Goal: Contribute content

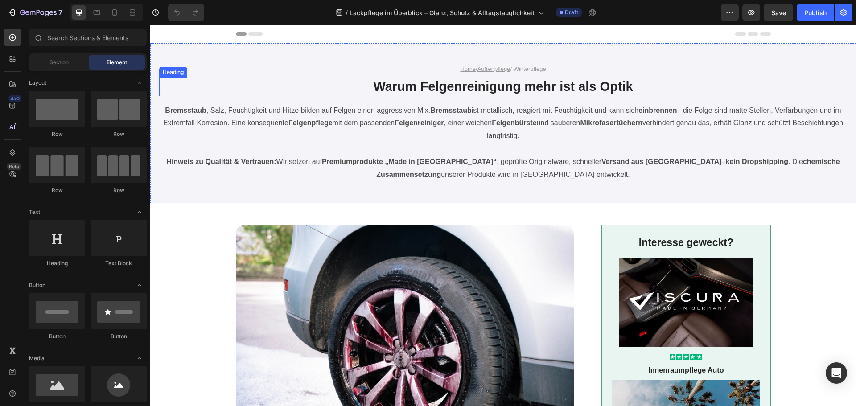
click at [459, 91] on h1 "Warum Felgenreinigung mehr ist als Optik" at bounding box center [503, 87] width 535 height 19
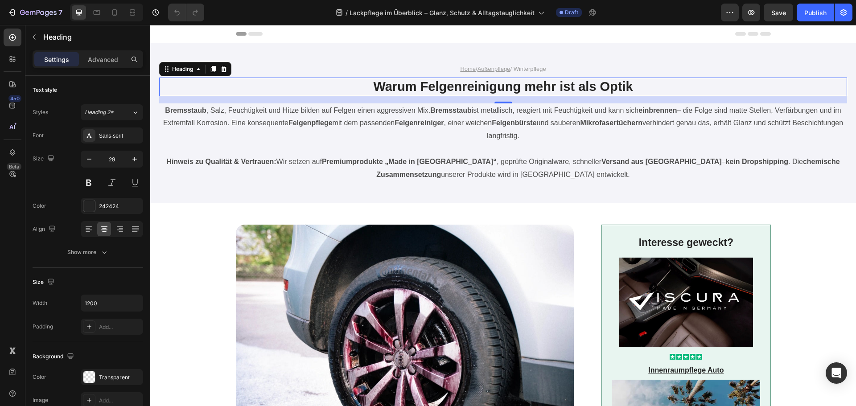
click at [459, 91] on h1 "Warum Felgenreinigung mehr ist als Optik" at bounding box center [503, 87] width 535 height 19
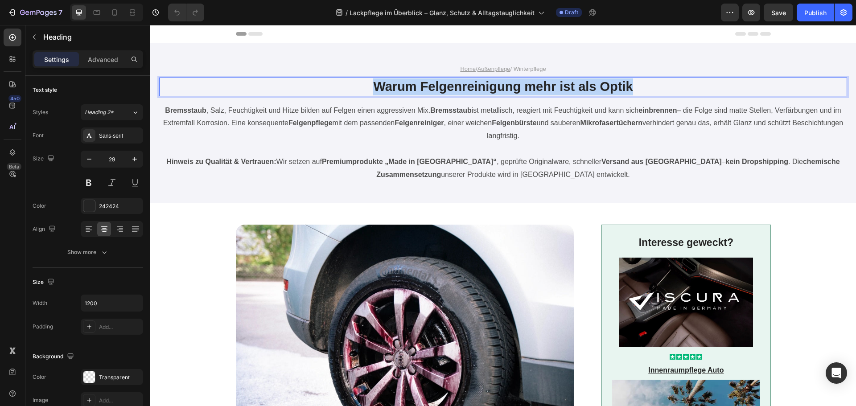
click at [459, 91] on p "Warum Felgenreinigung mehr ist als Optik" at bounding box center [503, 86] width 533 height 17
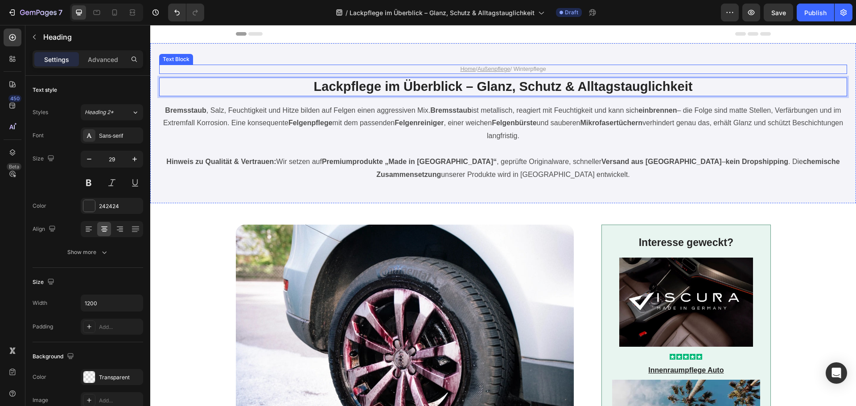
click at [532, 67] on p "Home / Außenpflege / Winterpflege" at bounding box center [503, 70] width 533 height 8
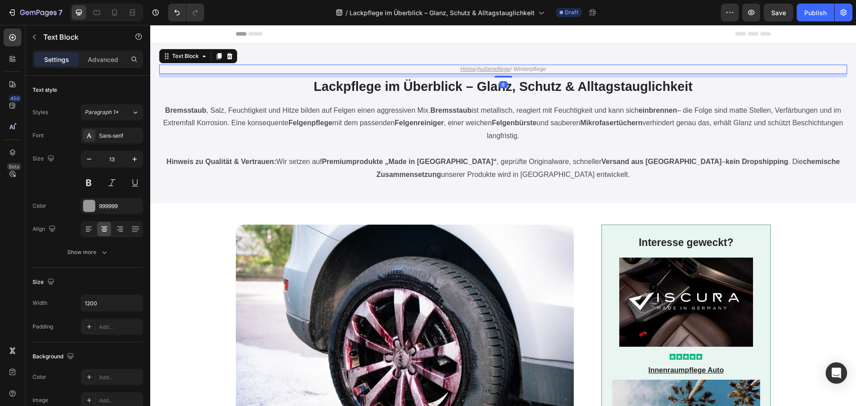
click at [532, 67] on p "Home / Außenpflege / Winterpflege" at bounding box center [503, 70] width 533 height 8
click at [519, 69] on p "Home / Außenpflege / LAckschutz" at bounding box center [503, 70] width 533 height 8
click at [495, 139] on p "Bremsstaub , Salz, Feuchtigkeit und Hitze bilden auf Felgen einen aggressiven M…" at bounding box center [503, 123] width 686 height 38
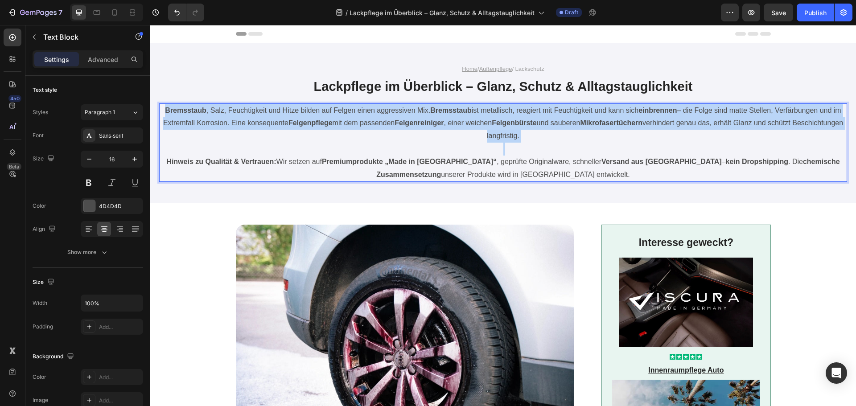
click at [495, 139] on p "Bremsstaub , Salz, Feuchtigkeit und Hitze bilden auf Felgen einen aggressiven M…" at bounding box center [503, 123] width 686 height 38
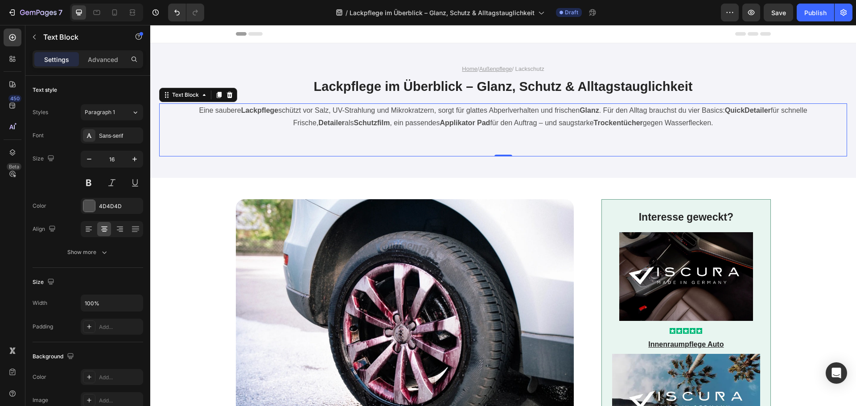
click at [491, 145] on p "Rich Text Editor. Editing area: main" at bounding box center [503, 149] width 686 height 13
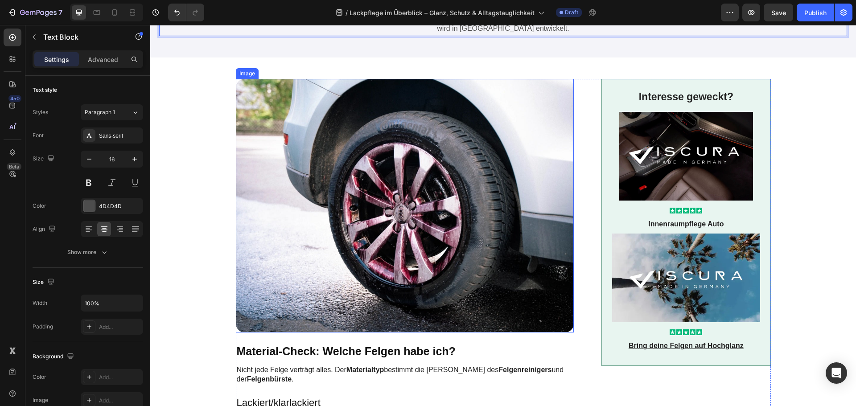
scroll to position [134, 0]
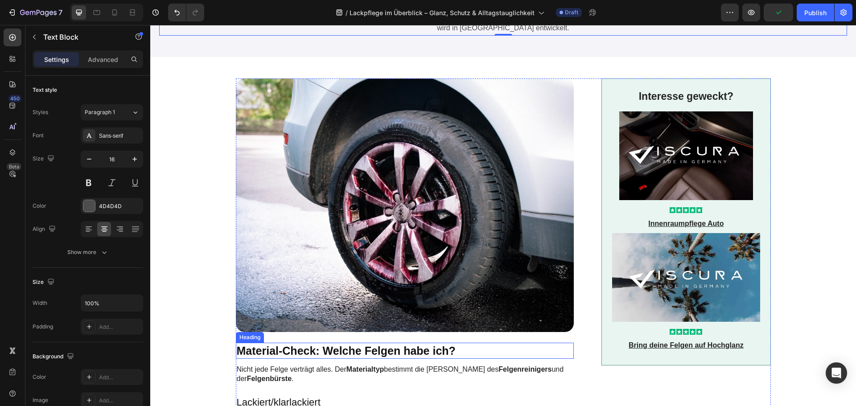
click at [342, 348] on h2 "Material-Check: Welche Felgen habe ich?" at bounding box center [405, 351] width 338 height 16
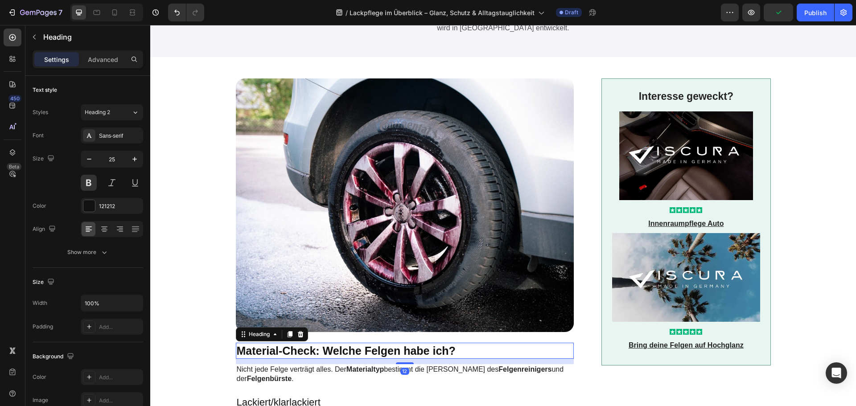
click at [342, 348] on h2 "Material-Check: Welche Felgen habe ich?" at bounding box center [405, 351] width 338 height 16
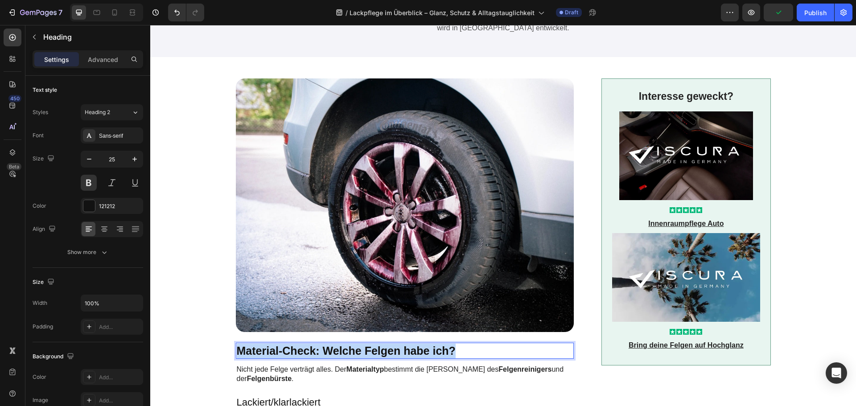
click at [342, 348] on p "Material-Check: Welche Felgen habe ich?" at bounding box center [405, 351] width 336 height 15
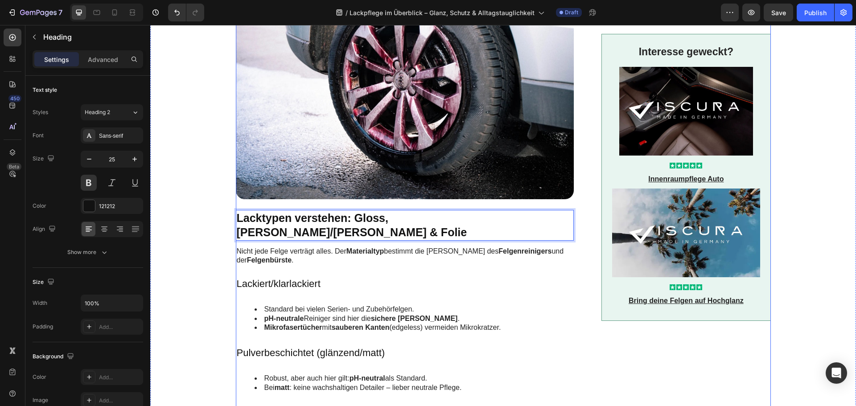
scroll to position [267, 0]
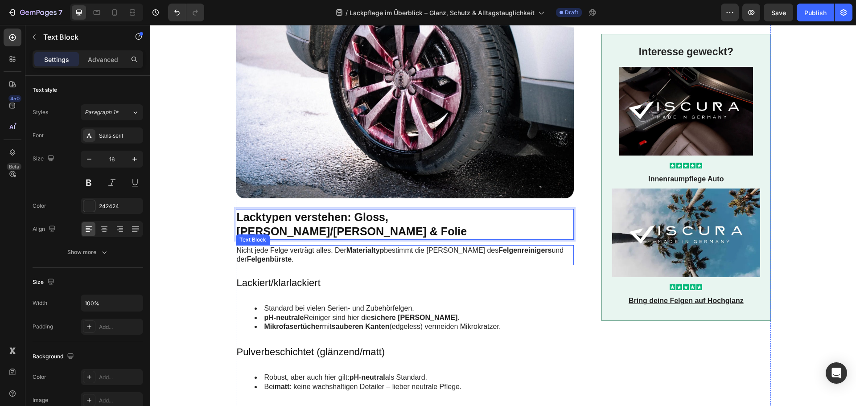
click at [291, 246] on p "Nicht jede Felge verträgt alles. Der Materialtyp bestimmt die [PERSON_NAME] des…" at bounding box center [405, 255] width 336 height 19
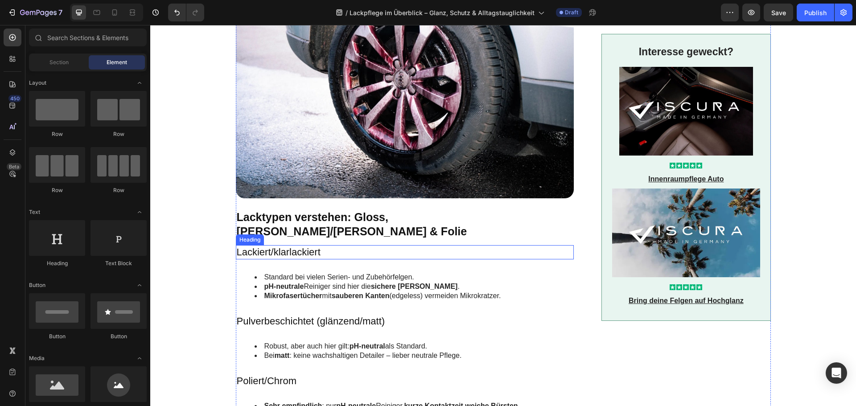
click at [284, 245] on h3 "Lackiert/klarlackiert" at bounding box center [405, 252] width 338 height 15
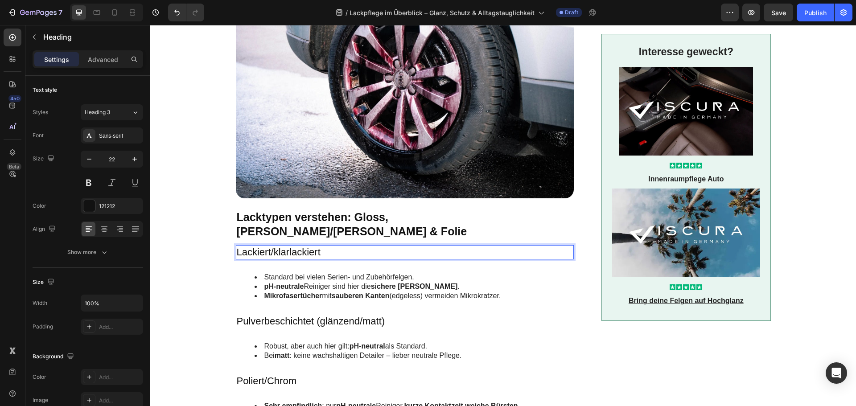
click at [292, 245] on h3 "Lackiert/klarlackiert" at bounding box center [405, 252] width 338 height 15
click at [292, 246] on p "Lackiert/klarlackiert" at bounding box center [405, 252] width 336 height 13
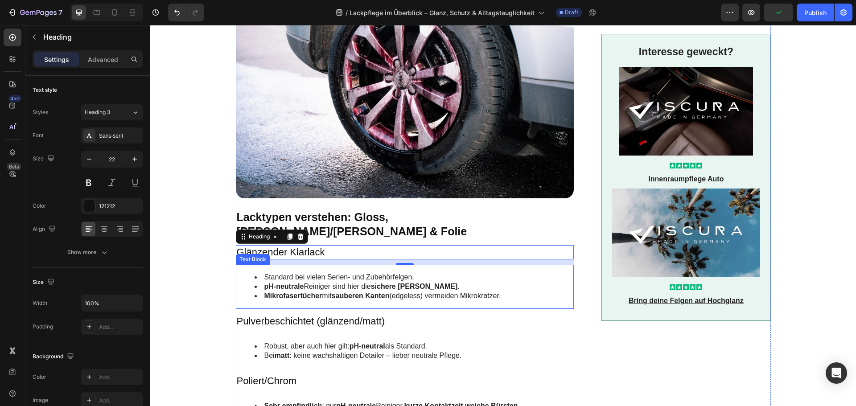
click at [328, 282] on li "pH-neutrale Reiniger sind hier die sichere [PERSON_NAME] ." at bounding box center [412, 286] width 317 height 9
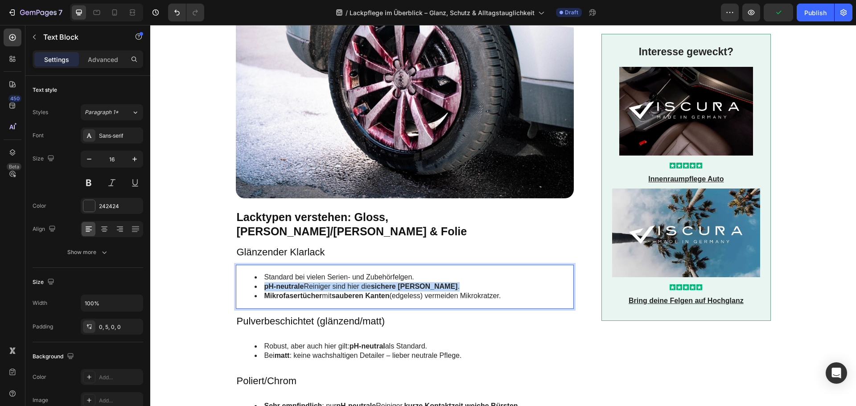
click at [328, 282] on li "pH-neutrale Reiniger sind hier die sichere [PERSON_NAME] ." at bounding box center [412, 286] width 317 height 9
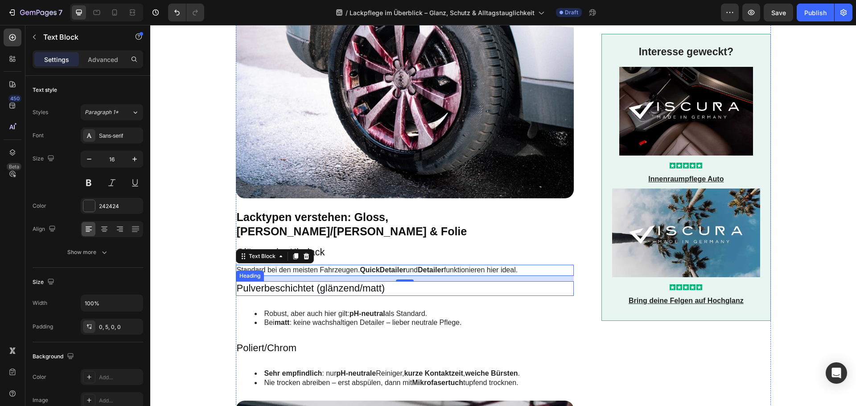
click at [283, 281] on h3 "Pulverbeschichtet (glänzend/matt)" at bounding box center [405, 288] width 338 height 15
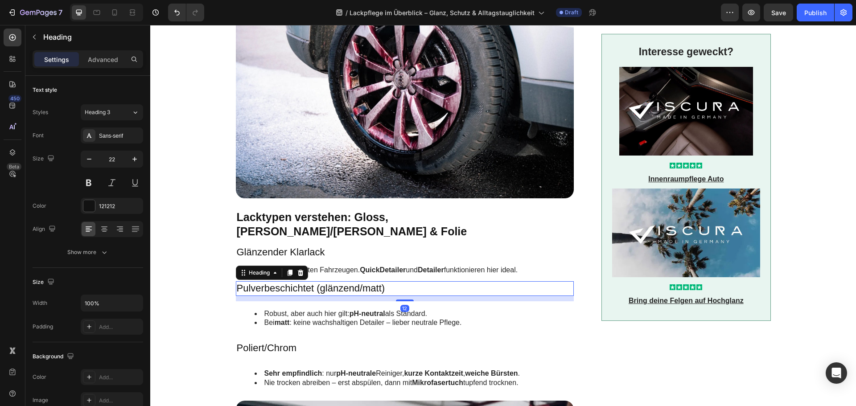
click at [283, 281] on h3 "Pulverbeschichtet (glänzend/matt)" at bounding box center [405, 288] width 338 height 15
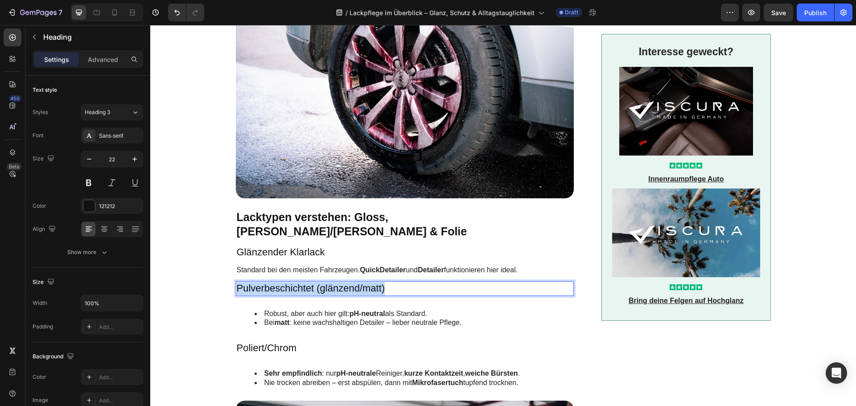
click at [283, 282] on p "Pulverbeschichtet (glänzend/matt)" at bounding box center [405, 288] width 336 height 13
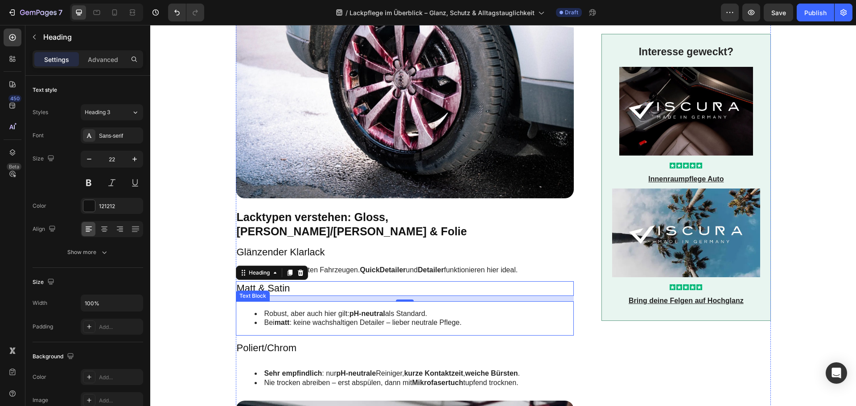
click at [297, 309] on li "Robust, aber auch hier gilt: pH-neutral als Standard." at bounding box center [413, 313] width 319 height 9
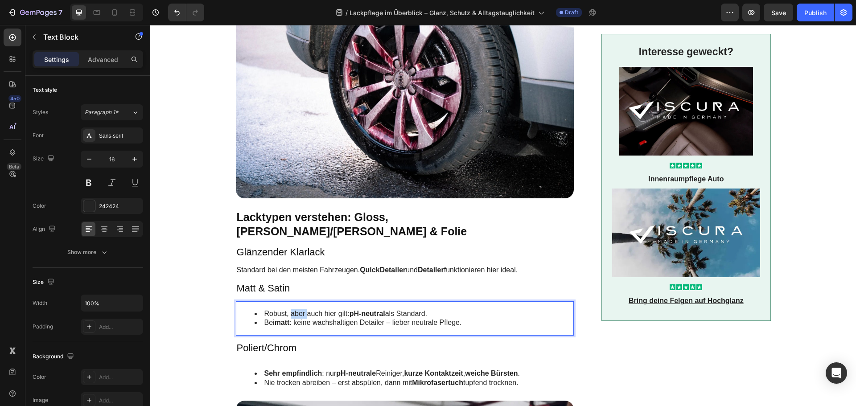
click at [297, 309] on li "Robust, aber auch hier gilt: pH-neutral als Standard." at bounding box center [413, 313] width 319 height 9
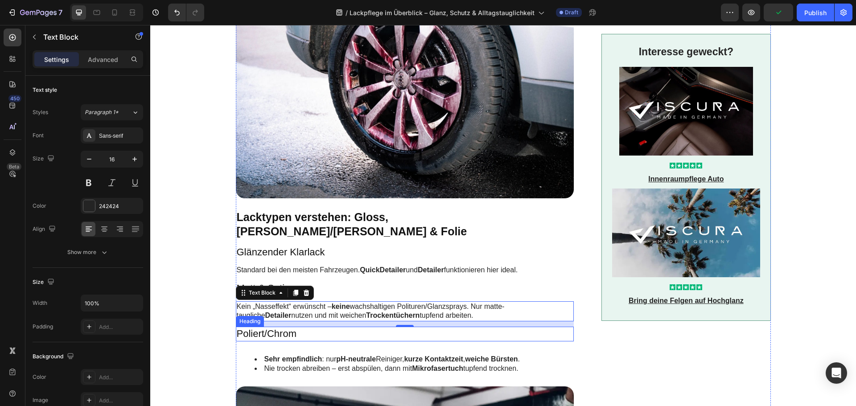
click at [293, 327] on h3 "Poliert/Chrom" at bounding box center [405, 334] width 338 height 15
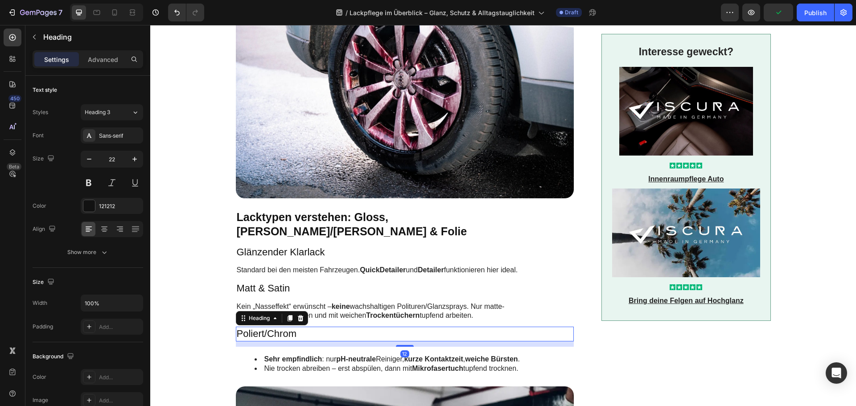
click at [293, 327] on h3 "Poliert/Chrom" at bounding box center [405, 334] width 338 height 15
click at [293, 328] on p "Poliert/Chrom" at bounding box center [405, 334] width 336 height 13
click at [307, 355] on strong "Sehr empfindlich" at bounding box center [293, 359] width 58 height 8
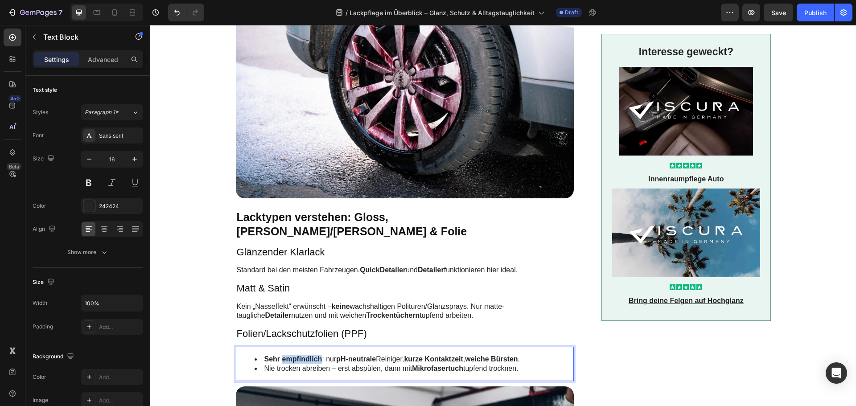
click at [307, 355] on strong "Sehr empfindlich" at bounding box center [293, 359] width 58 height 8
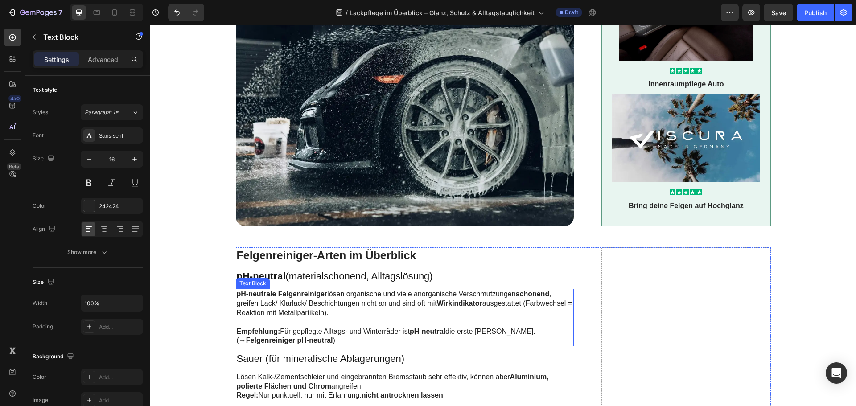
scroll to position [668, 0]
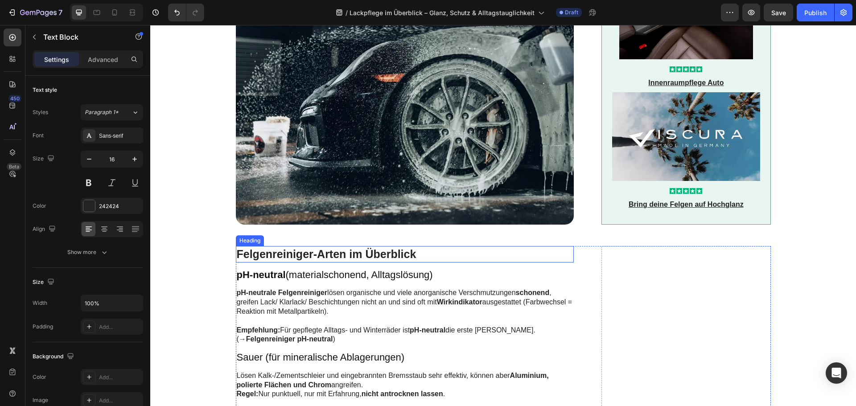
click at [334, 246] on h2 "Felgenreiniger-Arten im Überblick" at bounding box center [405, 254] width 338 height 16
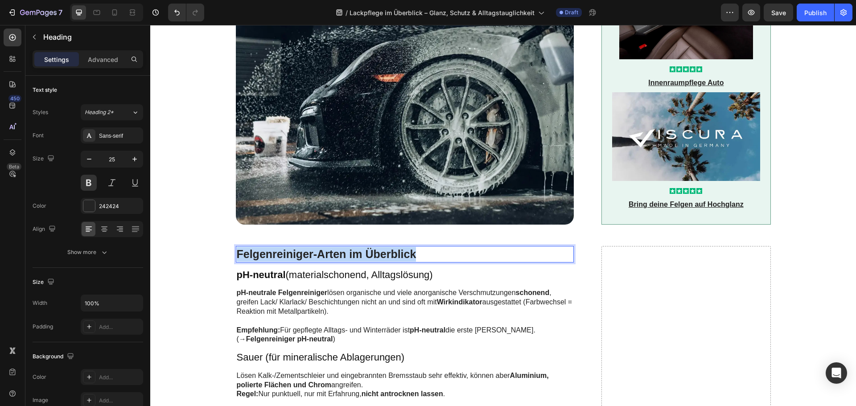
click at [334, 247] on p "Felgenreiniger-Arten im Überblick" at bounding box center [405, 254] width 336 height 15
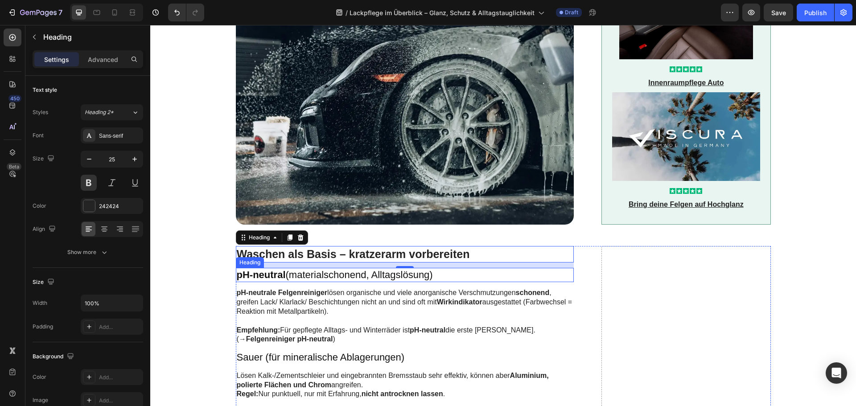
click at [314, 268] on h3 "pH-neutral (materialschonend, Alltagslösung)" at bounding box center [405, 275] width 338 height 15
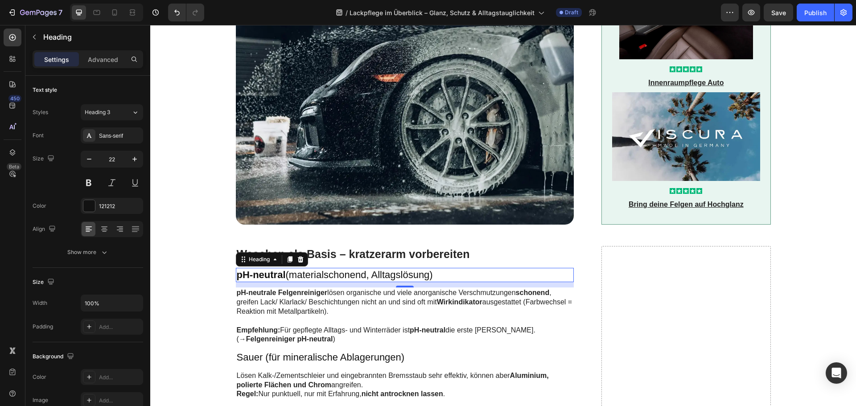
click at [314, 268] on h3 "pH-neutral (materialschonend, Alltagslösung)" at bounding box center [405, 275] width 338 height 15
click at [314, 269] on p "pH-neutral (materialschonend, Alltagslösung)" at bounding box center [405, 275] width 336 height 13
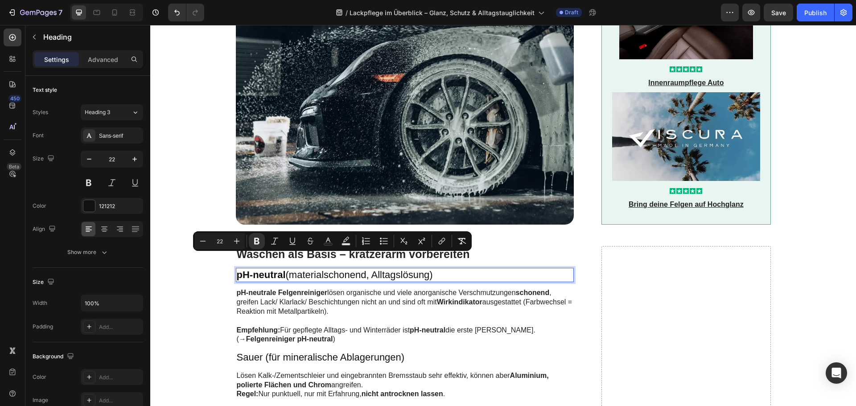
click at [297, 269] on p "pH-neutral (materialschonend, Alltagslösung)" at bounding box center [405, 275] width 336 height 13
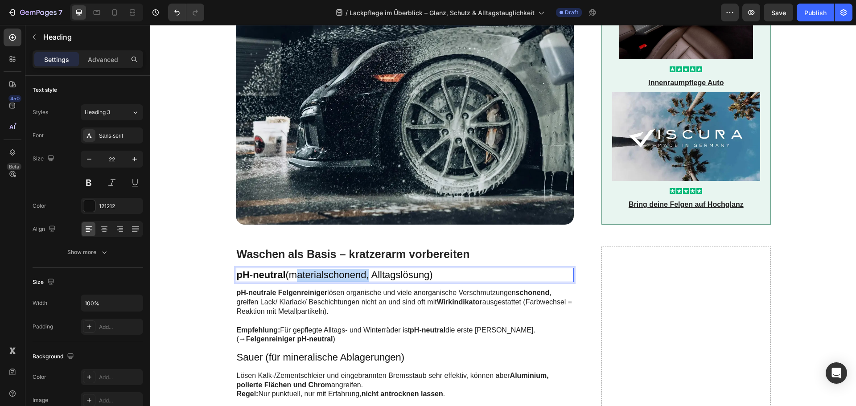
click at [297, 269] on p "pH-neutral (materialschonend, Alltagslösung)" at bounding box center [405, 275] width 336 height 13
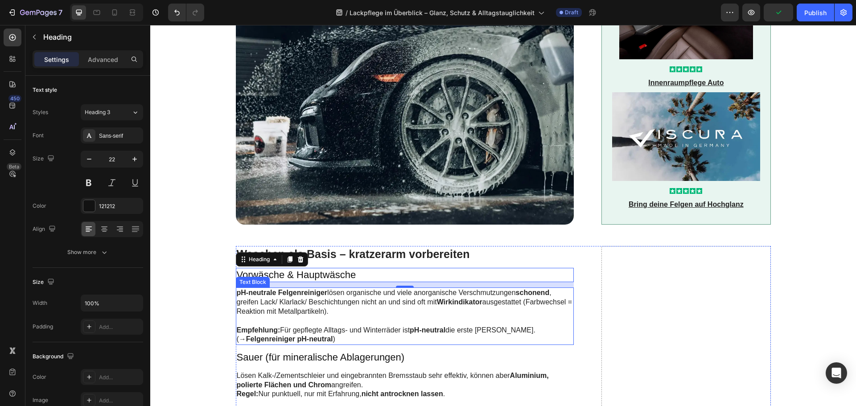
click at [296, 292] on p "pH-neutrale Felgenreiniger lösen organische und viele anorganische Verschmutzun…" at bounding box center [405, 302] width 336 height 28
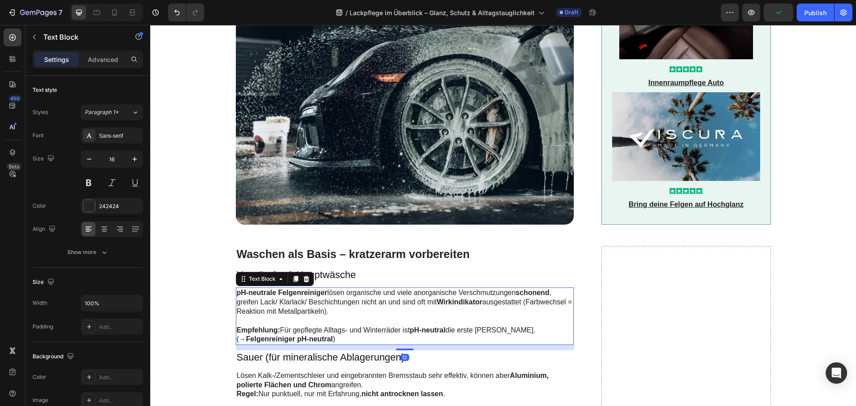
click at [296, 292] on p "pH-neutrale Felgenreiniger lösen organische und viele anorganische Verschmutzun…" at bounding box center [405, 302] width 336 height 28
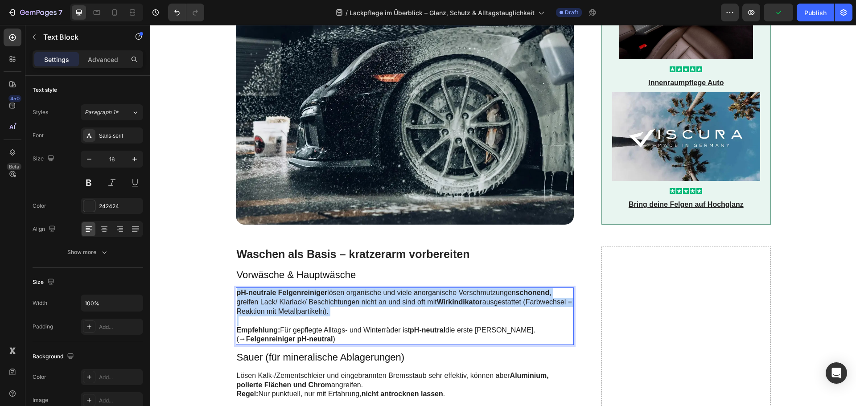
click at [296, 292] on p "pH-neutrale Felgenreiniger lösen organische und viele anorganische Verschmutzun…" at bounding box center [405, 302] width 336 height 28
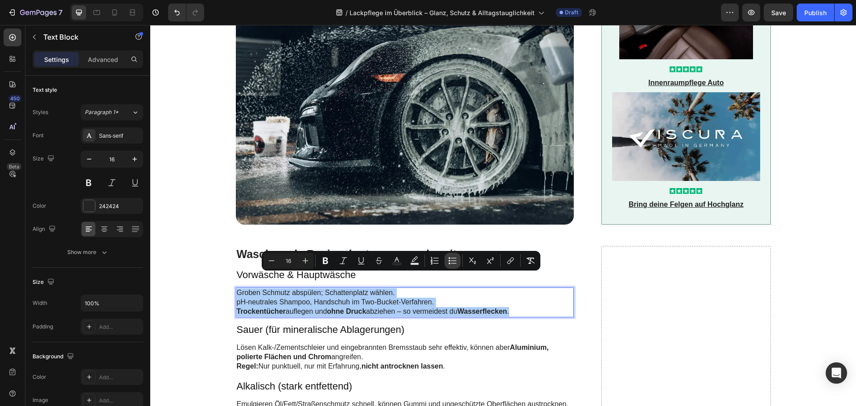
click at [450, 260] on icon "Editor contextual toolbar" at bounding box center [452, 260] width 9 height 9
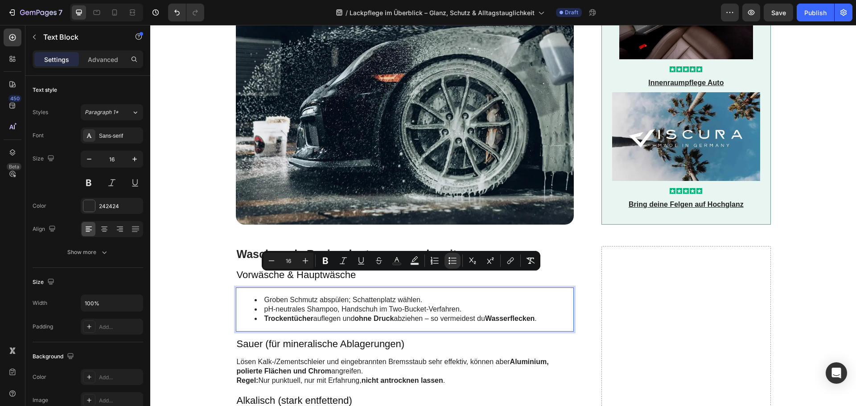
click at [422, 295] on li "Groben Schmutz abspülen; Schattenplatz wählen." at bounding box center [413, 299] width 319 height 9
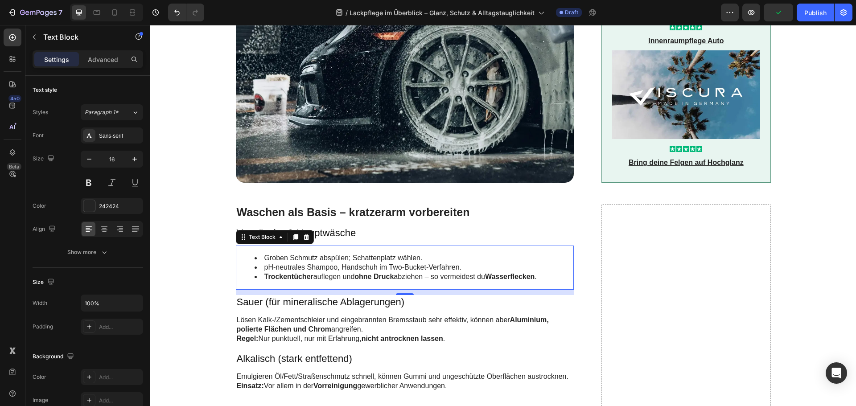
scroll to position [713, 0]
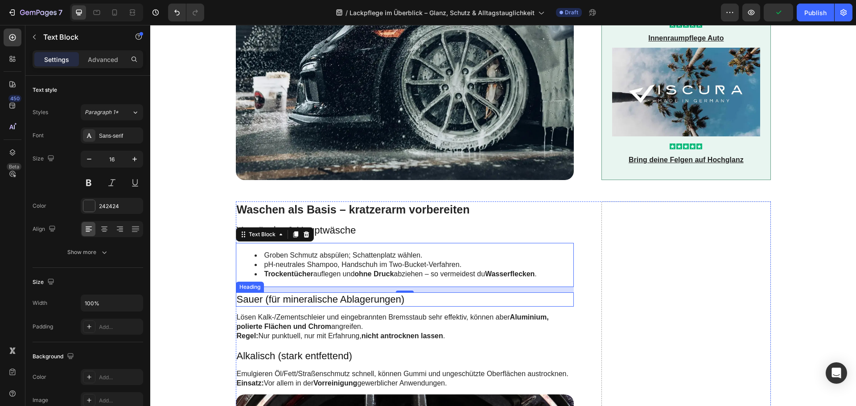
click at [291, 292] on h3 "Sauer (für mineralische Ablagerungen)" at bounding box center [405, 299] width 338 height 15
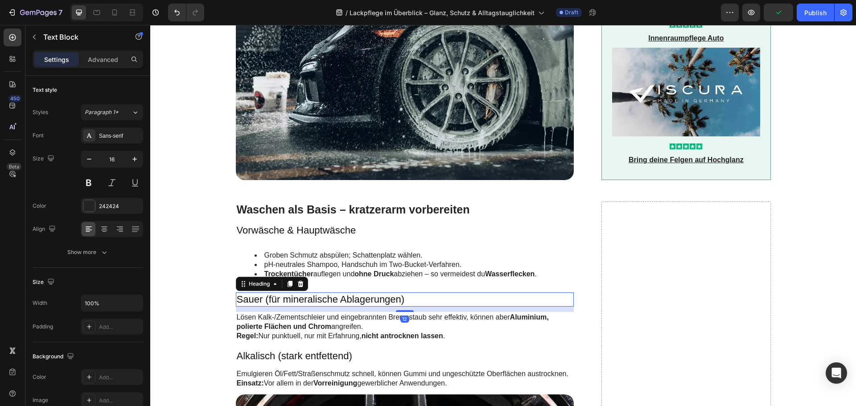
click at [291, 292] on h3 "Sauer (für mineralische Ablagerungen)" at bounding box center [405, 299] width 338 height 15
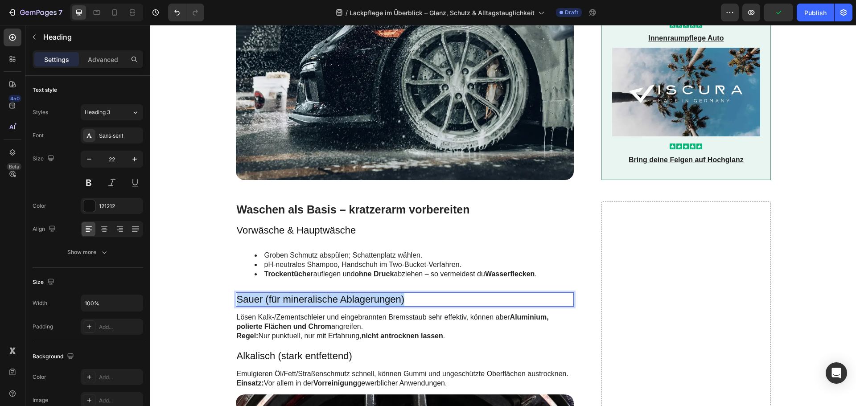
click at [291, 293] on p "Sauer (für mineralische Ablagerungen)" at bounding box center [405, 299] width 336 height 13
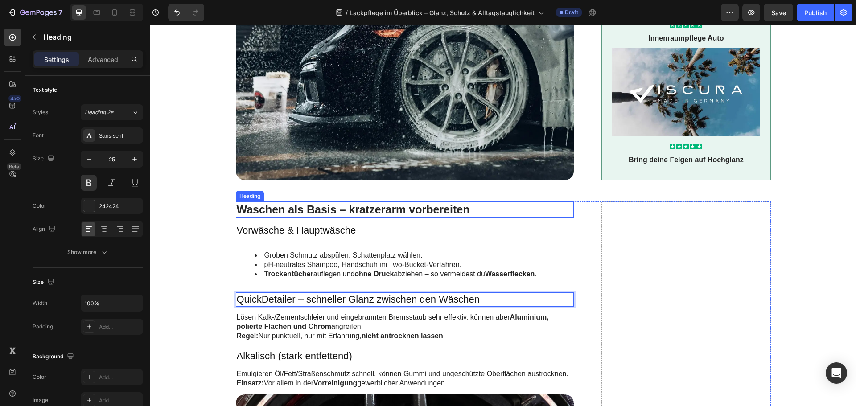
click at [296, 202] on p "Waschen als Basis – kratzerarm vorbereiten" at bounding box center [405, 209] width 336 height 15
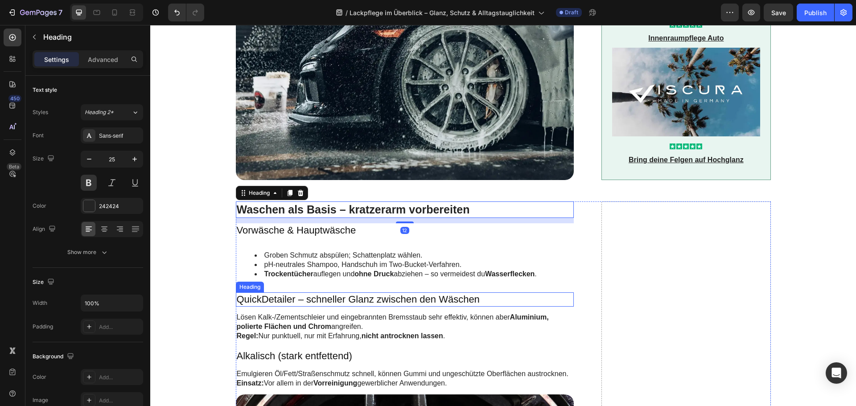
click at [291, 293] on p "QuickDetailer – schneller Glanz zwischen den Wäschen" at bounding box center [405, 299] width 336 height 13
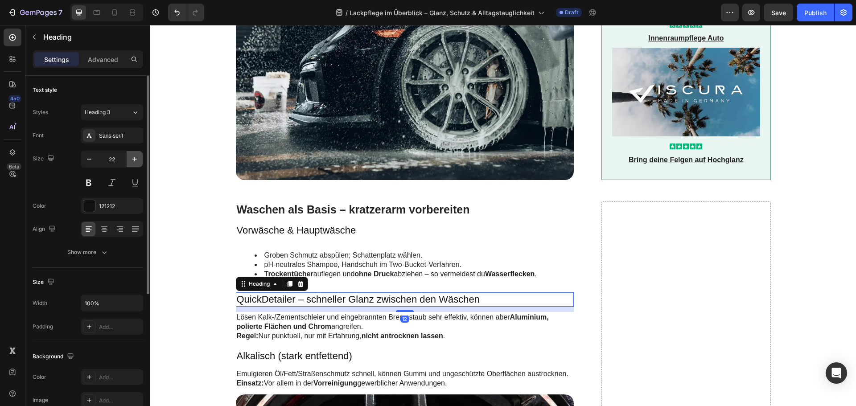
click at [131, 159] on icon "button" at bounding box center [134, 159] width 9 height 9
type input "25"
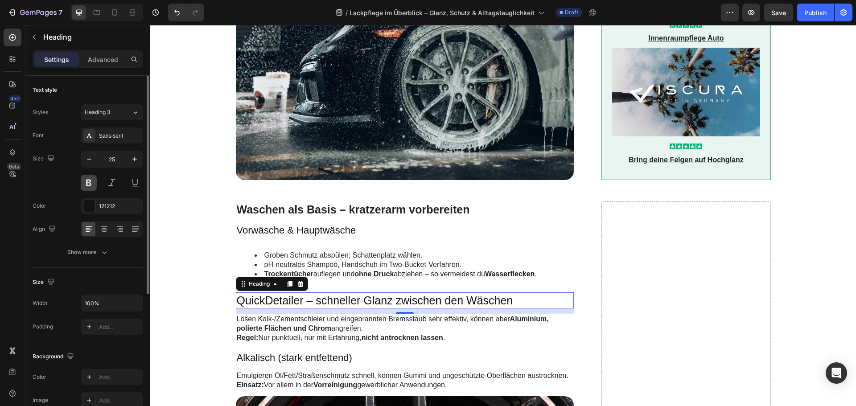
click at [91, 183] on button at bounding box center [89, 183] width 16 height 16
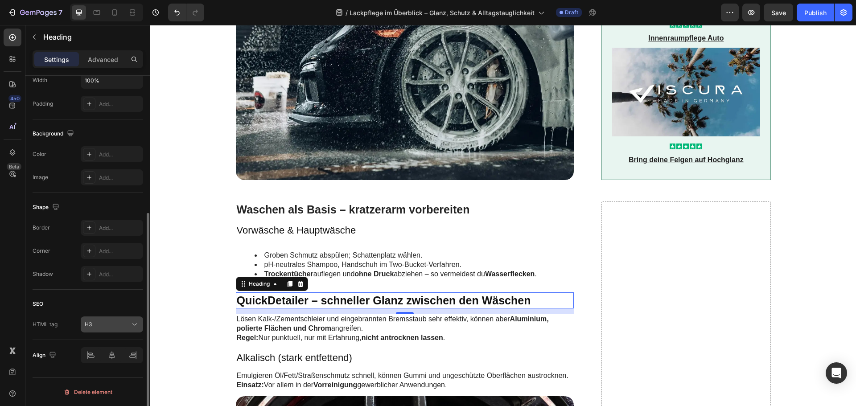
click at [108, 316] on button "H3" at bounding box center [112, 324] width 62 height 16
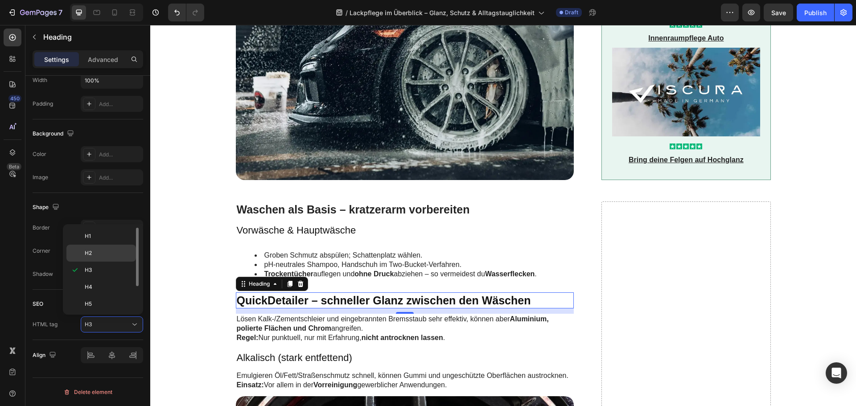
click at [97, 254] on p "H2" at bounding box center [108, 253] width 47 height 8
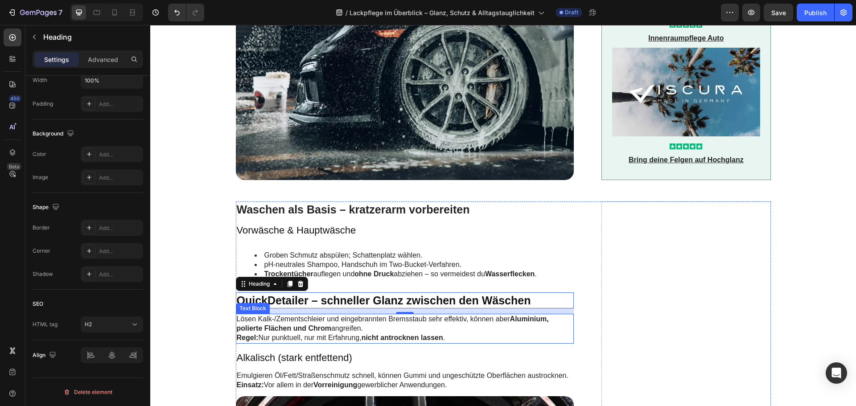
click at [312, 315] on p "Lösen Kalk-/Zementschleier und eingebrannten Bremsstaub sehr effektiv, können a…" at bounding box center [405, 329] width 336 height 28
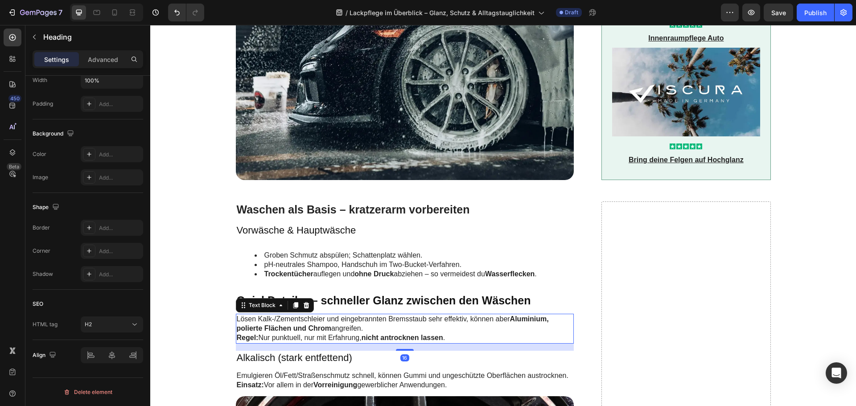
scroll to position [0, 0]
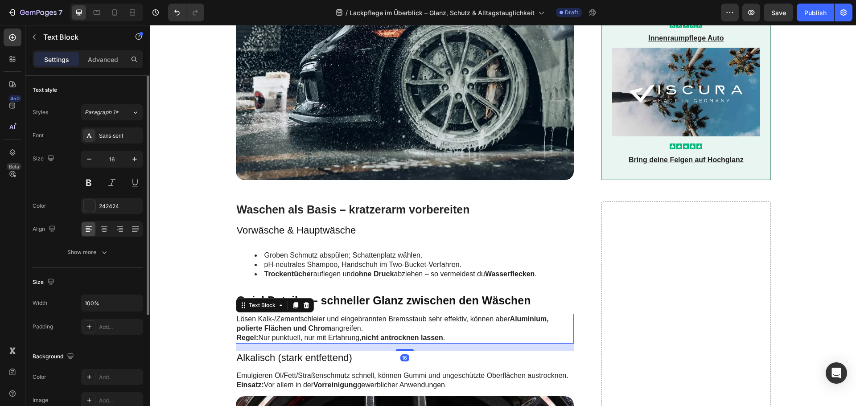
click at [312, 315] on p "Lösen Kalk-/Zementschleier und eingebrannten Bremsstaub sehr effektiv, können a…" at bounding box center [405, 329] width 336 height 28
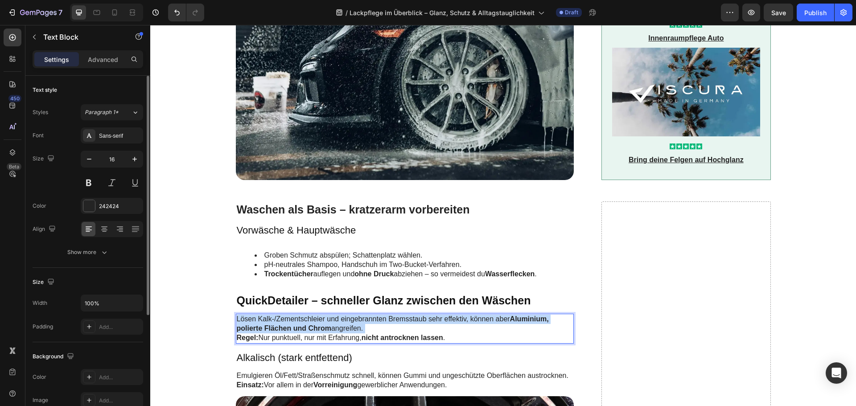
click at [312, 315] on p "Lösen Kalk-/Zementschleier und eingebrannten Bremsstaub sehr effektiv, können a…" at bounding box center [405, 329] width 336 height 28
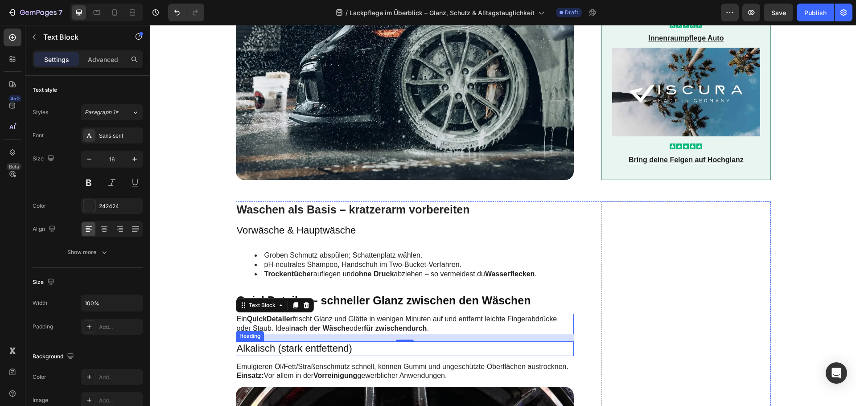
click at [320, 341] on h3 "Alkalisch (stark entfettend)" at bounding box center [405, 348] width 338 height 15
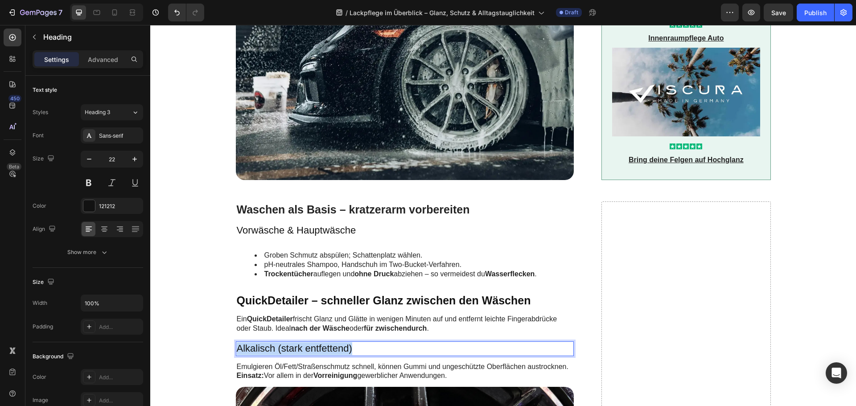
click at [320, 342] on p "Alkalisch (stark entfettend)" at bounding box center [405, 348] width 336 height 13
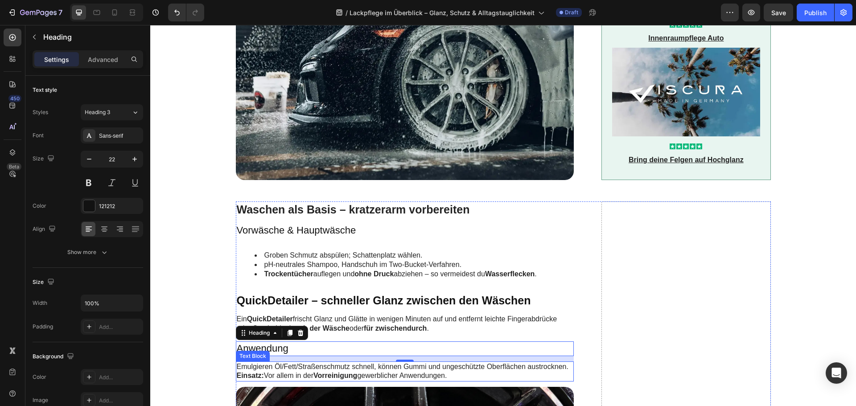
click at [295, 362] on p "Emulgieren Öl/Fett/Straßenschmutz schnell, können Gummi und ungeschützte Oberfl…" at bounding box center [405, 371] width 336 height 19
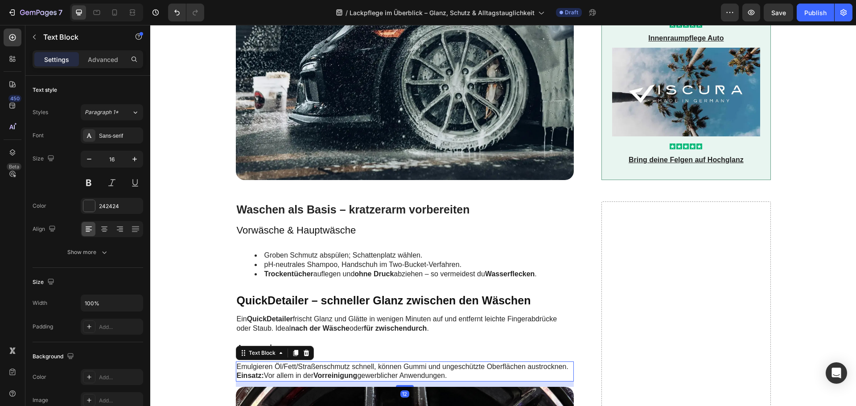
click at [295, 362] on p "Emulgieren Öl/Fett/Straßenschmutz schnell, können Gummi und ungeschützte Oberfl…" at bounding box center [405, 371] width 336 height 19
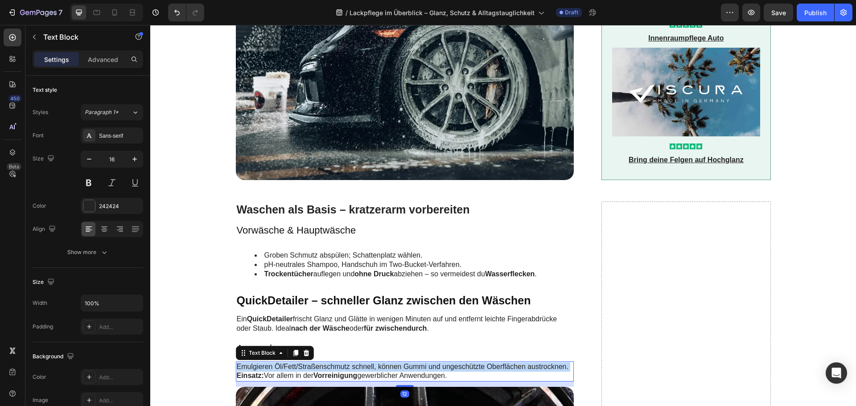
click at [295, 362] on p "Emulgieren Öl/Fett/Straßenschmutz schnell, können Gummi und ungeschützte Oberfl…" at bounding box center [405, 371] width 336 height 19
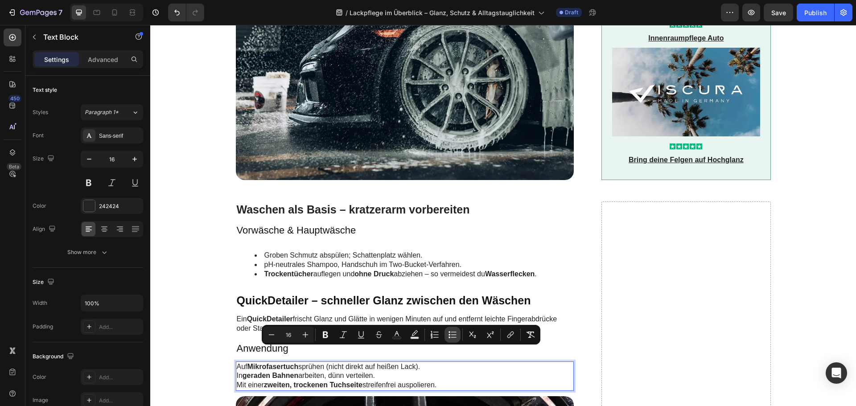
click at [453, 333] on icon "Editor contextual toolbar" at bounding box center [452, 334] width 9 height 9
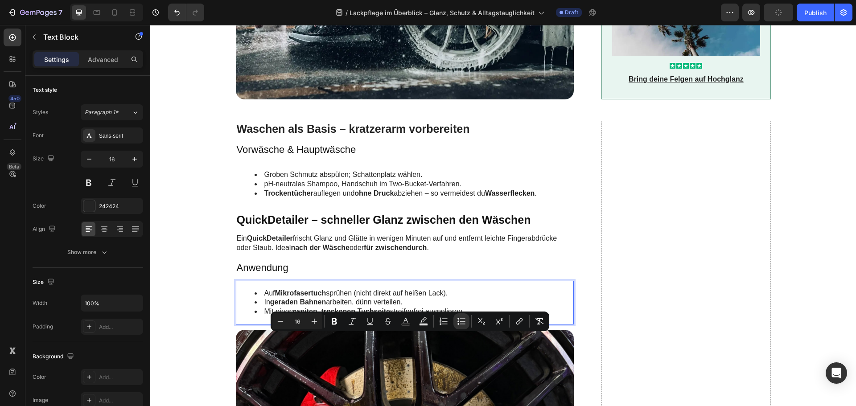
scroll to position [802, 0]
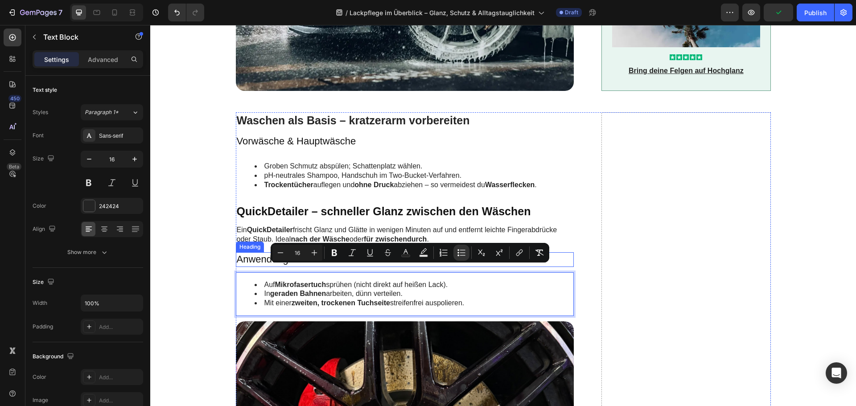
click at [247, 253] on p "Anwendung" at bounding box center [405, 259] width 336 height 13
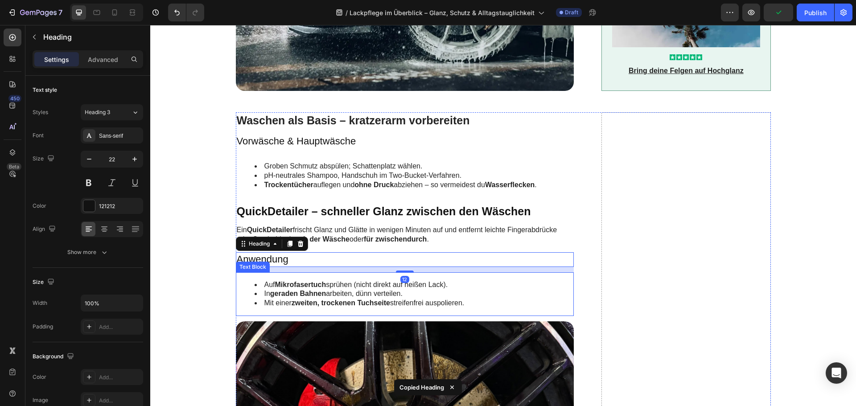
click at [317, 281] on strong "Mikrofasertuch" at bounding box center [300, 285] width 51 height 8
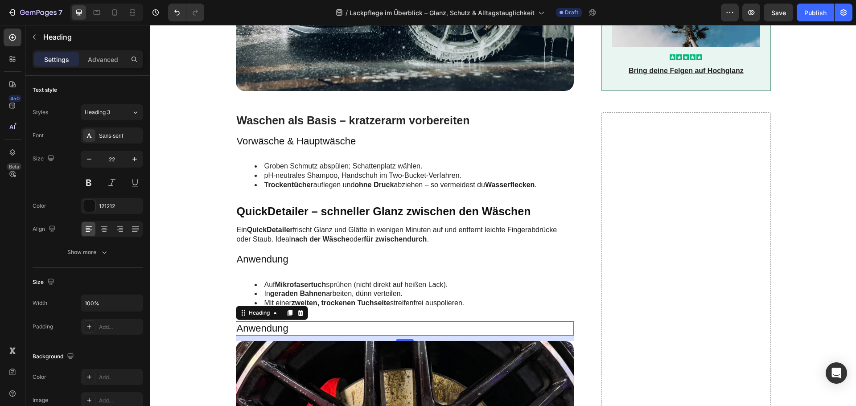
click at [269, 321] on h3 "Anwendung" at bounding box center [405, 328] width 338 height 15
click at [270, 322] on p "Anwendung" at bounding box center [405, 328] width 336 height 13
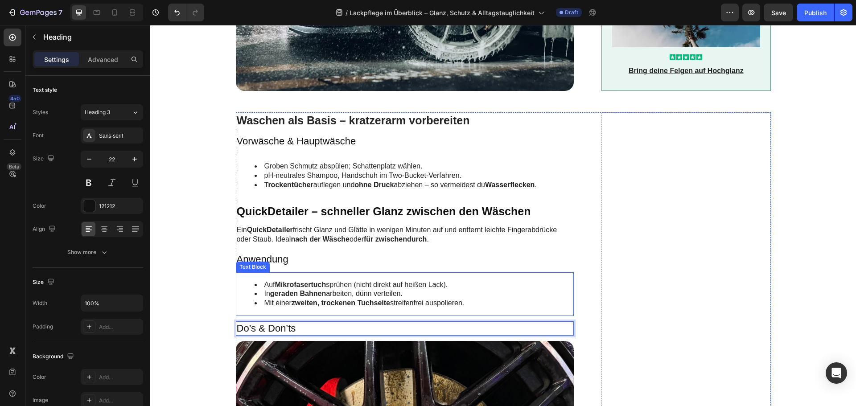
click at [286, 290] on strong "geraden Bahnen" at bounding box center [298, 294] width 56 height 8
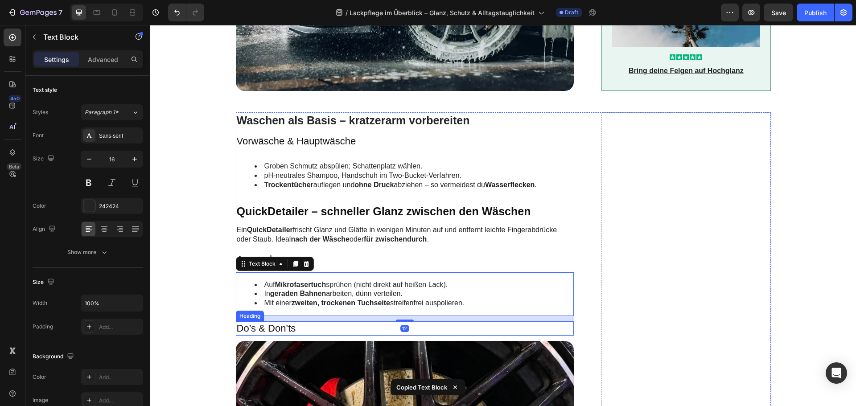
click at [278, 322] on p "Do’s & Don’ts" at bounding box center [405, 328] width 336 height 13
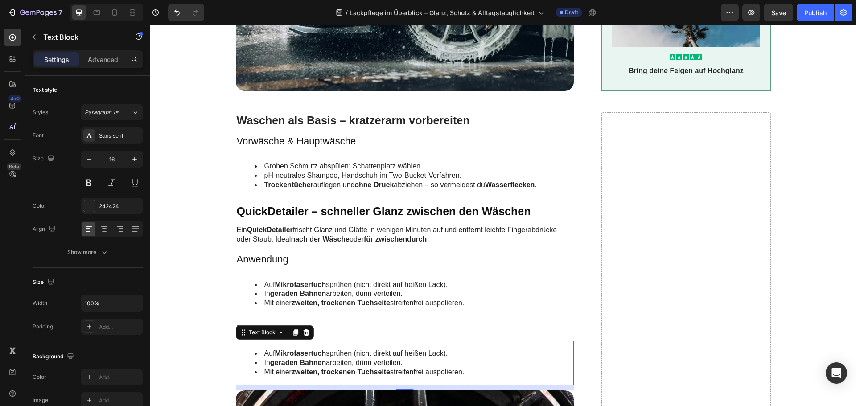
click at [301, 349] on strong "Mikrofasertuch" at bounding box center [300, 353] width 51 height 8
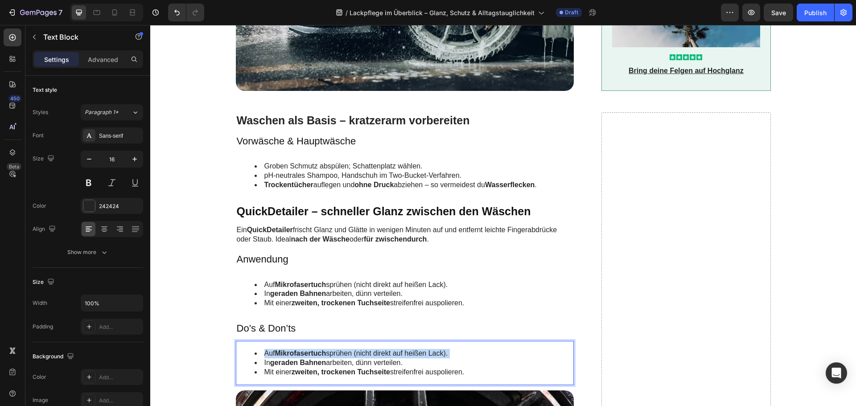
click at [301, 349] on strong "Mikrofasertuch" at bounding box center [300, 353] width 51 height 8
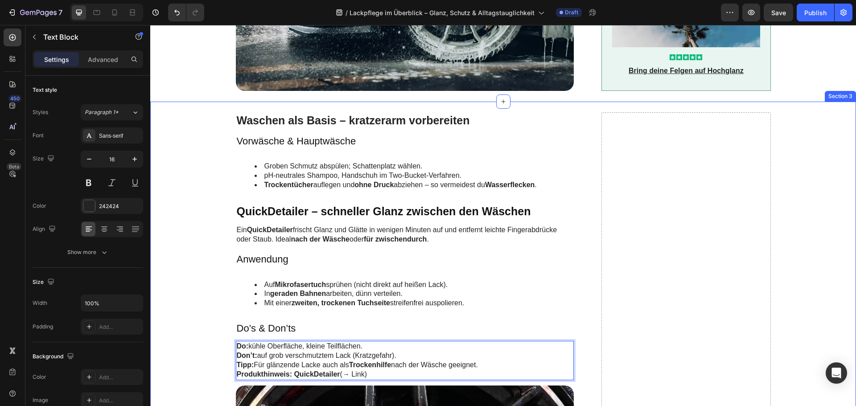
drag, startPoint x: 484, startPoint y: 350, endPoint x: 209, endPoint y: 333, distance: 274.6
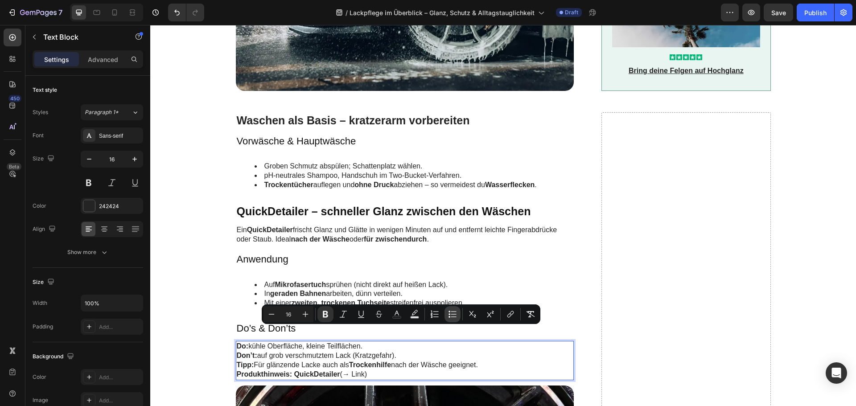
click at [455, 316] on icon "Editor contextual toolbar" at bounding box center [452, 314] width 9 height 9
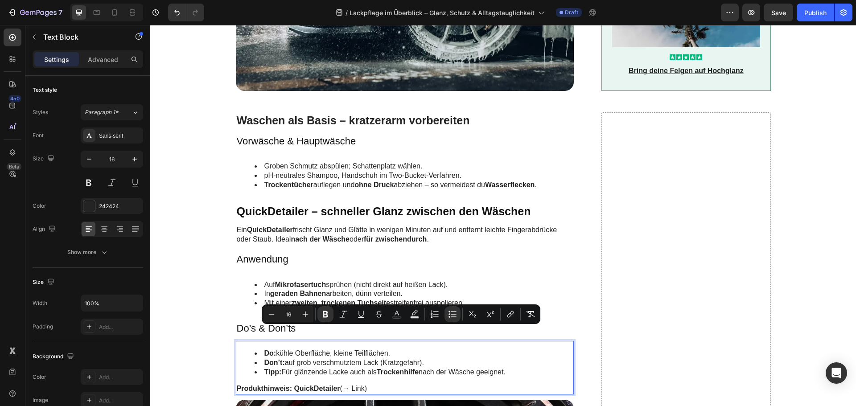
click at [393, 358] on li "Don’t: auf grob verschmutztem Lack (Kratzgefahr)." at bounding box center [413, 362] width 319 height 9
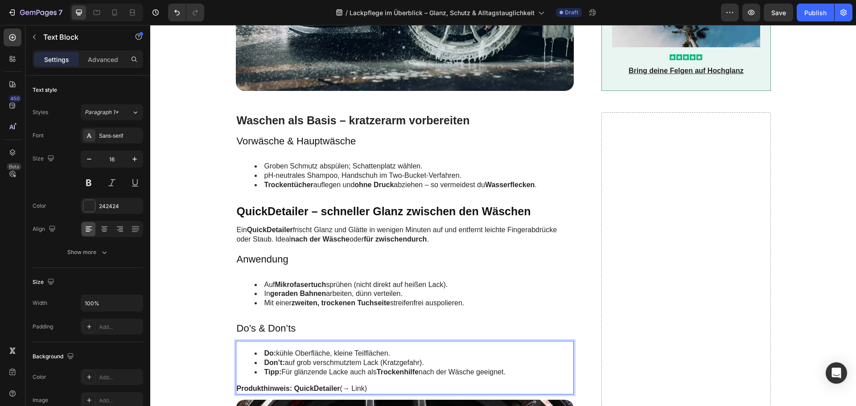
drag, startPoint x: 368, startPoint y: 372, endPoint x: 338, endPoint y: 373, distance: 29.9
click at [338, 384] on p "Produkthinweis: QuickDetailer (→ Link)" at bounding box center [405, 388] width 336 height 9
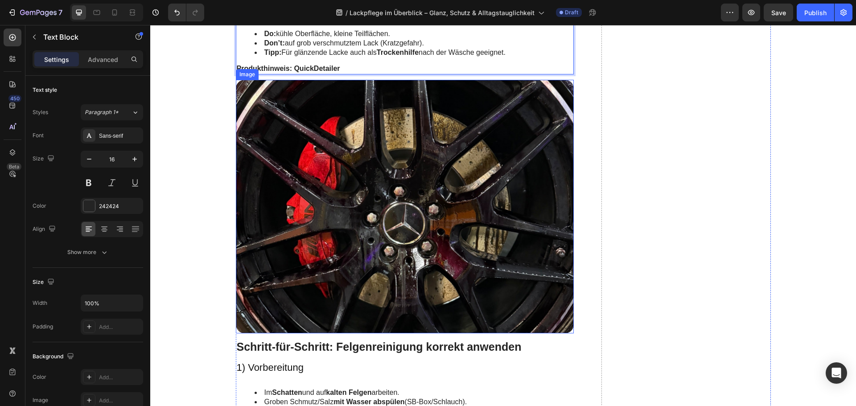
scroll to position [1203, 0]
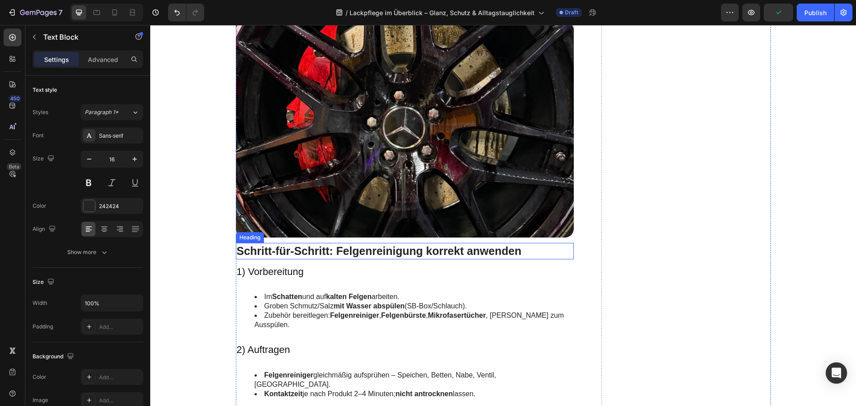
click at [313, 249] on h2 "Schritt-für-Schritt: Felgenreinigung korrekt anwenden" at bounding box center [405, 251] width 338 height 16
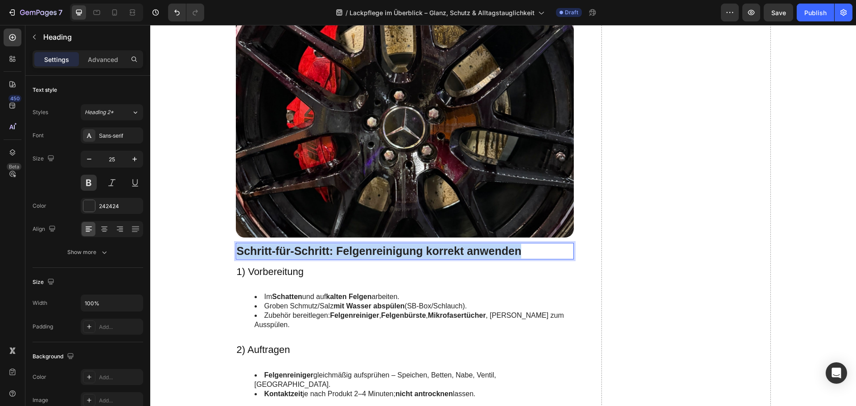
click at [313, 249] on p "Schritt-für-Schritt: Felgenreinigung korrekt anwenden" at bounding box center [405, 251] width 336 height 15
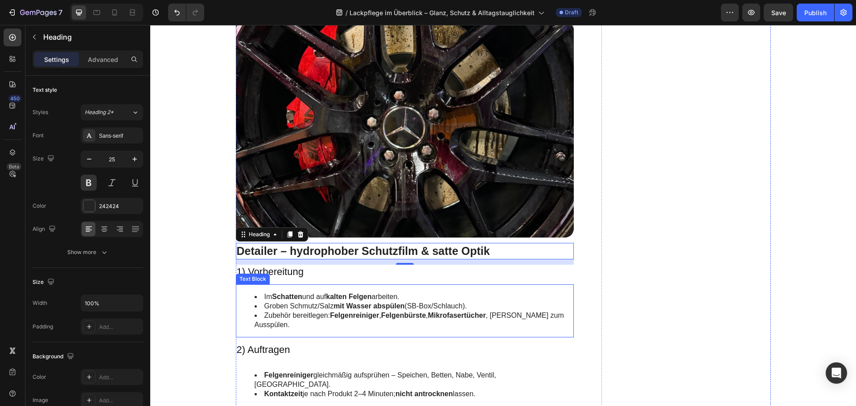
click at [329, 299] on strong "kalten Felgen" at bounding box center [348, 297] width 45 height 8
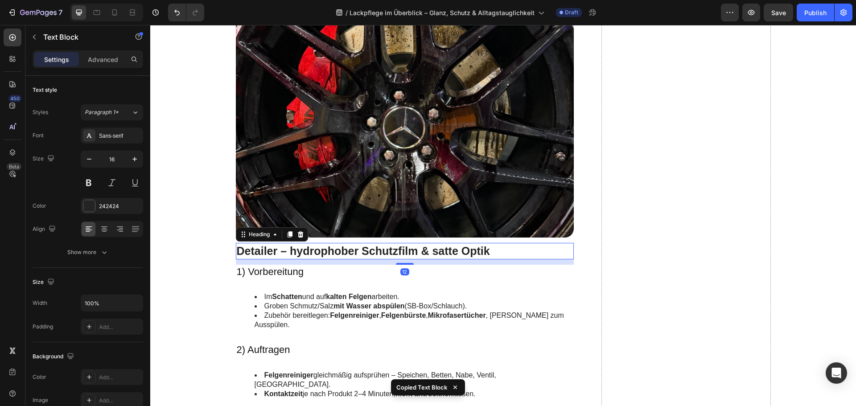
click at [331, 255] on p "Detailer – hydrophober Schutzfilm & satte Optik" at bounding box center [405, 251] width 336 height 15
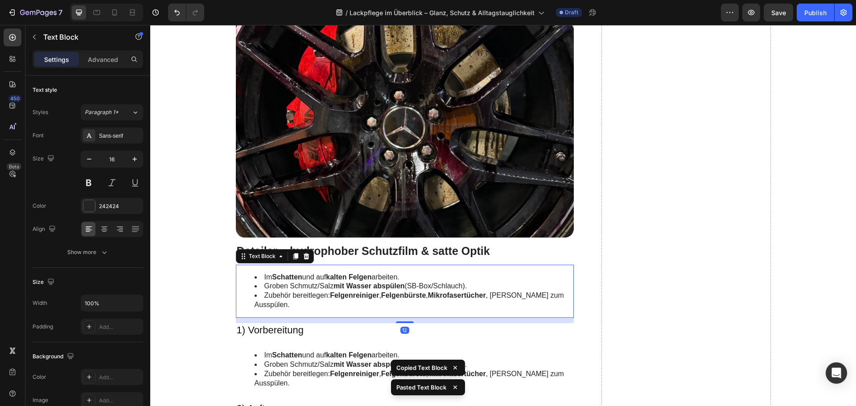
click at [327, 271] on div "Im Schatten und auf kalten Felgen arbeiten. Groben Schmutz/Salz mit Wasser absp…" at bounding box center [405, 291] width 338 height 53
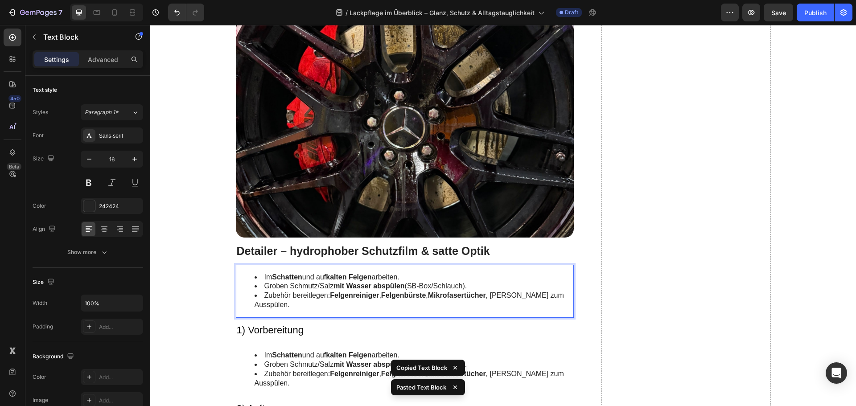
click at [327, 271] on div "Im Schatten und auf kalten Felgen arbeiten. Groben Schmutz/Salz mit Wasser absp…" at bounding box center [405, 291] width 338 height 53
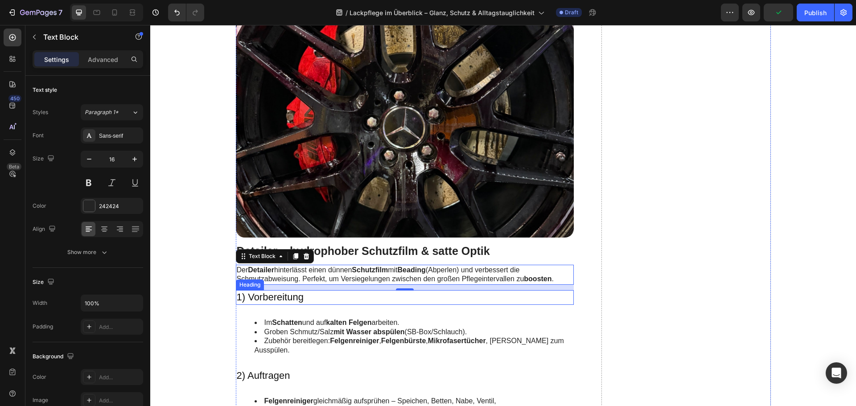
click at [294, 294] on h3 "1) Vorbereitung" at bounding box center [405, 297] width 338 height 15
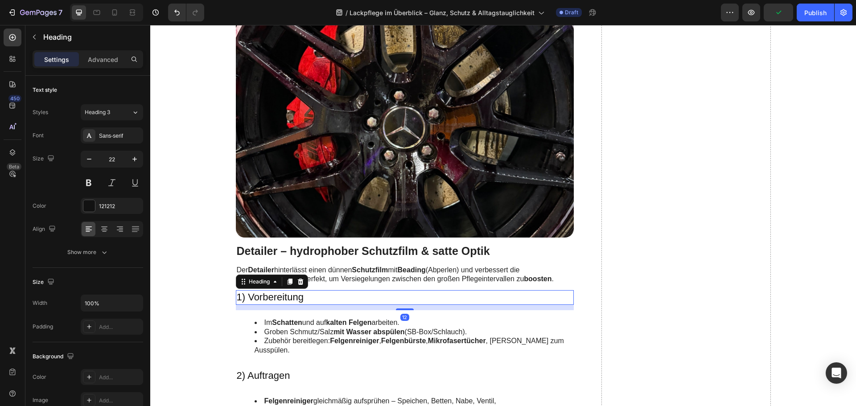
click at [294, 294] on h3 "1) Vorbereitung" at bounding box center [405, 297] width 338 height 15
click at [324, 329] on li "Groben Schmutz/Salz mit Wasser abspülen (SB-Box/Schlauch)." at bounding box center [413, 332] width 319 height 9
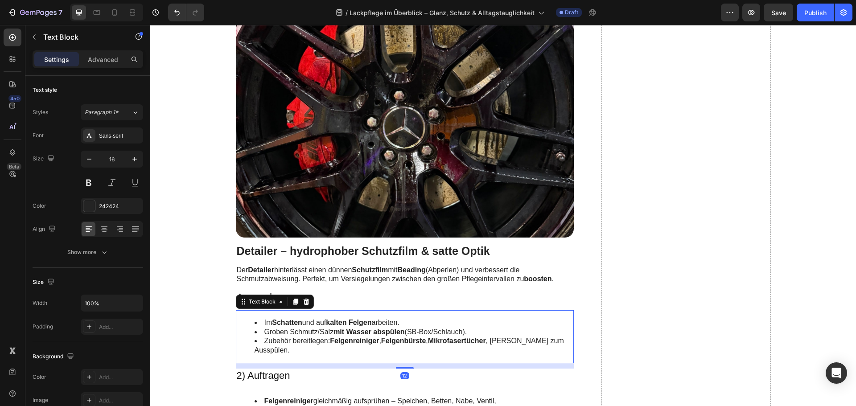
click at [324, 329] on li "Groben Schmutz/Salz mit Wasser abspülen (SB-Box/Schlauch)." at bounding box center [413, 332] width 319 height 9
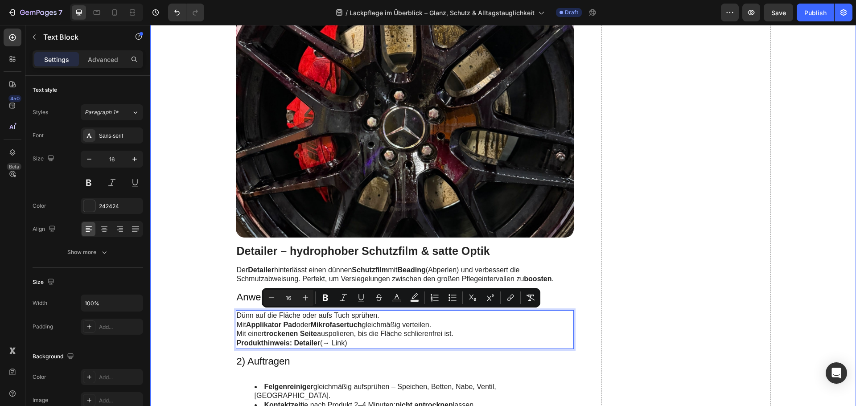
drag, startPoint x: 456, startPoint y: 334, endPoint x: 199, endPoint y: 317, distance: 257.7
click at [454, 297] on icon "Editor contextual toolbar" at bounding box center [452, 297] width 9 height 9
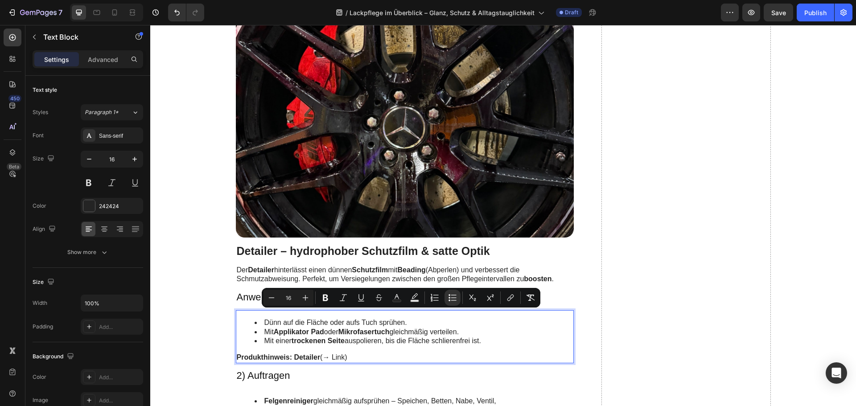
click at [434, 337] on li "Mit einer trockenen Seite auspolieren, bis die Fläche schlierenfrei ist." at bounding box center [413, 340] width 319 height 9
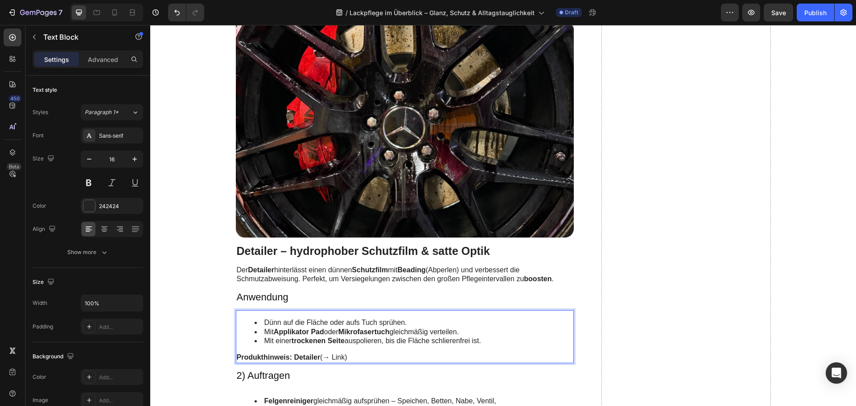
drag, startPoint x: 355, startPoint y: 357, endPoint x: 320, endPoint y: 357, distance: 35.2
click at [320, 357] on p "Produkthinweis: Detailer (→ Link)" at bounding box center [405, 357] width 336 height 9
click at [306, 358] on strong "Detailer" at bounding box center [307, 357] width 26 height 8
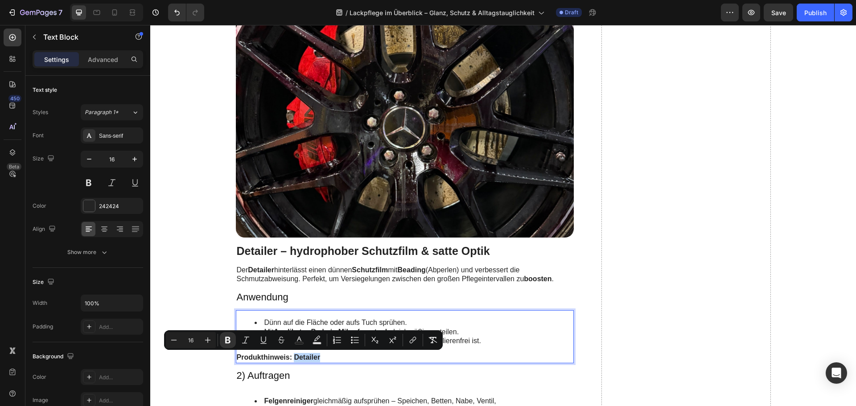
click at [294, 358] on strong "Detailer" at bounding box center [307, 357] width 26 height 8
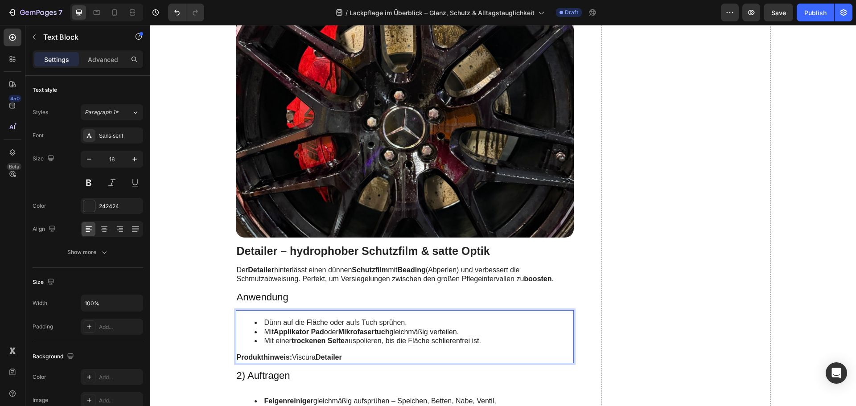
click at [295, 356] on p "Produkthinweis: Viscura Detailer" at bounding box center [405, 357] width 336 height 9
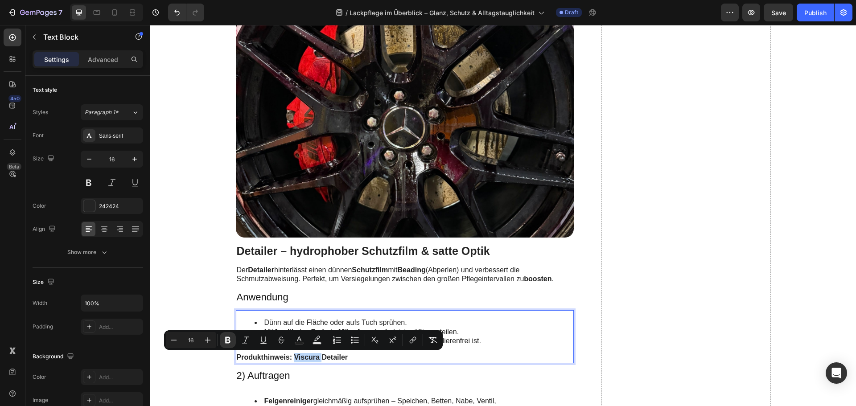
click at [306, 356] on strong "Viscura Detailer" at bounding box center [321, 357] width 54 height 8
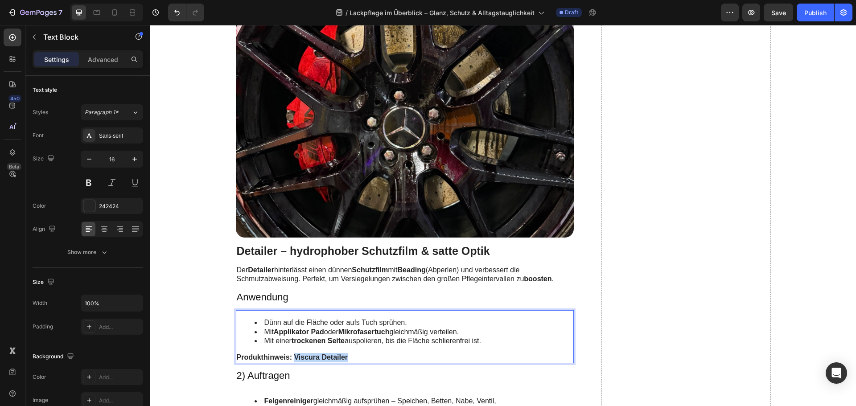
drag, startPoint x: 346, startPoint y: 359, endPoint x: 292, endPoint y: 358, distance: 54.4
click at [292, 358] on p "Produkthinweis: Viscura Detailer" at bounding box center [405, 357] width 336 height 9
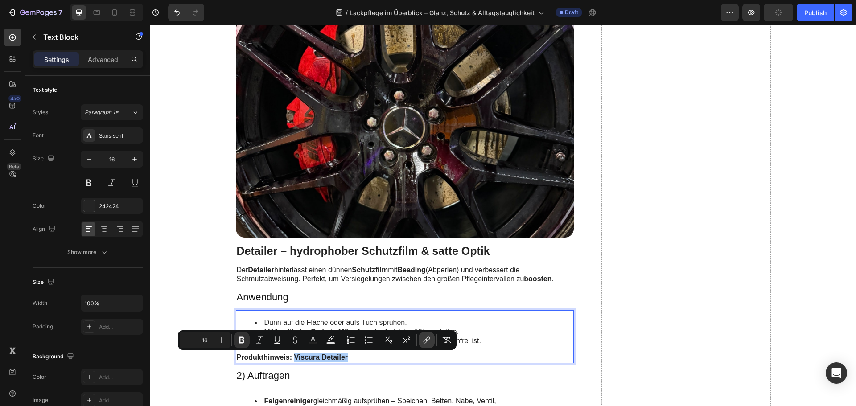
click at [430, 342] on icon "Editor contextual toolbar" at bounding box center [426, 340] width 9 height 9
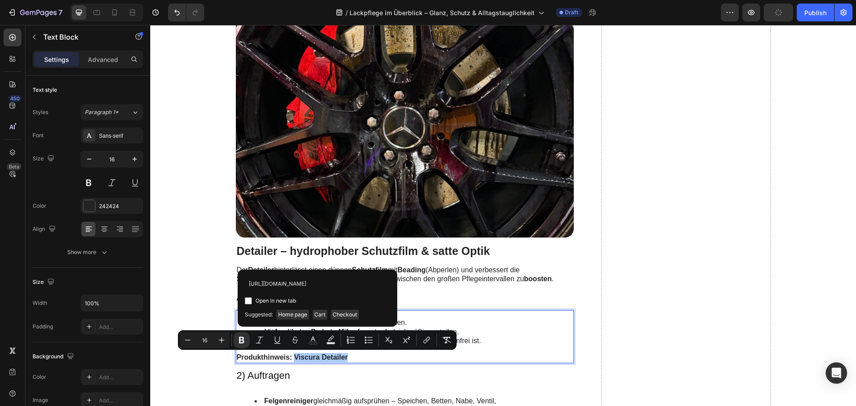
scroll to position [0, 98]
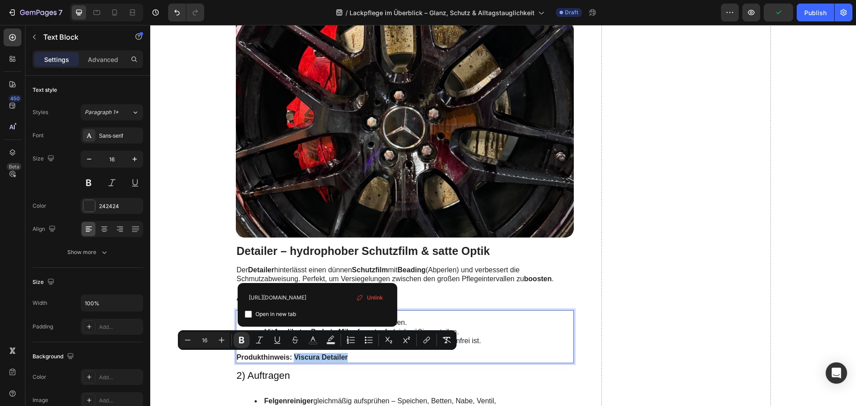
type input "[URL][DOMAIN_NAME]"
click at [270, 313] on span "Open in new tab" at bounding box center [275, 314] width 41 height 11
checkbox input "true"
click at [285, 301] on input "[URL][DOMAIN_NAME]" at bounding box center [317, 297] width 145 height 14
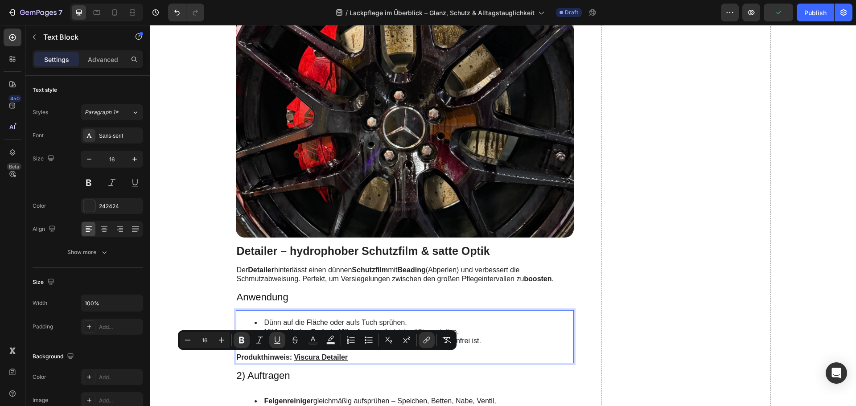
click at [484, 352] on div "Dünn auf die Fläche oder aufs Tuch sprühen. Mit Applikator Pad oder Mikrofasert…" at bounding box center [405, 336] width 338 height 53
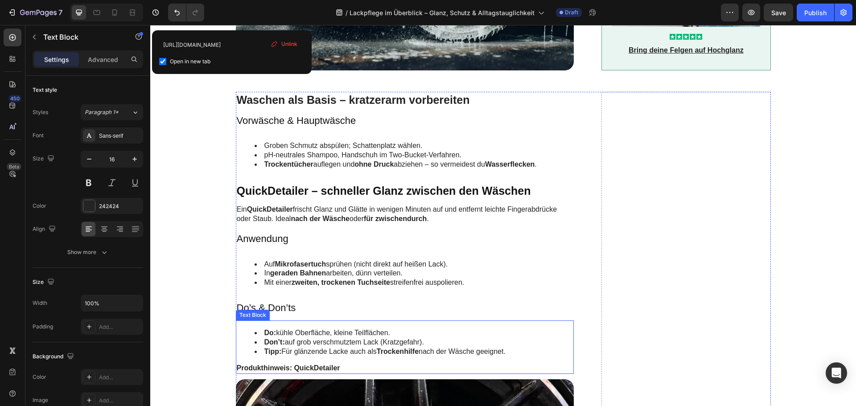
scroll to position [847, 0]
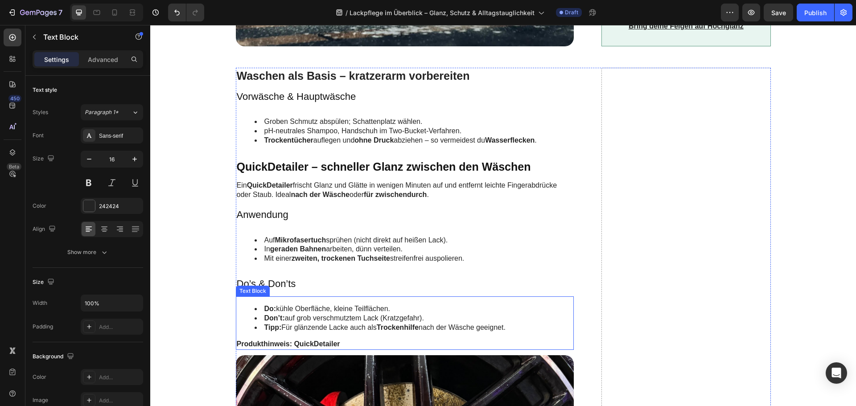
click at [309, 340] on strong "QuickDetailer" at bounding box center [317, 344] width 46 height 8
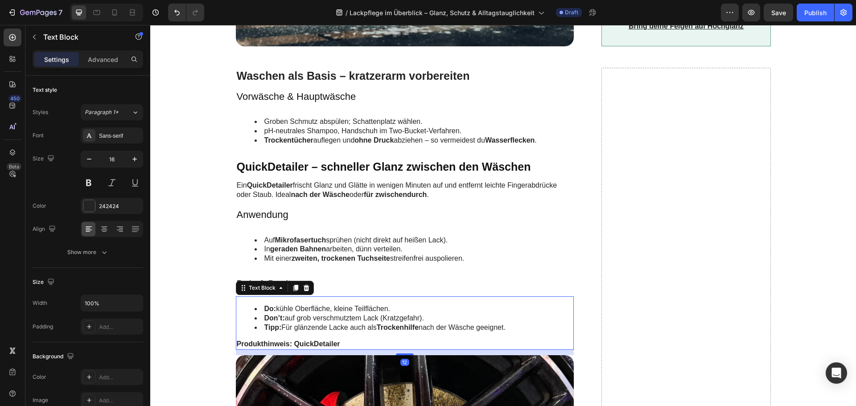
click at [312, 340] on strong "QuickDetailer" at bounding box center [317, 344] width 46 height 8
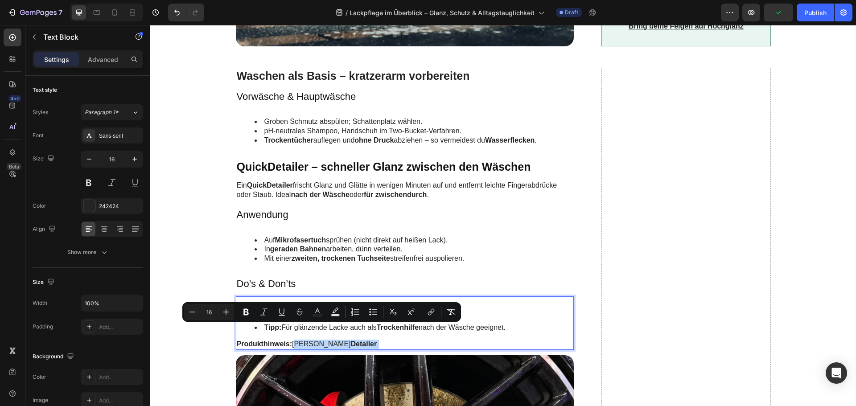
drag, startPoint x: 292, startPoint y: 328, endPoint x: 353, endPoint y: 331, distance: 61.5
click at [353, 340] on p "Produkthinweis: [PERSON_NAME] Detailer" at bounding box center [405, 344] width 336 height 9
click at [360, 340] on p "Produkthinweis: [PERSON_NAME] Detailer" at bounding box center [405, 344] width 336 height 9
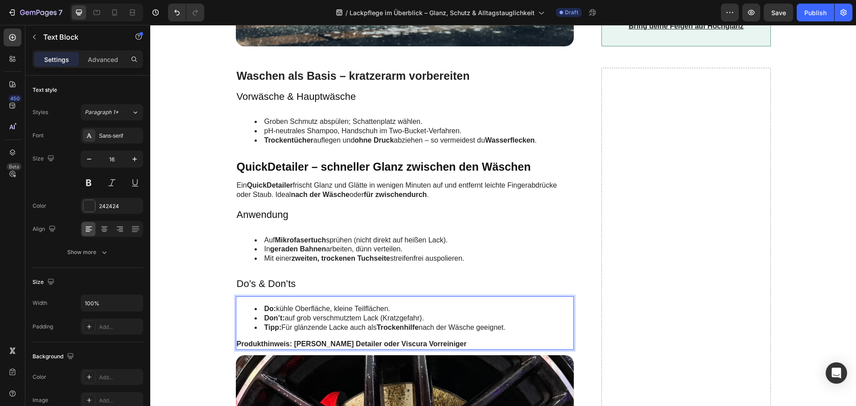
click at [294, 340] on strong "[PERSON_NAME] Detailer oder Viscura Vorreiniger" at bounding box center [380, 344] width 172 height 8
click at [305, 340] on p "Produkthinweis: Viscura Matt-Satin Detailer oder Viscura Vorreiniger" at bounding box center [405, 344] width 336 height 9
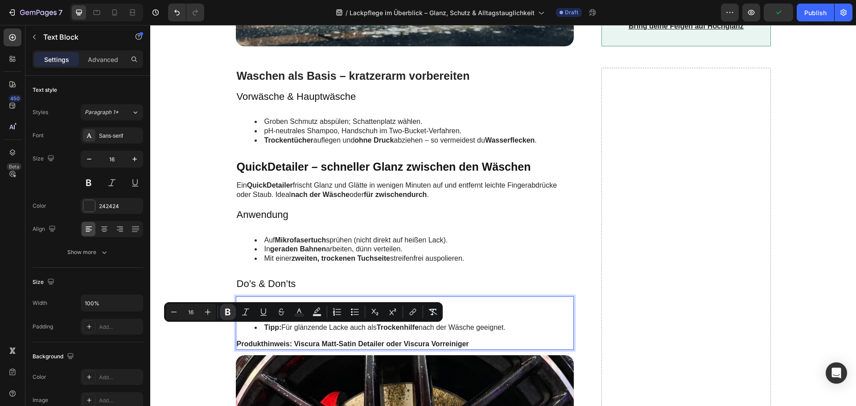
click at [305, 340] on strong "Viscura Matt-Satin Detailer oder Viscura Vorreiniger" at bounding box center [381, 344] width 175 height 8
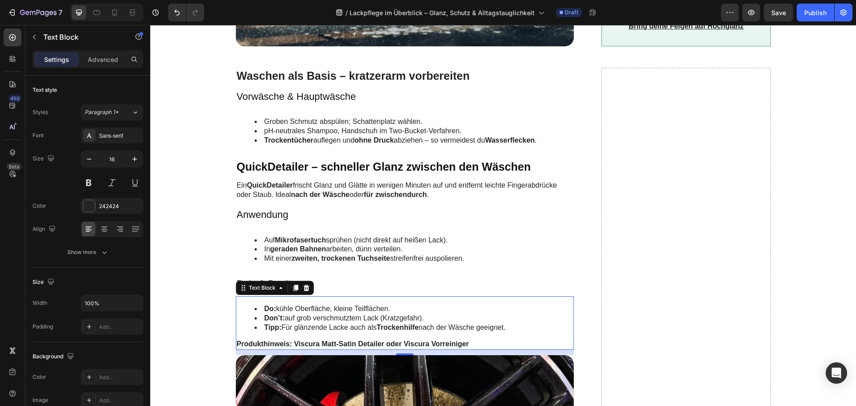
click at [304, 340] on strong "Viscura Matt-Satin Detailer oder Viscura Vorreiniger" at bounding box center [381, 344] width 175 height 8
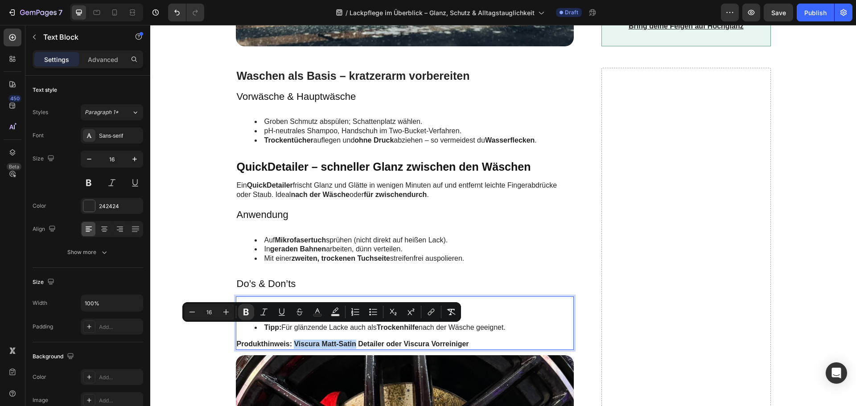
drag, startPoint x: 290, startPoint y: 328, endPoint x: 351, endPoint y: 331, distance: 61.1
click at [351, 340] on strong "Viscura Matt-Satin Detailer oder Viscura Vorreiniger" at bounding box center [381, 344] width 175 height 8
click at [372, 314] on icon "Editor contextual toolbar" at bounding box center [373, 311] width 9 height 9
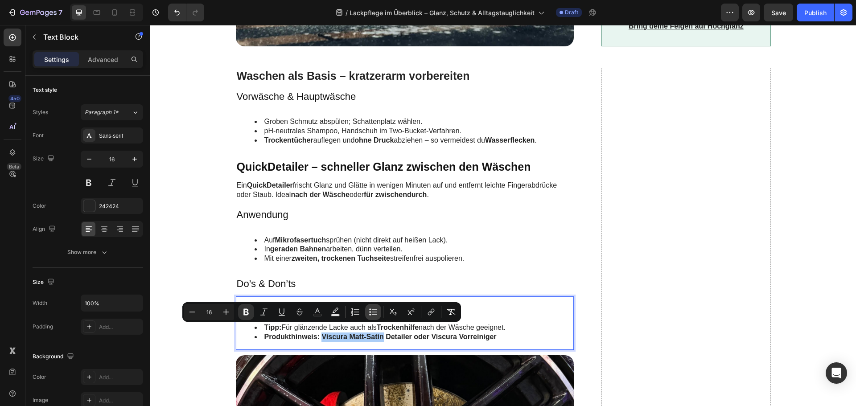
click at [372, 314] on icon "Editor contextual toolbar" at bounding box center [373, 311] width 9 height 9
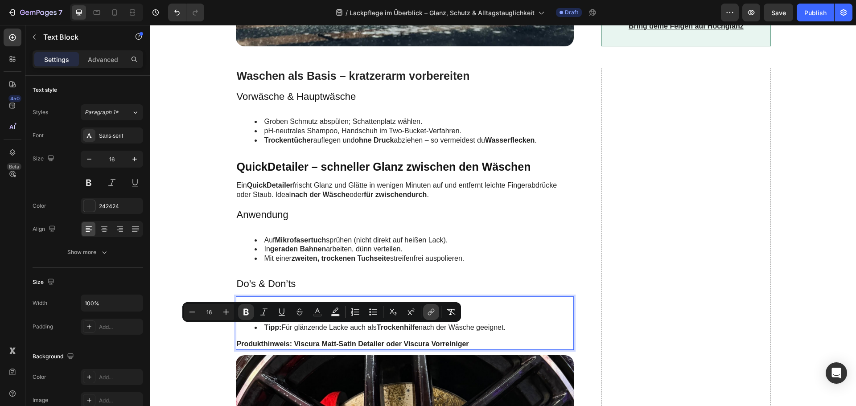
click at [434, 313] on icon "Editor contextual toolbar" at bounding box center [430, 311] width 9 height 9
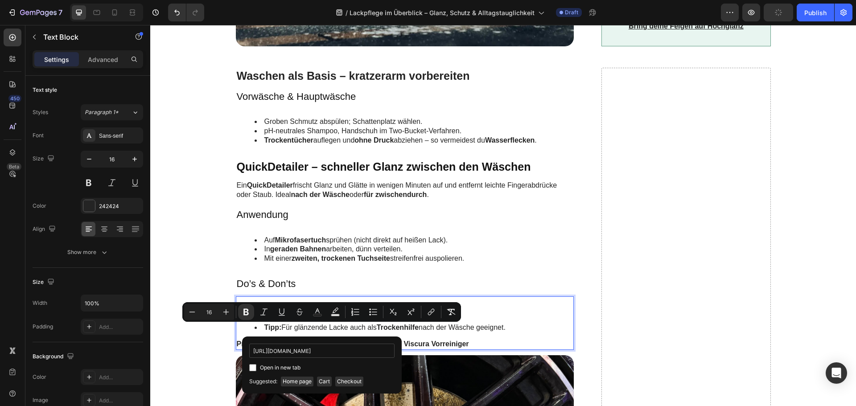
scroll to position [0, 126]
type input "[URL][DOMAIN_NAME]"
click at [281, 366] on span "Open in new tab" at bounding box center [280, 367] width 41 height 11
checkbox input "true"
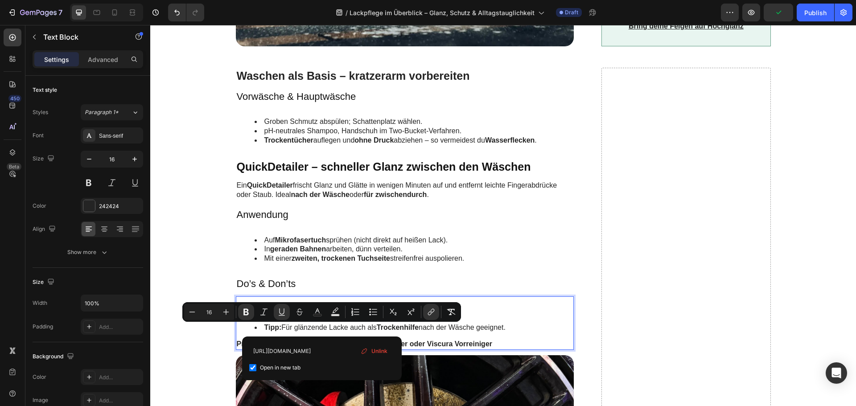
click at [308, 340] on div "[URL][DOMAIN_NAME] Open in new tab Unlink" at bounding box center [322, 358] width 160 height 44
click at [307, 349] on input "[URL][DOMAIN_NAME]" at bounding box center [321, 351] width 145 height 14
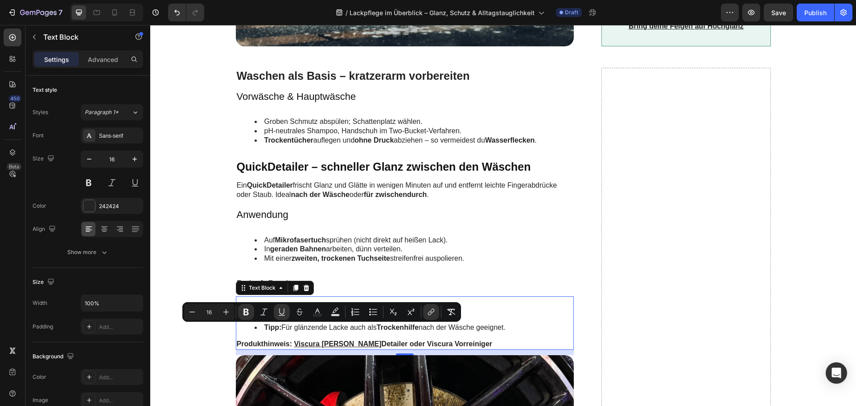
click at [426, 340] on strong "Detailer oder Viscura Vorreiniger" at bounding box center [436, 344] width 111 height 8
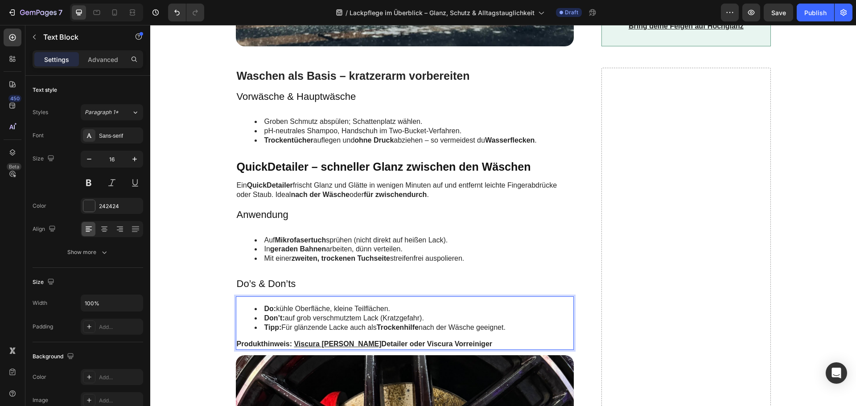
drag, startPoint x: 467, startPoint y: 332, endPoint x: 402, endPoint y: 329, distance: 64.2
click at [402, 340] on p "Produkthinweis: Viscura Matt-Satin Detailer oder Viscura Vorreiniger" at bounding box center [405, 344] width 336 height 9
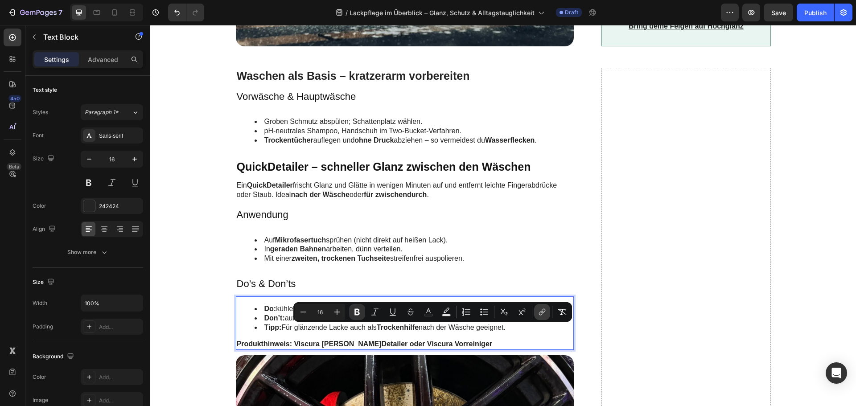
click at [546, 309] on icon "Editor contextual toolbar" at bounding box center [541, 311] width 9 height 9
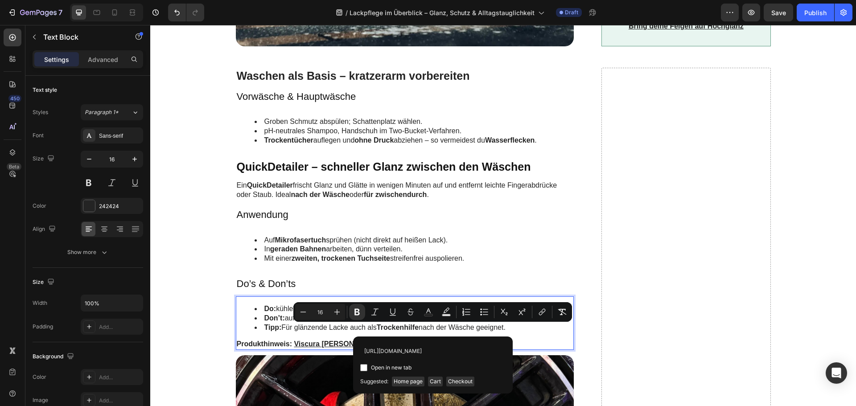
scroll to position [0, 106]
type input "[URL][DOMAIN_NAME]"
click at [391, 366] on span "Open in new tab" at bounding box center [391, 367] width 41 height 11
checkbox input "true"
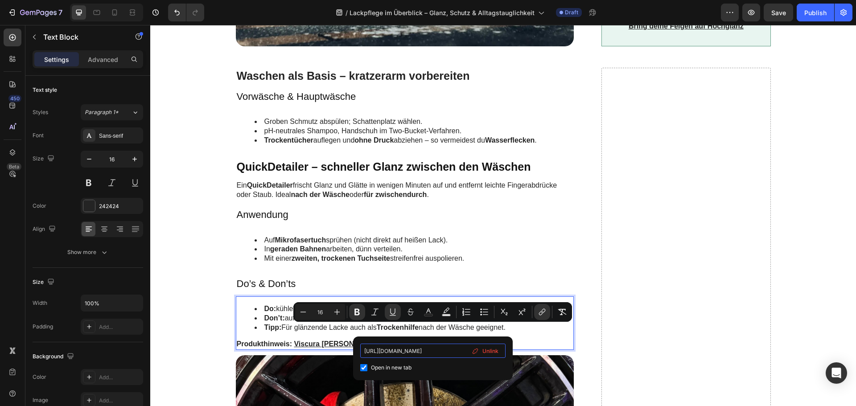
click at [405, 353] on input "[URL][DOMAIN_NAME]" at bounding box center [432, 351] width 145 height 14
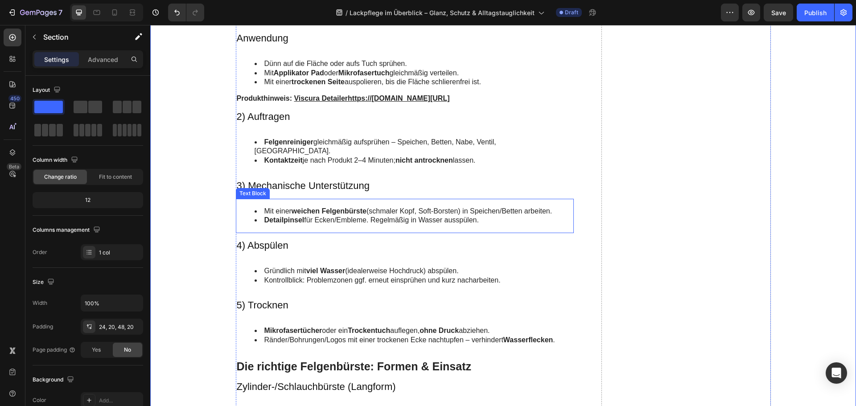
scroll to position [1337, 0]
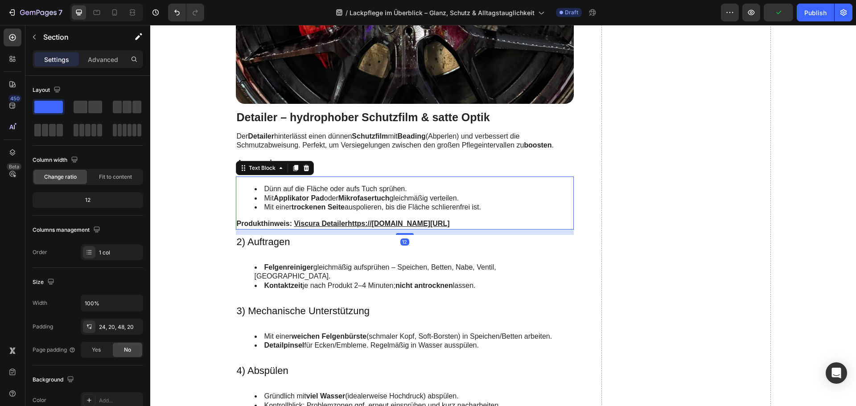
click at [351, 226] on u "Viscura Detailerhttps://[DOMAIN_NAME][URL]" at bounding box center [372, 224] width 156 height 8
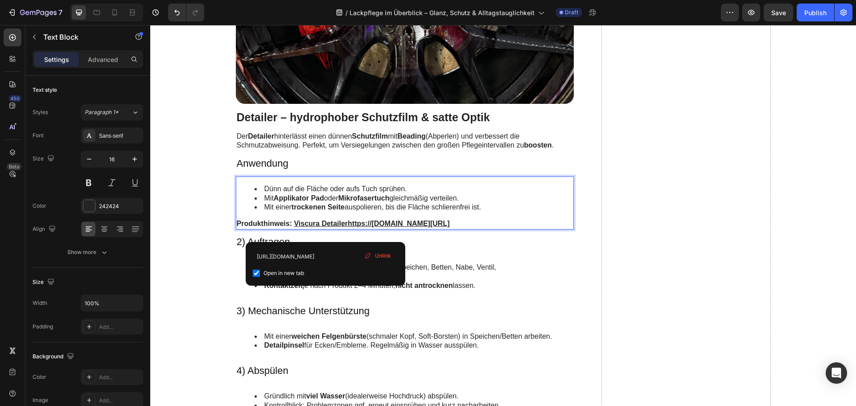
click at [357, 229] on p "Produkthinweis: Viscura Detailerhttps://[DOMAIN_NAME][URL]" at bounding box center [405, 223] width 336 height 9
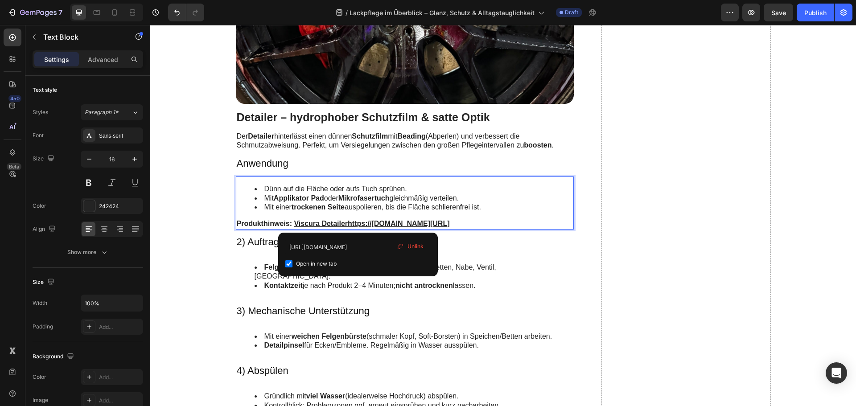
click at [317, 223] on u "Viscura Detailerhttps://[DOMAIN_NAME][URL]" at bounding box center [372, 224] width 156 height 8
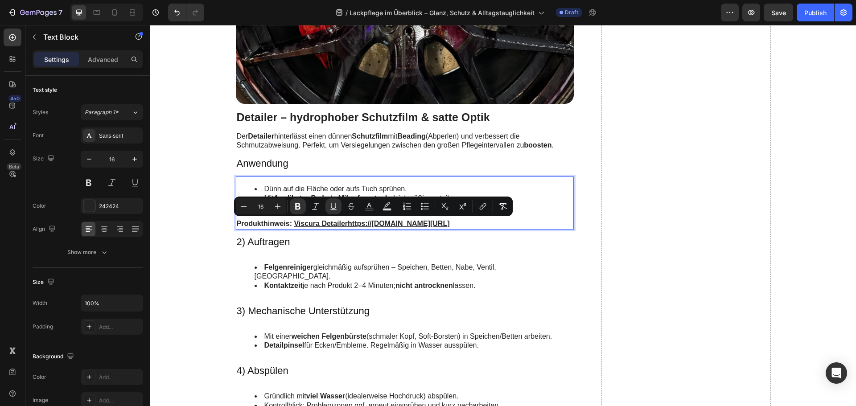
drag, startPoint x: 340, startPoint y: 229, endPoint x: 344, endPoint y: 225, distance: 6.6
click at [344, 225] on p "Produkthinweis: Viscura Detailerhttps://[DOMAIN_NAME][URL]" at bounding box center [405, 223] width 336 height 9
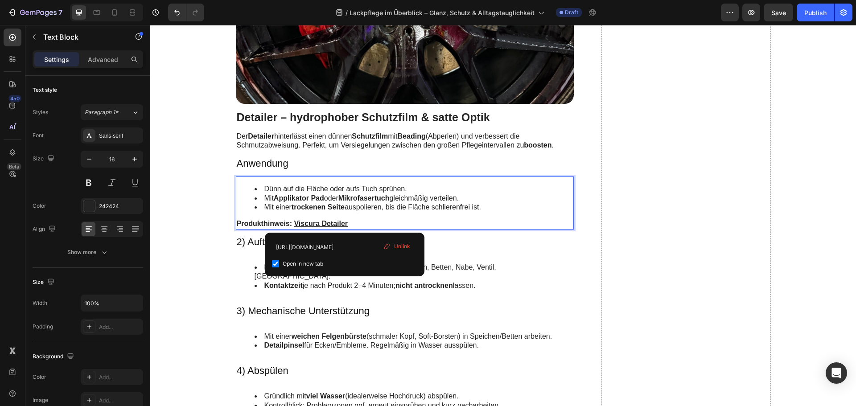
click at [254, 221] on strong "Produkthinweis:" at bounding box center [264, 224] width 55 height 8
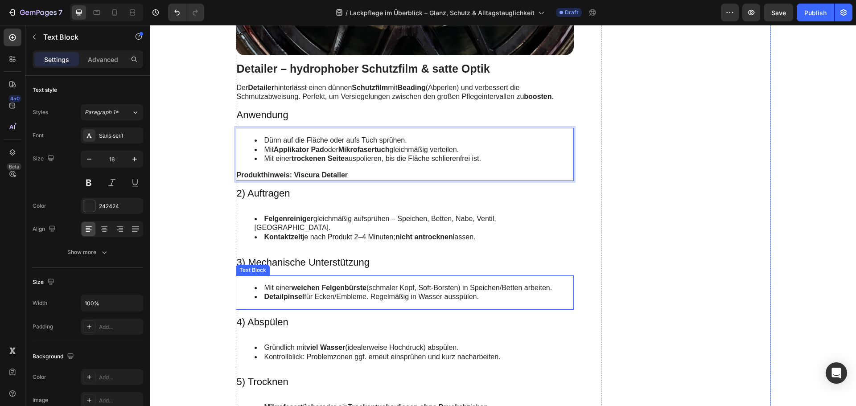
scroll to position [1471, 0]
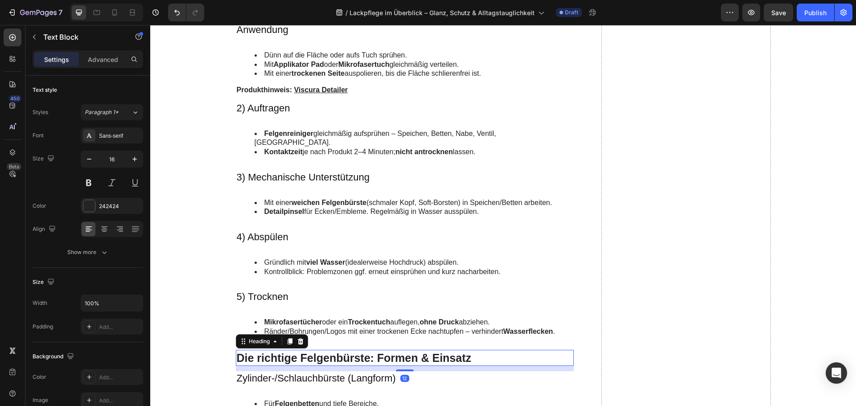
click at [297, 350] on h2 "Die richtige Felgenbürste: Formen & Einsatz" at bounding box center [405, 358] width 338 height 16
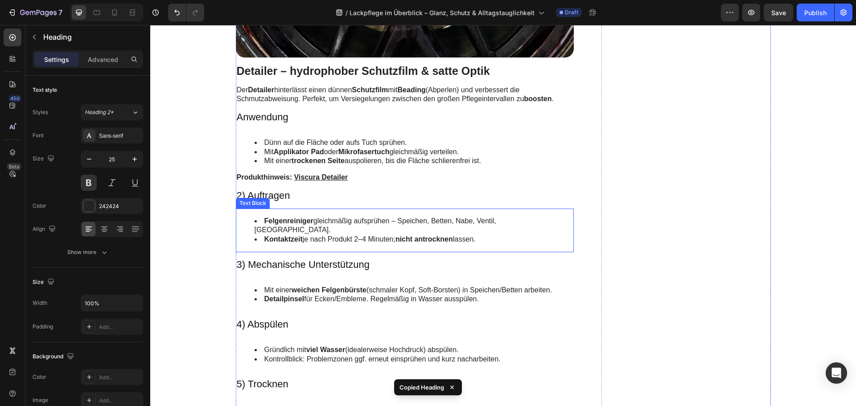
scroll to position [1382, 0]
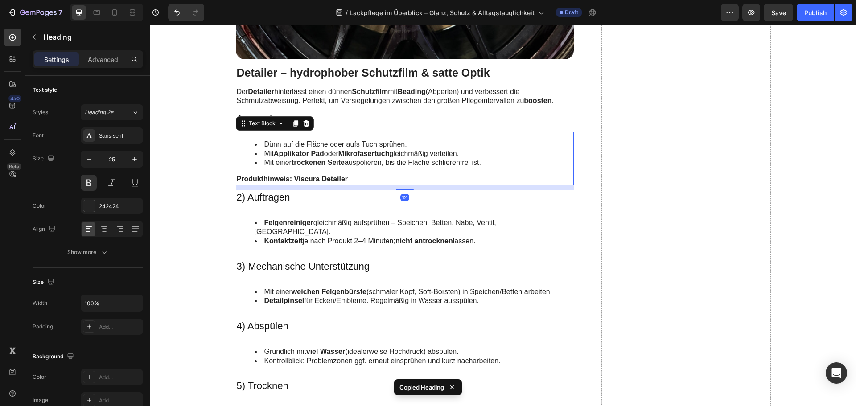
click at [324, 148] on li "Dünn auf die Fläche oder aufs Tuch sprühen." at bounding box center [413, 144] width 319 height 9
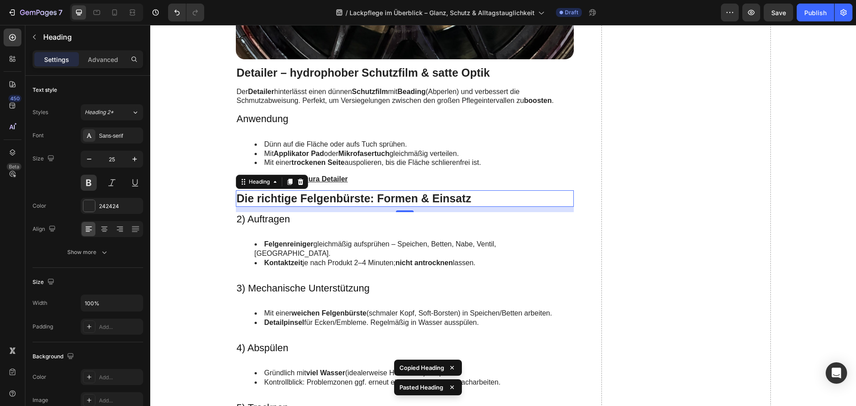
click at [274, 200] on h2 "Die richtige Felgenbürste: Formen & Einsatz" at bounding box center [405, 198] width 338 height 16
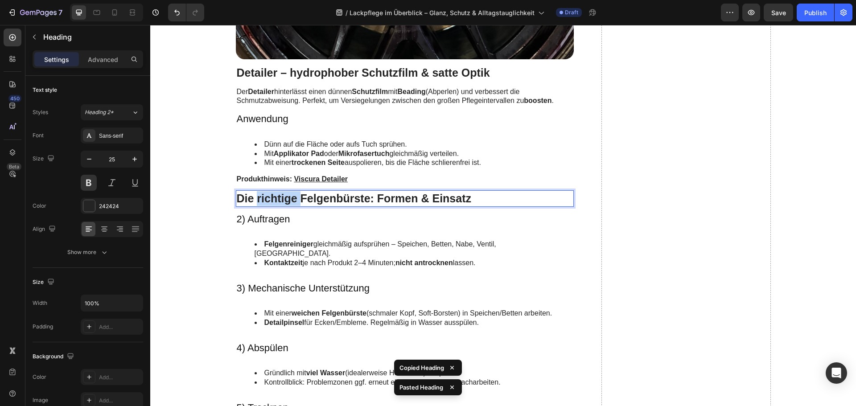
click at [274, 200] on p "Die richtige Felgenbürste: Formen & Einsatz" at bounding box center [405, 198] width 336 height 15
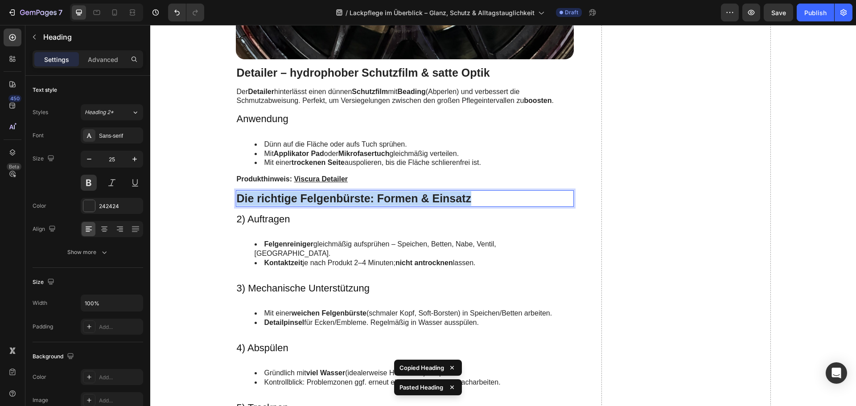
click at [274, 200] on p "Die richtige Felgenbürste: Formen & Einsatz" at bounding box center [405, 198] width 336 height 15
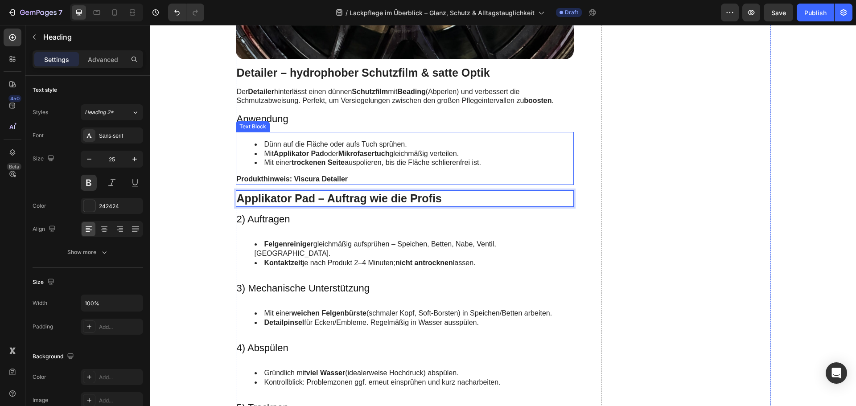
click at [320, 167] on li "Mit einer trockenen Seite auspolieren, bis die Fläche schlierenfrei ist." at bounding box center [413, 162] width 319 height 9
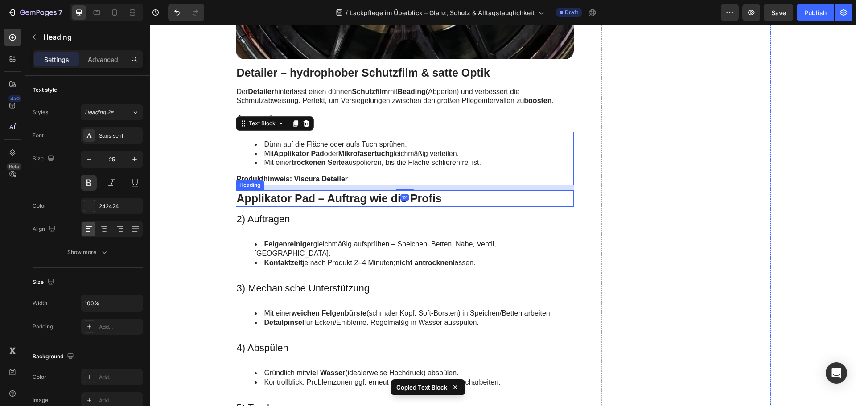
click at [299, 201] on p "Applikator Pad – Auftrag wie die Profis" at bounding box center [405, 198] width 336 height 15
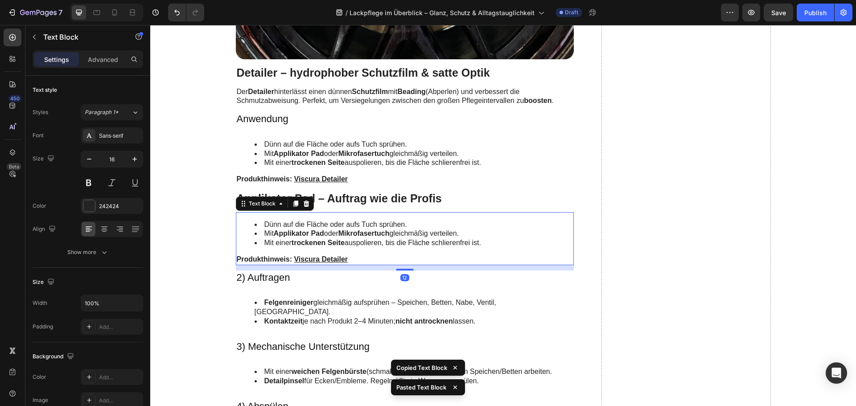
click at [293, 222] on li "Dünn auf die Fläche oder aufs Tuch sprühen." at bounding box center [413, 224] width 319 height 9
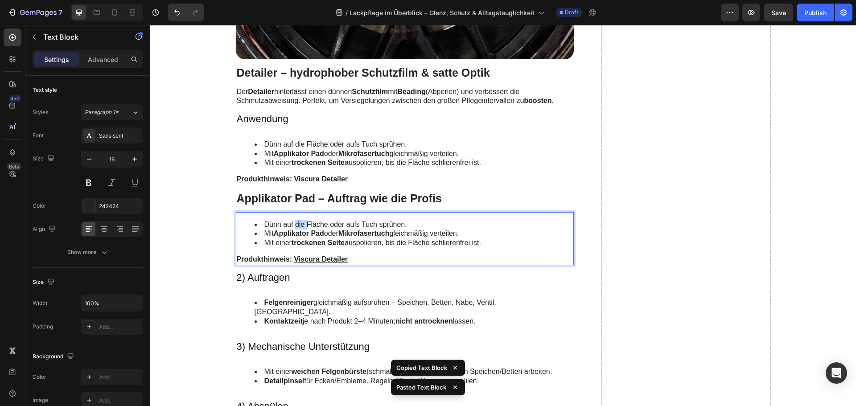
click at [293, 222] on li "Dünn auf die Fläche oder aufs Tuch sprühen." at bounding box center [413, 224] width 319 height 9
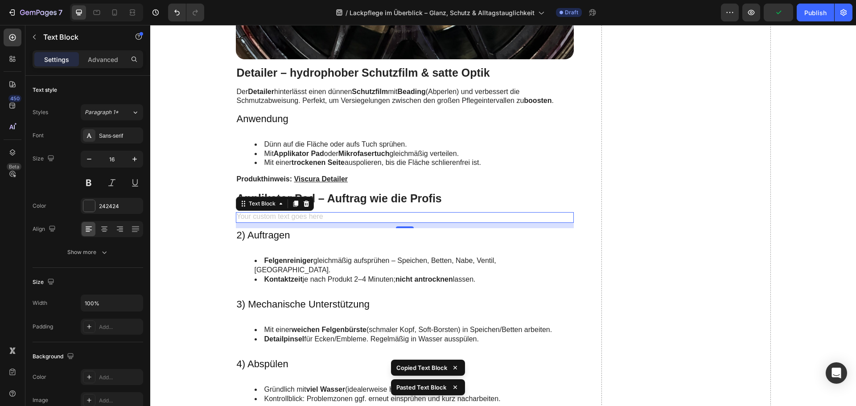
click at [283, 217] on div "Rich Text Editor. Editing area: main" at bounding box center [405, 217] width 338 height 11
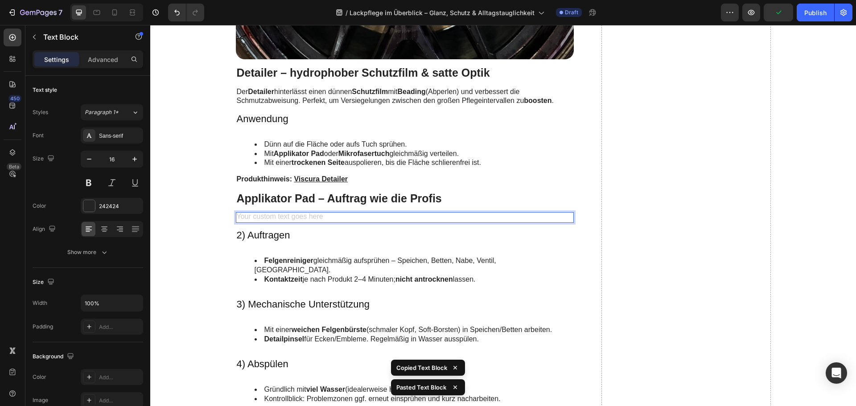
click at [283, 217] on div "Rich Text Editor. Editing area: main" at bounding box center [405, 217] width 338 height 11
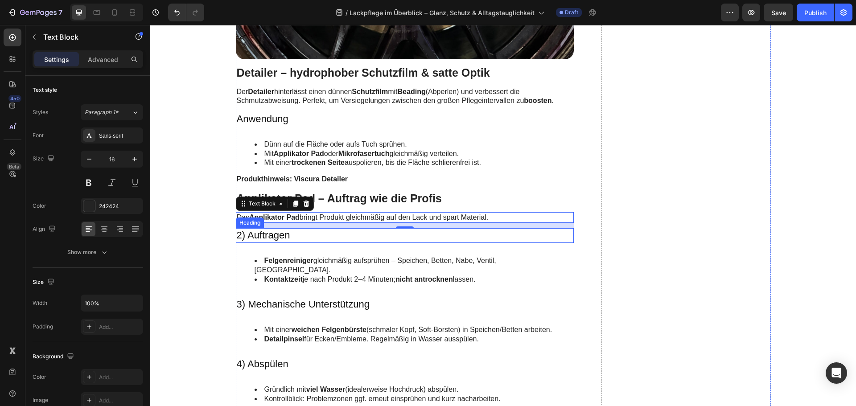
click at [275, 238] on h3 "2) Auftragen" at bounding box center [405, 235] width 338 height 15
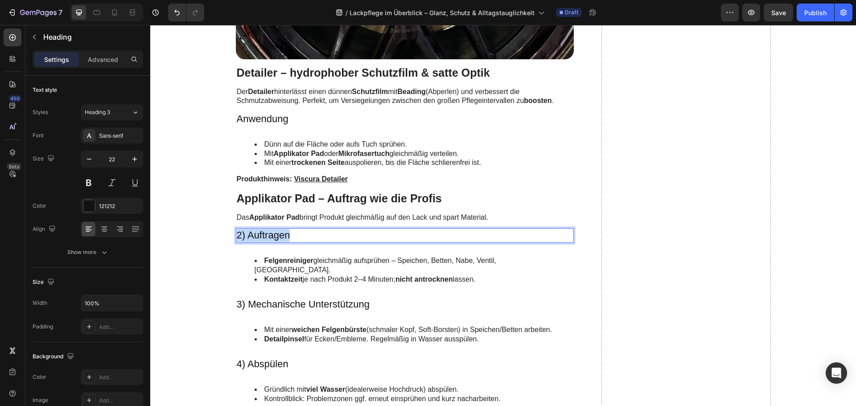
click at [275, 238] on p "2) Auftragen" at bounding box center [405, 235] width 336 height 13
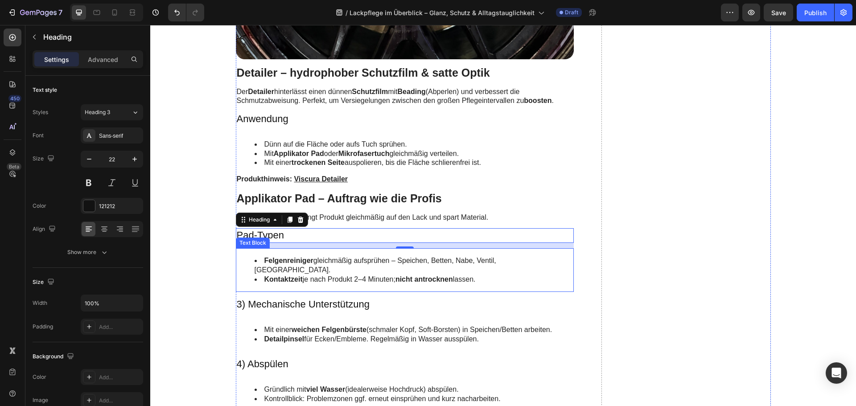
click at [326, 254] on div "Felgenreiniger gleichmäßig aufsprühen – Speichen, Betten, Nabe, Ventil, [GEOGRA…" at bounding box center [405, 270] width 338 height 44
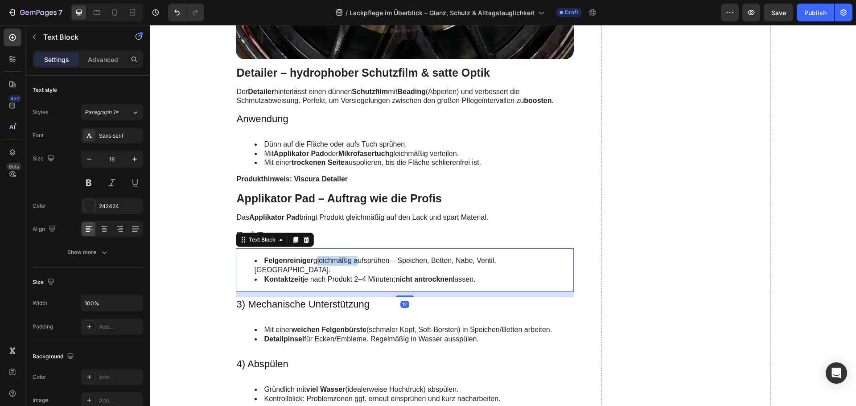
click at [326, 254] on div "Felgenreiniger gleichmäßig aufsprühen – Speichen, Betten, Nabe, Ventil, [GEOGRA…" at bounding box center [405, 270] width 338 height 44
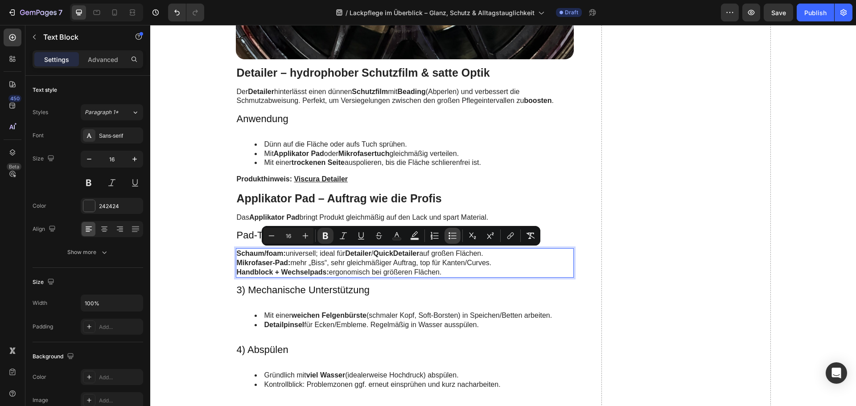
click at [449, 234] on icon "Editor contextual toolbar" at bounding box center [449, 233] width 2 height 2
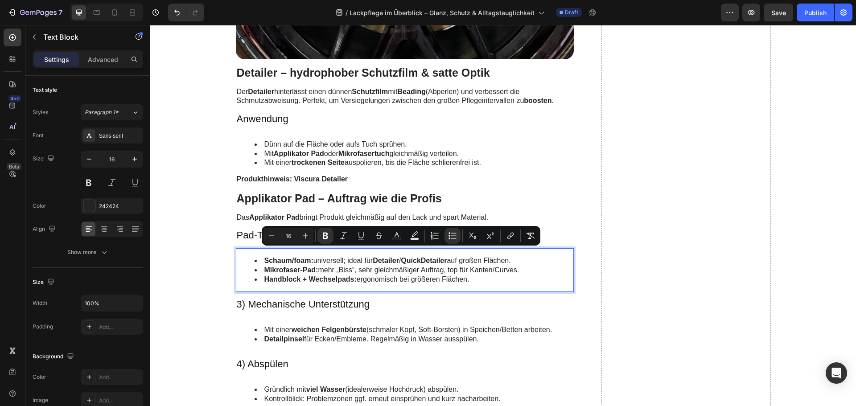
click at [332, 271] on li "Mikrofaser-Pad: mehr „Biss“, sehr gleichmäßiger Auftrag, top für Kanten/Curves." at bounding box center [413, 270] width 319 height 9
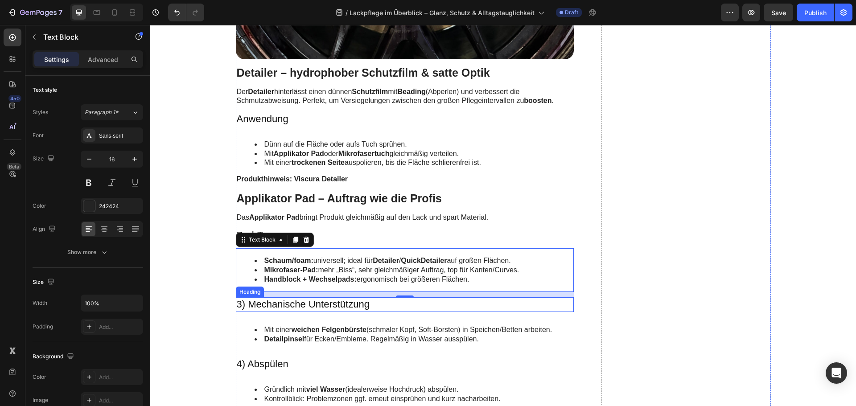
click at [275, 303] on h3 "3) Mechanische Unterstützung" at bounding box center [405, 304] width 338 height 15
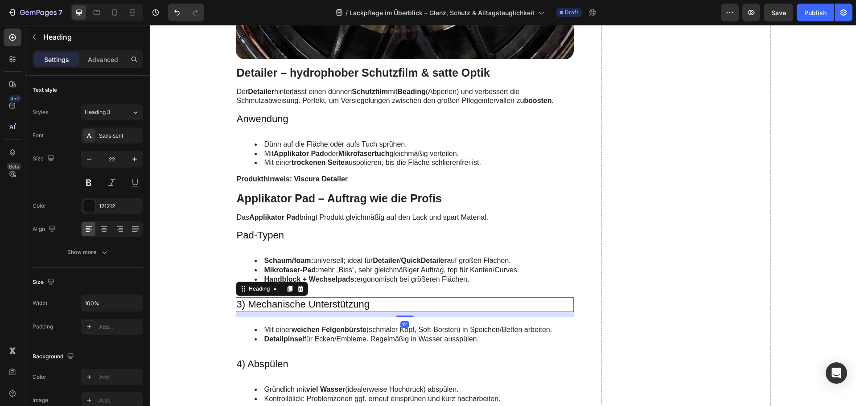
click at [275, 303] on h3 "3) Mechanische Unterstützung" at bounding box center [405, 304] width 338 height 15
click at [275, 303] on p "3) Mechanische Unterstützung" at bounding box center [405, 304] width 336 height 13
drag, startPoint x: 303, startPoint y: 324, endPoint x: 303, endPoint y: 330, distance: 5.8
click at [303, 327] on div "Mit einer weichen Felgenbürste (schmaler Kopf, Soft-Borsten) in Speichen/Betten…" at bounding box center [405, 334] width 338 height 35
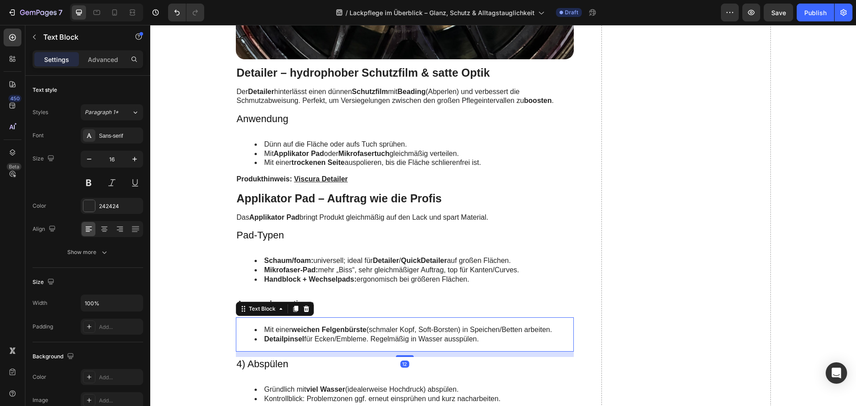
click at [303, 330] on strong "weichen Felgenbürste" at bounding box center [328, 330] width 75 height 8
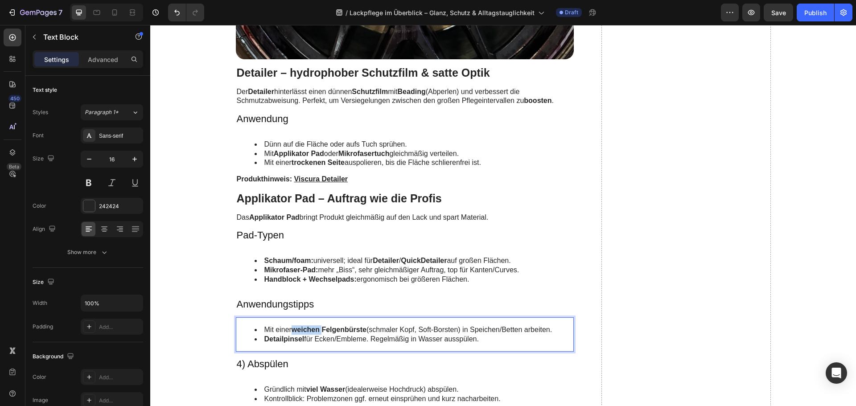
click at [303, 330] on strong "weichen Felgenbürste" at bounding box center [328, 330] width 75 height 8
click at [303, 331] on strong "weichen Felgenbürste" at bounding box center [328, 330] width 75 height 8
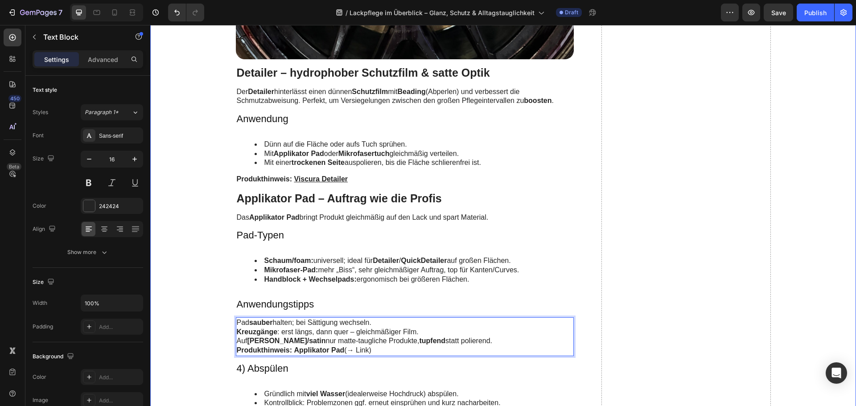
drag, startPoint x: 455, startPoint y: 343, endPoint x: 215, endPoint y: 322, distance: 241.2
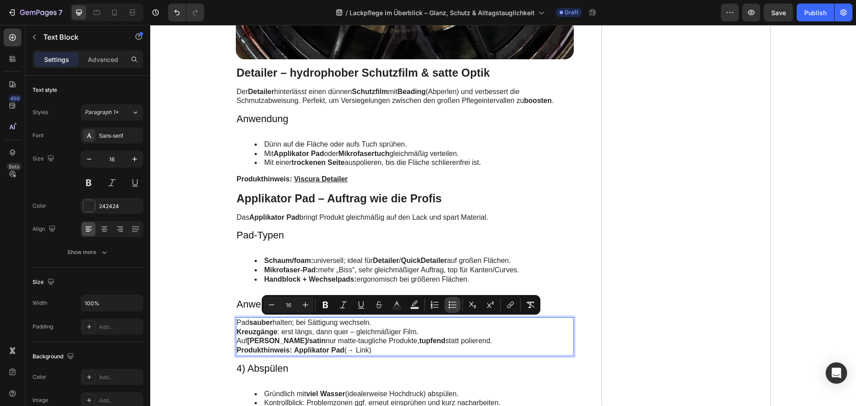
click at [451, 301] on icon "Editor contextual toolbar" at bounding box center [452, 304] width 9 height 9
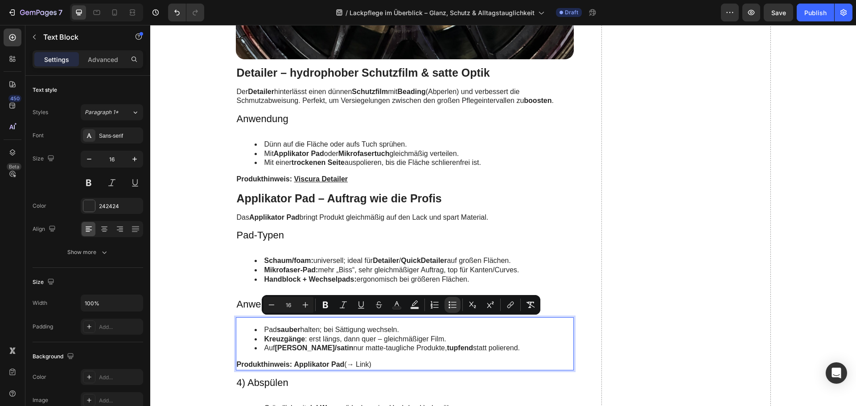
click at [372, 361] on p "Produkthinweis: Applikator Pad (→ Link)" at bounding box center [405, 364] width 336 height 9
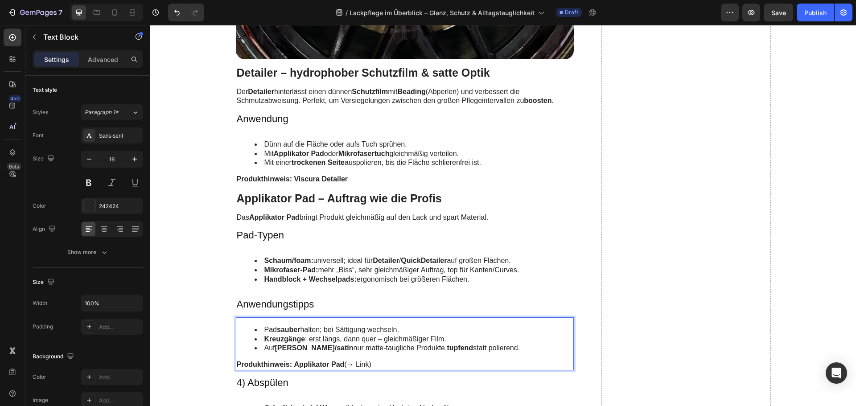
click at [343, 363] on p "Produkthinweis: Applikator Pad (→ Link)" at bounding box center [405, 364] width 336 height 9
click at [290, 363] on p "Produkthinweis: Applikator Pad" at bounding box center [405, 364] width 336 height 9
click at [303, 365] on p "Produkthinweis: Viscura Applikator Pad" at bounding box center [405, 364] width 336 height 9
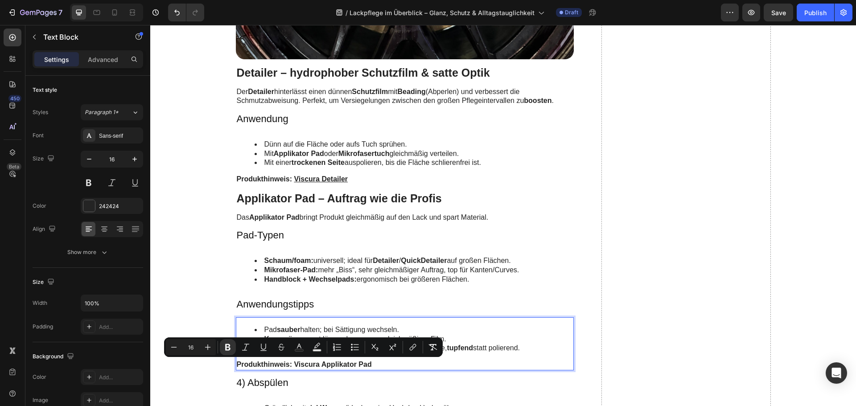
click at [315, 361] on strong "Viscura Applikator Pad" at bounding box center [333, 365] width 78 height 8
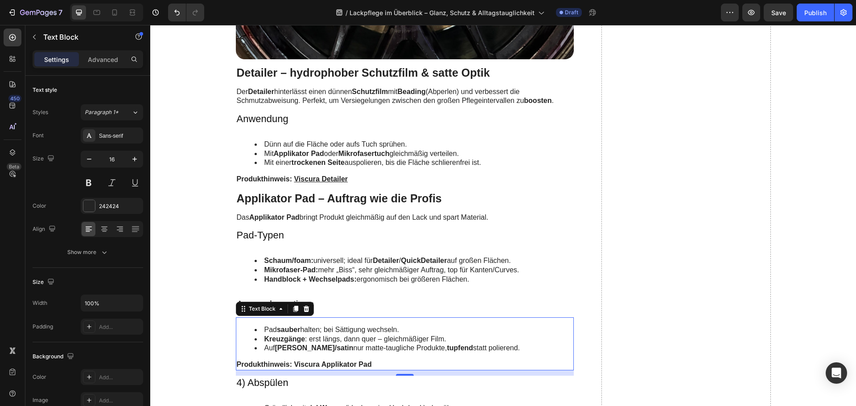
click at [365, 361] on strong "Viscura Applikator Pad" at bounding box center [333, 365] width 78 height 8
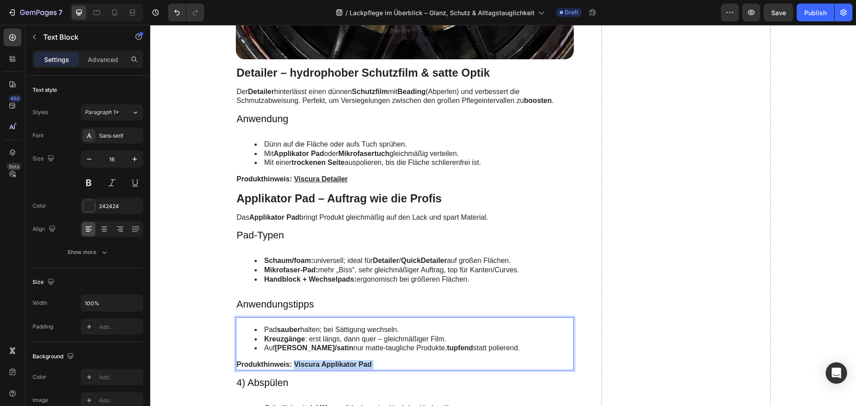
drag, startPoint x: 373, startPoint y: 364, endPoint x: 292, endPoint y: 360, distance: 81.2
click at [292, 360] on div "Pad sauber halten; bei Sättigung wechseln. Kreuzgänge : erst längs, dann quer –…" at bounding box center [405, 343] width 338 height 53
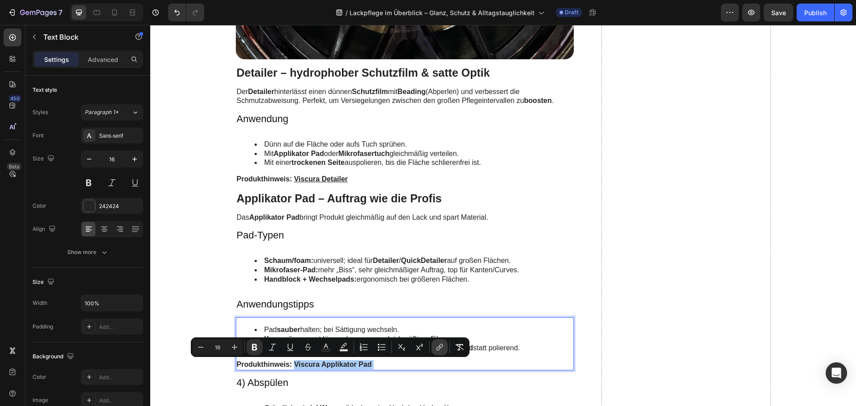
click at [437, 347] on icon "Editor contextual toolbar" at bounding box center [439, 347] width 9 height 9
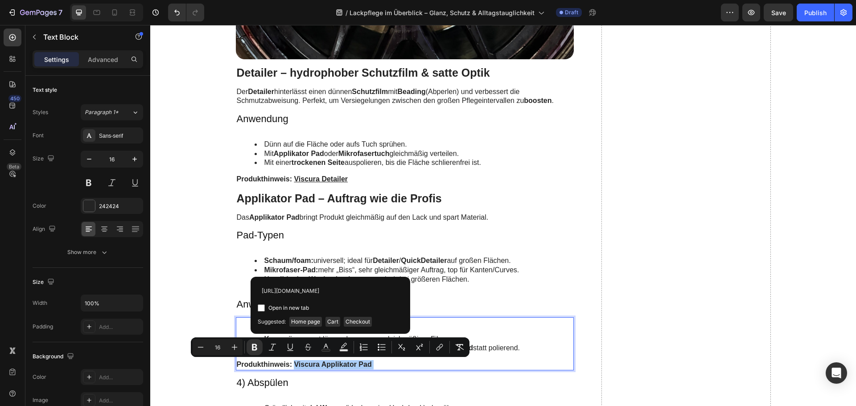
scroll to position [0, 138]
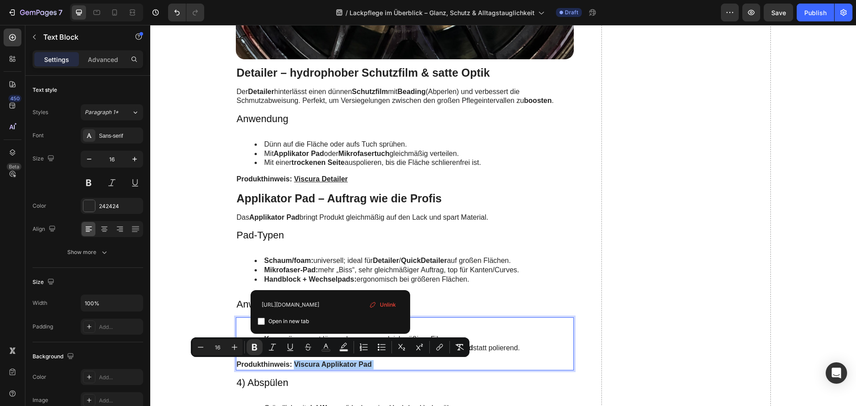
type input "[URL][DOMAIN_NAME]"
click at [271, 321] on span "Open in new tab" at bounding box center [288, 321] width 41 height 11
checkbox input "true"
click at [291, 307] on input "https://www.viscuragermany.de/collections/unser-sortiment/products/coating-pad-…" at bounding box center [330, 304] width 145 height 14
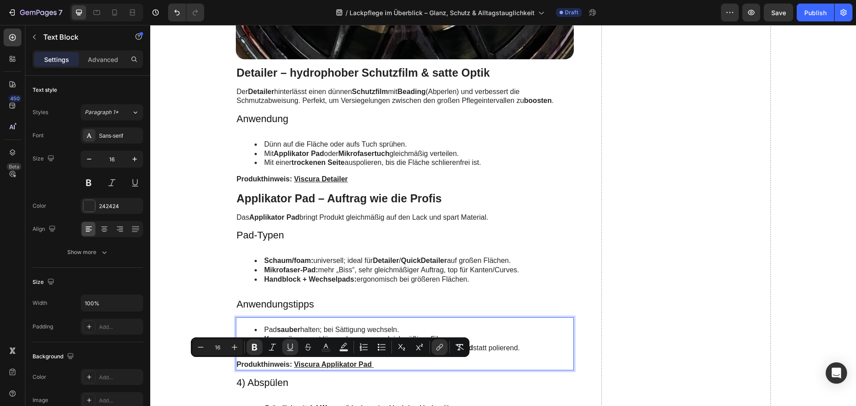
click at [278, 367] on strong "Produkthinweis:" at bounding box center [264, 365] width 55 height 8
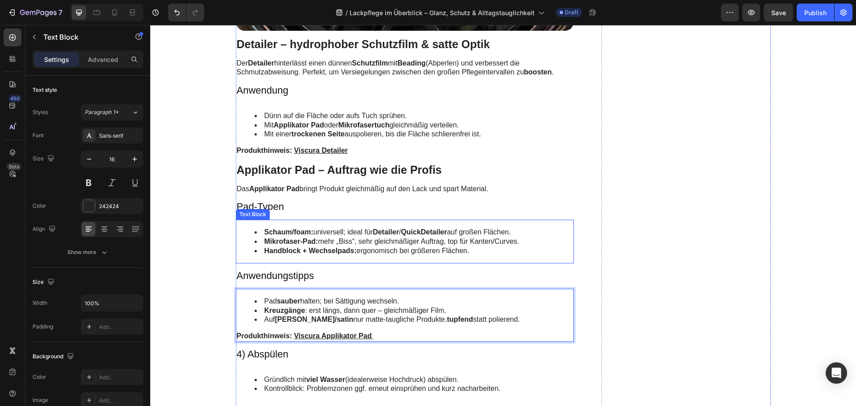
scroll to position [1515, 0]
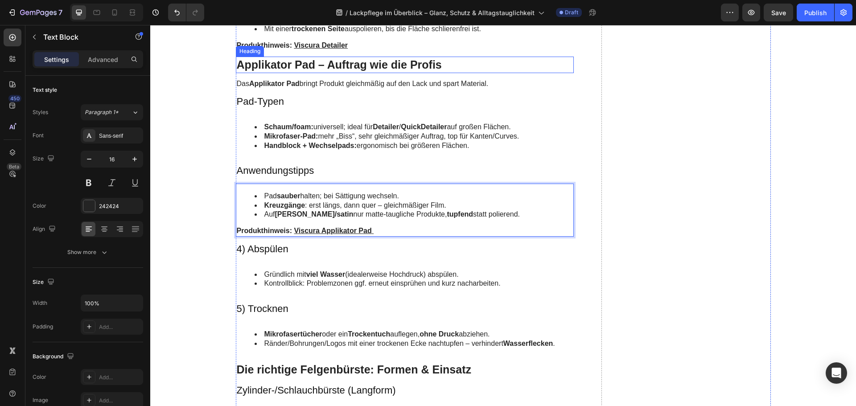
click at [279, 68] on p "Applikator Pad – Auftrag wie die Profis" at bounding box center [405, 64] width 336 height 15
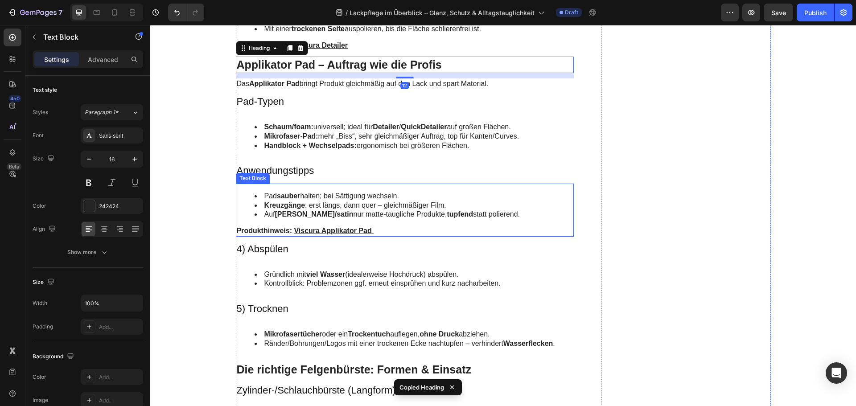
click at [275, 216] on strong "matt/satin" at bounding box center [314, 214] width 78 height 8
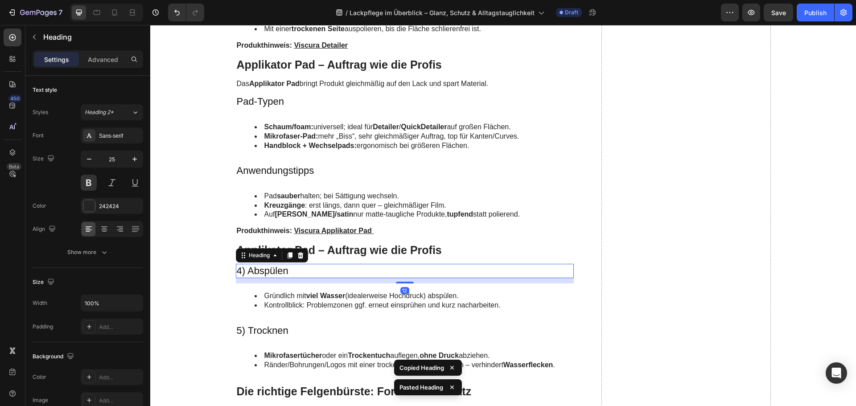
click at [277, 274] on h3 "4) Abspülen" at bounding box center [405, 271] width 338 height 15
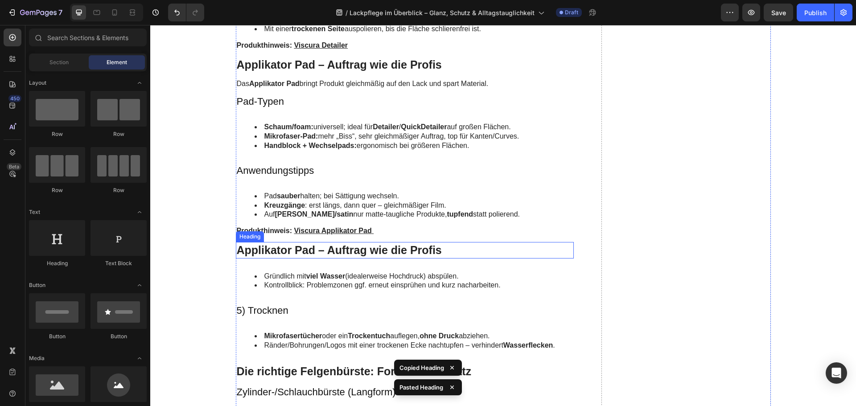
click at [320, 251] on h2 "Applikator Pad – Auftrag wie die Profis" at bounding box center [405, 250] width 338 height 16
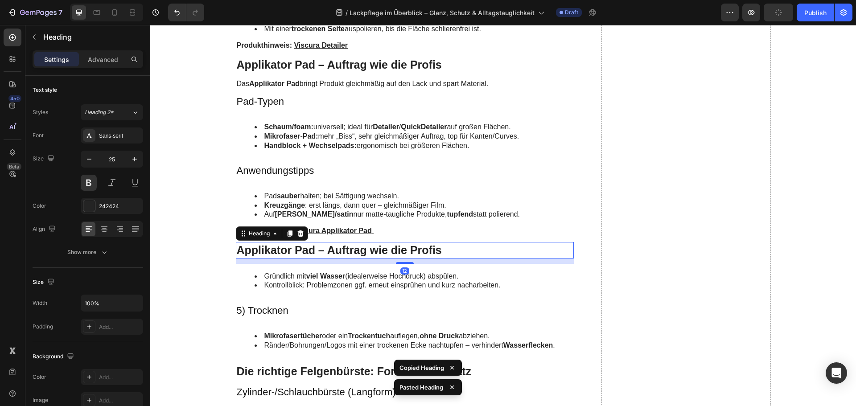
click at [320, 251] on h2 "Applikator Pad – Auftrag wie die Profis" at bounding box center [405, 250] width 338 height 16
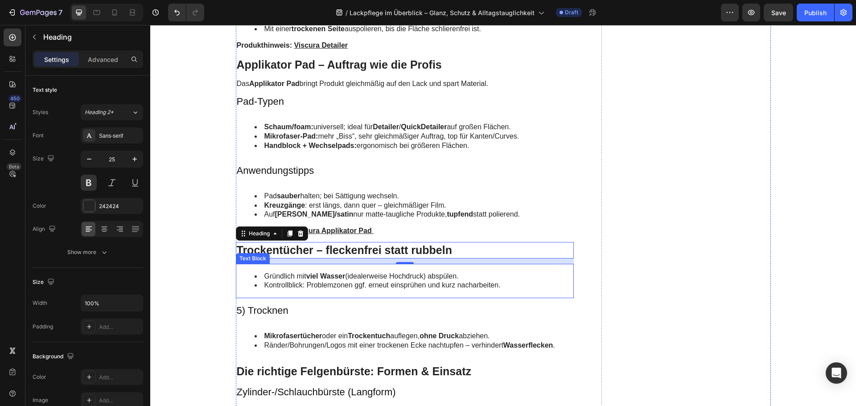
click at [298, 283] on li "Kontrollblick: Problemzonen ggf. erneut einsprühen und kurz nacharbeiten." at bounding box center [413, 285] width 319 height 9
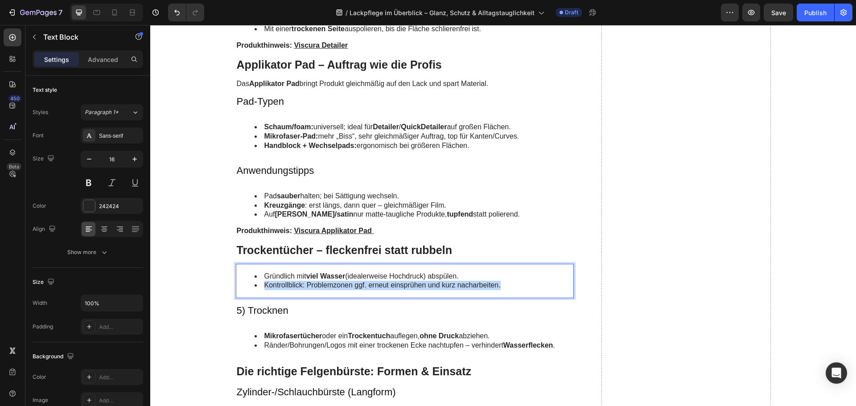
click at [298, 283] on li "Kontrollblick: Problemzonen ggf. erneut einsprühen und kurz nacharbeiten." at bounding box center [413, 285] width 319 height 9
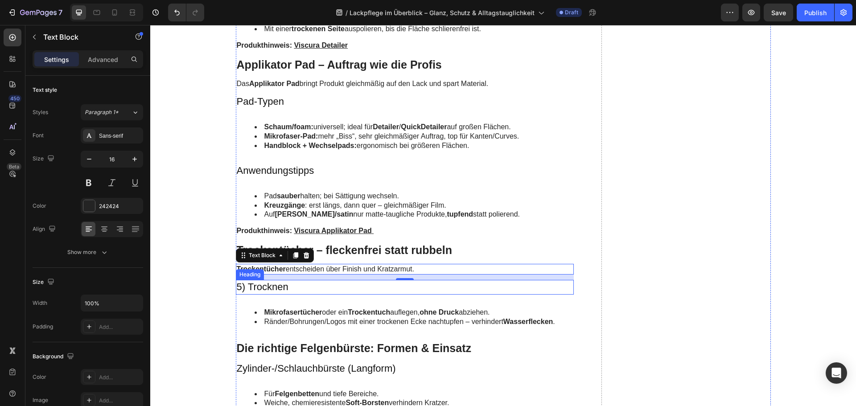
click at [271, 286] on h3 "5) Trocknen" at bounding box center [405, 287] width 338 height 15
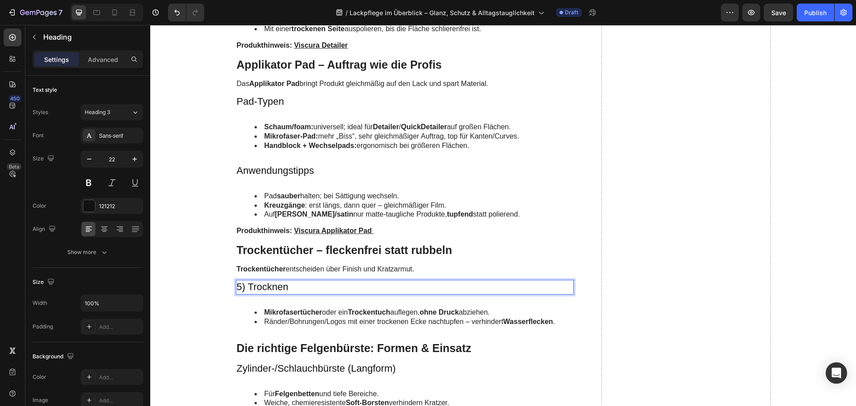
click at [271, 286] on h3 "5) Trocknen" at bounding box center [405, 287] width 338 height 15
click at [271, 286] on p "5) Trocknen" at bounding box center [405, 287] width 336 height 13
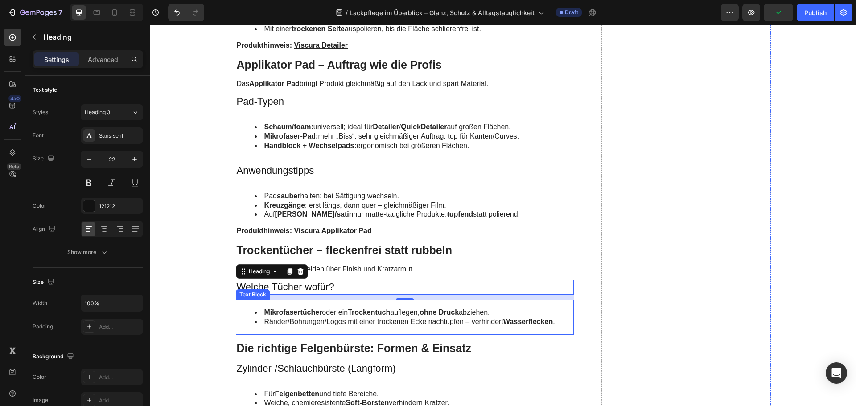
click at [287, 320] on li "Ränder/Bohrungen/Logos mit einer trockenen Ecke nachtupfen – verhindert Wasserf…" at bounding box center [413, 321] width 319 height 9
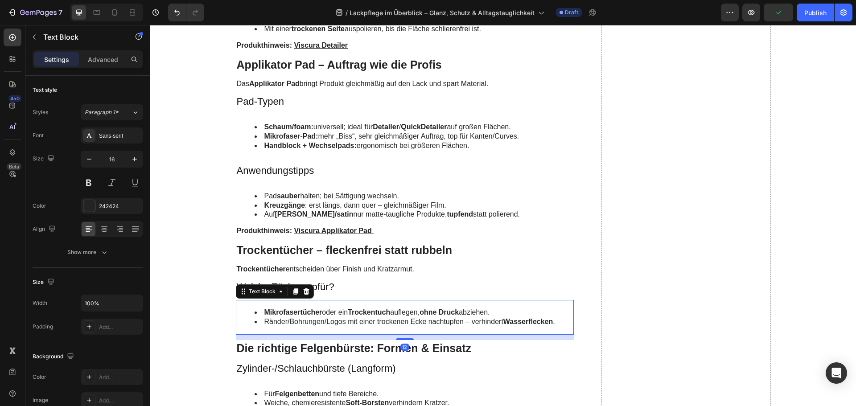
click at [287, 320] on li "Ränder/Bohrungen/Logos mit einer trockenen Ecke nachtupfen – verhindert Wasserf…" at bounding box center [413, 321] width 319 height 9
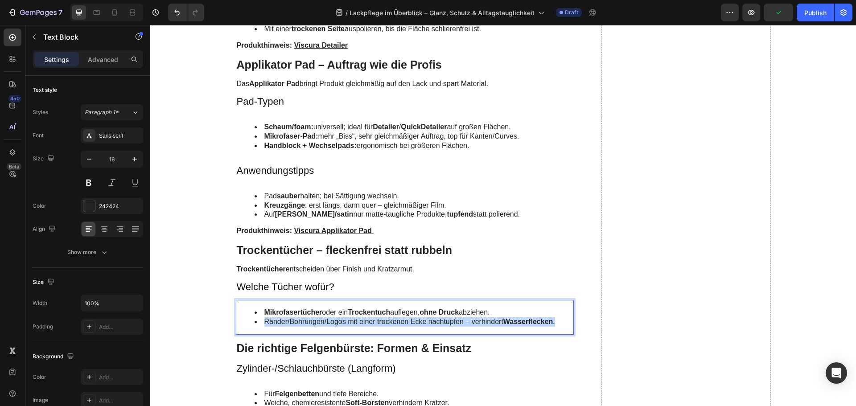
click at [287, 320] on li "Ränder/Bohrungen/Logos mit einer trockenen Ecke nachtupfen – verhindert Wasserf…" at bounding box center [413, 321] width 319 height 9
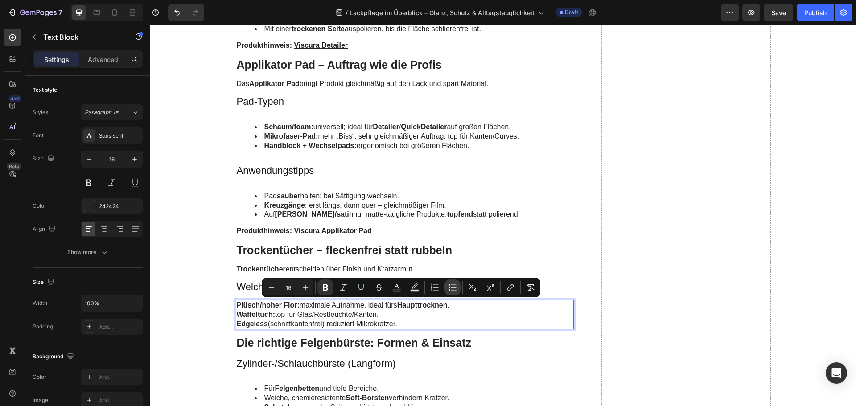
click at [456, 289] on icon "Editor contextual toolbar" at bounding box center [452, 287] width 9 height 9
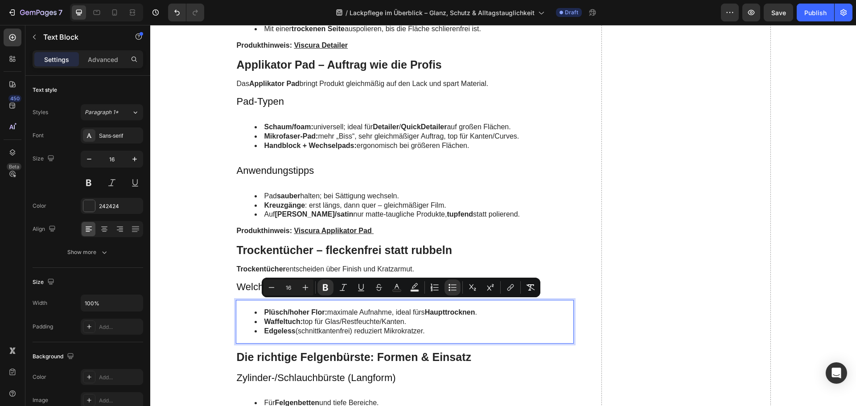
click at [388, 320] on li "Waffeltuch: top für Glas/Restfeuchte/Kanten." at bounding box center [413, 321] width 319 height 9
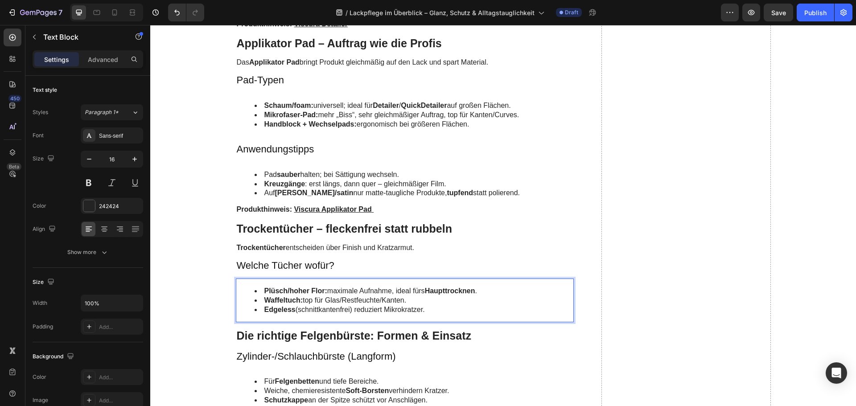
scroll to position [1560, 0]
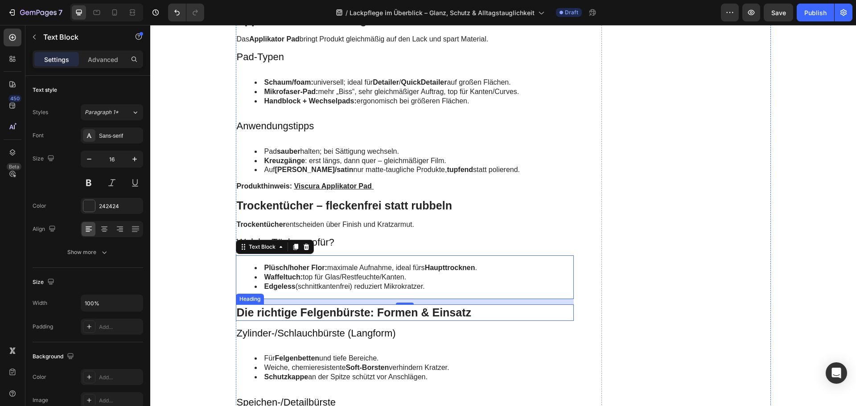
click at [307, 314] on h2 "Die richtige Felgenbürste: Formen & Einsatz" at bounding box center [405, 312] width 338 height 16
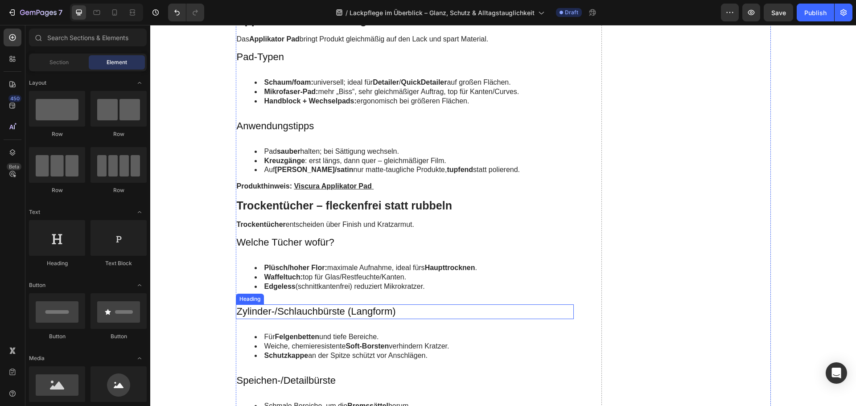
click at [310, 314] on h3 "Zylinder-/Schlauchbürste (Langform)" at bounding box center [405, 311] width 338 height 15
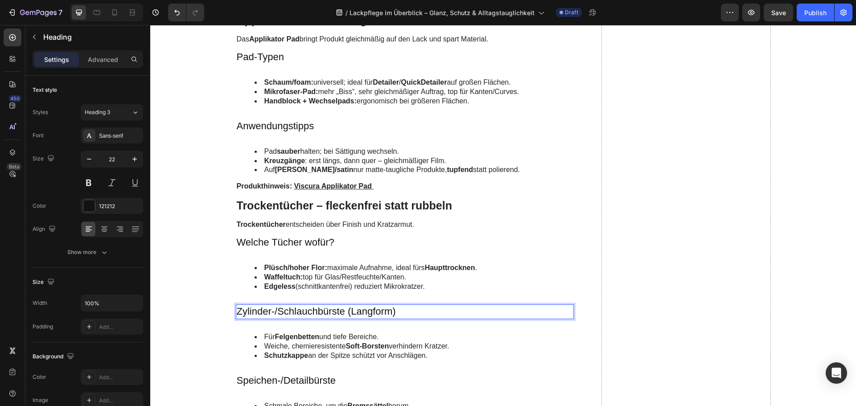
click at [310, 314] on h3 "Zylinder-/Schlauchbürste (Langform)" at bounding box center [405, 311] width 338 height 15
click at [310, 314] on p "Zylinder-/Schlauchbürste (Langform)" at bounding box center [405, 311] width 336 height 13
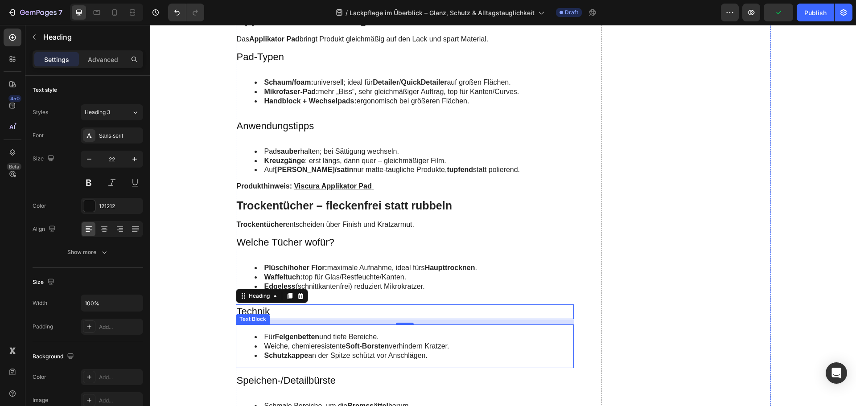
click at [271, 350] on li "Weiche, chemieresistente Soft-Borsten verhindern Kratzer." at bounding box center [413, 346] width 319 height 9
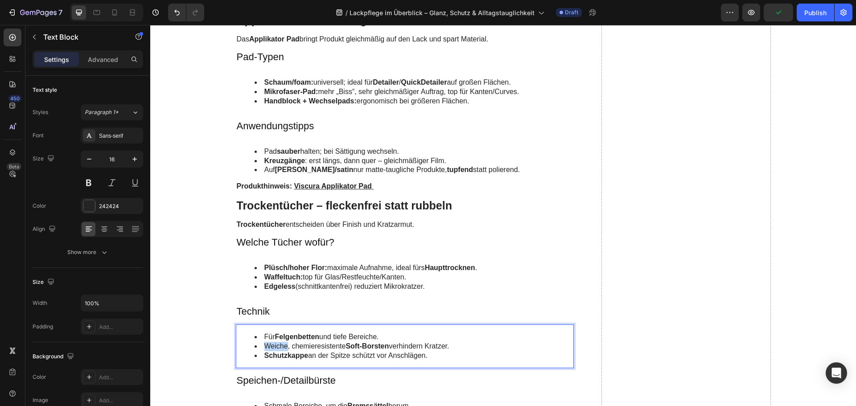
click at [271, 350] on li "Weiche, chemieresistente Soft-Borsten verhindern Kratzer." at bounding box center [413, 346] width 319 height 9
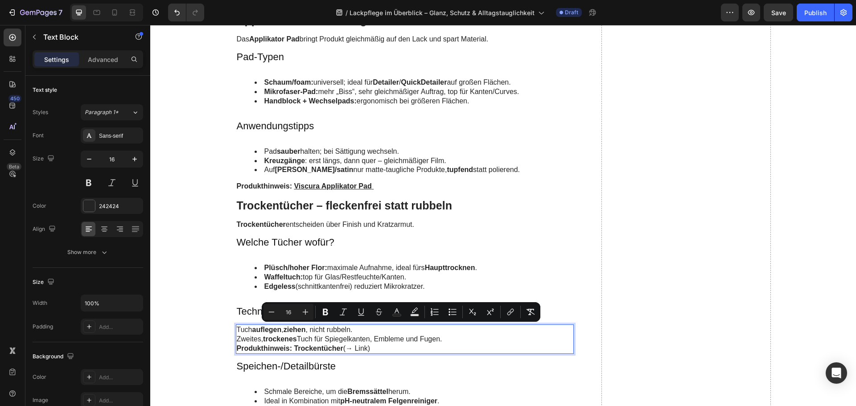
click at [342, 346] on p "Produkthinweis: Trockentücher (→ Link)" at bounding box center [405, 348] width 336 height 9
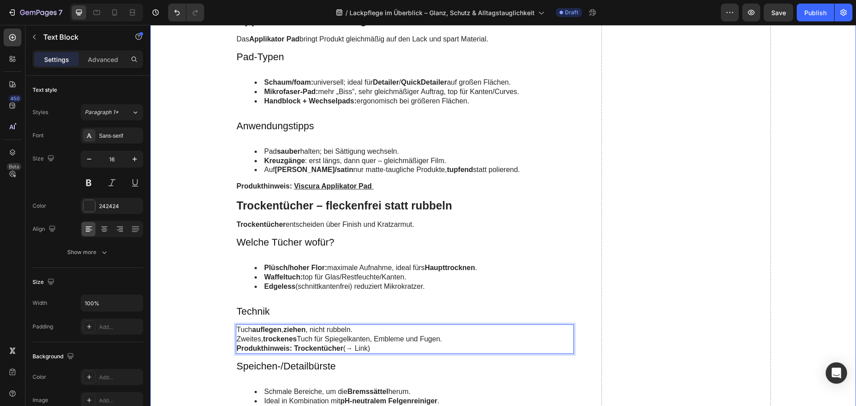
drag, startPoint x: 450, startPoint y: 340, endPoint x: 218, endPoint y: 329, distance: 231.6
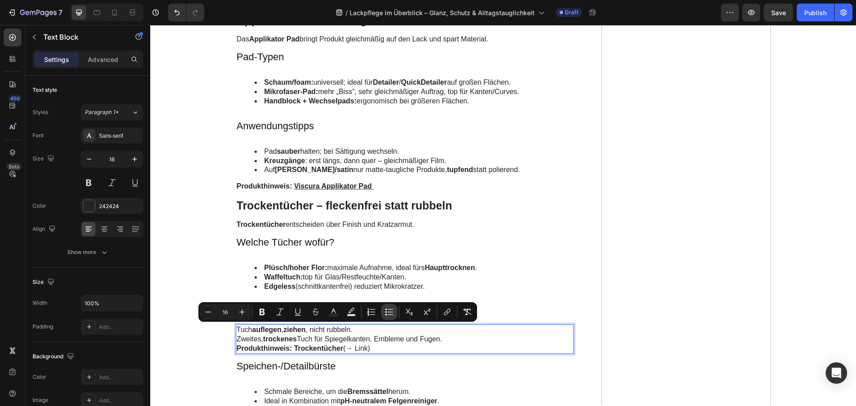
click at [390, 312] on icon "Editor contextual toolbar" at bounding box center [389, 311] width 9 height 9
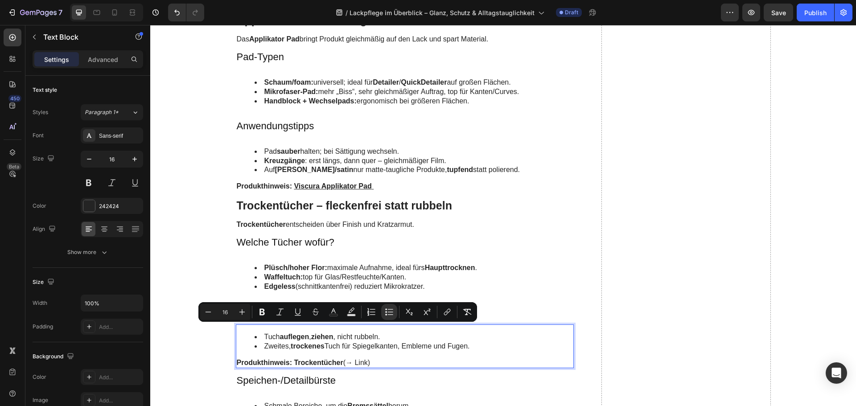
click at [388, 361] on p "Produkthinweis: Trockentücher (→ Link)" at bounding box center [405, 362] width 336 height 9
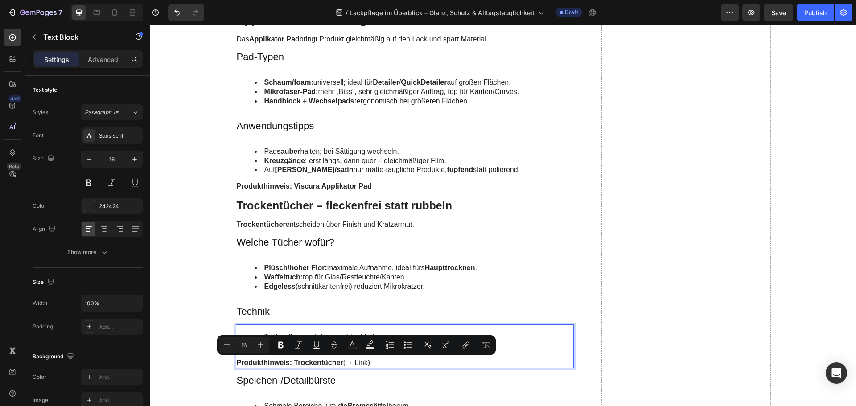
drag, startPoint x: 367, startPoint y: 360, endPoint x: 344, endPoint y: 360, distance: 23.6
click at [344, 360] on p "Produkthinweis: Trockentücher (→ Link)" at bounding box center [405, 362] width 336 height 9
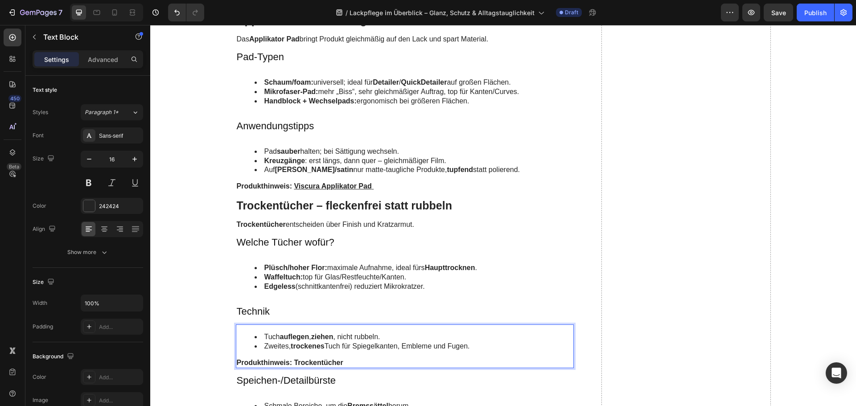
click at [294, 360] on strong "Trockentücher" at bounding box center [318, 363] width 49 height 8
click at [308, 362] on p "Produkthinweis: Viscura Trockentücher" at bounding box center [405, 362] width 336 height 9
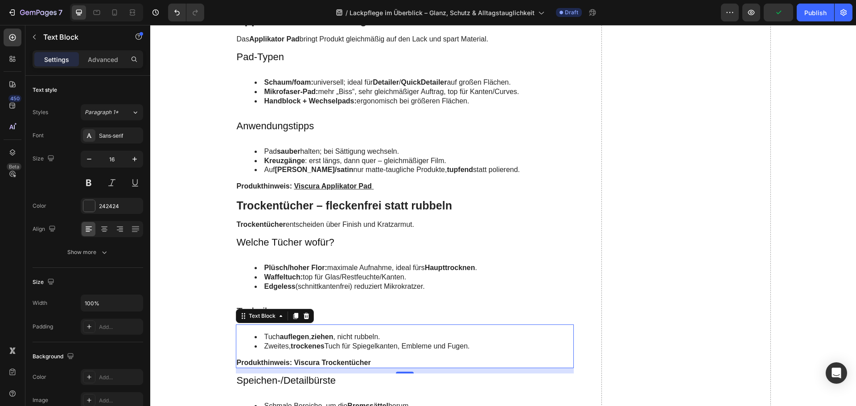
click at [370, 360] on p "Produkthinweis: Viscura Trockentücher" at bounding box center [405, 362] width 336 height 9
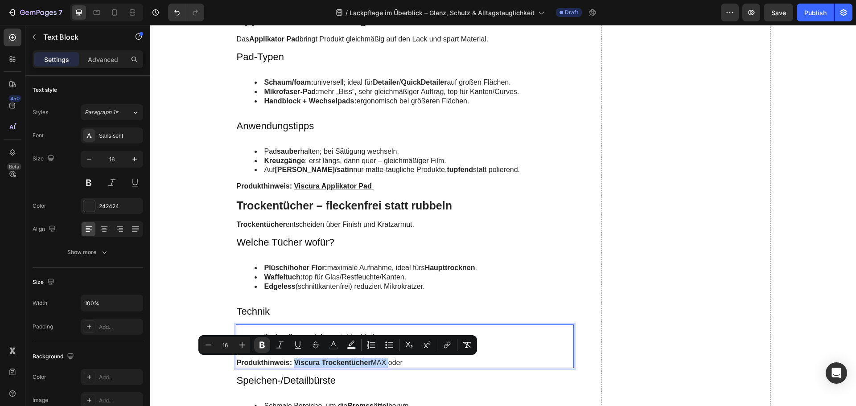
drag, startPoint x: 385, startPoint y: 362, endPoint x: 290, endPoint y: 362, distance: 94.5
click at [290, 362] on p "Produkthinweis: Viscura Trockentücher MAX oder" at bounding box center [405, 362] width 336 height 9
copy p "Viscura Trockentücher MAX"
click at [422, 359] on p "Produkthinweis: Viscura Trockentücher MAX oder" at bounding box center [405, 362] width 336 height 9
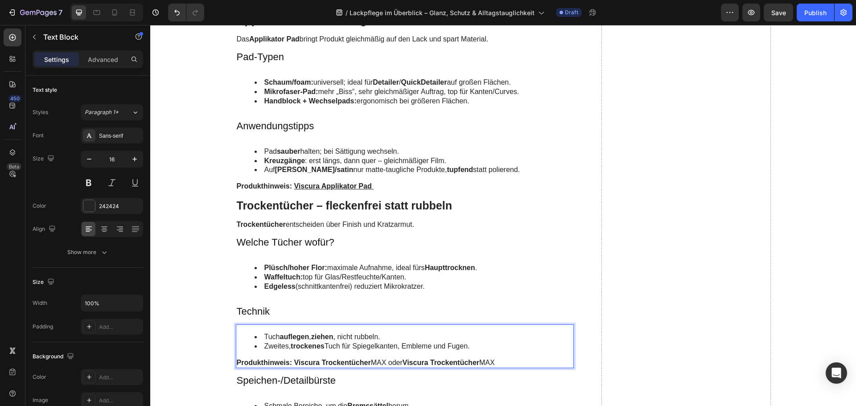
click at [486, 363] on p "Produkthinweis: Viscura Trockentücher MAX oder Viscura Trockentücher MAX" at bounding box center [405, 362] width 336 height 9
click at [483, 361] on p "Produkthinweis: Viscura Trockentücher MAX oder Viscura Trockentücher S" at bounding box center [405, 362] width 336 height 9
click at [378, 360] on p "Produkthinweis: Viscura Trockentücher MAX oder Viscura Trockentücher S" at bounding box center [405, 362] width 336 height 9
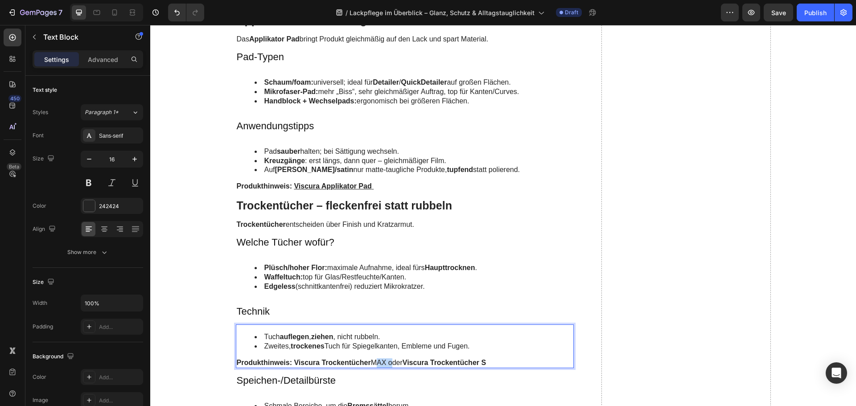
click at [378, 360] on p "Produkthinweis: Viscura Trockentücher MAX oder Viscura Trockentücher S" at bounding box center [405, 362] width 336 height 9
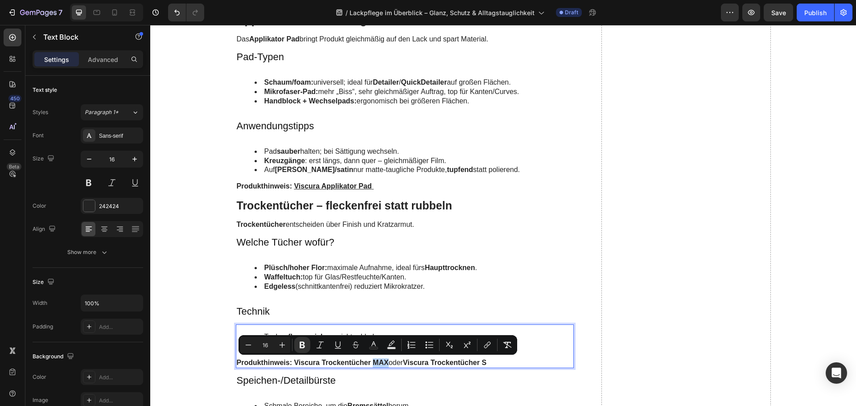
click at [378, 360] on strong "MAX" at bounding box center [381, 363] width 16 height 8
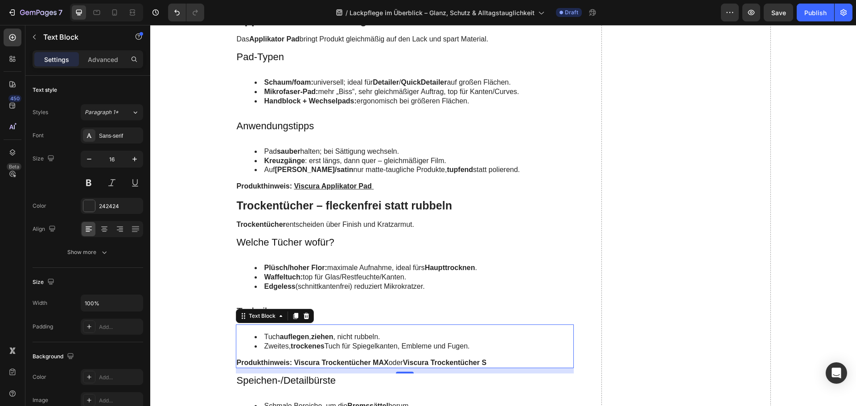
click at [490, 362] on p "Produkthinweis: Viscura Trockentücher MAX oder Viscura Trockentücher S" at bounding box center [405, 362] width 336 height 9
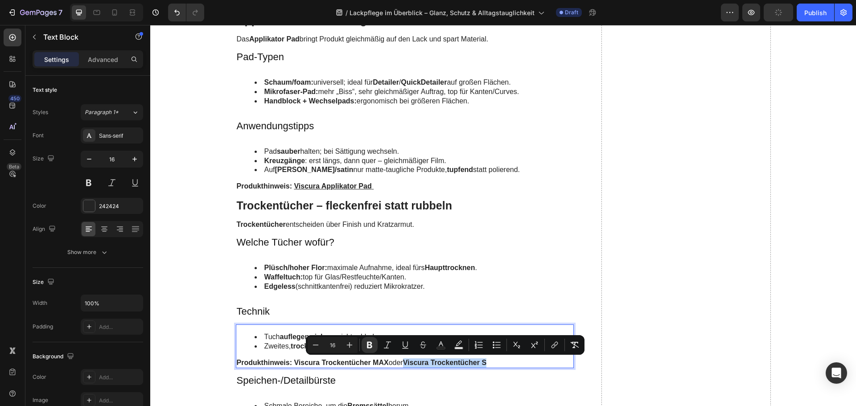
drag, startPoint x: 490, startPoint y: 362, endPoint x: 402, endPoint y: 360, distance: 87.4
click at [402, 360] on p "Produkthinweis: Viscura Trockentücher MAX oder Viscura Trockentücher S" at bounding box center [405, 362] width 336 height 9
click at [550, 344] on icon "Editor contextual toolbar" at bounding box center [554, 344] width 9 height 9
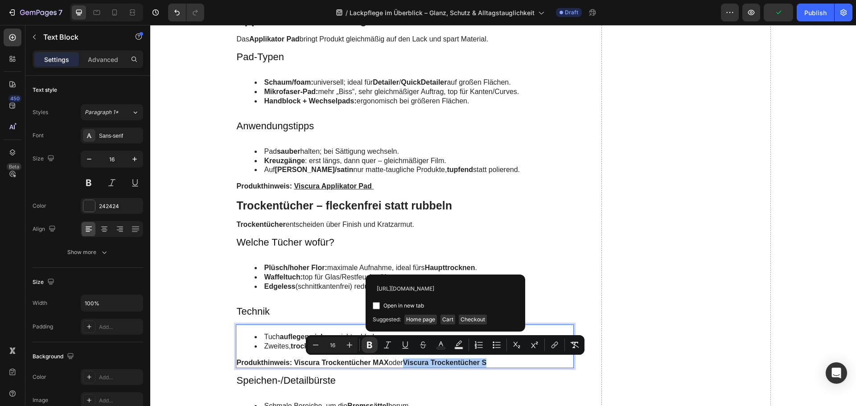
scroll to position [0, 114]
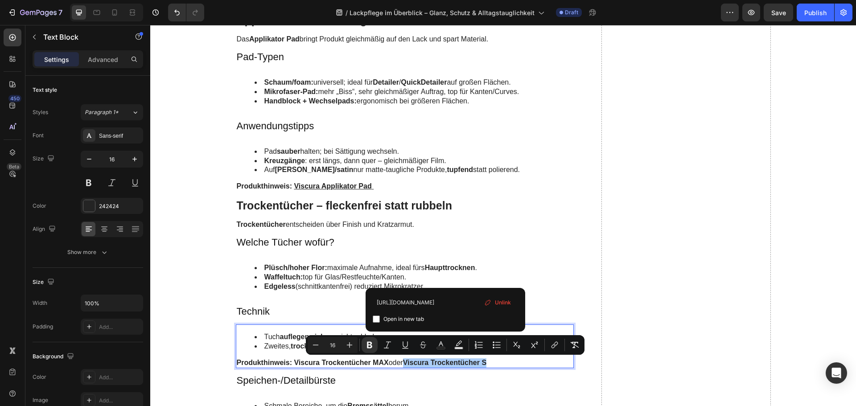
type input "[URL][DOMAIN_NAME]"
click at [389, 319] on span "Open in new tab" at bounding box center [403, 319] width 41 height 11
checkbox input "true"
click at [408, 300] on input "[URL][DOMAIN_NAME]" at bounding box center [445, 302] width 145 height 14
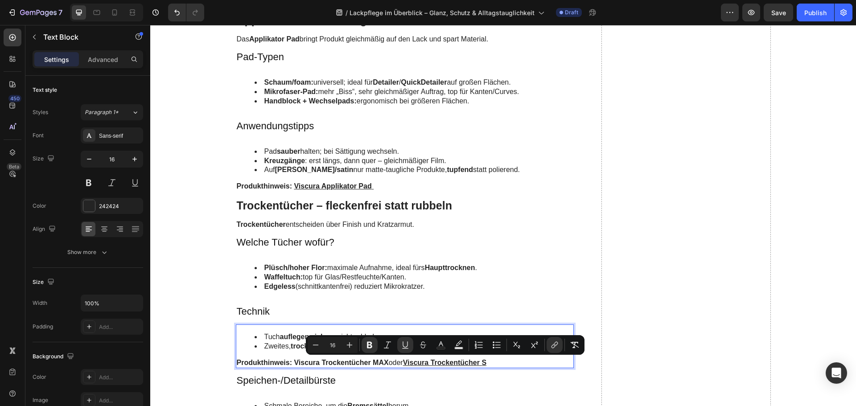
click at [380, 362] on strong "MAX" at bounding box center [381, 363] width 16 height 8
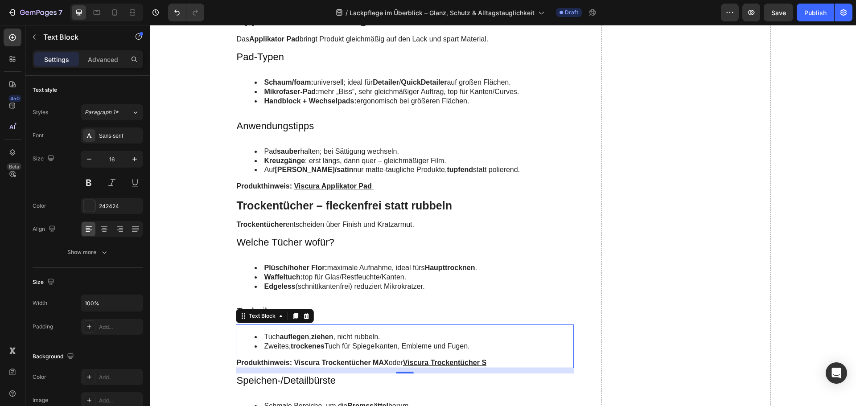
click at [386, 364] on strong "MAX" at bounding box center [381, 363] width 16 height 8
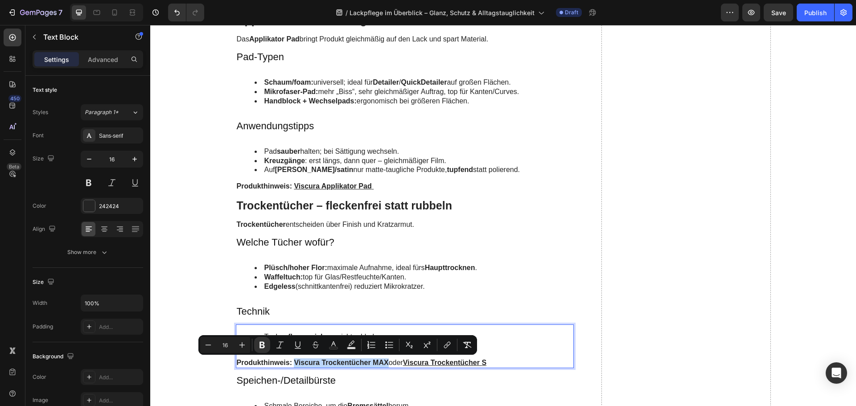
drag, startPoint x: 385, startPoint y: 362, endPoint x: 292, endPoint y: 360, distance: 93.6
click at [292, 360] on p "Produkthinweis: Viscura Trockentücher MAX oder Viscura Trockentücher S" at bounding box center [405, 362] width 336 height 9
click at [450, 346] on icon "Editor contextual toolbar" at bounding box center [447, 344] width 9 height 9
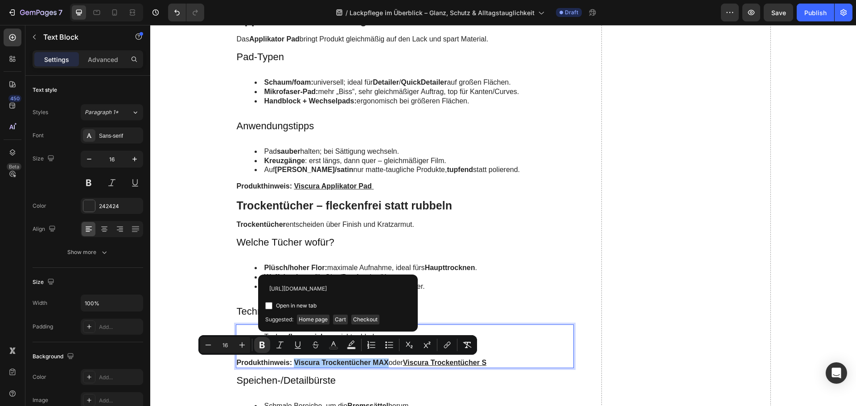
scroll to position [0, 122]
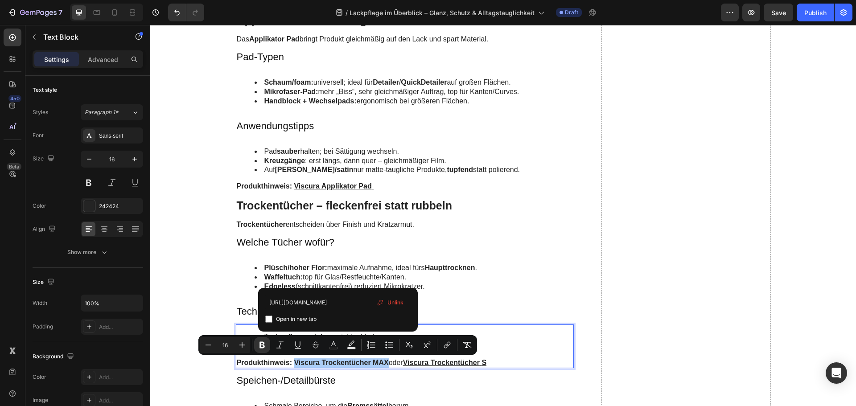
type input "https://www.viscuragermany.de/collections/unser-sortiment/products/trockentuch-…"
click at [278, 316] on span "Open in new tab" at bounding box center [296, 319] width 41 height 11
checkbox input "true"
click at [291, 302] on input "https://www.viscuragermany.de/collections/unser-sortiment/products/trockentuch-…" at bounding box center [337, 302] width 145 height 14
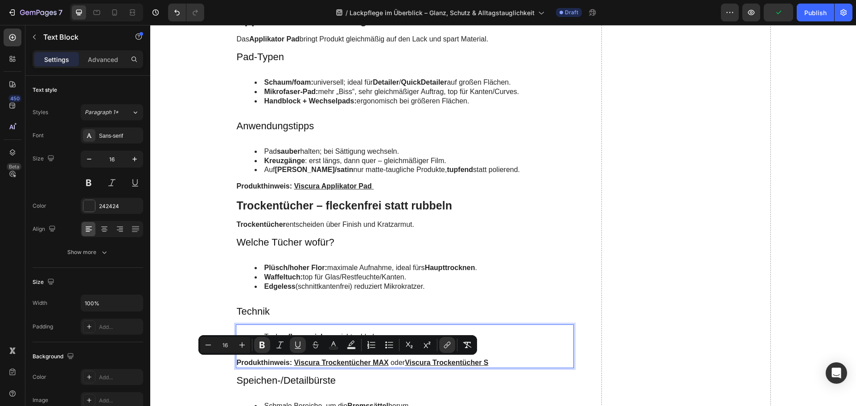
click at [256, 365] on strong "Produkthinweis:" at bounding box center [264, 363] width 55 height 8
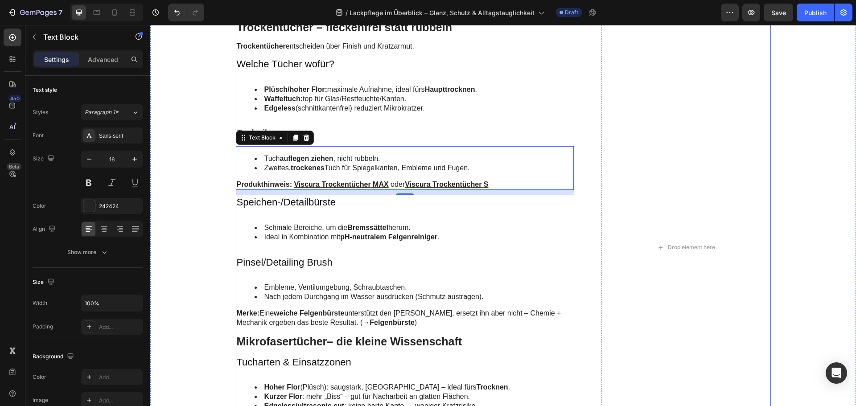
scroll to position [1649, 0]
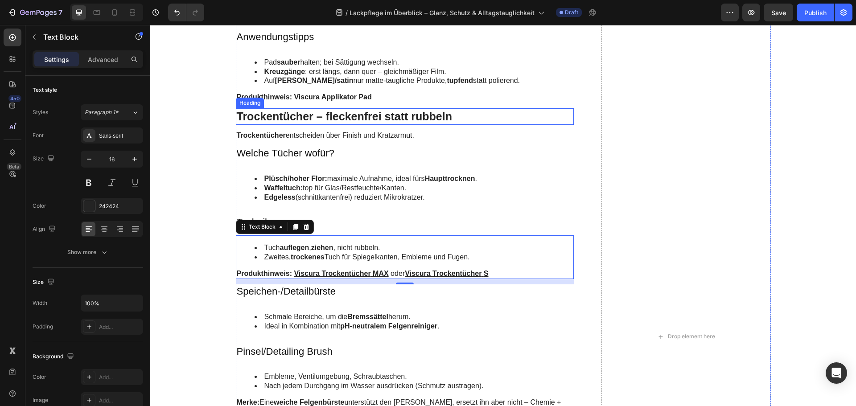
click at [296, 117] on p "Trockentücher – fleckenfrei statt rubbeln" at bounding box center [405, 116] width 336 height 15
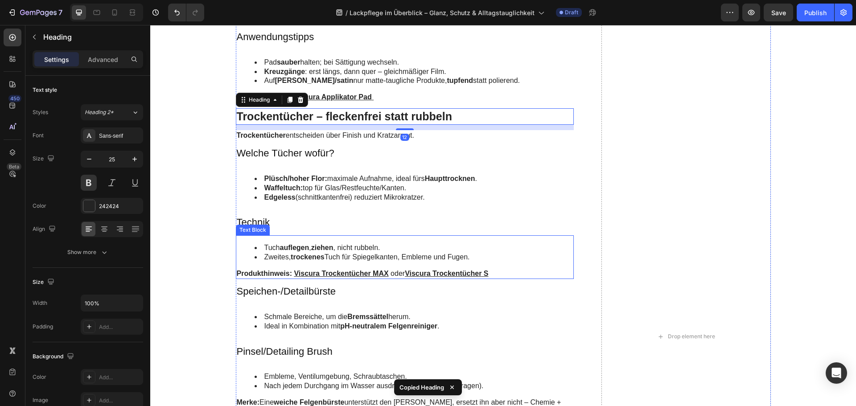
click at [281, 270] on strong "Produkthinweis:" at bounding box center [264, 274] width 55 height 8
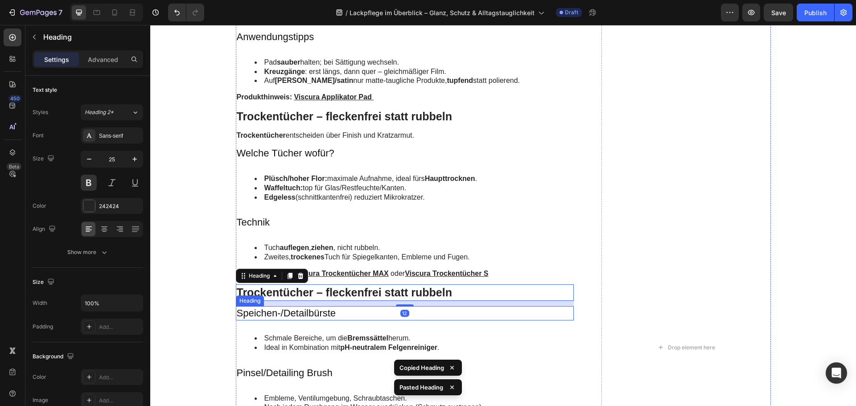
click at [293, 311] on h3 "Speichen-/Detailbürste" at bounding box center [405, 313] width 338 height 15
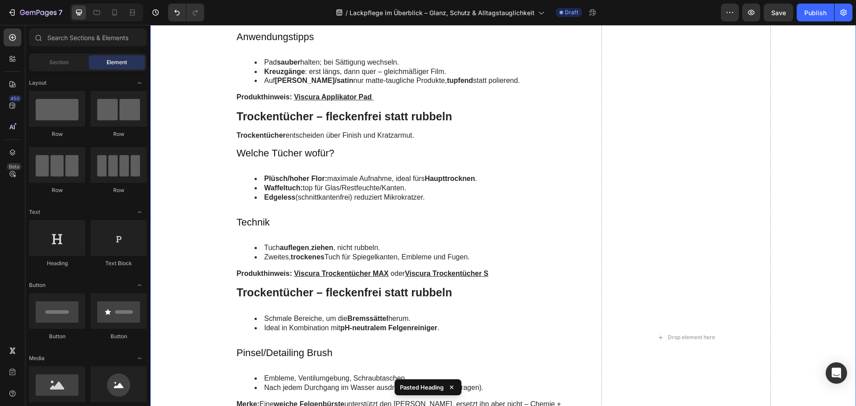
click at [197, 303] on div "Waschen als Basis – kratzerarm vorbereiten Heading Vorwäsche & Hauptwäsche Head…" at bounding box center [503, 337] width 688 height 2173
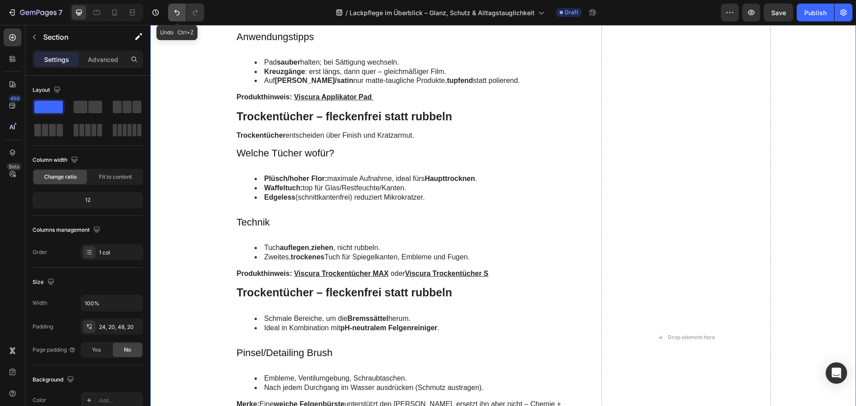
click at [174, 15] on icon "Undo/Redo" at bounding box center [176, 12] width 9 height 9
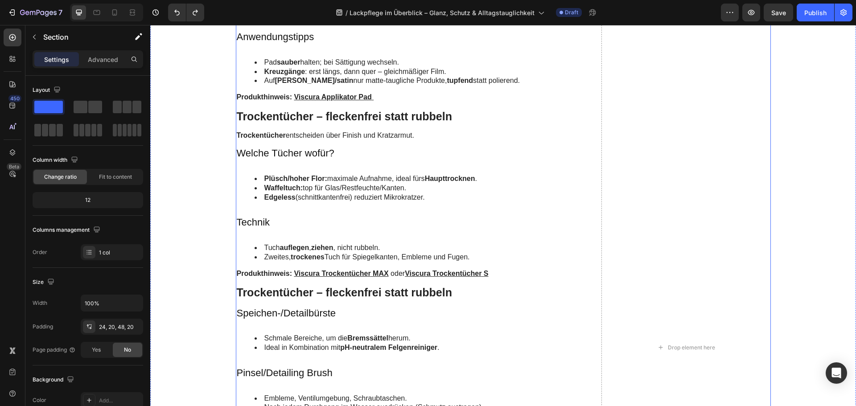
click at [333, 291] on h2 "Trockentücher – fleckenfrei statt rubbeln" at bounding box center [405, 292] width 338 height 16
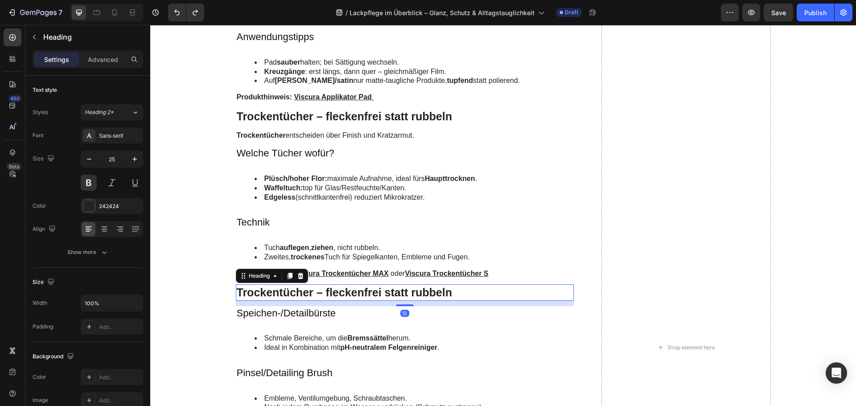
click at [333, 291] on h2 "Trockentücher – fleckenfrei statt rubbeln" at bounding box center [405, 292] width 338 height 16
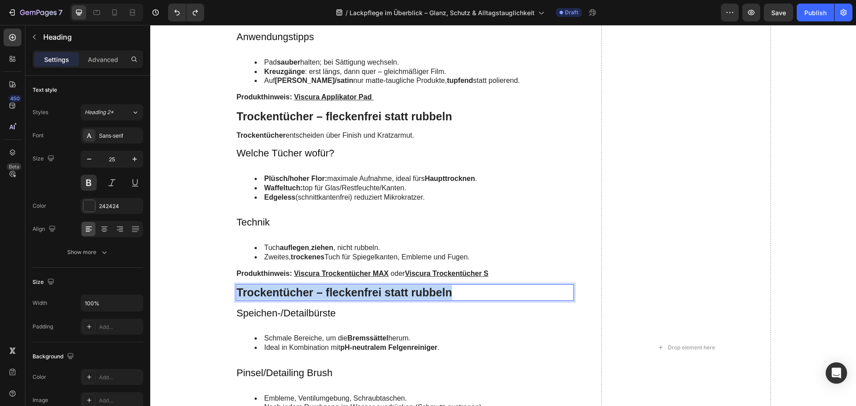
click at [333, 291] on p "Trockentücher – fleckenfrei statt rubbeln" at bounding box center [405, 292] width 336 height 15
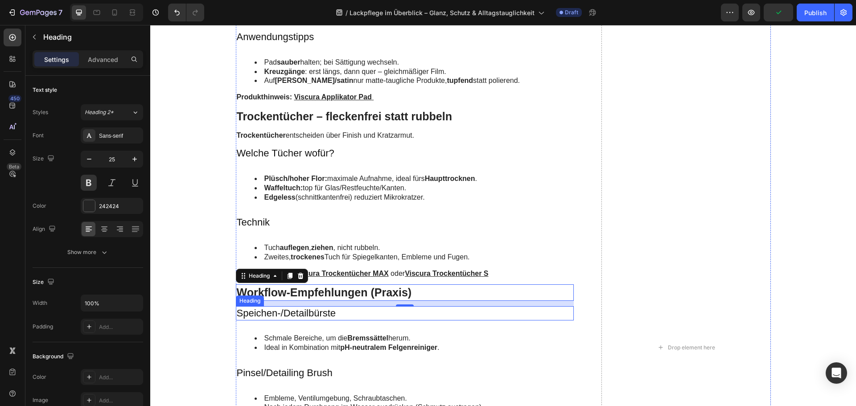
click at [290, 311] on h3 "Speichen-/Detailbürste" at bounding box center [405, 313] width 338 height 15
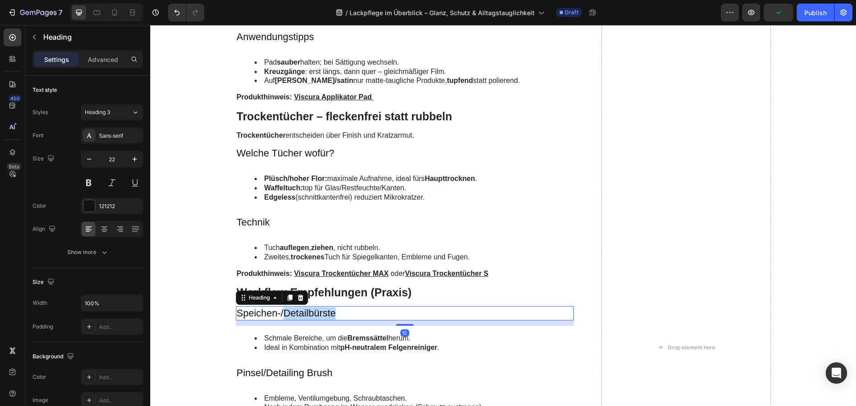
click at [290, 311] on h3 "Speichen-/Detailbürste" at bounding box center [405, 313] width 338 height 15
click at [290, 311] on p "Speichen-/Detailbürste" at bounding box center [405, 313] width 336 height 13
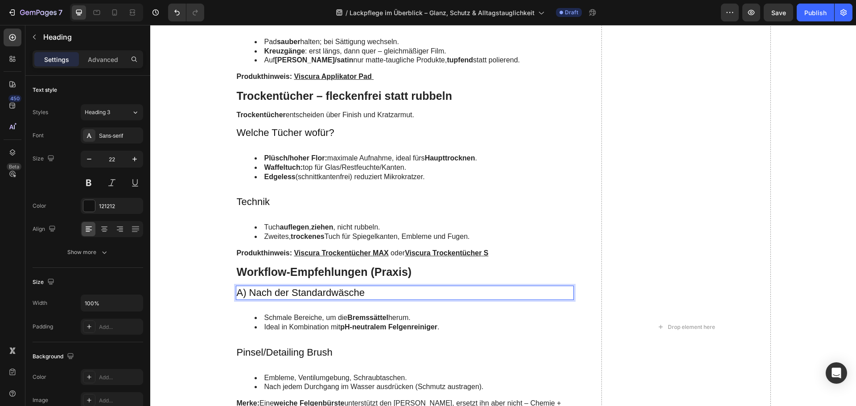
scroll to position [1693, 0]
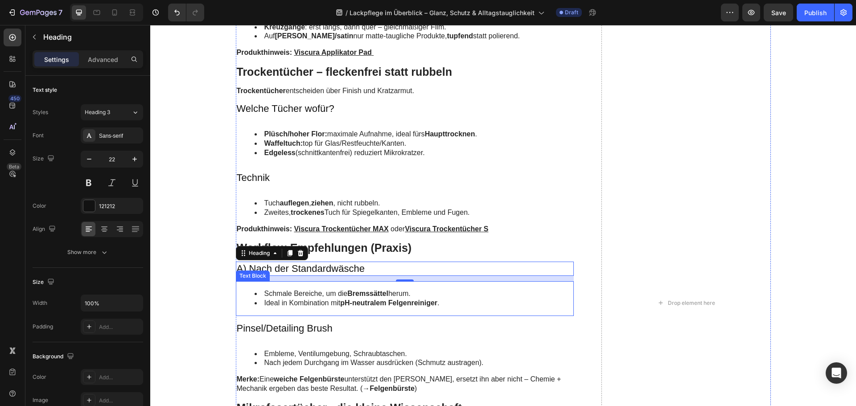
click at [372, 288] on div "Schmale Bereiche, um die Bremssättel herum. Ideal in Kombination mit pH-neutral…" at bounding box center [405, 298] width 338 height 35
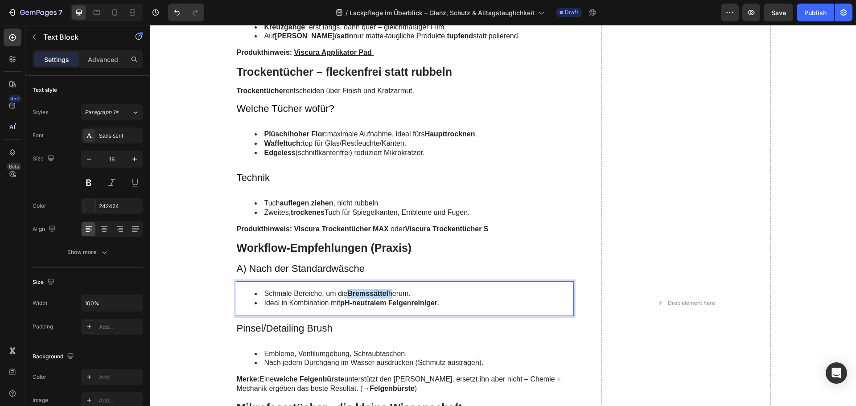
click at [372, 288] on div "Schmale Bereiche, um die Bremssättel herum. Ideal in Kombination mit pH-neutral…" at bounding box center [405, 298] width 338 height 35
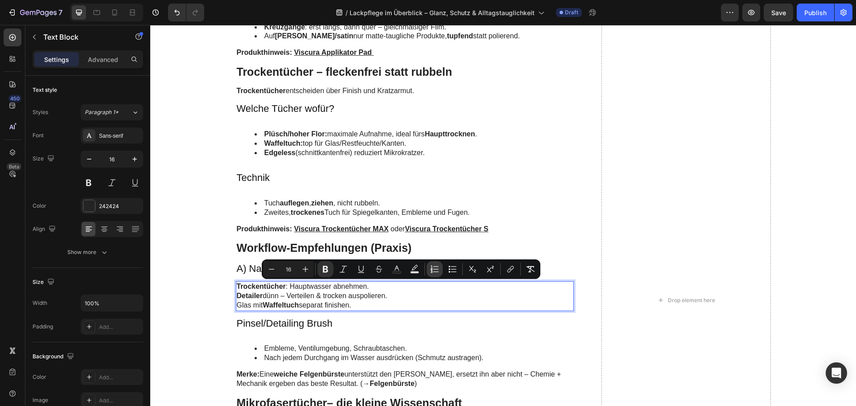
click at [430, 271] on icon "Editor contextual toolbar" at bounding box center [434, 269] width 9 height 9
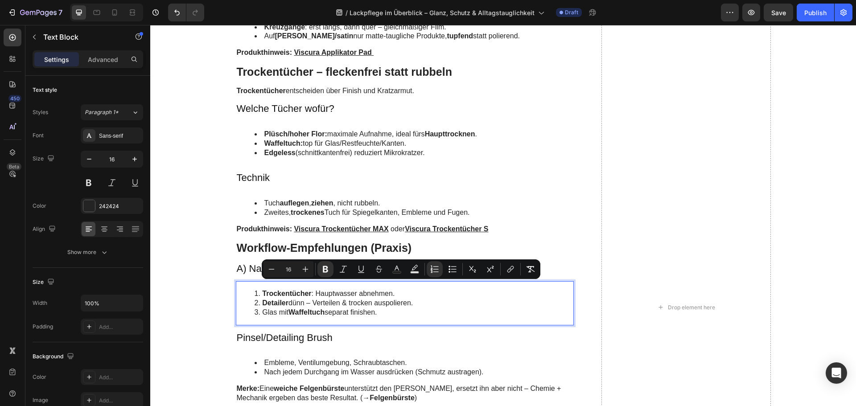
click at [395, 314] on li "Glas mit Waffeltuch separat finishen." at bounding box center [413, 312] width 319 height 9
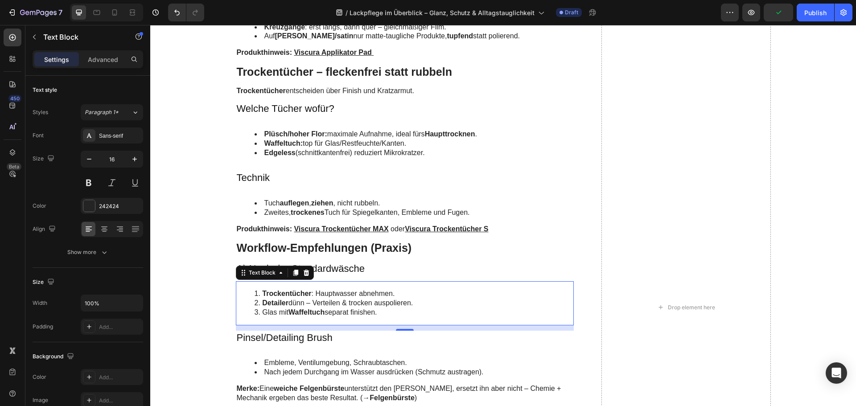
click at [285, 339] on h3 "Pinsel/Detailing Brush" at bounding box center [405, 338] width 338 height 15
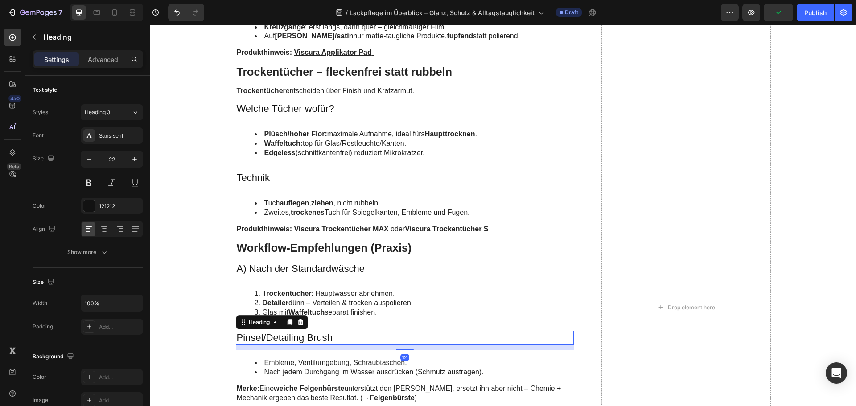
click at [285, 339] on h3 "Pinsel/Detailing Brush" at bounding box center [405, 338] width 338 height 15
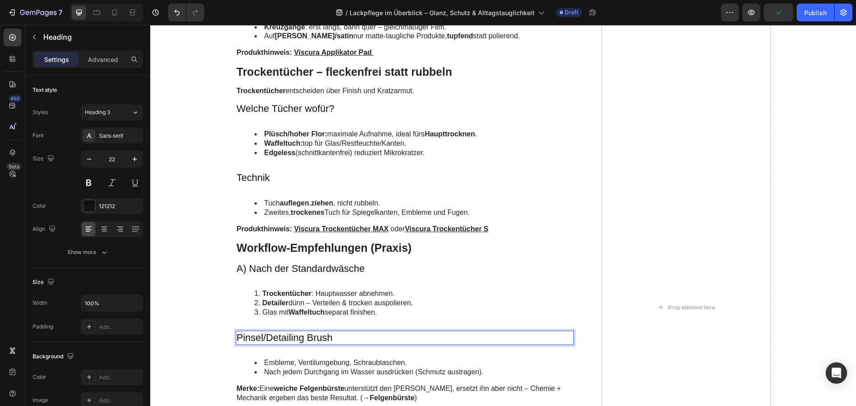
click at [285, 339] on p "Pinsel/Detailing Brush" at bounding box center [405, 338] width 336 height 13
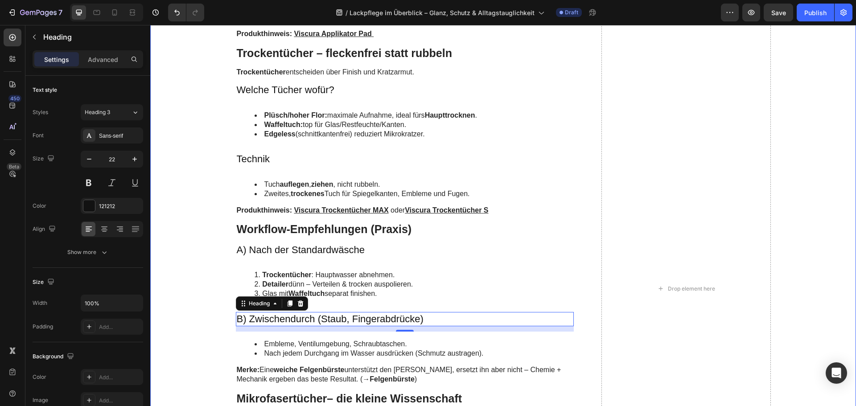
scroll to position [1783, 0]
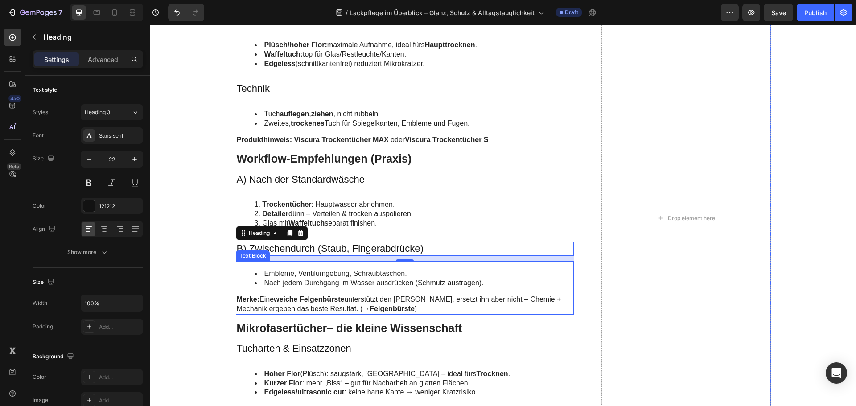
click at [317, 279] on li "Nach jedem Durchgang im Wasser ausdrücken (Schmutz austragen)." at bounding box center [413, 283] width 319 height 9
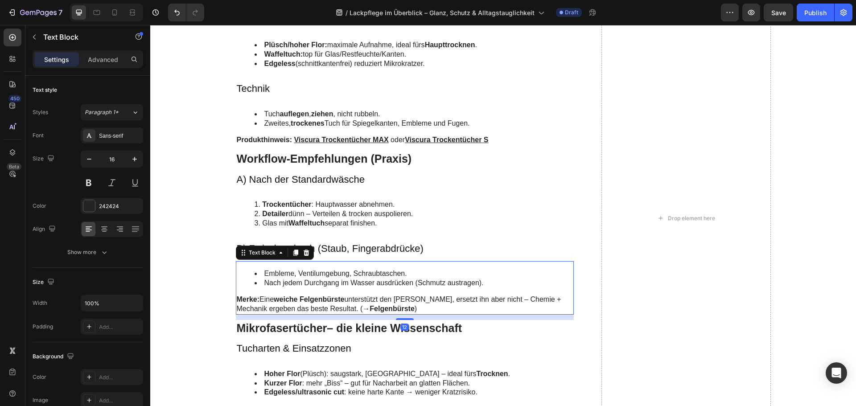
click at [317, 279] on li "Nach jedem Durchgang im Wasser ausdrücken (Schmutz austragen)." at bounding box center [413, 283] width 319 height 9
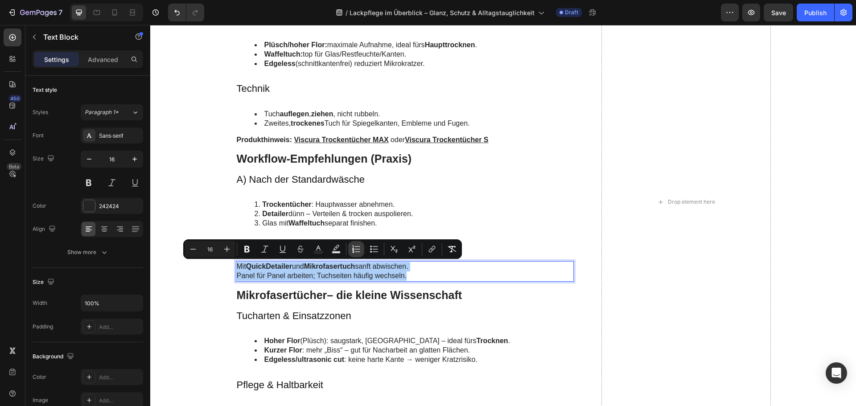
click at [359, 250] on icon "Editor contextual toolbar" at bounding box center [356, 249] width 9 height 9
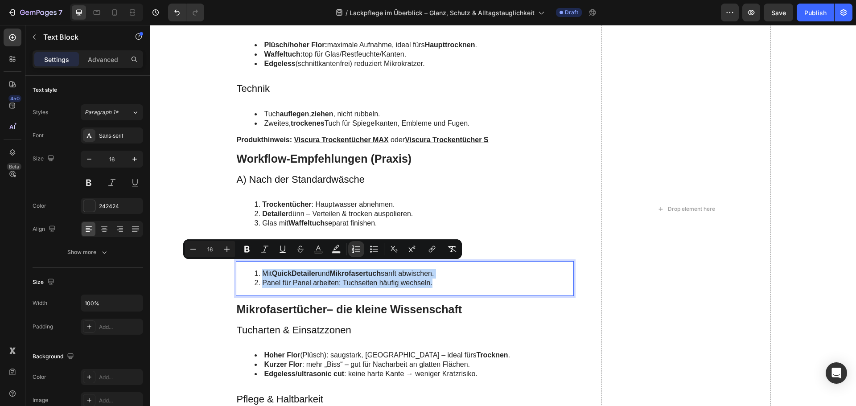
click at [325, 279] on li "Panel für Panel arbeiten; Tuchseiten häufig wechseln." at bounding box center [413, 283] width 319 height 9
click at [299, 309] on strong "Mikrofasertücher" at bounding box center [282, 309] width 90 height 12
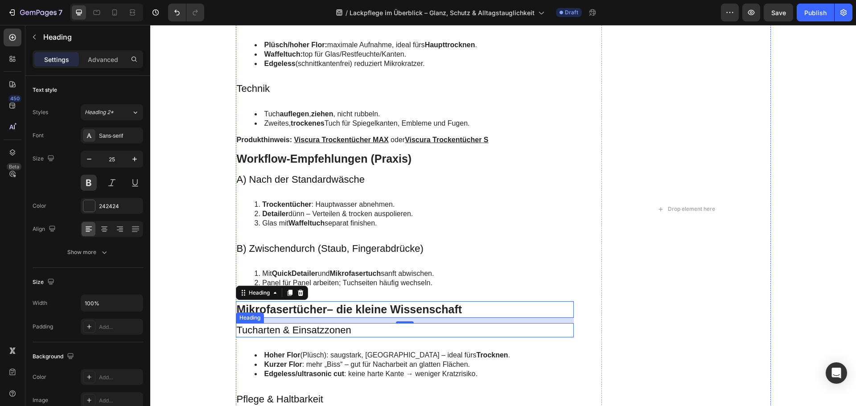
click at [308, 328] on h3 "Tucharten & Einsatzzonen" at bounding box center [405, 330] width 338 height 15
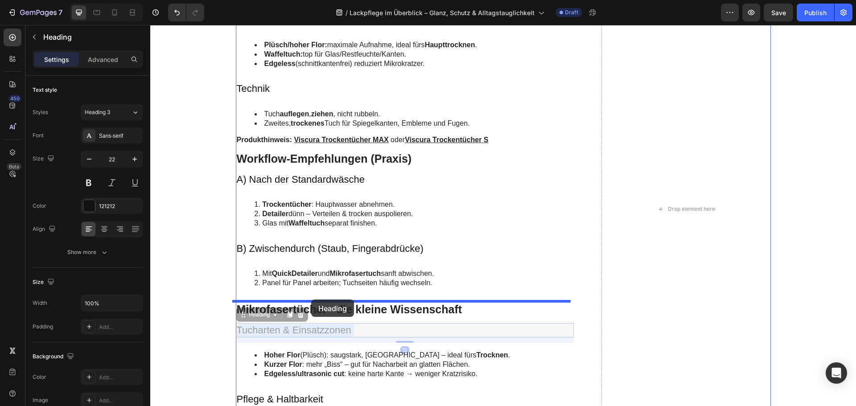
drag, startPoint x: 310, startPoint y: 330, endPoint x: 311, endPoint y: 299, distance: 30.8
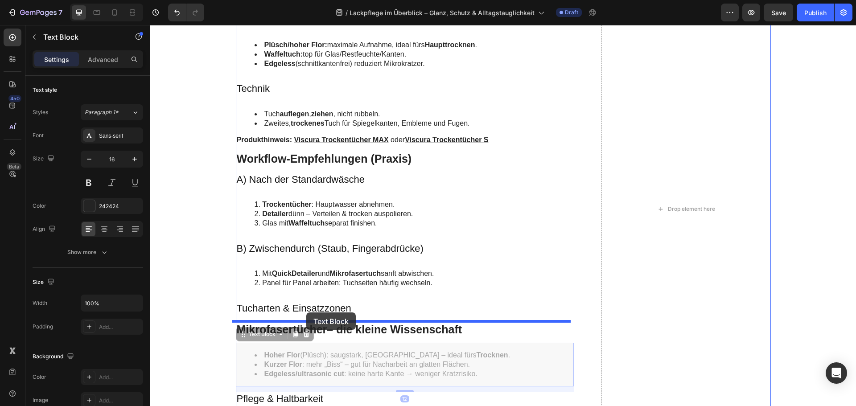
drag, startPoint x: 305, startPoint y: 353, endPoint x: 306, endPoint y: 312, distance: 41.0
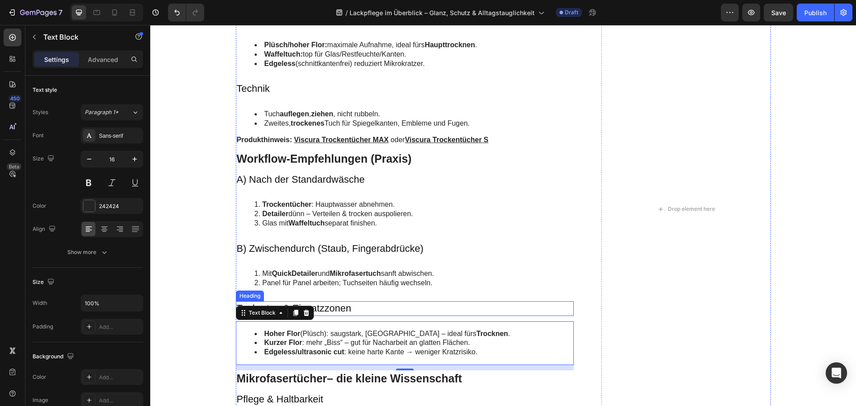
click at [320, 306] on p "Tucharten & Einsatzzonen" at bounding box center [405, 308] width 336 height 13
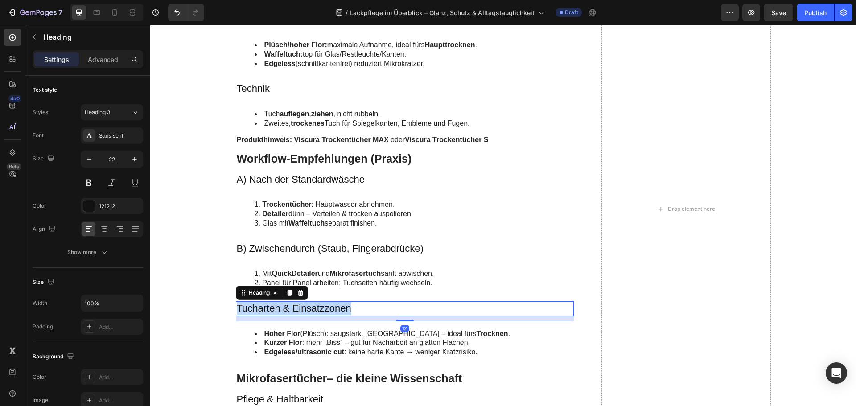
click at [320, 306] on p "Tucharten & Einsatzzonen" at bounding box center [405, 308] width 336 height 13
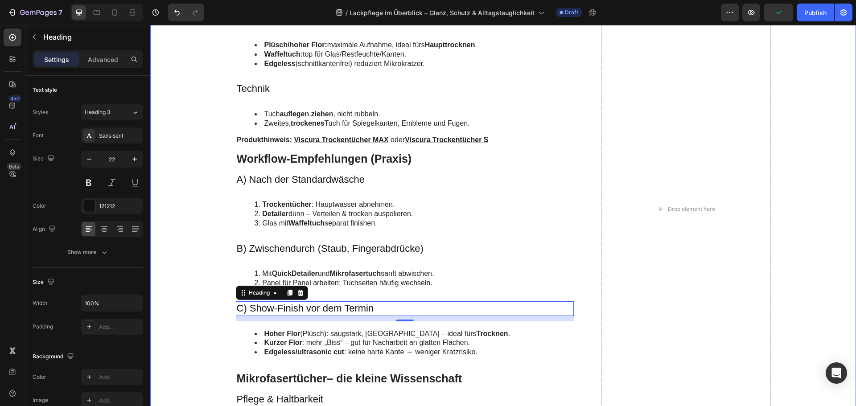
click at [310, 348] on li "Edgeless/ultrasonic cut : keine harte Kante → weniger Kratzrisiko." at bounding box center [413, 352] width 319 height 9
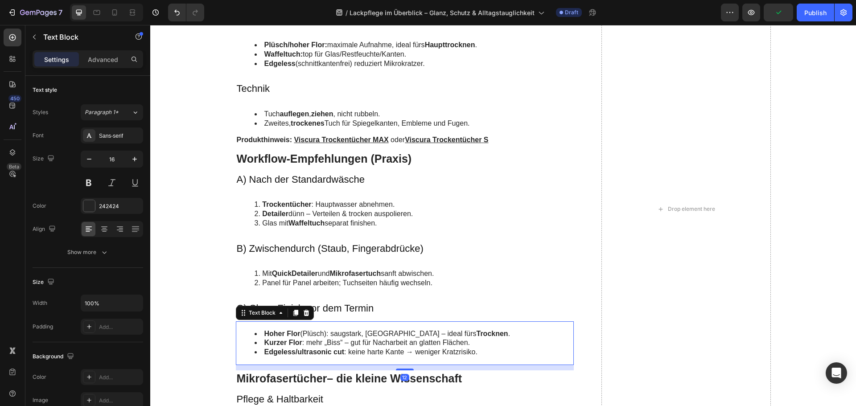
click at [310, 348] on li "Edgeless/ultrasonic cut : keine harte Kante → weniger Kratzrisiko." at bounding box center [413, 352] width 319 height 9
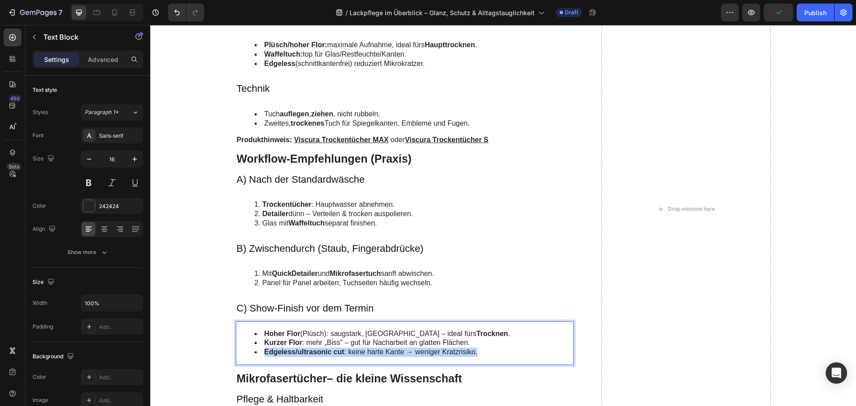
click at [310, 348] on li "Edgeless/ultrasonic cut : keine harte Kante → weniger Kratzrisiko." at bounding box center [413, 352] width 319 height 9
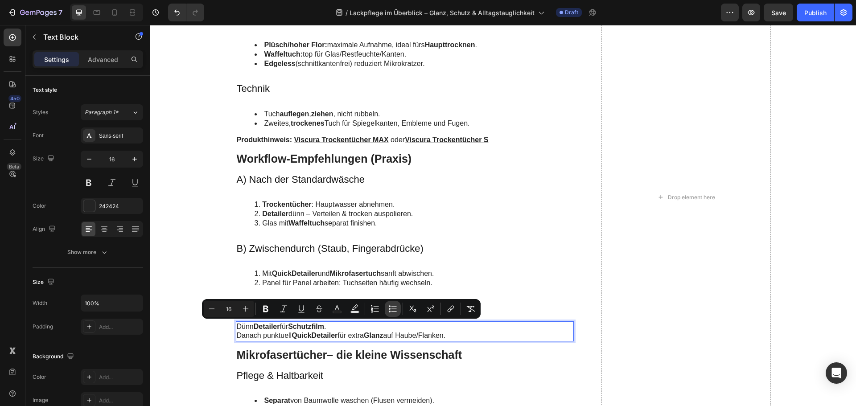
click at [394, 307] on icon "Editor contextual toolbar" at bounding box center [392, 308] width 9 height 9
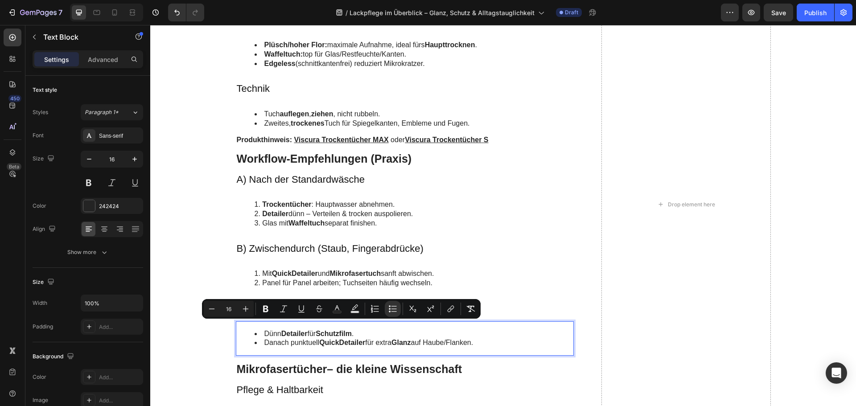
click at [390, 341] on li "Danach punktuell QuickDetailer für extra Glanz auf Haube/Flanken." at bounding box center [413, 342] width 319 height 9
click at [222, 342] on div "Waschen als Basis – kratzerarm vorbereiten Heading Vorwäsche & Hauptwäsche Head…" at bounding box center [503, 205] width 688 height 2174
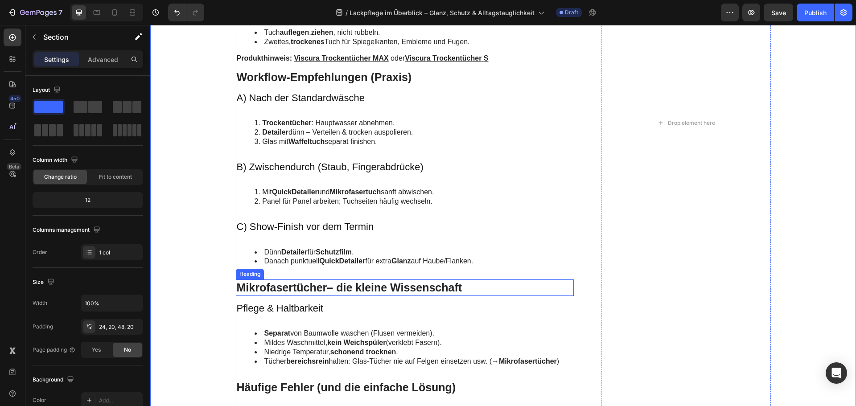
scroll to position [1872, 0]
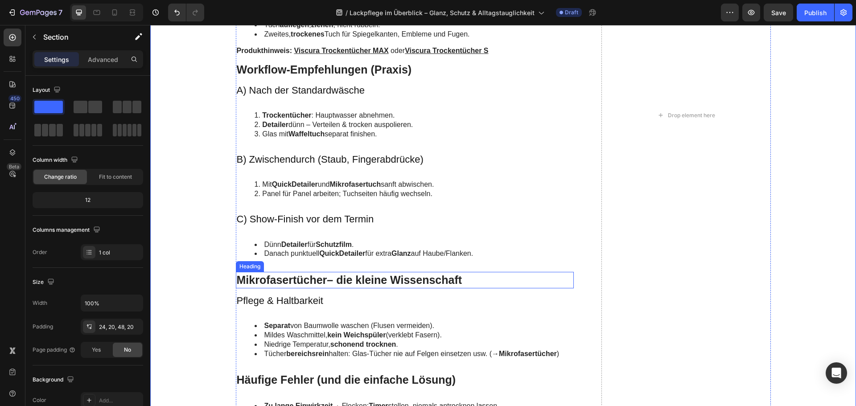
click at [261, 279] on strong "Mikrofasertücher" at bounding box center [282, 280] width 90 height 12
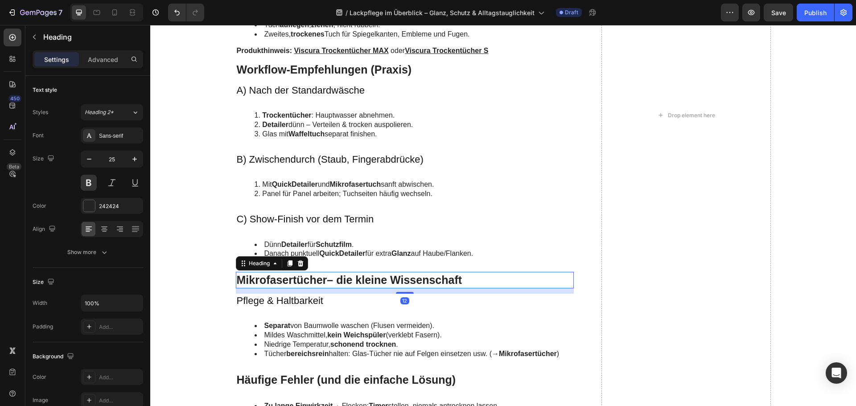
click at [261, 279] on strong "Mikrofasertücher" at bounding box center [282, 280] width 90 height 12
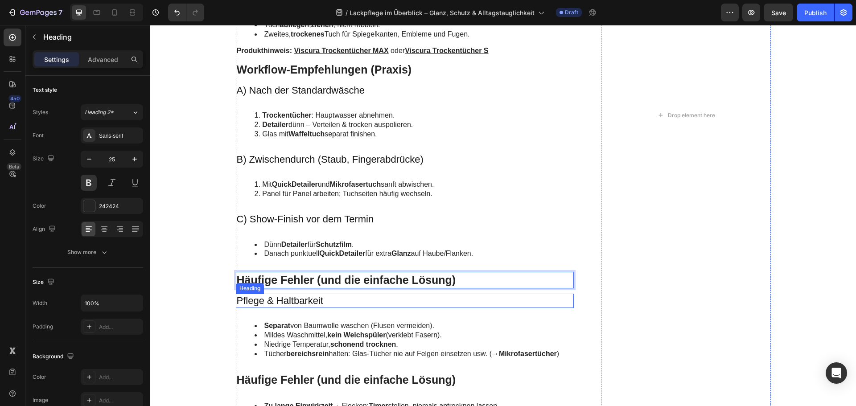
click at [279, 300] on h3 "Pflege & Haltbarkeit" at bounding box center [405, 301] width 338 height 15
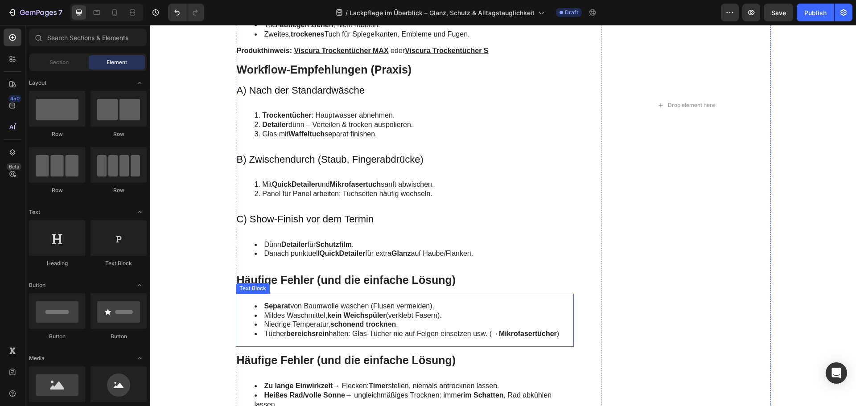
click at [347, 306] on li "Separat von Baumwolle waschen (Flusen vermeiden)." at bounding box center [413, 306] width 319 height 9
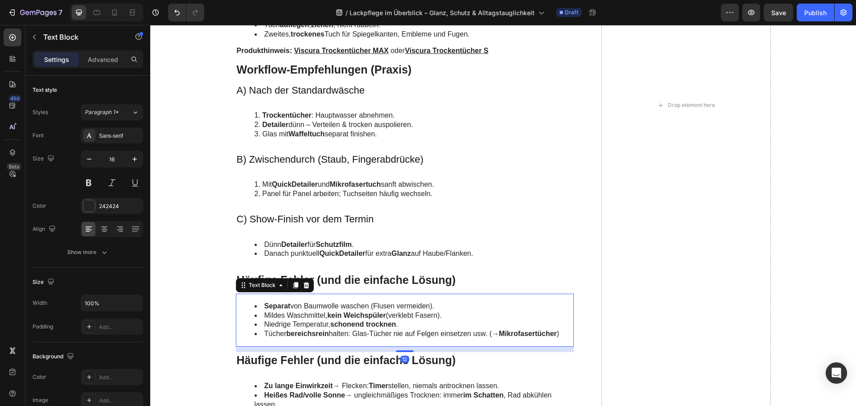
click at [347, 306] on li "Separat von Baumwolle waschen (Flusen vermeiden)." at bounding box center [413, 306] width 319 height 9
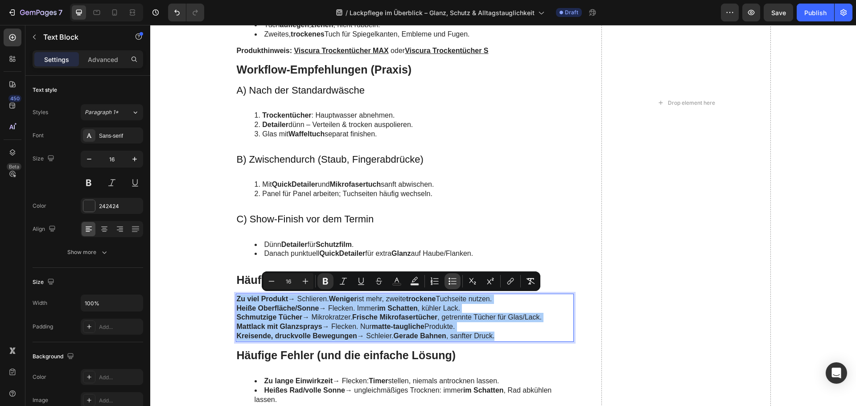
click at [448, 280] on icon "Editor contextual toolbar" at bounding box center [452, 281] width 9 height 9
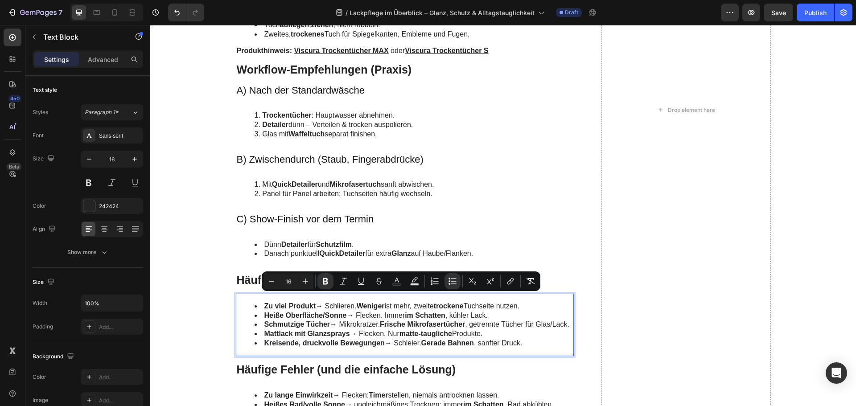
click at [376, 329] on li "Schmutzige Tücher → Mikrokratzer. Frische Mikrofasertücher , getrennte Tücher f…" at bounding box center [413, 324] width 319 height 9
click at [345, 329] on li "Schmutzige Tücher → Mikrokratzer. Frische Mikrofasertücher , getrennte Tücher f…" at bounding box center [413, 324] width 319 height 9
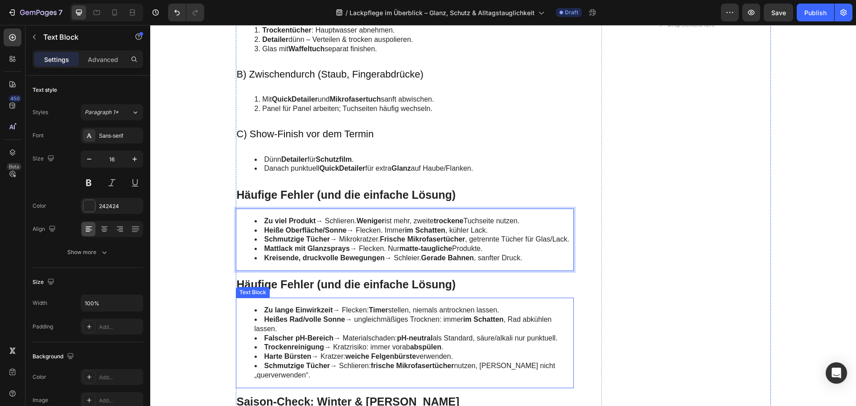
scroll to position [1961, 0]
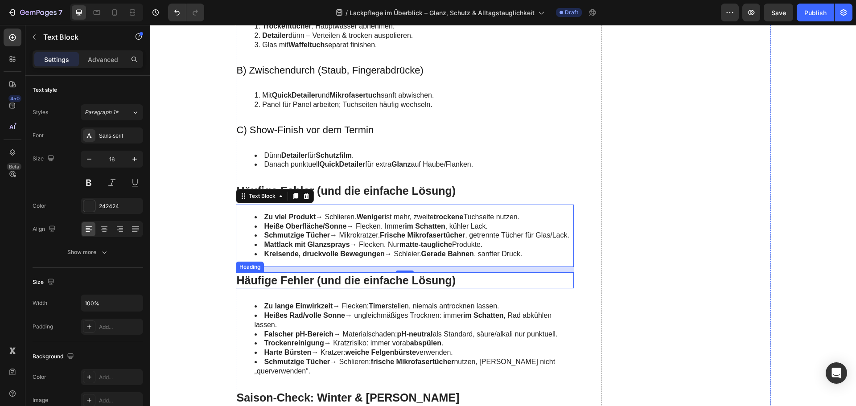
click at [278, 289] on h2 "Häufige Fehler (und die einfache Lösung)" at bounding box center [405, 280] width 338 height 16
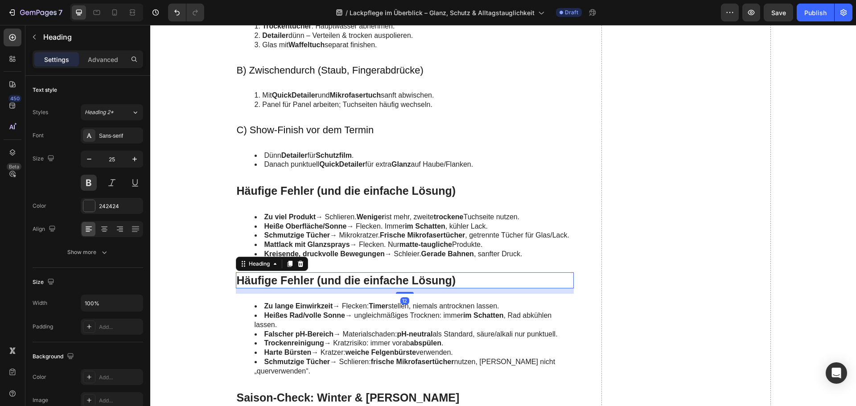
click at [278, 289] on h2 "Häufige Fehler (und die einfache Lösung)" at bounding box center [405, 280] width 338 height 16
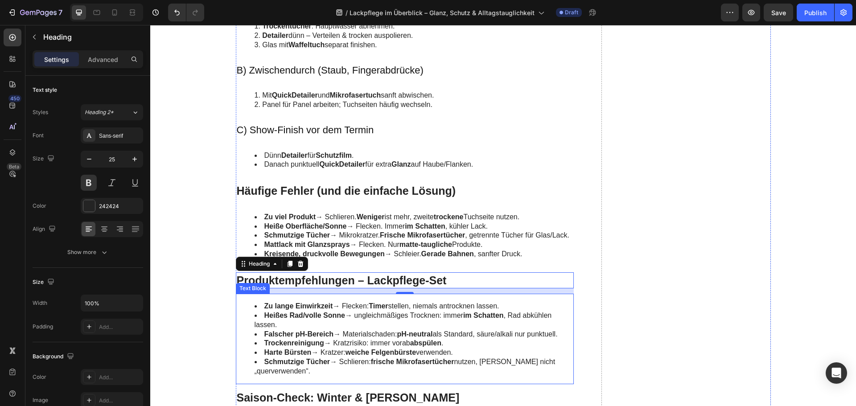
click at [358, 348] on li "Trockenreinigung → Kratzrisiko: immer vorab abspülen ." at bounding box center [413, 343] width 319 height 9
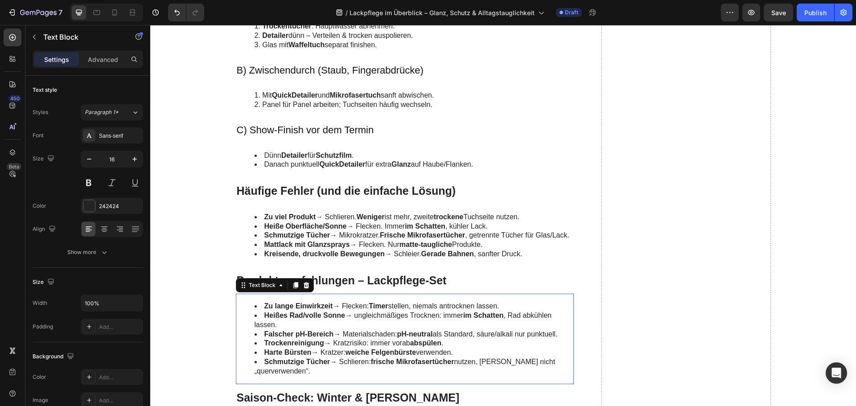
click at [358, 348] on li "Trockenreinigung → Kratzrisiko: immer vorab abspülen ." at bounding box center [413, 343] width 319 height 9
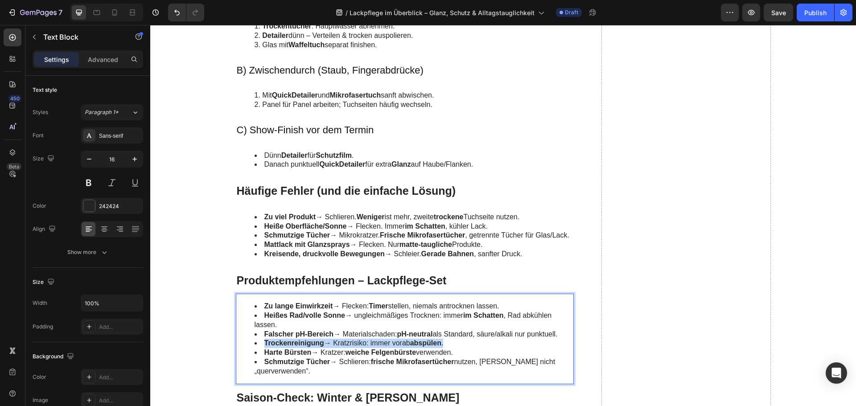
click at [358, 348] on li "Trockenreinigung → Kratzrisiko: immer vorab abspülen ." at bounding box center [413, 343] width 319 height 9
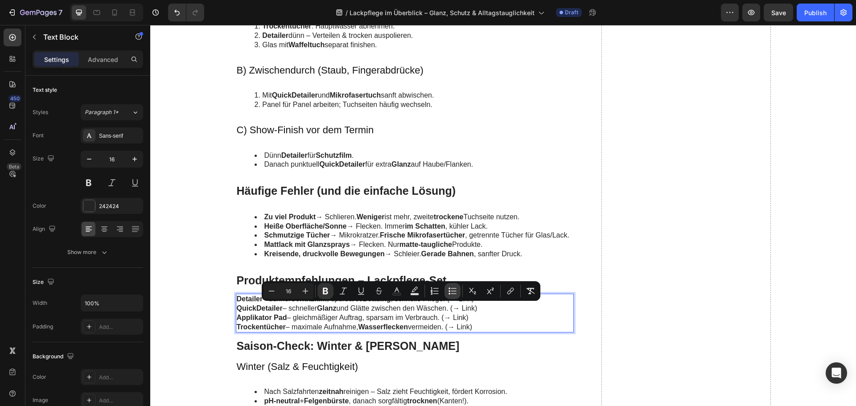
click at [450, 293] on icon "Editor contextual toolbar" at bounding box center [452, 291] width 9 height 9
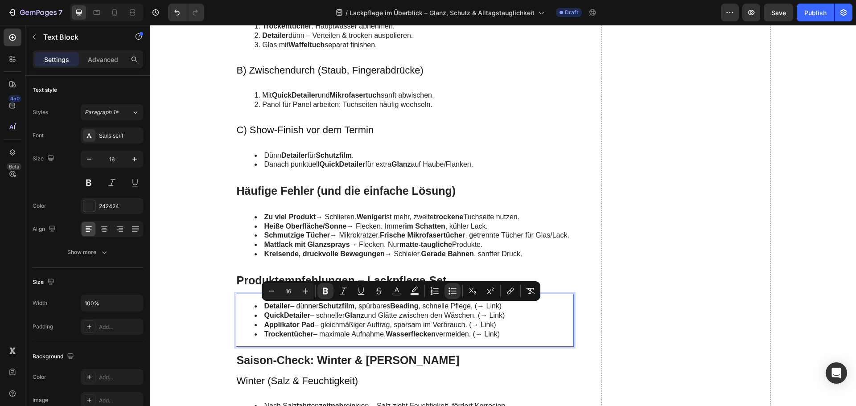
click at [424, 320] on li "QuickDetailer – schneller Glanz und Glätte zwischen den Wäschen. (→ Link)" at bounding box center [413, 315] width 319 height 9
click at [436, 330] on li "Applikator Pad – gleichmäßiger Auftrag, sparsam im Verbrauch. (→ Link)" at bounding box center [413, 324] width 319 height 9
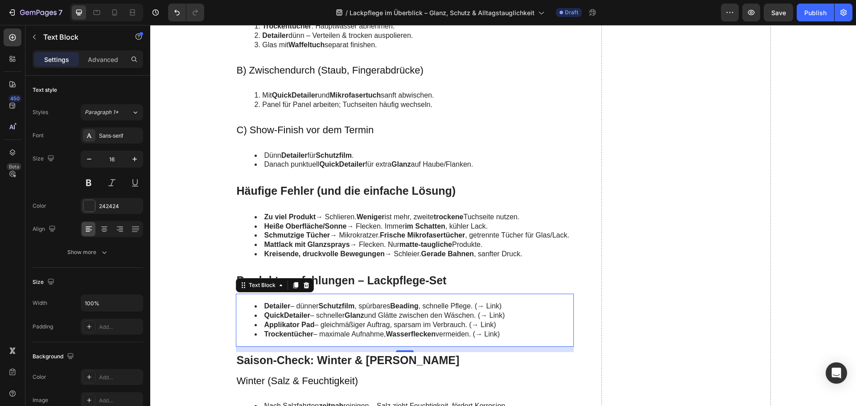
click at [285, 338] on strong "Trockentücher" at bounding box center [288, 334] width 49 height 8
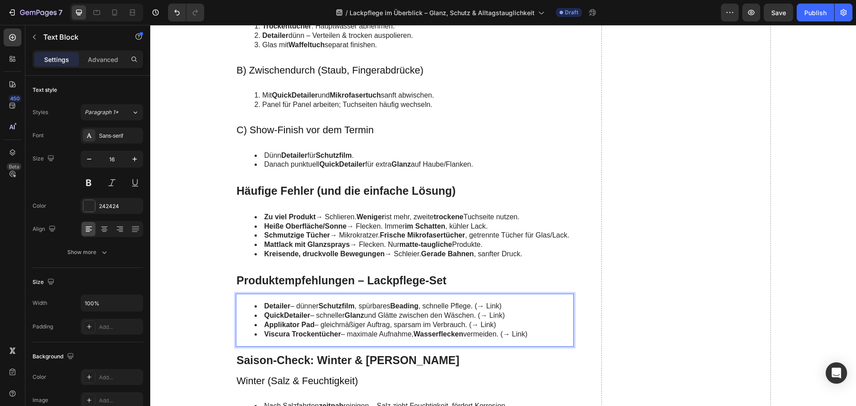
click at [275, 338] on strong "Viscura Trockentücher" at bounding box center [302, 334] width 77 height 8
copy strong "Viscura"
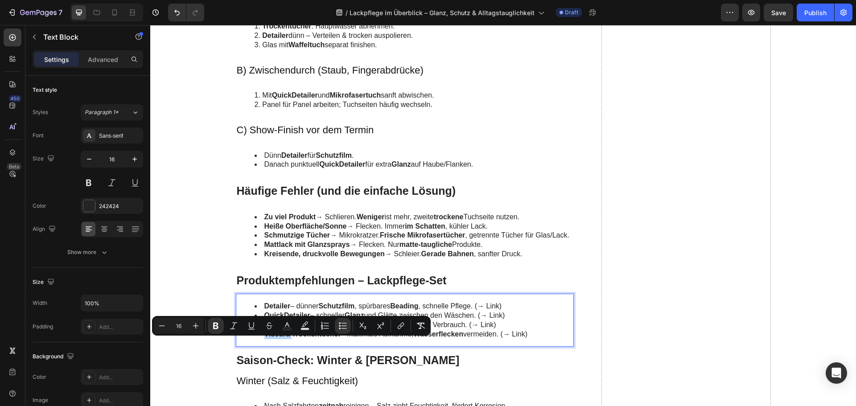
click at [264, 338] on strong "Viscura Trockentücher" at bounding box center [302, 334] width 77 height 8
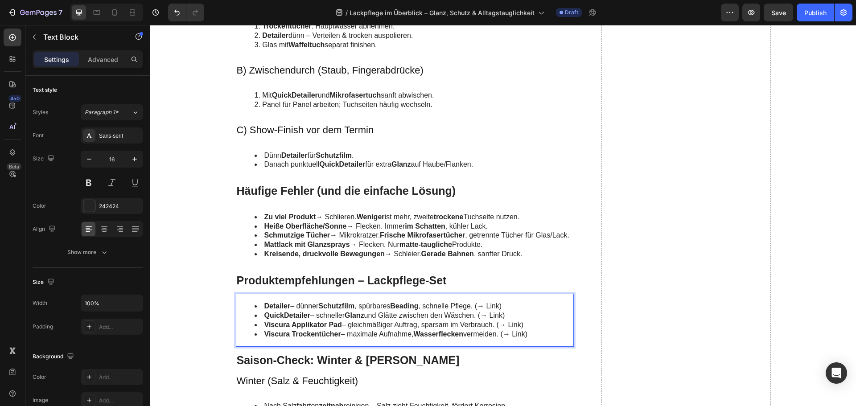
click at [259, 320] on li "QuickDetailer – schneller Glanz und Glätte zwischen den Wäschen. (→ Link)" at bounding box center [413, 315] width 319 height 9
click at [307, 338] on strong "Viscura Trockentücher" at bounding box center [302, 334] width 77 height 8
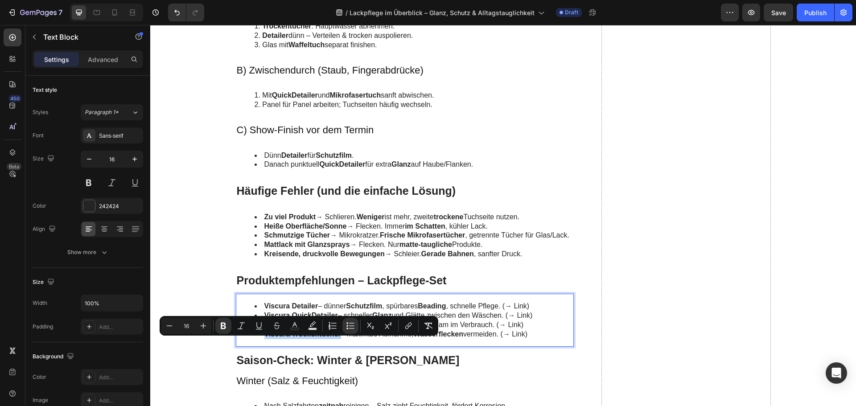
drag, startPoint x: 338, startPoint y: 344, endPoint x: 262, endPoint y: 344, distance: 75.8
click at [262, 339] on li "Viscura Trockentücher – maximale Aufnahme, Wasserflecken vermeiden. (→ Link)" at bounding box center [413, 334] width 319 height 9
click at [403, 325] on button "link" at bounding box center [408, 326] width 16 height 16
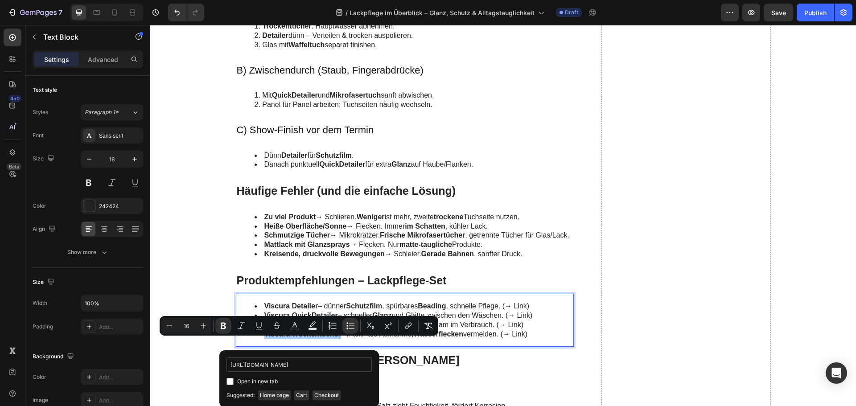
scroll to position [0, 39]
type input "https://www.viscuragermany.de/collections/mikrofaser"
click at [245, 381] on span "Open in new tab" at bounding box center [257, 381] width 41 height 11
checkbox input "true"
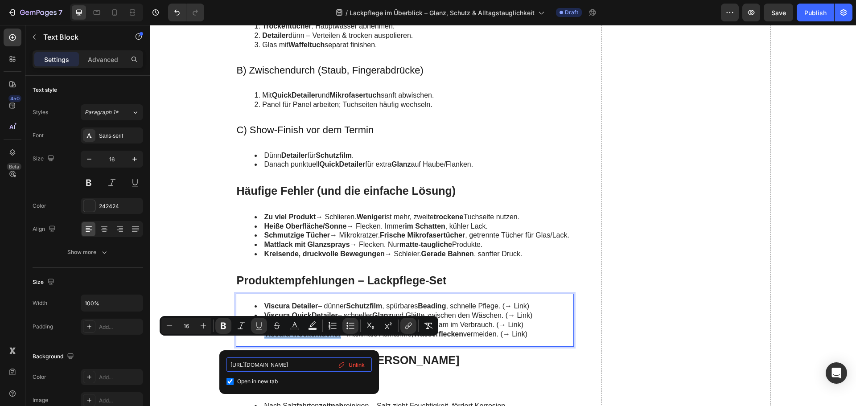
click at [264, 365] on input "https://www.viscuragermany.de/collections/mikrofaser" at bounding box center [298, 364] width 145 height 14
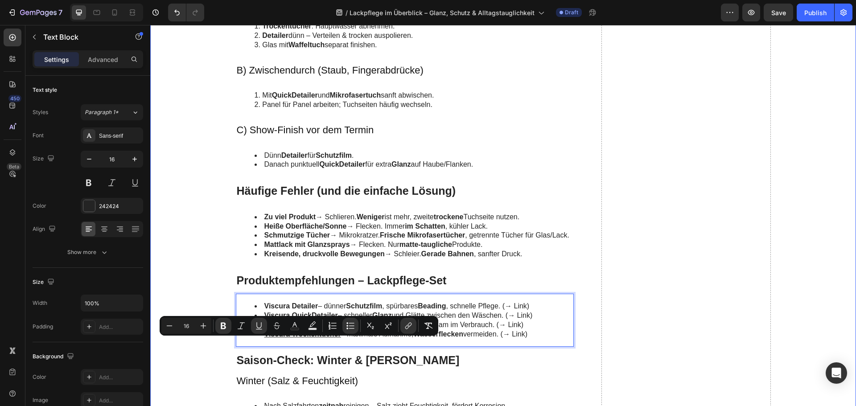
click at [213, 291] on div "Waschen als Basis – kratzerarm vorbereiten Heading Vorwäsche & Hauptwäsche Head…" at bounding box center [503, 2] width 688 height 2126
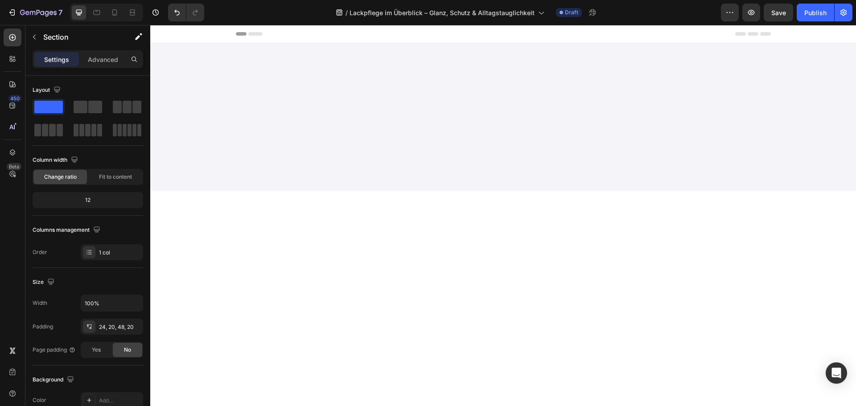
scroll to position [1961, 0]
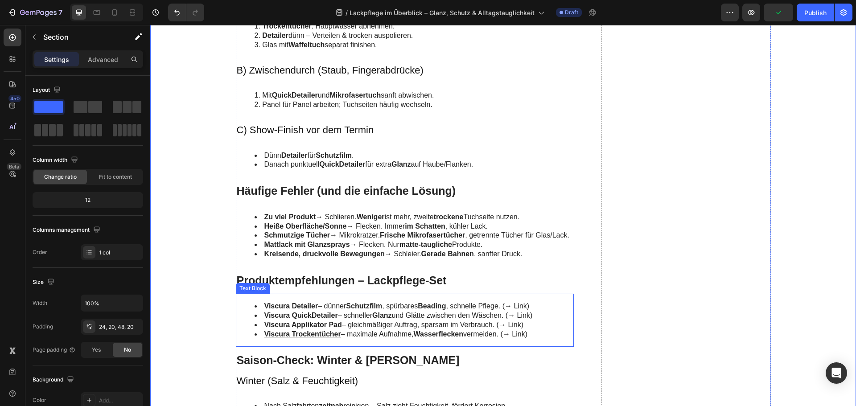
click at [314, 319] on strong "Viscura QuickDetailer" at bounding box center [301, 316] width 74 height 8
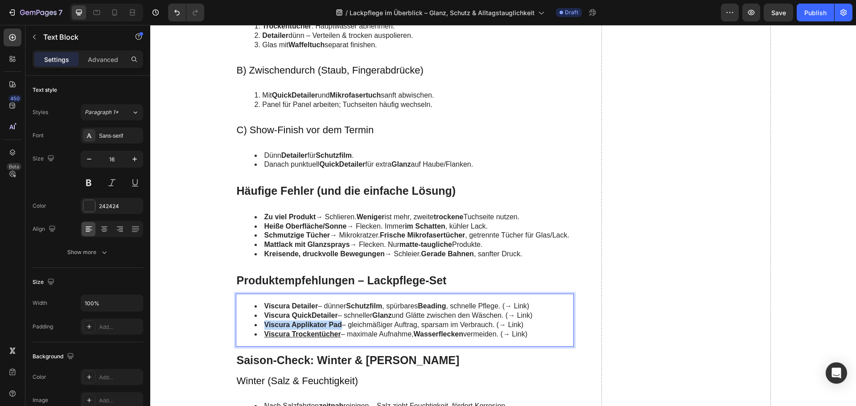
drag, startPoint x: 339, startPoint y: 332, endPoint x: 263, endPoint y: 332, distance: 76.2
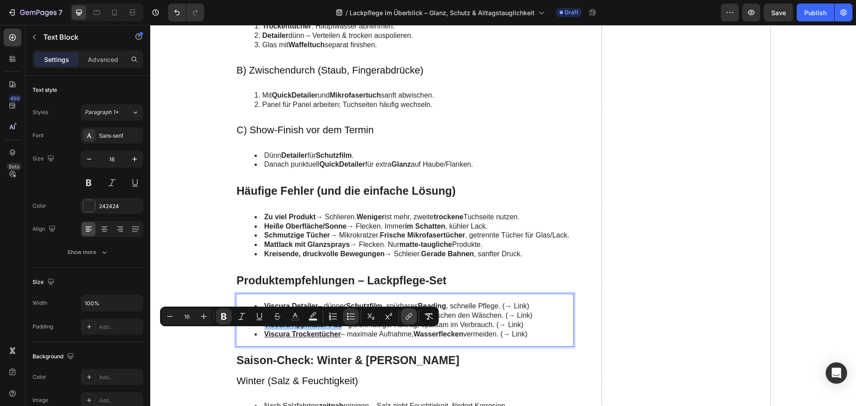
click at [407, 317] on icon "Editor contextual toolbar" at bounding box center [408, 316] width 9 height 9
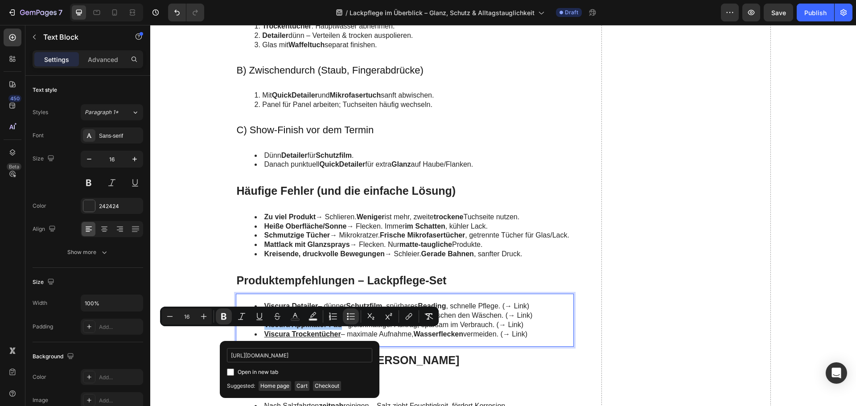
scroll to position [0, 138]
type input "[URL][DOMAIN_NAME]"
click at [254, 369] on span "Open in new tab" at bounding box center [258, 372] width 41 height 11
checkbox input "true"
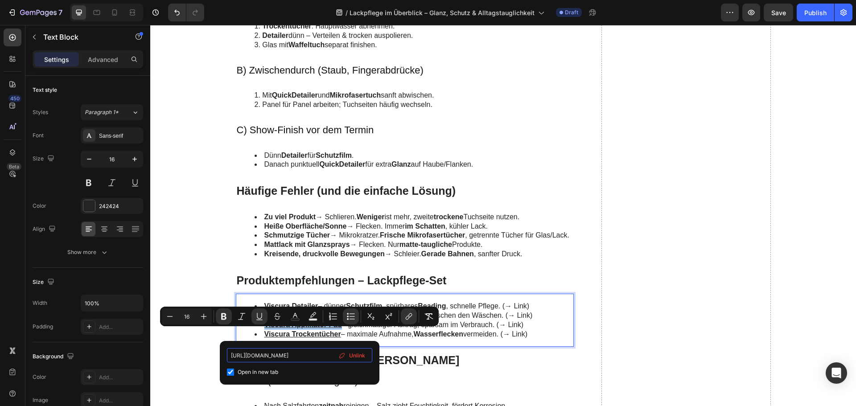
click at [284, 355] on input "[URL][DOMAIN_NAME]" at bounding box center [299, 355] width 145 height 14
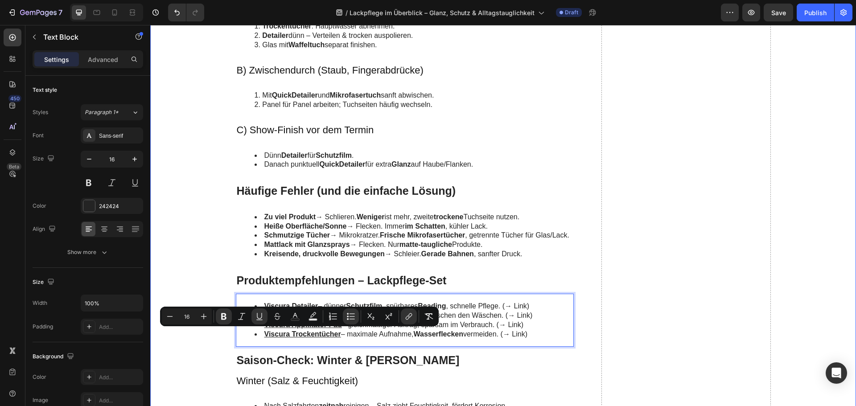
click at [204, 345] on div "Waschen als Basis – kratzerarm vorbereiten Heading Vorwäsche & Hauptwäsche Head…" at bounding box center [503, 2] width 688 height 2126
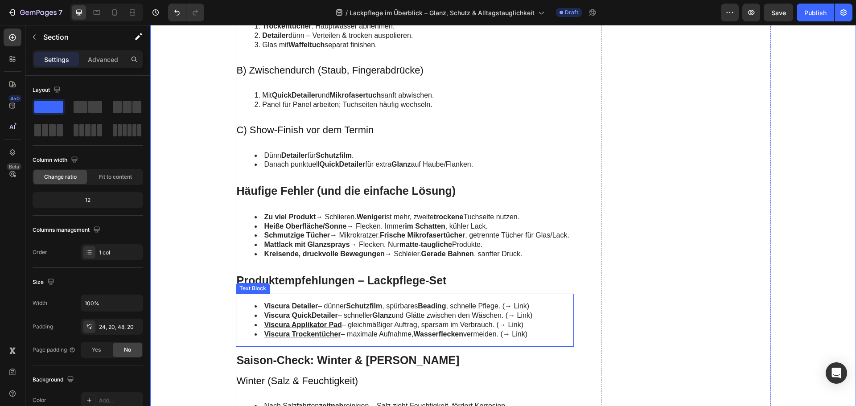
drag, startPoint x: 306, startPoint y: 311, endPoint x: 314, endPoint y: 316, distance: 9.0
click at [306, 311] on li "Viscura Detailer – dünner Schutzfilm , spürbares Beading , schnelle Pflege. (→ …" at bounding box center [413, 306] width 319 height 9
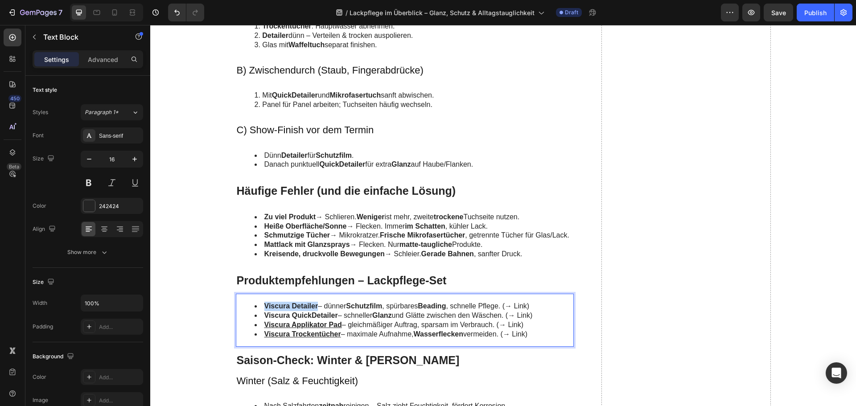
drag, startPoint x: 314, startPoint y: 316, endPoint x: 262, endPoint y: 316, distance: 51.7
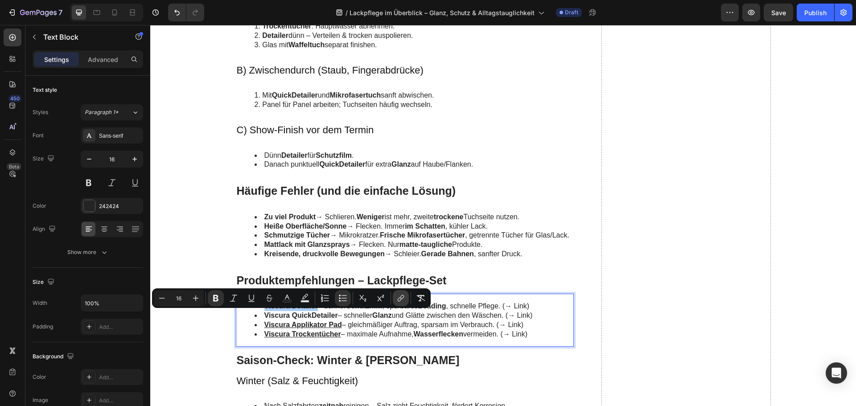
click at [400, 300] on icon "Editor contextual toolbar" at bounding box center [400, 299] width 4 height 4
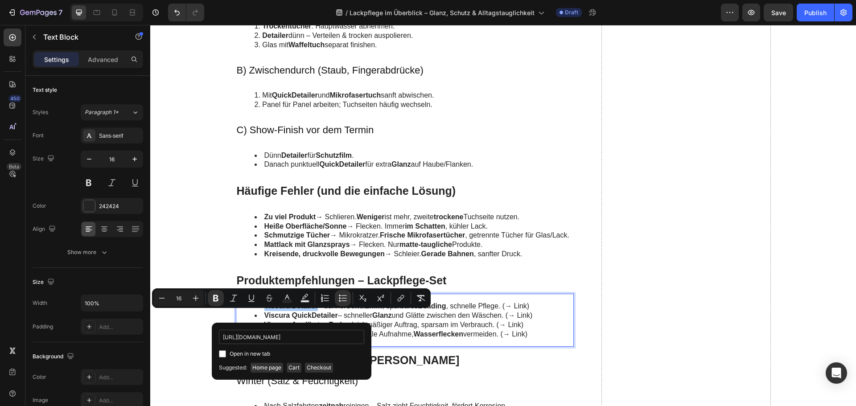
scroll to position [0, 98]
type input "[URL][DOMAIN_NAME]"
click at [250, 353] on span "Open in new tab" at bounding box center [250, 353] width 41 height 11
checkbox input "true"
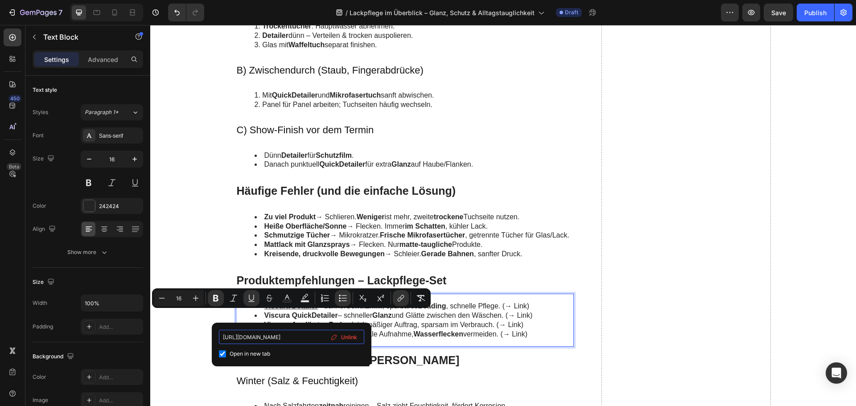
click at [281, 335] on input "[URL][DOMAIN_NAME]" at bounding box center [291, 337] width 145 height 14
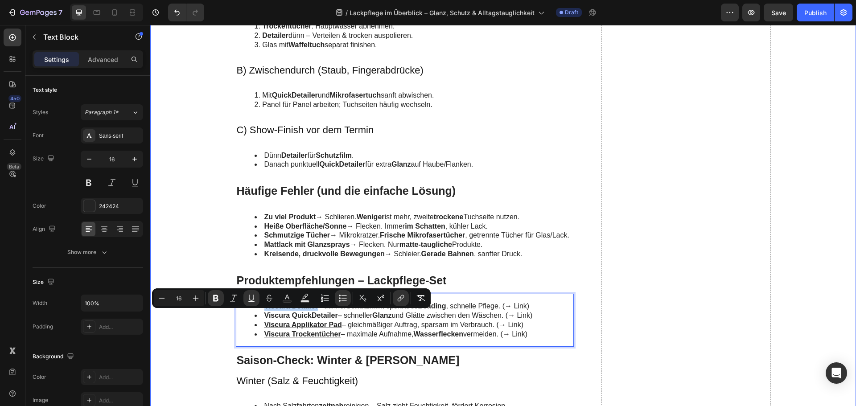
click at [212, 321] on div "Waschen als Basis – kratzerarm vorbereiten Heading Vorwäsche & Hauptwäsche Head…" at bounding box center [503, 2] width 688 height 2126
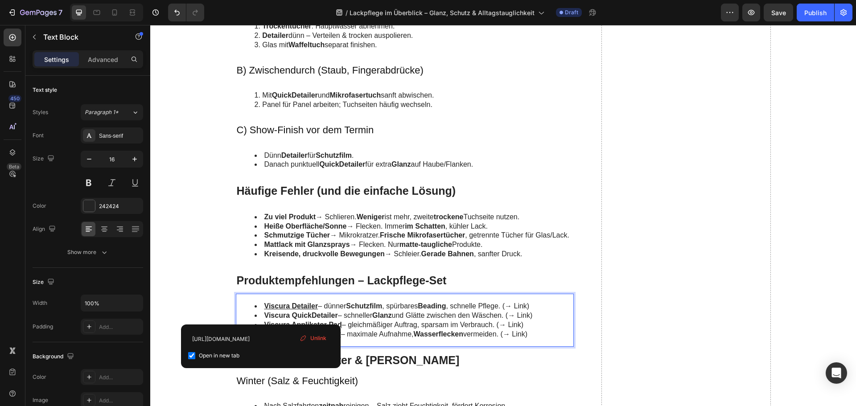
click at [340, 311] on li "Viscura Detailer – dünner Schutzfilm , spürbares Beading , schnelle Pflege. (→ …" at bounding box center [413, 306] width 319 height 9
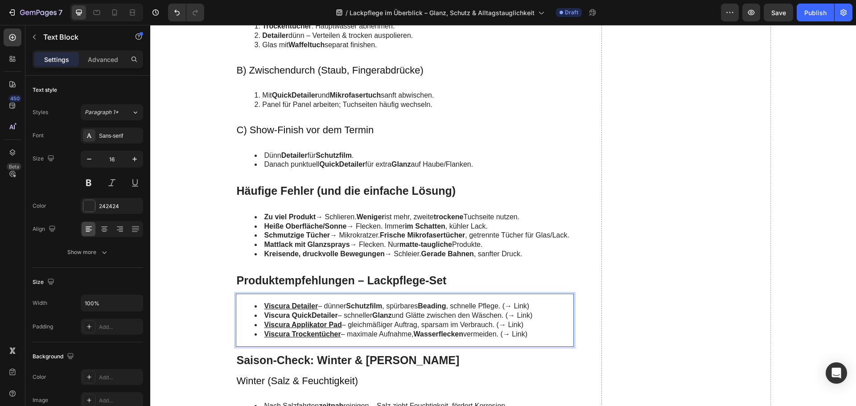
click at [333, 319] on strong "Viscura QuickDetailer" at bounding box center [301, 316] width 74 height 8
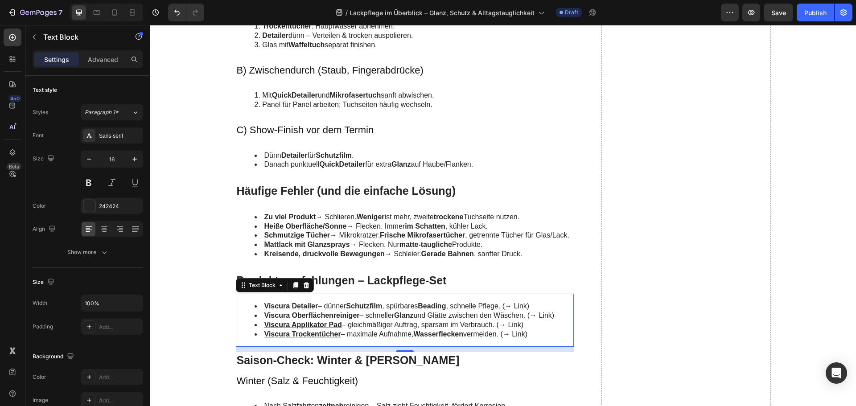
click at [346, 319] on strong "Viscura Oberflächenreiniger" at bounding box center [311, 316] width 95 height 8
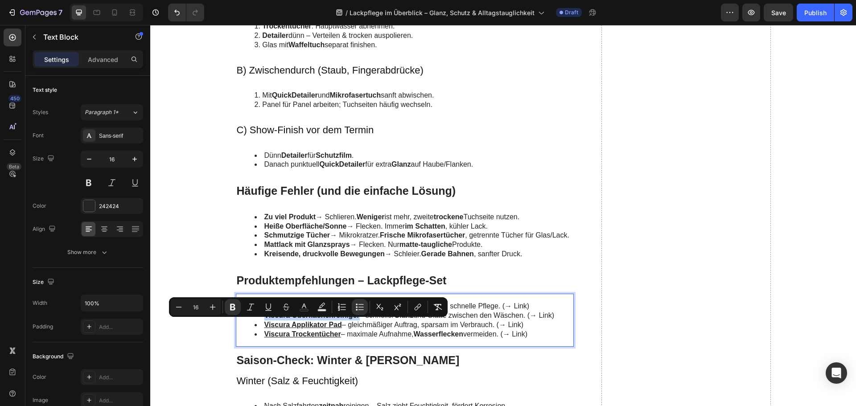
drag, startPoint x: 357, startPoint y: 325, endPoint x: 262, endPoint y: 324, distance: 95.4
click at [262, 320] on li "Viscura Oberflächenreiniger – schneller Glanz und Glätte zwischen den Wäschen. …" at bounding box center [413, 315] width 319 height 9
click at [418, 308] on icon "Editor contextual toolbar" at bounding box center [417, 307] width 9 height 9
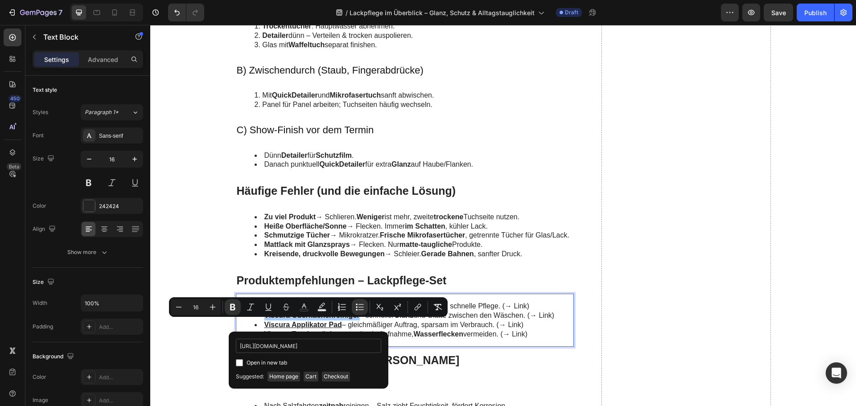
scroll to position [0, 131]
type input "https://www.viscuragermany.de/collections/unser-sortiment/products/oberflaechen…"
click at [275, 361] on span "Open in new tab" at bounding box center [266, 362] width 41 height 11
checkbox input "true"
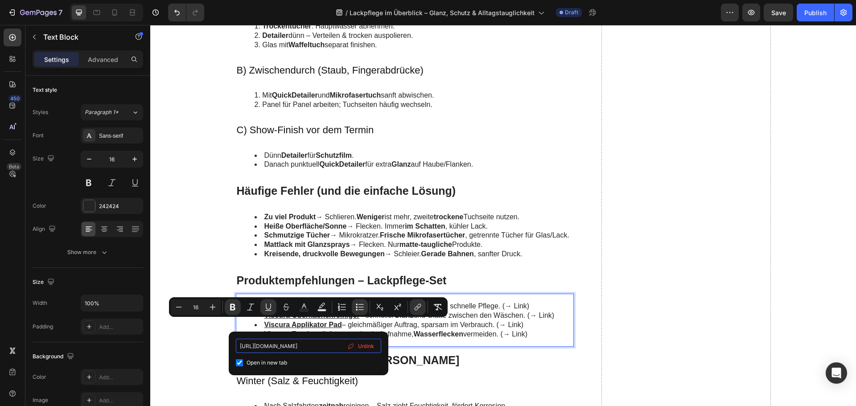
click at [289, 349] on input "https://www.viscuragermany.de/collections/unser-sortiment/products/oberflaechen…" at bounding box center [308, 346] width 145 height 14
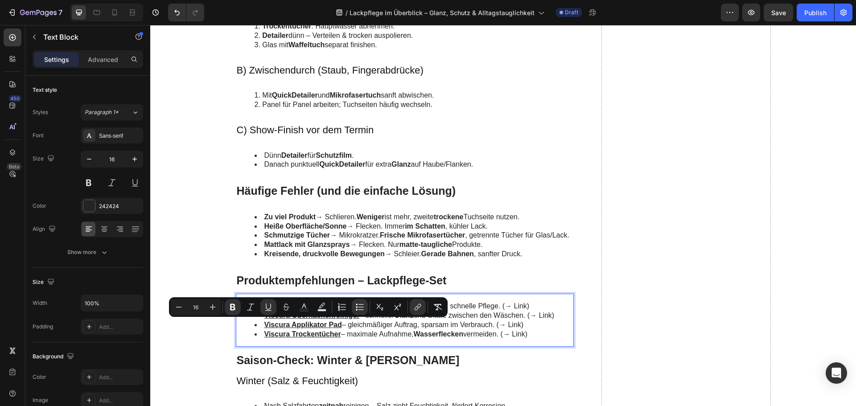
click at [447, 320] on li "Viscura Oberflächenreiniger – schneller Glanz und Glätte zwischen den Wäschen. …" at bounding box center [413, 315] width 319 height 9
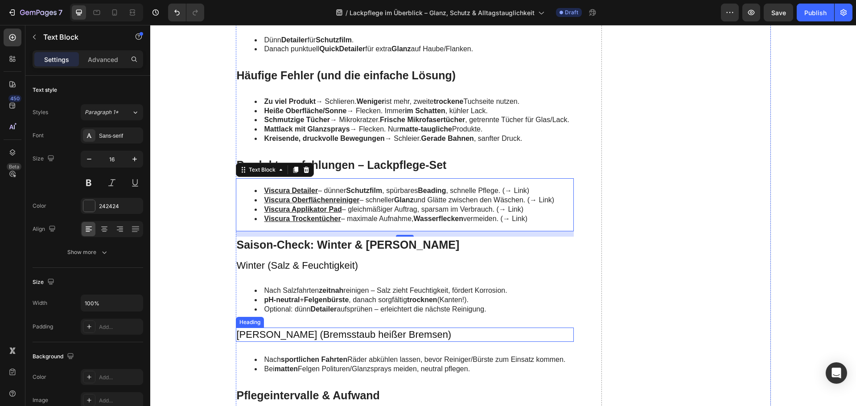
scroll to position [2095, 0]
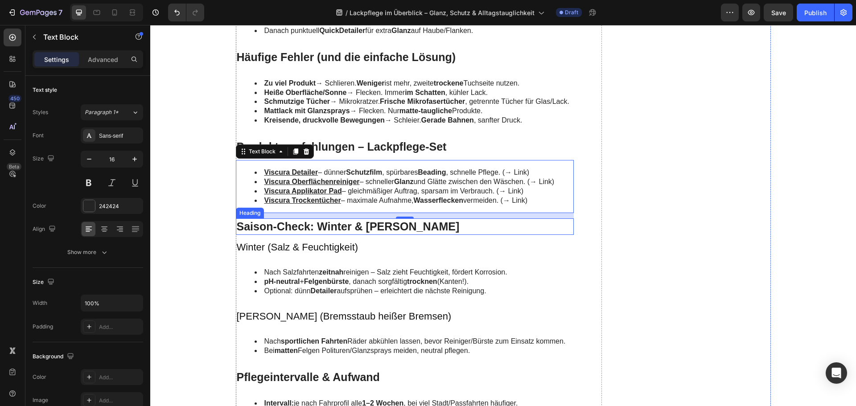
click at [307, 235] on h2 "Saison-Check: Winter & [PERSON_NAME]" at bounding box center [405, 226] width 338 height 16
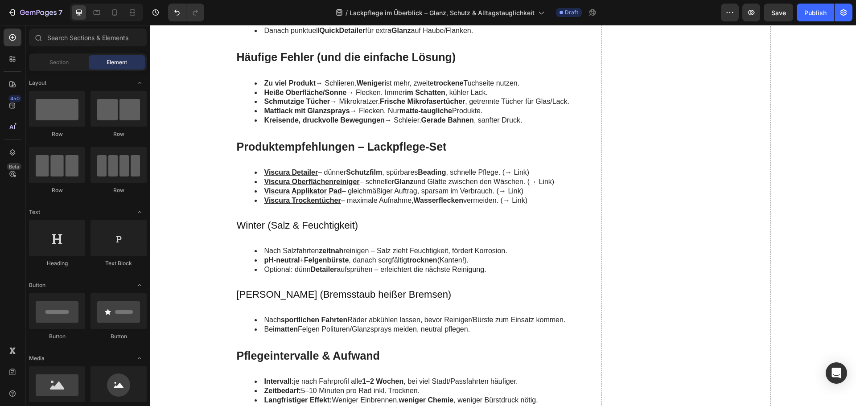
click at [307, 233] on h3 "Winter (Salz & Feuchtigkeit)" at bounding box center [405, 225] width 338 height 15
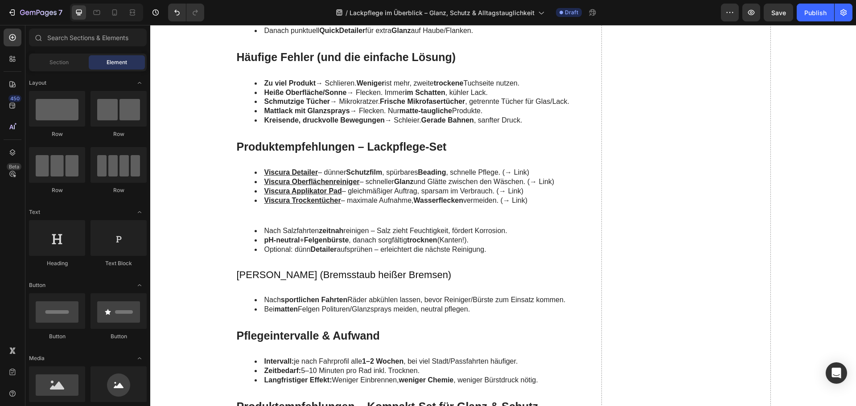
click at [307, 236] on li "Nach Salzfahrten zeitnah reinigen – Salz zieht Feuchtigkeit, fördert Korrosion." at bounding box center [413, 230] width 319 height 9
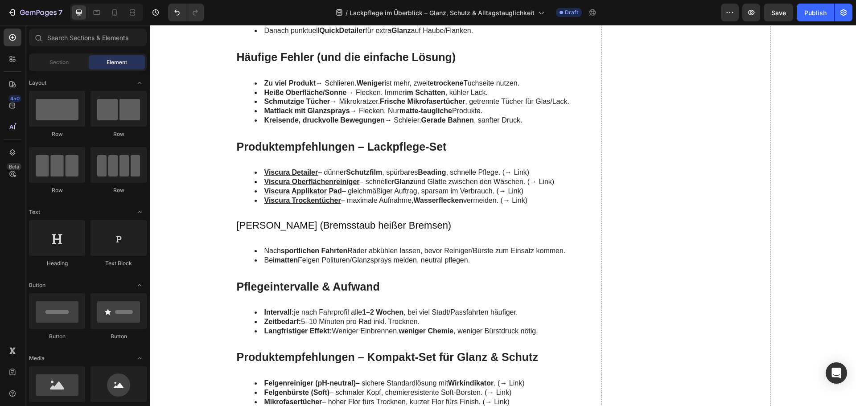
click at [307, 233] on h3 "[PERSON_NAME] (Bremsstaub heißer Bremsen)" at bounding box center [405, 225] width 338 height 15
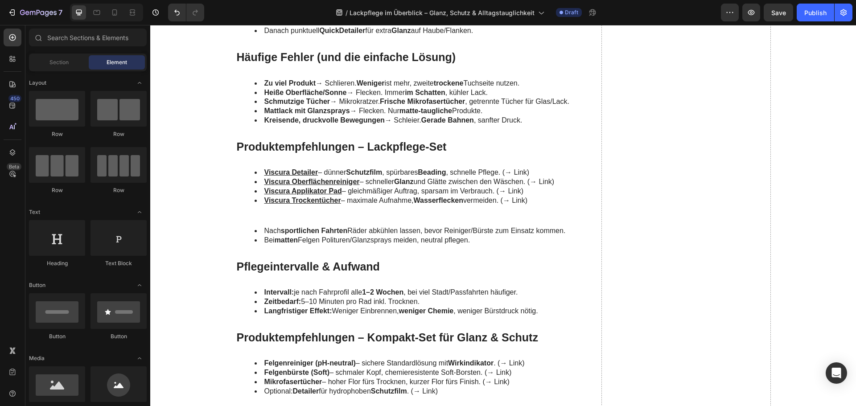
click at [307, 234] on strong "sportlichen Fahrten" at bounding box center [314, 231] width 66 height 8
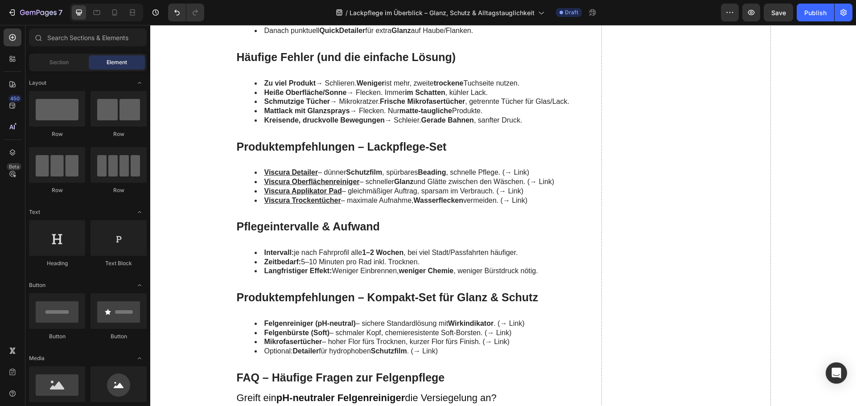
click at [307, 235] on h2 "Pflegeintervalle & Aufwand" at bounding box center [405, 226] width 338 height 16
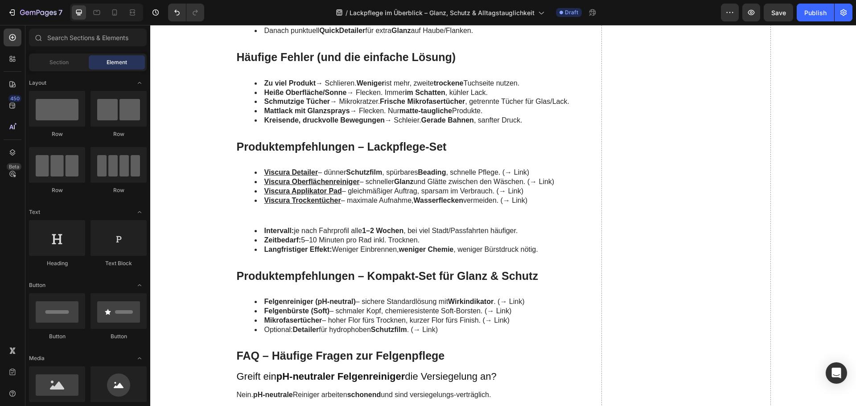
click at [307, 236] on li "Intervall: je nach Fahrprofil alle 1–2 Wochen , bei viel Stadt/Passfahrten häuf…" at bounding box center [413, 230] width 319 height 9
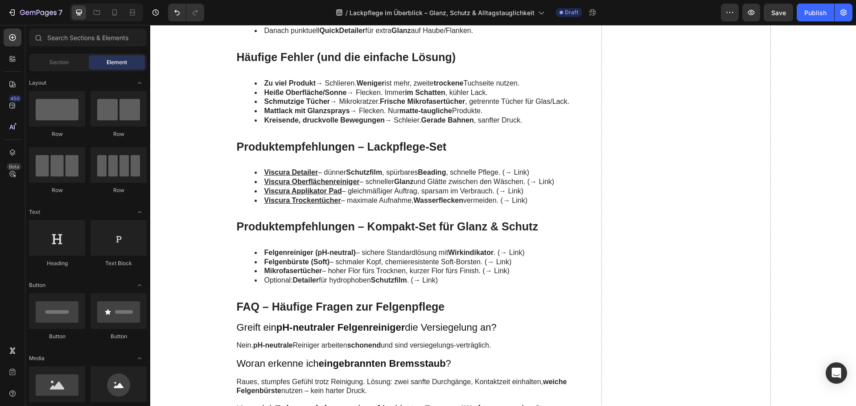
click at [307, 235] on h2 "Produktempfehlungen – Kompakt-Set für Glanz & Schutz" at bounding box center [405, 226] width 338 height 16
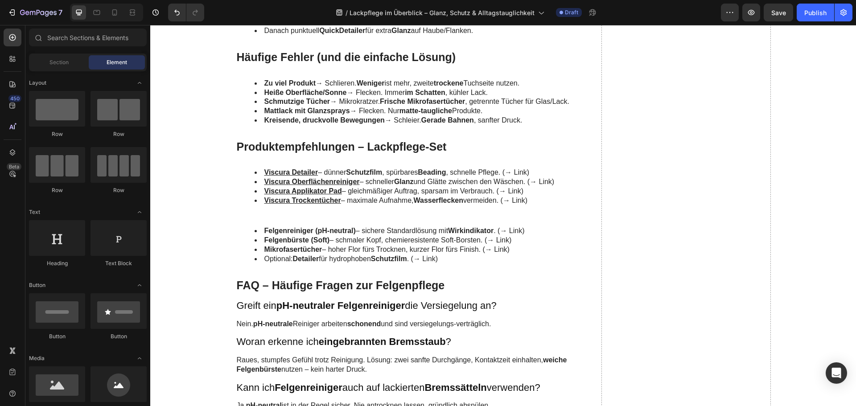
click at [307, 234] on strong "Felgenreiniger (pH-neutral)" at bounding box center [309, 231] width 91 height 8
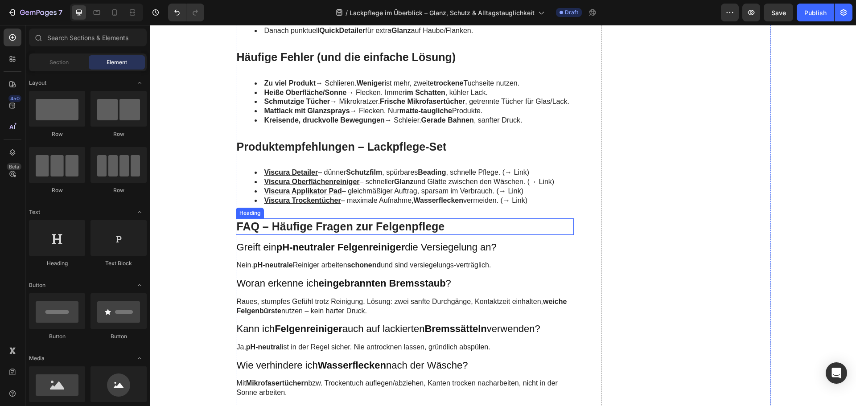
click at [327, 235] on h2 "FAQ – Häufige Fragen zur Felgenpflege" at bounding box center [405, 226] width 338 height 16
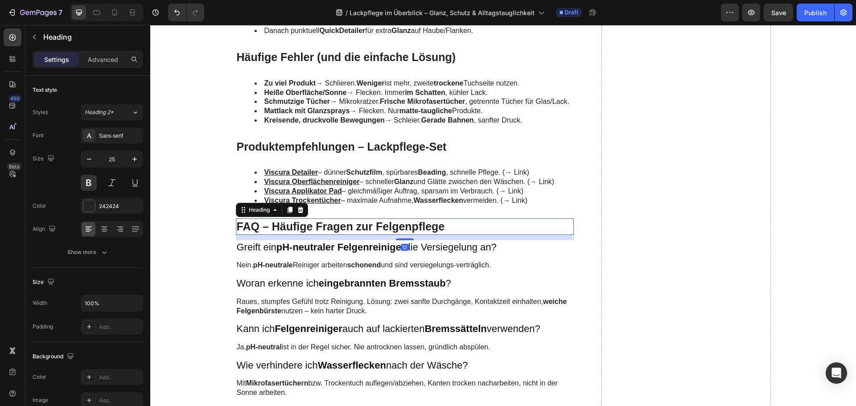
click at [327, 235] on h2 "FAQ – Häufige Fragen zur Felgenpflege" at bounding box center [405, 226] width 338 height 16
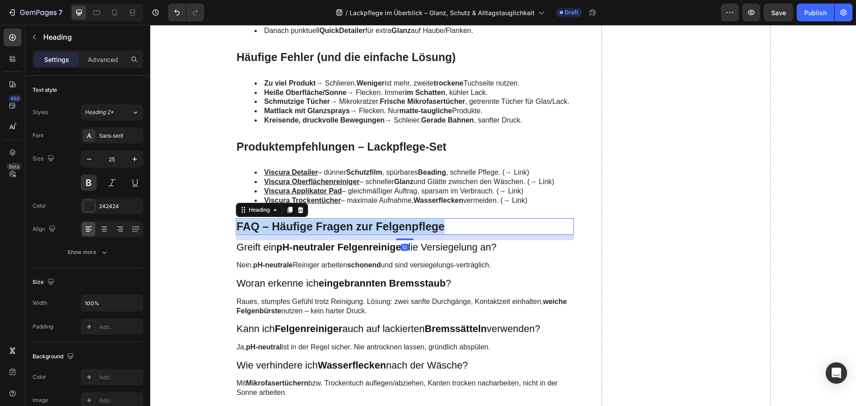
click at [327, 234] on p "FAQ – Häufige Fragen zur Felgenpflege" at bounding box center [405, 226] width 336 height 15
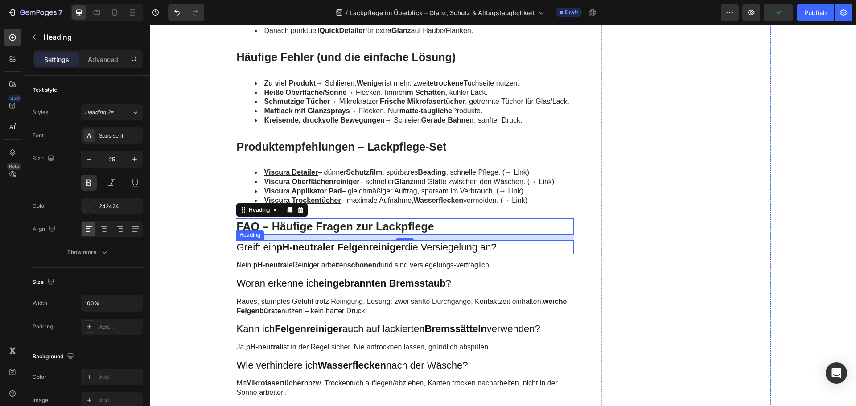
click at [306, 253] on strong "pH-neutraler Felgenreiniger" at bounding box center [340, 247] width 129 height 11
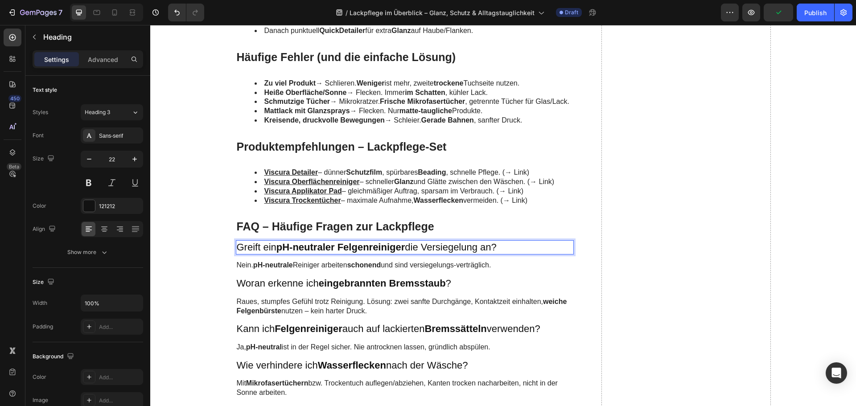
click at [305, 253] on strong "pH-neutraler Felgenreiniger" at bounding box center [340, 247] width 129 height 11
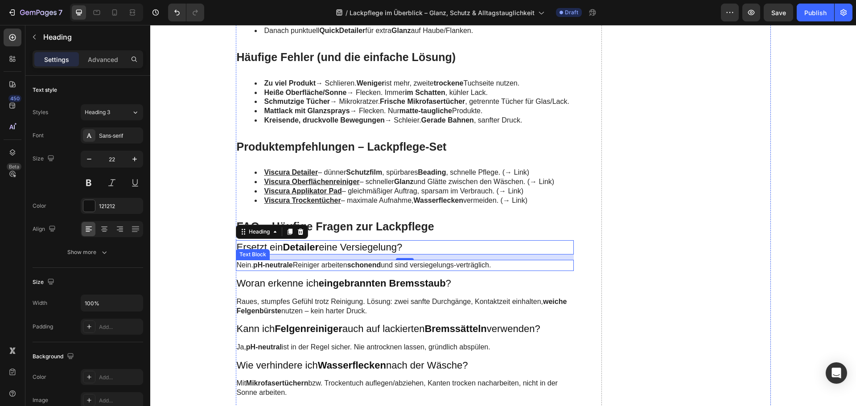
click at [288, 269] on strong "pH-neutrale" at bounding box center [273, 265] width 40 height 8
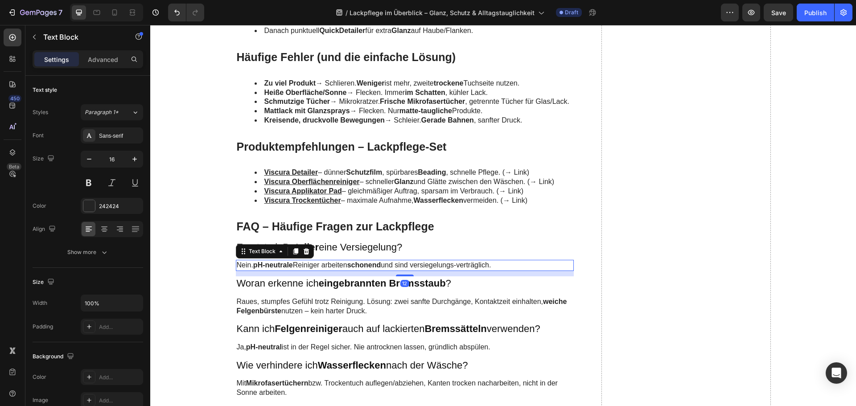
click at [287, 269] on strong "pH-neutrale" at bounding box center [273, 265] width 40 height 8
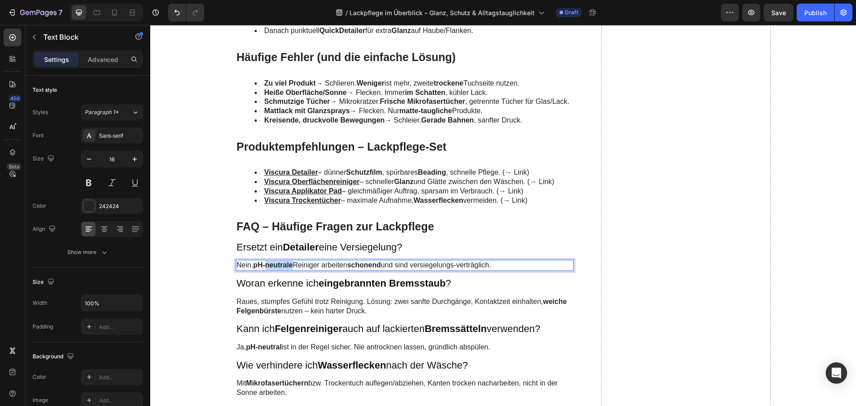
click at [287, 269] on strong "pH-neutrale" at bounding box center [273, 265] width 40 height 8
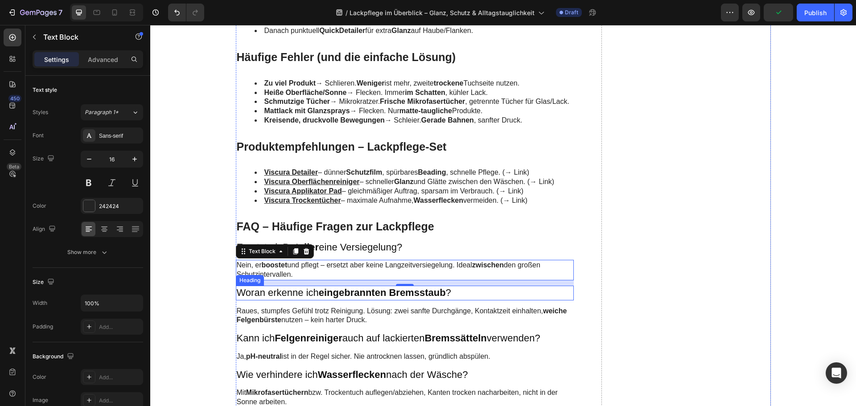
click at [281, 300] on h3 "Woran erkenne ich eingebrannten Bremsstaub ?" at bounding box center [405, 293] width 338 height 15
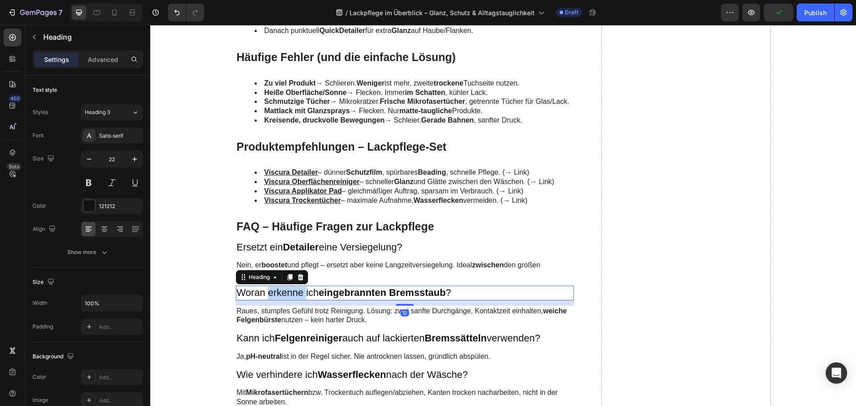
click at [281, 300] on h3 "Woran erkenne ich eingebrannten Bremsstaub ?" at bounding box center [405, 293] width 338 height 15
click at [281, 299] on p "Woran erkenne ich eingebrannten Bremsstaub ?" at bounding box center [405, 293] width 336 height 13
click at [323, 321] on p "Raues, stumpfes Gefühl trotz Reinigung. Lösung: zwei sanfte Durchgänge, Kontakt…" at bounding box center [405, 316] width 336 height 19
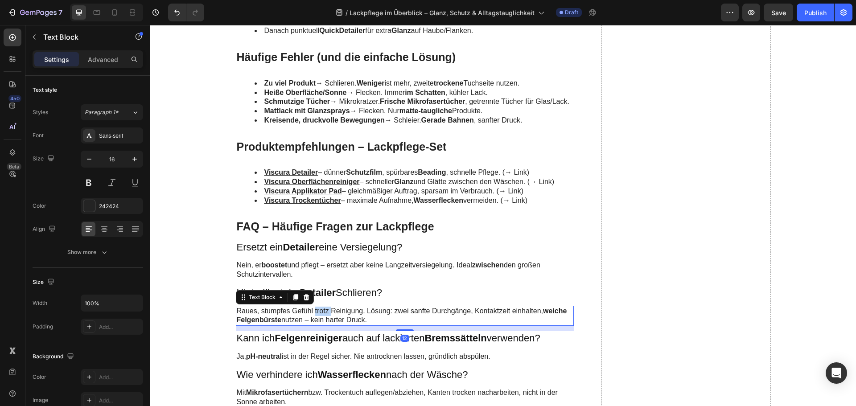
click at [323, 321] on p "Raues, stumpfes Gefühl trotz Reinigung. Lösung: zwei sanfte Durchgänge, Kontakt…" at bounding box center [405, 316] width 336 height 19
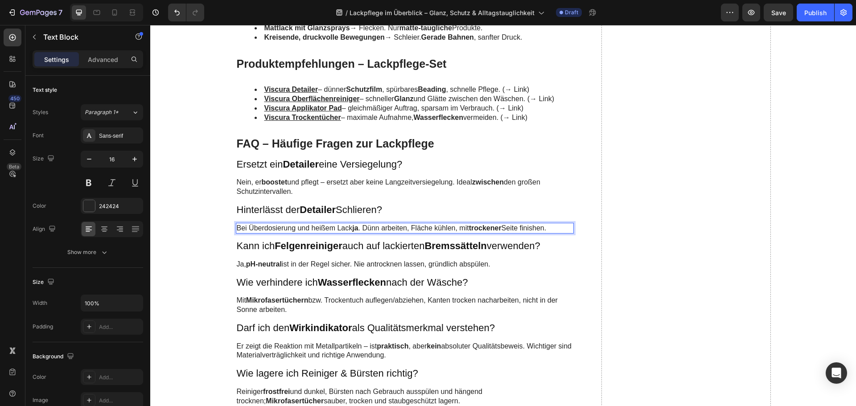
scroll to position [2184, 0]
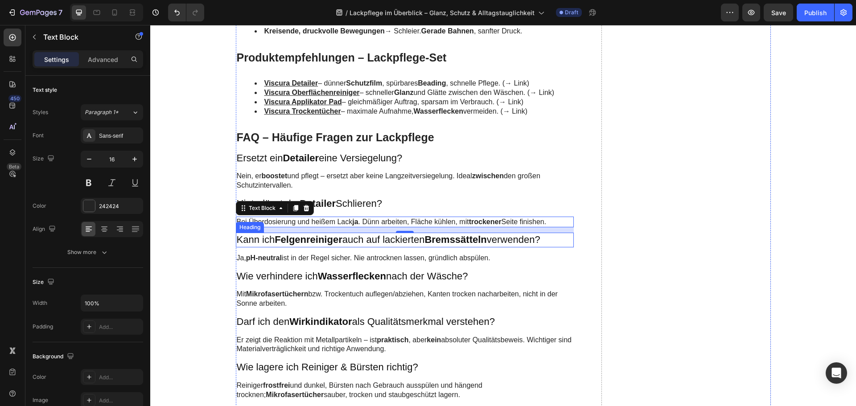
click at [300, 245] on strong "Felgenreiniger" at bounding box center [309, 239] width 68 height 11
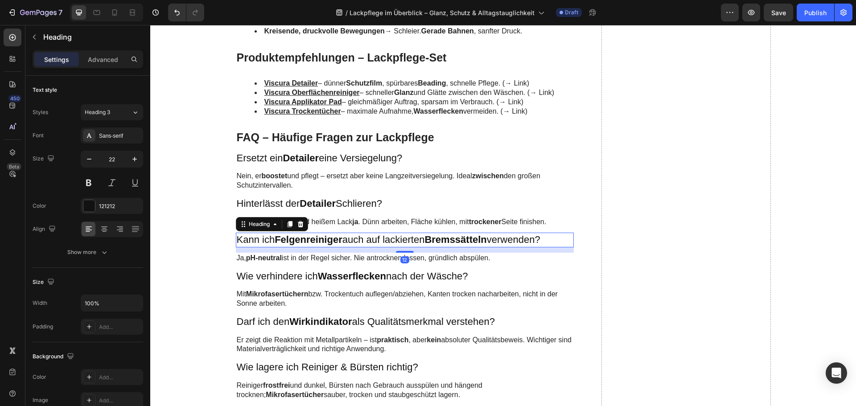
click at [300, 245] on strong "Felgenreiniger" at bounding box center [309, 239] width 68 height 11
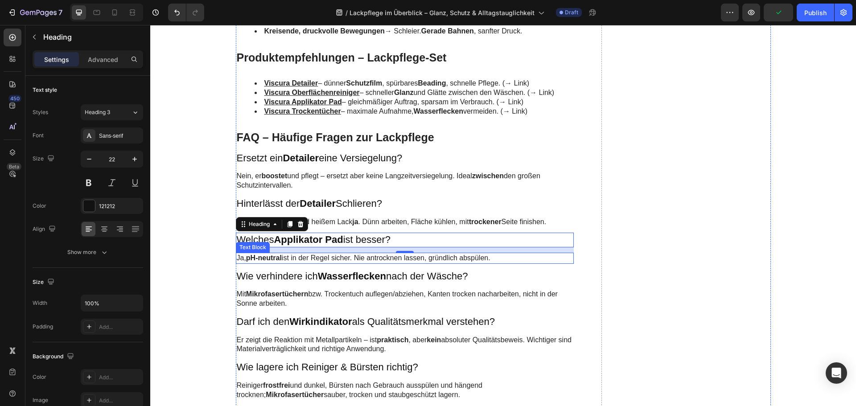
click at [271, 262] on strong "pH-neutral" at bounding box center [264, 258] width 36 height 8
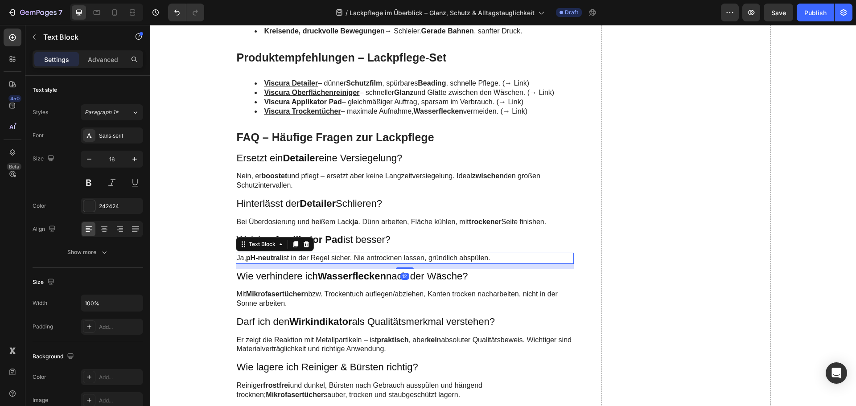
click at [271, 262] on strong "pH-neutral" at bounding box center [264, 258] width 36 height 8
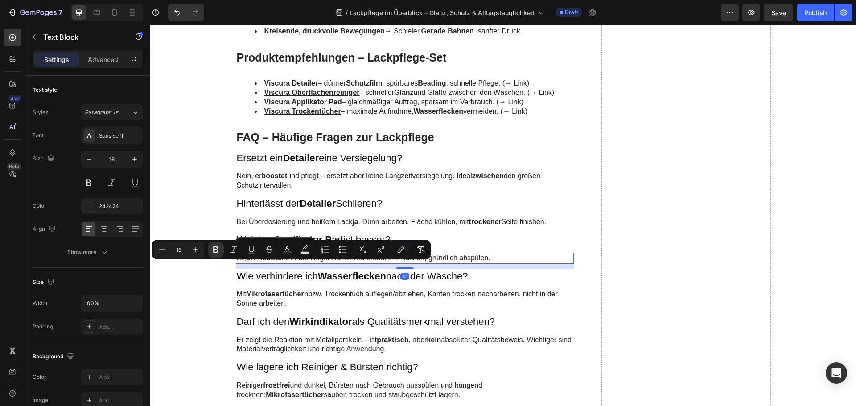
click at [271, 262] on strong "pH-neutral" at bounding box center [264, 258] width 36 height 8
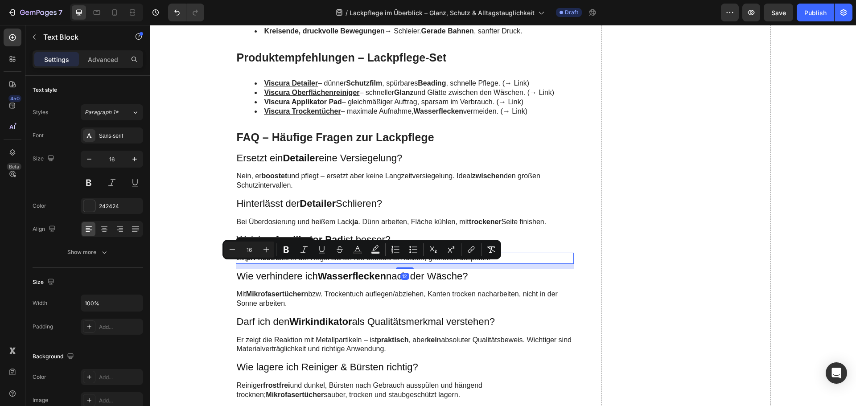
click at [271, 262] on strong "pH-neutral" at bounding box center [264, 258] width 36 height 8
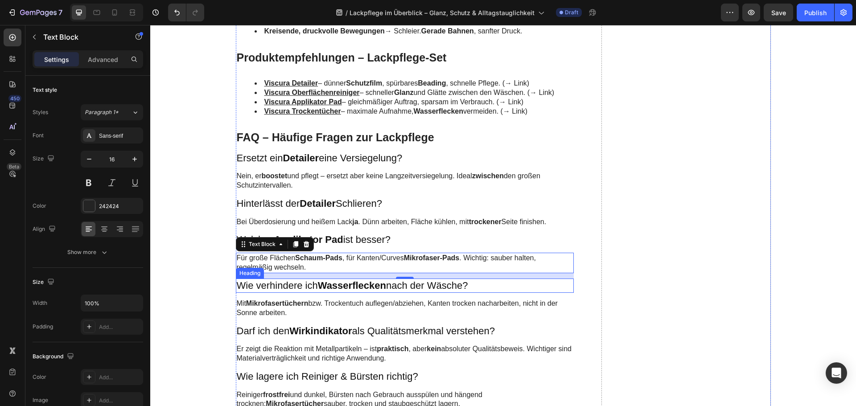
click at [298, 293] on h3 "Wie verhindere ich Wasserflecken nach der Wäsche?" at bounding box center [405, 286] width 338 height 15
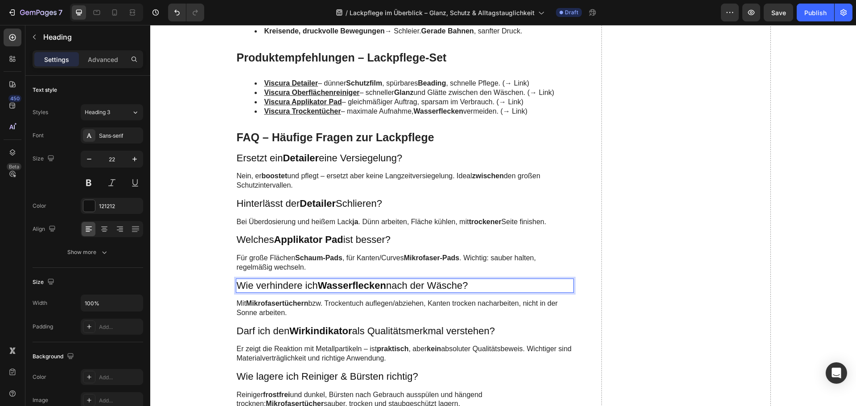
click at [298, 292] on p "Wie verhindere ich Wasserflecken nach der Wäsche?" at bounding box center [405, 285] width 336 height 13
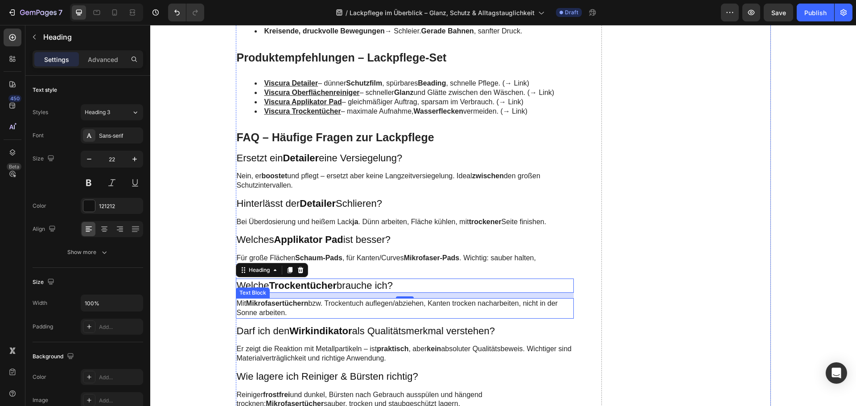
click at [306, 317] on p "Mit Mikrofasertüchern bzw. Trockentuch auflegen/abziehen, Kanten trocken nachar…" at bounding box center [405, 308] width 336 height 19
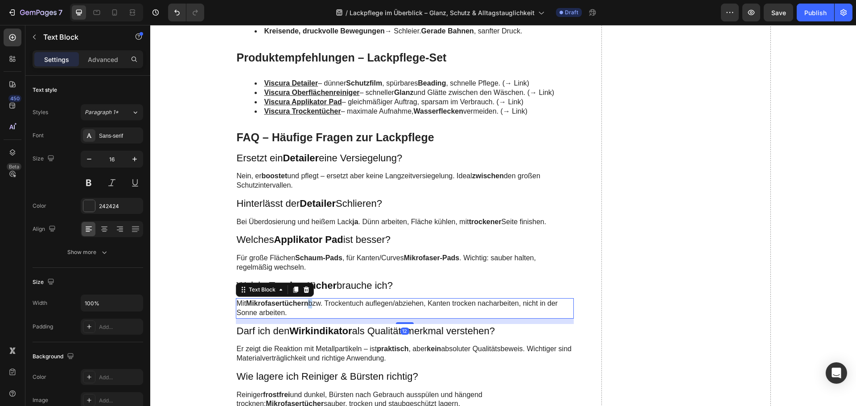
click at [306, 317] on p "Mit Mikrofasertüchern bzw. Trockentuch auflegen/abziehen, Kanten trocken nachar…" at bounding box center [405, 308] width 336 height 19
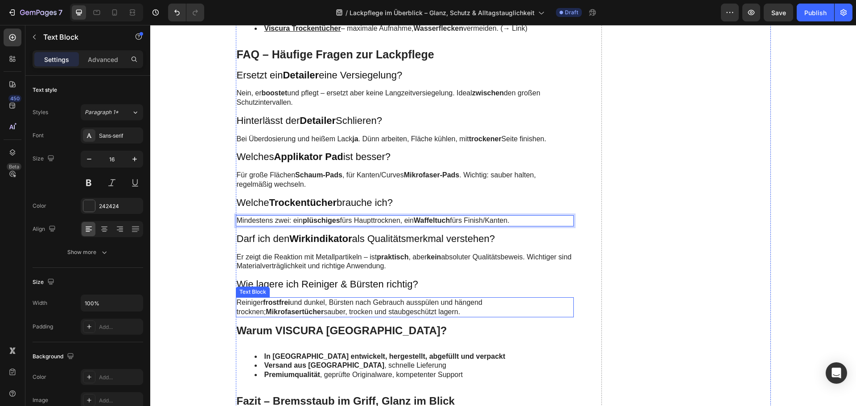
scroll to position [2273, 0]
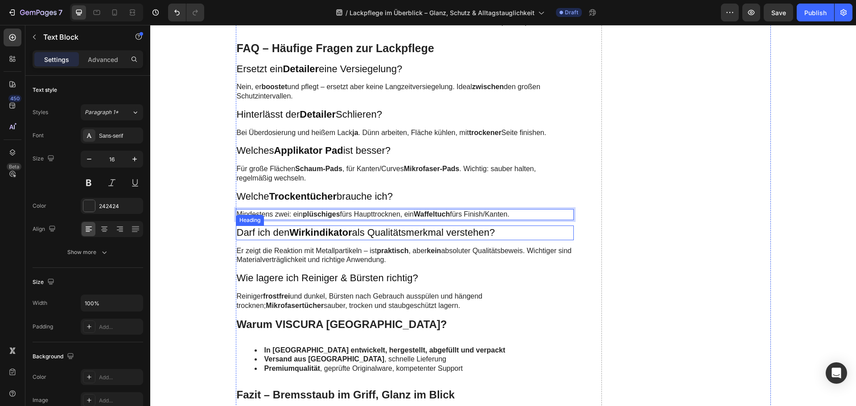
click at [288, 240] on h3 "Darf ich den Wirkindikator als Qualitätsmerkmal verstehen?" at bounding box center [405, 232] width 338 height 15
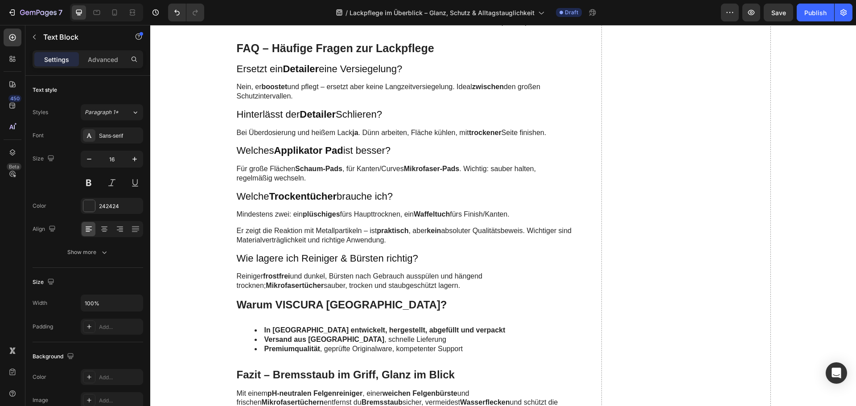
click at [288, 243] on p "Er zeigt die Reaktion mit Metallpartikeln – ist praktisch , aber kein absoluter…" at bounding box center [405, 235] width 336 height 19
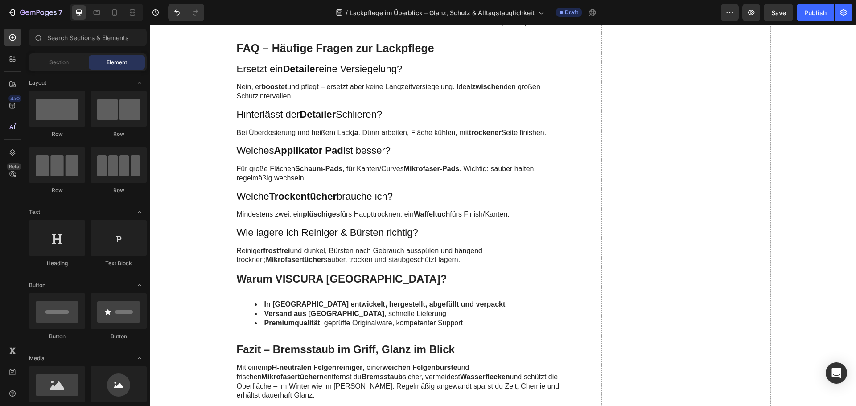
click at [288, 240] on h3 "Wie lagere ich Reiniger & Bürsten richtig?" at bounding box center [405, 232] width 338 height 15
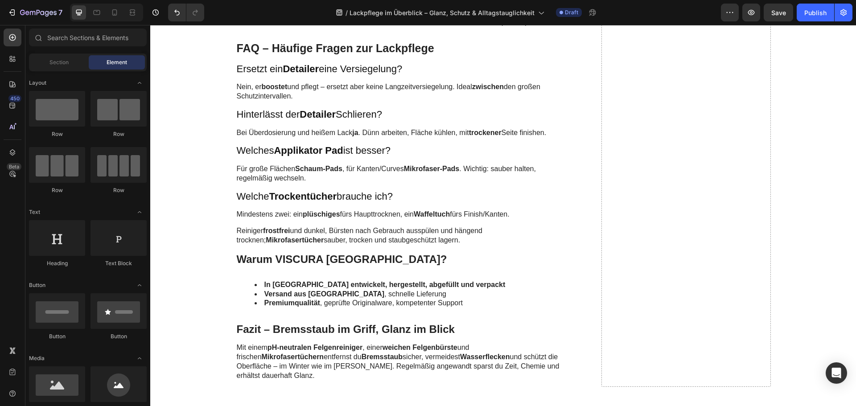
click at [288, 234] on strong "frostfrei" at bounding box center [276, 231] width 27 height 8
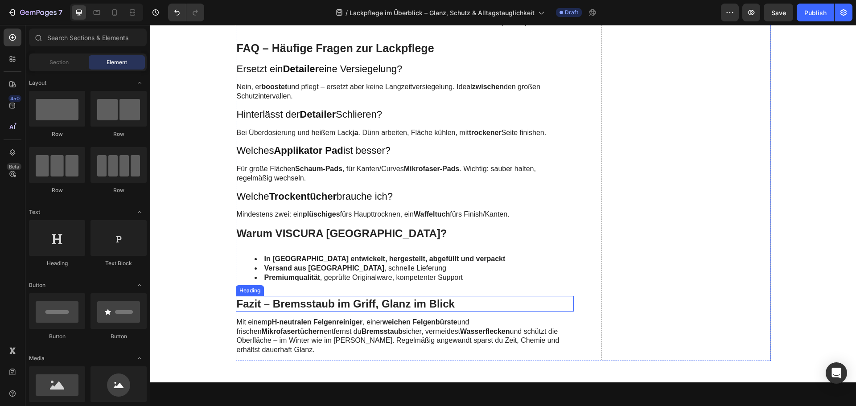
click at [273, 310] on h2 "Fazit – Bremsstaub im Griff, Glanz im Blick" at bounding box center [405, 304] width 338 height 16
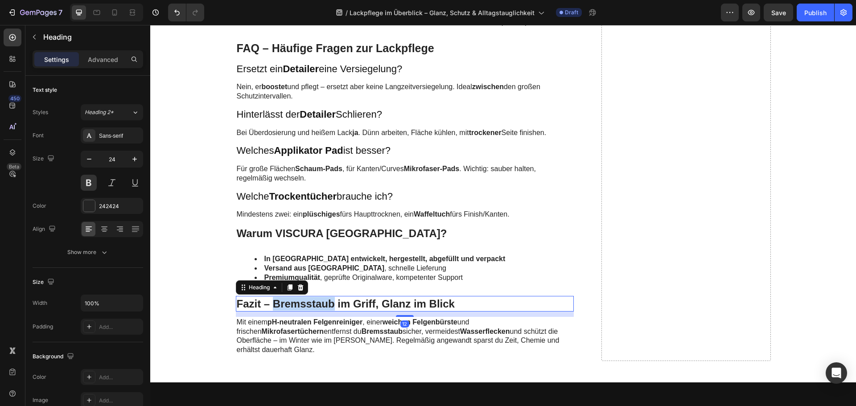
click at [272, 310] on h2 "Fazit – Bremsstaub im Griff, Glanz im Blick" at bounding box center [405, 304] width 338 height 16
click at [272, 310] on p "Fazit – Bremsstaub im Griff, Glanz im Blick" at bounding box center [405, 304] width 336 height 14
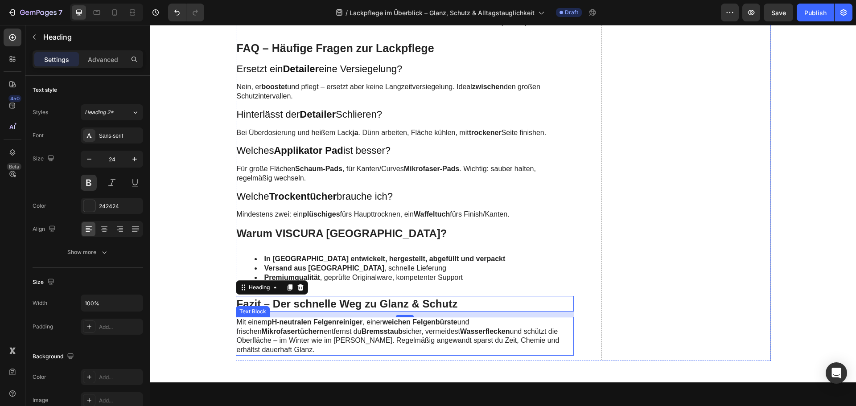
click at [460, 335] on strong "Wasserflecken" at bounding box center [484, 332] width 49 height 8
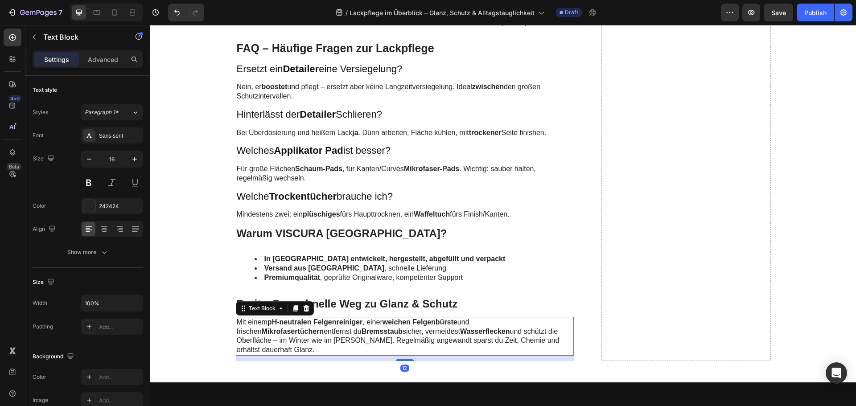
click at [460, 335] on strong "Wasserflecken" at bounding box center [484, 332] width 49 height 8
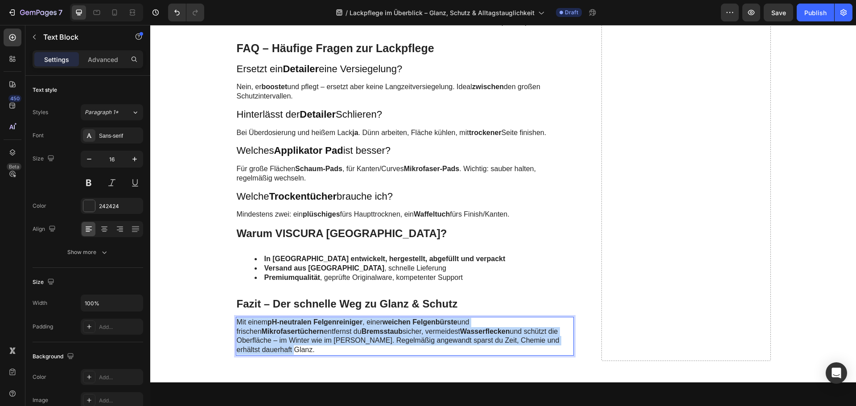
click at [460, 335] on strong "Wasserflecken" at bounding box center [484, 332] width 49 height 8
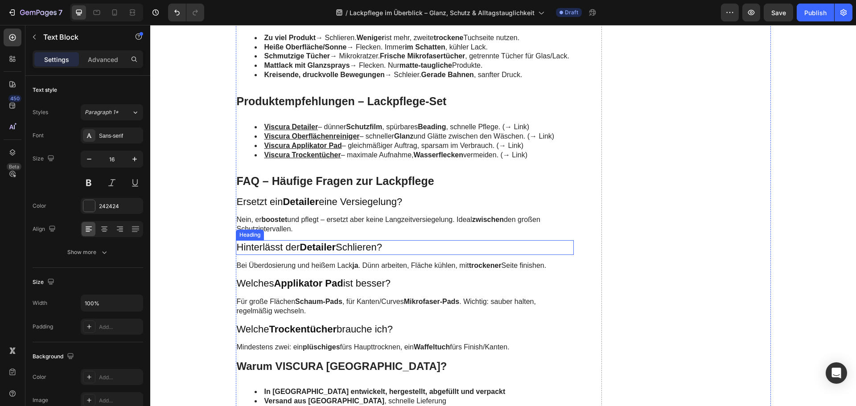
scroll to position [2139, 0]
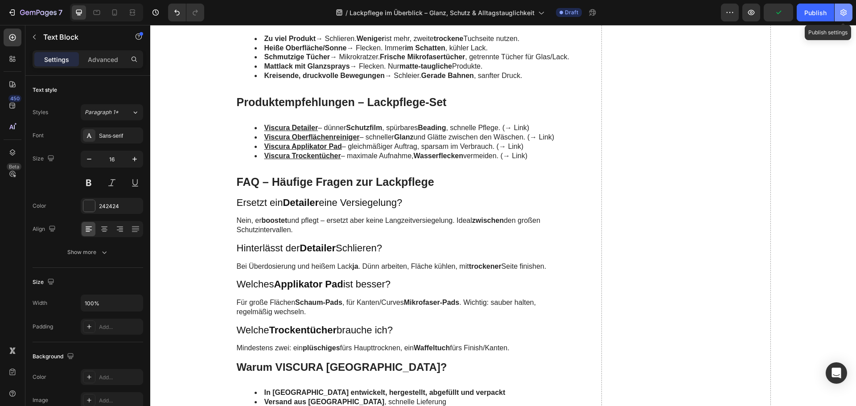
click at [841, 14] on icon "button" at bounding box center [843, 12] width 6 height 7
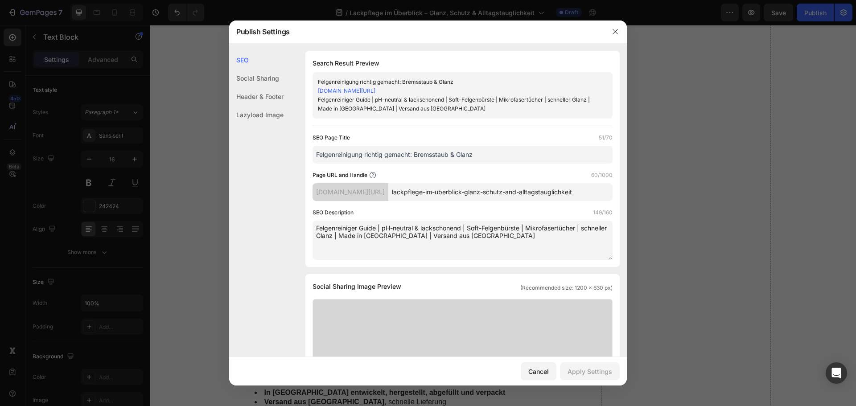
click at [381, 160] on input "Felgenreinigung richtig gemacht: Bremsstaub & Glanz" at bounding box center [462, 155] width 300 height 18
paste input "Lackpflege Guide: Glanz, Schutz & Versiegelung"
type input "Lackpflege Guide: Glanz, Schutz & Versiegelung"
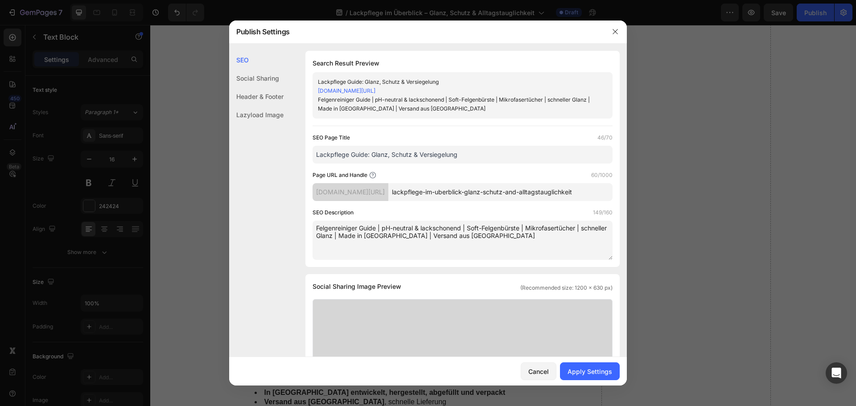
click at [395, 225] on textarea "Felgenreiniger Guide | pH-neutral & lackschonend | Soft-Felgenbürste | Mikrofas…" at bounding box center [462, 240] width 300 height 39
paste textarea "Lackpflege Guide | Detailer & QuickDetailer anwenden | Applikator Pad & Trocken…"
type textarea "Lackpflege Guide | Detailer & QuickDetailer anwenden | Applikator Pad & Trocken…"
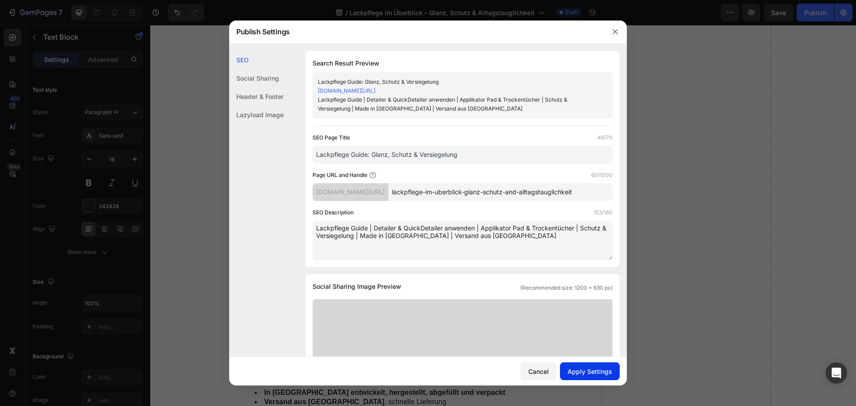
click at [580, 371] on div "Apply Settings" at bounding box center [589, 371] width 45 height 9
click at [612, 32] on icon "button" at bounding box center [614, 31] width 7 height 7
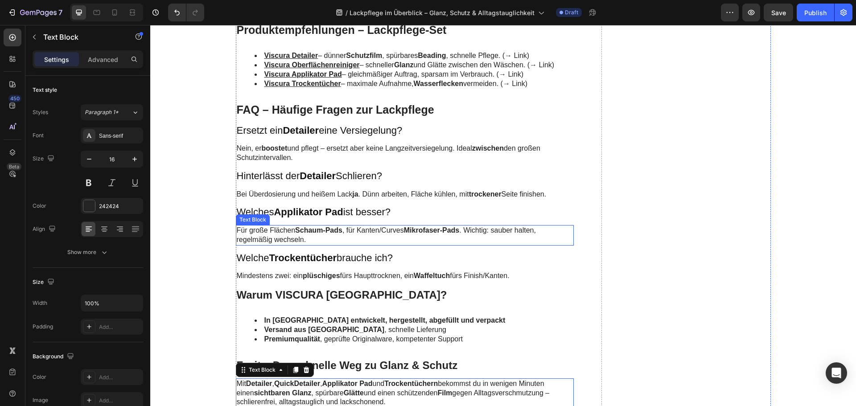
scroll to position [2228, 0]
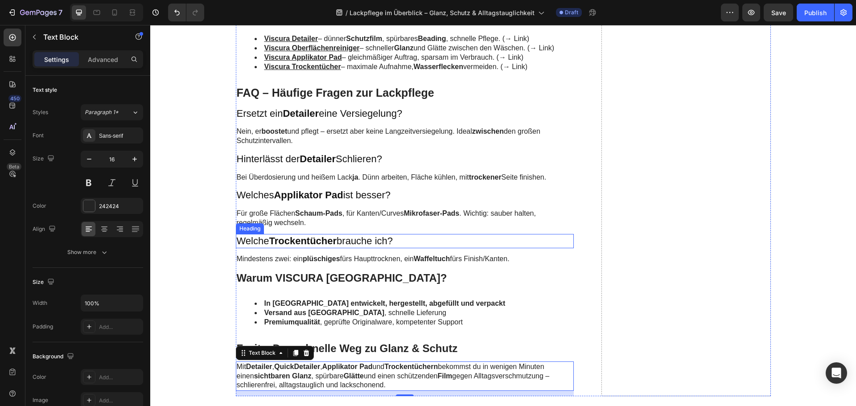
click at [325, 246] on strong "Trockentücher" at bounding box center [303, 240] width 68 height 11
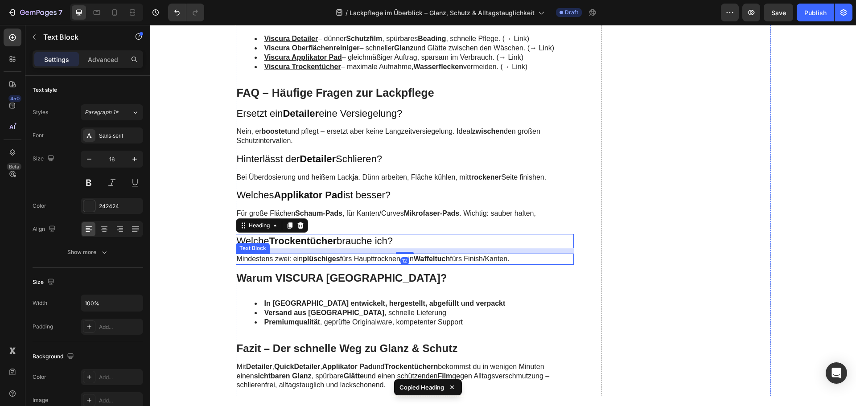
click at [321, 262] on strong "plüschiges" at bounding box center [321, 259] width 37 height 8
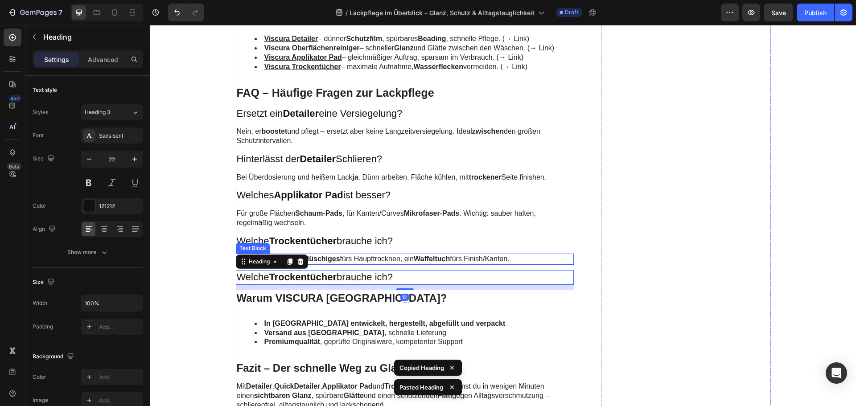
click at [331, 262] on strong "plüschiges" at bounding box center [321, 259] width 37 height 8
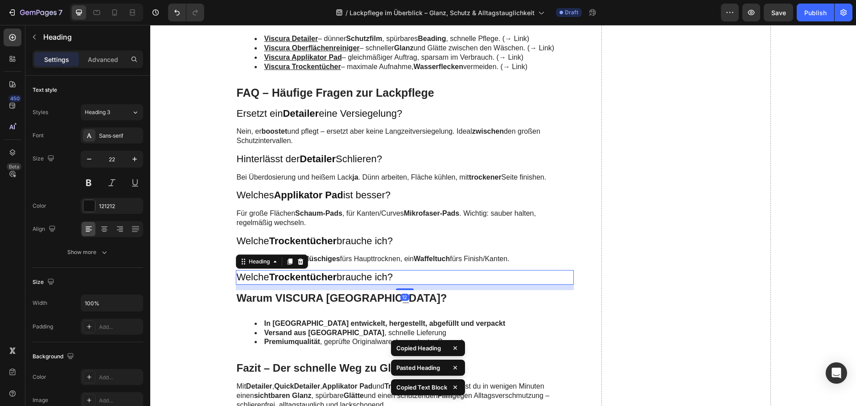
click at [325, 283] on strong "Trockentücher" at bounding box center [303, 276] width 68 height 11
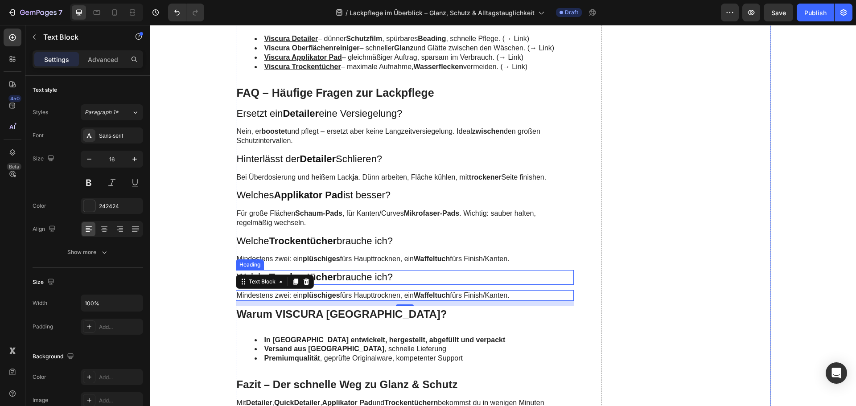
click at [392, 284] on h3 "Welche Trockentücher brauche ich?" at bounding box center [405, 277] width 338 height 15
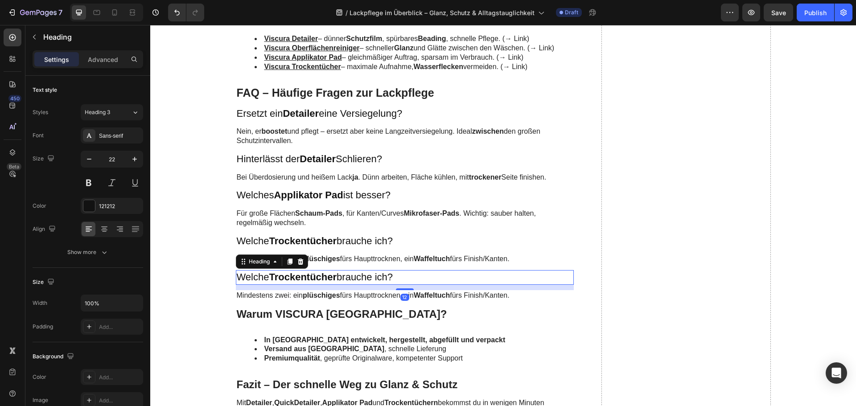
click at [392, 284] on p "Welche Trockentücher brauche ich?" at bounding box center [405, 277] width 336 height 13
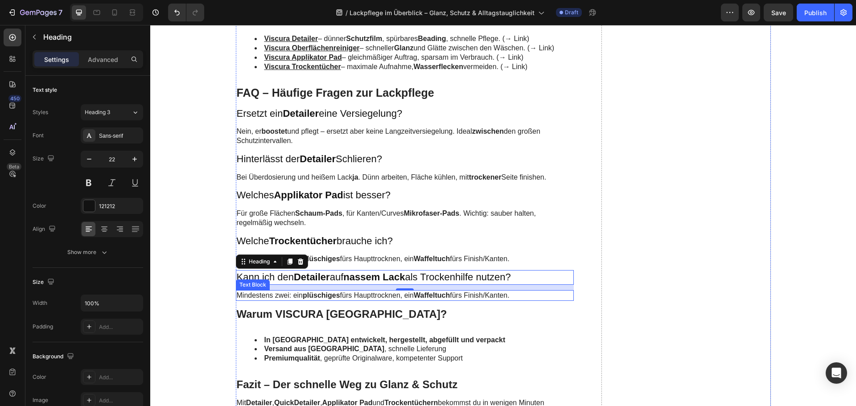
click at [304, 299] on strong "plüschiges" at bounding box center [321, 295] width 37 height 8
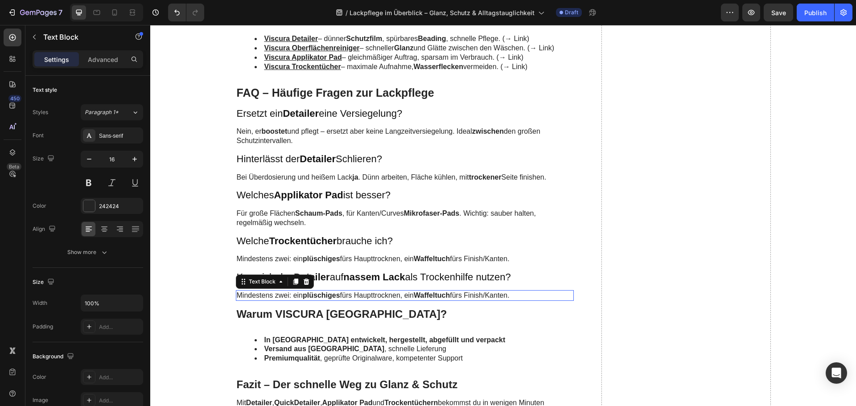
click at [304, 299] on strong "plüschiges" at bounding box center [321, 295] width 37 height 8
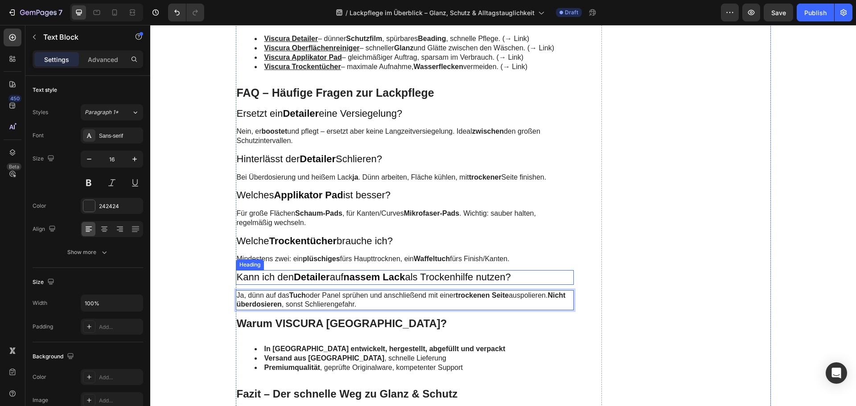
click at [324, 283] on strong "Detailer" at bounding box center [312, 276] width 36 height 11
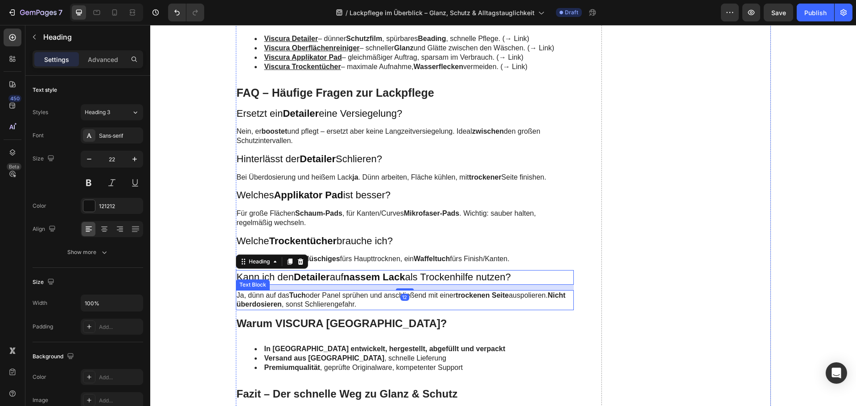
click at [326, 308] on p "Ja, dünn auf das Tuch oder Panel sprühen und anschließend mit einer trockenen S…" at bounding box center [405, 300] width 336 height 19
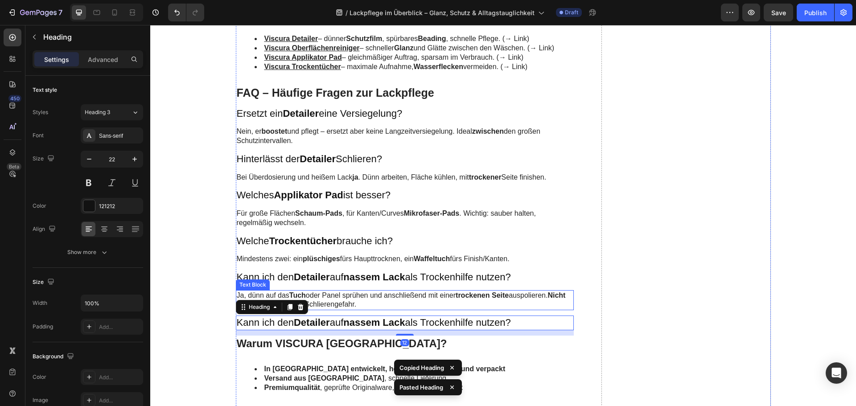
click at [330, 308] on p "Ja, dünn auf das Tuch oder Panel sprühen und anschließend mit einer trockenen S…" at bounding box center [405, 300] width 336 height 19
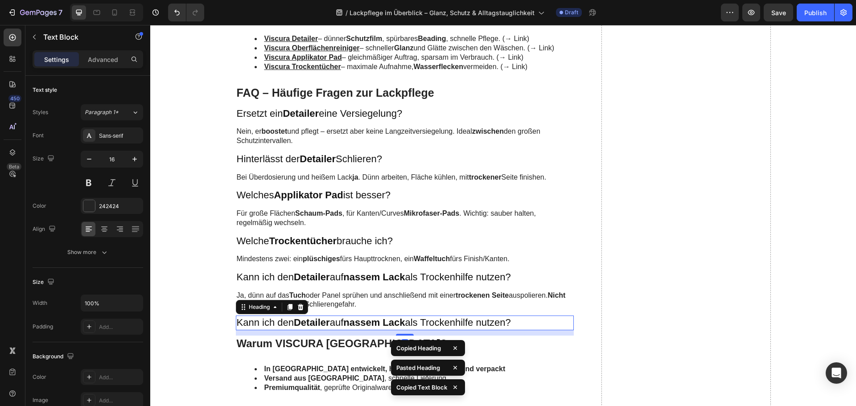
click at [321, 328] on strong "Detailer" at bounding box center [312, 322] width 36 height 11
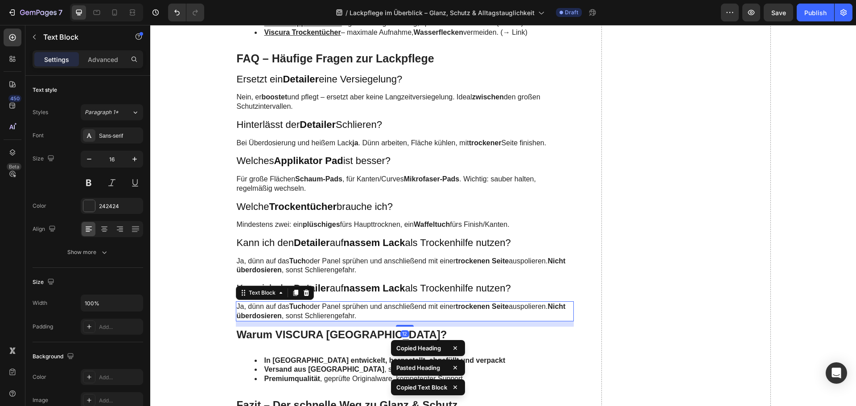
scroll to position [2317, 0]
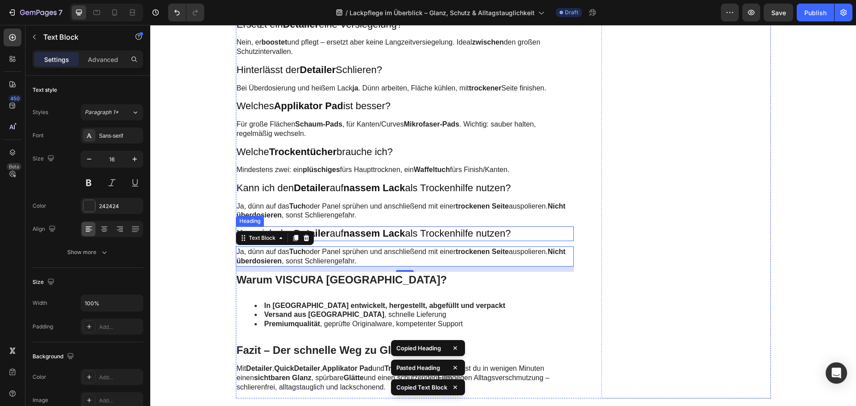
click at [340, 241] on h3 "Kann ich den Detailer auf nassem Lack als Trockenhilfe nutzen?" at bounding box center [405, 233] width 338 height 15
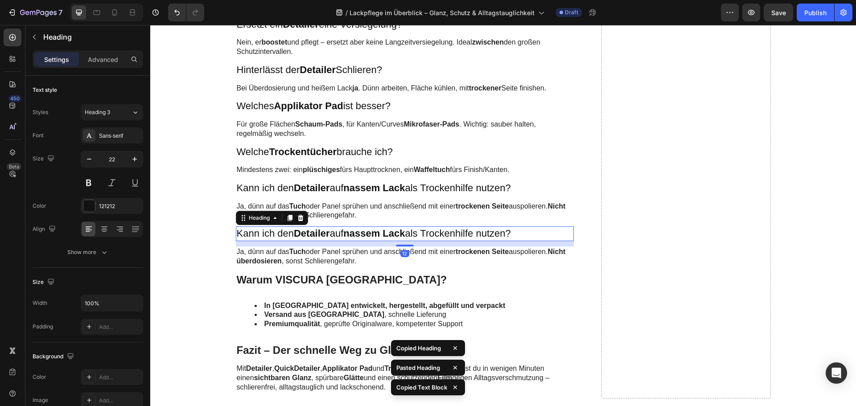
click at [340, 241] on h3 "Kann ich den Detailer auf nassem Lack als Trockenhilfe nutzen?" at bounding box center [405, 233] width 338 height 15
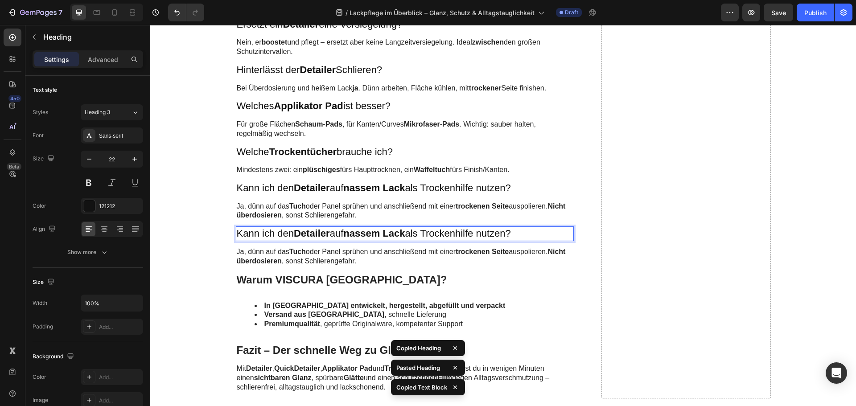
click at [340, 240] on p "Kann ich den Detailer auf nassem Lack als Trockenhilfe nutzen?" at bounding box center [405, 233] width 336 height 13
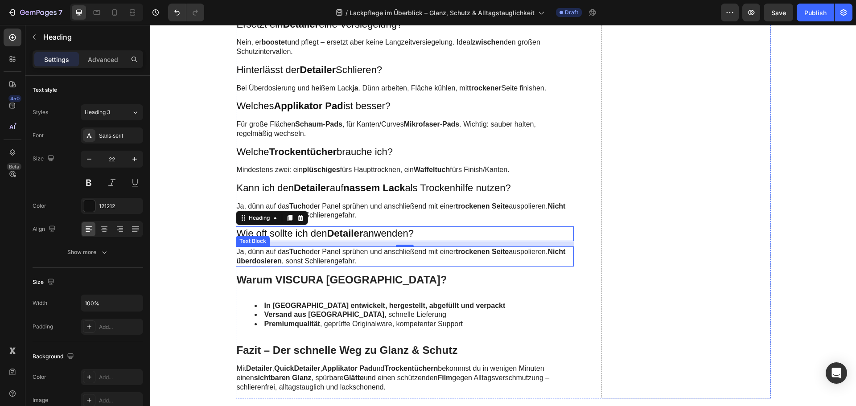
click at [328, 266] on p "Ja, dünn auf das Tuch oder Panel sprühen und anschließend mit einer trockenen S…" at bounding box center [405, 256] width 336 height 19
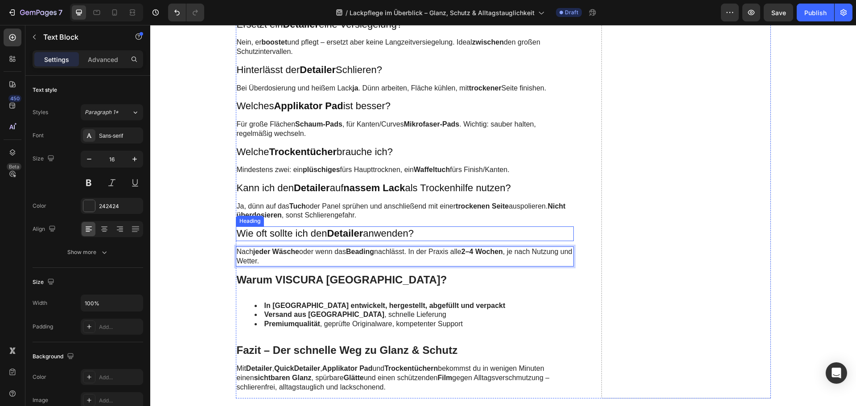
click at [308, 240] on p "Wie oft sollte ich den Detailer anwenden?" at bounding box center [405, 233] width 336 height 13
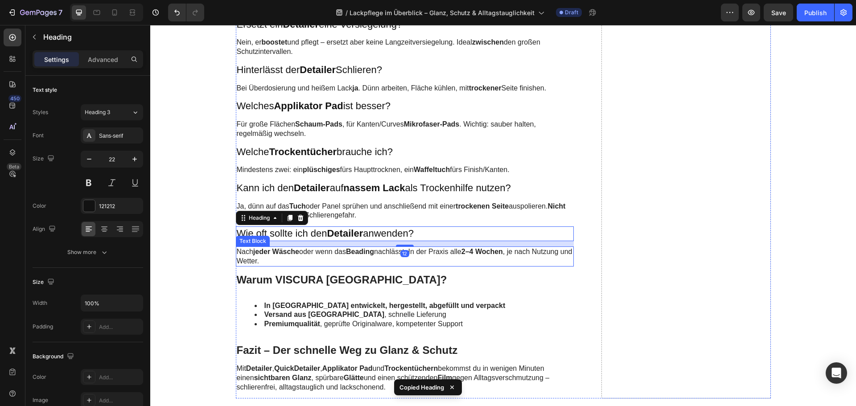
click at [311, 266] on p "Nach jeder Wäsche oder wenn das Beading nachlässt. In der Praxis alle 2–4 Woche…" at bounding box center [405, 256] width 336 height 19
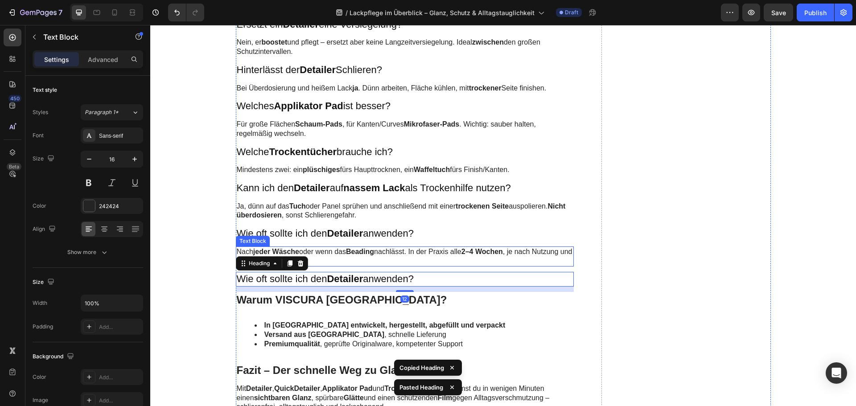
click at [325, 263] on p "Nach jeder Wäsche oder wenn das Beading nachlässt. In der Praxis alle 2–4 Woche…" at bounding box center [405, 256] width 336 height 19
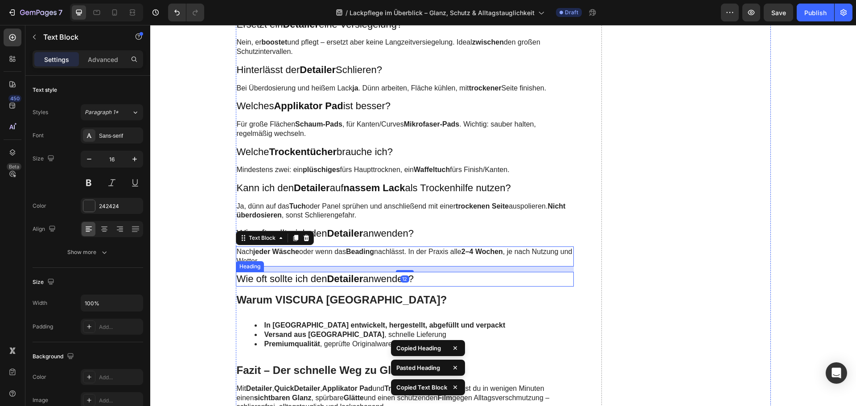
click at [319, 287] on h3 "Wie oft sollte ich den Detailer anwenden?" at bounding box center [405, 279] width 338 height 15
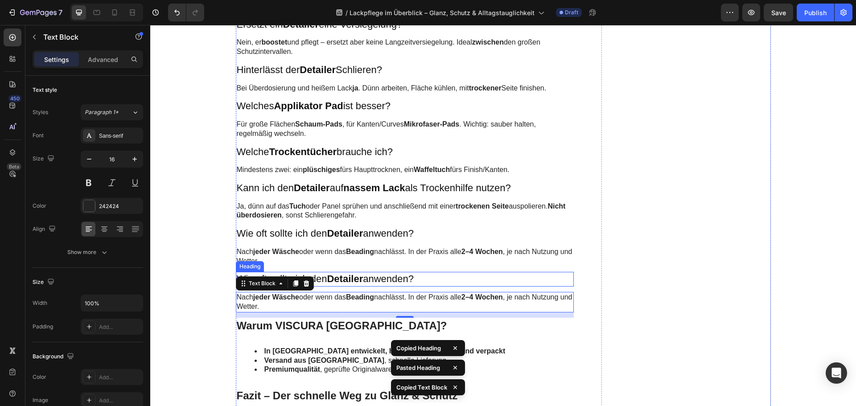
click at [369, 287] on h3 "Wie oft sollte ich den Detailer anwenden?" at bounding box center [405, 279] width 338 height 15
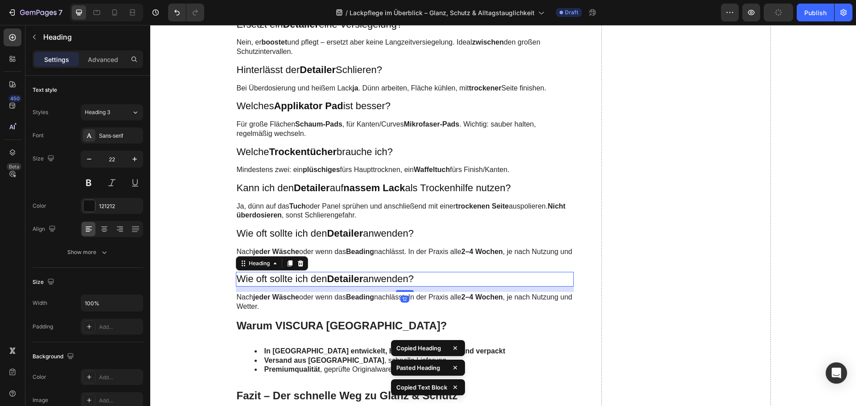
click at [369, 287] on h3 "Wie oft sollte ich den Detailer anwenden?" at bounding box center [405, 279] width 338 height 15
click at [369, 286] on p "Wie oft sollte ich den Detailer anwenden?" at bounding box center [405, 279] width 336 height 13
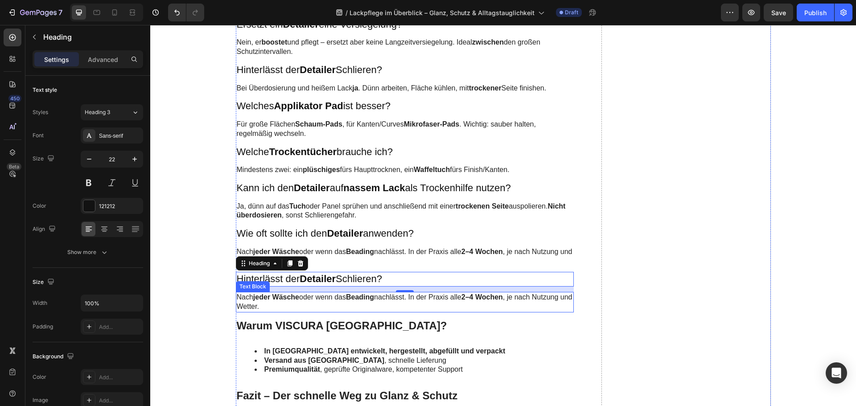
click at [301, 305] on p "Nach jeder Wäsche oder wenn das Beading nachlässt. In der Praxis alle 2–4 Woche…" at bounding box center [405, 302] width 336 height 19
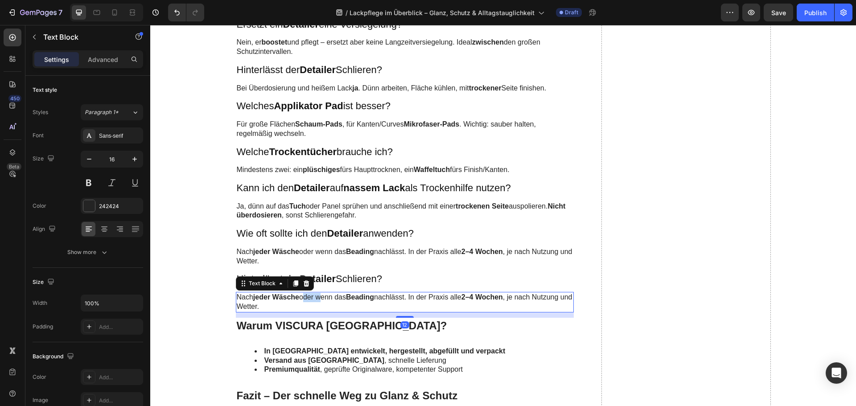
click at [301, 305] on p "Nach jeder Wäsche oder wenn das Beading nachlässt. In der Praxis alle 2–4 Woche…" at bounding box center [405, 302] width 336 height 19
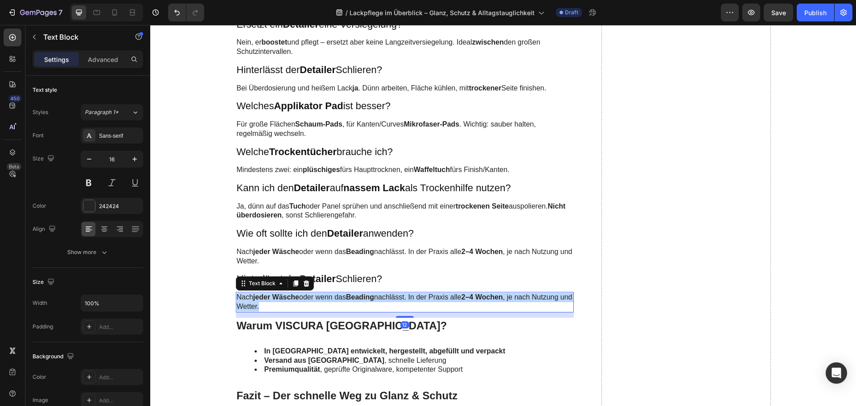
click at [301, 305] on p "Nach jeder Wäsche oder wenn das Beading nachlässt. In der Praxis alle 2–4 Woche…" at bounding box center [405, 302] width 336 height 19
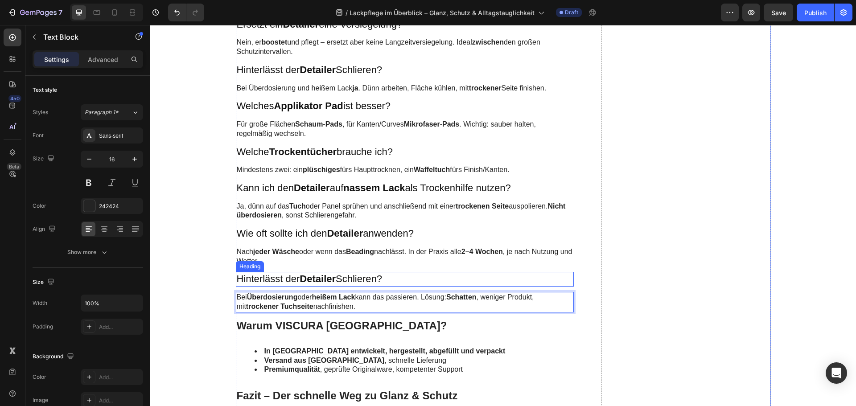
click at [320, 284] on strong "Detailer" at bounding box center [317, 278] width 36 height 11
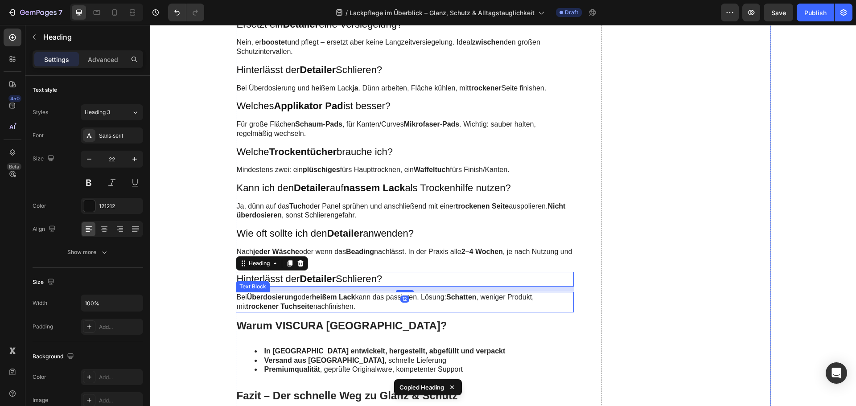
click at [310, 310] on p "Bei Überdosierung oder heißem Lack kann das passieren. Lösung: Schatten , wenig…" at bounding box center [405, 302] width 336 height 19
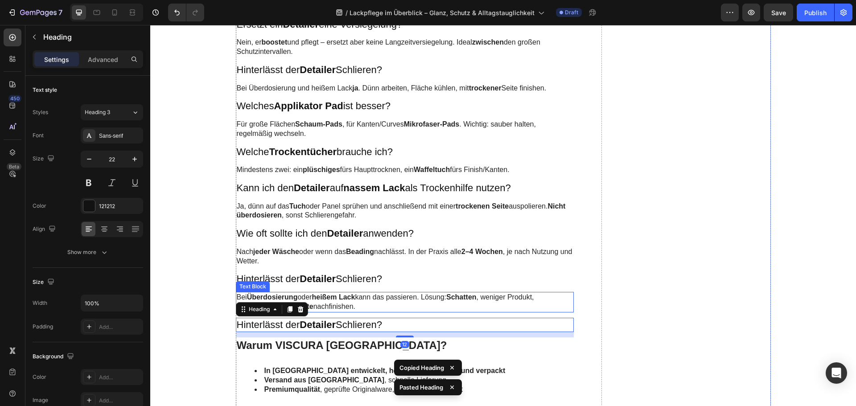
click at [323, 301] on strong "heißem Lack" at bounding box center [333, 297] width 43 height 8
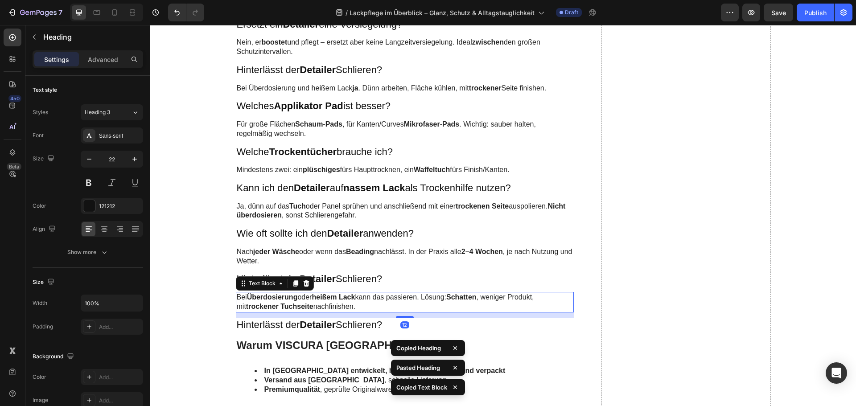
click at [319, 330] on strong "Detailer" at bounding box center [317, 324] width 36 height 11
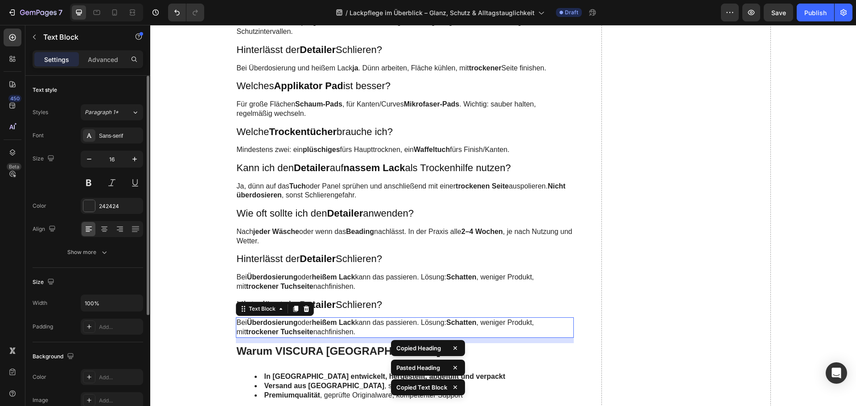
scroll to position [2362, 0]
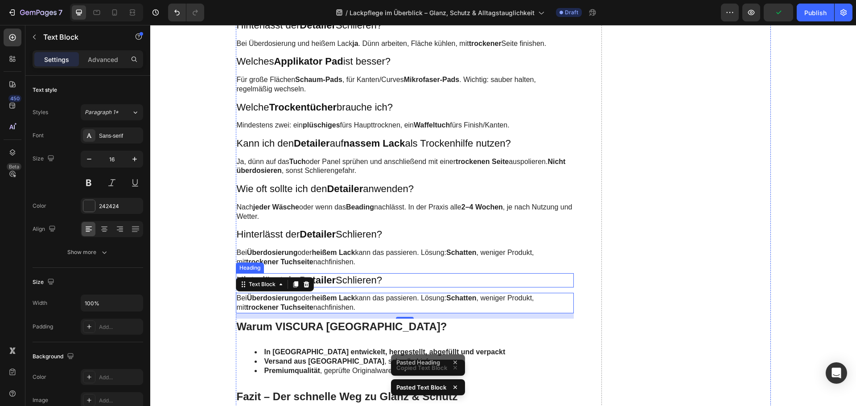
click at [354, 288] on h3 "Hinterlässt der Detailer Schlieren?" at bounding box center [405, 280] width 338 height 15
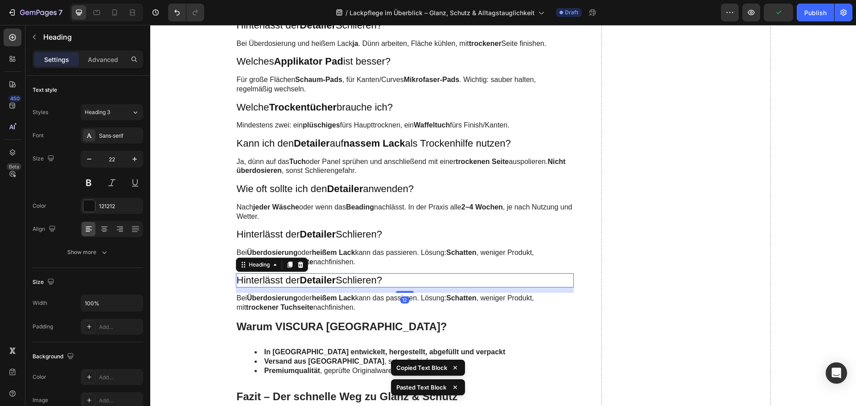
click at [354, 288] on h3 "Hinterlässt der Detailer Schlieren?" at bounding box center [405, 280] width 338 height 15
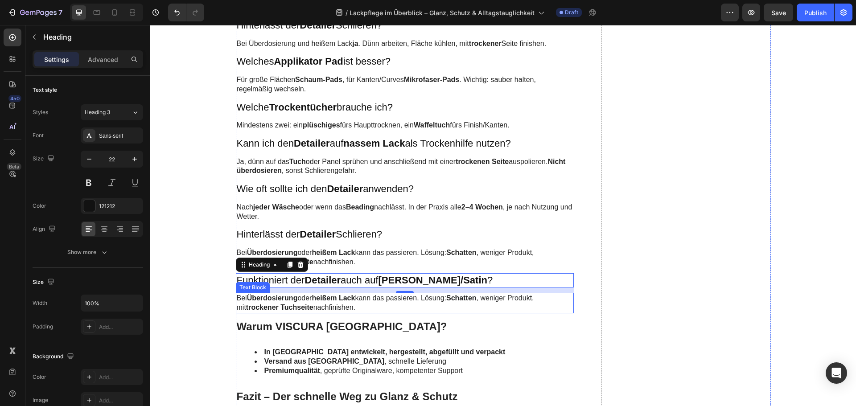
click at [271, 302] on strong "Überdosierung" at bounding box center [272, 298] width 51 height 8
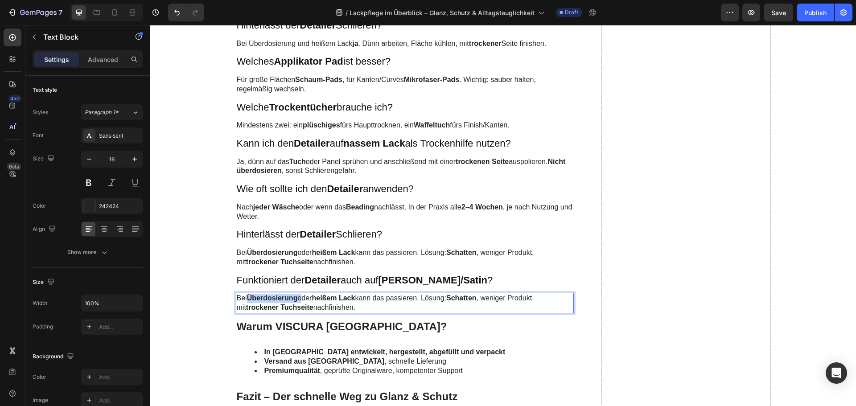
click at [271, 302] on strong "Überdosierung" at bounding box center [272, 298] width 51 height 8
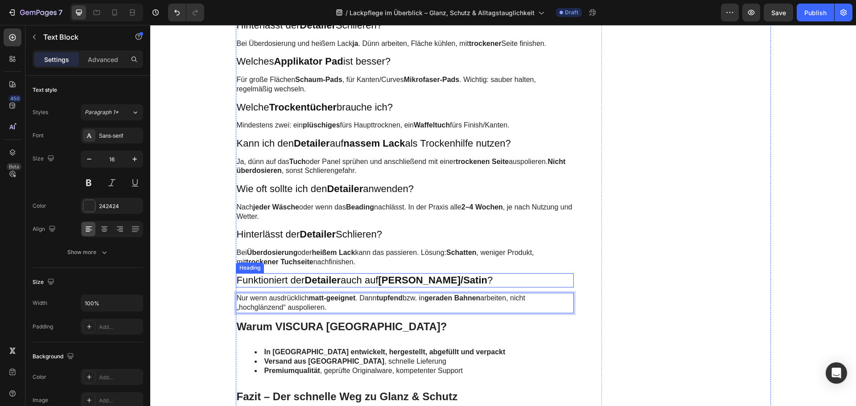
click at [314, 286] on strong "Detailer" at bounding box center [322, 280] width 36 height 11
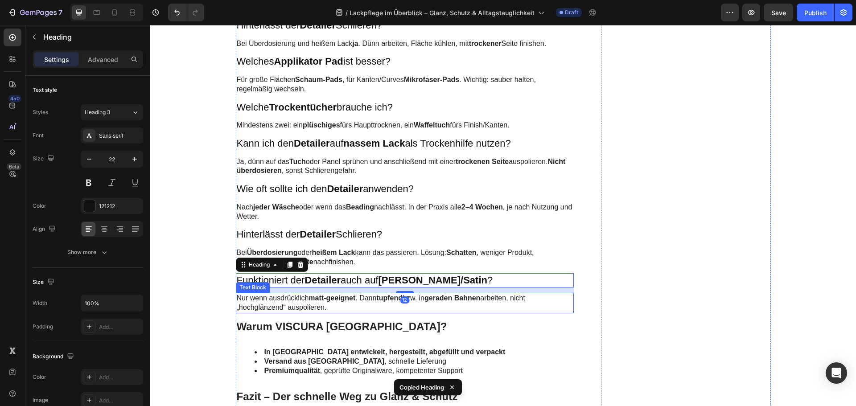
click at [308, 312] on p "Nur wenn ausdrücklich matt-geeignet . Dann tupfend bzw. in geraden Bahnen arbei…" at bounding box center [405, 303] width 336 height 19
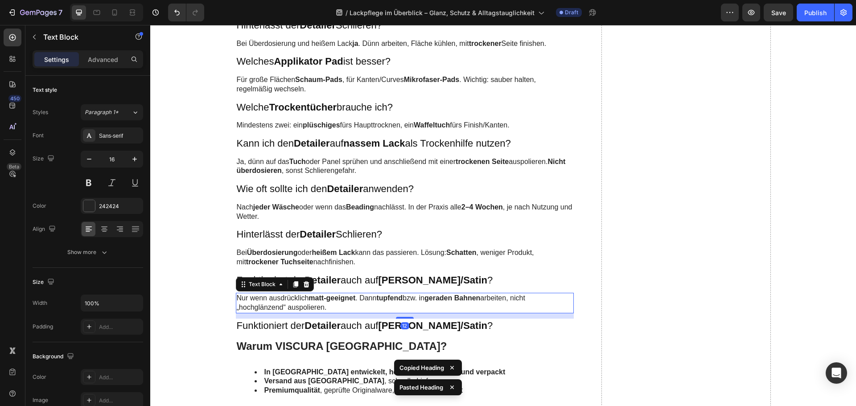
click at [322, 311] on p "Nur wenn ausdrücklich matt-geeignet . Dann tupfend bzw. in geraden Bahnen arbei…" at bounding box center [405, 303] width 336 height 19
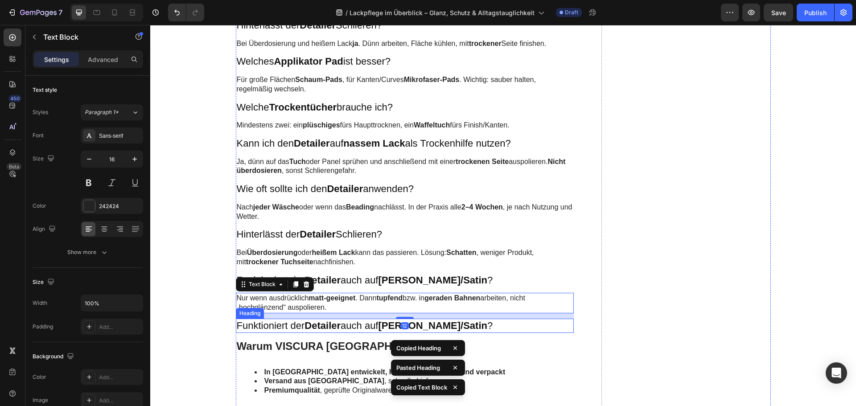
click at [313, 331] on strong "Detailer" at bounding box center [322, 325] width 36 height 11
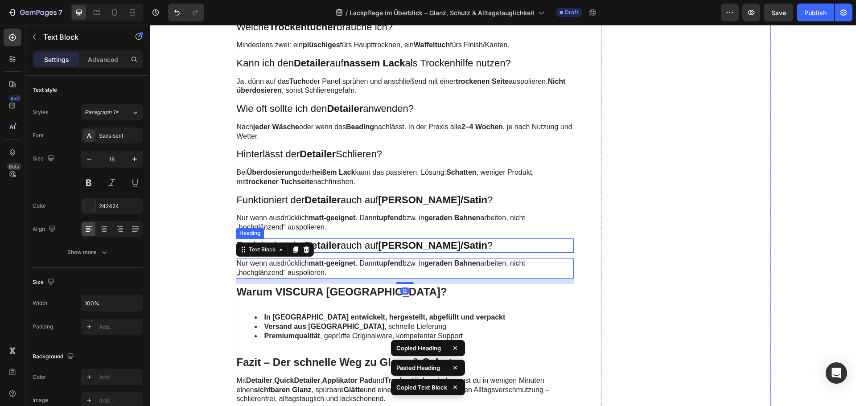
scroll to position [2451, 0]
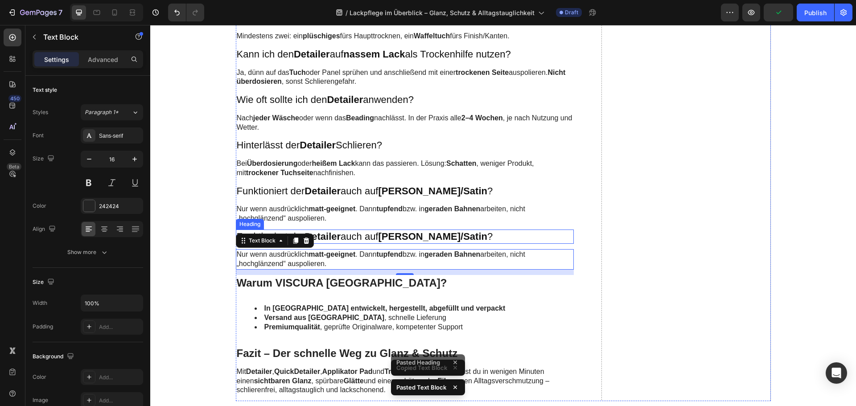
click at [357, 244] on h3 "Funktioniert der Detailer auch auf Matt/Satin ?" at bounding box center [405, 237] width 338 height 15
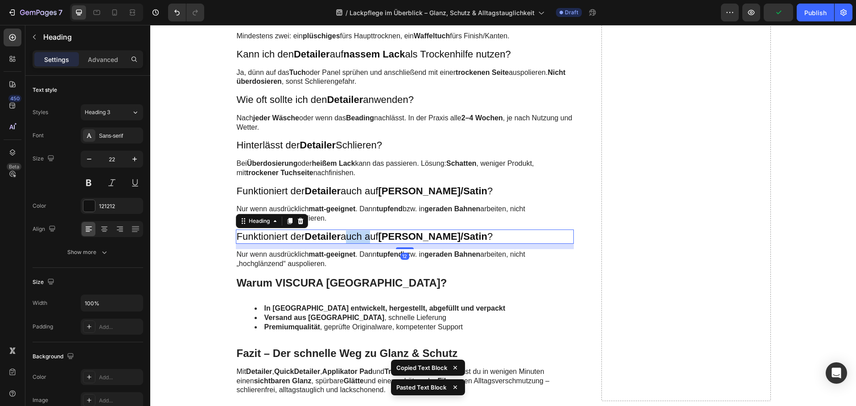
click at [357, 244] on h3 "Funktioniert der Detailer auch auf Matt/Satin ?" at bounding box center [405, 237] width 338 height 15
click at [356, 243] on p "Funktioniert der Detailer auch auf Matt/Satin ?" at bounding box center [405, 236] width 336 height 13
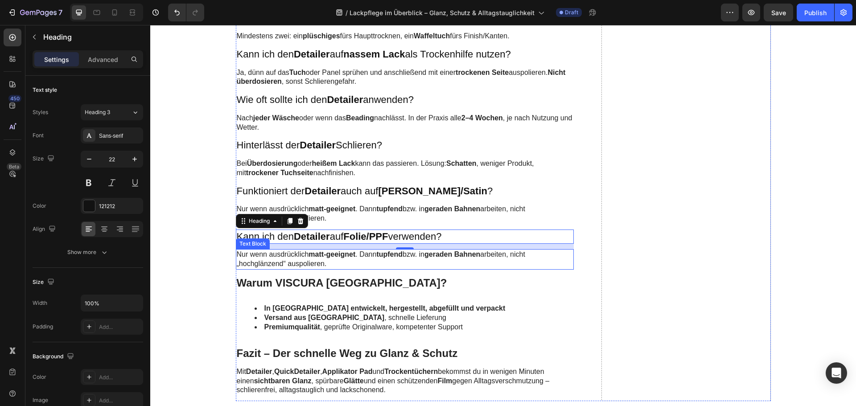
click at [320, 258] on strong "matt-geeignet" at bounding box center [331, 254] width 47 height 8
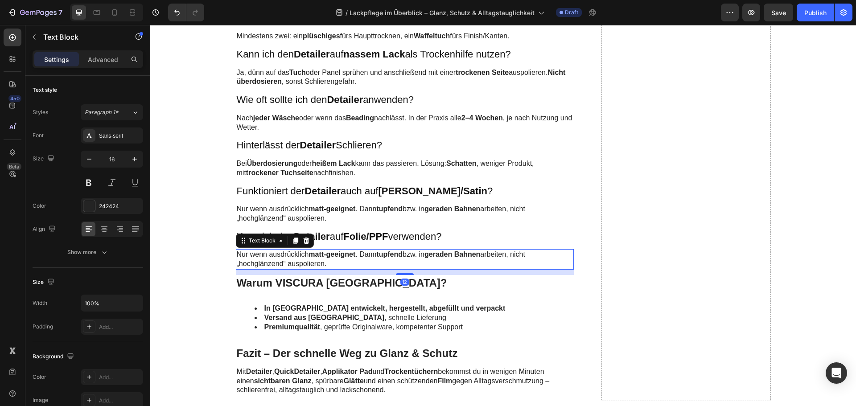
click at [320, 258] on strong "matt-geeignet" at bounding box center [331, 254] width 47 height 8
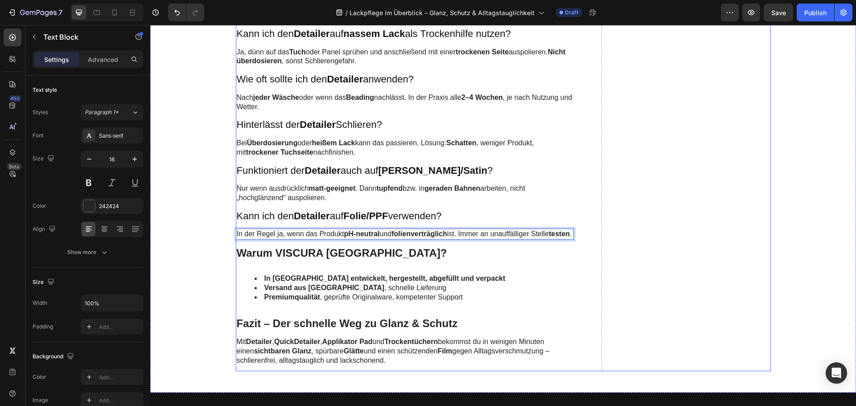
scroll to position [2496, 0]
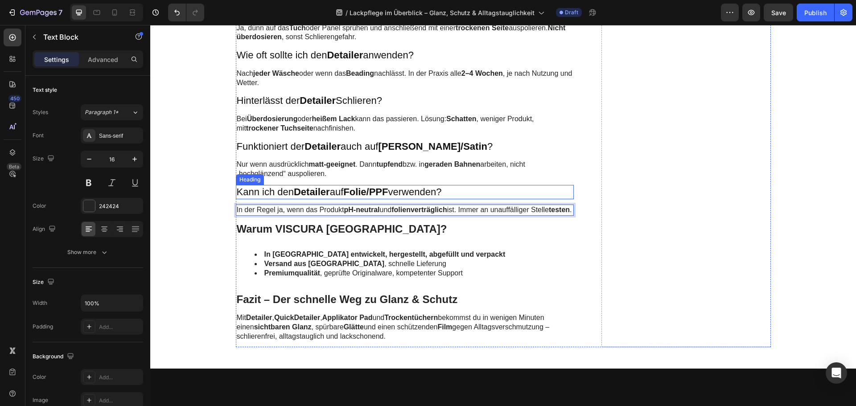
click at [332, 199] on p "Kann ich den Detailer auf Folie/PPF verwenden?" at bounding box center [405, 192] width 336 height 13
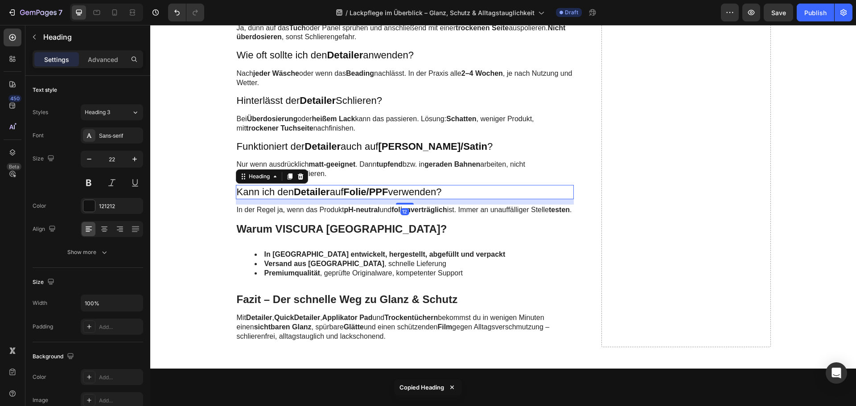
click at [329, 215] on p "In der Regel ja, wenn das Produkt pH-neutral und folienverträglich ist. Immer a…" at bounding box center [405, 209] width 336 height 9
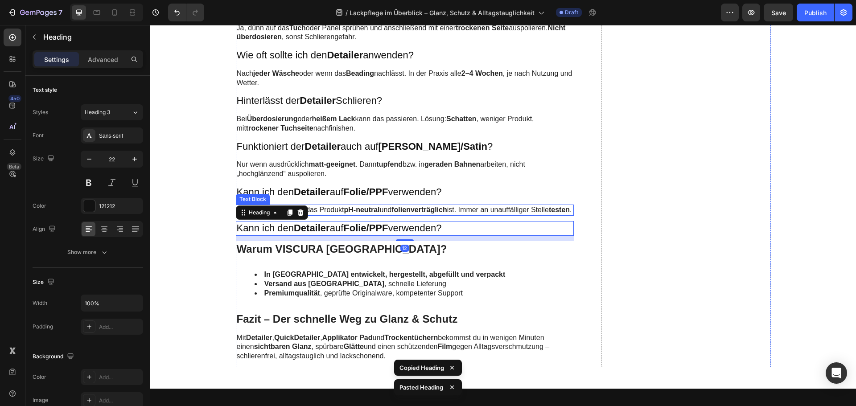
click at [339, 215] on p "In der Regel ja, wenn das Produkt pH-neutral und folienverträglich ist. Immer a…" at bounding box center [405, 209] width 336 height 9
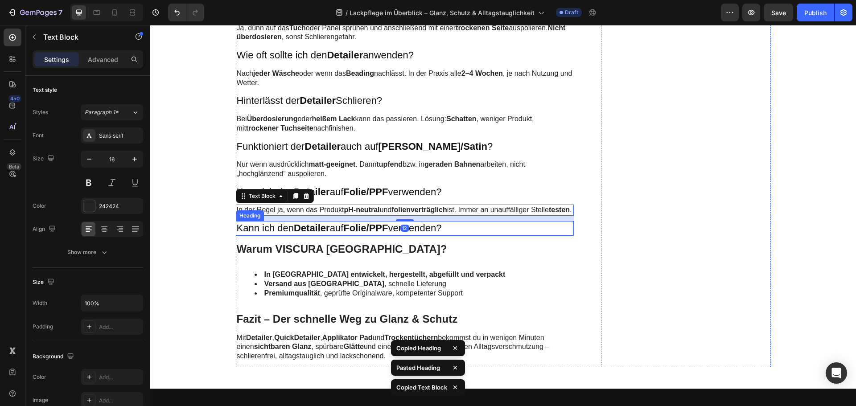
click at [324, 234] on strong "Detailer" at bounding box center [312, 227] width 36 height 11
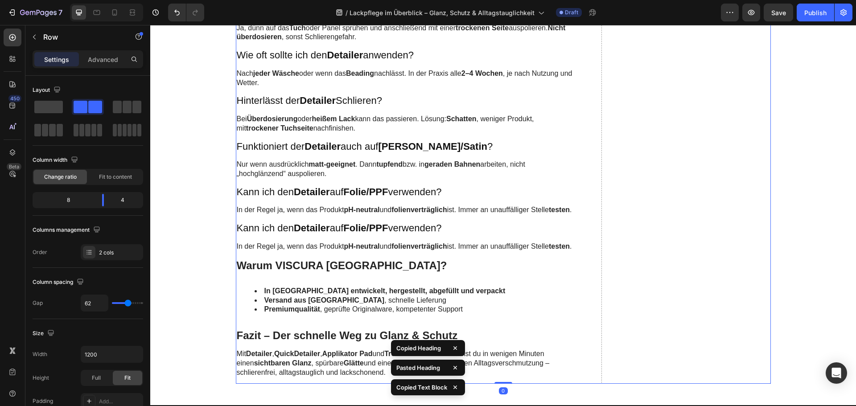
click at [351, 234] on strong "Folie/PPF" at bounding box center [365, 227] width 45 height 11
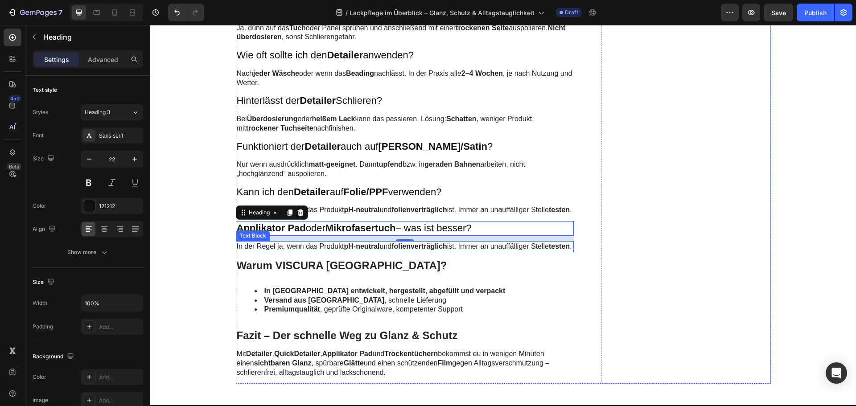
click at [304, 251] on p "In der Regel ja, wenn das Produkt pH-neutral und folienverträglich ist. Immer a…" at bounding box center [405, 246] width 336 height 9
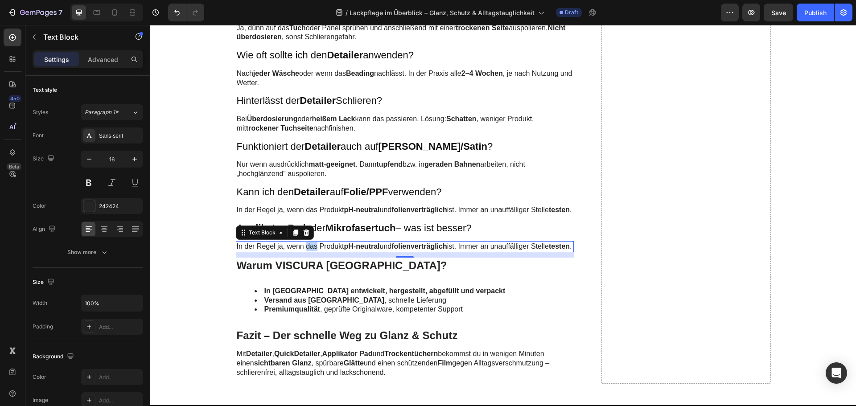
click at [303, 251] on p "In der Regel ja, wenn das Produkt pH-neutral und folienverträglich ist. Immer a…" at bounding box center [405, 246] width 336 height 9
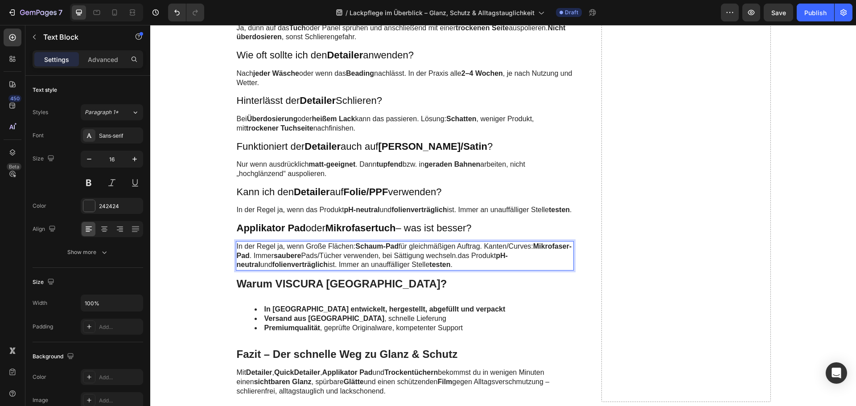
click at [303, 261] on p "In der Regel ja, wenn Große Flächen: Schaum-Pad für gleichmäßigen Auftrag. Kant…" at bounding box center [405, 256] width 336 height 28
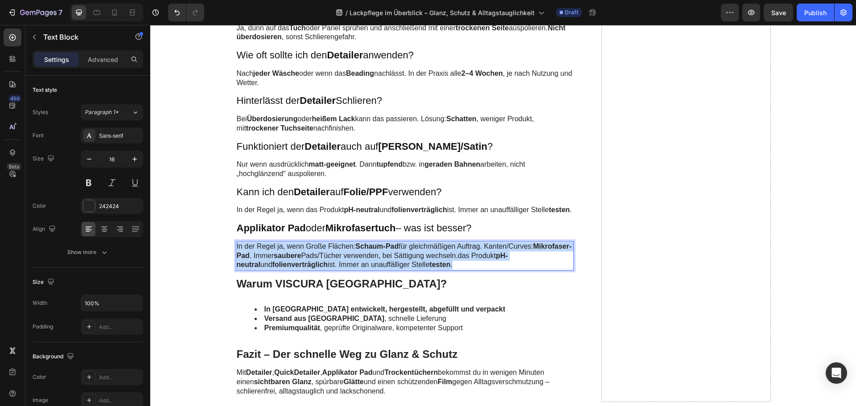
click at [303, 261] on p "In der Regel ja, wenn Große Flächen: Schaum-Pad für gleichmäßigen Auftrag. Kant…" at bounding box center [405, 256] width 336 height 28
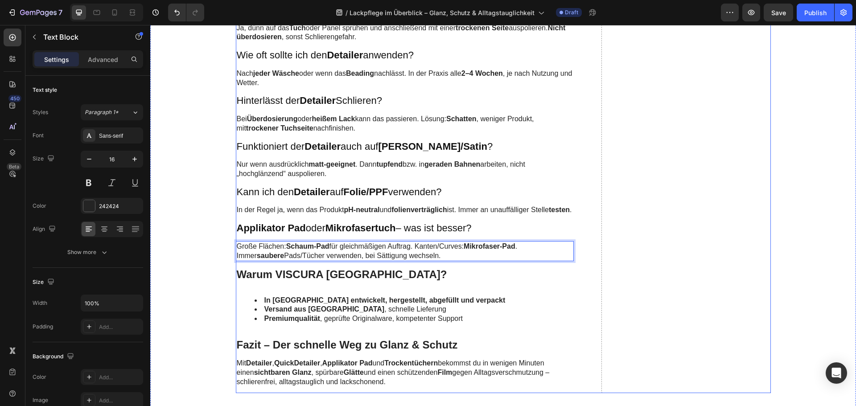
click at [319, 235] on p "⁠⁠⁠⁠⁠⁠⁠ Applikator Pad oder Mikrofasertuch – was ist besser?" at bounding box center [405, 228] width 336 height 13
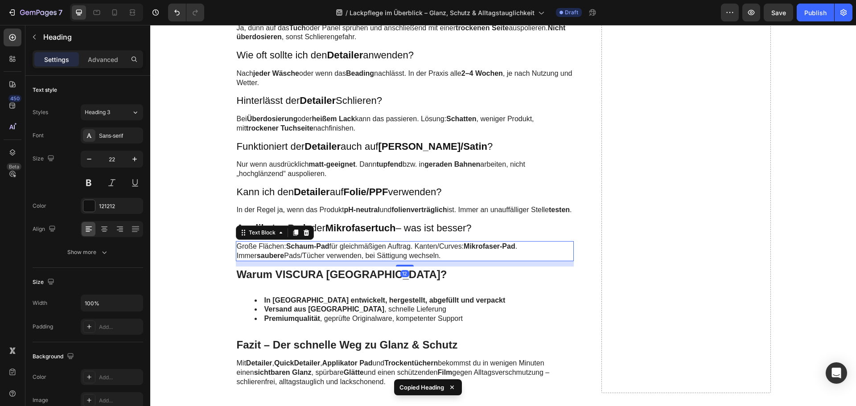
click at [307, 250] on strong "Schaum-Pad" at bounding box center [307, 246] width 43 height 8
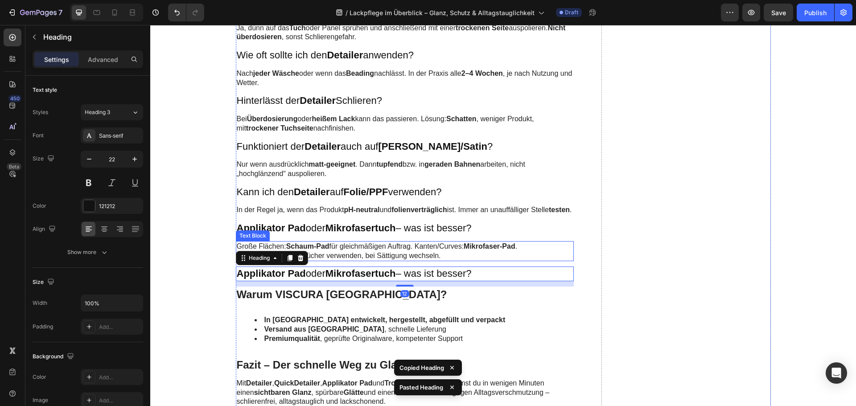
click at [327, 250] on strong "Schaum-Pad" at bounding box center [307, 246] width 43 height 8
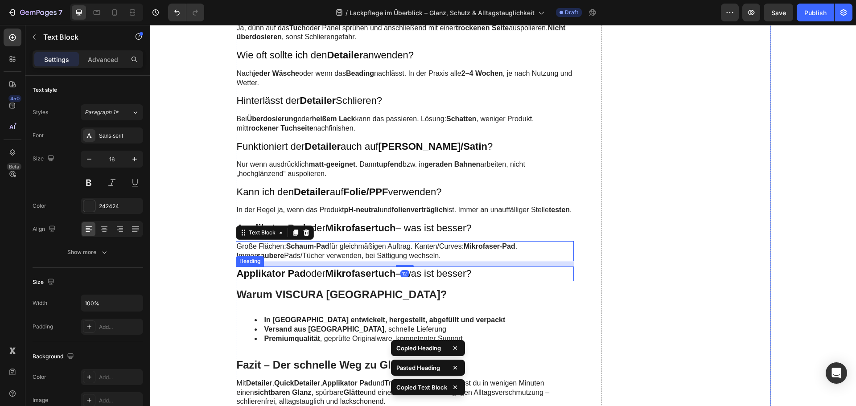
click at [324, 281] on h3 "Applikator Pad oder Mikrofasertuch – was ist besser?" at bounding box center [405, 273] width 338 height 15
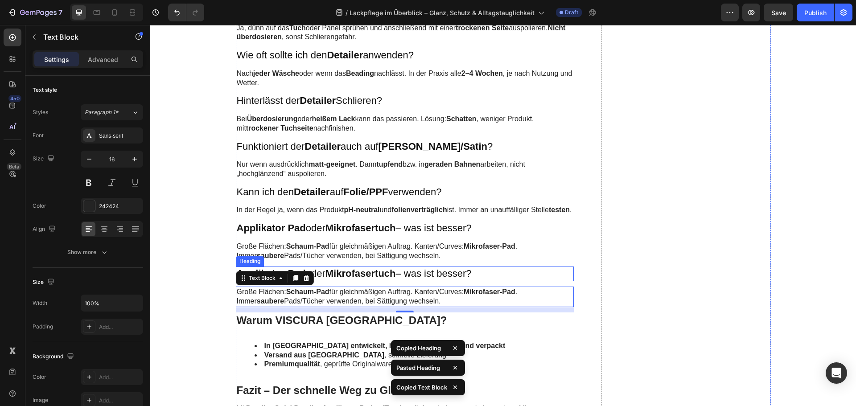
click at [350, 279] on strong "Mikrofasertuch" at bounding box center [360, 273] width 70 height 11
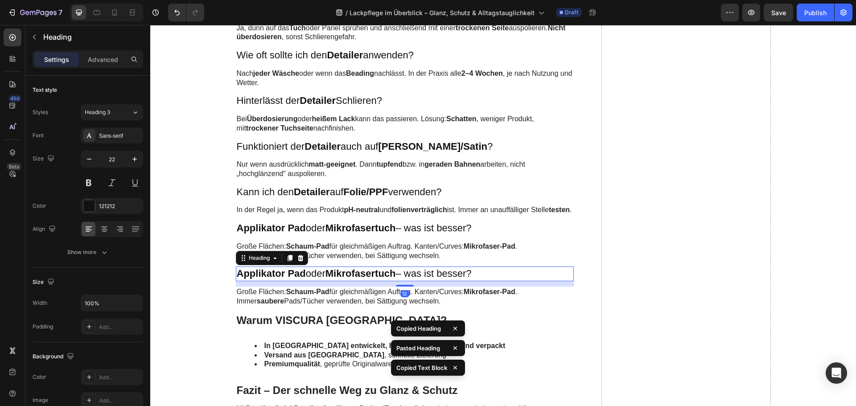
click at [350, 279] on strong "Mikrofasertuch" at bounding box center [360, 273] width 70 height 11
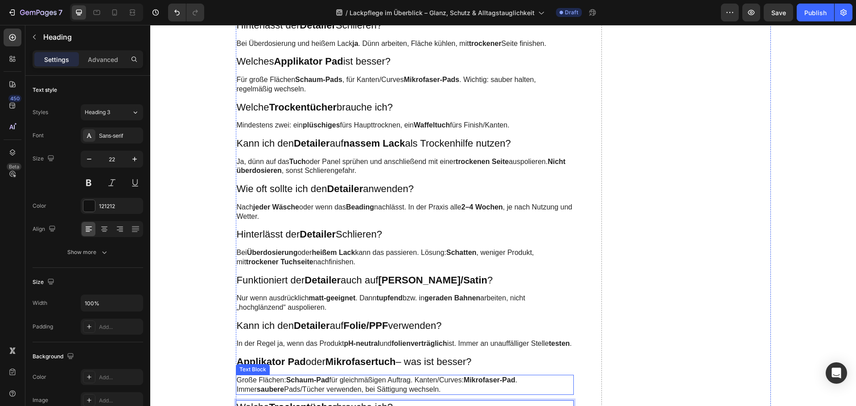
scroll to position [2540, 0]
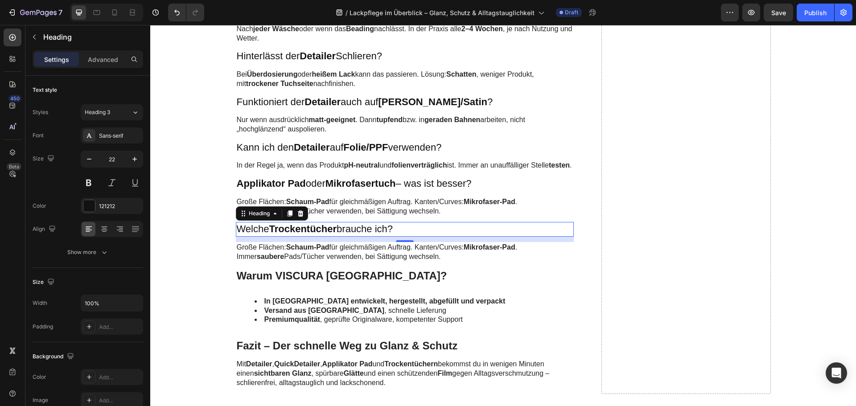
click at [335, 234] on strong "Trockentücher" at bounding box center [303, 228] width 68 height 11
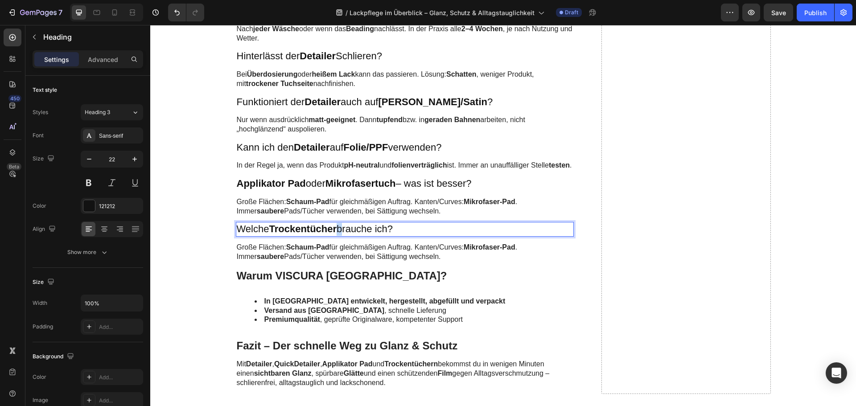
click at [335, 234] on strong "Trockentücher" at bounding box center [303, 228] width 68 height 11
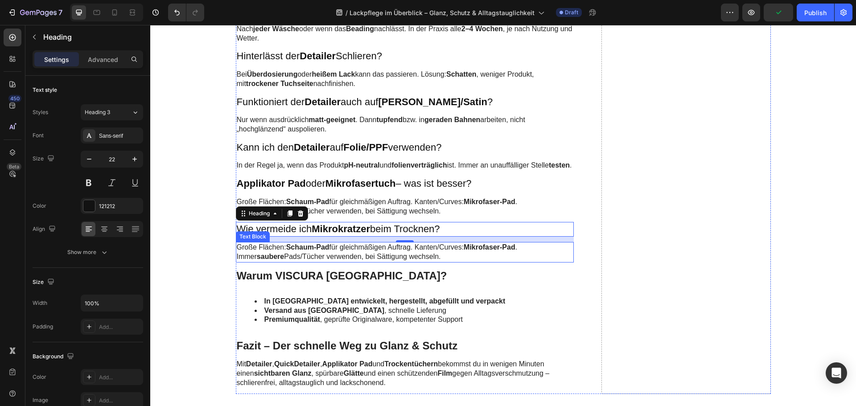
click at [312, 251] on strong "Schaum-Pad" at bounding box center [307, 247] width 43 height 8
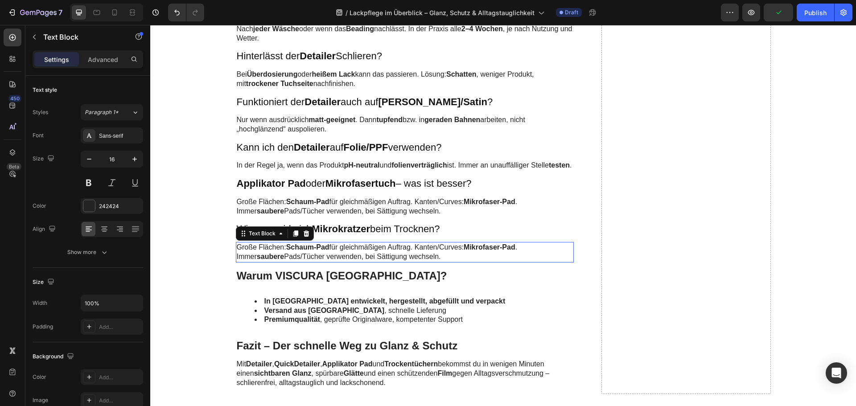
click at [312, 251] on strong "Schaum-Pad" at bounding box center [307, 247] width 43 height 8
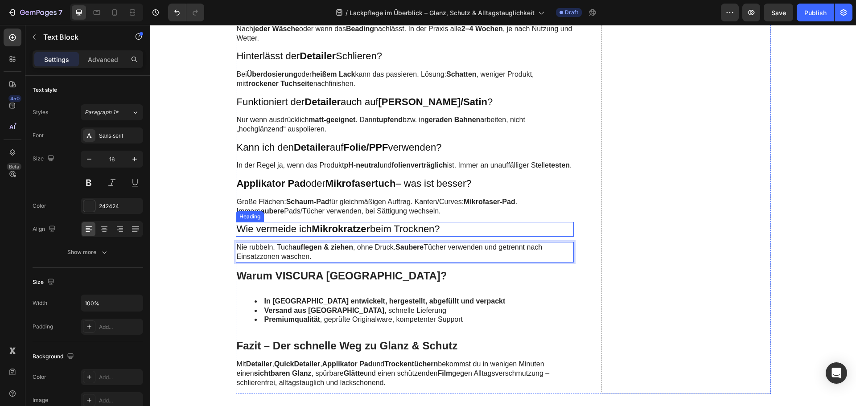
click at [328, 234] on strong "Mikrokratzer" at bounding box center [341, 228] width 58 height 11
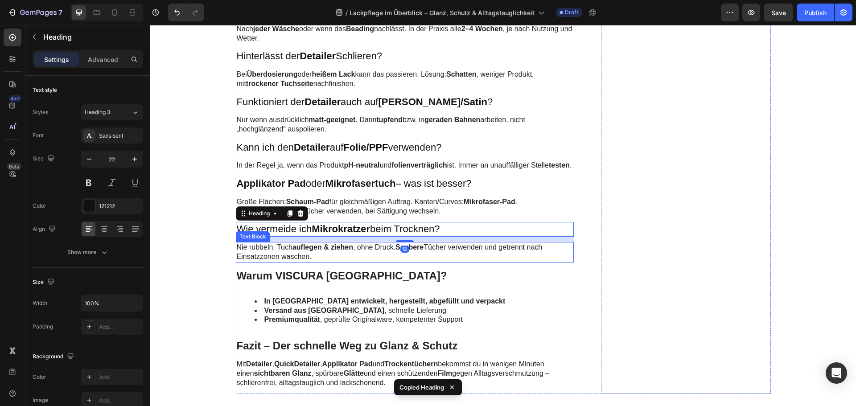
click at [333, 262] on p "Nie rubbeln. Tuch auflegen & ziehen , ohne Druck. Saubere Tücher verwenden und …" at bounding box center [405, 252] width 336 height 19
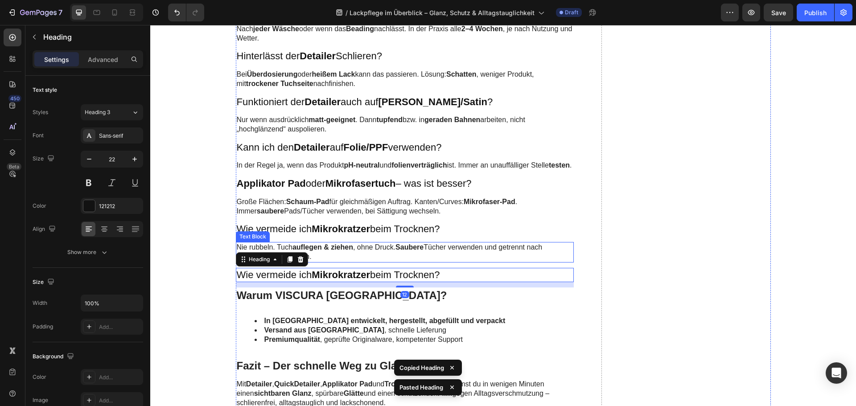
click at [337, 251] on strong "auflegen & ziehen" at bounding box center [322, 247] width 61 height 8
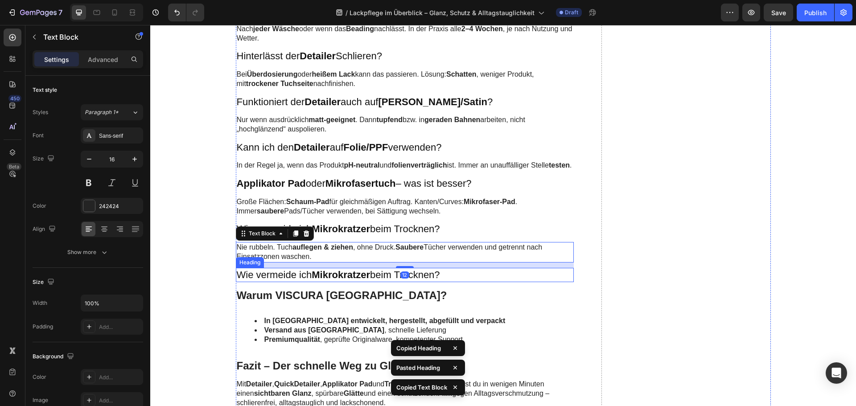
click at [326, 280] on strong "Mikrokratzer" at bounding box center [341, 274] width 58 height 11
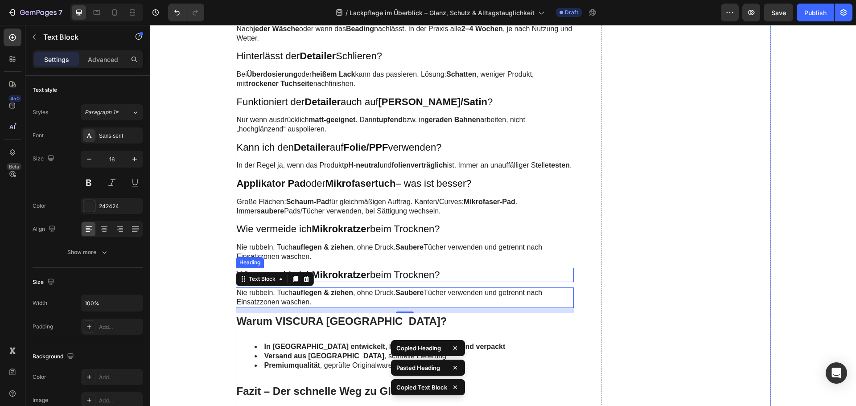
click at [385, 283] on h3 "Wie vermeide ich Mikrokratzer beim Trocknen?" at bounding box center [405, 275] width 338 height 15
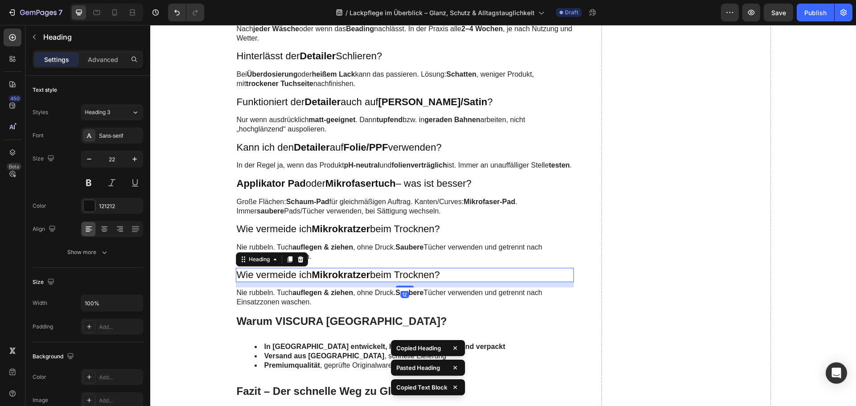
click at [385, 283] on h3 "Wie vermeide ich Mikrokratzer beim Trocknen?" at bounding box center [405, 275] width 338 height 15
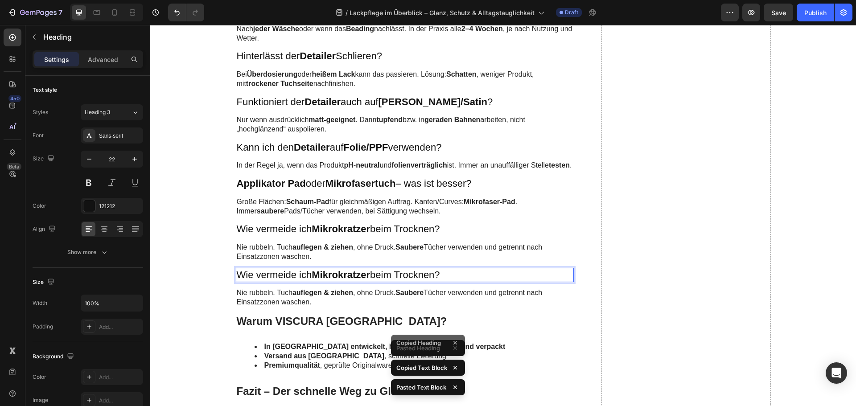
click at [385, 282] on p "Wie vermeide ich Mikrokratzer beim Trocknen?" at bounding box center [405, 275] width 336 height 13
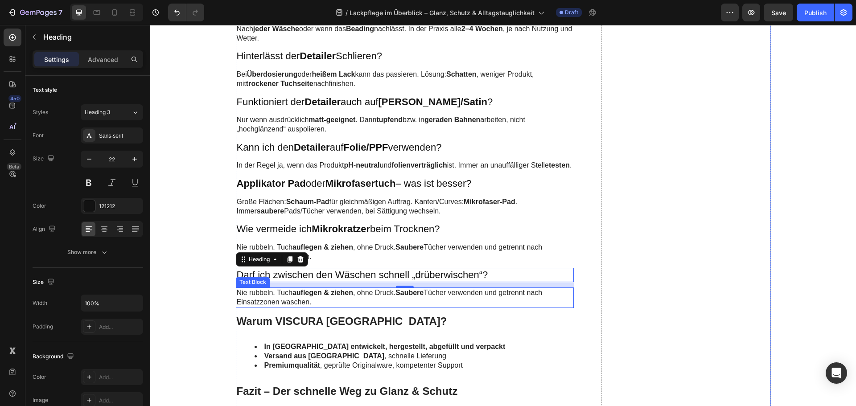
click at [299, 296] on strong "auflegen & ziehen" at bounding box center [322, 293] width 61 height 8
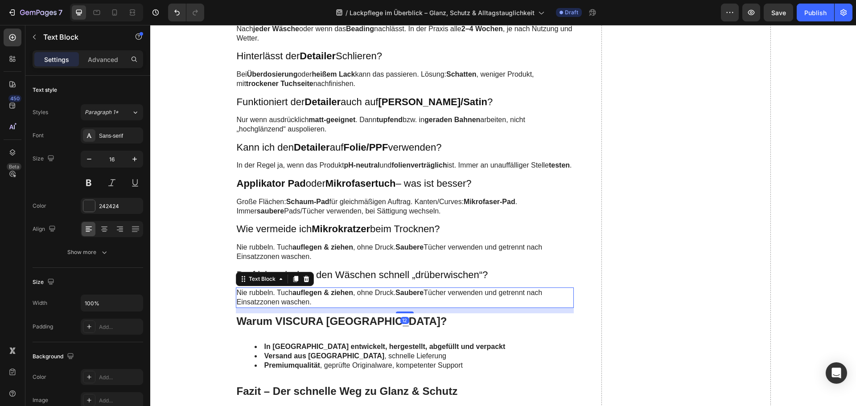
click at [299, 296] on strong "auflegen & ziehen" at bounding box center [322, 293] width 61 height 8
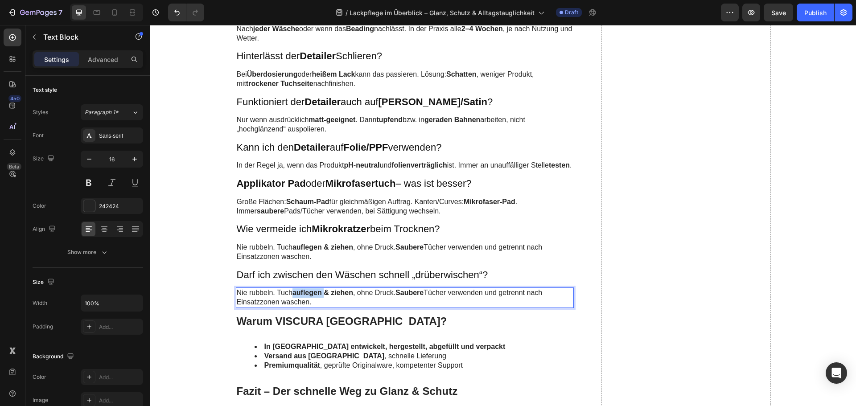
click at [299, 296] on strong "auflegen & ziehen" at bounding box center [322, 293] width 61 height 8
click at [323, 282] on p "Darf ich zwischen den Wäschen schnell „drüberwischen“?" at bounding box center [405, 275] width 336 height 13
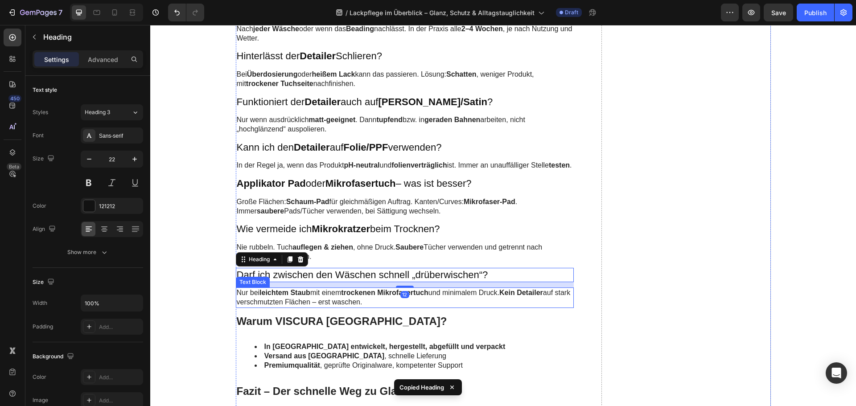
click at [328, 307] on p "Nur bei leichtem Staub mit einem trockenen Mikrofasertuch und minimalem Druck. …" at bounding box center [405, 297] width 336 height 19
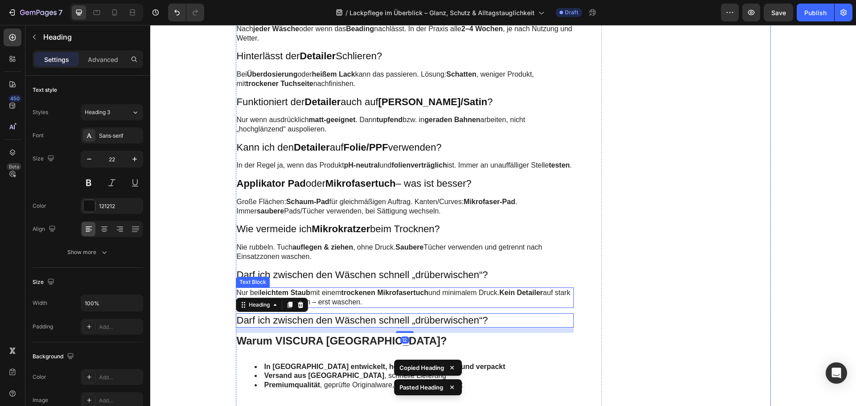
click at [338, 307] on p "Nur bei leichtem Staub mit einem trockenen Mikrofasertuch und minimalem Druck. …" at bounding box center [405, 297] width 336 height 19
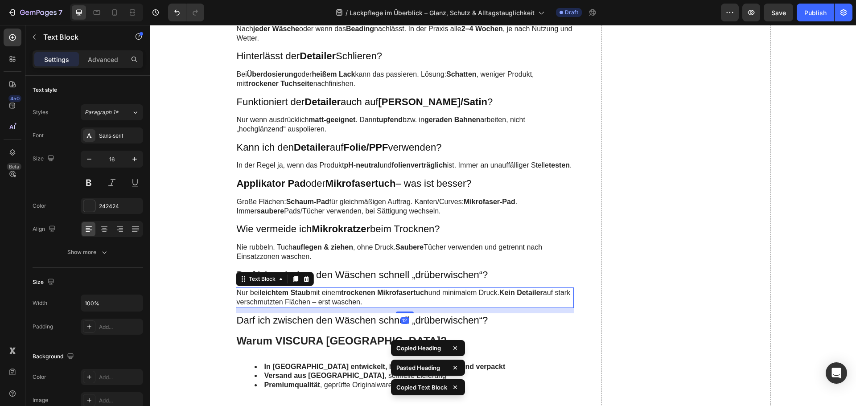
click at [334, 328] on h3 "Darf ich zwischen den Wäschen schnell „drüberwischen“?" at bounding box center [405, 320] width 338 height 15
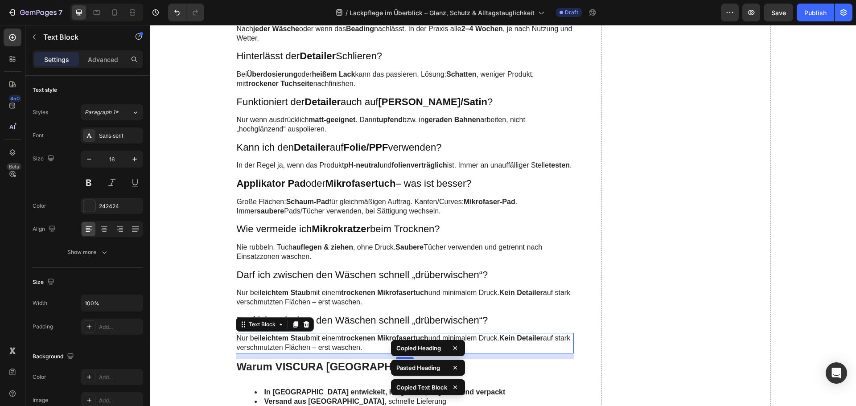
scroll to position [2585, 0]
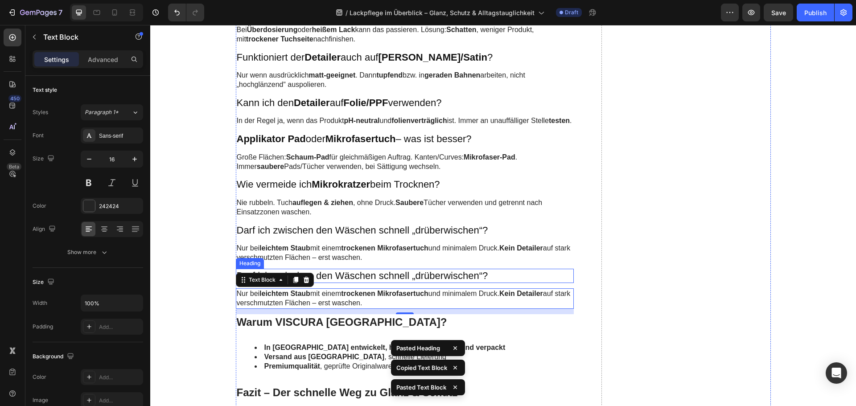
click at [323, 283] on h3 "Darf ich zwischen den Wäschen schnell „drüberwischen“?" at bounding box center [405, 276] width 338 height 15
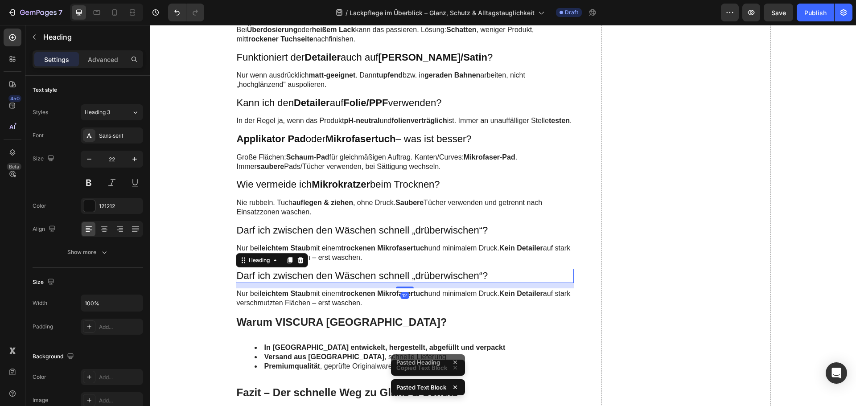
click at [323, 283] on h3 "Darf ich zwischen den Wäschen schnell „drüberwischen“?" at bounding box center [405, 276] width 338 height 15
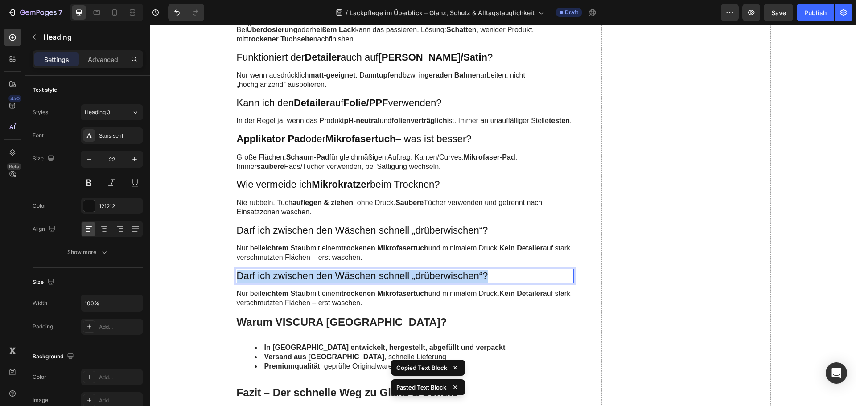
click at [323, 283] on p "Darf ich zwischen den Wäschen schnell „drüberwischen“?" at bounding box center [405, 276] width 336 height 13
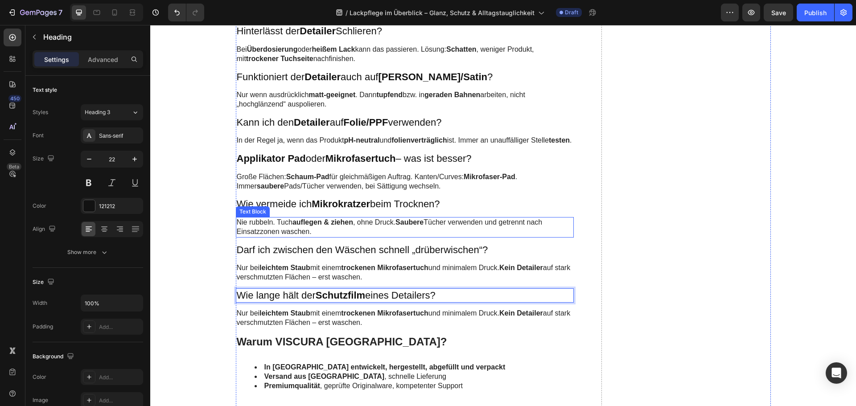
scroll to position [2629, 0]
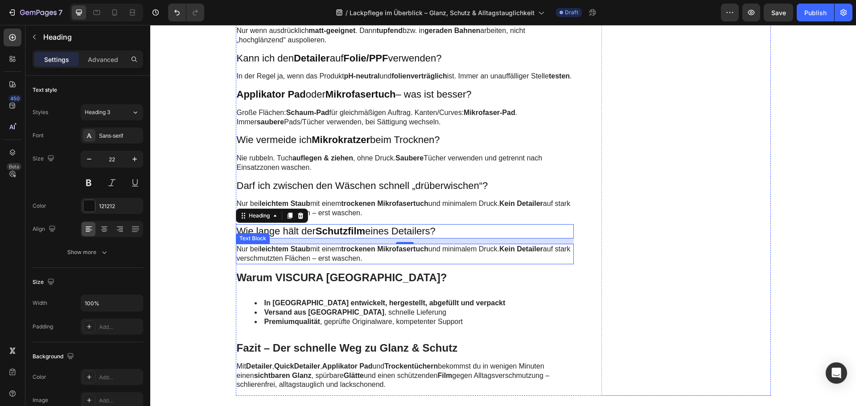
click at [335, 263] on p "Nur bei leichtem Staub mit einem trockenen Mikrofasertuch und minimalem Druck. …" at bounding box center [405, 254] width 336 height 19
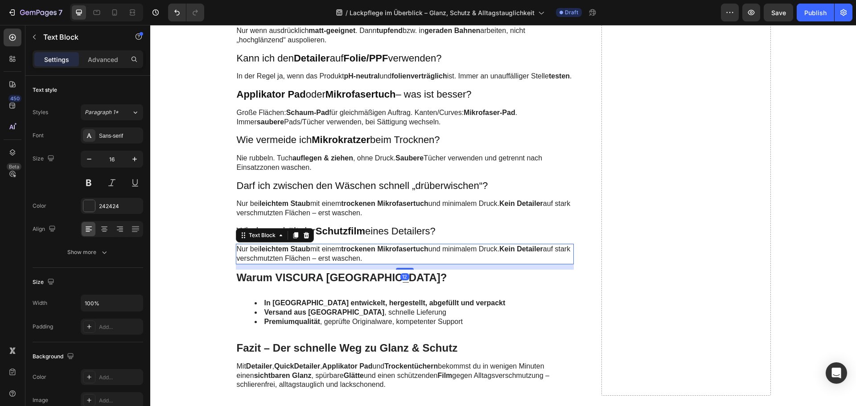
click at [335, 263] on p "Nur bei leichtem Staub mit einem trockenen Mikrofasertuch und minimalem Druck. …" at bounding box center [405, 254] width 336 height 19
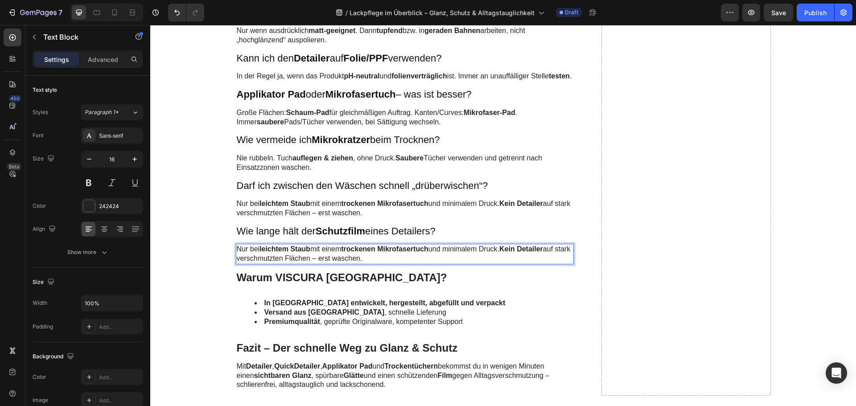
click at [335, 263] on p "Nur bei leichtem Staub mit einem trockenen Mikrofasertuch und minimalem Druck. …" at bounding box center [405, 254] width 336 height 19
click at [337, 237] on strong "Schutzfilm" at bounding box center [340, 230] width 49 height 11
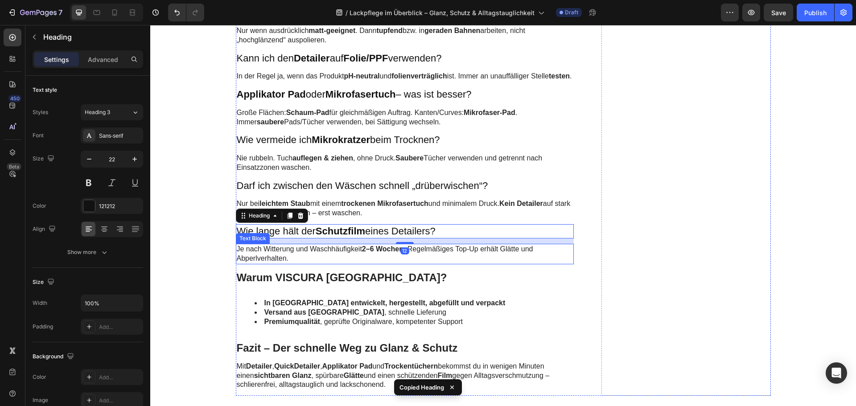
click at [337, 263] on p "Je nach Witterung und Waschhäufigkeit 2–6 Wochen . Regelmäßiges Top-Up erhält G…" at bounding box center [405, 254] width 336 height 19
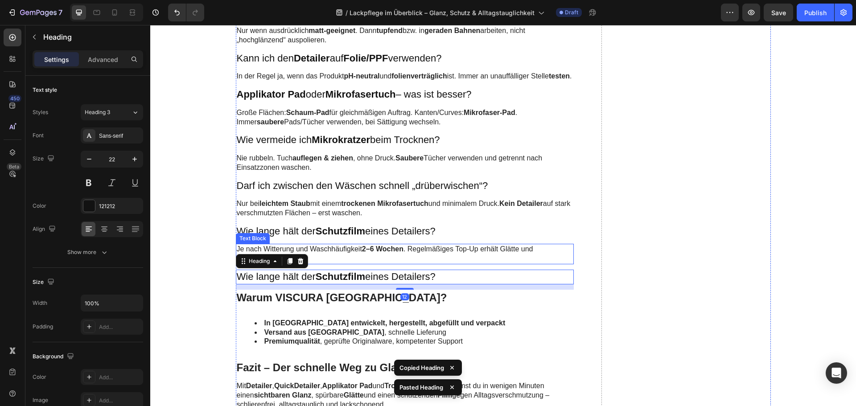
click at [340, 263] on p "Je nach Witterung und Waschhäufigkeit 2–6 Wochen . Regelmäßiges Top-Up erhält G…" at bounding box center [405, 254] width 336 height 19
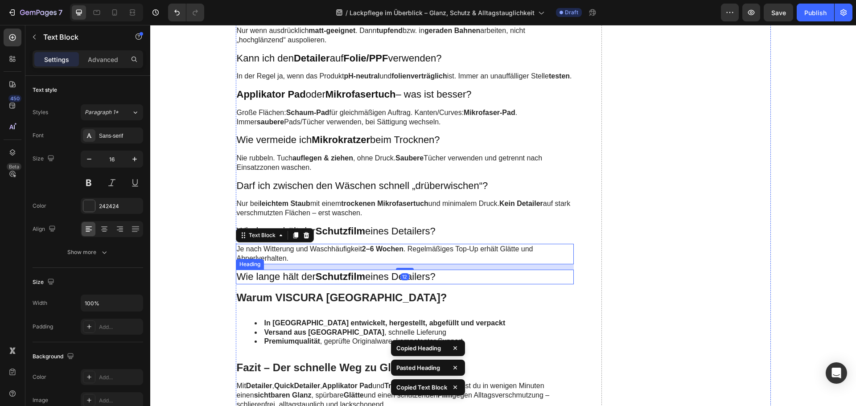
click at [326, 282] on strong "Schutzfilm" at bounding box center [340, 276] width 49 height 11
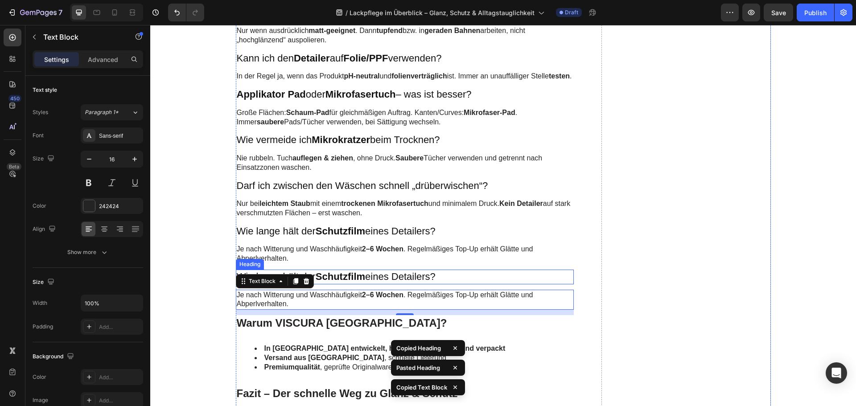
click at [331, 282] on strong "Schutzfilm" at bounding box center [340, 276] width 49 height 11
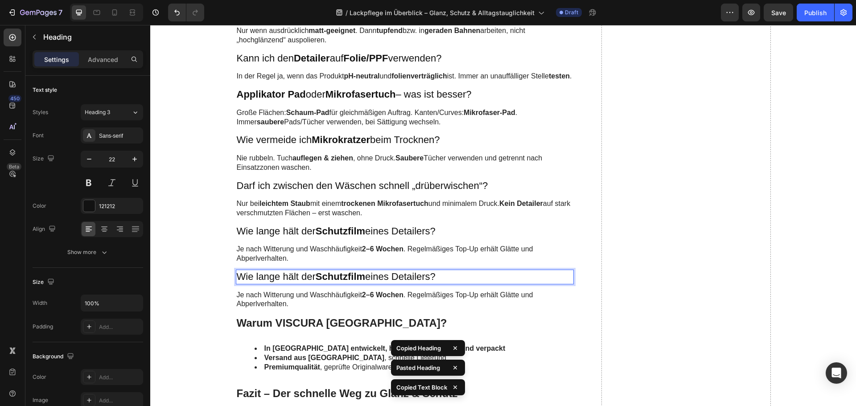
click at [331, 282] on strong "Schutzfilm" at bounding box center [340, 276] width 49 height 11
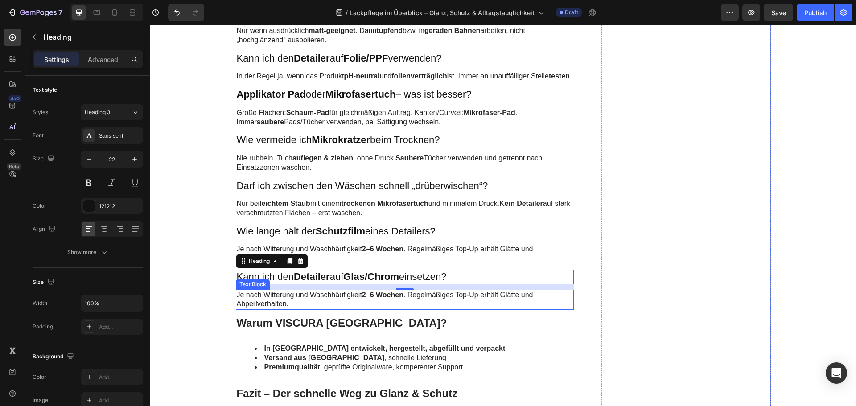
click at [330, 309] on p "Je nach Witterung und Waschhäufigkeit 2–6 Wochen . Regelmäßiges Top-Up erhält G…" at bounding box center [405, 300] width 336 height 19
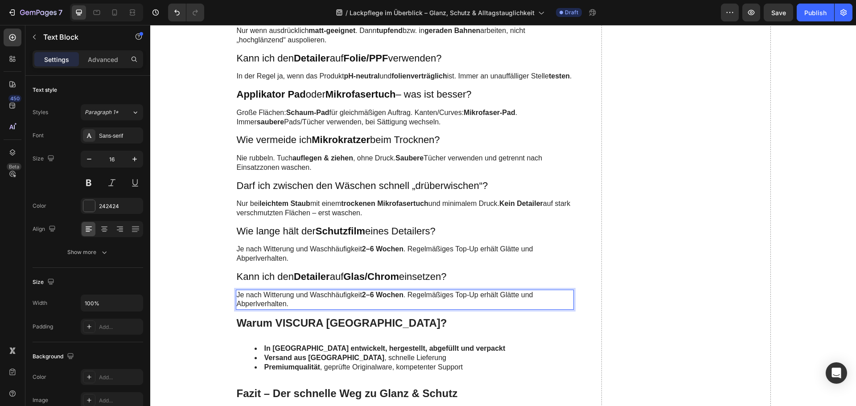
click at [330, 309] on p "Je nach Witterung und Waschhäufigkeit 2–6 Wochen . Regelmäßiges Top-Up erhält G…" at bounding box center [405, 300] width 336 height 19
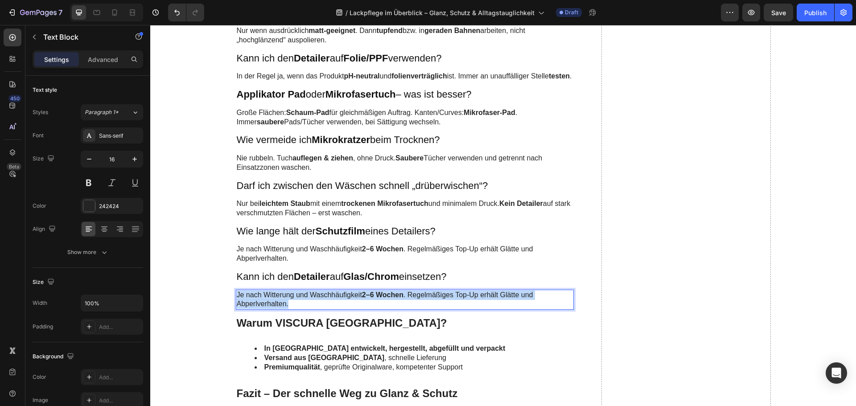
click at [330, 309] on p "Je nach Witterung und Waschhäufigkeit 2–6 Wochen . Regelmäßiges Top-Up erhält G…" at bounding box center [405, 300] width 336 height 19
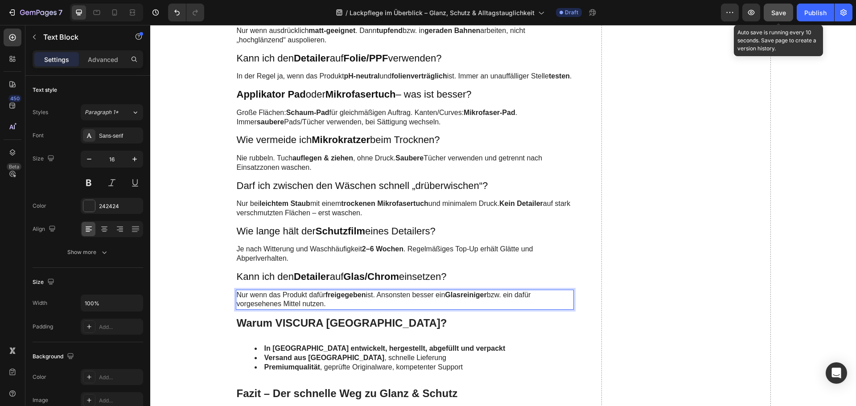
click at [778, 9] on span "Save" at bounding box center [778, 13] width 15 height 8
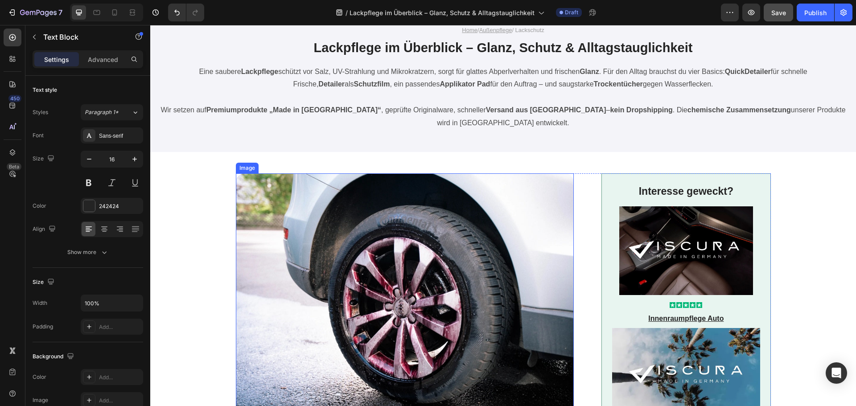
scroll to position [0, 0]
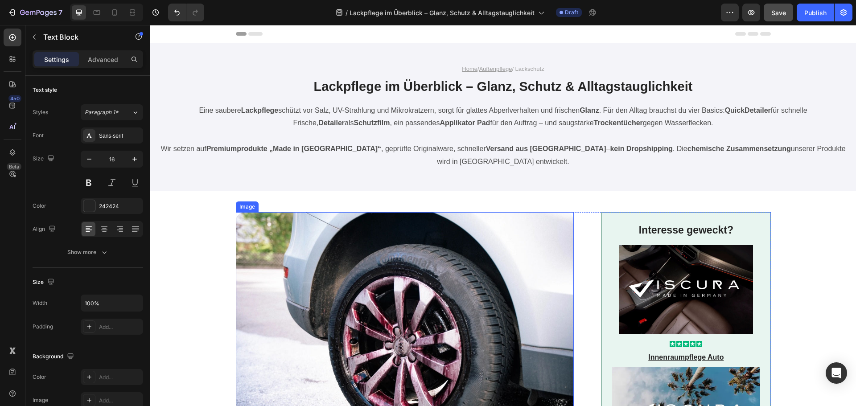
click at [446, 275] on img at bounding box center [405, 339] width 338 height 254
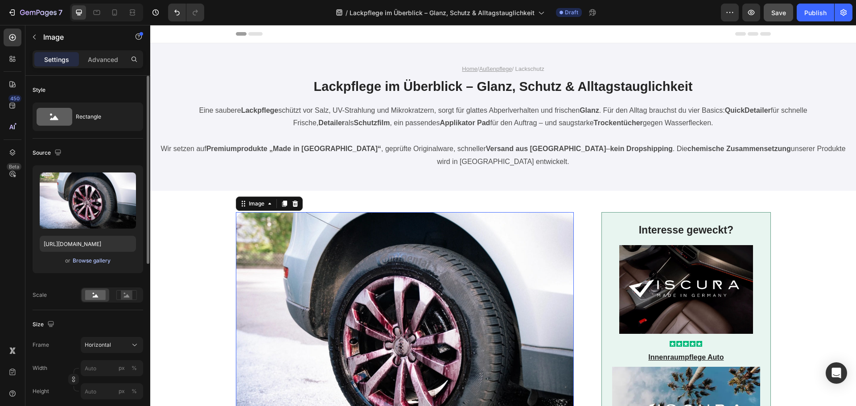
click at [102, 260] on div "Browse gallery" at bounding box center [92, 261] width 38 height 8
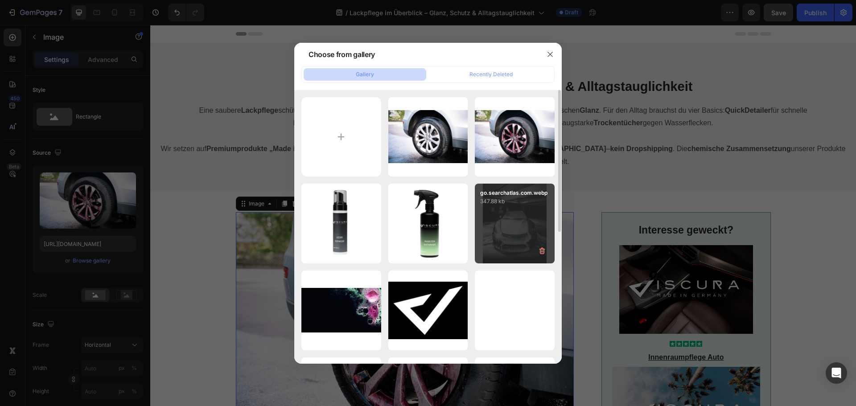
click at [493, 225] on div "go.searchatlas.com.webp 347.88 kb" at bounding box center [515, 224] width 80 height 80
type input "https://cdn.shopify.com/s/files/1/0935/6191/3693/files/gempages_556740947103187…"
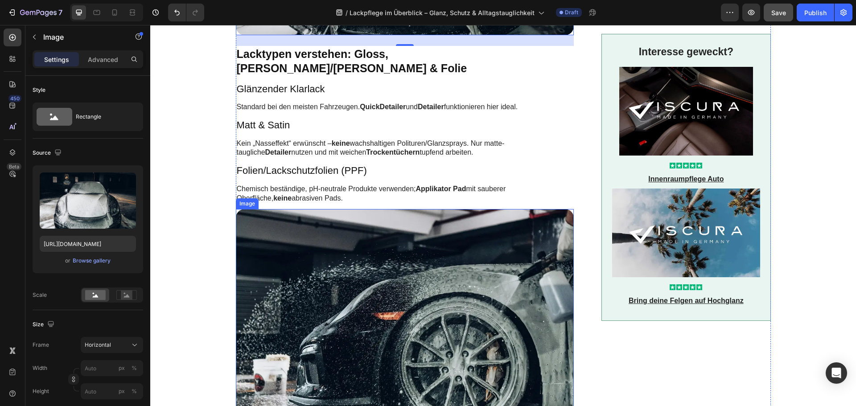
click at [350, 270] on img at bounding box center [405, 336] width 338 height 254
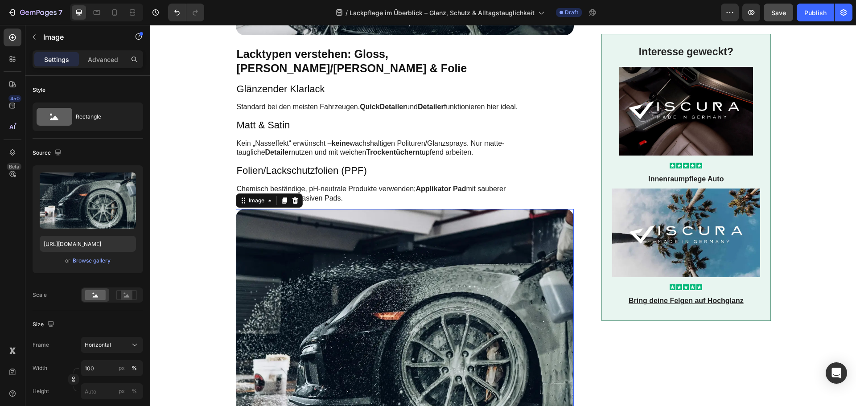
scroll to position [535, 0]
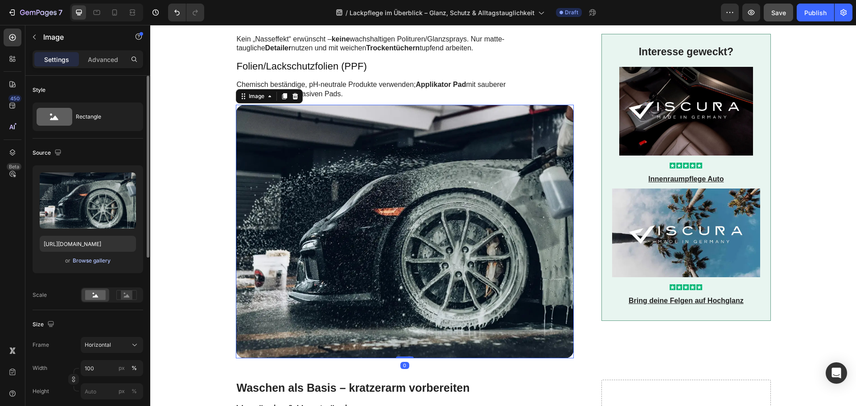
click at [90, 258] on div "Browse gallery" at bounding box center [92, 261] width 38 height 8
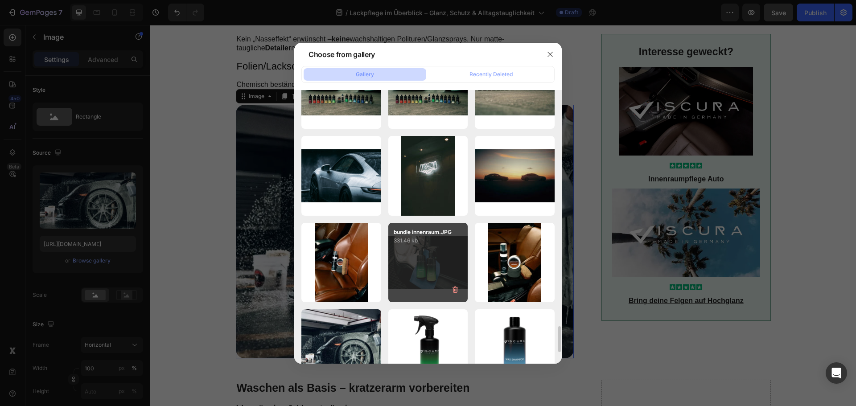
scroll to position [2210, 0]
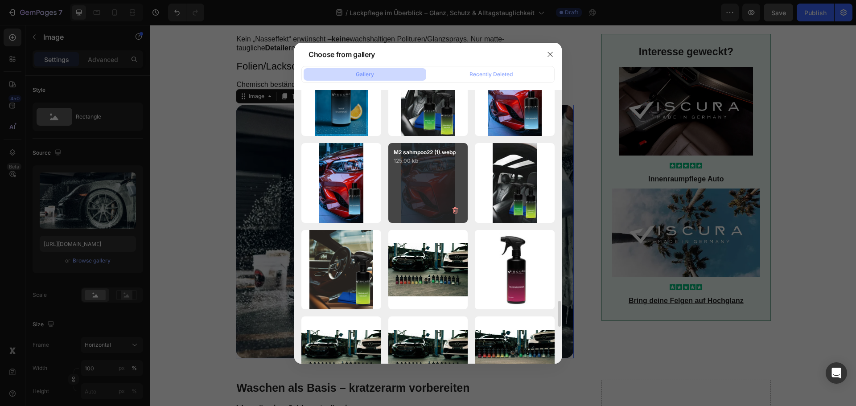
click at [426, 200] on div "M2 sahmpoo22 (1).webp 125.00 kb" at bounding box center [428, 183] width 80 height 80
type input "https://cdn.shopify.com/s/files/1/0935/6191/3693/files/gempages_556740947103187…"
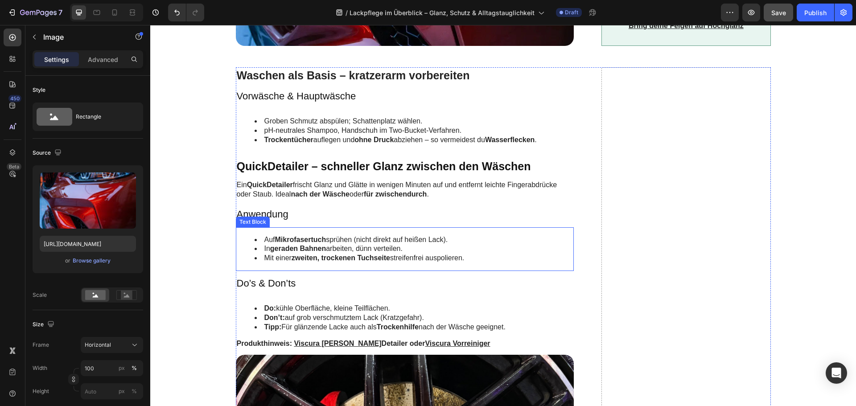
scroll to position [980, 0]
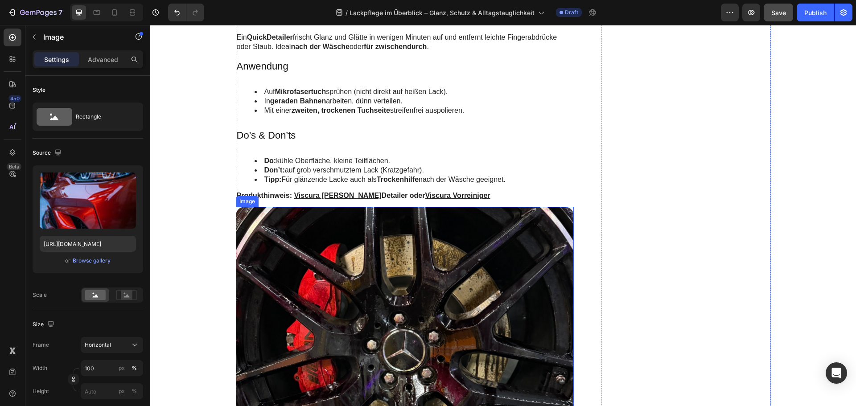
click at [379, 294] on img at bounding box center [405, 334] width 338 height 254
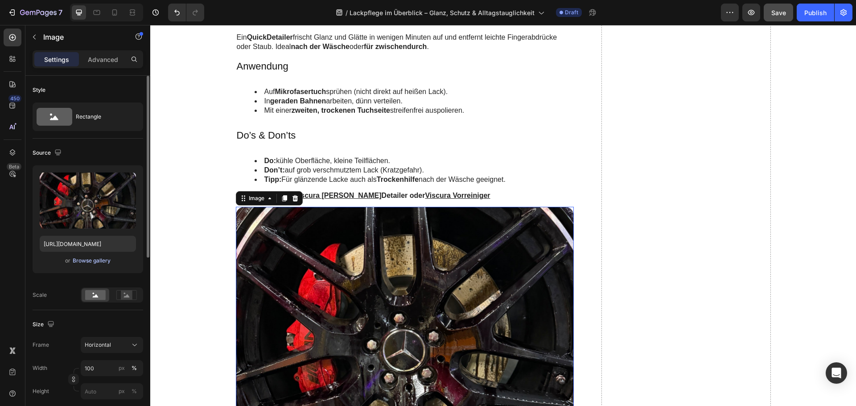
click at [98, 261] on div "Browse gallery" at bounding box center [92, 261] width 38 height 8
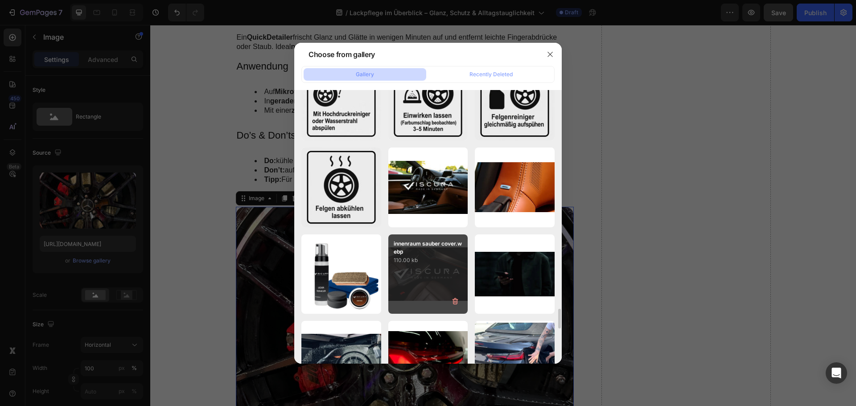
scroll to position [3120, 0]
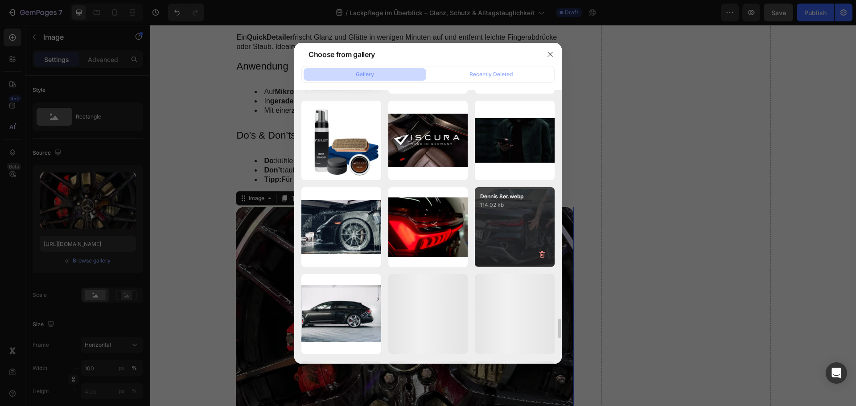
click at [503, 235] on div "Dennis 8er.webp 114.02 kb" at bounding box center [515, 227] width 80 height 80
type input "https://cdn.shopify.com/s/files/1/0935/6191/3693/files/gempages_556740947103187…"
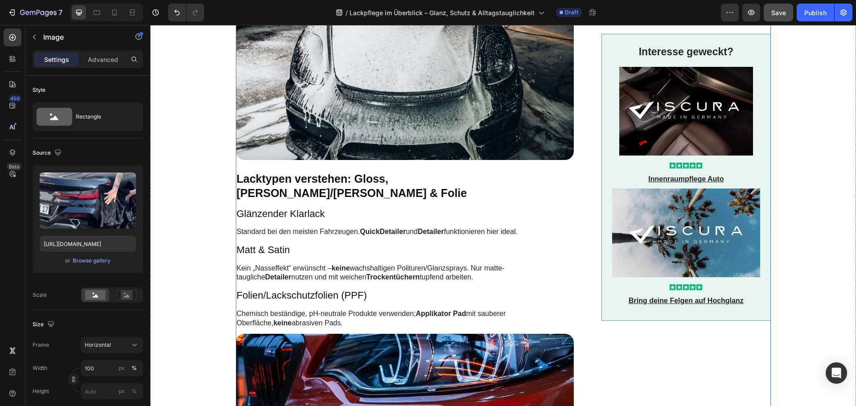
scroll to position [223, 0]
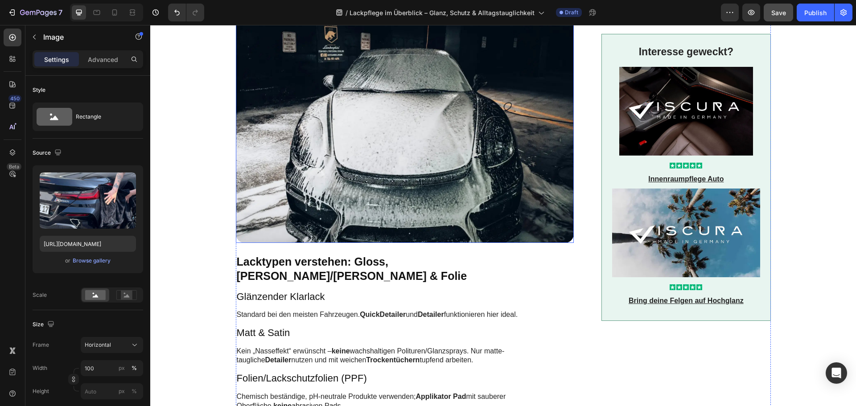
click at [341, 184] on img at bounding box center [405, 116] width 338 height 254
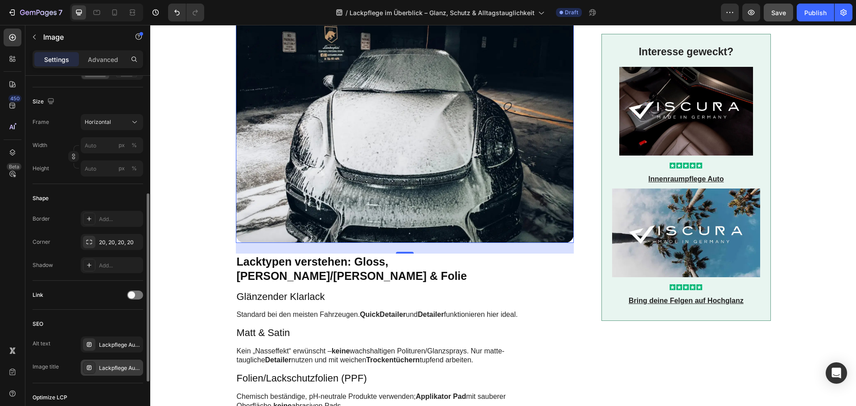
click at [109, 362] on div "Lackpflege Auto: mattes Satin‑Finish am Sportcoupé" at bounding box center [112, 368] width 62 height 16
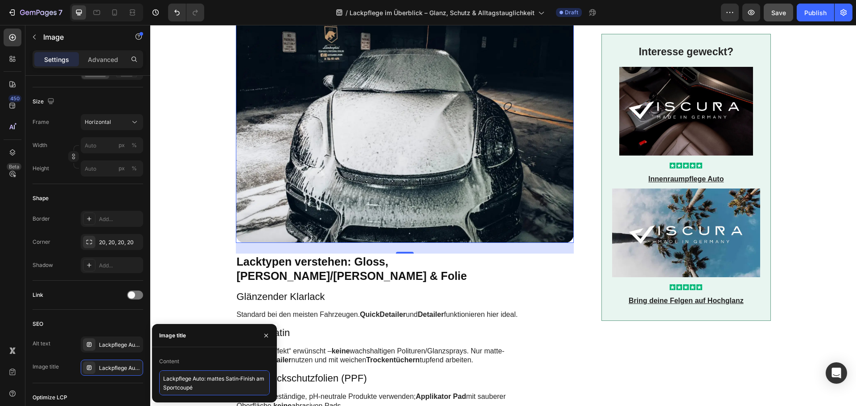
click at [177, 380] on textarea "Lackpflege Auto: mattes Satin‑Finish am Sportcoupé" at bounding box center [214, 382] width 111 height 25
paste textarea "Vorwäsche: Aktivschaum bereitet den Lack vor"
type textarea "Vorwäsche: Aktivschaum bereitet den Lack vor"
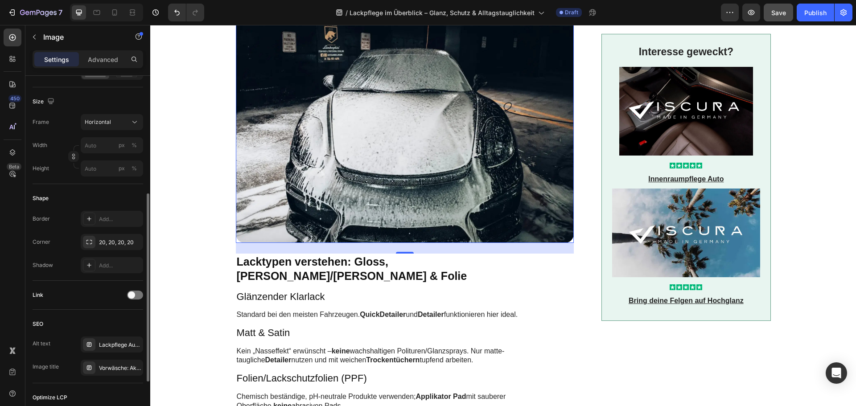
click at [118, 320] on div "SEO" at bounding box center [88, 324] width 111 height 14
click at [109, 342] on div "Lackpflege Auto: Frontpartie in Nahaufnahme – schwarzer, matter Lack mit LED‑Sc…" at bounding box center [120, 345] width 42 height 8
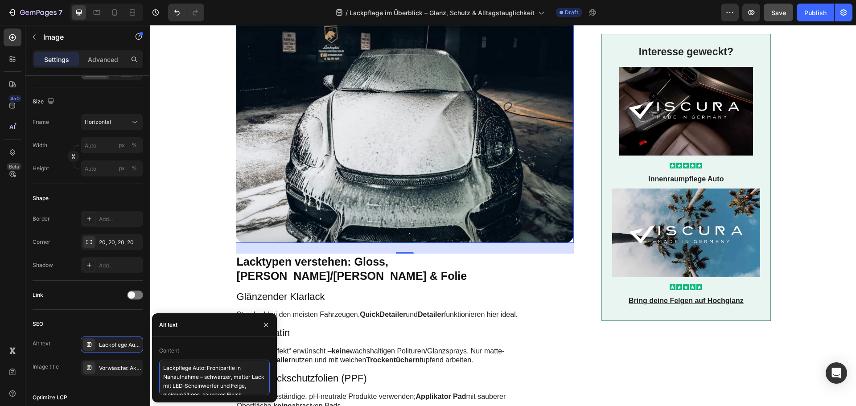
click at [186, 363] on textarea "Lackpflege Auto: Frontpartie in Nahaufnahme – schwarzer, matter Lack mit LED‑Sc…" at bounding box center [214, 378] width 111 height 36
paste textarea "Vorbereitung: Aktivschaum bedeckt Front & Haube, löst Schmutz schonend – Basis …"
type textarea "Lackpflege Vorbereitung: Aktivschaum bedeckt Front & Haube, löst Schmutz schone…"
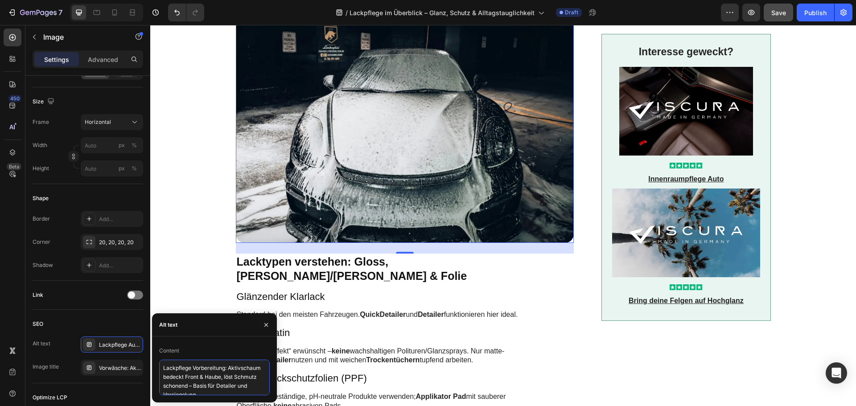
scroll to position [3, 0]
click at [108, 323] on div "SEO" at bounding box center [88, 324] width 111 height 14
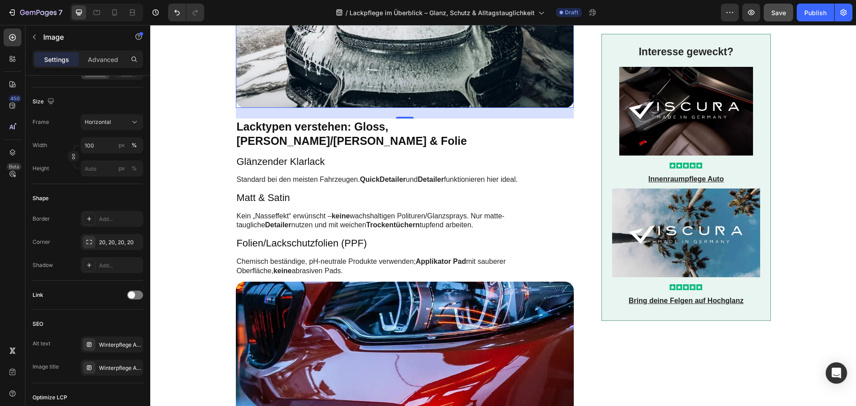
click at [367, 282] on img at bounding box center [405, 409] width 338 height 254
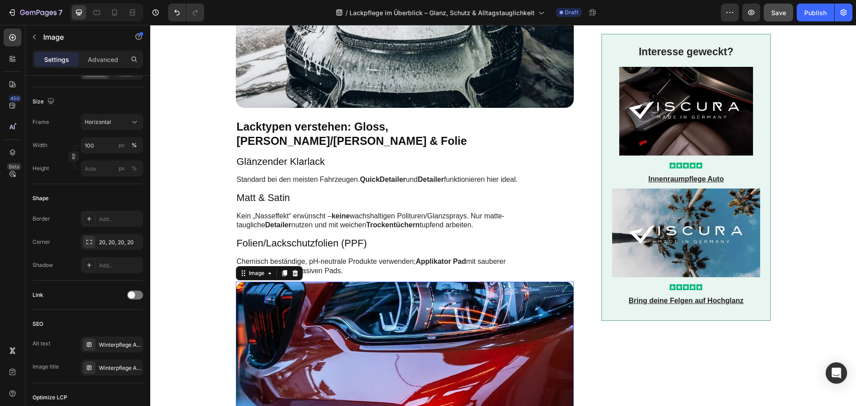
scroll to position [490, 0]
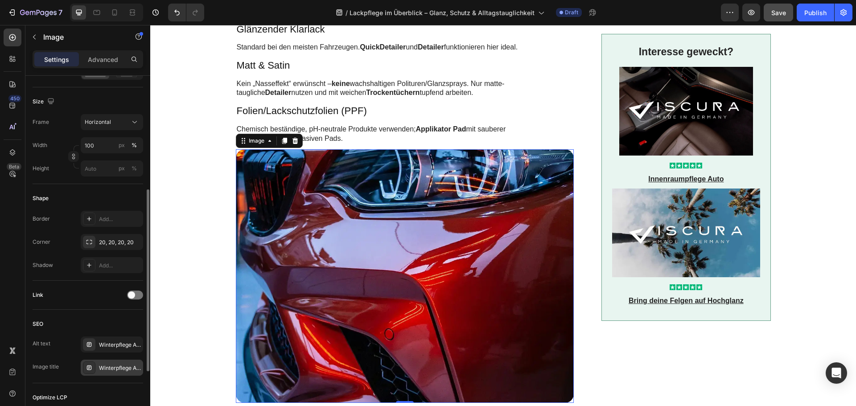
click at [120, 366] on div "Winterpflege Auto: Regen auf lackiertem Coupé" at bounding box center [120, 368] width 42 height 8
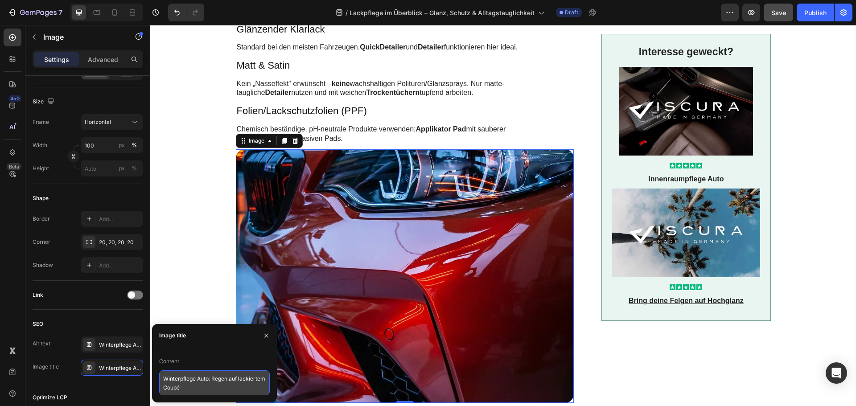
click at [189, 379] on textarea "Winterpflege Auto: Regen auf lackiertem Coupé" at bounding box center [214, 382] width 111 height 25
paste textarea "Versiegelter Lack: tiefer Glanz & Schutzfilm"
type textarea "Versiegelter Lack: tiefer Glanz & Schutzfilm"
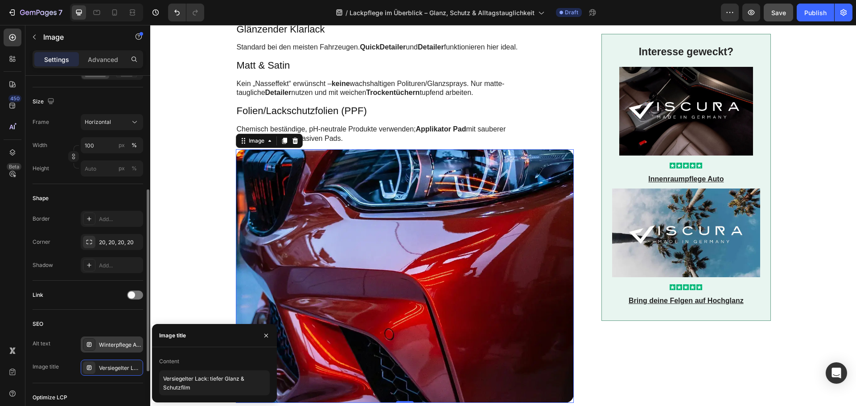
click at [91, 344] on icon at bounding box center [89, 344] width 4 height 4
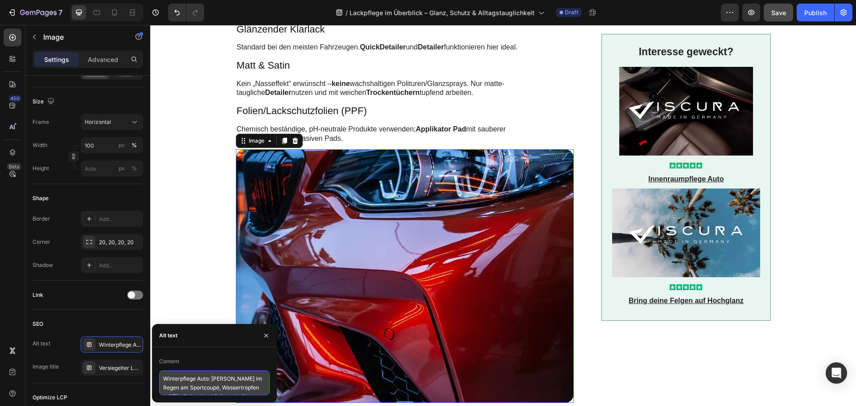
click at [209, 375] on textarea "Winterpflege Auto: nasser Lack im Regen am Sportcoupé, Wassertropfen auf Tür, S…" at bounding box center [214, 382] width 111 height 25
paste textarea "Versiegelter roter Klarlack mit Spiegelglanz an der Front; Lackpflege-Ergebnis …"
type textarea "Versiegelter roter Klarlack mit Spiegelglanz an der Front; Lackpflege-Ergebnis …"
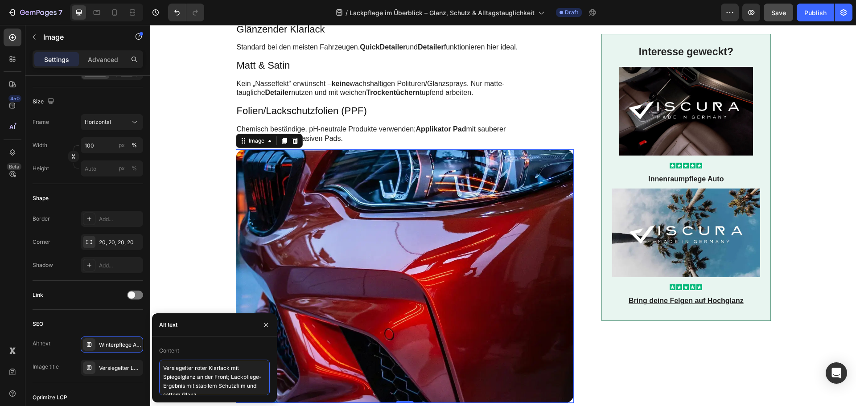
scroll to position [3, 0]
click at [98, 309] on div "Link" at bounding box center [88, 295] width 111 height 29
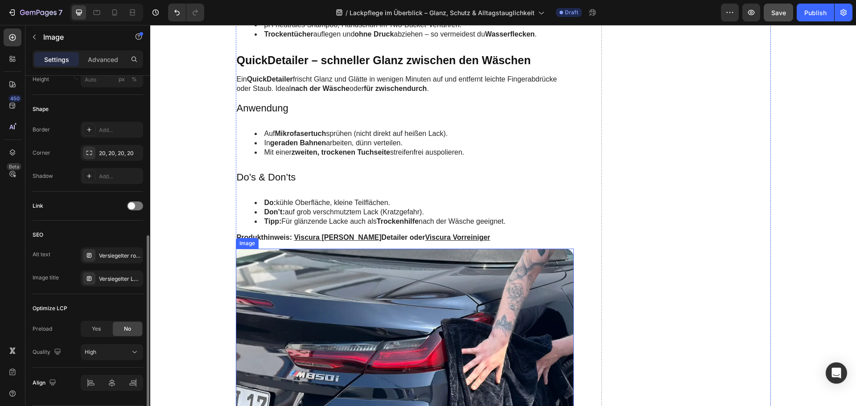
scroll to position [980, 0]
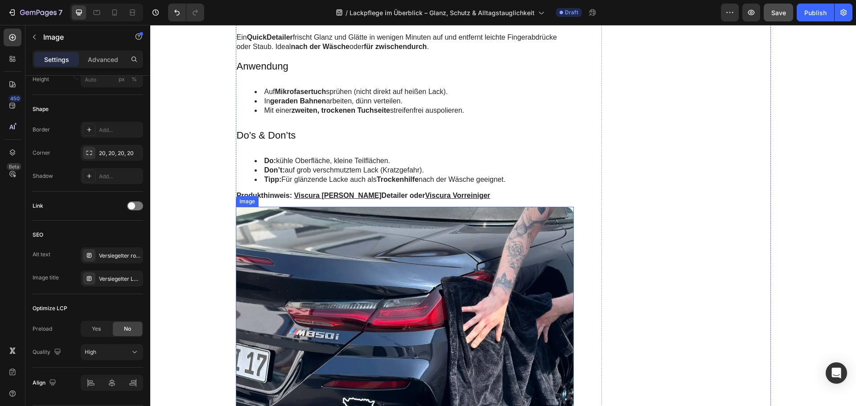
click at [329, 275] on img at bounding box center [405, 334] width 338 height 254
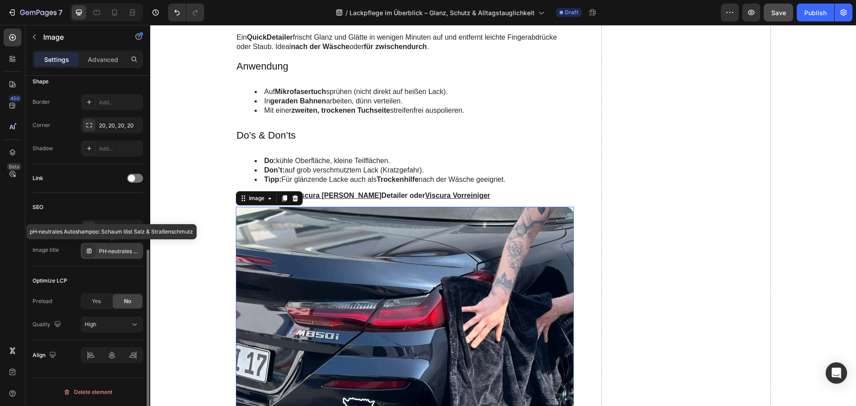
click at [106, 247] on div "PH‑neutrales Autoshampoo: Schaum löst Salz & Straßenschmutz" at bounding box center [120, 251] width 42 height 8
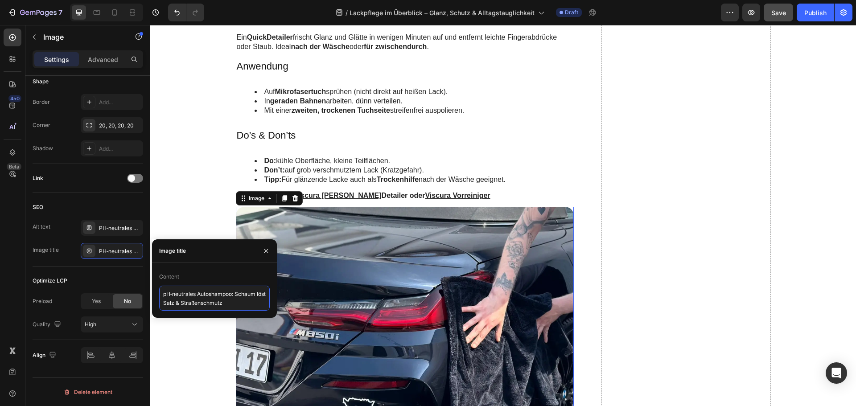
click at [193, 291] on textarea "pH‑neutrales Autoshampoo: Schaum löst Salz & Straßenschmutz" at bounding box center [214, 298] width 111 height 25
paste textarea "Trockentuch im Einsatz: Wasserflecken vermeiden"
type textarea "Trockentuch im Einsatz: Wasserflecken vermeiden"
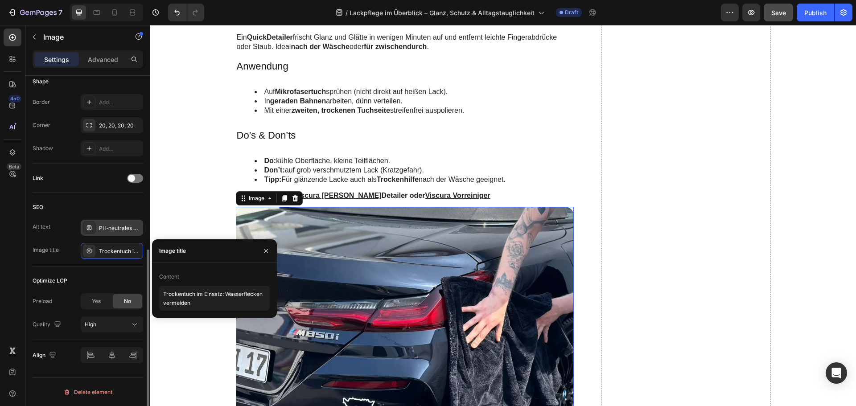
click at [108, 225] on div "PH‑neutrales Autoshampoo: Schaum läuft an weißer Stoßstange und Felge herab, lö…" at bounding box center [120, 228] width 42 height 8
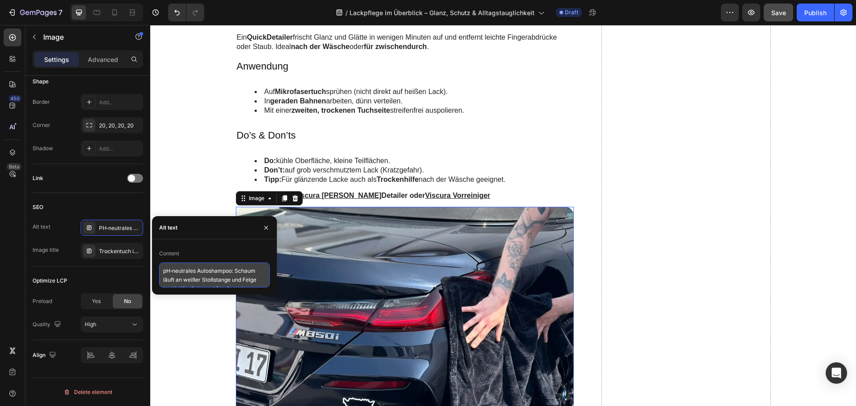
click at [185, 276] on textarea "pH‑neutrales Autoshampoo: Schaum läuft an weißer Stoßstange und Felge herab, lö…" at bounding box center [214, 274] width 111 height 25
paste textarea "Trocknung nach der Wäsche: weiches Trockentuch auf schwarzem Heck, Wasser sanft…"
type textarea "Trocknung nach der Wäsche: weiches Trockentuch auf schwarzem Heck, Wasser sanft…"
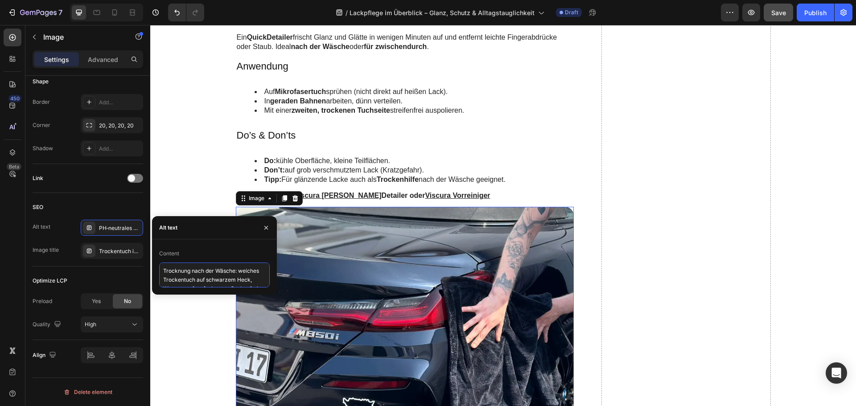
scroll to position [4, 0]
click at [97, 202] on div "SEO" at bounding box center [88, 207] width 111 height 14
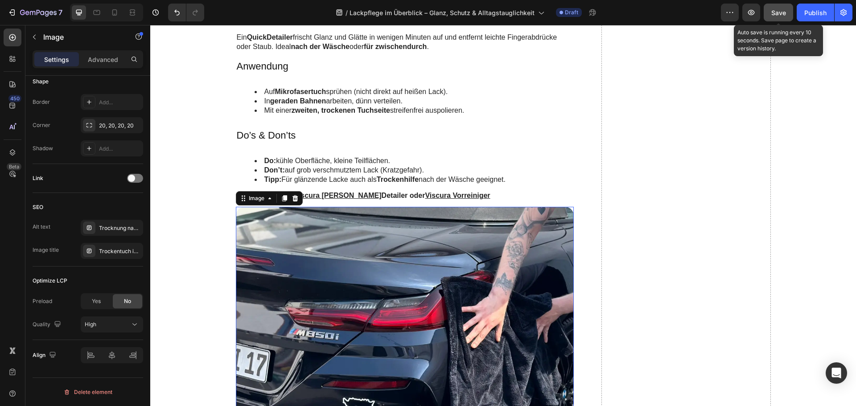
click at [774, 10] on span "Save" at bounding box center [778, 13] width 15 height 8
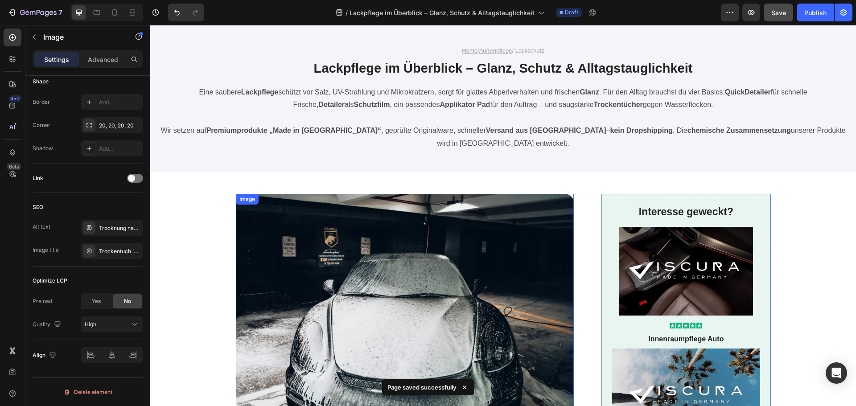
scroll to position [0, 0]
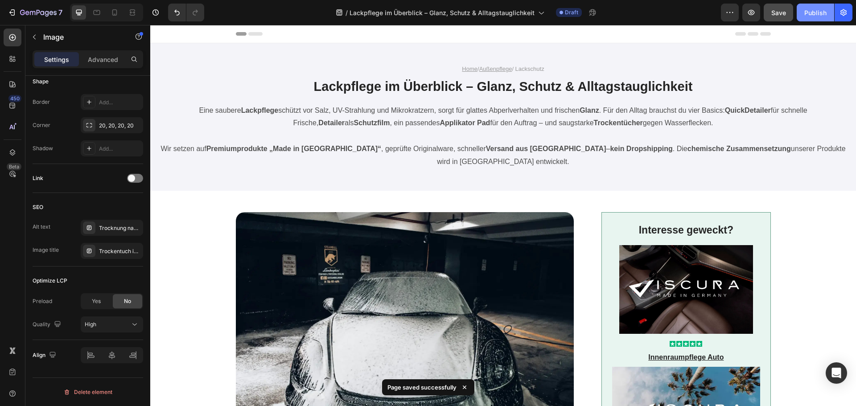
click at [810, 15] on div "Publish" at bounding box center [815, 12] width 22 height 9
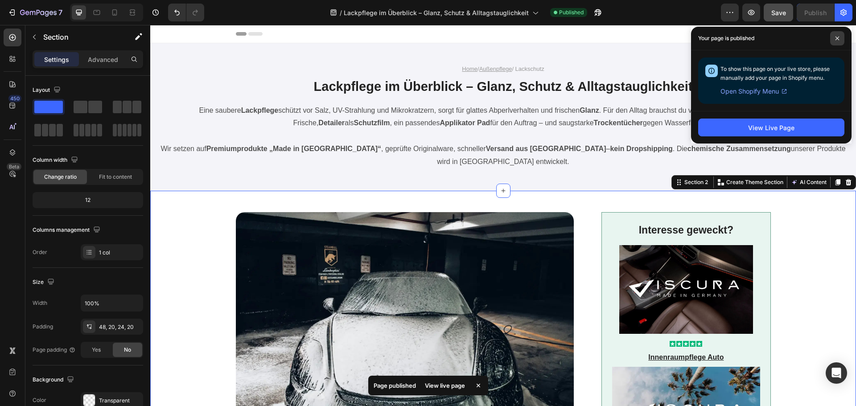
click at [837, 37] on icon at bounding box center [837, 38] width 4 height 4
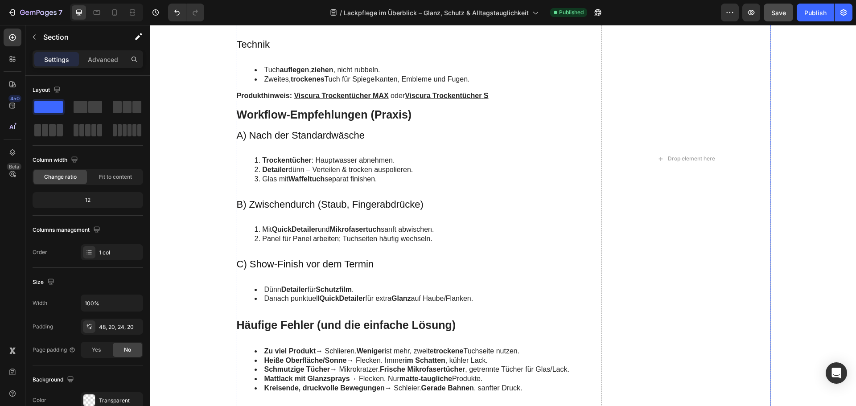
scroll to position [1818, 0]
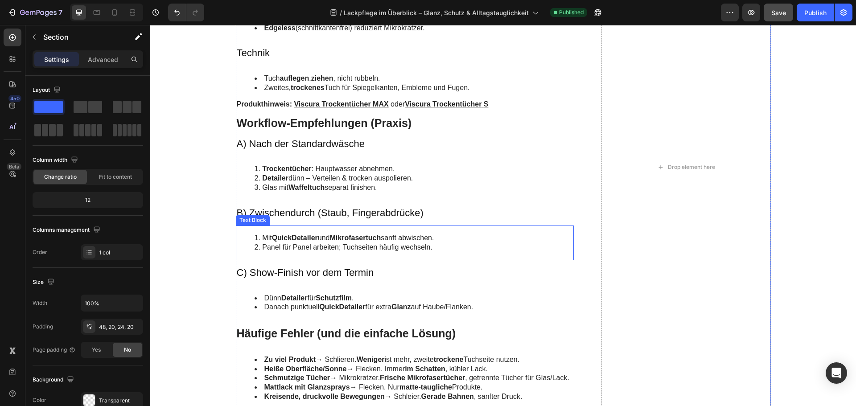
click at [292, 236] on strong "QuickDetailer" at bounding box center [295, 238] width 46 height 8
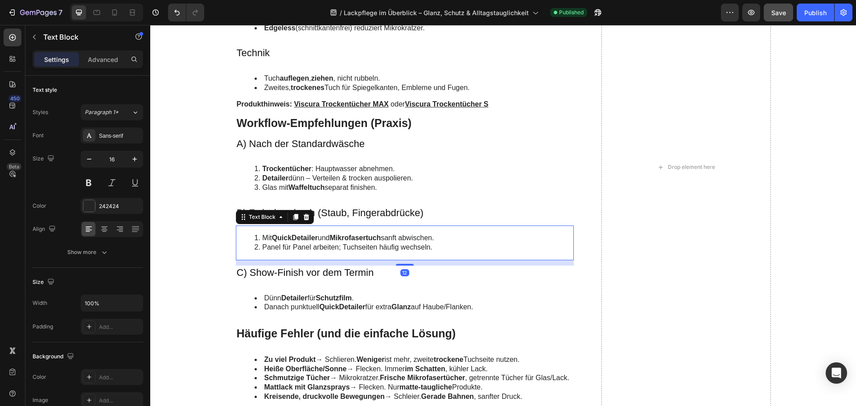
click at [292, 236] on strong "QuickDetailer" at bounding box center [295, 238] width 46 height 8
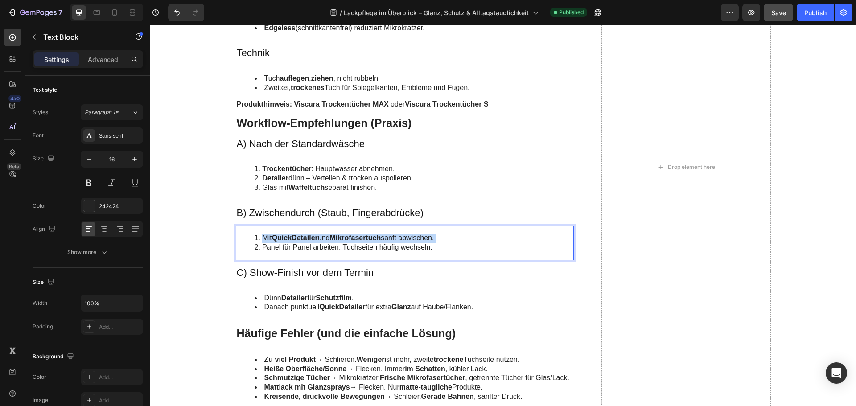
click at [292, 236] on strong "QuickDetailer" at bounding box center [295, 238] width 46 height 8
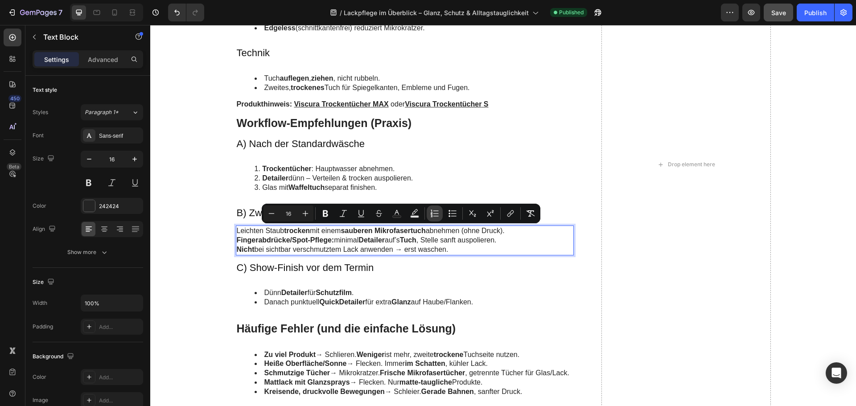
click at [434, 213] on icon "Editor contextual toolbar" at bounding box center [434, 213] width 9 height 9
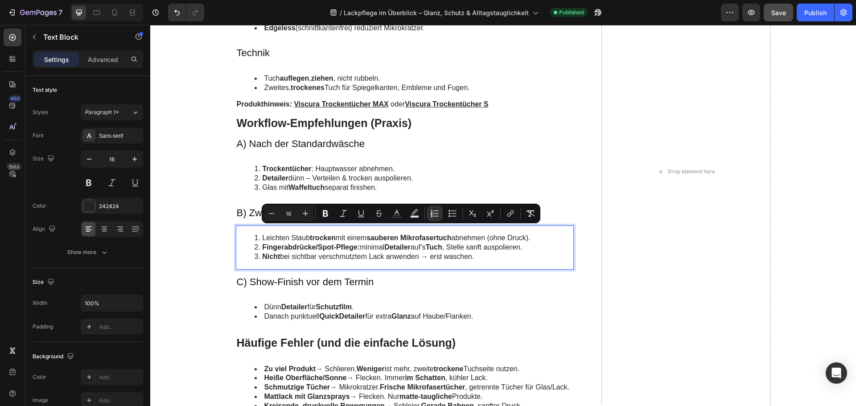
click at [405, 239] on strong "sauberen Mikrofasertuch" at bounding box center [408, 238] width 85 height 8
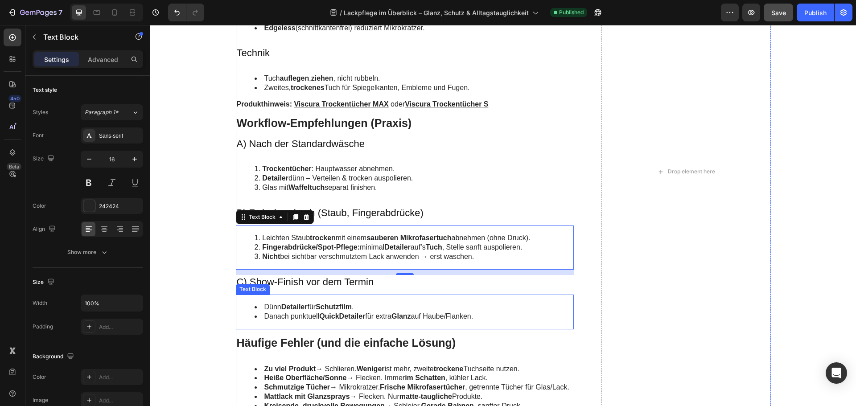
click at [301, 305] on strong "Detailer" at bounding box center [294, 307] width 26 height 8
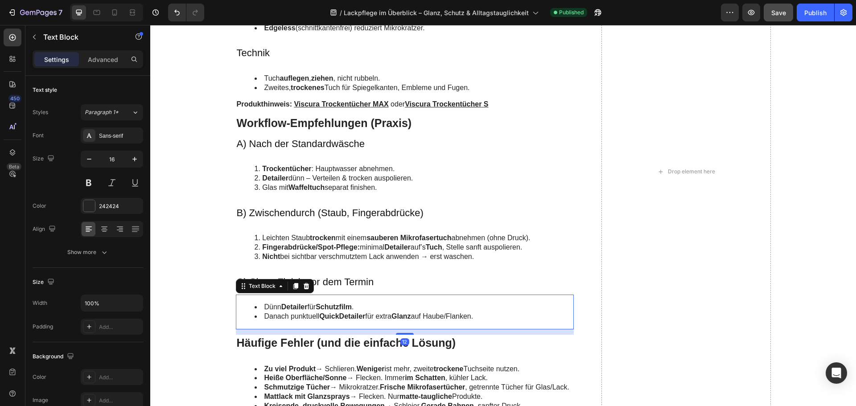
click at [301, 305] on strong "Detailer" at bounding box center [294, 307] width 26 height 8
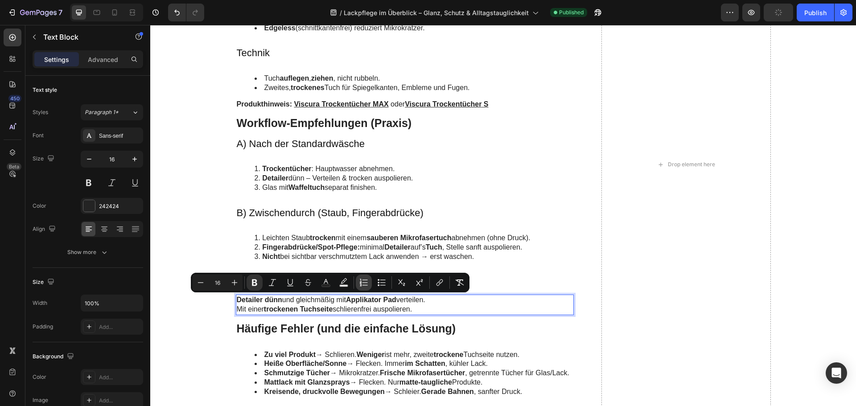
click at [369, 281] on button "Numbered List" at bounding box center [364, 283] width 16 height 16
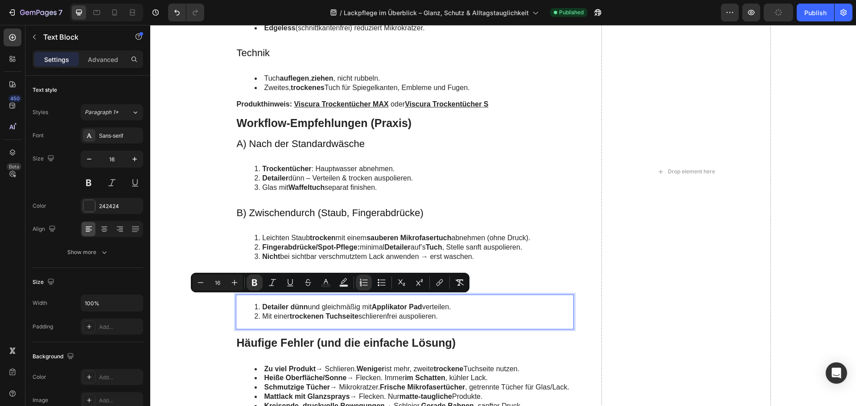
click at [372, 305] on strong "Applikator Pad" at bounding box center [397, 307] width 50 height 8
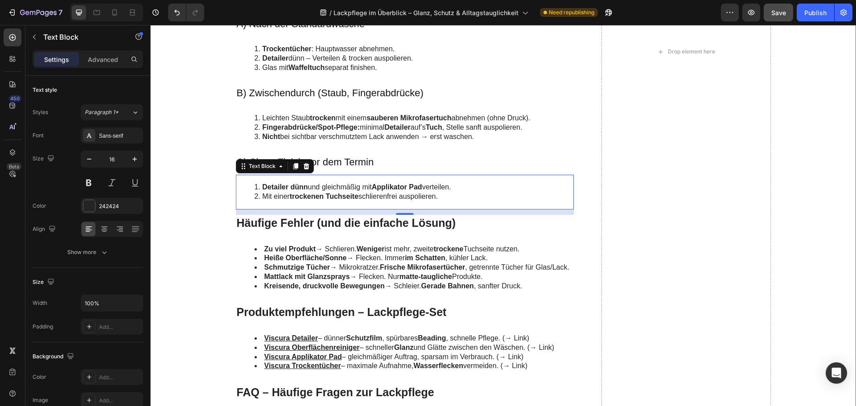
scroll to position [1952, 0]
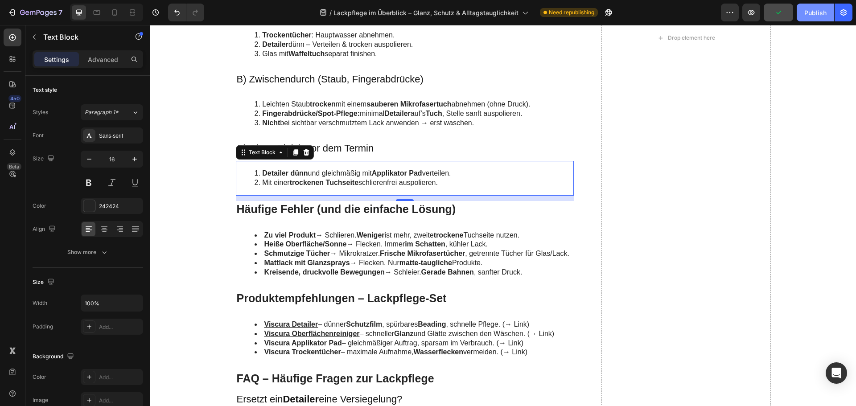
click at [809, 14] on div "Publish" at bounding box center [815, 12] width 22 height 9
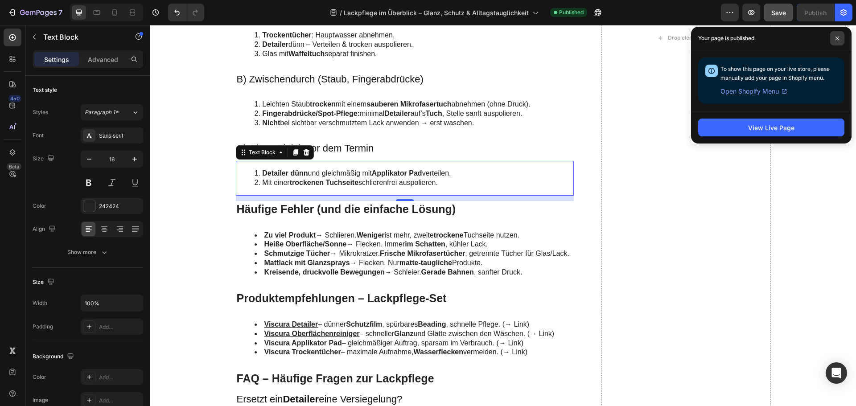
click at [839, 36] on icon at bounding box center [837, 38] width 4 height 4
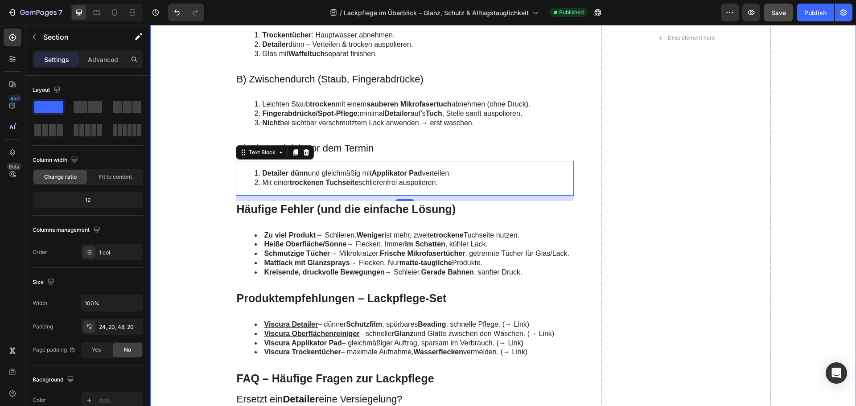
click at [203, 173] on div "Waschen als Basis – kratzerarm vorbereiten Heading Vorwäsche & Hauptwäsche Head…" at bounding box center [503, 38] width 688 height 2180
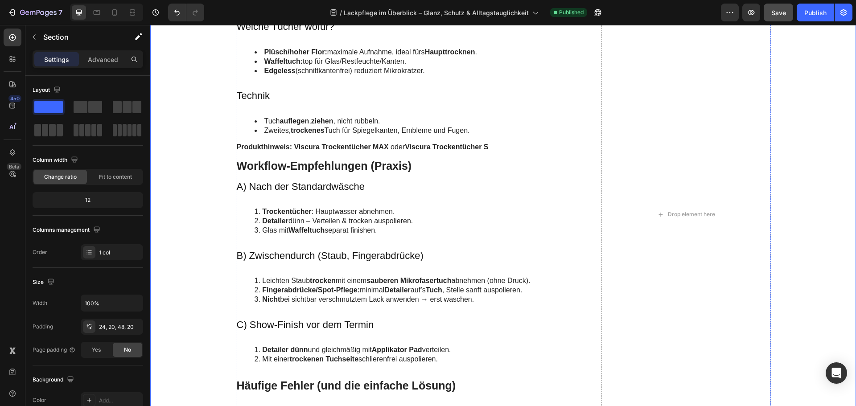
scroll to position [1640, 0]
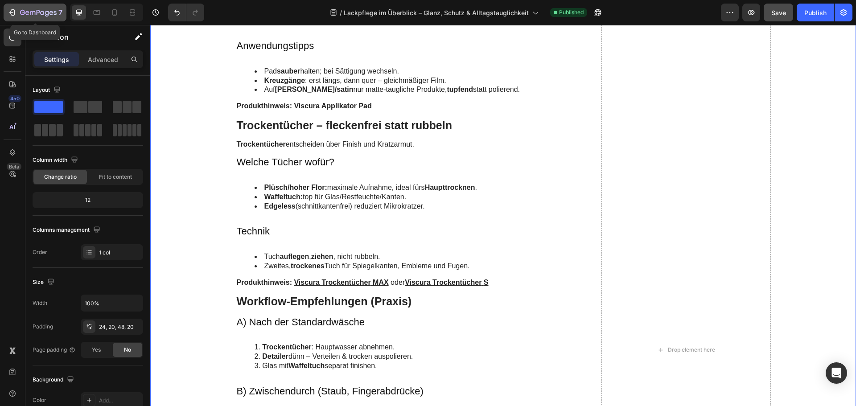
click at [38, 16] on icon "button" at bounding box center [38, 13] width 37 height 8
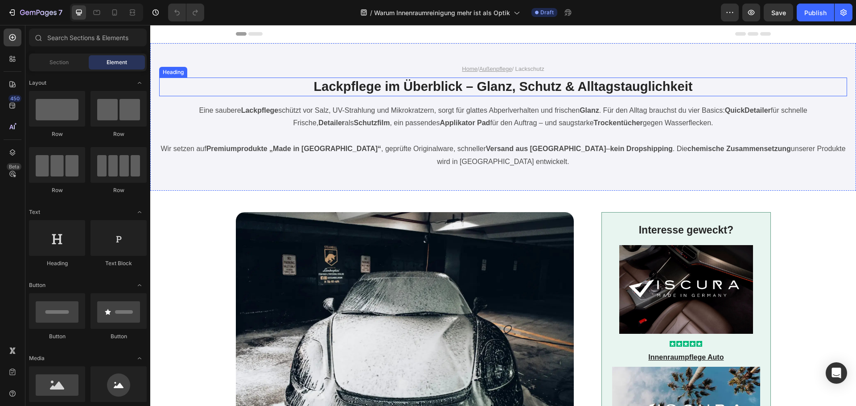
click at [435, 86] on h1 "Lackpflege im Überblick – Glanz, Schutz & Alltagstauglichkeit" at bounding box center [503, 87] width 535 height 19
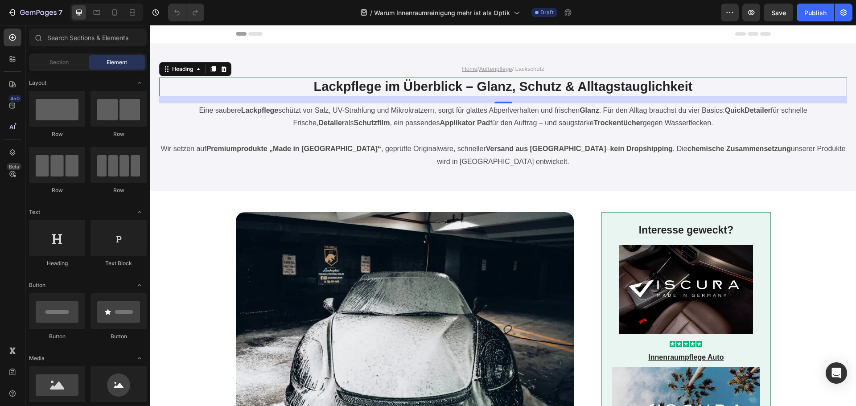
click at [435, 86] on h1 "Lackpflege im Überblick – Glanz, Schutz & Alltagstauglichkeit" at bounding box center [503, 87] width 535 height 19
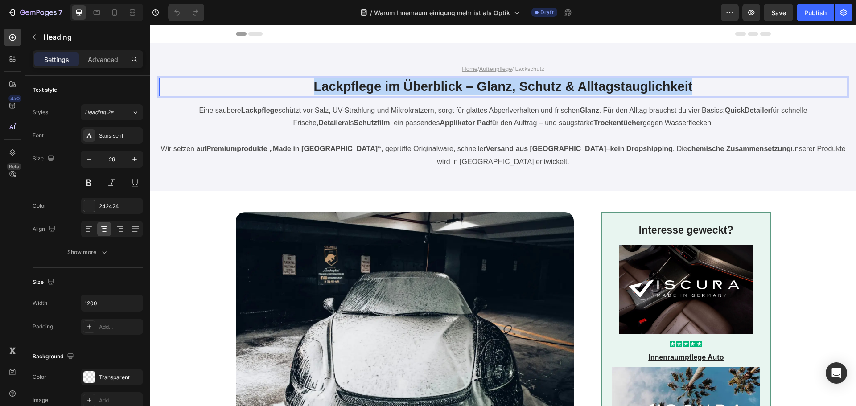
click at [435, 86] on p "Lackpflege im Überblick – Glanz, Schutz & Alltagstauglichkeit" at bounding box center [503, 86] width 533 height 17
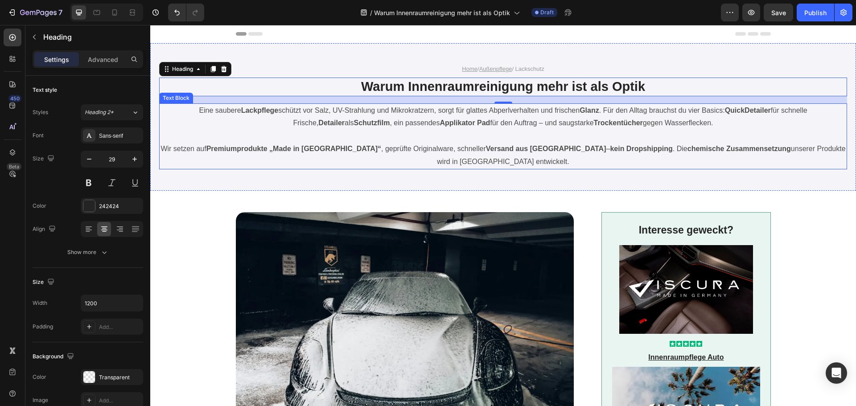
click at [425, 106] on p "Eine saubere Lackpflege schützt vor Salz, UV-Strahlung und Mikrokratzern, sorgt…" at bounding box center [503, 117] width 686 height 26
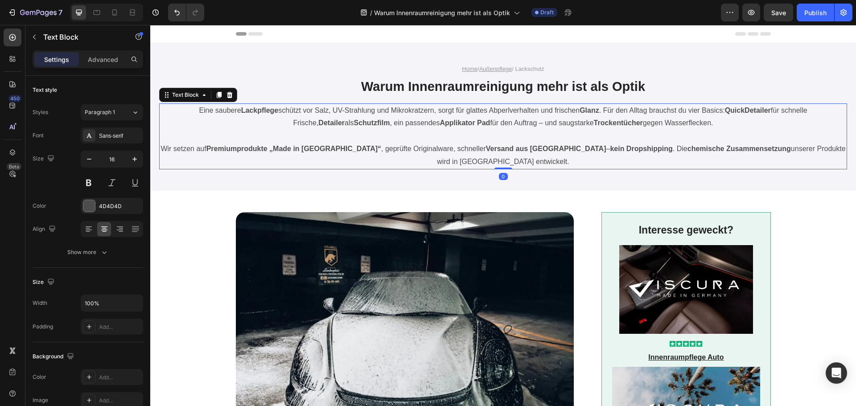
click at [425, 106] on p "Eine saubere Lackpflege schützt vor Salz, UV-Strahlung und Mikrokratzern, sorgt…" at bounding box center [503, 117] width 686 height 26
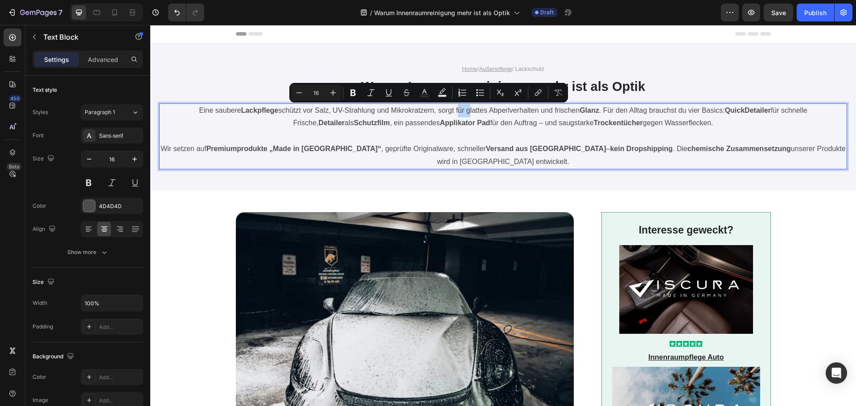
click at [425, 115] on p "Eine saubere Lackpflege schützt vor Salz, UV-Strahlung und Mikrokratzern, sorgt…" at bounding box center [503, 117] width 686 height 26
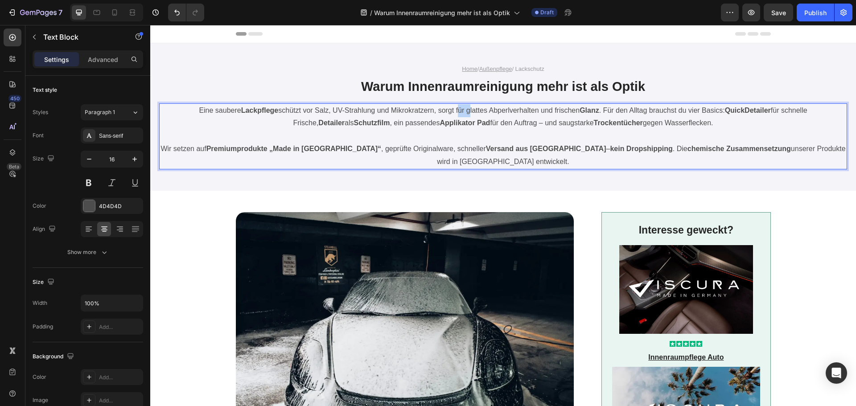
click at [425, 115] on p "Eine saubere Lackpflege schützt vor Salz, UV-Strahlung und Mikrokratzern, sorgt…" at bounding box center [503, 117] width 686 height 26
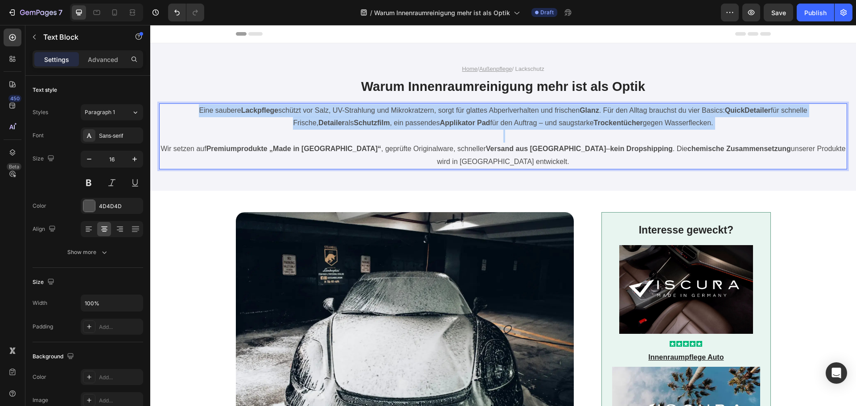
click at [425, 115] on p "Eine saubere Lackpflege schützt vor Salz, UV-Strahlung und Mikrokratzern, sorgt…" at bounding box center [503, 117] width 686 height 26
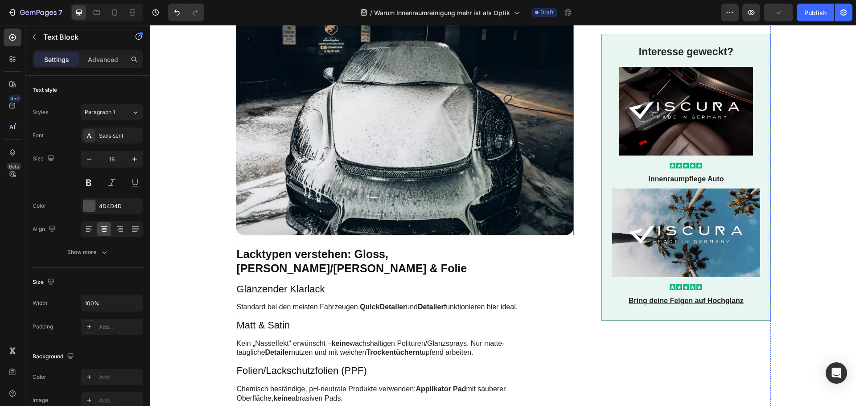
scroll to position [312, 0]
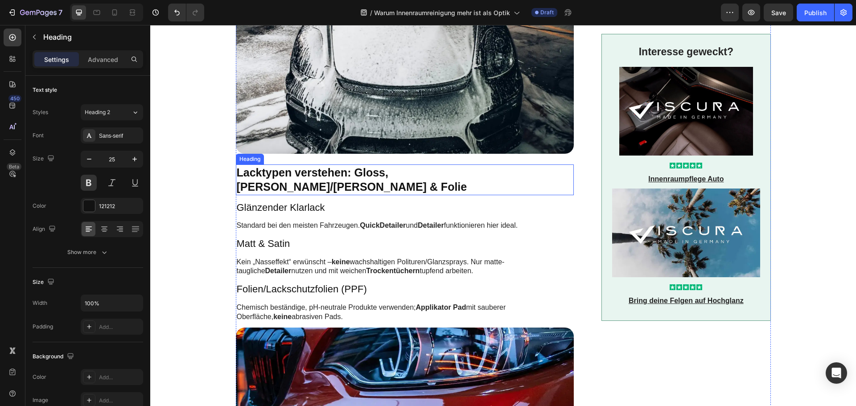
click at [286, 171] on h2 "Lacktypen verstehen: Gloss, [PERSON_NAME]/[PERSON_NAME] & Folie" at bounding box center [405, 179] width 338 height 31
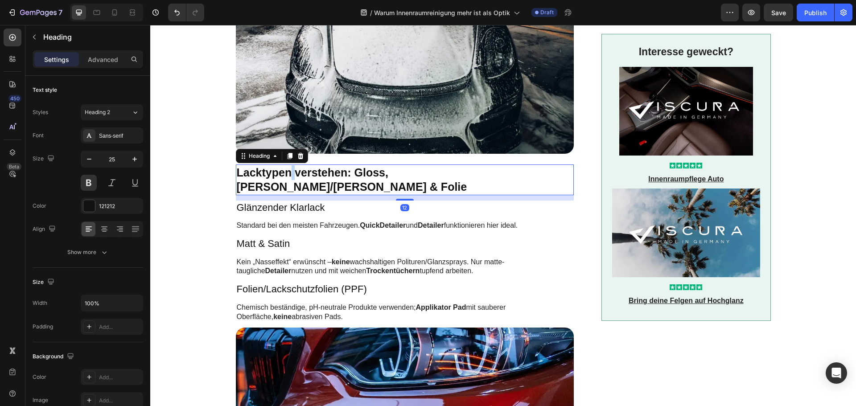
click at [286, 171] on h2 "Lacktypen verstehen: Gloss, [PERSON_NAME]/[PERSON_NAME] & Folie" at bounding box center [405, 179] width 338 height 31
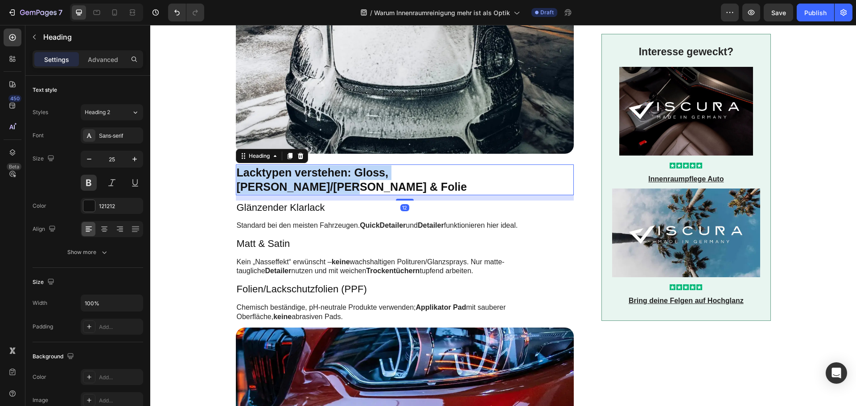
click at [286, 171] on p "Lacktypen verstehen: Gloss, [PERSON_NAME]/[PERSON_NAME] & Folie" at bounding box center [405, 179] width 336 height 29
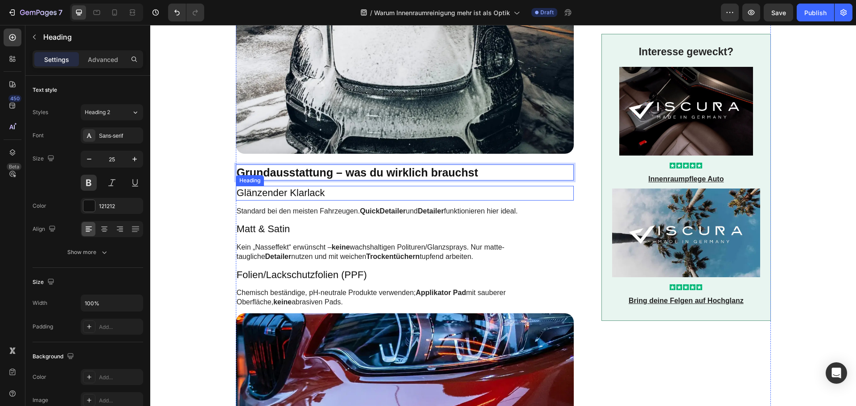
click at [275, 191] on h3 "Glänzender Klarlack" at bounding box center [405, 193] width 338 height 15
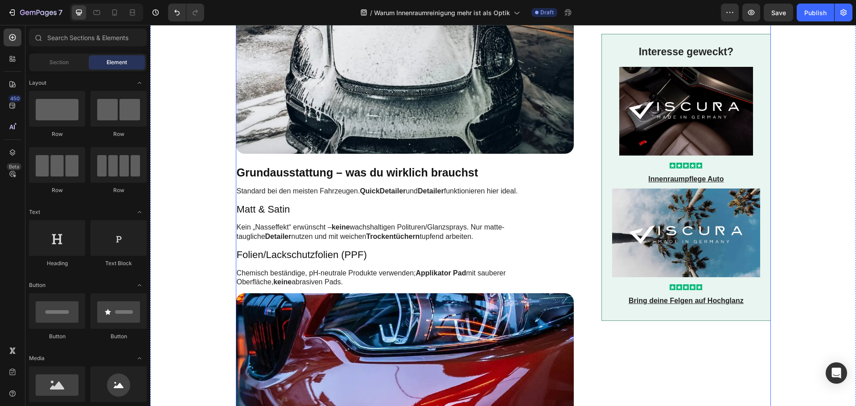
click at [288, 193] on p "Standard bei den meisten Fahrzeugen. QuickDetailer und Detailer funktionieren h…" at bounding box center [404, 191] width 335 height 9
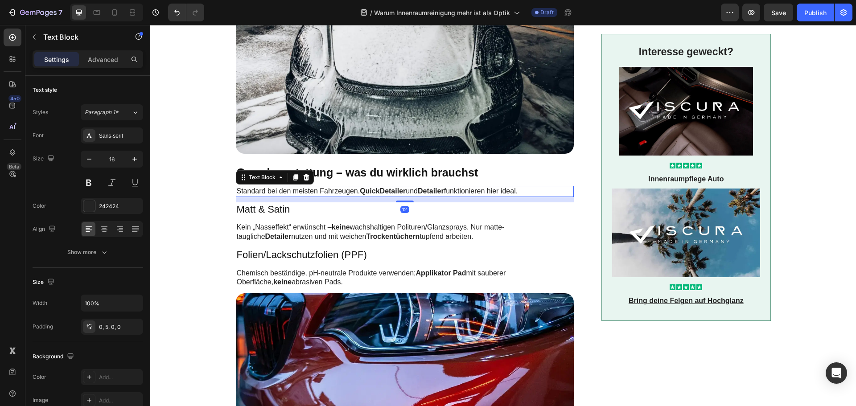
click at [288, 193] on p "Standard bei den meisten Fahrzeugen. QuickDetailer und Detailer funktionieren h…" at bounding box center [404, 191] width 335 height 9
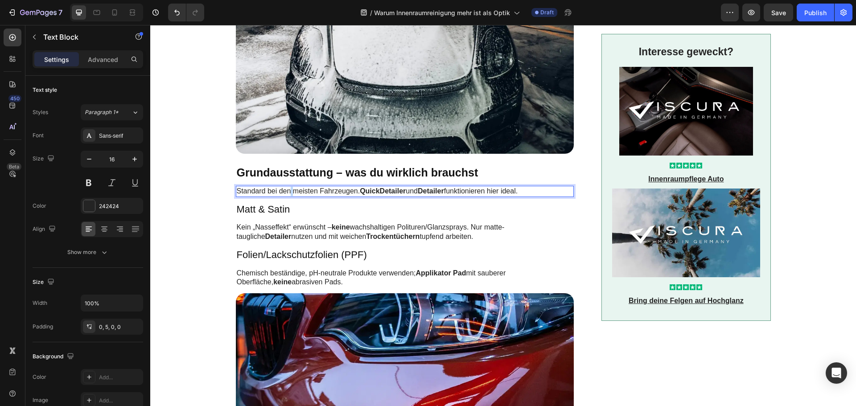
click at [288, 193] on p "Standard bei den meisten Fahrzeugen. QuickDetailer und Detailer funktionieren h…" at bounding box center [404, 191] width 335 height 9
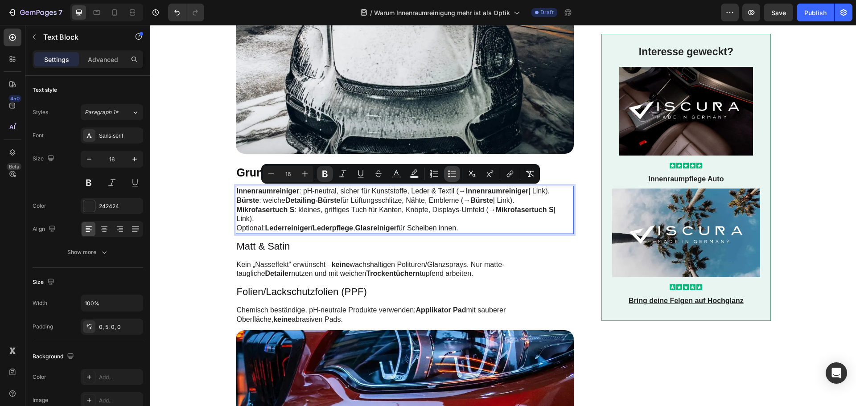
click at [451, 170] on icon "Editor contextual toolbar" at bounding box center [451, 173] width 9 height 9
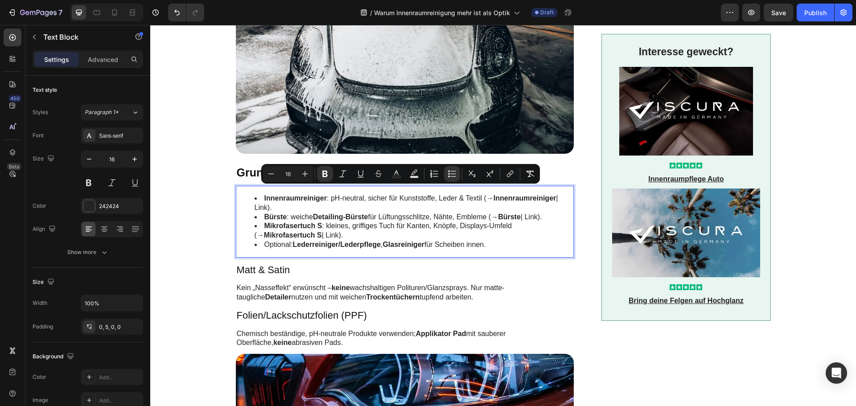
click at [429, 233] on li "Mikrofasertuch S : kleines, griffiges Tuch für Kanten, Knöpfe, Displays-Umfeld …" at bounding box center [412, 230] width 317 height 19
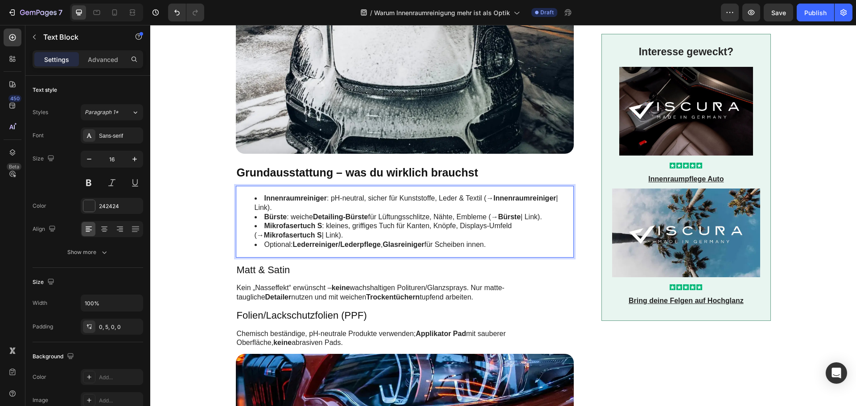
drag, startPoint x: 332, startPoint y: 234, endPoint x: 315, endPoint y: 234, distance: 17.4
click at [315, 234] on li "Mikrofasertuch S : kleines, griffiges Tuch für Kanten, Knöpfe, Displays-Umfeld …" at bounding box center [412, 230] width 317 height 19
drag, startPoint x: 510, startPoint y: 226, endPoint x: 521, endPoint y: 226, distance: 11.1
click at [521, 226] on li "Mikrofasertuch S : kleines, griffiges Tuch für Kanten, Knöpfe, Displays-Umfeld …" at bounding box center [412, 230] width 317 height 19
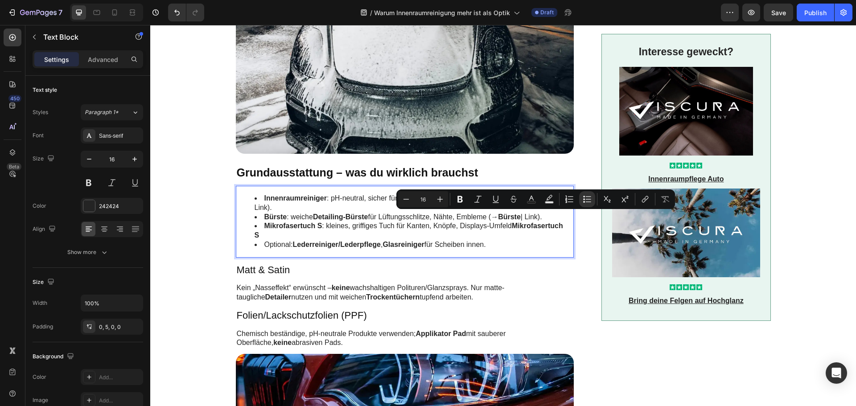
drag, startPoint x: 545, startPoint y: 217, endPoint x: 524, endPoint y: 218, distance: 21.4
click at [524, 218] on li "Bürste : weiche Detailing-Bürste für Lüftungsschlitze, Nähte, Embleme (→ Bürste…" at bounding box center [412, 217] width 317 height 9
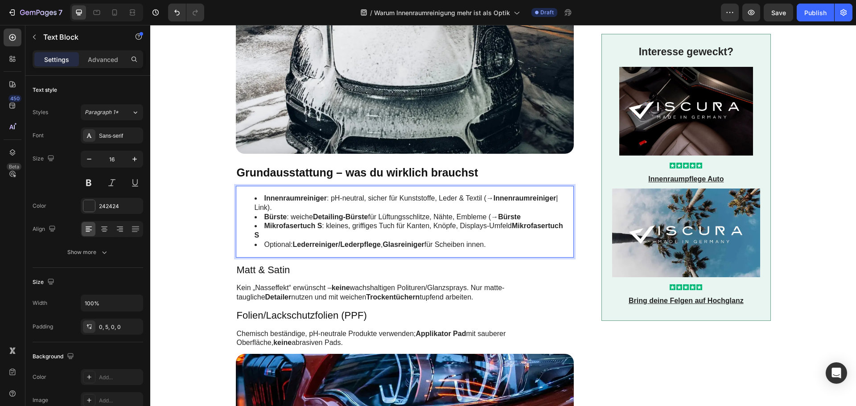
drag, startPoint x: 501, startPoint y: 217, endPoint x: 496, endPoint y: 217, distance: 5.3
click at [496, 217] on li "Bürste : weiche Detailing-Bürste für Lüftungsschlitze, Nähte, Embleme (→ Bürste" at bounding box center [412, 217] width 317 height 9
drag, startPoint x: 528, startPoint y: 216, endPoint x: 489, endPoint y: 219, distance: 38.4
click at [489, 219] on li "Bürste : weiche Detailing-Bürste für Lüftungsschlitze, Nähte, Embleme (→ Bürste" at bounding box center [412, 217] width 317 height 9
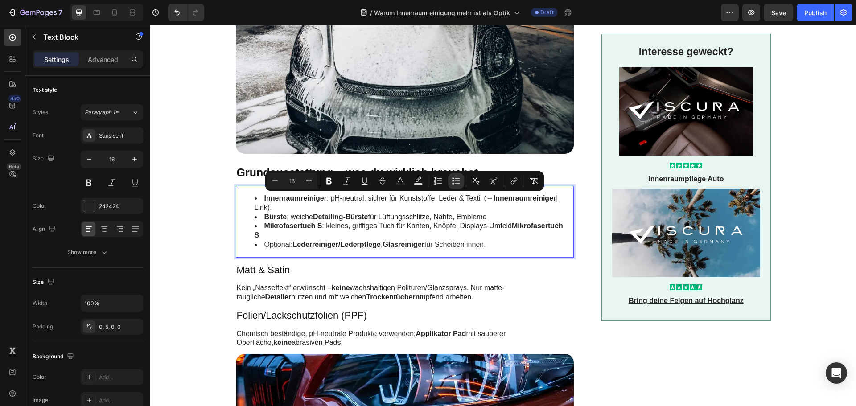
drag, startPoint x: 279, startPoint y: 208, endPoint x: 481, endPoint y: 196, distance: 203.1
click at [481, 196] on li "Innenraumreiniger : pH-neutral, sicher für Kunststoffe, Leder & Textil (→ Innen…" at bounding box center [412, 203] width 317 height 19
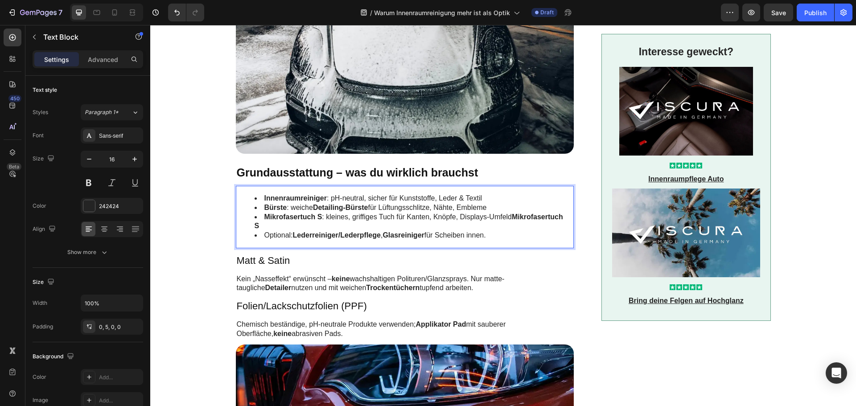
click at [257, 226] on li "Mikrofasertuch S : kleines, griffiges Tuch für Kanten, Knöpfe, Displays-Umfeld …" at bounding box center [412, 222] width 317 height 19
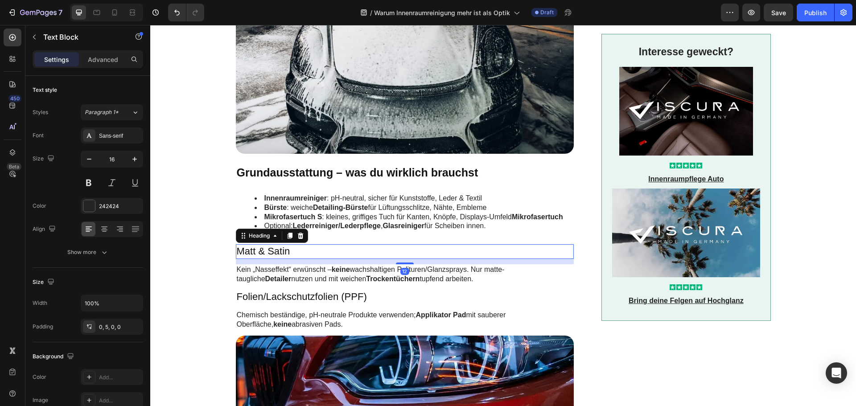
click at [258, 251] on h3 "Matt & Satin" at bounding box center [405, 251] width 338 height 15
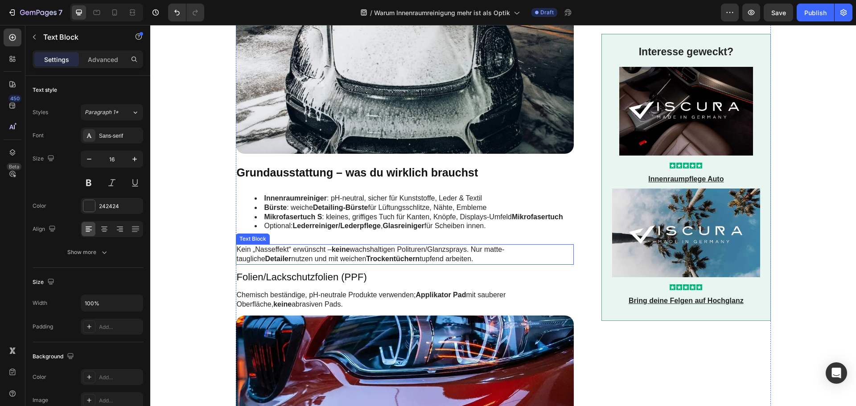
click at [263, 251] on p "Kein „Nasseffekt“ erwünscht – keine wachshaltigen Polituren/Glanzsprays. Nur ma…" at bounding box center [405, 254] width 336 height 19
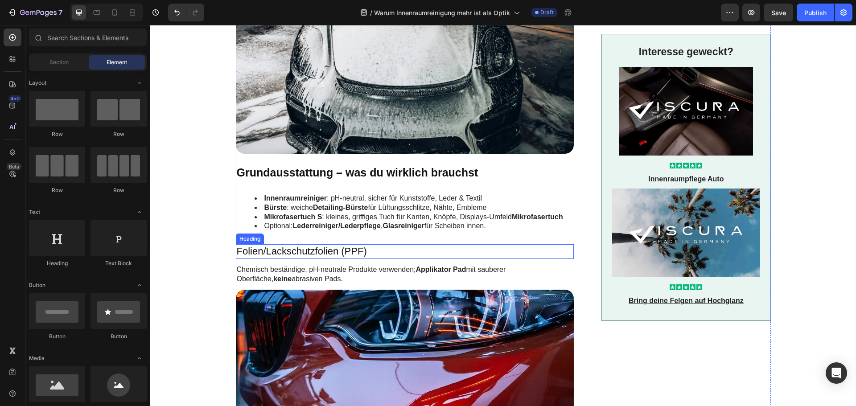
click at [265, 250] on h3 "Folien/Lackschutzfolien (PPF)" at bounding box center [405, 251] width 338 height 15
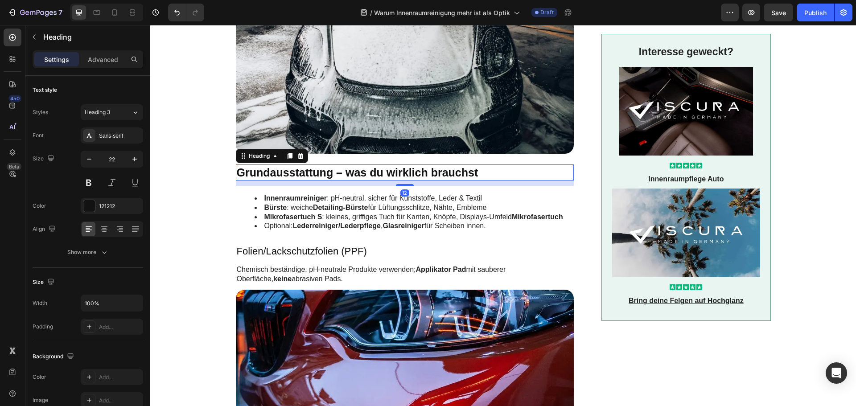
click at [281, 172] on p "Grundausstattung – was du wirklich brauchst" at bounding box center [405, 172] width 336 height 15
click at [300, 223] on strong "Lederreiniger/Lederpflege" at bounding box center [337, 226] width 88 height 8
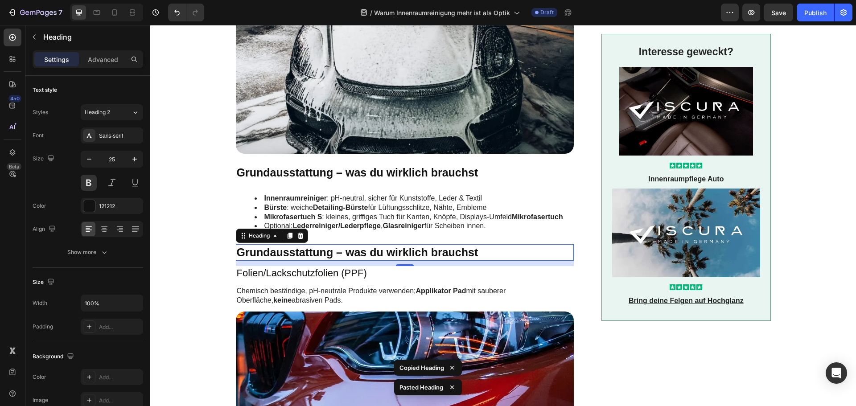
click at [320, 255] on h2 "Grundausstattung – was du wirklich brauchst" at bounding box center [405, 252] width 338 height 16
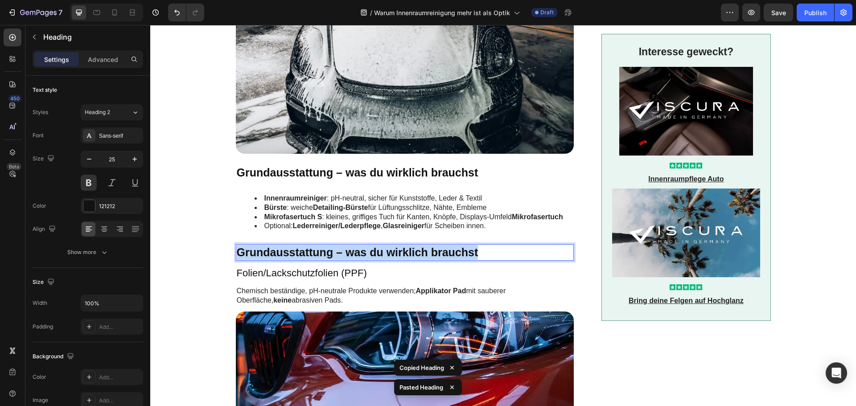
click at [320, 255] on p "Grundausstattung – was du wirklich brauchst" at bounding box center [405, 252] width 336 height 15
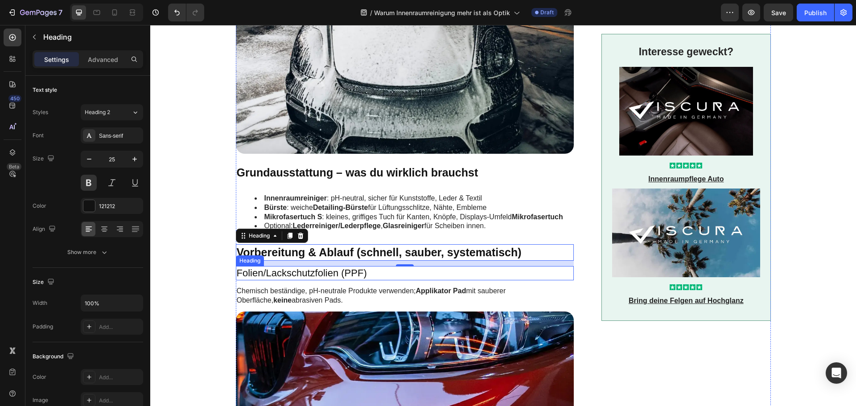
click at [262, 270] on h3 "Folien/Lackschutzfolien (PPF)" at bounding box center [405, 273] width 338 height 15
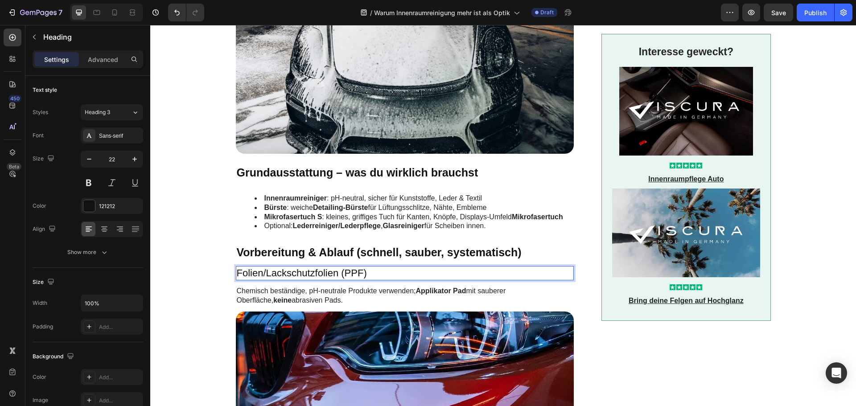
click at [262, 270] on h3 "Folien/Lackschutzfolien (PPF)" at bounding box center [405, 273] width 338 height 15
click at [262, 270] on p "Folien/Lackschutzfolien (PPF)" at bounding box center [405, 273] width 336 height 13
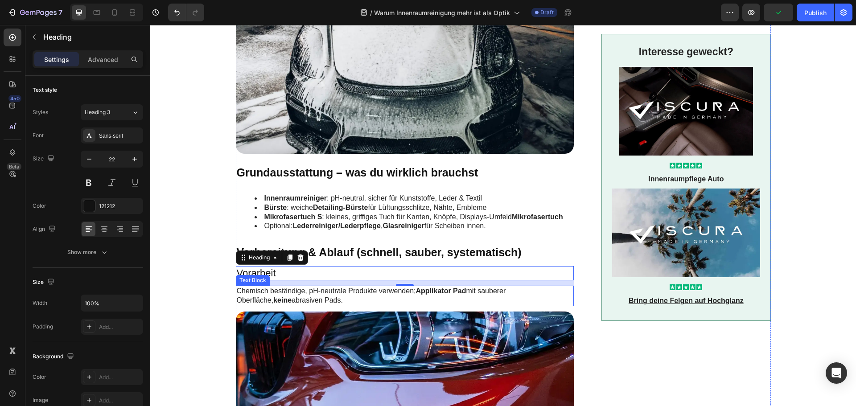
click at [264, 294] on p "Chemisch beständige, pH-neutrale Produkte verwenden; Applikator Pad mit saubere…" at bounding box center [405, 296] width 336 height 19
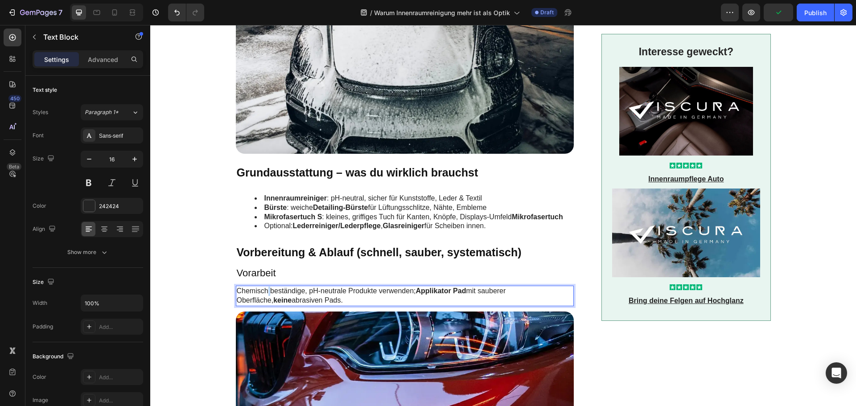
click at [264, 294] on p "Chemisch beständige, pH-neutrale Produkte verwenden; Applikator Pad mit saubere…" at bounding box center [405, 296] width 336 height 19
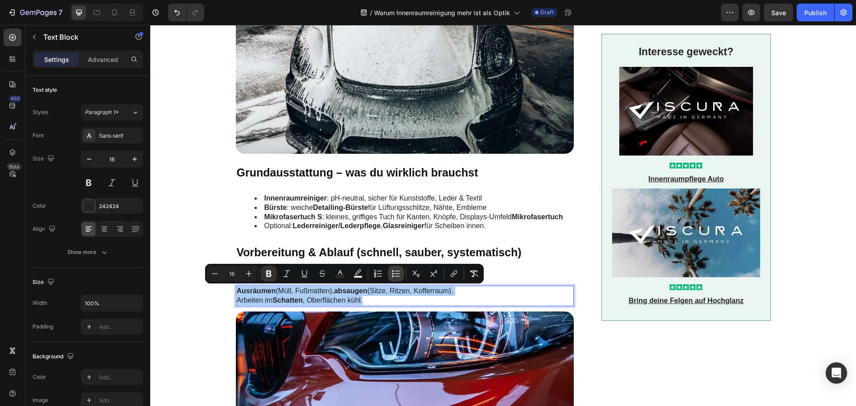
click at [396, 275] on icon "Editor contextual toolbar" at bounding box center [395, 273] width 9 height 9
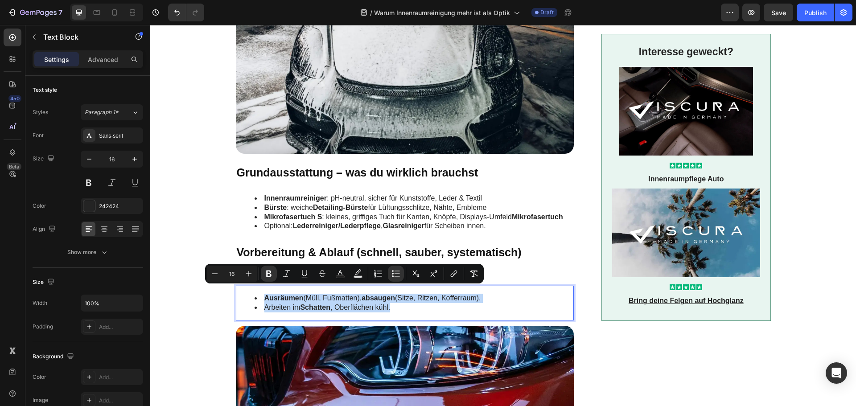
click at [389, 305] on li "Arbeiten im Schatten , Oberflächen kühl." at bounding box center [413, 307] width 319 height 9
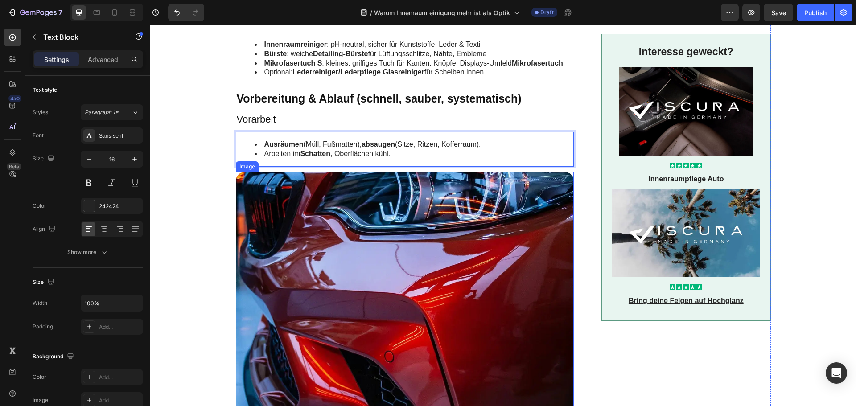
scroll to position [490, 0]
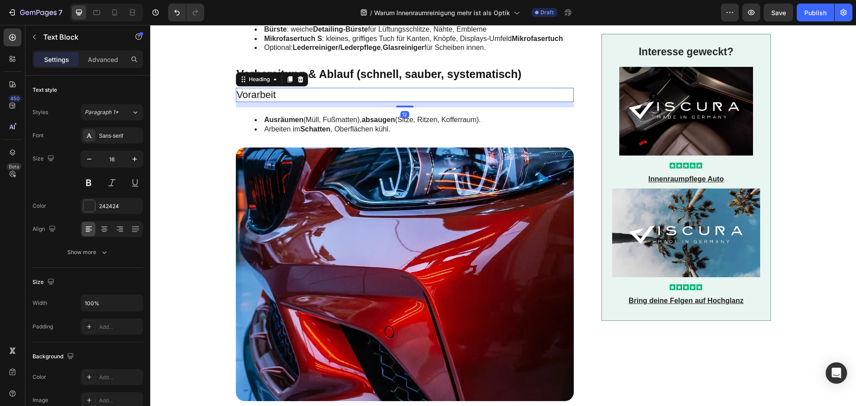
click at [260, 97] on p "Vorarbeit" at bounding box center [405, 95] width 336 height 13
click at [316, 124] on li "Ausräumen (Müll, Fußmatten), absaugen (Sitze, Ritzen, Kofferraum)." at bounding box center [413, 119] width 319 height 9
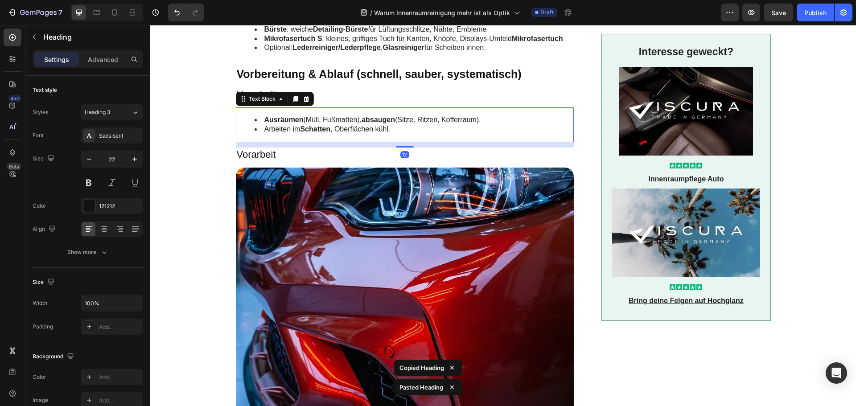
click at [323, 127] on strong "Schatten" at bounding box center [315, 129] width 30 height 8
click at [303, 151] on h3 "Vorarbeit" at bounding box center [405, 155] width 338 height 15
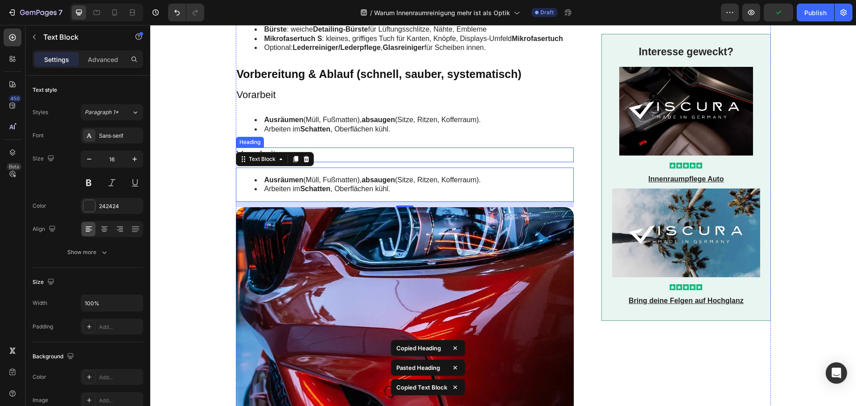
click at [320, 154] on h3 "Vorarbeit" at bounding box center [405, 155] width 338 height 15
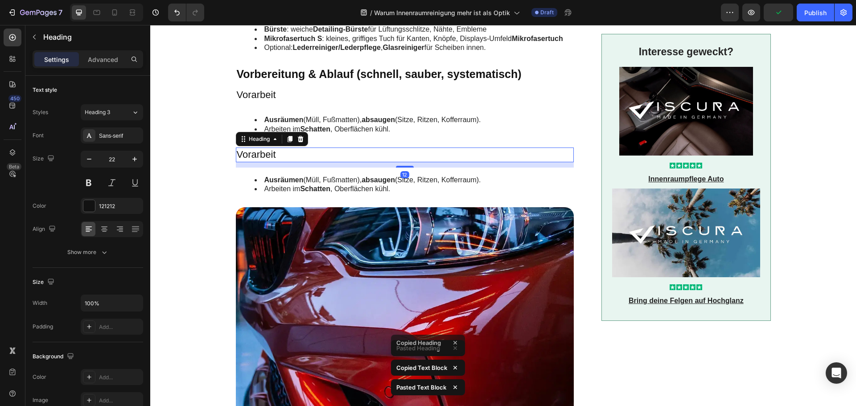
click at [320, 154] on h3 "Vorarbeit" at bounding box center [405, 155] width 338 height 15
click at [320, 154] on p "Vorarbeit" at bounding box center [405, 154] width 336 height 13
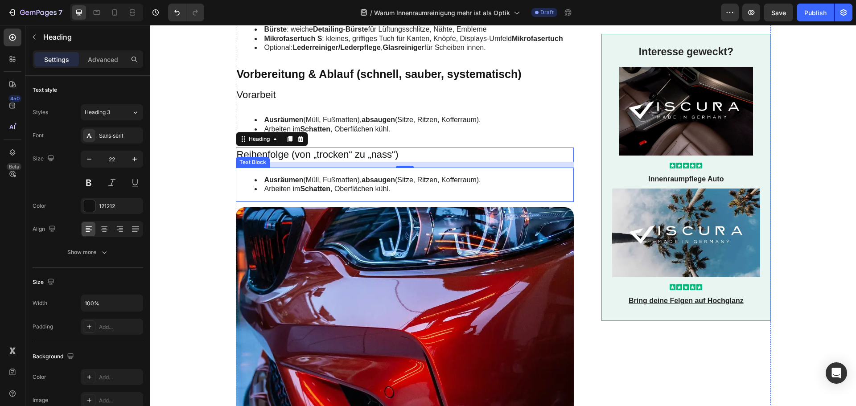
click at [300, 185] on strong "Schatten" at bounding box center [315, 189] width 30 height 8
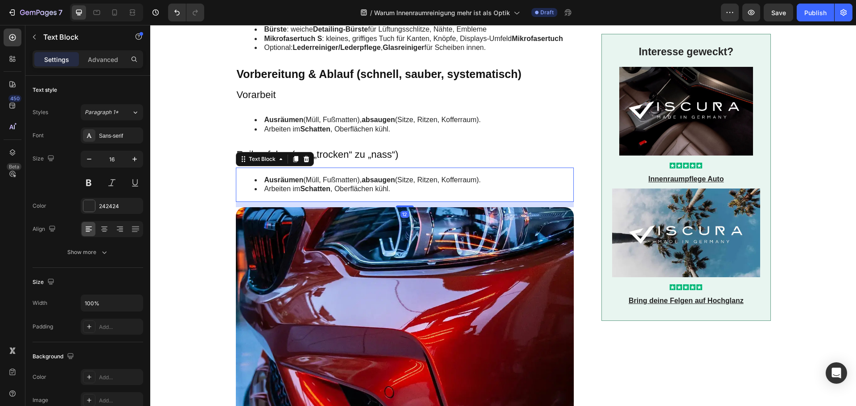
click at [300, 185] on strong "Schatten" at bounding box center [315, 189] width 30 height 8
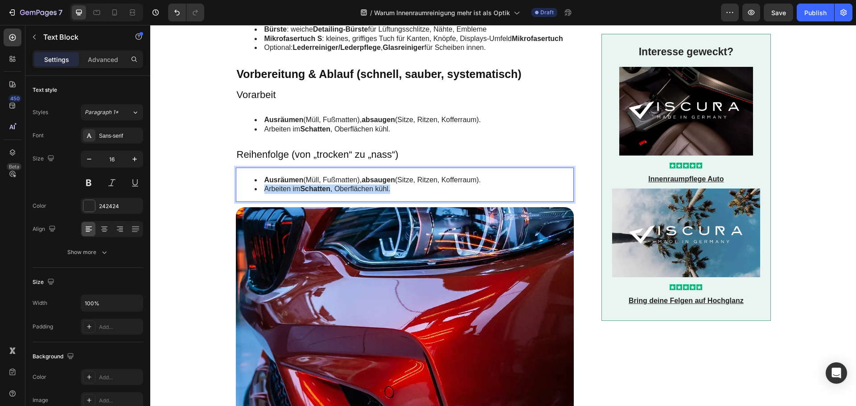
click at [300, 185] on strong "Schatten" at bounding box center [315, 189] width 30 height 8
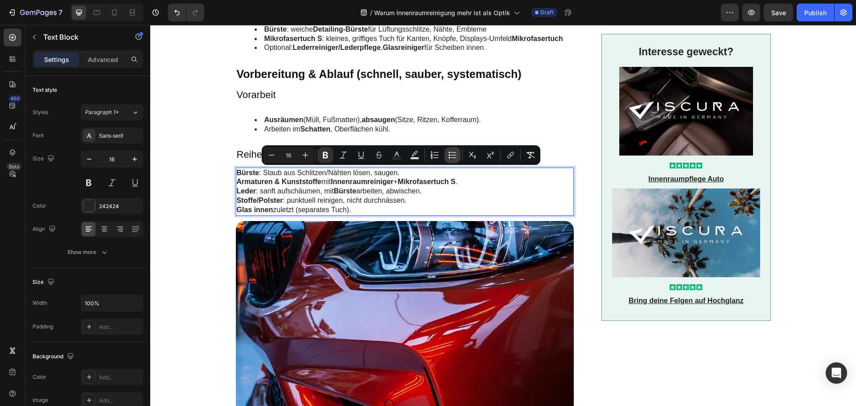
click at [455, 156] on icon "Editor contextual toolbar" at bounding box center [452, 155] width 9 height 9
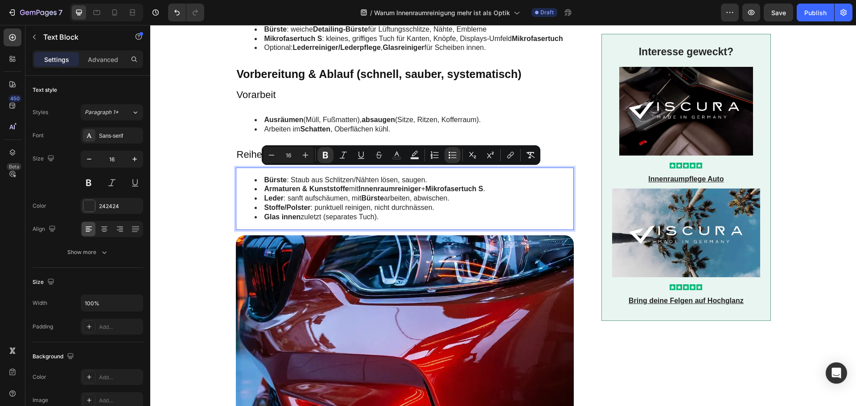
click at [424, 213] on li "Glas innen zuletzt (separates Tuch)." at bounding box center [413, 217] width 319 height 9
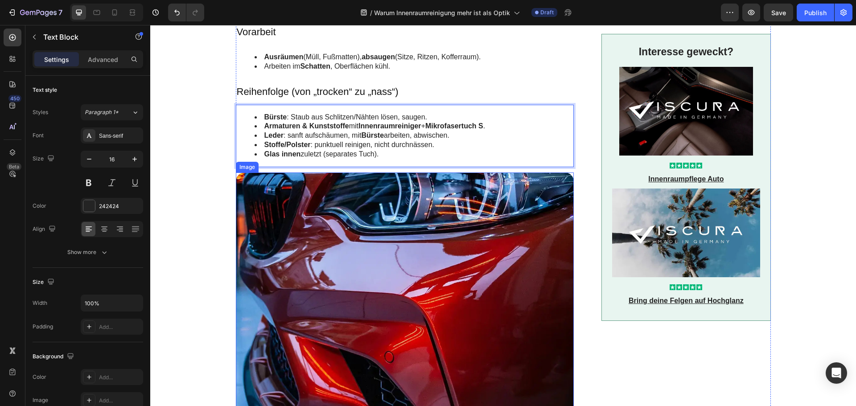
scroll to position [401, 0]
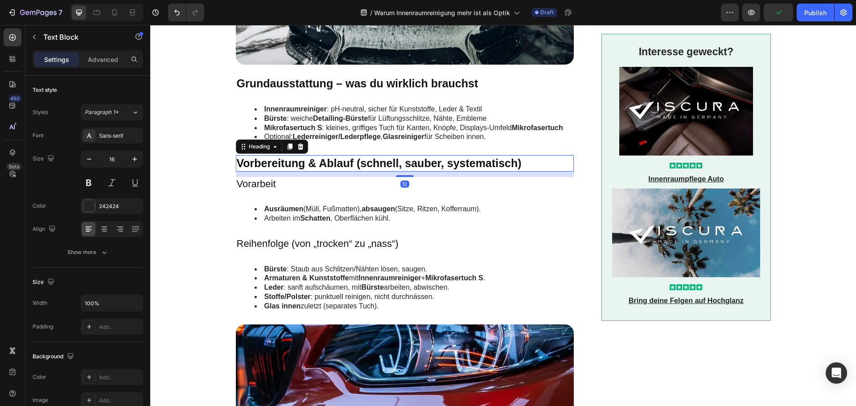
click at [318, 161] on p "Vorbereitung & Ablauf (schnell, sauber, systematisch)" at bounding box center [405, 163] width 336 height 15
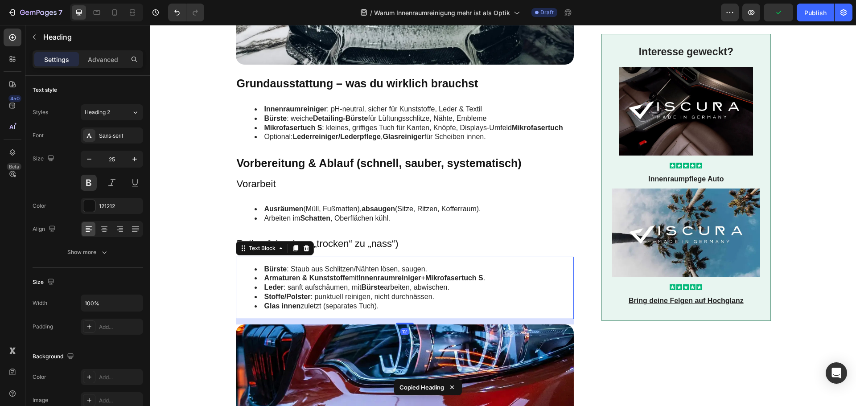
click at [316, 271] on li "Bürste : Staub aus Schlitzen/Nähten lösen, saugen." at bounding box center [413, 269] width 319 height 9
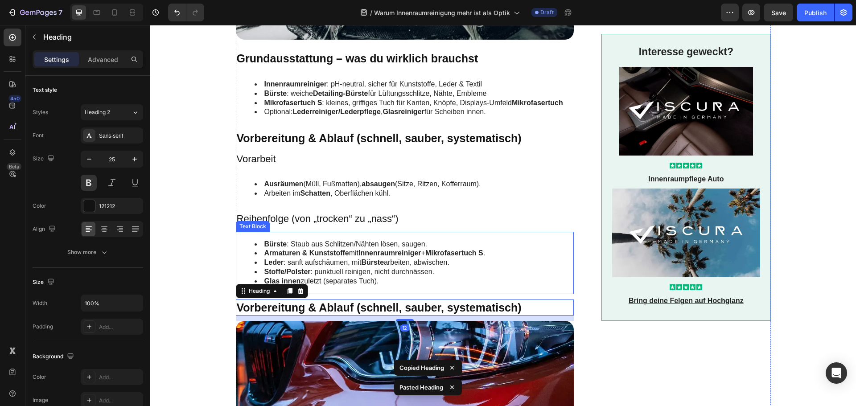
scroll to position [446, 0]
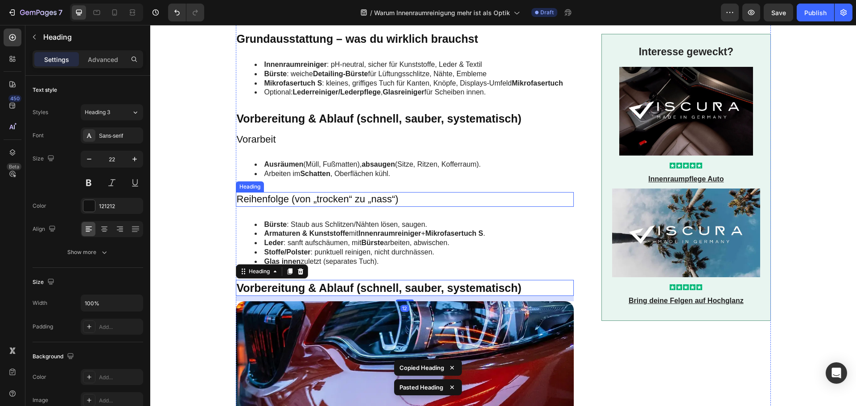
click at [319, 193] on p "Reihenfolge (von „trocken“ zu „nass“)" at bounding box center [405, 199] width 336 height 13
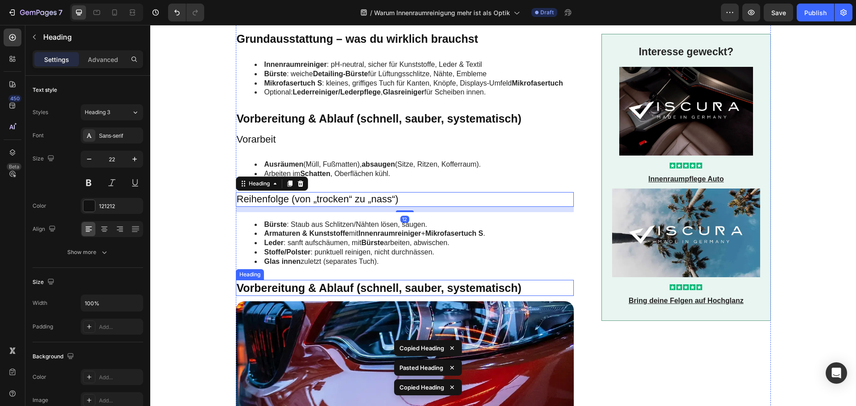
click at [309, 283] on h2 "Vorbereitung & Ablauf (schnell, sauber, systematisch)" at bounding box center [405, 288] width 338 height 16
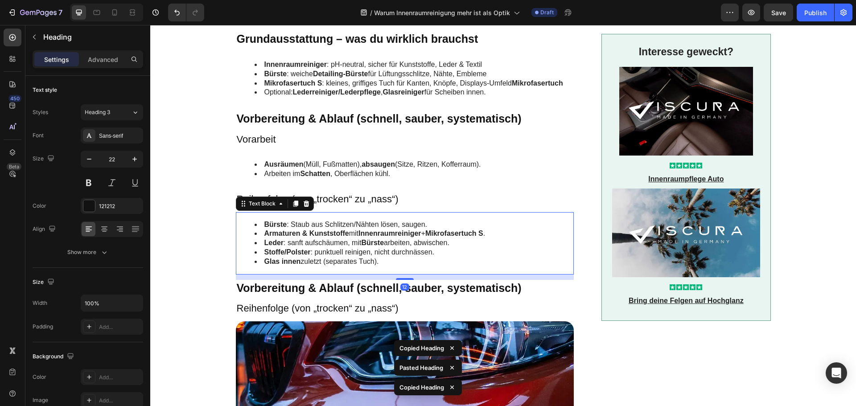
click at [331, 245] on li "Leder : sanft aufschäumen, mit Bürste arbeiten, abwischen." at bounding box center [413, 242] width 319 height 9
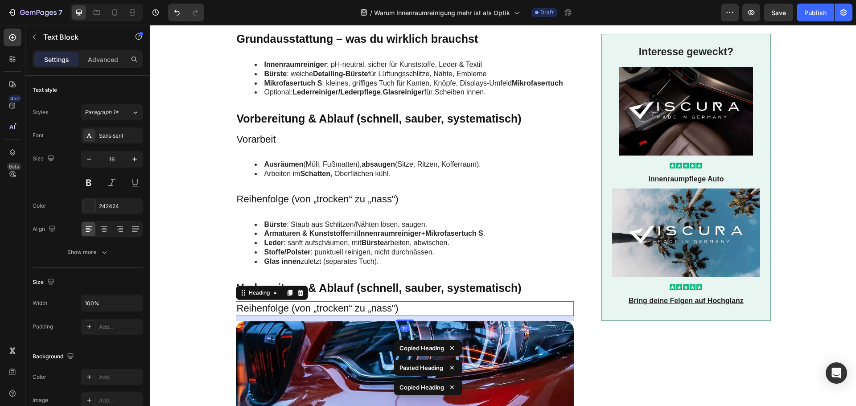
click at [296, 312] on h3 "Reihenfolge (von „trocken“ zu „nass“)" at bounding box center [405, 308] width 338 height 15
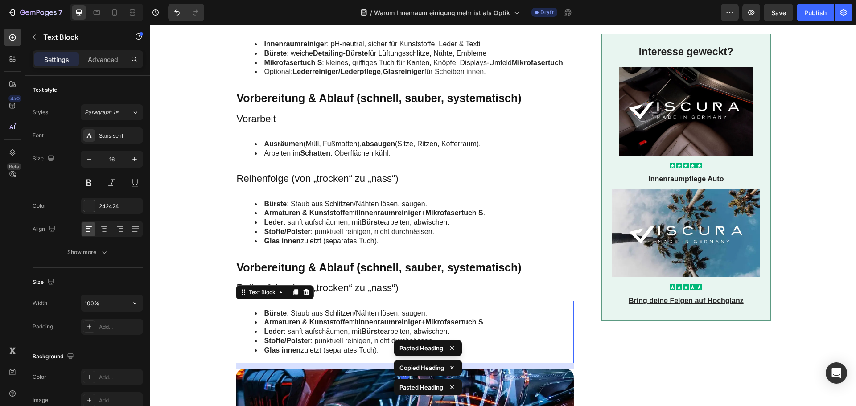
scroll to position [490, 0]
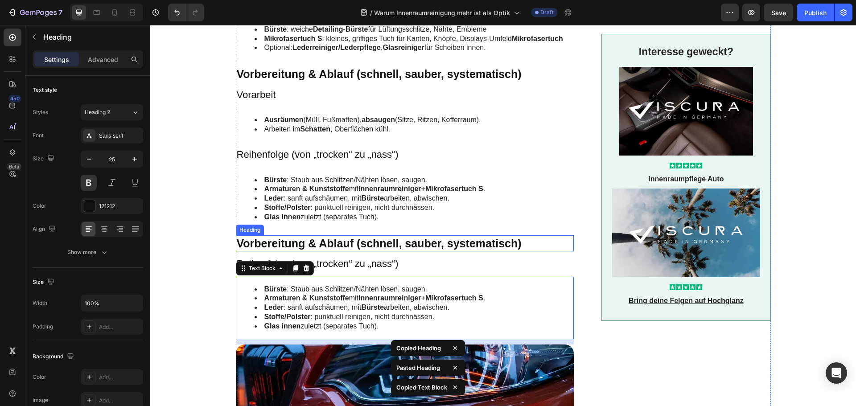
click at [299, 237] on h2 "Vorbereitung & Ablauf (schnell, sauber, systematisch)" at bounding box center [405, 243] width 338 height 16
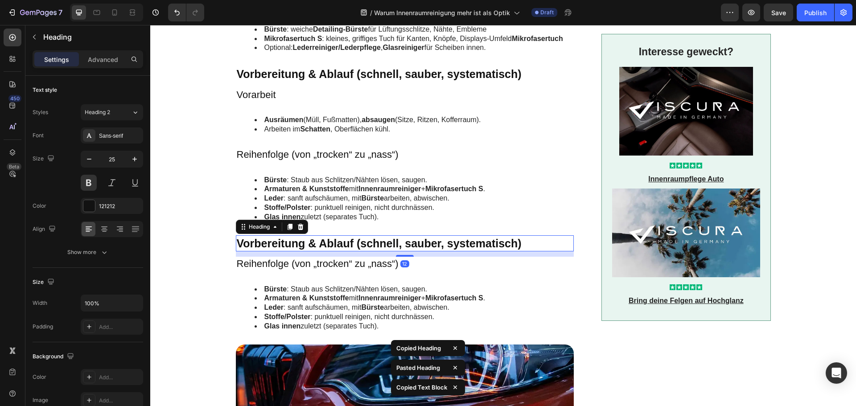
click at [299, 237] on h2 "Vorbereitung & Ablauf (schnell, sauber, systematisch)" at bounding box center [405, 243] width 338 height 16
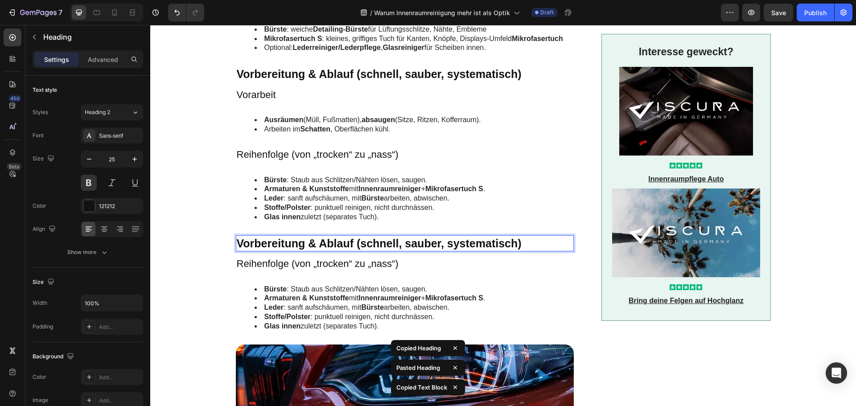
click at [299, 237] on p "Vorbereitung & Ablauf (schnell, sauber, systematisch)" at bounding box center [405, 243] width 336 height 15
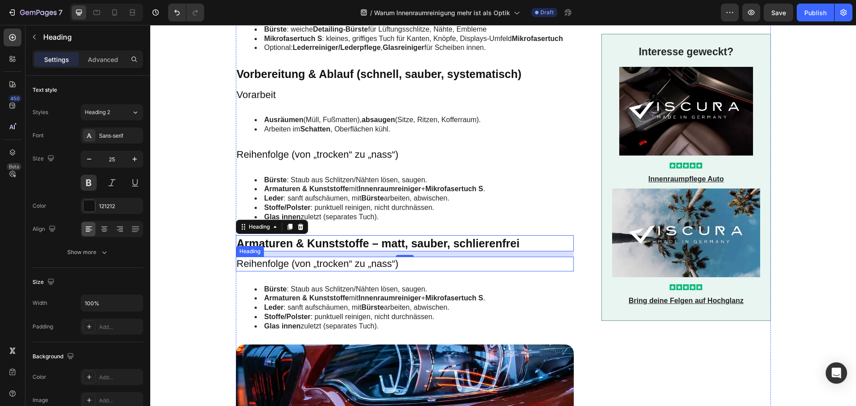
click at [267, 262] on h3 "Reihenfolge (von „trocken“ zu „nass“)" at bounding box center [405, 264] width 338 height 15
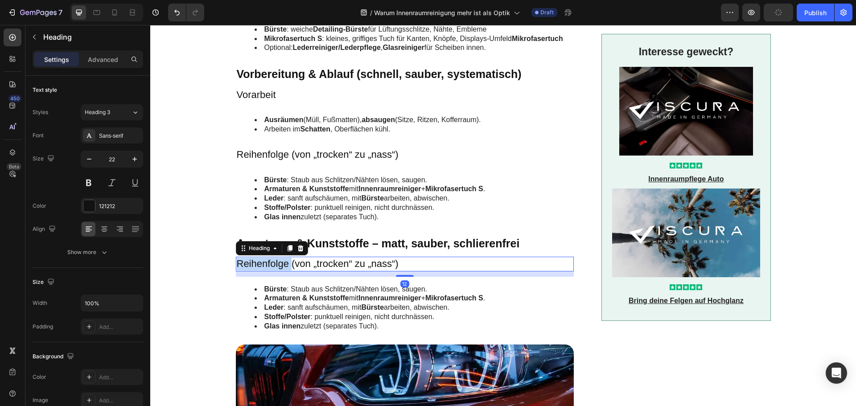
click at [267, 262] on h3 "Reihenfolge (von „trocken“ zu „nass“)" at bounding box center [405, 264] width 338 height 15
click at [267, 262] on p "Reihenfolge (von „trocken“ zu „nass“)" at bounding box center [405, 264] width 336 height 13
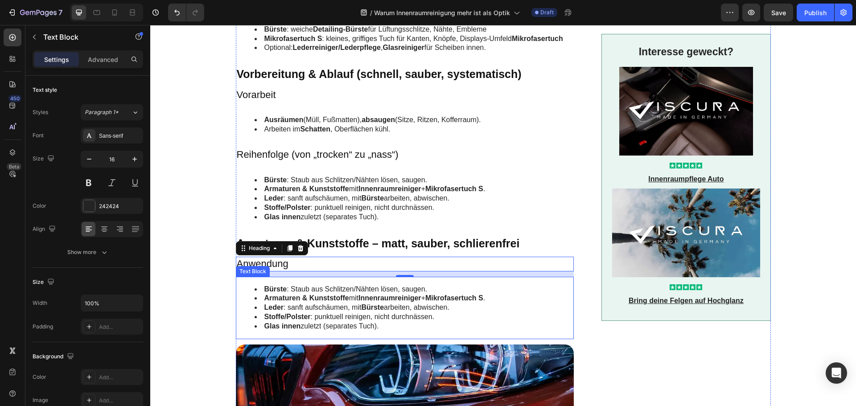
click at [296, 302] on strong "Armaturen & Kunststoffe" at bounding box center [306, 298] width 85 height 8
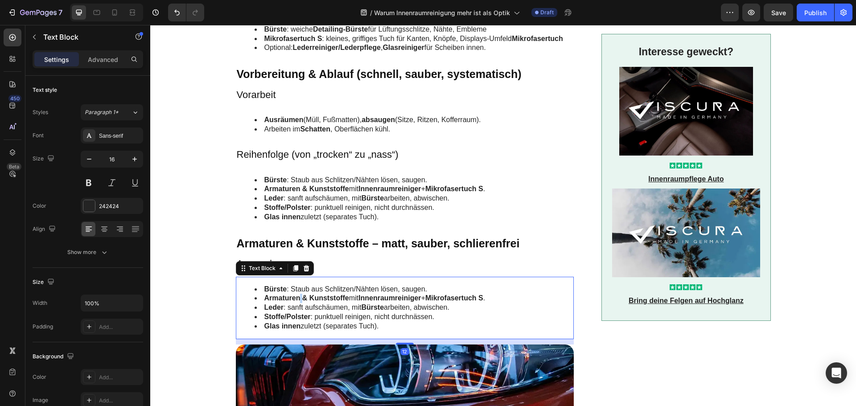
click at [296, 302] on strong "Armaturen & Kunststoffe" at bounding box center [306, 298] width 85 height 8
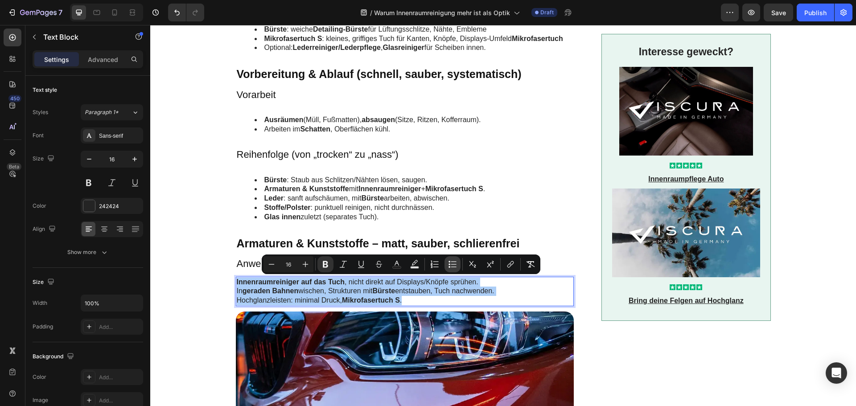
click at [454, 265] on icon "Editor contextual toolbar" at bounding box center [452, 264] width 9 height 9
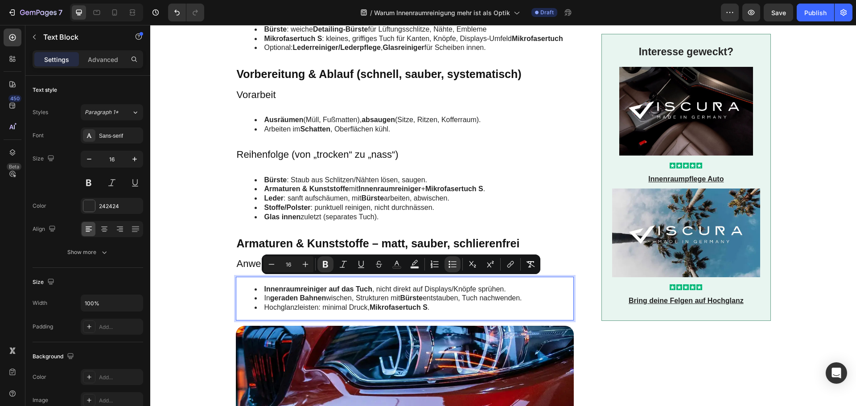
click at [438, 306] on li "Hochglanzleisten: minimal Druck, Mikrofasertuch S ." at bounding box center [413, 307] width 319 height 9
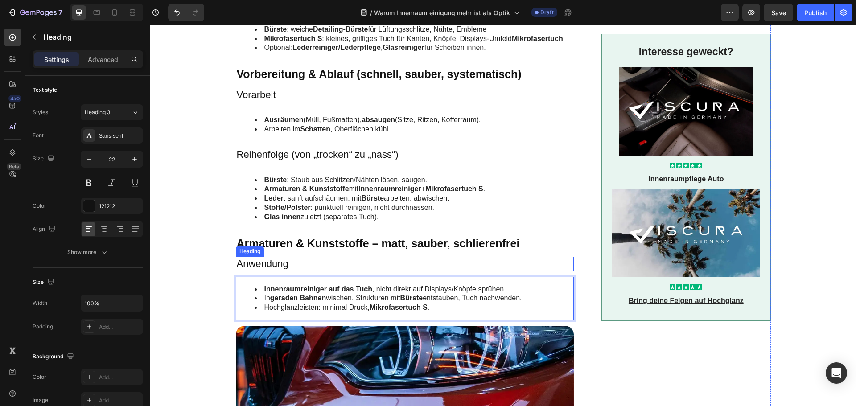
click at [268, 263] on p "Anwendung" at bounding box center [405, 264] width 336 height 13
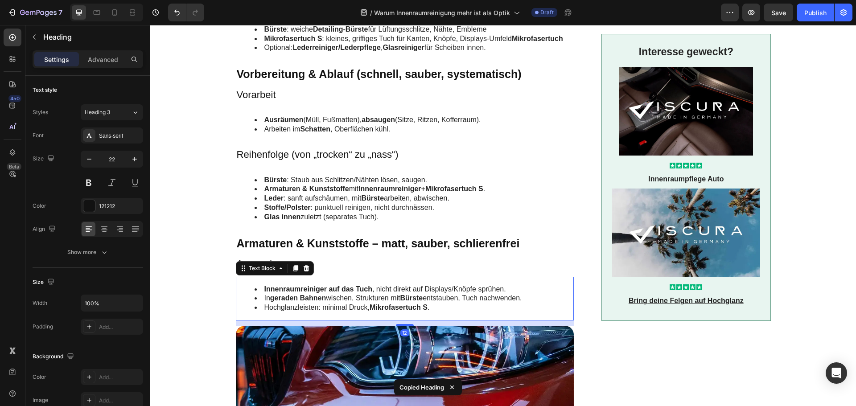
click at [270, 296] on strong "geraden Bahnen" at bounding box center [298, 298] width 56 height 8
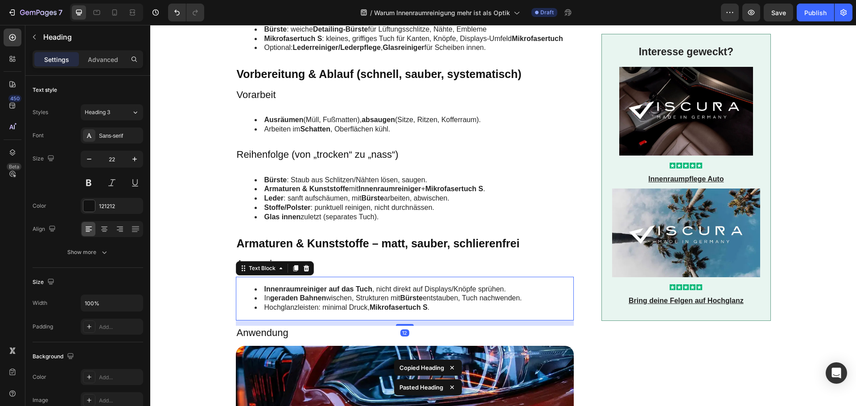
click at [297, 303] on li "Hochglanzleisten: minimal Druck, Mikrofasertuch S ." at bounding box center [413, 307] width 319 height 9
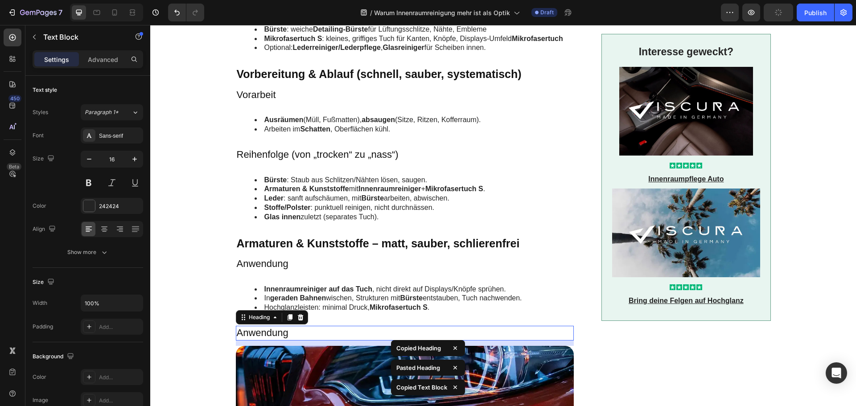
click at [290, 335] on h3 "Anwendung" at bounding box center [405, 333] width 338 height 15
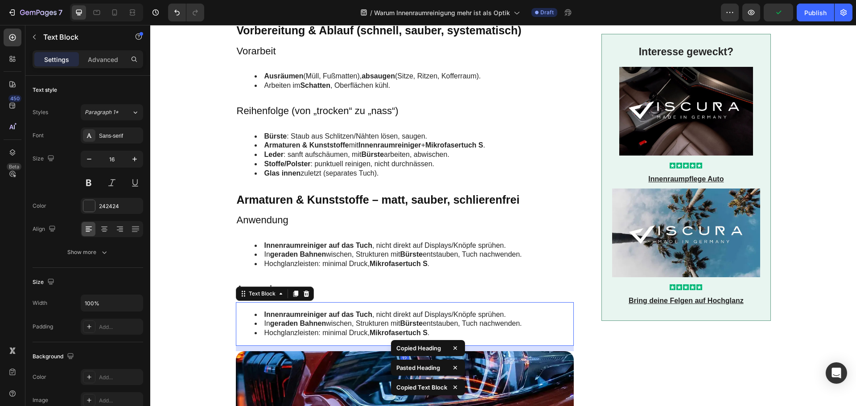
scroll to position [535, 0]
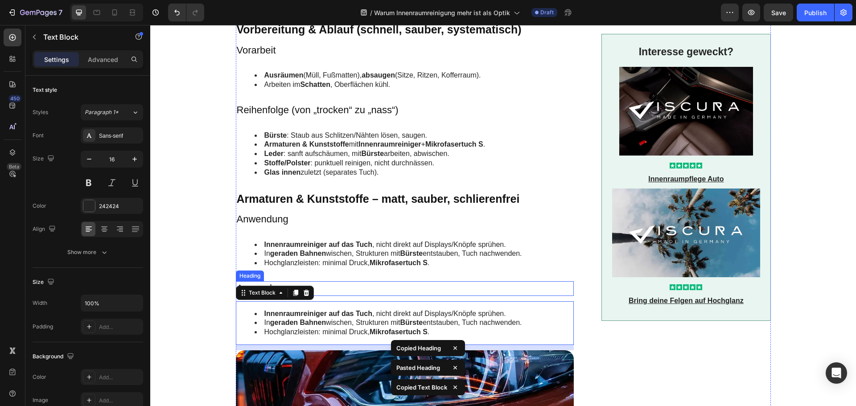
click at [333, 290] on h3 "Anwendung" at bounding box center [405, 288] width 338 height 15
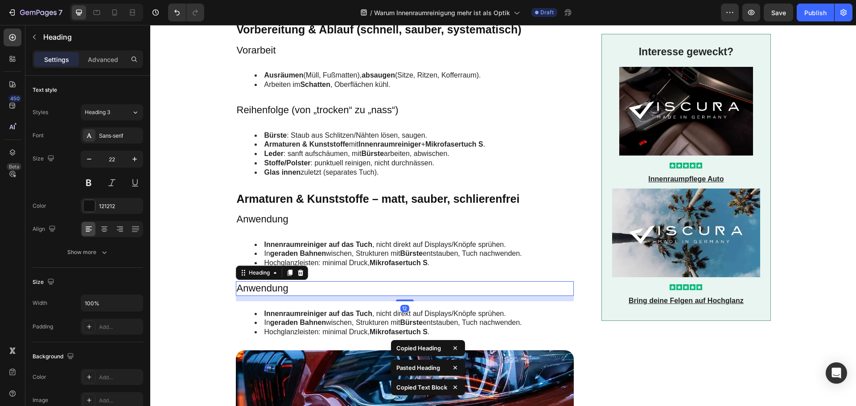
click at [333, 290] on h3 "Anwendung" at bounding box center [405, 288] width 338 height 15
click at [333, 290] on p "Anwendung" at bounding box center [405, 288] width 336 height 13
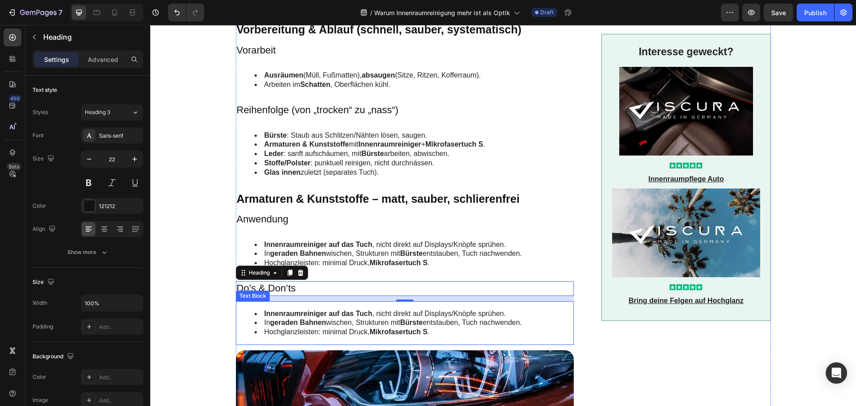
click at [270, 314] on strong "Innenraumreiniger" at bounding box center [295, 314] width 62 height 8
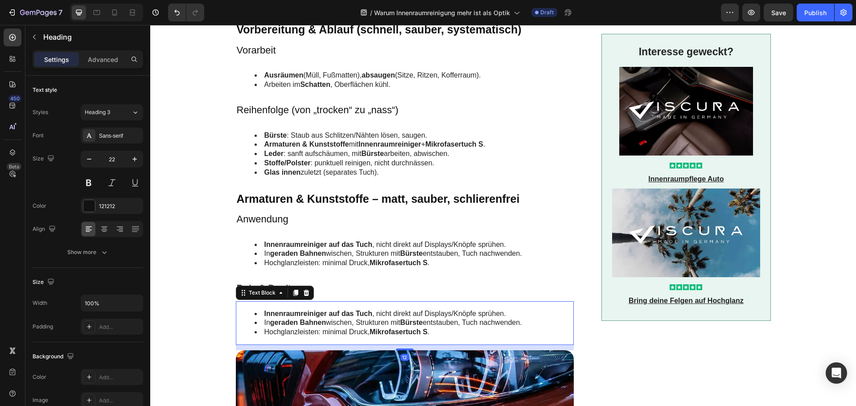
click at [270, 314] on strong "Innenraumreiniger" at bounding box center [295, 314] width 62 height 8
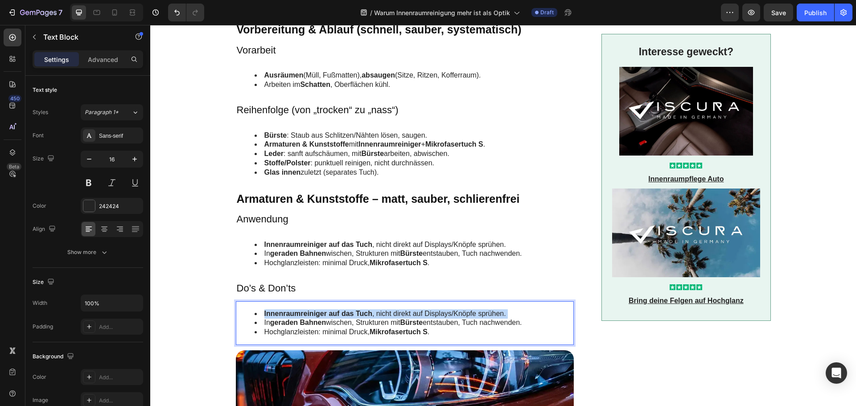
click at [270, 314] on strong "Innenraumreiniger" at bounding box center [295, 314] width 62 height 8
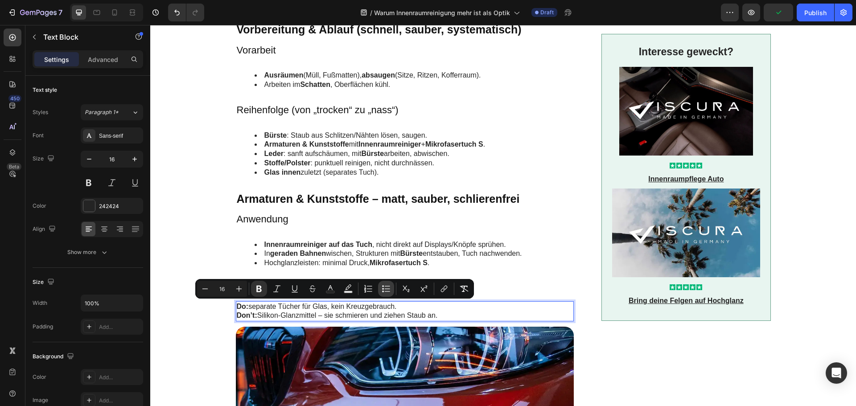
click at [389, 291] on icon "Editor contextual toolbar" at bounding box center [385, 288] width 9 height 9
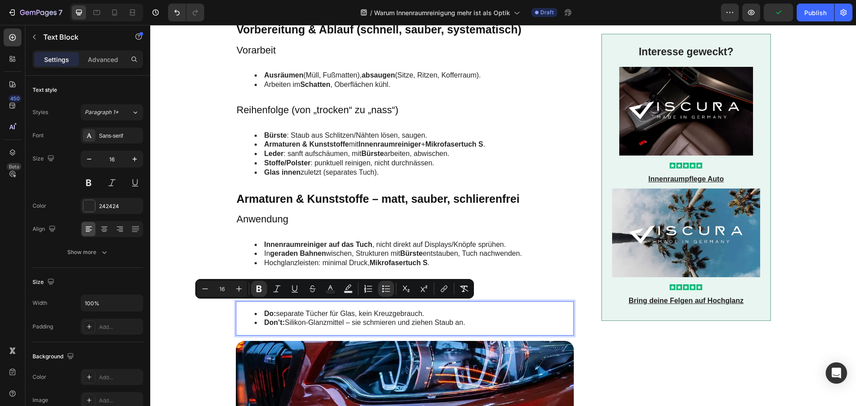
click at [385, 317] on li "Do: separate Tücher für Glas, kein Kreuzgebrauch." at bounding box center [413, 313] width 319 height 9
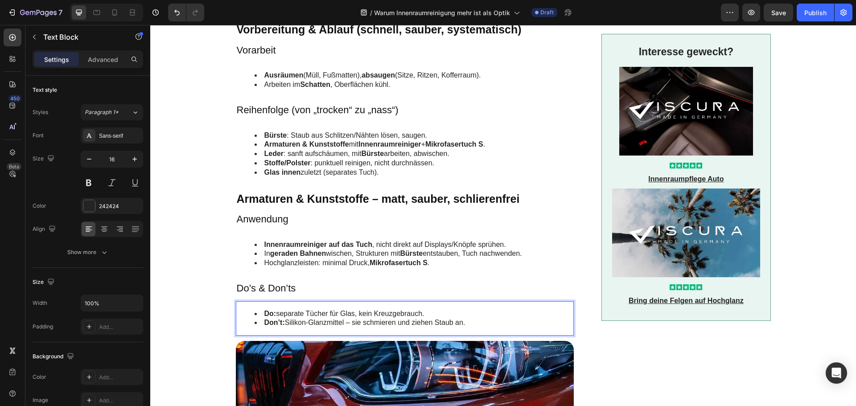
click at [282, 322] on li "Don’t: Silikon-Glanzmittel – sie schmieren und ziehen Staub an." at bounding box center [413, 322] width 319 height 9
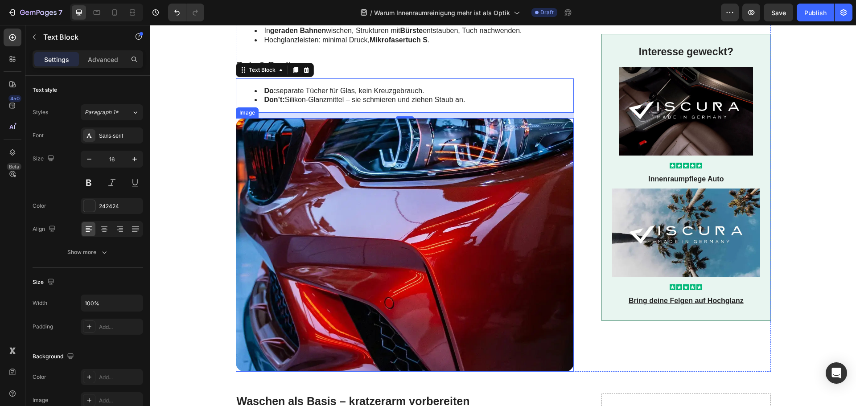
scroll to position [936, 0]
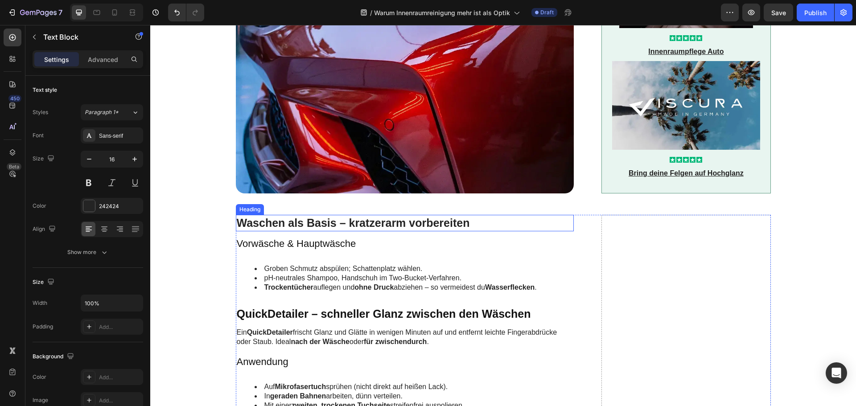
click at [287, 225] on h2 "Waschen als Basis – kratzerarm vorbereiten" at bounding box center [405, 223] width 338 height 16
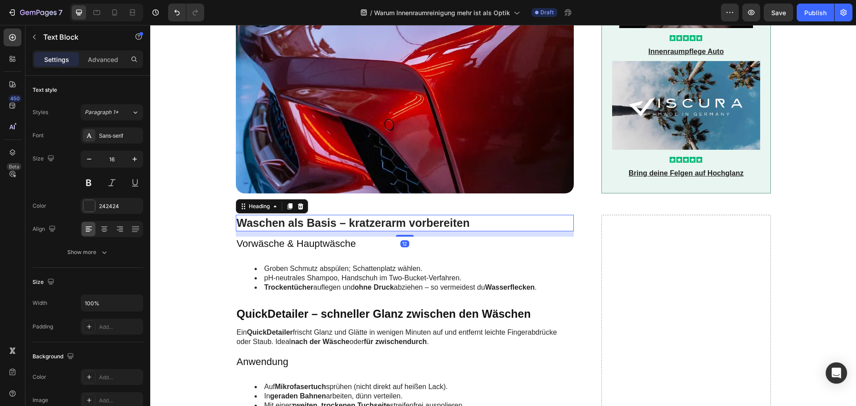
click at [287, 225] on h2 "Waschen als Basis – kratzerarm vorbereiten" at bounding box center [405, 223] width 338 height 16
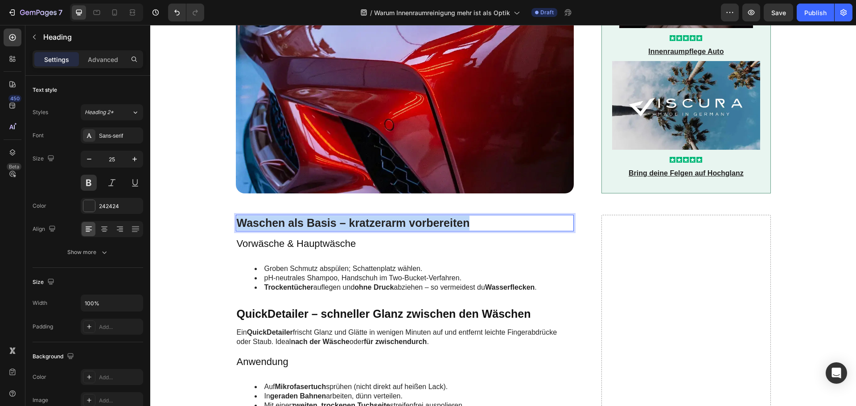
click at [287, 225] on p "Waschen als Basis – kratzerarm vorbereiten" at bounding box center [405, 223] width 336 height 15
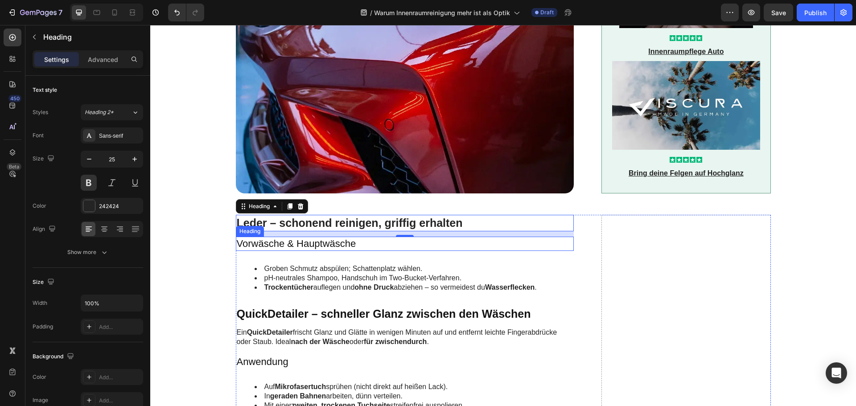
click at [291, 247] on h3 "Vorwäsche & Hauptwäsche" at bounding box center [405, 244] width 338 height 15
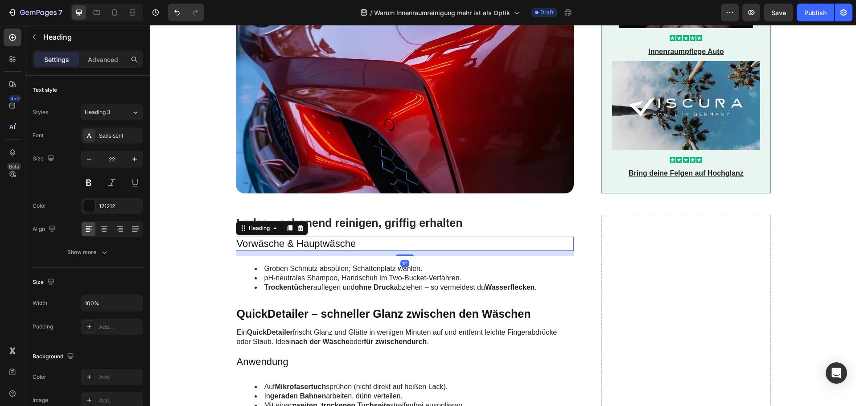
click at [291, 247] on h3 "Vorwäsche & Hauptwäsche" at bounding box center [405, 244] width 338 height 15
click at [293, 271] on li "Groben Schmutz abspülen; Schattenplatz wählen." at bounding box center [413, 268] width 319 height 9
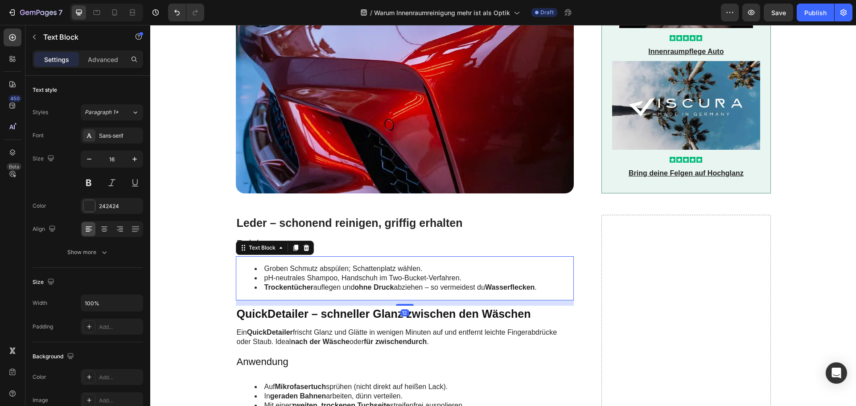
click at [293, 271] on li "Groben Schmutz abspülen; Schattenplatz wählen." at bounding box center [413, 268] width 319 height 9
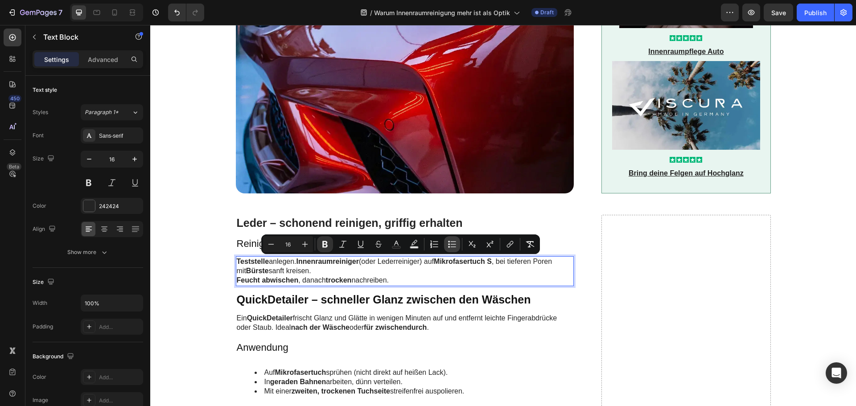
click at [455, 245] on icon "Editor contextual toolbar" at bounding box center [451, 244] width 9 height 9
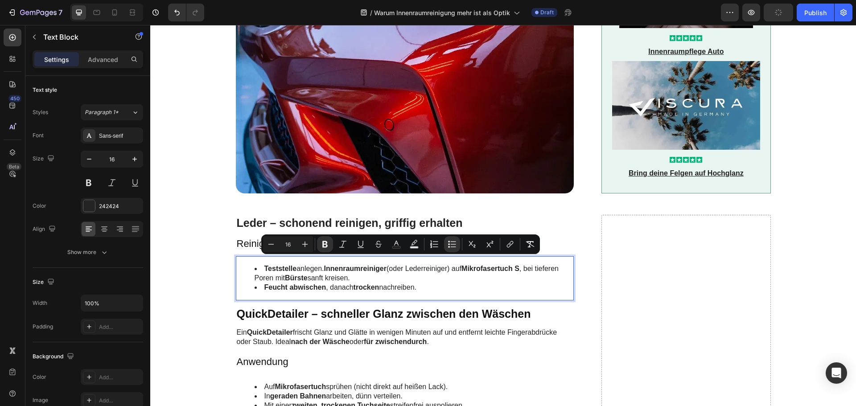
click at [440, 286] on li "Feucht abwischen , danach trocken nachreiben." at bounding box center [413, 287] width 319 height 9
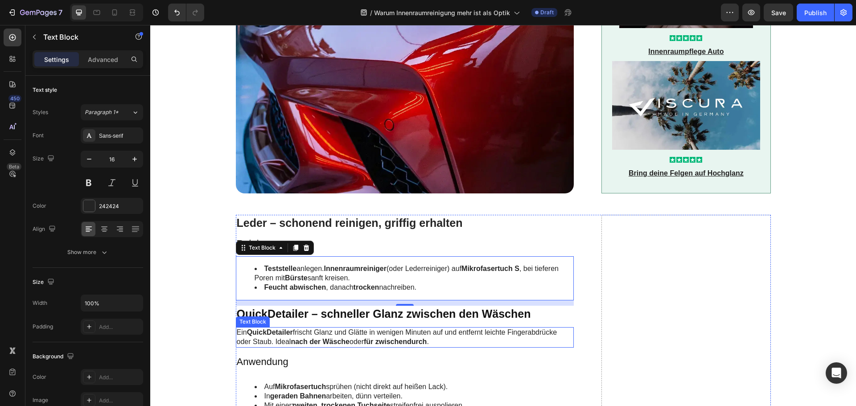
click at [268, 361] on h3 "Anwendung" at bounding box center [405, 362] width 338 height 15
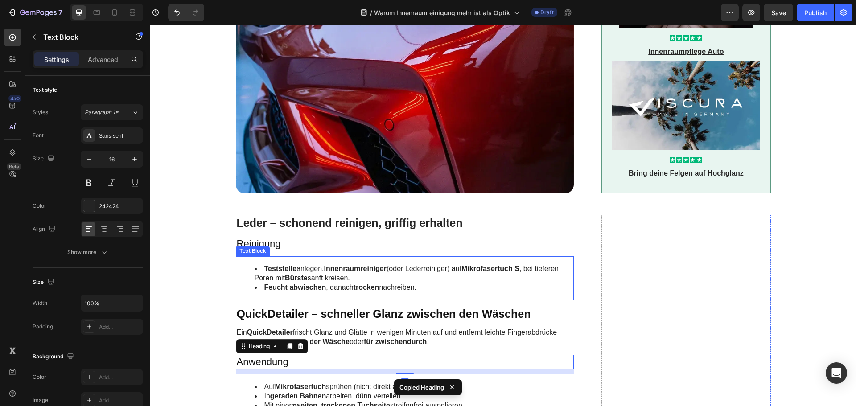
click at [287, 279] on strong "Bürste" at bounding box center [296, 278] width 23 height 8
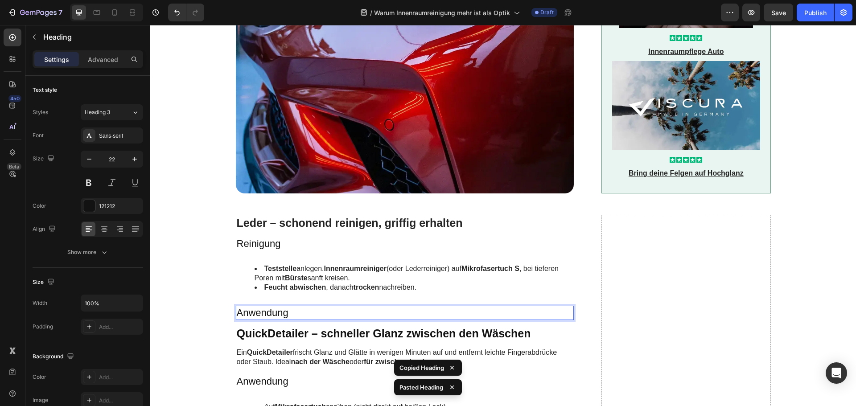
click at [281, 311] on h3 "Anwendung" at bounding box center [405, 313] width 338 height 15
click at [281, 311] on p "Anwendung" at bounding box center [405, 313] width 336 height 13
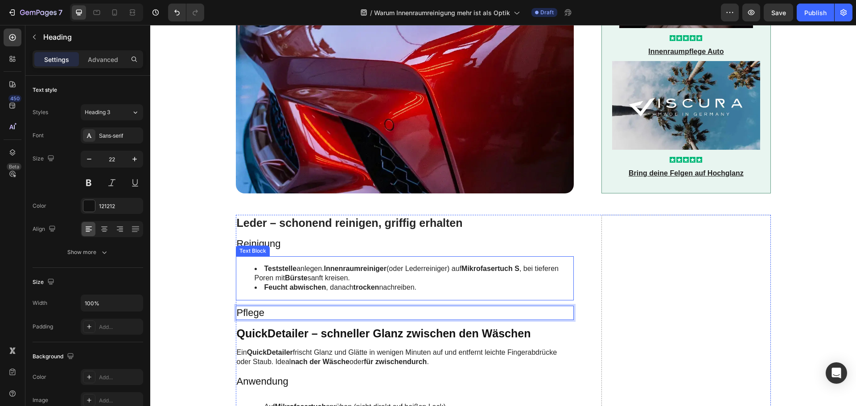
click at [304, 279] on strong "Bürste" at bounding box center [296, 278] width 23 height 8
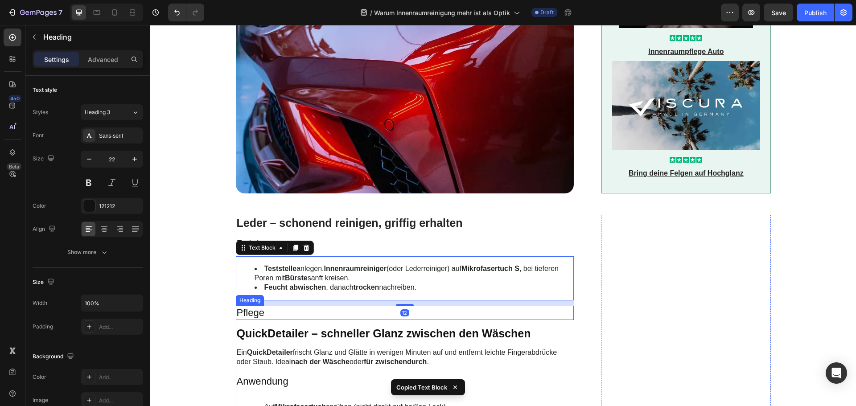
click at [278, 313] on p "Pflege" at bounding box center [405, 313] width 336 height 13
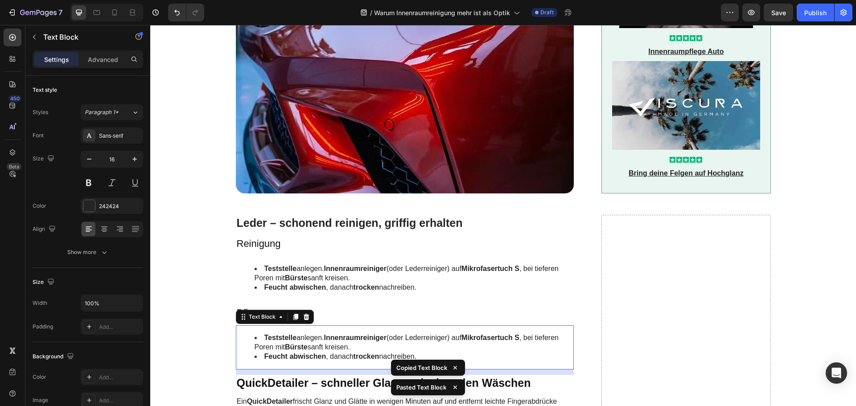
click at [291, 342] on li "Teststelle anlegen. Innenraumreiniger (oder Lederreiniger) auf Mikrofasertuch S…" at bounding box center [413, 342] width 319 height 19
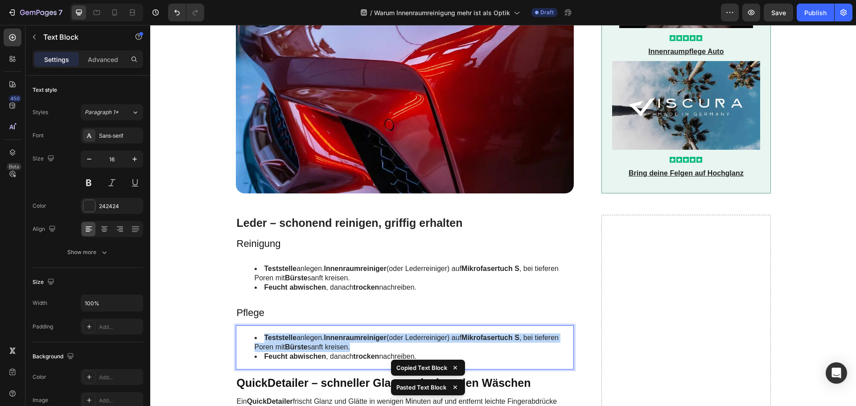
click at [291, 342] on li "Teststelle anlegen. Innenraumreiniger (oder Lederreiniger) auf Mikrofasertuch S…" at bounding box center [413, 342] width 319 height 19
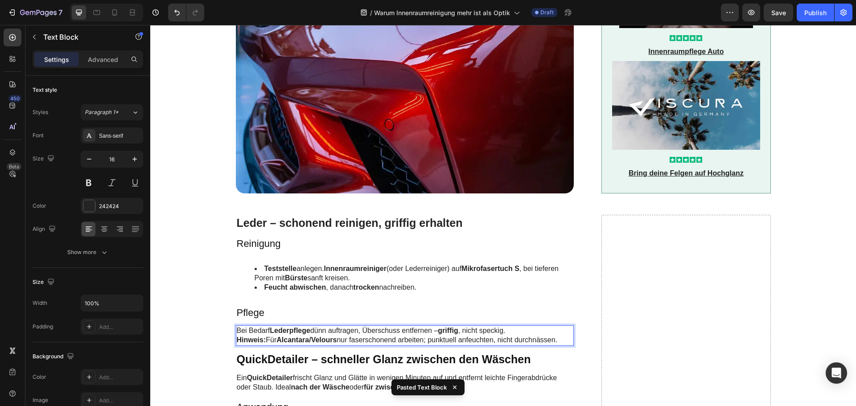
click at [323, 328] on p "Bei Bedarf Lederpflege dünn auftragen, Überschuss entfernen – griffig , nicht s…" at bounding box center [405, 330] width 336 height 9
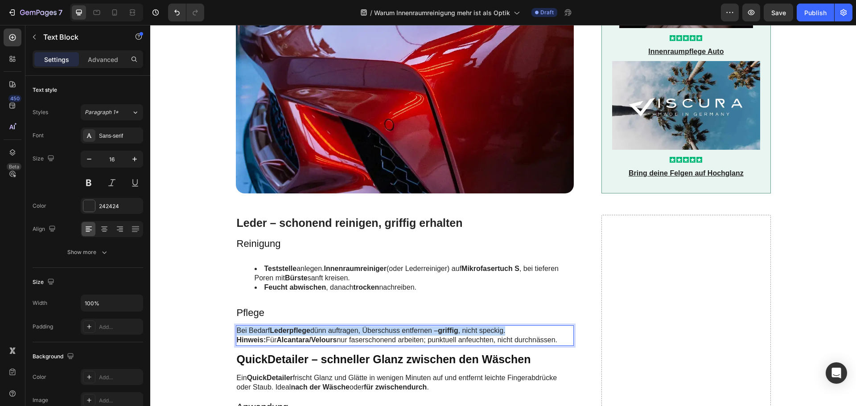
click at [323, 328] on p "Bei Bedarf Lederpflege dünn auftragen, Überschuss entfernen – griffig , nicht s…" at bounding box center [405, 330] width 336 height 9
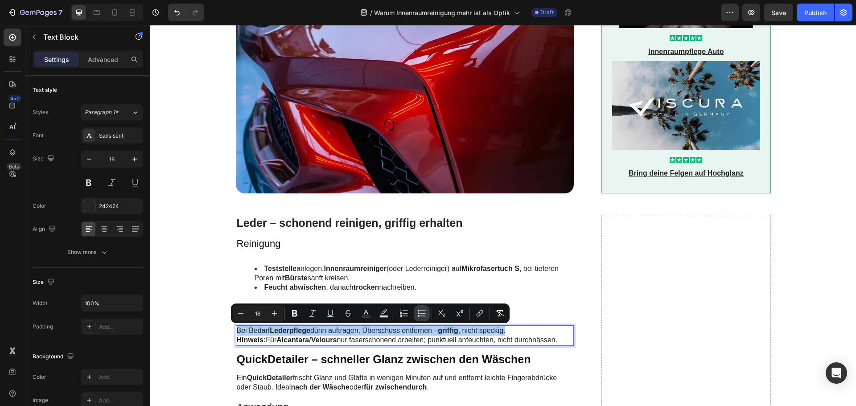
click at [425, 312] on icon "Editor contextual toolbar" at bounding box center [421, 313] width 9 height 9
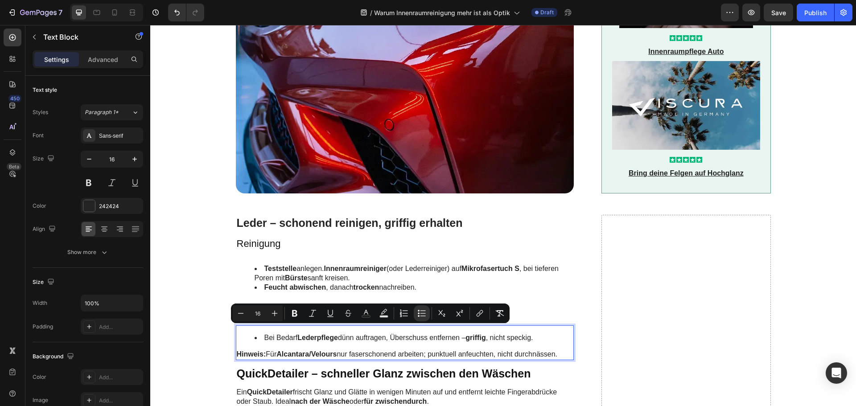
click at [383, 340] on li "Bei Bedarf Lederpflege dünn auftragen, Überschuss entfernen – griffig , nicht s…" at bounding box center [413, 337] width 319 height 9
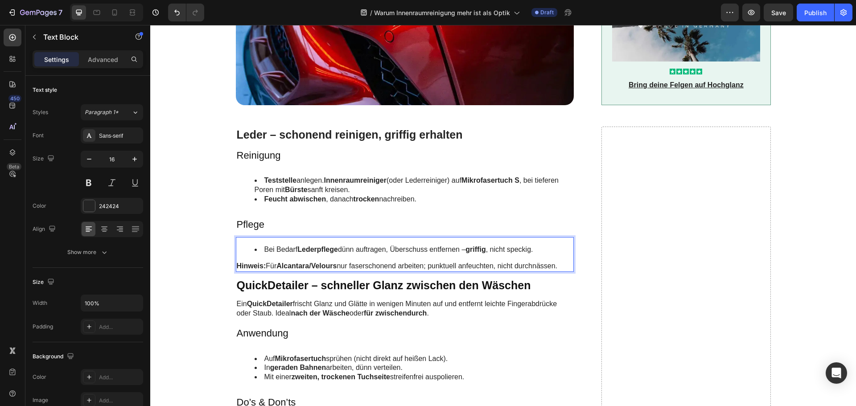
scroll to position [1025, 0]
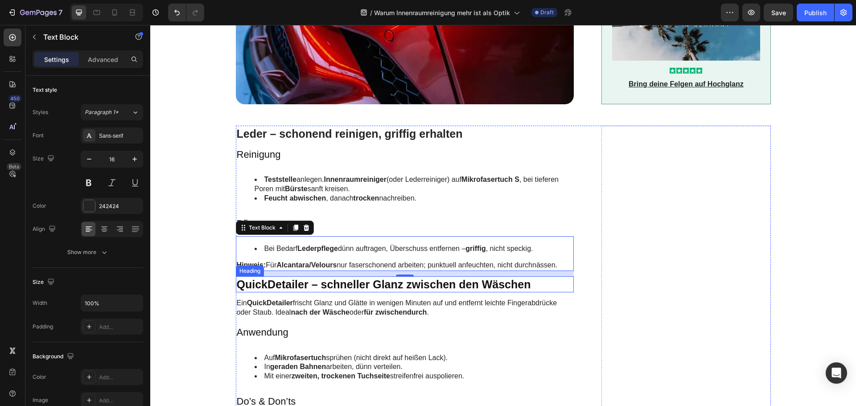
click at [317, 284] on h2 "QuickDetailer – schneller Glanz zwischen den Wäschen" at bounding box center [405, 284] width 338 height 16
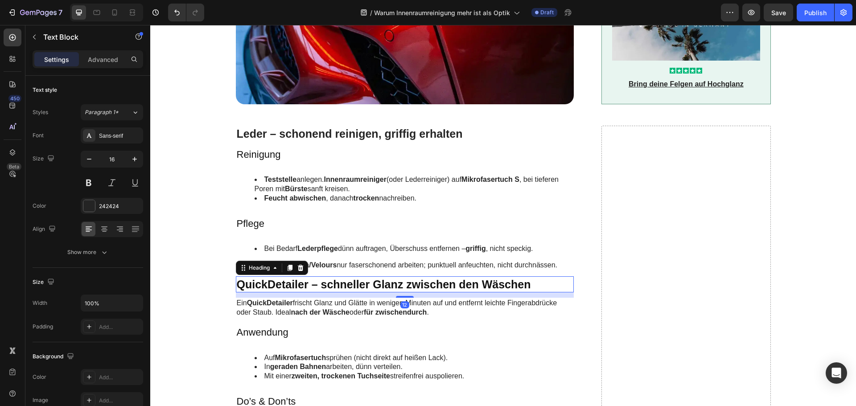
click at [317, 284] on h2 "QuickDetailer – schneller Glanz zwischen den Wäschen" at bounding box center [405, 284] width 338 height 16
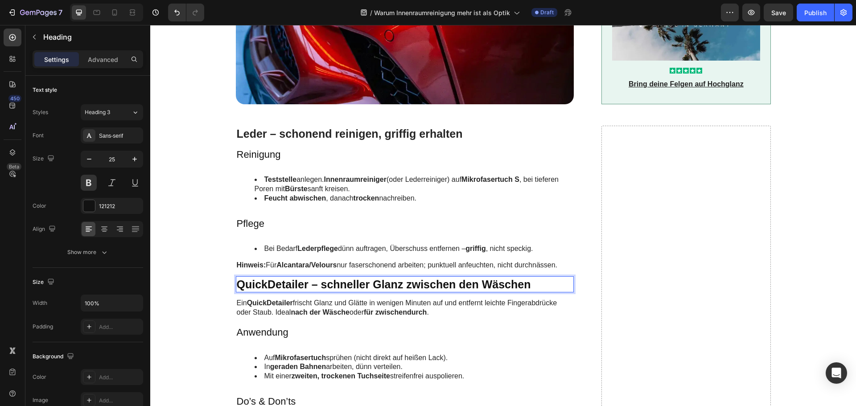
click at [317, 284] on p "QuickDetailer – schneller Glanz zwischen den Wäschen" at bounding box center [405, 284] width 336 height 15
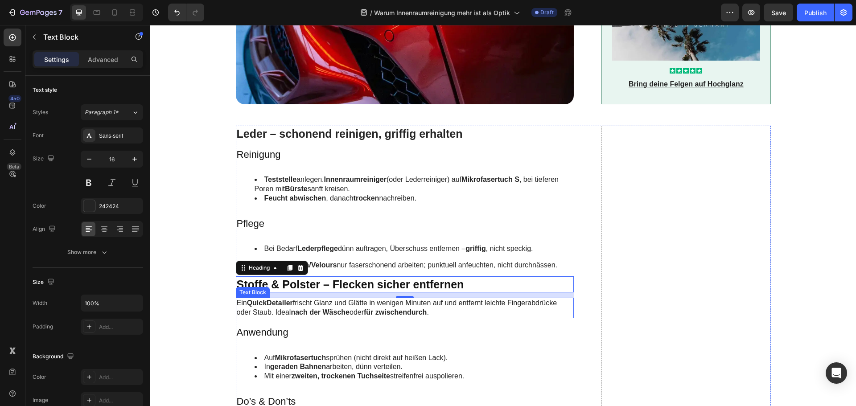
click at [296, 301] on p "Ein QuickDetailer frischt Glanz und Glätte in wenigen Minuten auf und entfernt …" at bounding box center [405, 308] width 336 height 19
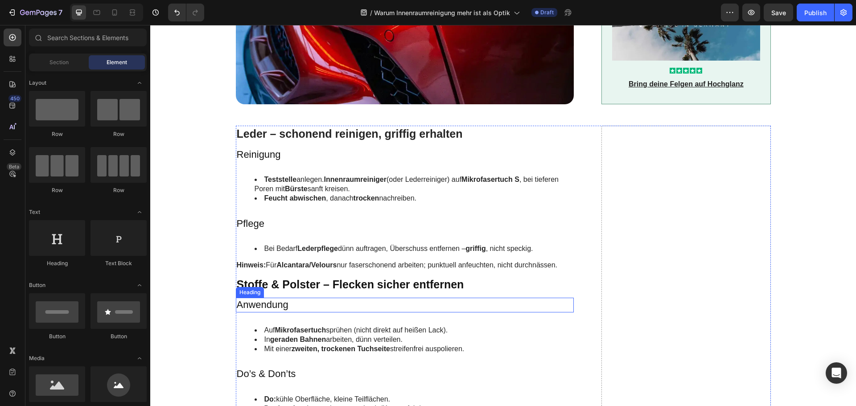
click at [279, 305] on h3 "Anwendung" at bounding box center [405, 305] width 338 height 15
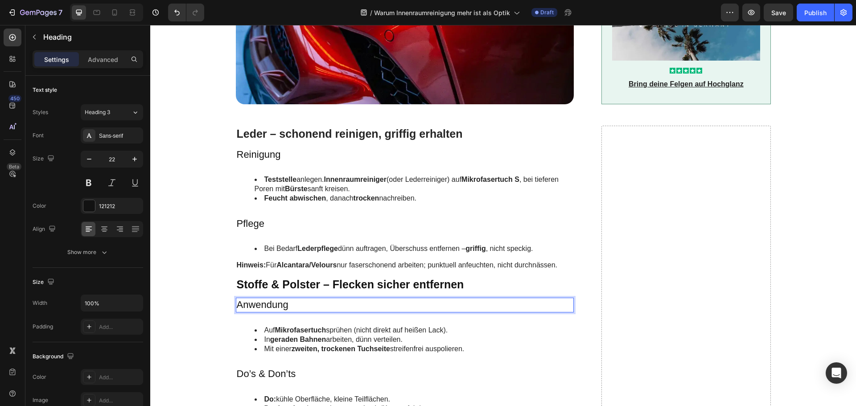
click at [279, 305] on h3 "Anwendung" at bounding box center [405, 305] width 338 height 15
click at [279, 305] on p "Anwendung" at bounding box center [405, 305] width 336 height 13
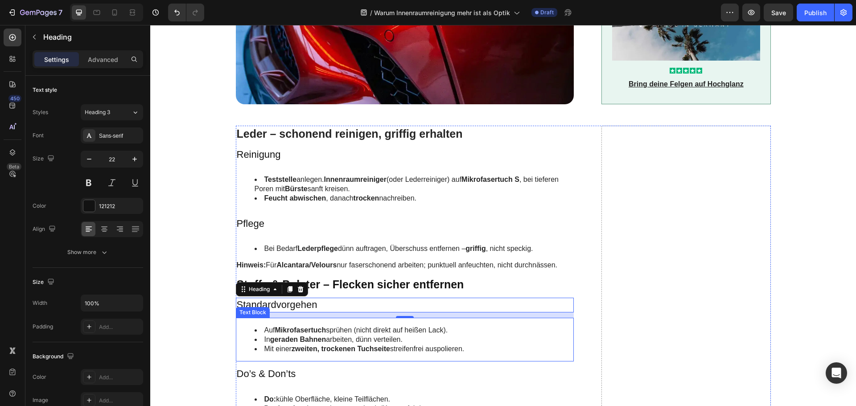
click at [348, 328] on li "Auf Mikrofasertuch sprühen (nicht direkt auf heißen Lack)." at bounding box center [413, 330] width 319 height 9
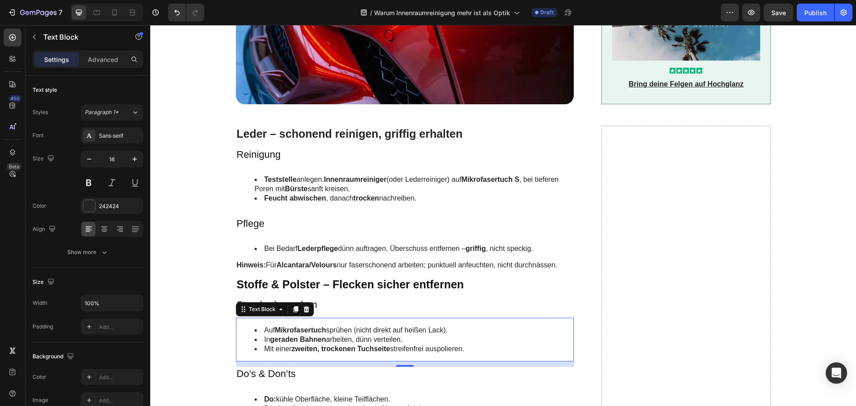
click at [348, 328] on li "Auf Mikrofasertuch sprühen (nicht direkt auf heißen Lack)." at bounding box center [413, 330] width 319 height 9
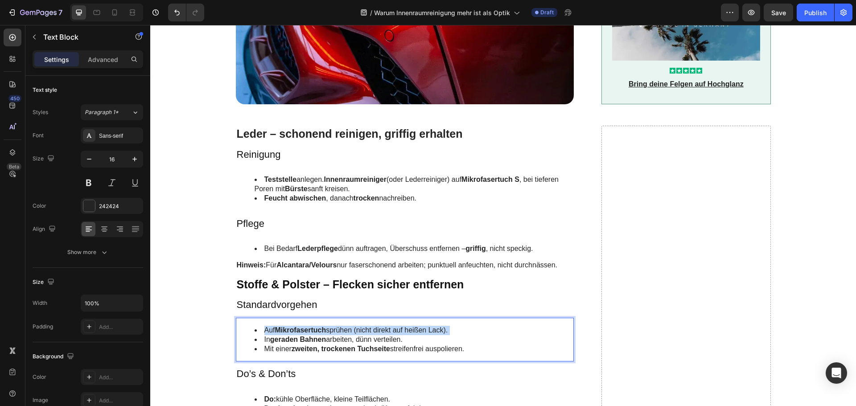
click at [348, 328] on li "Auf Mikrofasertuch sprühen (nicht direkt auf heißen Lack)." at bounding box center [413, 330] width 319 height 9
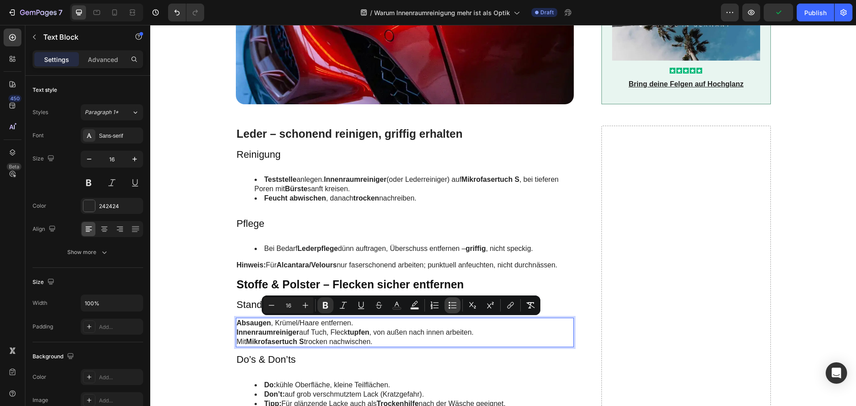
click at [449, 306] on icon "Editor contextual toolbar" at bounding box center [449, 305] width 2 height 2
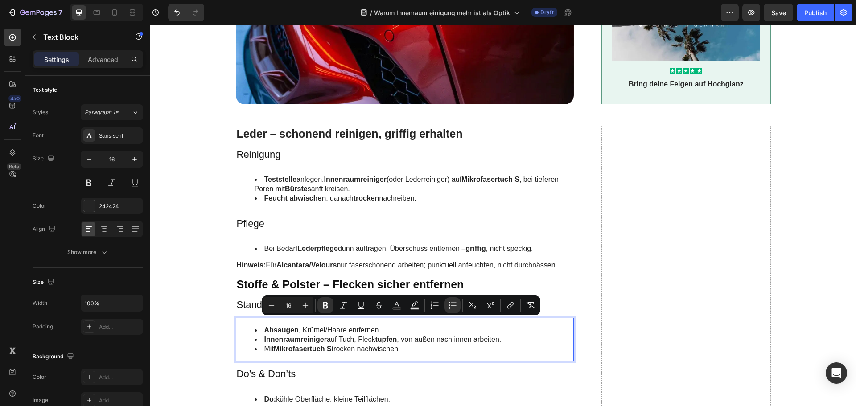
click at [406, 344] on li "Innenraumreiniger auf Tuch, Fleck tupfen , von außen nach innen arbeiten." at bounding box center [413, 339] width 319 height 9
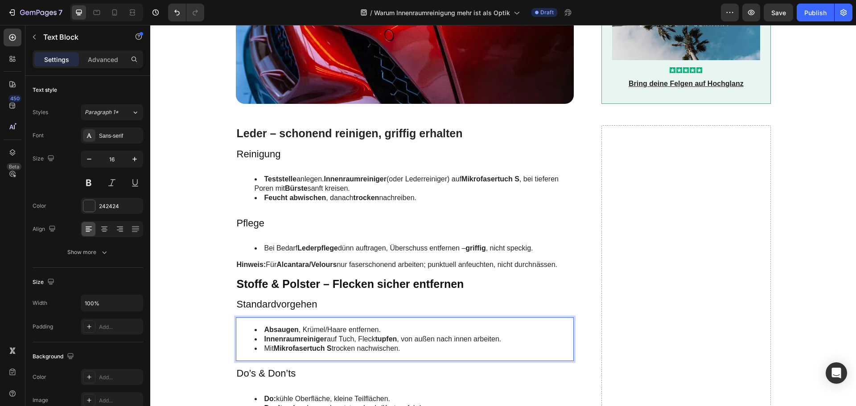
scroll to position [1070, 0]
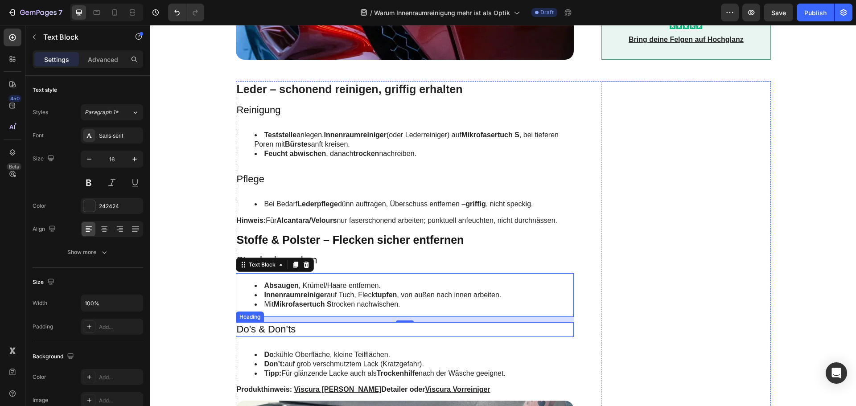
click at [270, 329] on h3 "Do’s & Don’ts" at bounding box center [405, 329] width 338 height 15
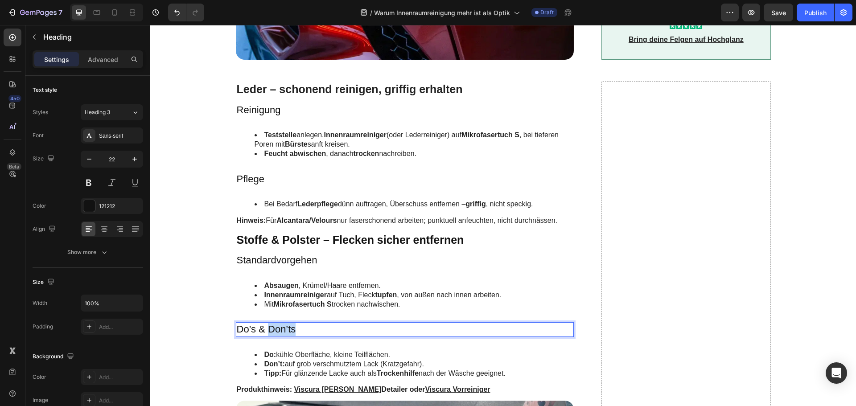
click at [270, 329] on h3 "Do’s & Don’ts" at bounding box center [405, 329] width 338 height 15
click at [270, 329] on p "Do’s & Don’ts" at bounding box center [405, 329] width 336 height 13
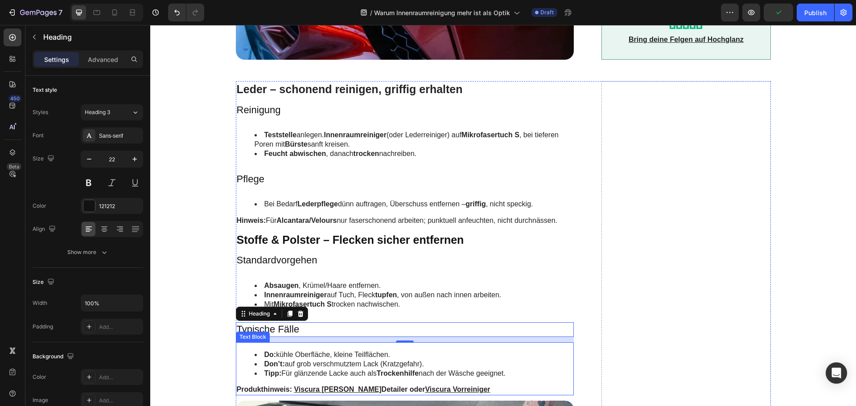
click at [296, 358] on li "Do: kühle Oberfläche, kleine Teilflächen." at bounding box center [413, 354] width 319 height 9
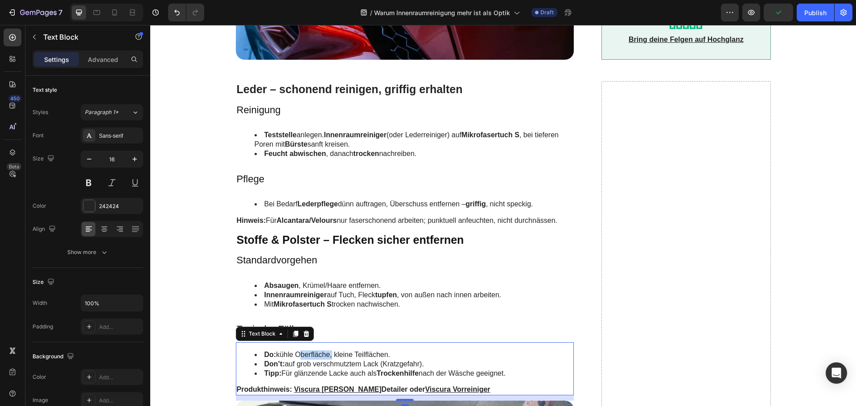
click at [296, 358] on li "Do: kühle Oberfläche, kleine Teilflächen." at bounding box center [413, 354] width 319 height 9
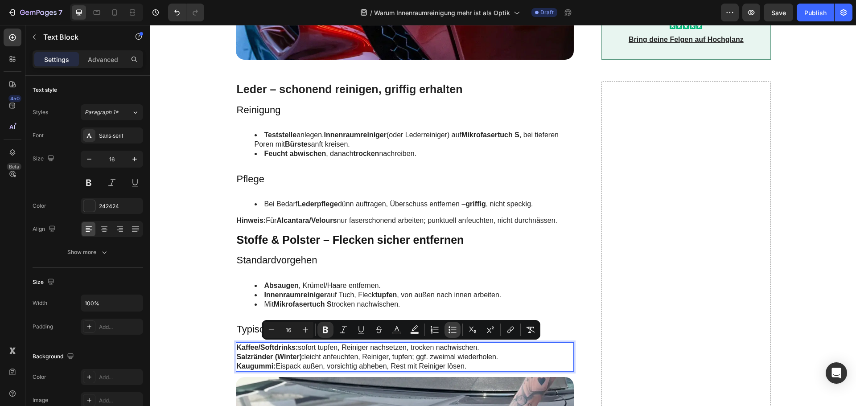
click at [453, 330] on icon "Editor contextual toolbar" at bounding box center [452, 329] width 9 height 9
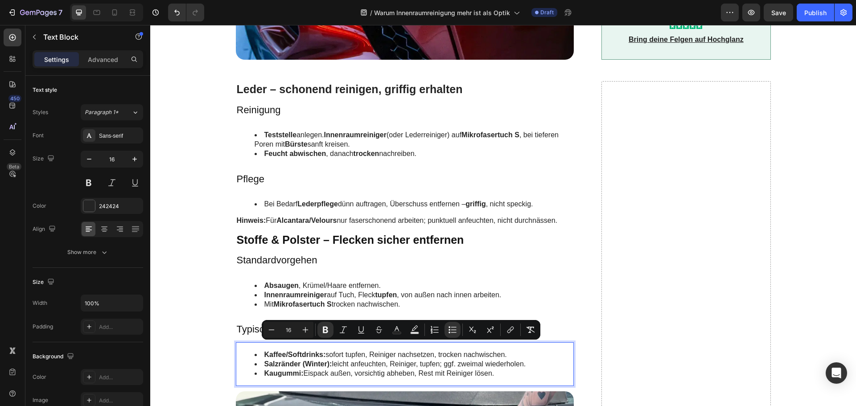
click at [364, 368] on li "Salzränder (Winter): leicht anfeuchten, Reiniger, tupfen; ggf. zweimal wiederho…" at bounding box center [413, 364] width 319 height 9
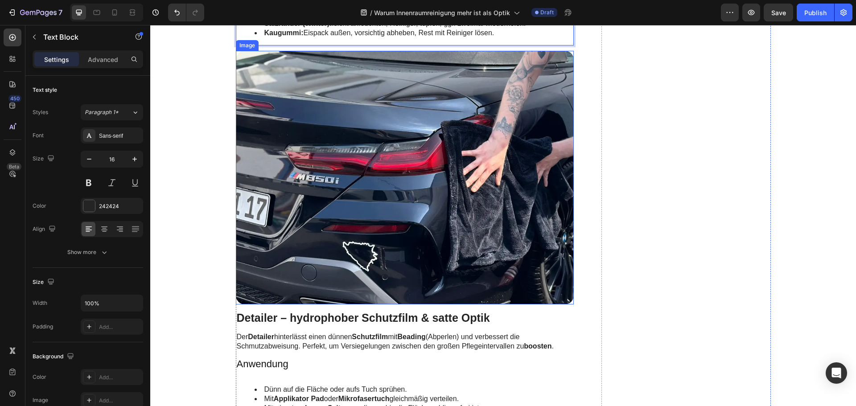
scroll to position [1426, 0]
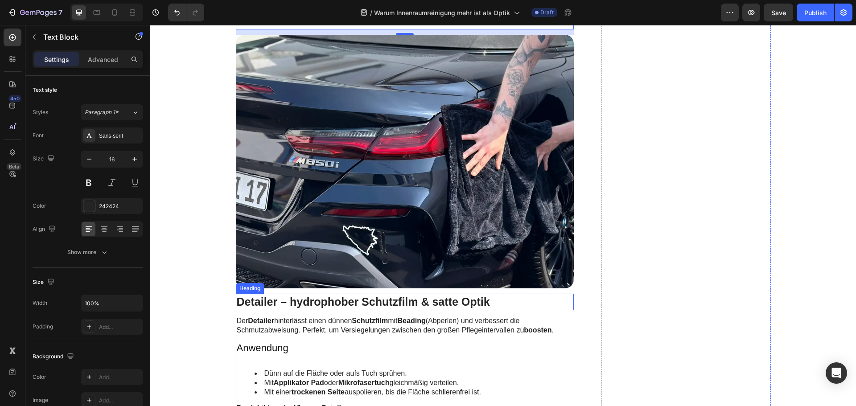
click at [301, 303] on h2 "Detailer – hydrophober Schutzfilm & satte Optik" at bounding box center [405, 302] width 338 height 16
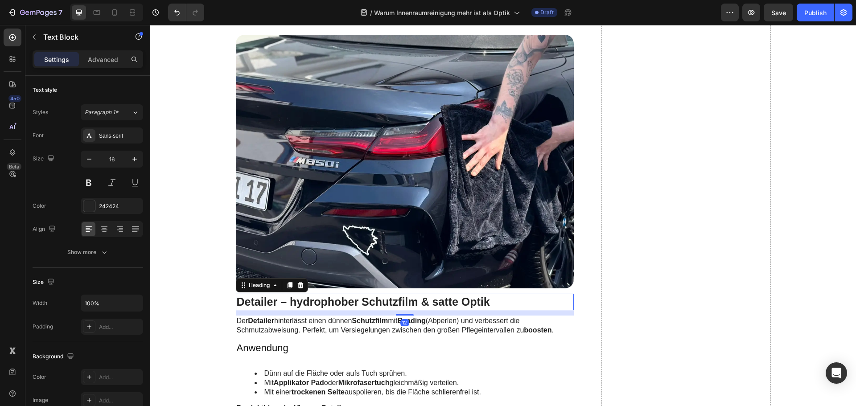
click at [301, 303] on h2 "Detailer – hydrophober Schutzfilm & satte Optik" at bounding box center [405, 302] width 338 height 16
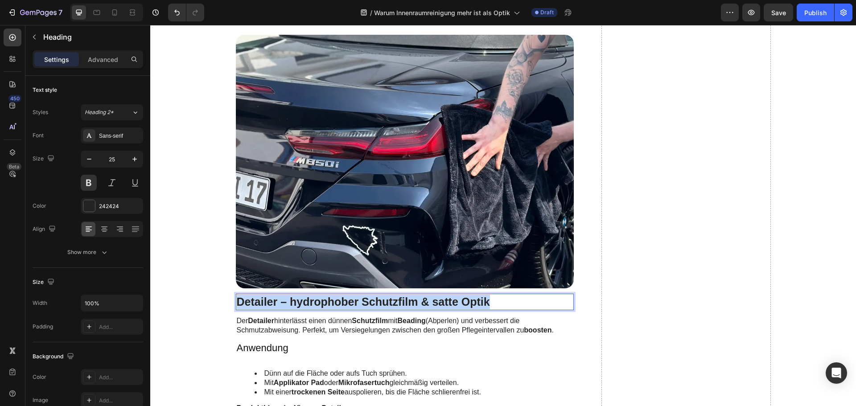
click at [301, 303] on p "Detailer – hydrophober Schutzfilm & satte Optik" at bounding box center [405, 302] width 336 height 15
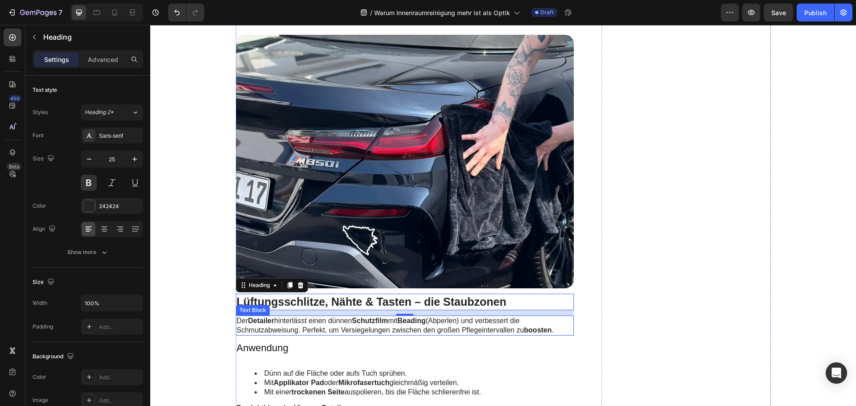
click at [269, 324] on strong "Detailer" at bounding box center [261, 321] width 26 height 8
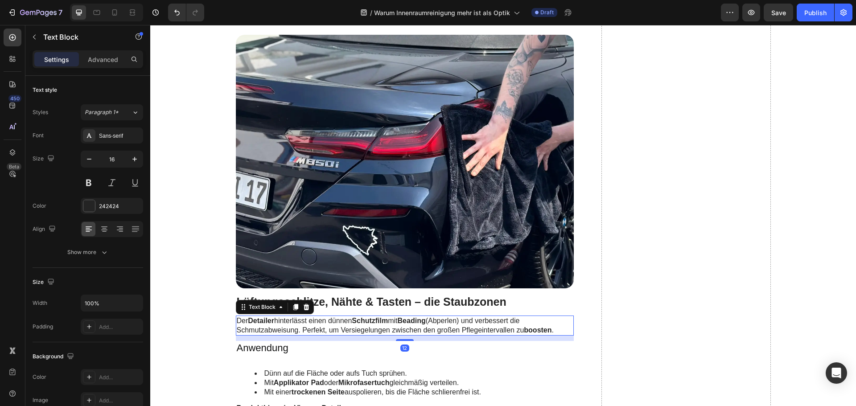
click at [269, 324] on strong "Detailer" at bounding box center [261, 321] width 26 height 8
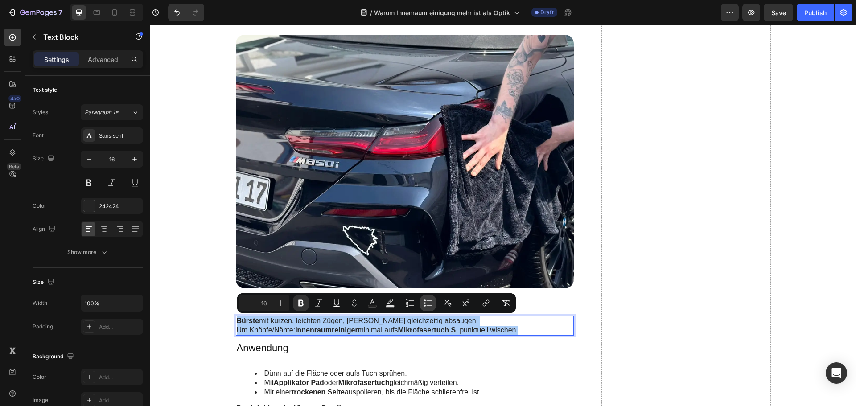
click at [429, 304] on icon "Editor contextual toolbar" at bounding box center [427, 303] width 9 height 9
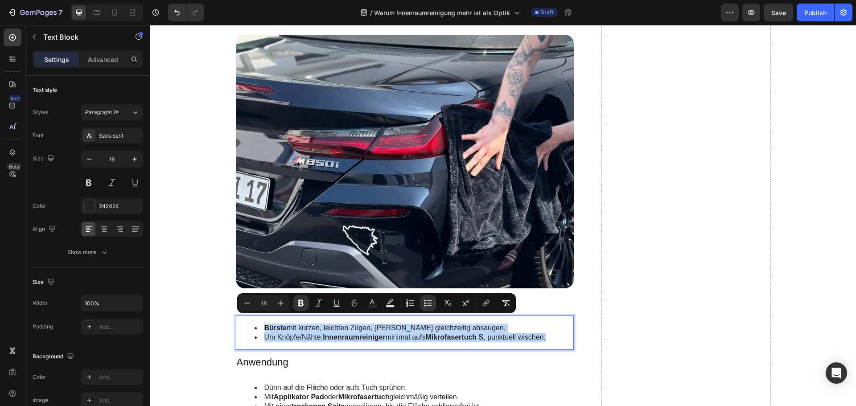
click at [359, 332] on li "Bürste mit kurzen, leichten Zügen, Staub gleichzeitig absaugen." at bounding box center [413, 328] width 319 height 9
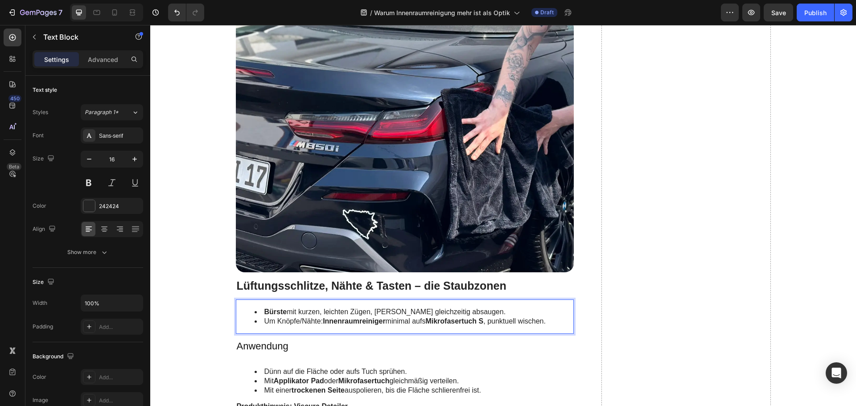
scroll to position [1471, 0]
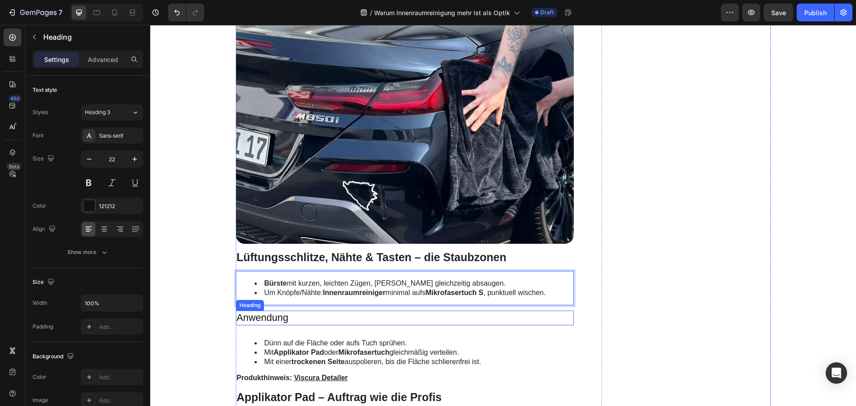
click at [286, 313] on h3 "Anwendung" at bounding box center [405, 318] width 338 height 15
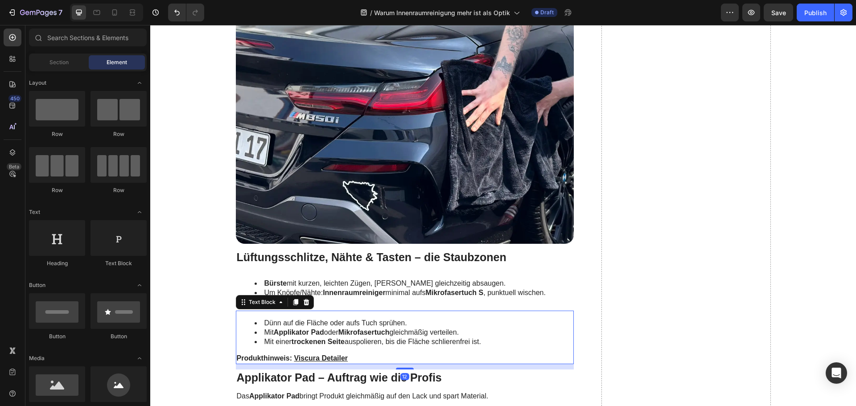
click at [285, 324] on li "Dünn auf die Fläche oder aufs Tuch sprühen." at bounding box center [413, 323] width 319 height 9
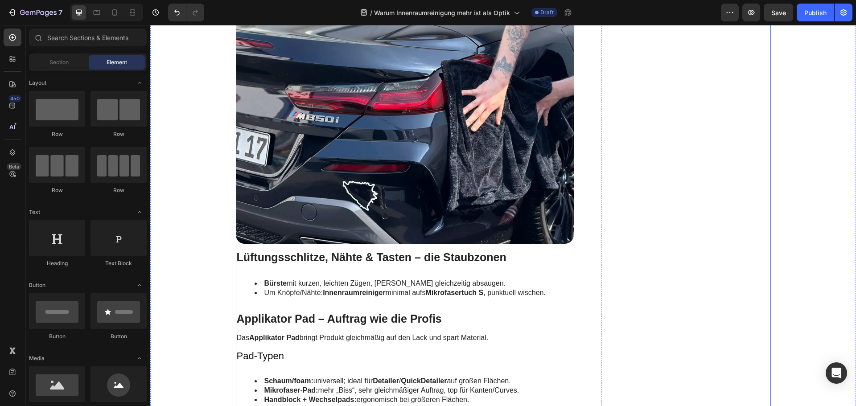
click at [284, 313] on h2 "Applikator Pad – Auftrag wie die Profis" at bounding box center [405, 319] width 338 height 16
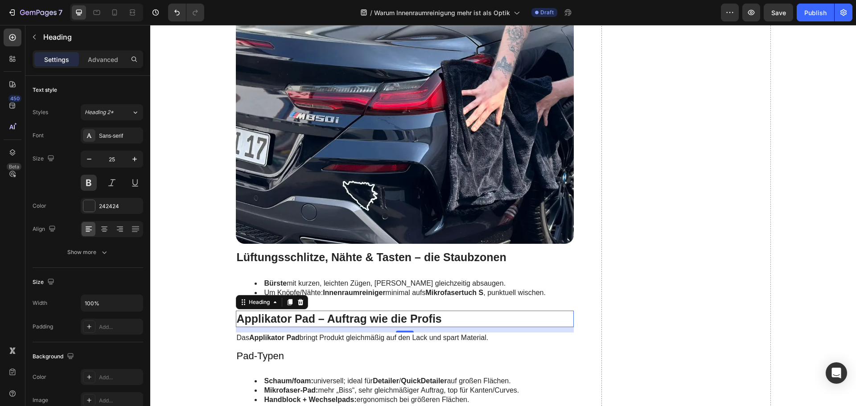
click at [284, 313] on h2 "Applikator Pad – Auftrag wie die Profis" at bounding box center [405, 319] width 338 height 16
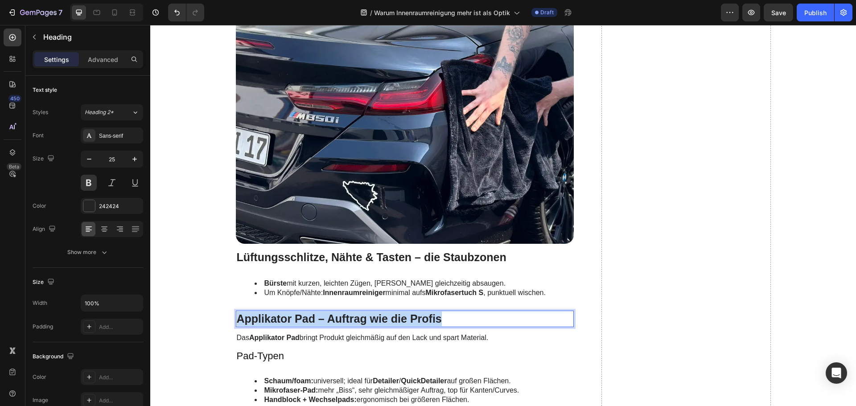
click at [284, 313] on p "Applikator Pad – Auftrag wie die Profis" at bounding box center [405, 319] width 336 height 15
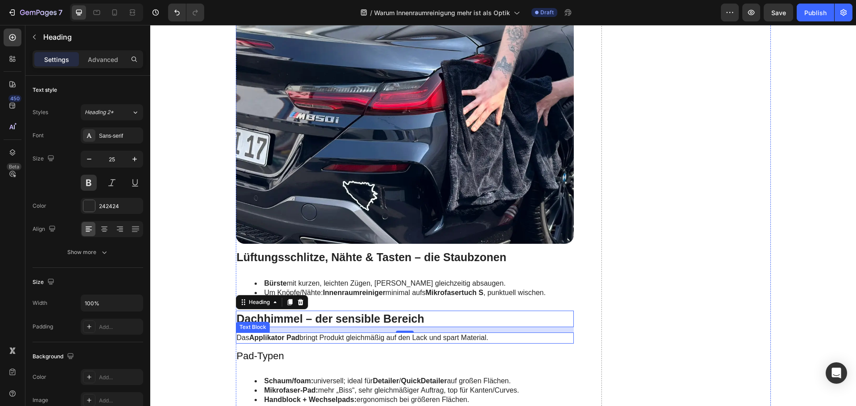
click at [264, 338] on strong "Applikator Pad" at bounding box center [274, 338] width 50 height 8
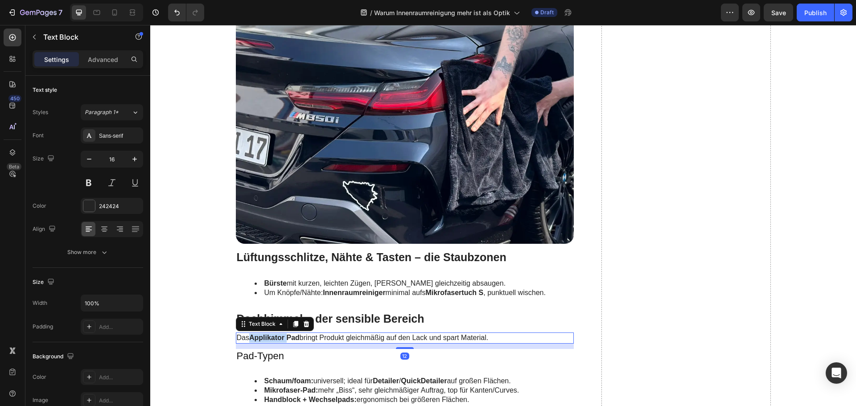
click at [264, 338] on strong "Applikator Pad" at bounding box center [274, 338] width 50 height 8
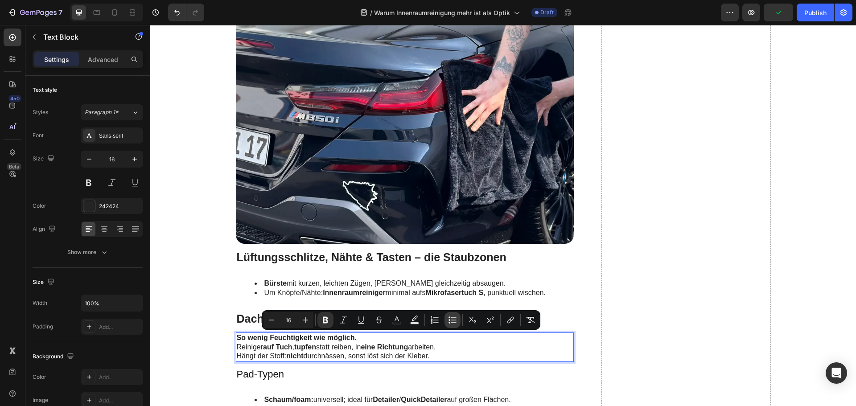
click at [456, 320] on icon "Editor contextual toolbar" at bounding box center [452, 320] width 9 height 9
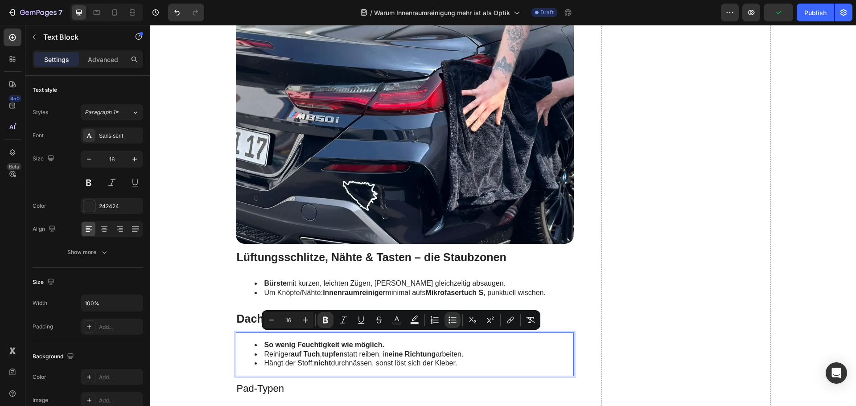
click at [466, 369] on div "So wenig Feuchtigkeit wie möglich. Reiniger auf Tuch , tupfen statt reiben, in …" at bounding box center [405, 354] width 338 height 44
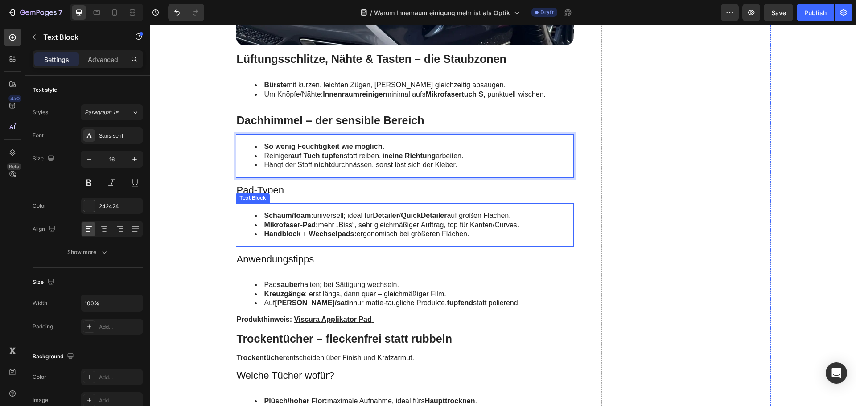
scroll to position [1693, 0]
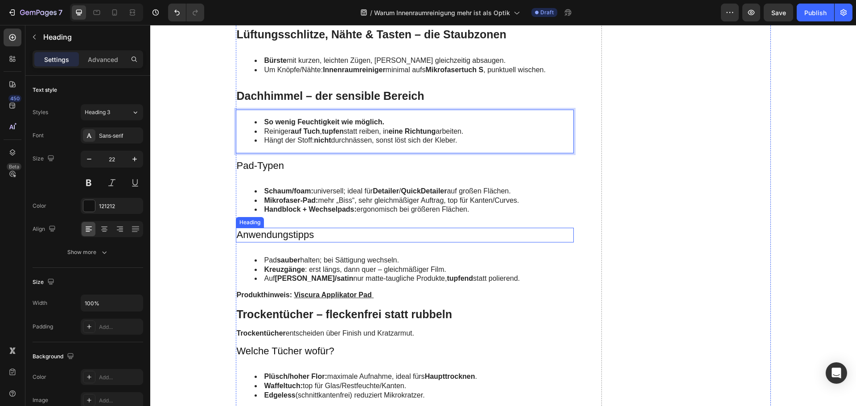
click at [286, 232] on h3 "Anwendungstipps" at bounding box center [405, 235] width 338 height 15
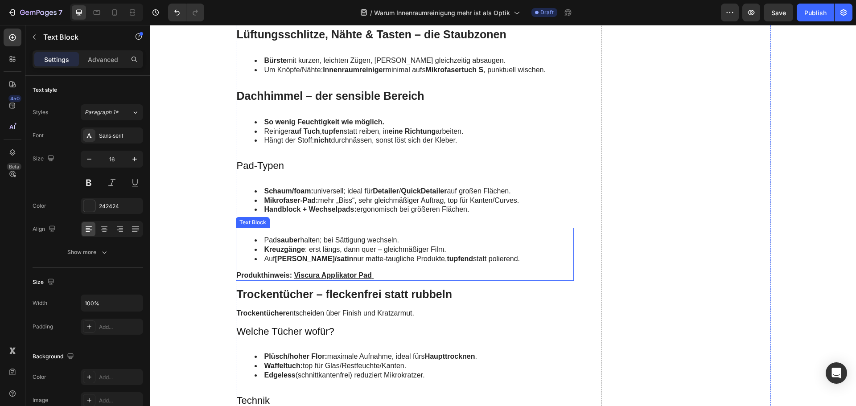
click at [286, 233] on div "Pad sauber halten; bei Sättigung wechseln. Kreuzgänge : erst längs, dann quer –…" at bounding box center [405, 254] width 338 height 53
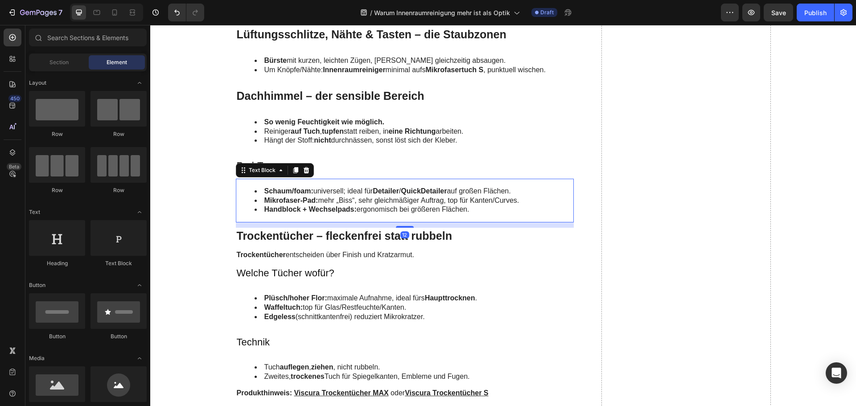
click at [291, 199] on strong "Mikrofaser-Pad:" at bounding box center [291, 201] width 54 height 8
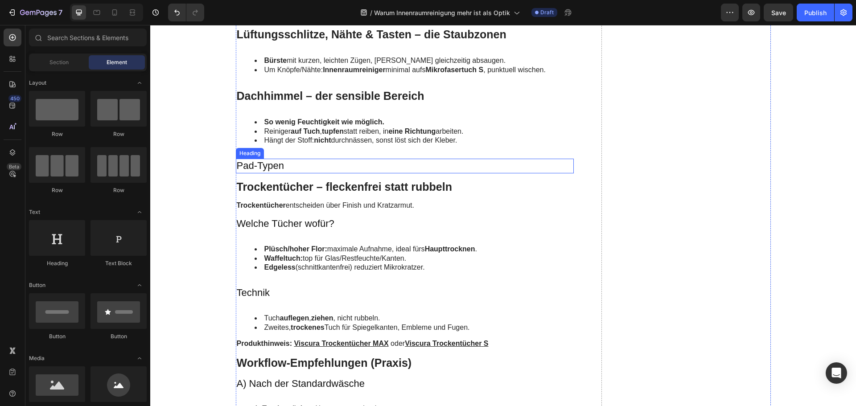
click at [271, 165] on h3 "Pad-Typen" at bounding box center [405, 166] width 338 height 15
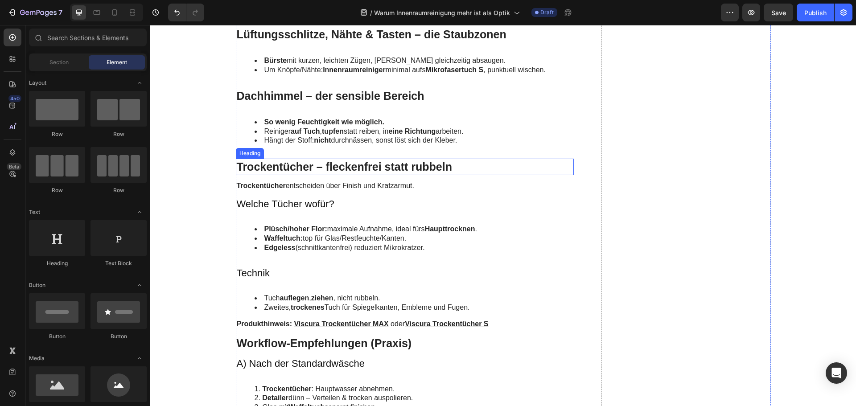
click at [280, 168] on h2 "Trockentücher – fleckenfrei statt rubbeln" at bounding box center [405, 167] width 338 height 16
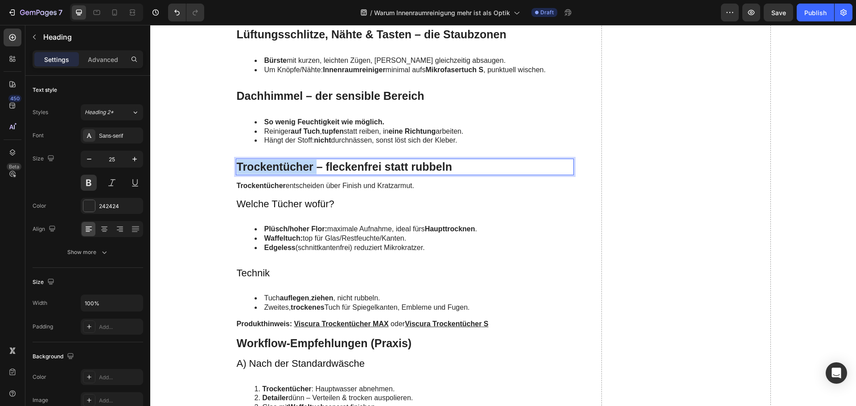
click at [280, 168] on h2 "Trockentücher – fleckenfrei statt rubbeln" at bounding box center [405, 167] width 338 height 16
click at [280, 168] on p "Trockentücher – fleckenfrei statt rubbeln" at bounding box center [405, 167] width 336 height 15
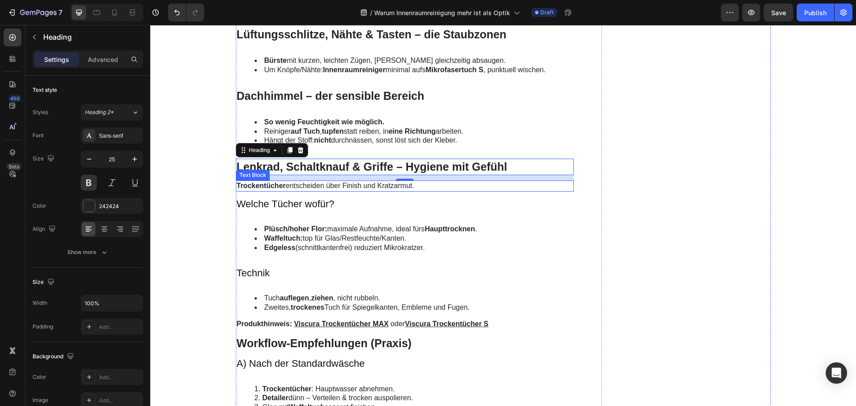
click at [299, 184] on p "Trockentücher entscheiden über Finish und Kratzarmut." at bounding box center [405, 185] width 336 height 9
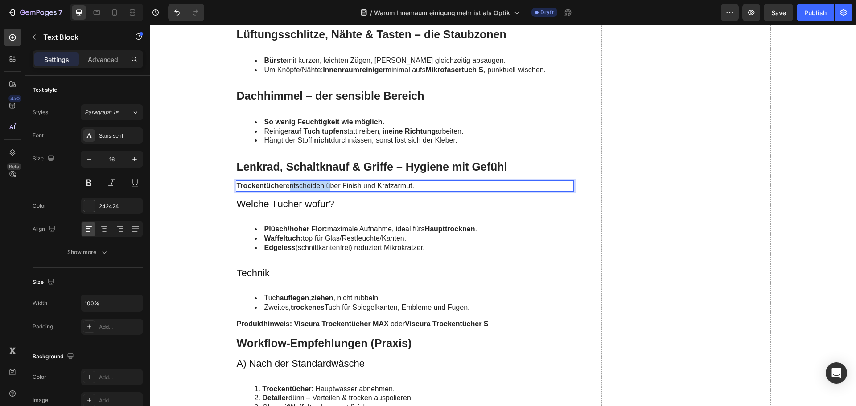
click at [299, 184] on p "Trockentücher entscheiden über Finish und Kratzarmut." at bounding box center [405, 185] width 336 height 9
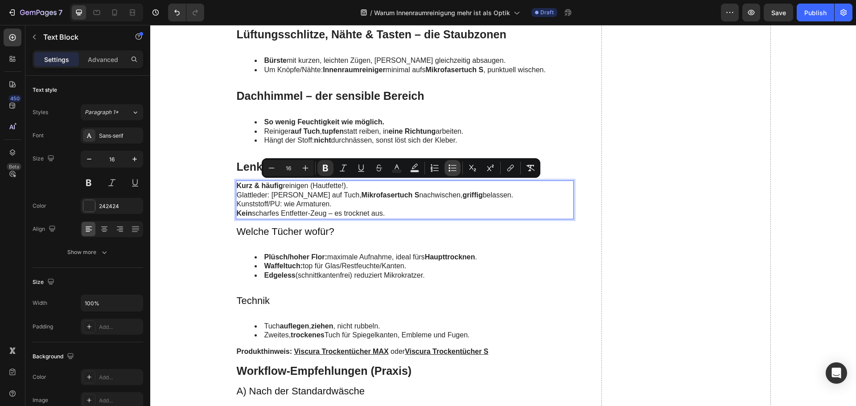
click at [451, 173] on button "Bulleted List" at bounding box center [452, 168] width 16 height 16
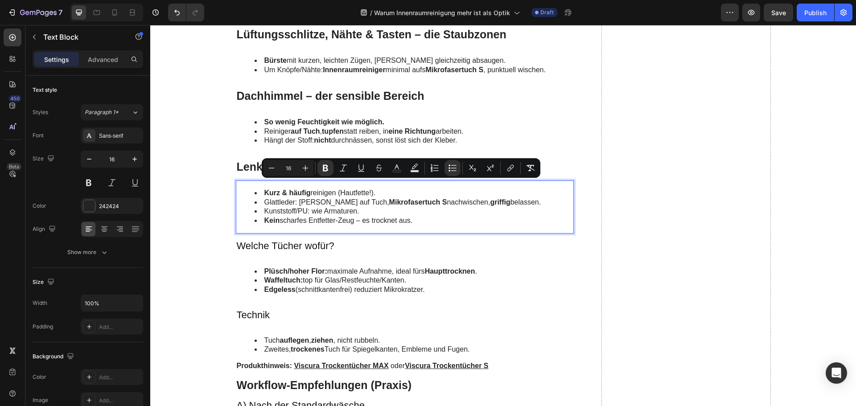
click at [420, 221] on li "Kein scharfes Entfetter-Zeug – es trocknet aus." at bounding box center [413, 220] width 319 height 9
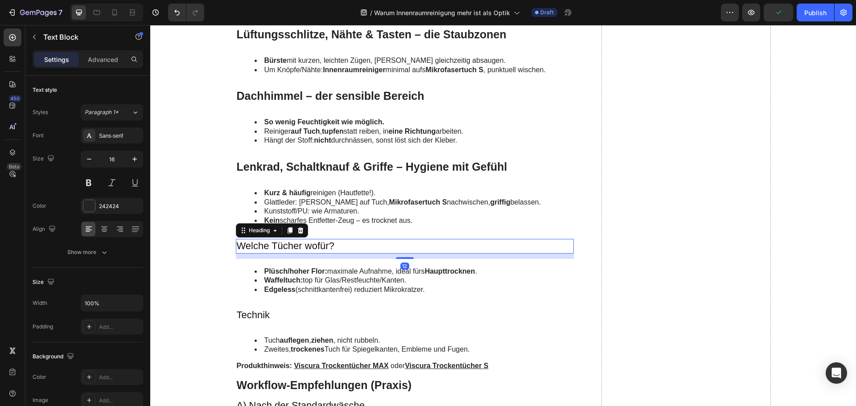
click at [338, 246] on h3 "Welche Tücher wofür?" at bounding box center [405, 246] width 338 height 15
click at [344, 167] on p "Lenkrad, Schaltknauf & Griffe – Hygiene mit Gefühl" at bounding box center [405, 167] width 336 height 15
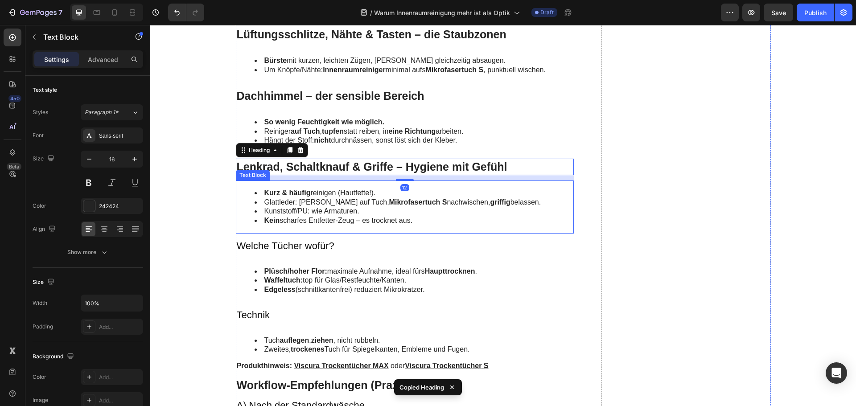
click at [304, 217] on li "Kein scharfes Entfetter-Zeug – es trocknet aus." at bounding box center [413, 220] width 319 height 9
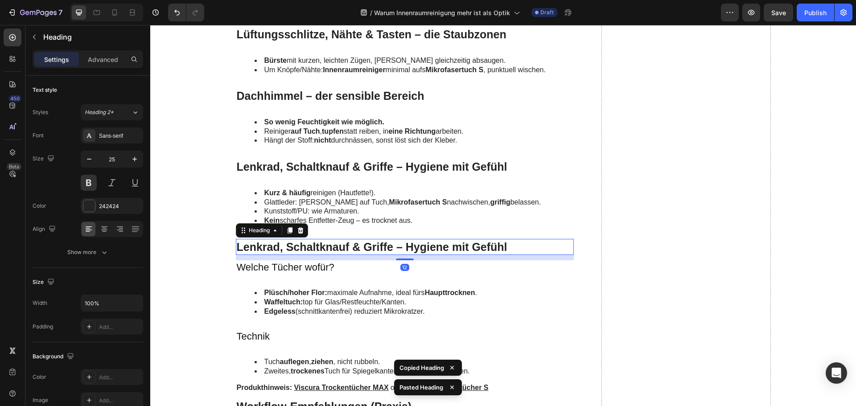
click at [340, 247] on h2 "Lenkrad, Schaltknauf & Griffe – Hygiene mit Gefühl" at bounding box center [405, 247] width 338 height 16
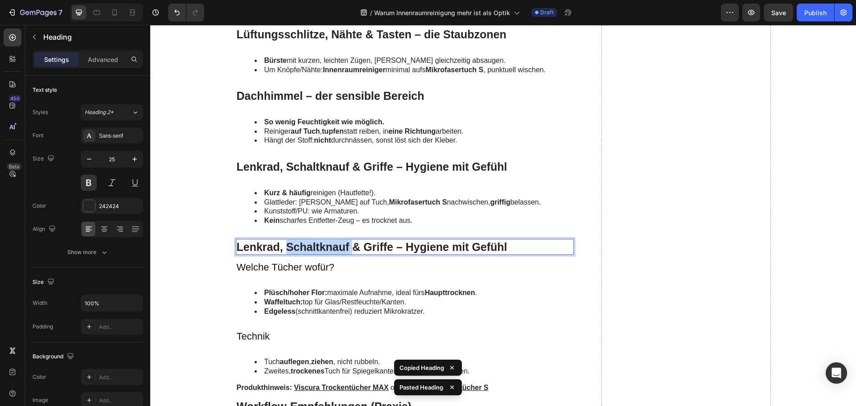
click at [340, 247] on p "Lenkrad, Schaltknauf & Griffe – Hygiene mit Gefühl" at bounding box center [405, 247] width 336 height 15
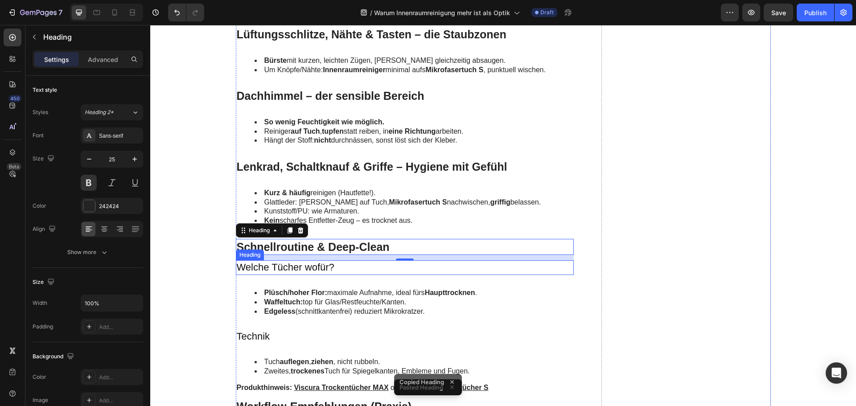
click at [301, 267] on h3 "Welche Tücher wofür?" at bounding box center [405, 267] width 338 height 15
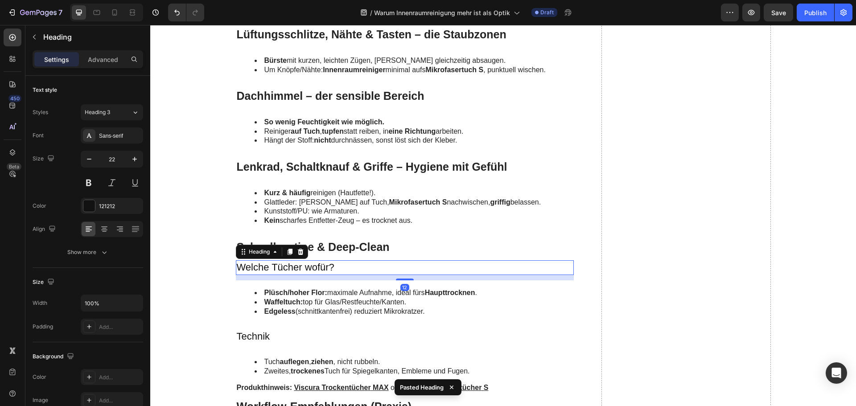
click at [301, 267] on h3 "Welche Tücher wofür?" at bounding box center [405, 267] width 338 height 15
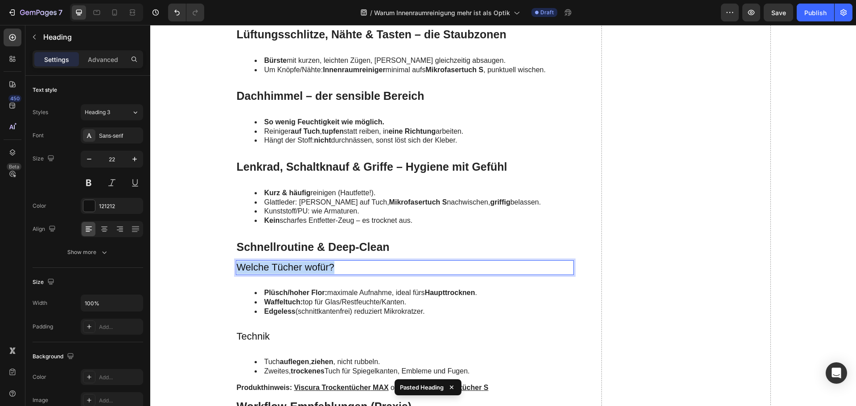
click at [301, 267] on p "Welche Tücher wofür?" at bounding box center [405, 267] width 336 height 13
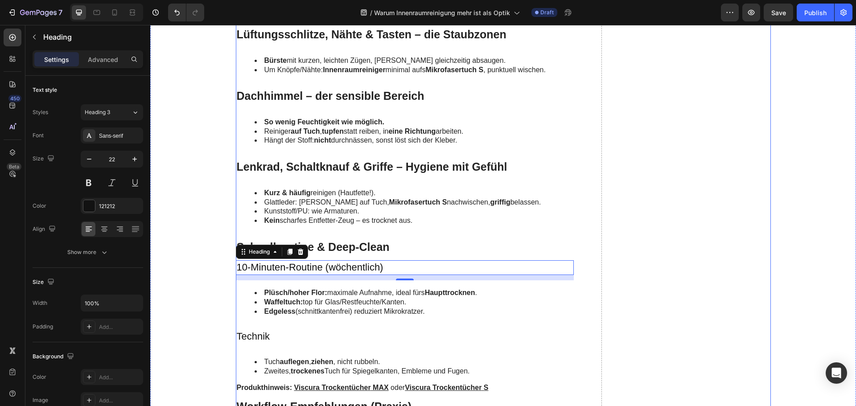
click at [305, 292] on strong "Plüsch/hoher Flor:" at bounding box center [295, 293] width 63 height 8
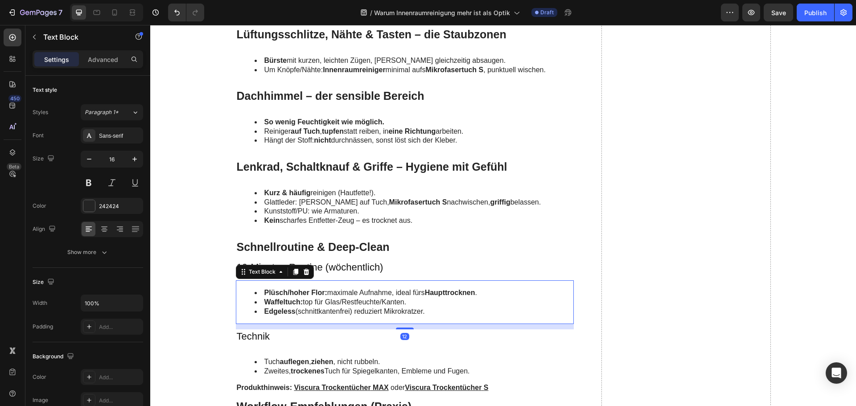
click at [305, 292] on strong "Plüsch/hoher Flor:" at bounding box center [295, 293] width 63 height 8
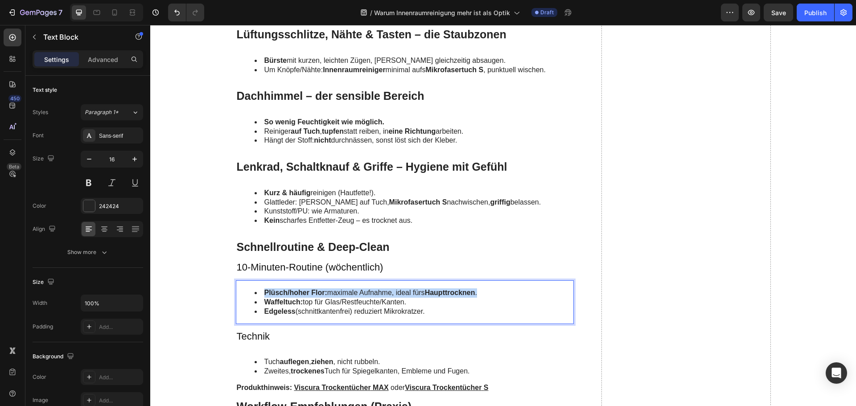
click at [305, 292] on strong "Plüsch/hoher Flor:" at bounding box center [295, 293] width 63 height 8
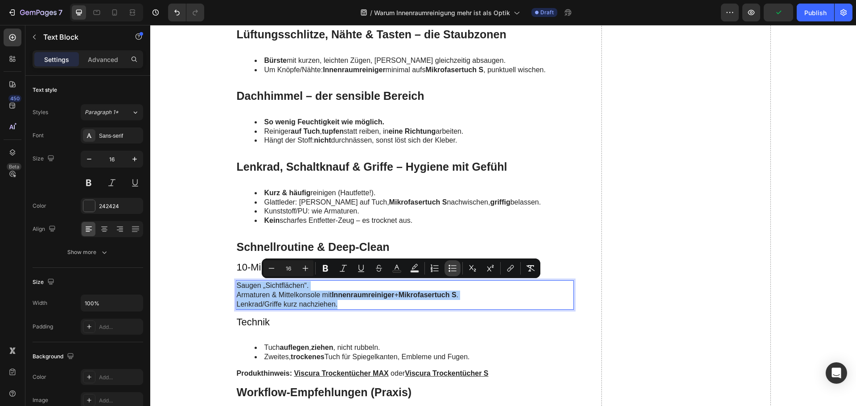
click at [455, 269] on icon "Editor contextual toolbar" at bounding box center [452, 268] width 9 height 9
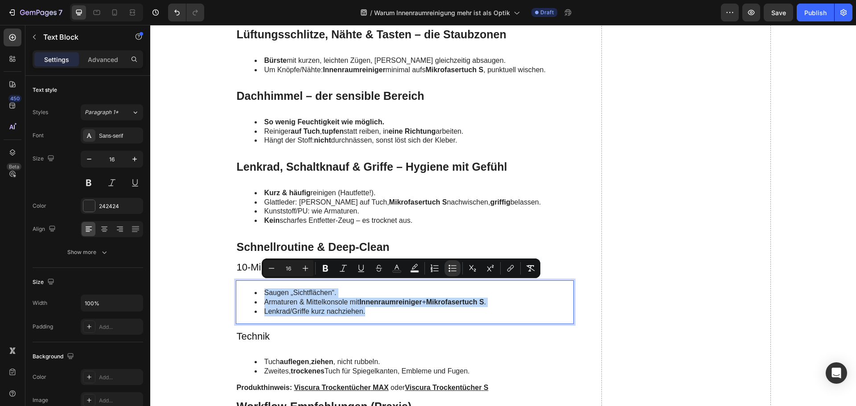
click at [375, 316] on li "Lenkrad/Griffe kurz nachziehen." at bounding box center [413, 311] width 319 height 9
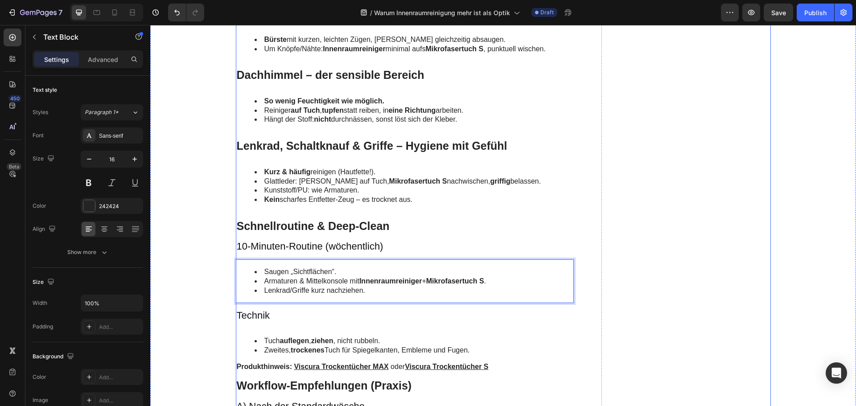
scroll to position [1738, 0]
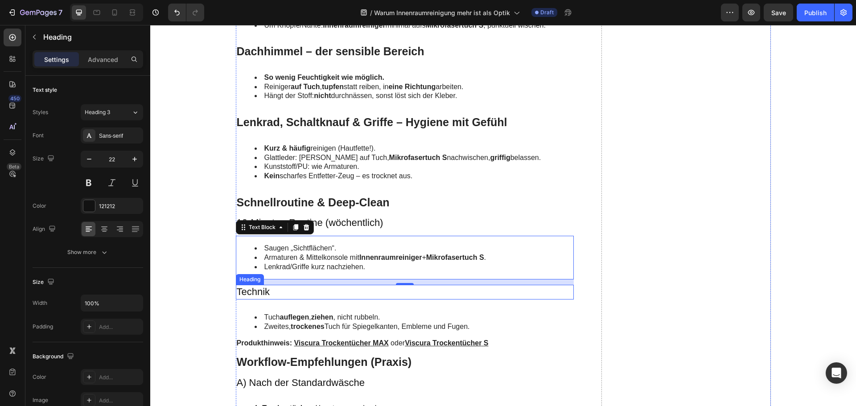
click at [257, 287] on h3 "Technik" at bounding box center [405, 292] width 338 height 15
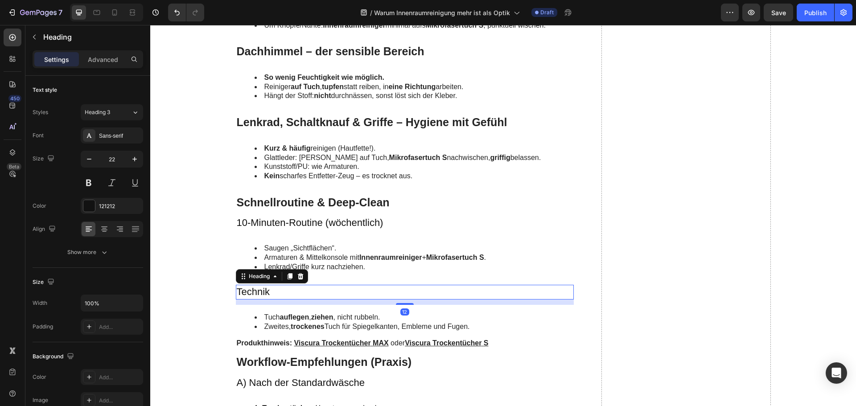
click at [257, 287] on h3 "Technik" at bounding box center [405, 292] width 338 height 15
click at [295, 327] on strong "trockenes" at bounding box center [308, 327] width 34 height 8
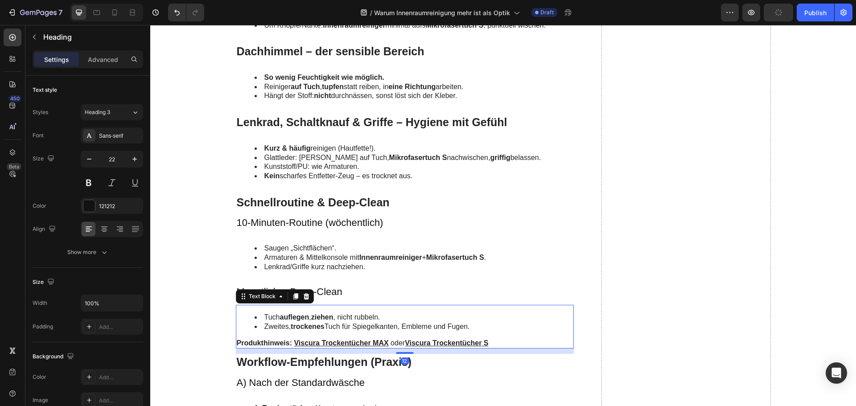
click at [295, 327] on strong "trockenes" at bounding box center [308, 327] width 34 height 8
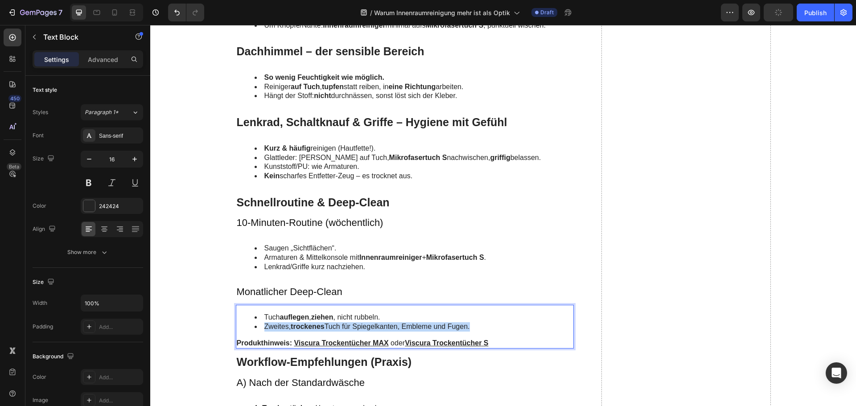
click at [295, 327] on strong "trockenes" at bounding box center [308, 327] width 34 height 8
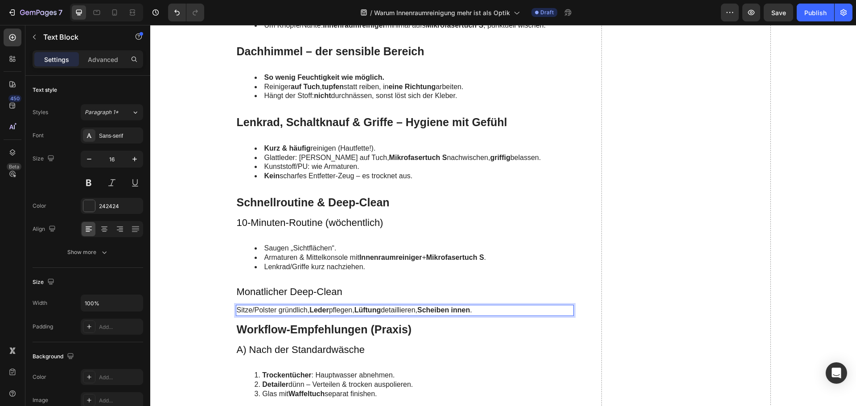
click at [304, 312] on p "Sitze/Polster gründlich, Leder pflegen, Lüftung detaillieren, Scheiben innen ." at bounding box center [405, 310] width 336 height 9
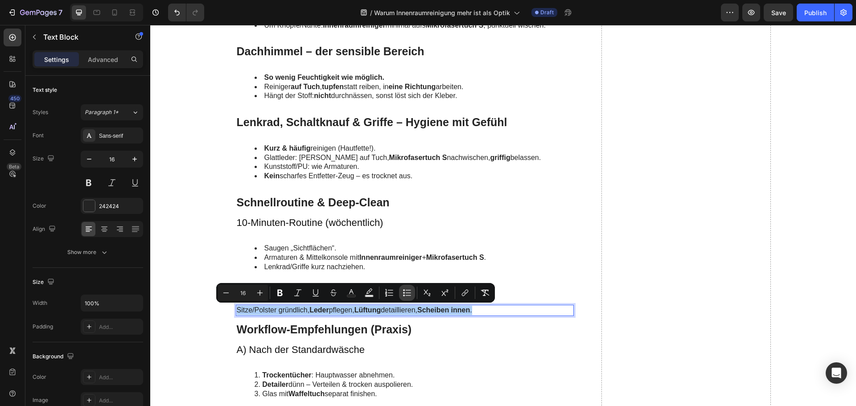
click at [403, 291] on icon "Editor contextual toolbar" at bounding box center [406, 292] width 9 height 9
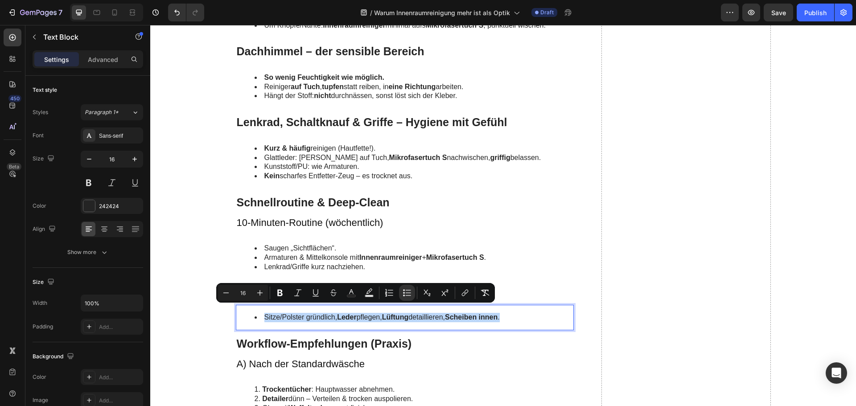
click at [335, 319] on li "Sitze/Polster gründlich, Leder pflegen, Lüftung detaillieren, Scheiben innen ." at bounding box center [413, 317] width 319 height 9
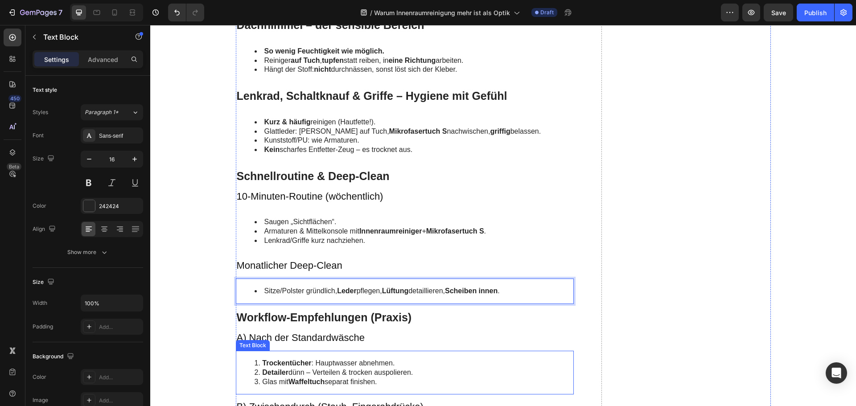
scroll to position [1827, 0]
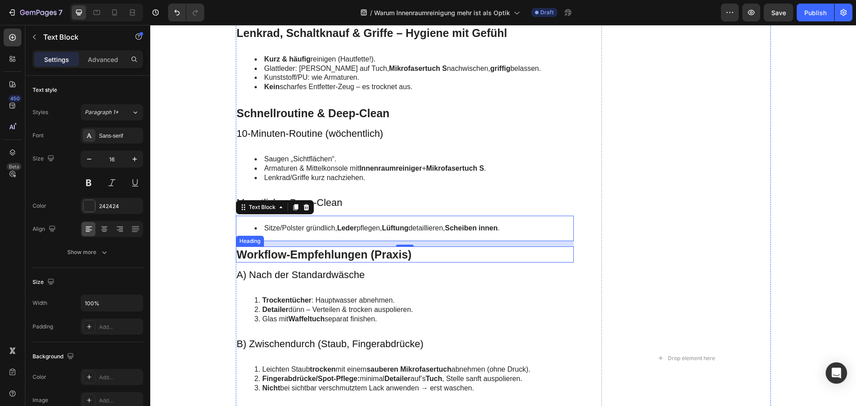
click at [307, 249] on h2 "Workflow-Empfehlungen (Praxis)" at bounding box center [405, 254] width 338 height 16
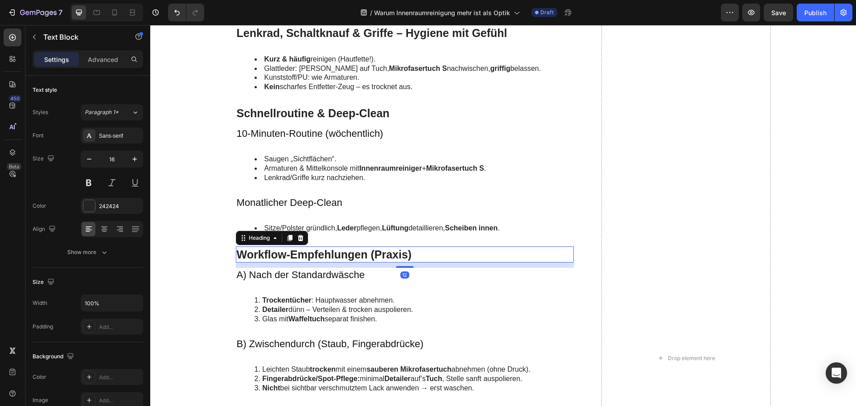
click at [307, 249] on h2 "Workflow-Empfehlungen (Praxis)" at bounding box center [405, 254] width 338 height 16
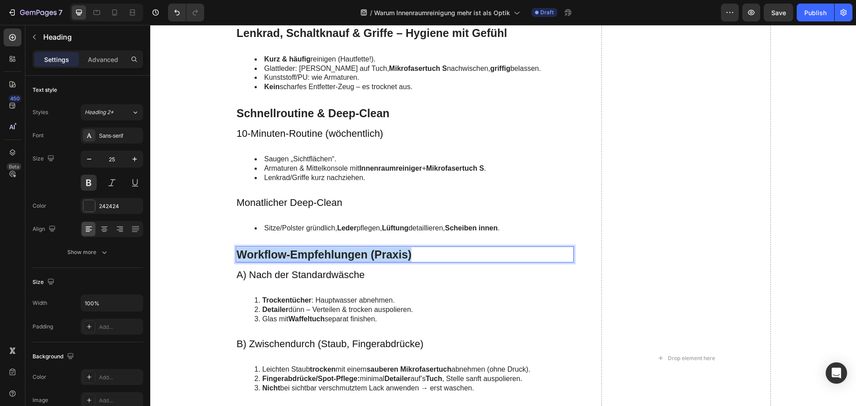
click at [307, 249] on p "Workflow-Empfehlungen (Praxis)" at bounding box center [405, 254] width 336 height 15
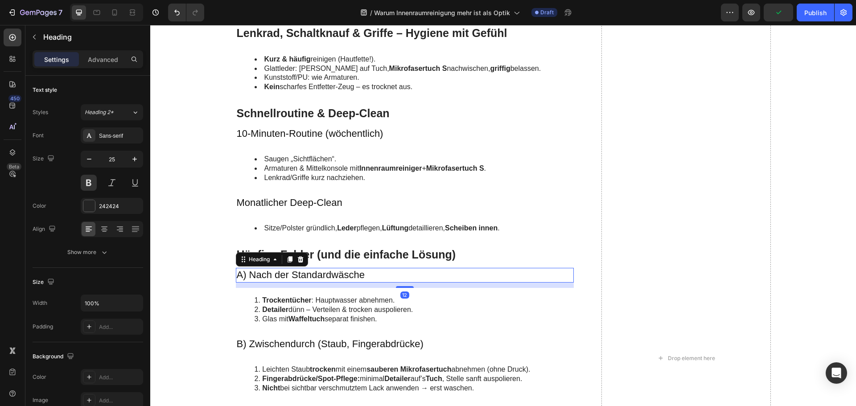
click at [280, 275] on h3 "A) Nach der Standardwäsche" at bounding box center [405, 275] width 338 height 15
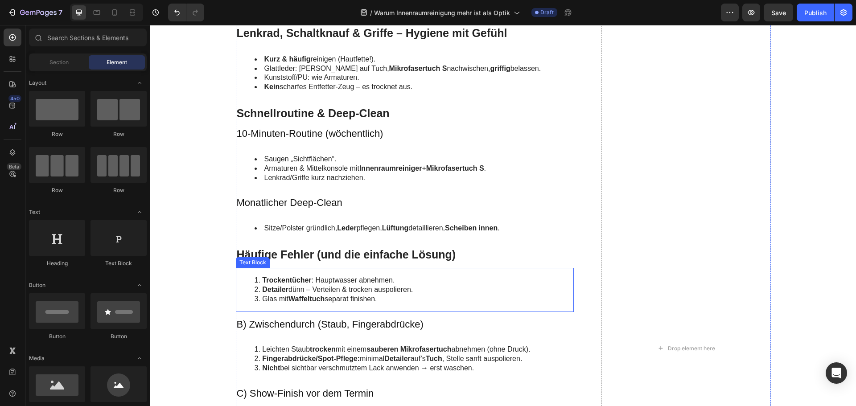
click at [294, 295] on strong "Waffeltuch" at bounding box center [306, 299] width 36 height 8
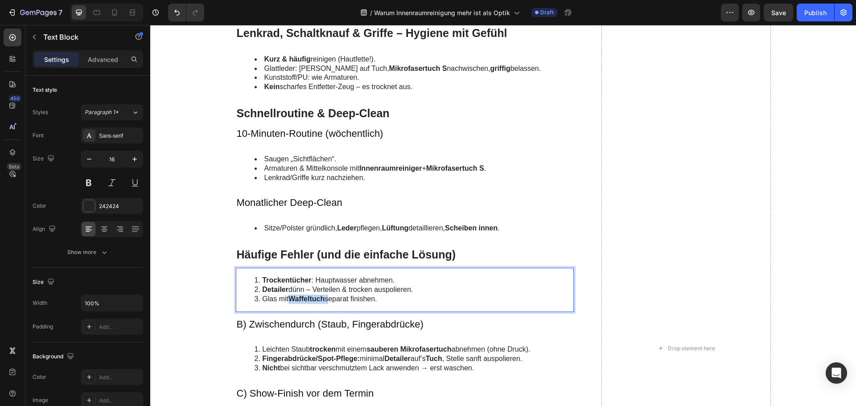
click at [294, 295] on strong "Waffeltuch" at bounding box center [306, 299] width 36 height 8
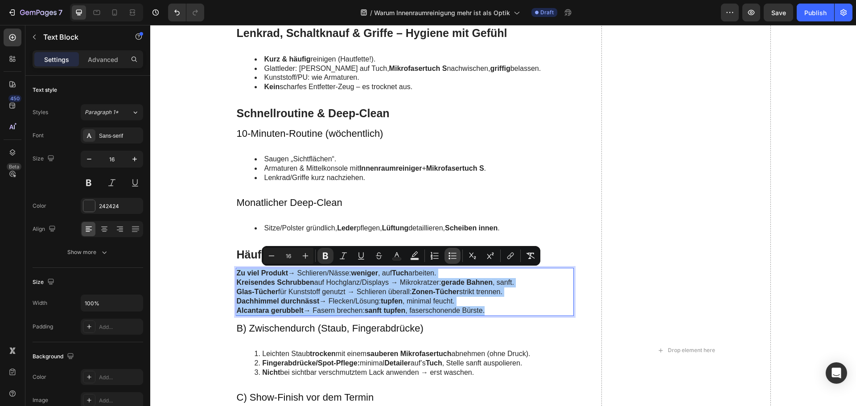
click at [455, 252] on icon "Editor contextual toolbar" at bounding box center [452, 255] width 9 height 9
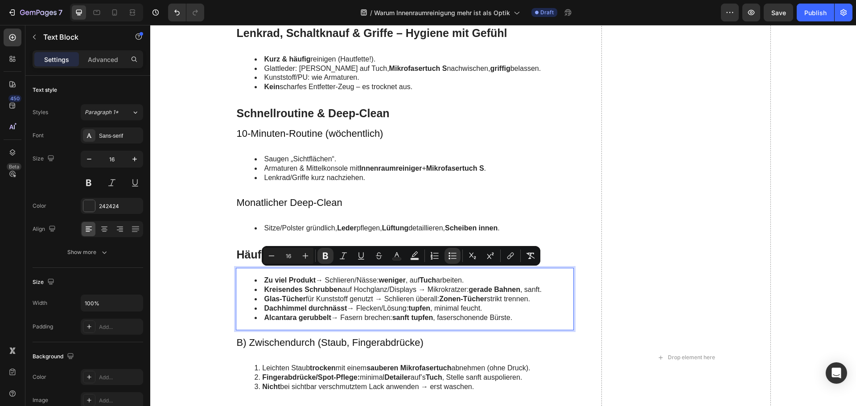
click at [499, 306] on li "Dachhimmel durchnässt → Flecken/Lösung: tupfen , minimal feucht." at bounding box center [413, 308] width 319 height 9
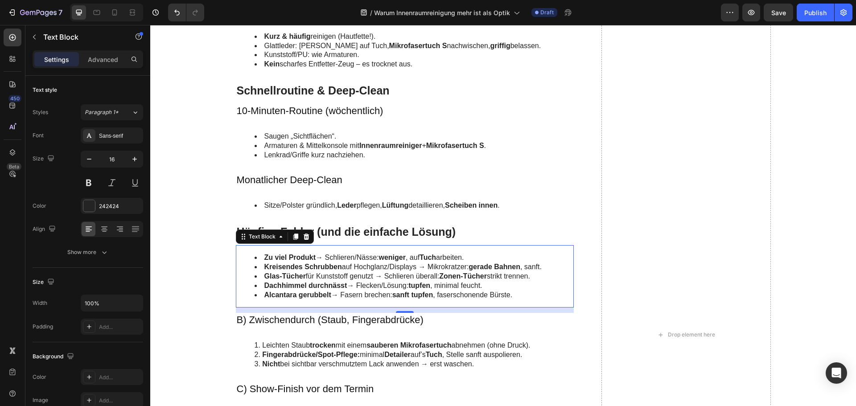
scroll to position [1916, 0]
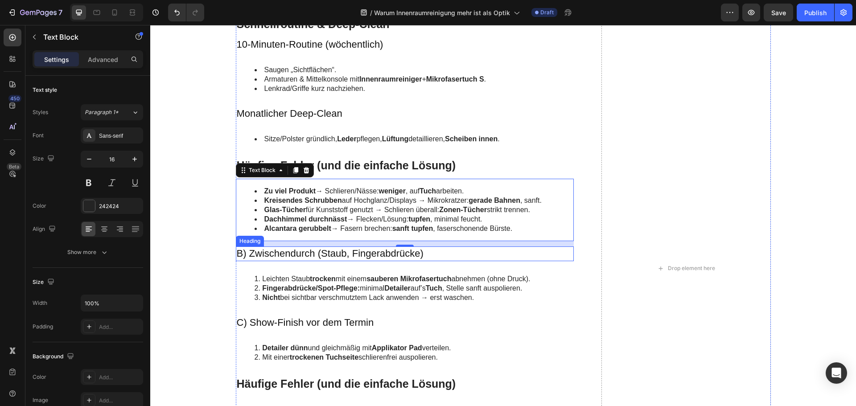
click at [311, 250] on h3 "B) Zwischendurch (Staub, Fingerabdrücke)" at bounding box center [405, 253] width 338 height 15
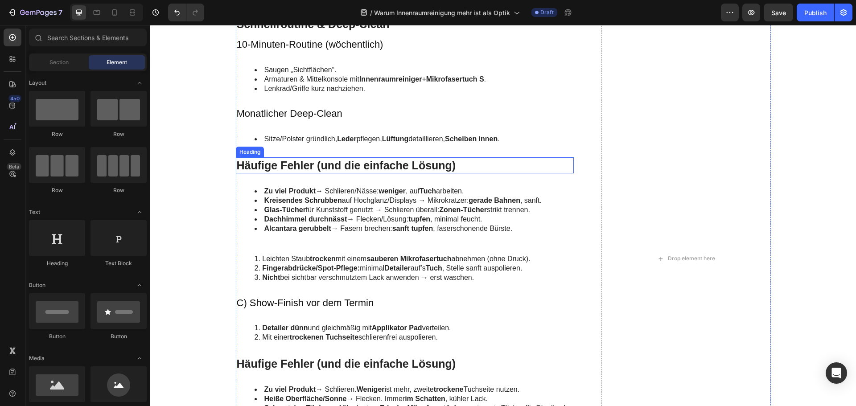
click at [310, 169] on p "Häufige Fehler (und die einfache Lösung)" at bounding box center [405, 165] width 336 height 15
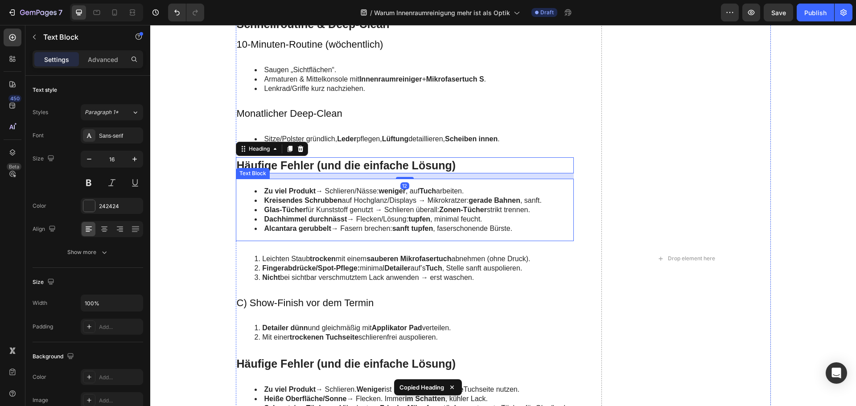
click at [337, 212] on li "Glas-Tücher für Kunststoff genutzt → Schlieren überall: Zonen-Tücher strikt tre…" at bounding box center [413, 209] width 319 height 9
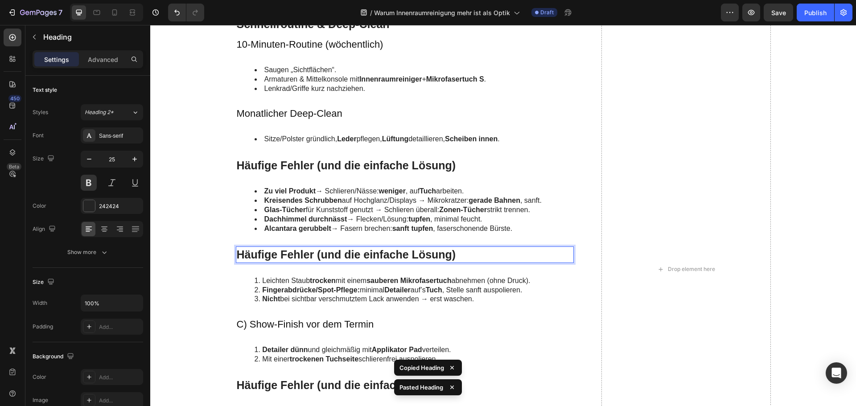
click at [285, 256] on h2 "Häufige Fehler (und die einfache Lösung)" at bounding box center [405, 254] width 338 height 16
click at [285, 256] on p "Häufige Fehler (und die einfache Lösung)" at bounding box center [405, 254] width 336 height 15
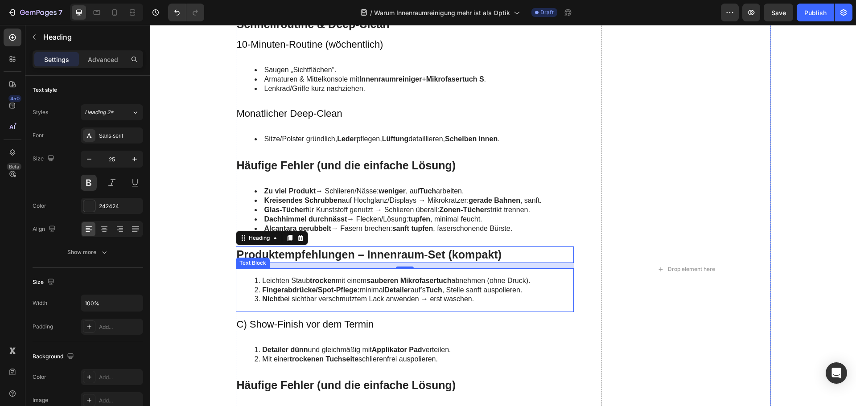
click at [309, 286] on strong "Fingerabdrücke/Spot-Pflege:" at bounding box center [311, 290] width 98 height 8
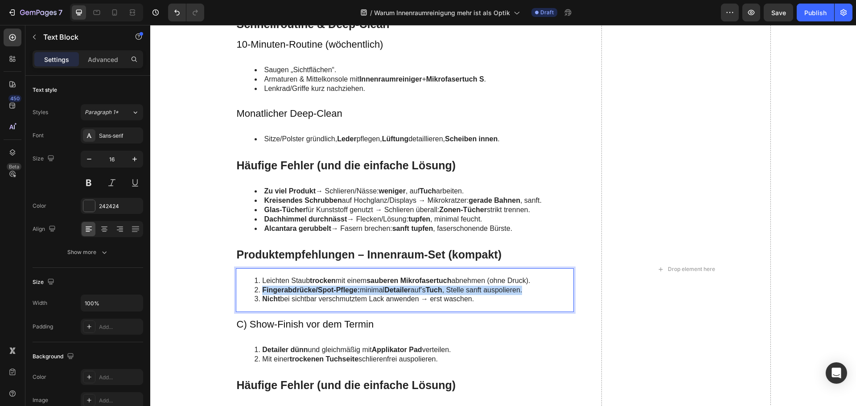
click at [309, 286] on strong "Fingerabdrücke/Spot-Pflege:" at bounding box center [311, 290] width 98 height 8
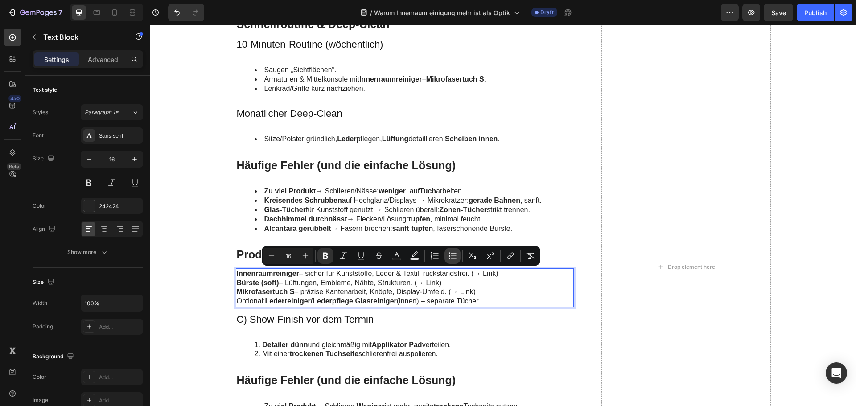
click at [448, 257] on icon "Editor contextual toolbar" at bounding box center [452, 255] width 9 height 9
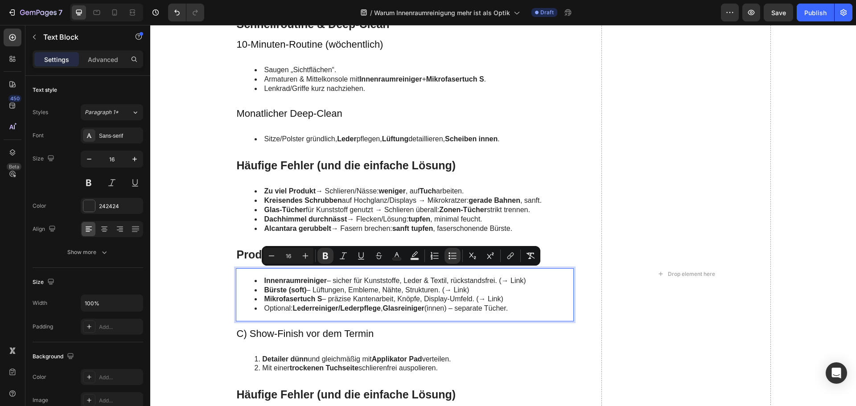
click at [343, 296] on li "Mikrofasertuch S – präzise Kantenarbeit, Knöpfe, Display-Umfeld. (→ Link)" at bounding box center [413, 299] width 319 height 9
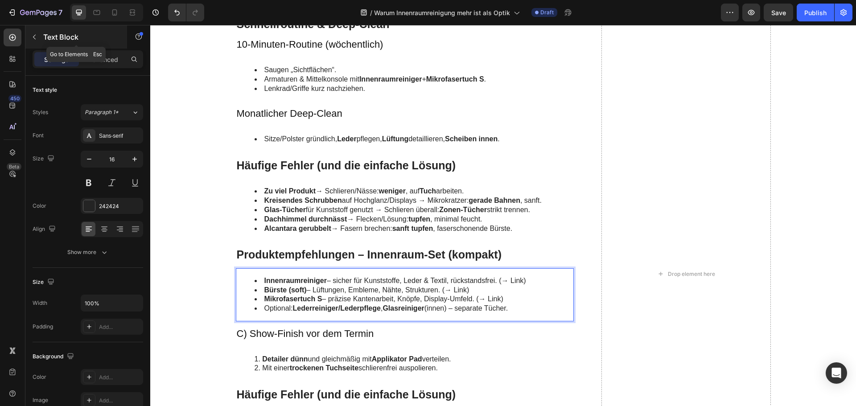
click at [34, 39] on icon "button" at bounding box center [34, 36] width 7 height 7
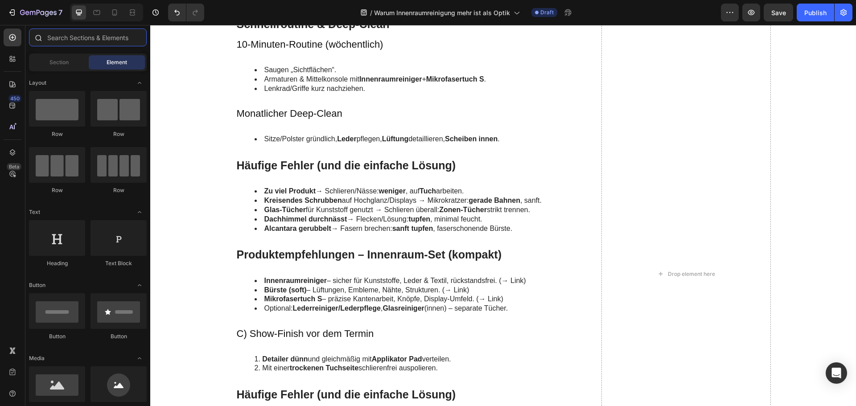
click at [66, 40] on input "text" at bounding box center [88, 38] width 118 height 18
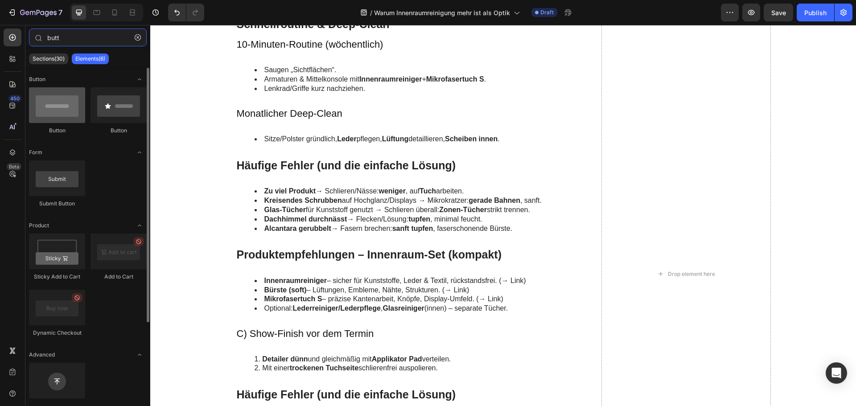
type input "butt"
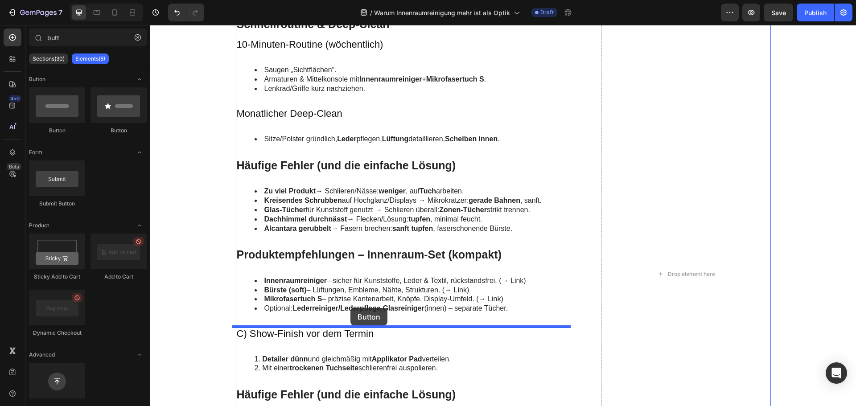
drag, startPoint x: 221, startPoint y: 137, endPoint x: 350, endPoint y: 308, distance: 214.1
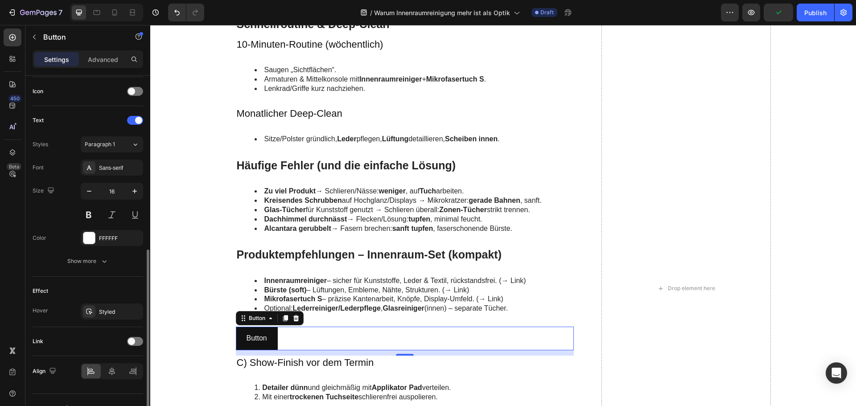
scroll to position [283, 0]
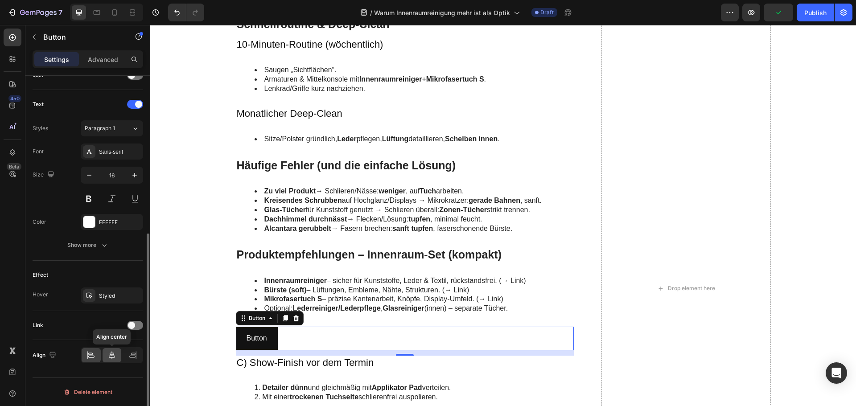
click at [111, 356] on icon at bounding box center [111, 355] width 9 height 9
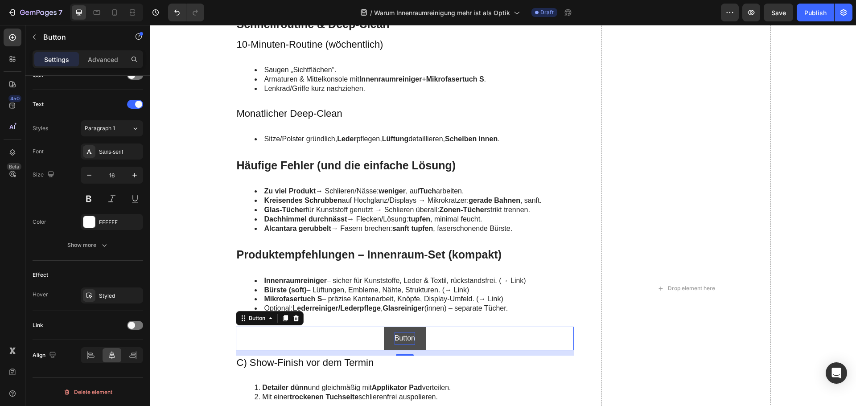
click at [404, 339] on p "Button" at bounding box center [404, 338] width 20 height 13
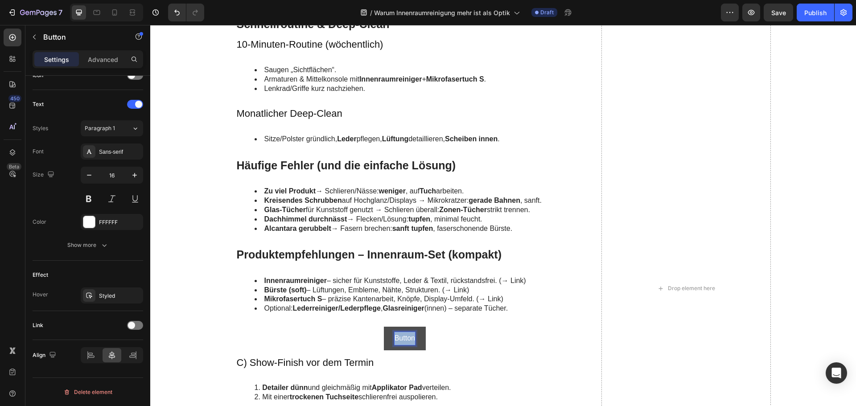
click at [404, 339] on p "Button" at bounding box center [404, 338] width 20 height 13
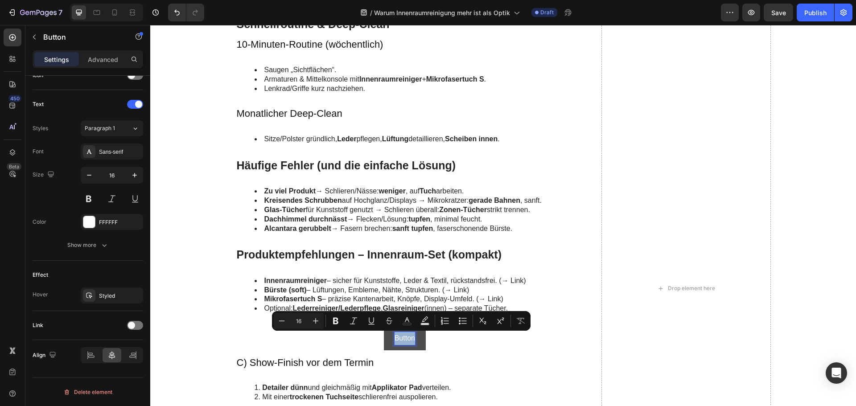
click at [402, 338] on p "Button" at bounding box center [404, 338] width 20 height 13
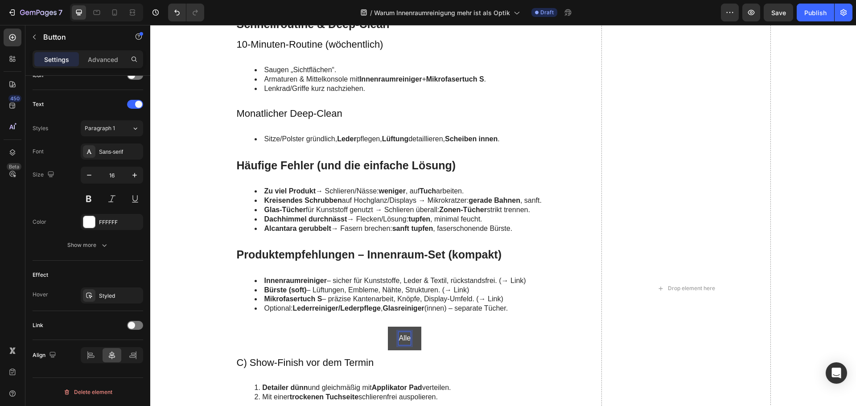
click at [388, 327] on button "Alle" at bounding box center [404, 339] width 33 height 24
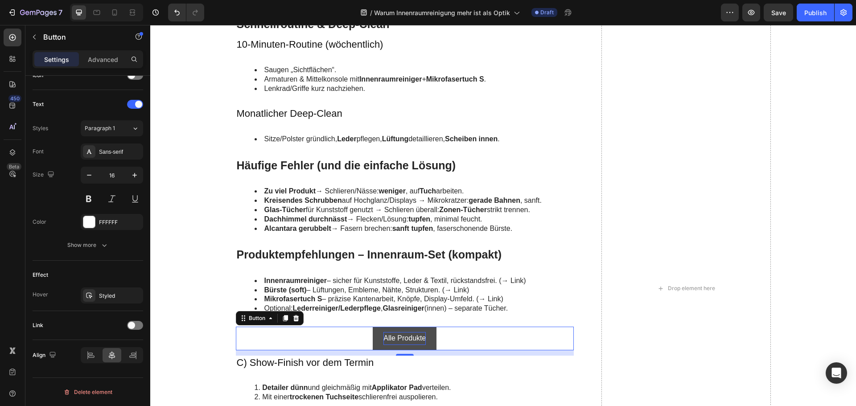
click at [343, 341] on div "Alle Produkte Button 12" at bounding box center [405, 339] width 338 height 24
click at [377, 332] on button "Alle Produkte" at bounding box center [405, 339] width 64 height 24
click at [137, 324] on div at bounding box center [135, 325] width 16 height 9
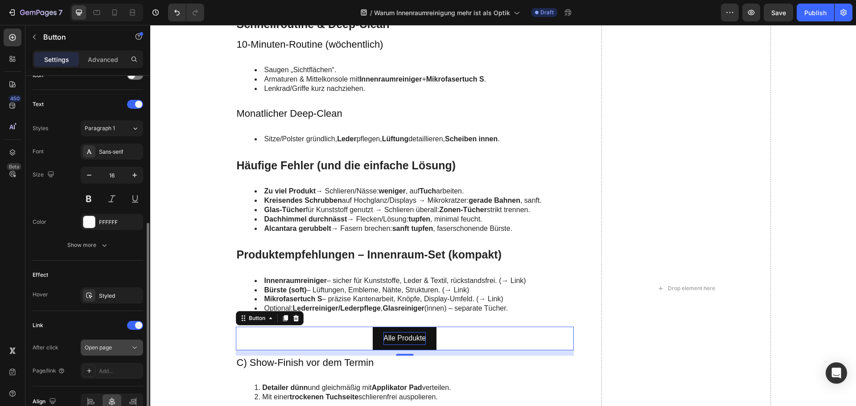
click at [130, 346] on div "Open page" at bounding box center [107, 348] width 45 height 8
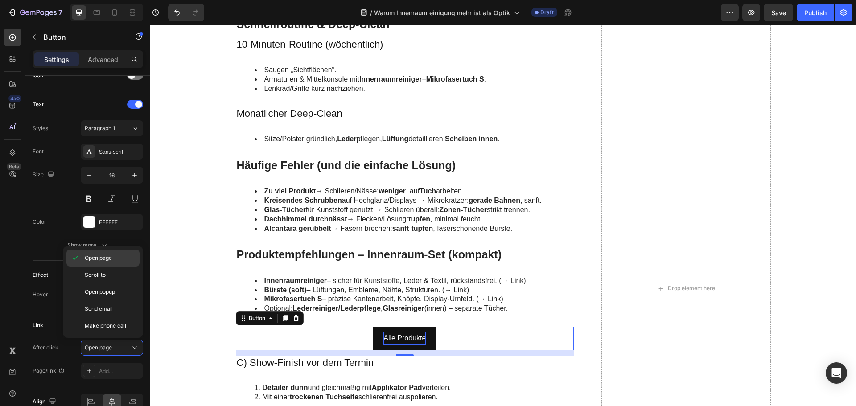
click at [110, 259] on span "Open page" at bounding box center [98, 258] width 27 height 8
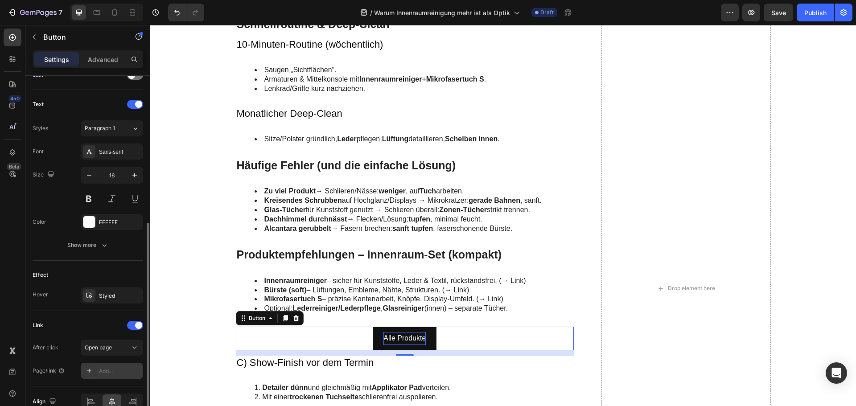
click at [117, 370] on div "Add..." at bounding box center [120, 371] width 42 height 8
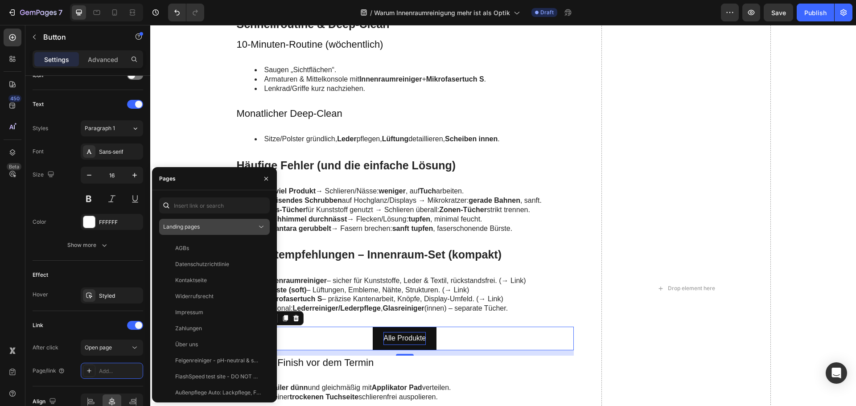
drag, startPoint x: 193, startPoint y: 229, endPoint x: 193, endPoint y: 235, distance: 6.3
click at [193, 229] on span "Landing pages" at bounding box center [181, 226] width 37 height 7
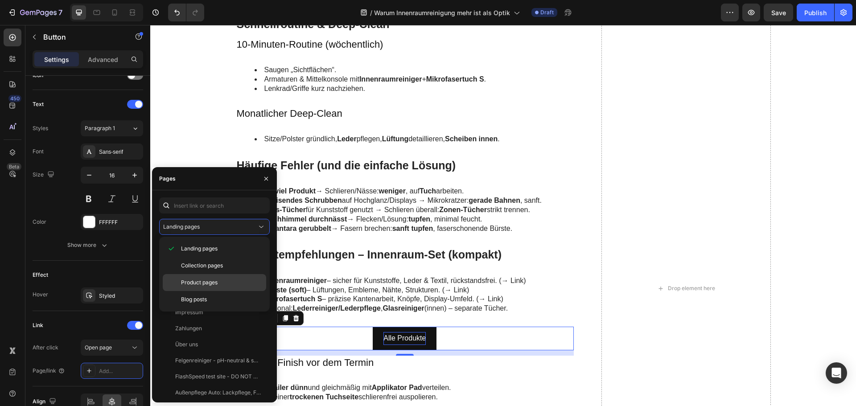
click at [206, 282] on span "Product pages" at bounding box center [199, 283] width 37 height 8
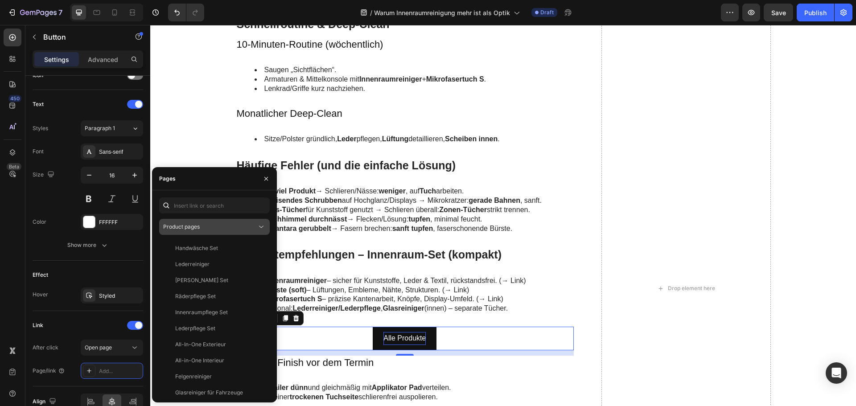
click at [206, 230] on div "Product pages" at bounding box center [210, 227] width 94 height 8
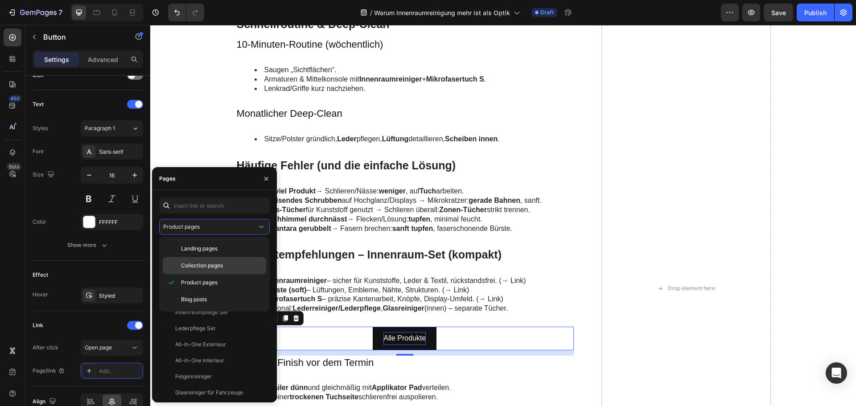
click at [200, 263] on span "Collection pages" at bounding box center [202, 266] width 42 height 8
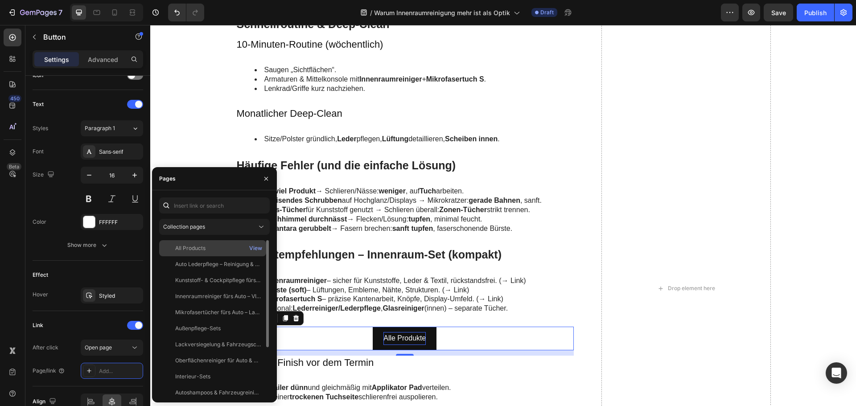
click at [201, 246] on div "All Products" at bounding box center [190, 248] width 30 height 8
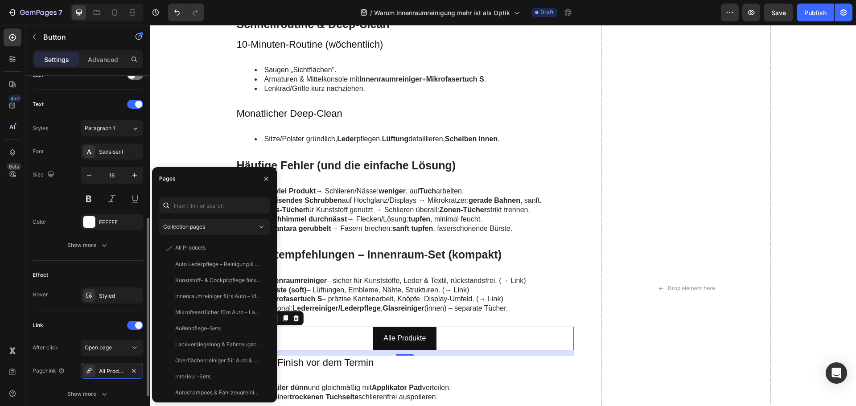
click at [78, 271] on div "Effect" at bounding box center [88, 275] width 111 height 14
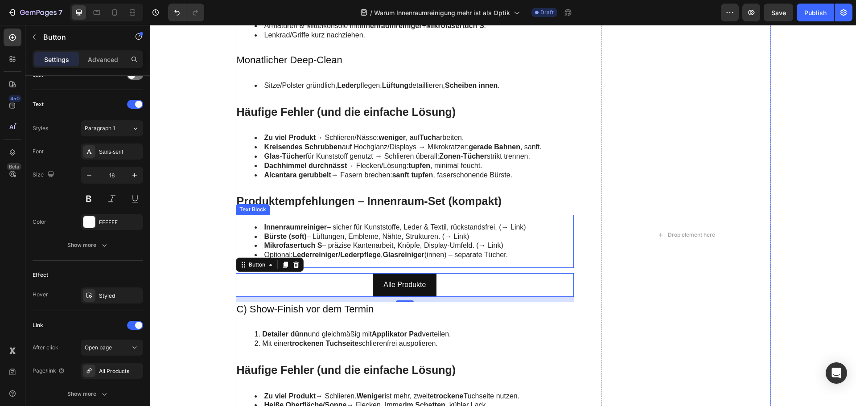
scroll to position [2050, 0]
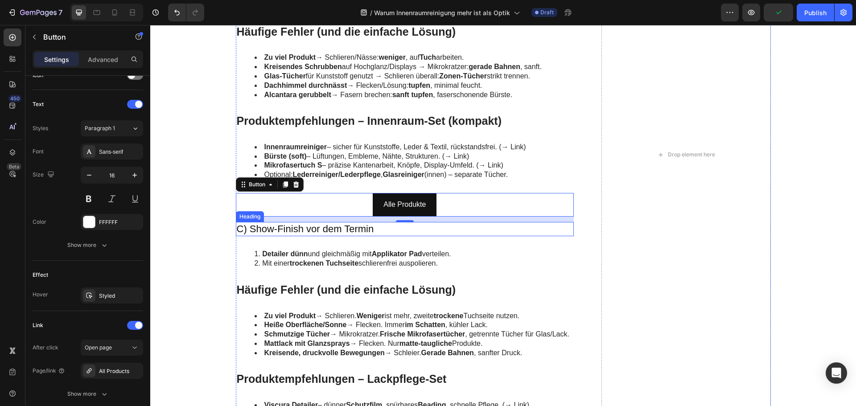
click at [289, 234] on h3 "C) Show-Finish vor dem Termin" at bounding box center [405, 229] width 338 height 15
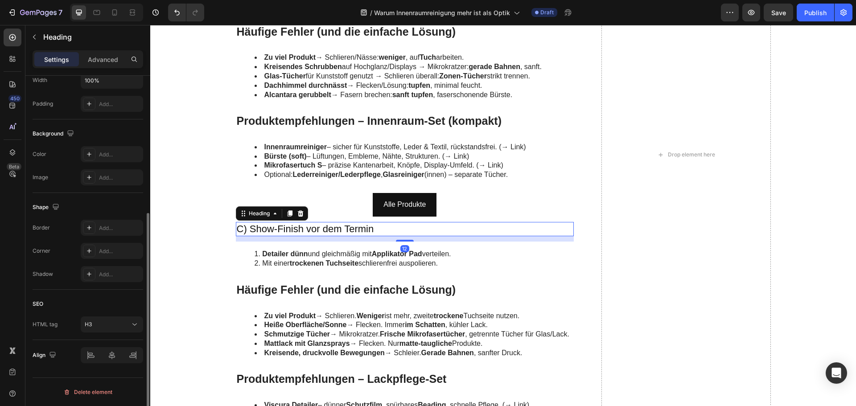
scroll to position [0, 0]
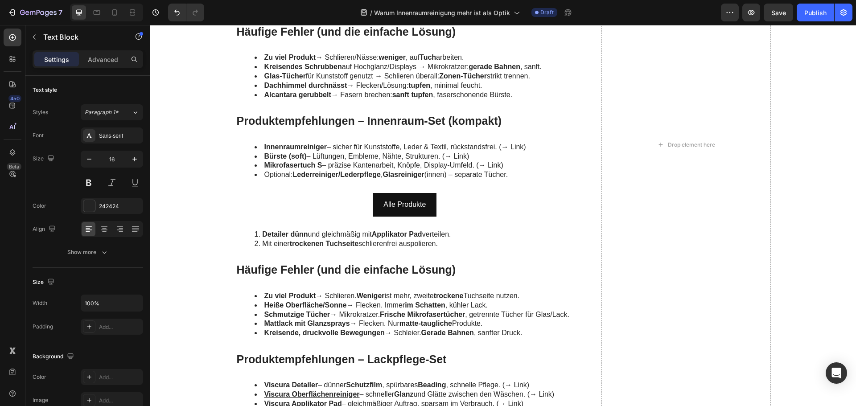
click at [290, 234] on strong "dünn" at bounding box center [298, 234] width 17 height 8
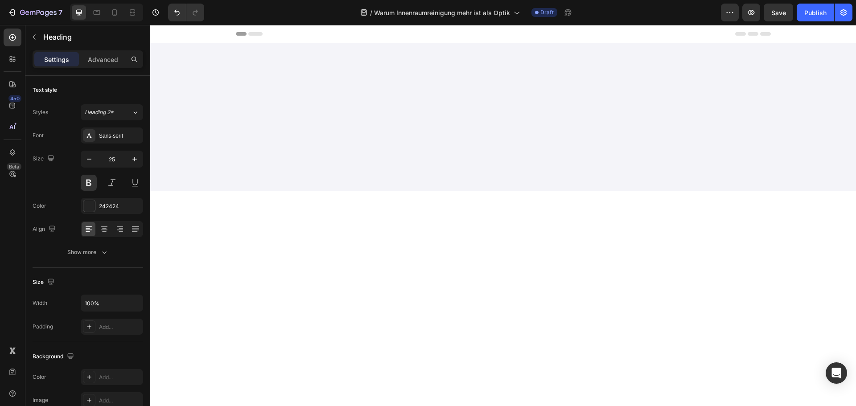
scroll to position [2050, 0]
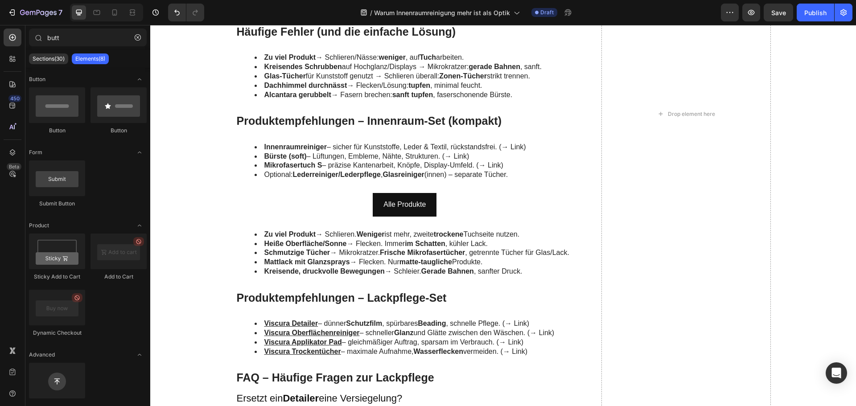
click at [289, 234] on strong "Zu viel Produkt" at bounding box center [290, 234] width 52 height 8
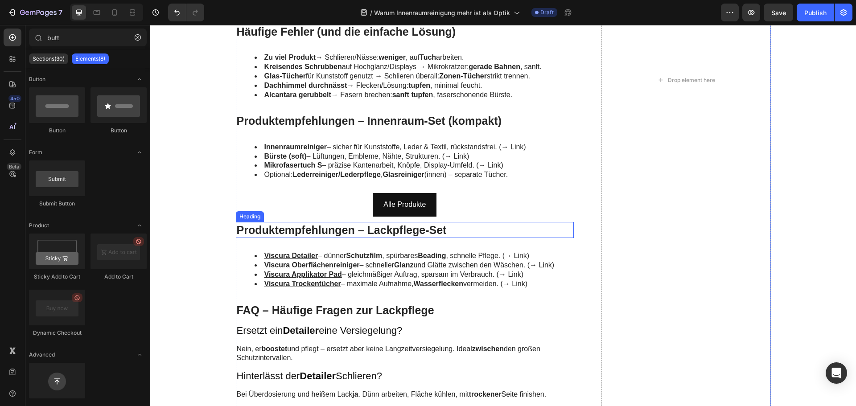
click at [292, 233] on h2 "Produktempfehlungen – Lackpflege-Set" at bounding box center [405, 230] width 338 height 16
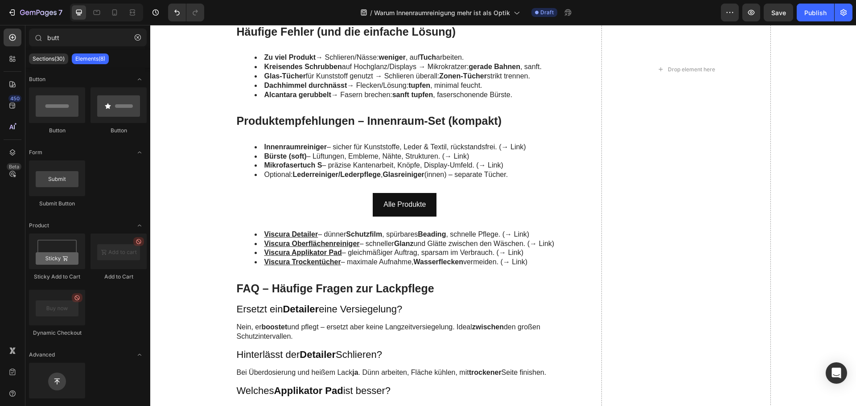
click at [292, 233] on u "Viscura Detailer" at bounding box center [291, 234] width 54 height 8
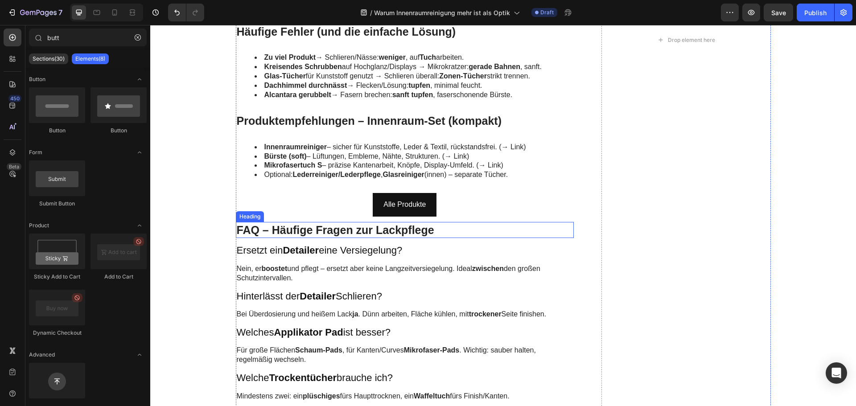
click at [299, 234] on h2 "FAQ – Häufige Fragen zur Lackpflege" at bounding box center [405, 230] width 338 height 16
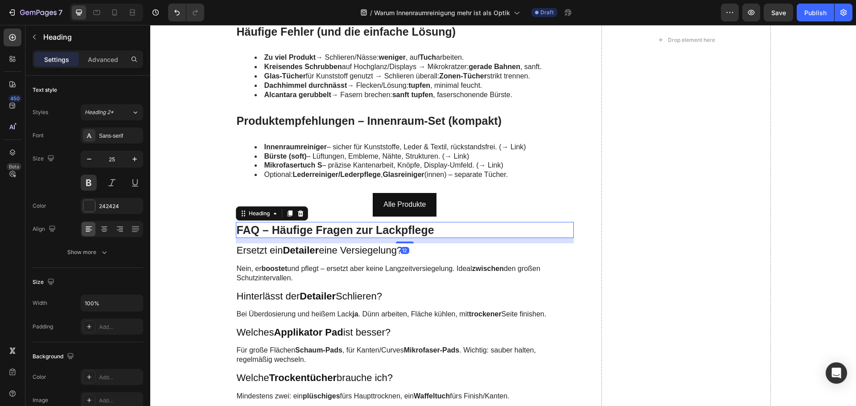
click at [299, 234] on h2 "FAQ – Häufige Fragen zur Lackpflege" at bounding box center [405, 230] width 338 height 16
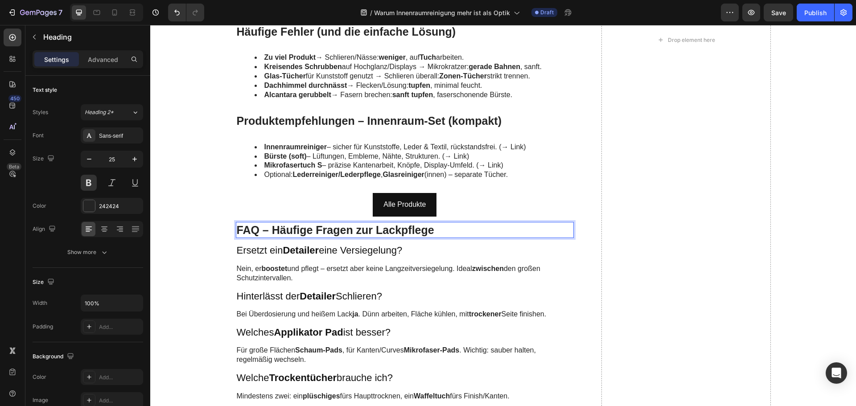
click at [299, 234] on p "FAQ – Häufige Fragen zur Lackpflege" at bounding box center [405, 230] width 336 height 15
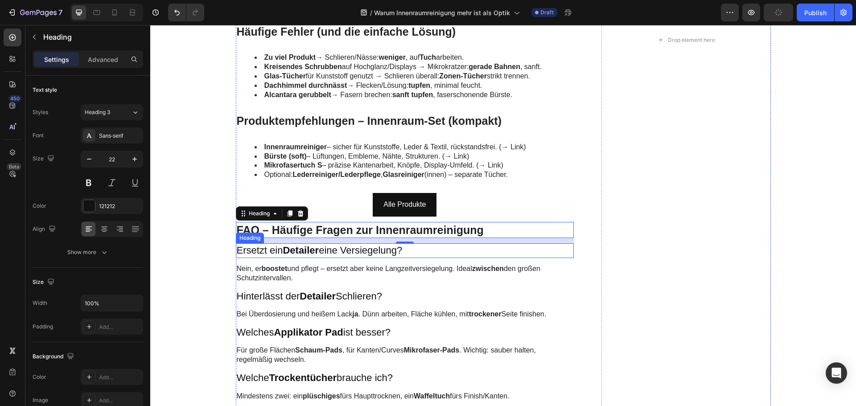
click at [320, 251] on h3 "Ersetzt ein Detailer eine Versiegelung?" at bounding box center [405, 250] width 338 height 15
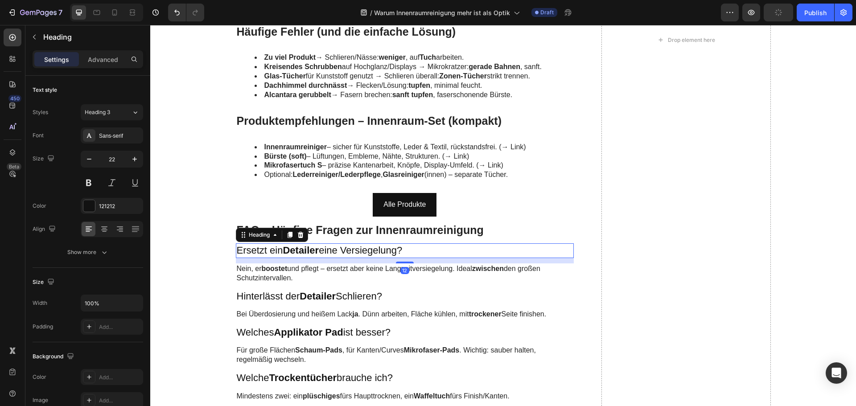
click at [320, 251] on h3 "Ersetzt ein Detailer eine Versiegelung?" at bounding box center [405, 250] width 338 height 15
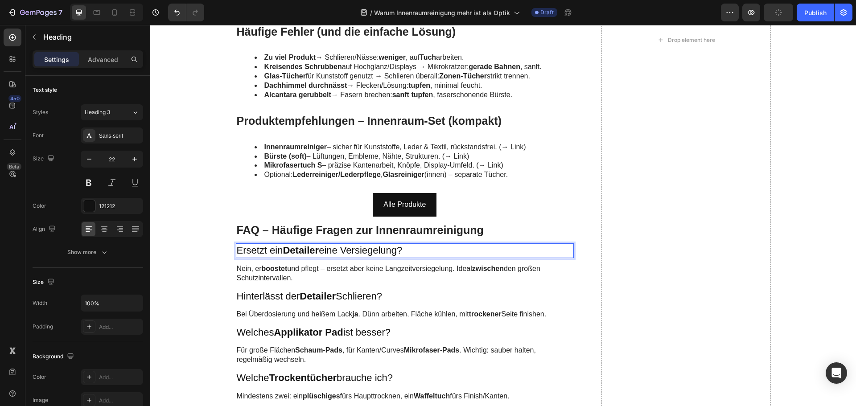
click at [320, 251] on p "Ersetzt ein Detailer eine Versiegelung?" at bounding box center [405, 250] width 336 height 13
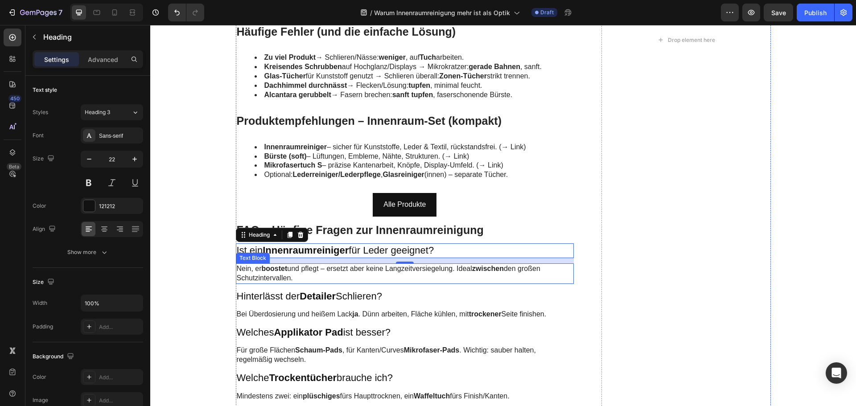
click at [288, 268] on p "Nein, er boostet und pflegt – ersetzt aber keine Langzeitversiegelung. Ideal zw…" at bounding box center [405, 273] width 336 height 19
click at [287, 268] on p "Nein, er boostet und pflegt – ersetzt aber keine Langzeitversiegelung. Ideal zw…" at bounding box center [405, 273] width 336 height 19
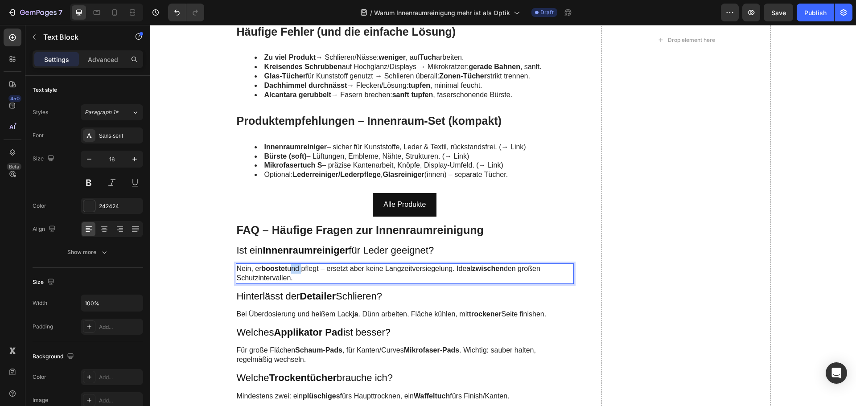
click at [287, 268] on p "Nein, er boostet und pflegt – ersetzt aber keine Langzeitversiegelung. Ideal zw…" at bounding box center [405, 273] width 336 height 19
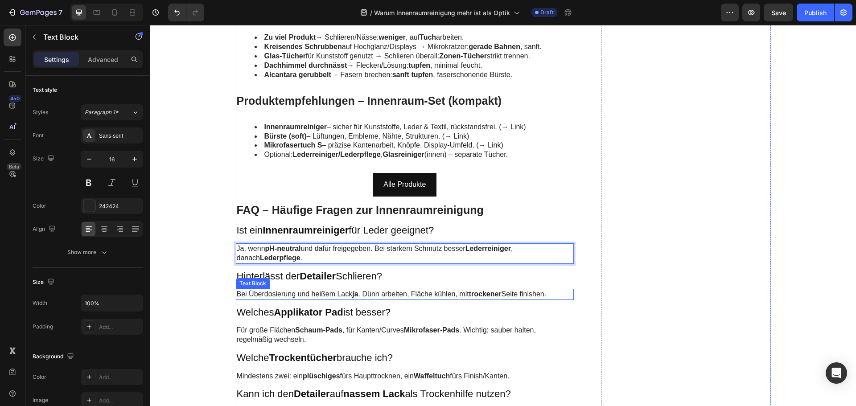
scroll to position [2095, 0]
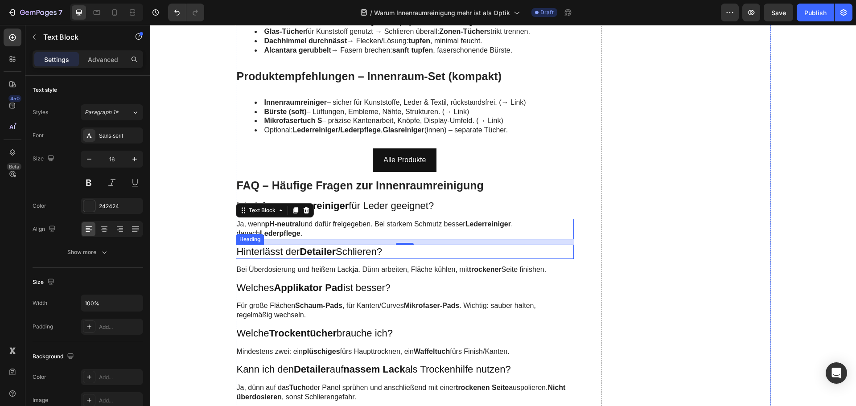
click at [286, 252] on h3 "Hinterlässt der Detailer Schlieren?" at bounding box center [405, 252] width 338 height 15
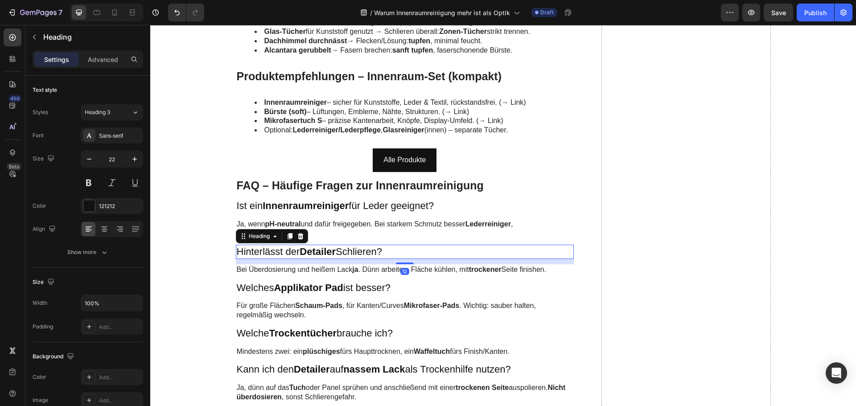
click at [286, 252] on h3 "Hinterlässt der Detailer Schlieren?" at bounding box center [405, 252] width 338 height 15
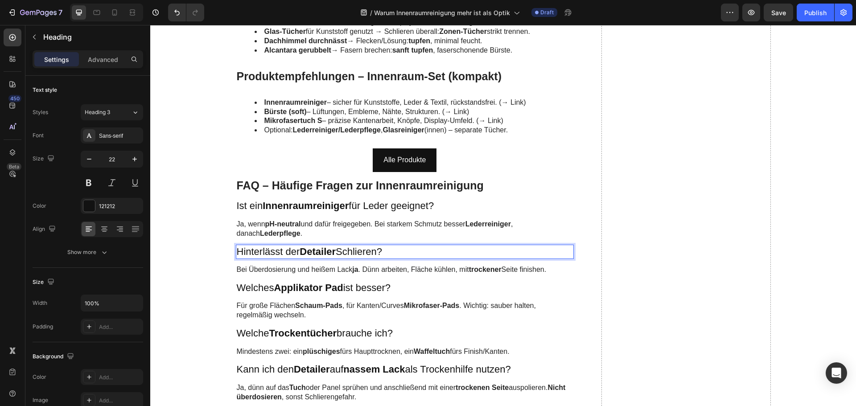
click at [286, 252] on p "Hinterlässt der Detailer Schlieren?" at bounding box center [405, 252] width 336 height 13
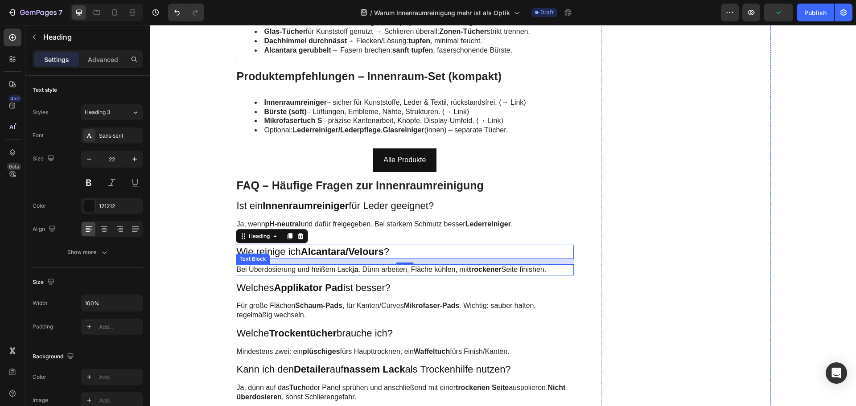
click at [275, 270] on p "Bei Überdosierung und heißem Lack ja . Dünn arbeiten, Fläche kühlen, mit trocke…" at bounding box center [405, 269] width 336 height 9
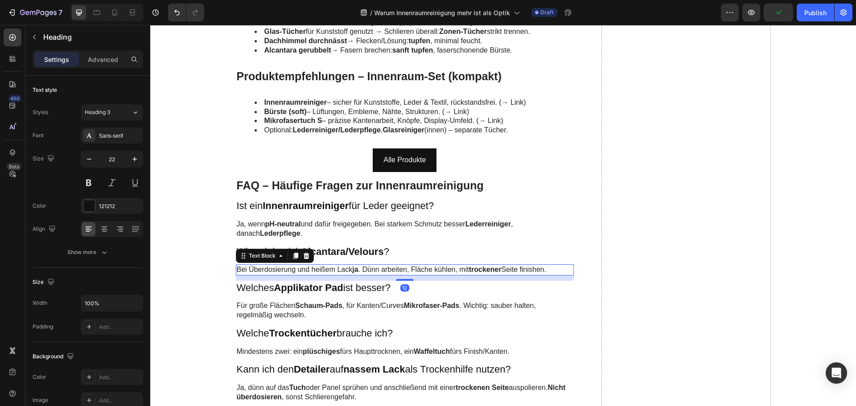
click at [275, 270] on p "Bei Überdosierung und heißem Lack ja . Dünn arbeiten, Fläche kühlen, mit trocke…" at bounding box center [405, 269] width 336 height 9
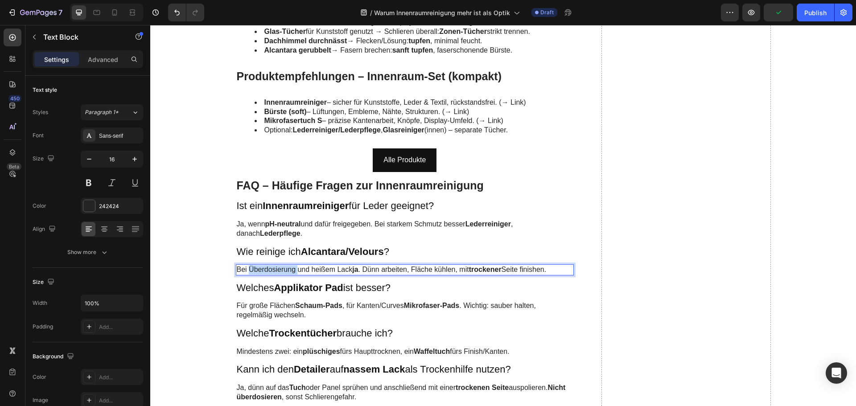
click at [275, 270] on p "Bei Überdosierung und heißem Lack ja . Dünn arbeiten, Fläche kühlen, mit trocke…" at bounding box center [405, 269] width 336 height 9
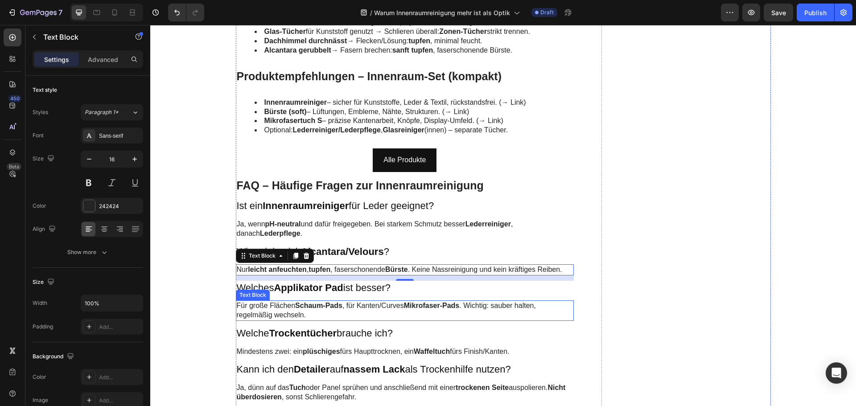
click at [264, 292] on div "Text Block" at bounding box center [253, 295] width 34 height 11
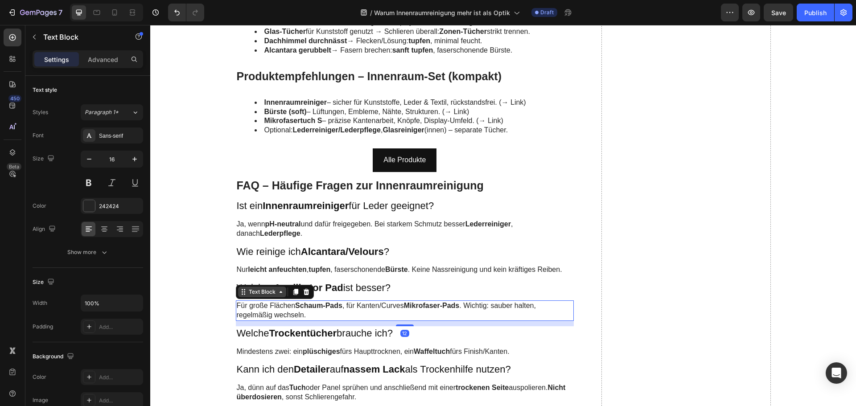
click at [264, 292] on div "Text Block" at bounding box center [262, 292] width 30 height 8
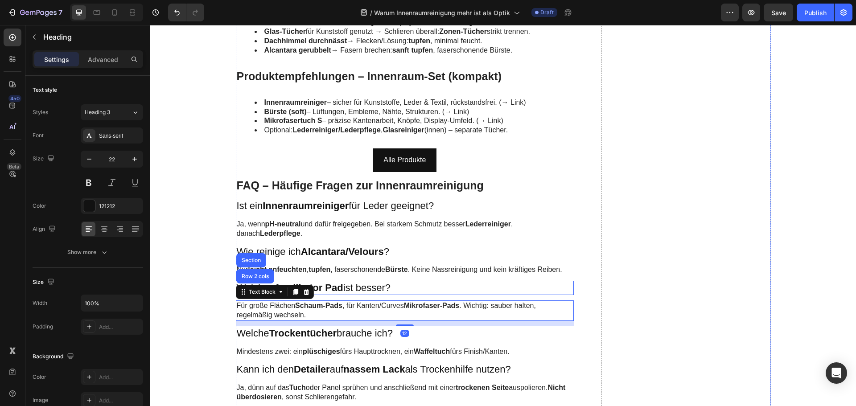
click at [349, 287] on h3 "Welches Applikator Pad ist besser?" at bounding box center [405, 288] width 338 height 15
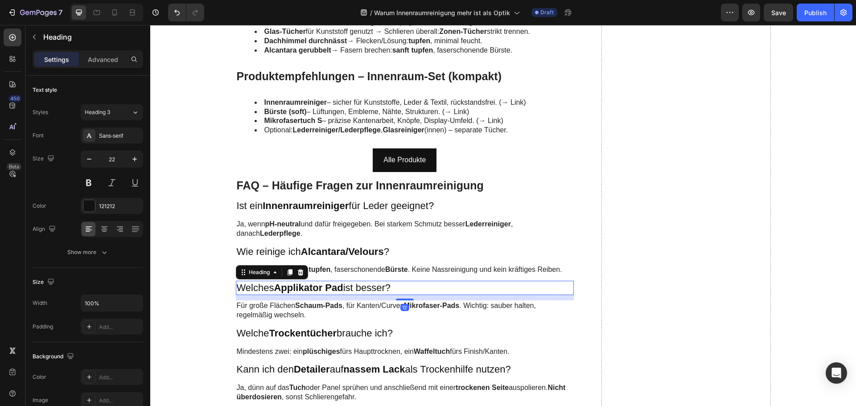
click at [349, 287] on h3 "Welches Applikator Pad ist besser?" at bounding box center [405, 288] width 338 height 15
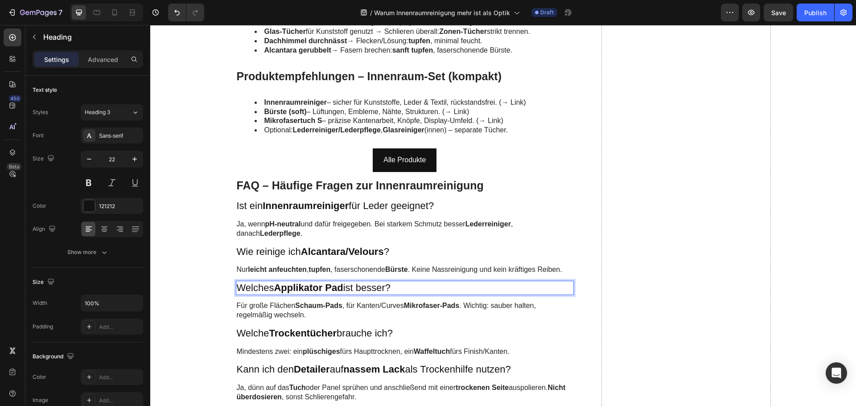
click at [349, 287] on p "Welches Applikator Pad ist besser?" at bounding box center [405, 288] width 336 height 13
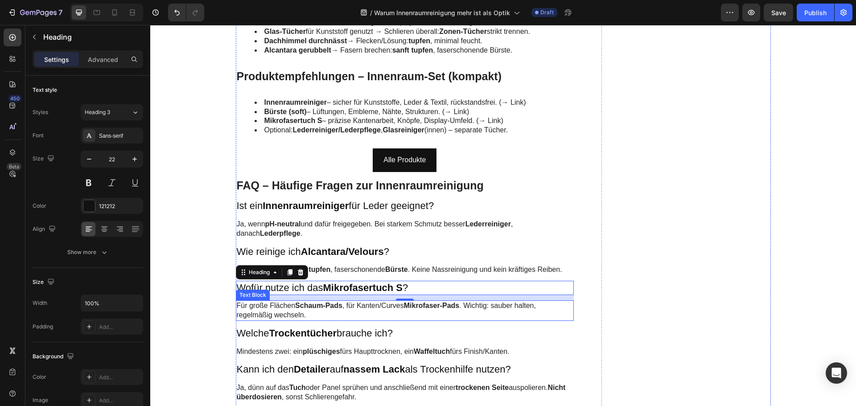
click at [271, 307] on p "Für große Flächen Schaum-Pads , für Kanten/Curves Mikrofaser-Pads . Wichtig: sa…" at bounding box center [405, 310] width 336 height 19
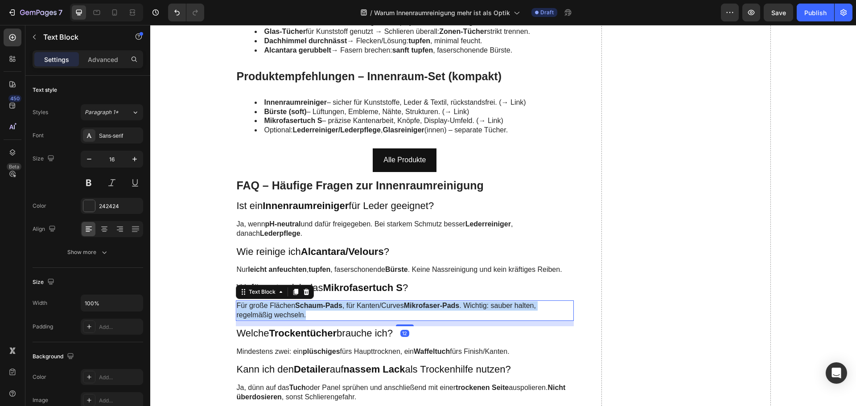
click at [271, 307] on p "Für große Flächen Schaum-Pads , für Kanten/Curves Mikrofaser-Pads . Wichtig: sa…" at bounding box center [405, 310] width 336 height 19
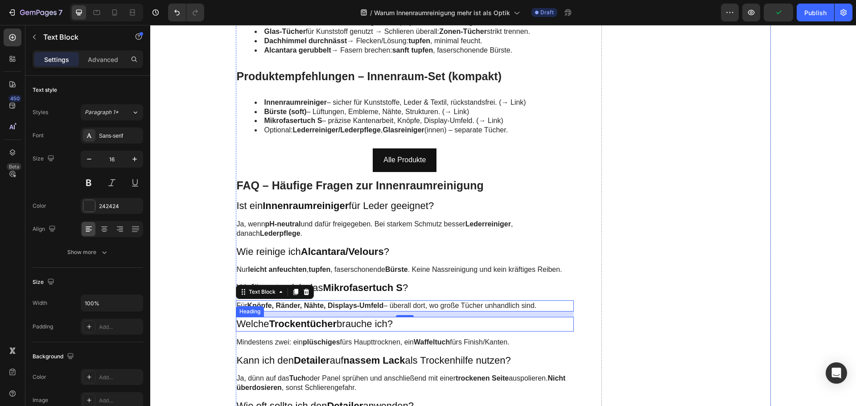
click at [269, 324] on strong "Trockentücher" at bounding box center [303, 323] width 68 height 11
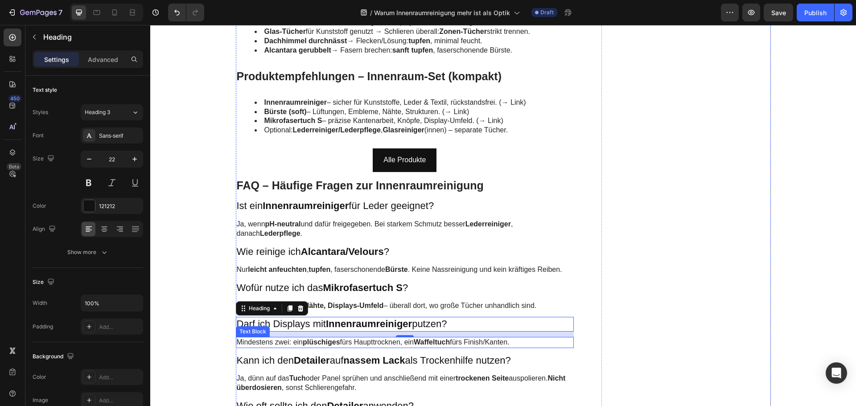
click at [319, 342] on strong "plüschiges" at bounding box center [321, 342] width 37 height 8
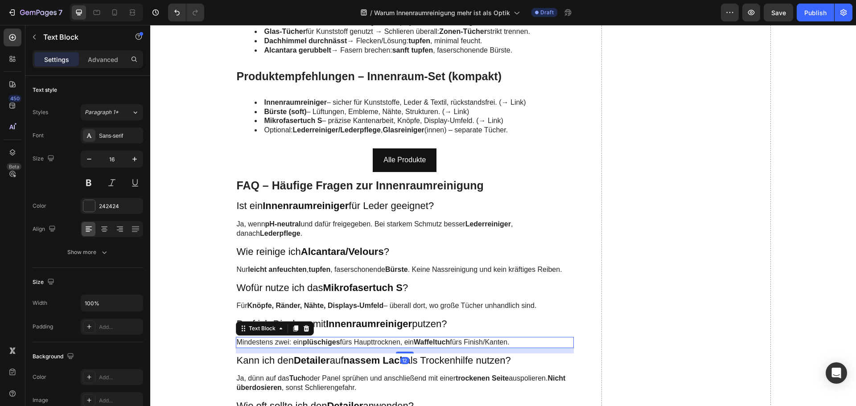
click at [319, 342] on strong "plüschiges" at bounding box center [321, 342] width 37 height 8
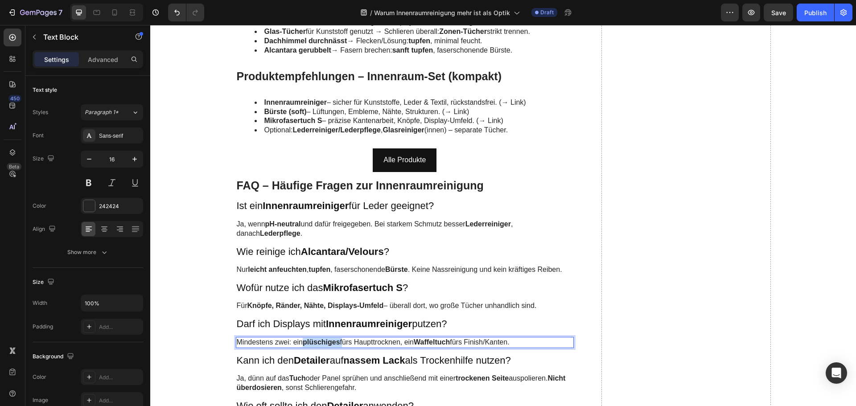
click at [319, 342] on strong "plüschiges" at bounding box center [321, 342] width 37 height 8
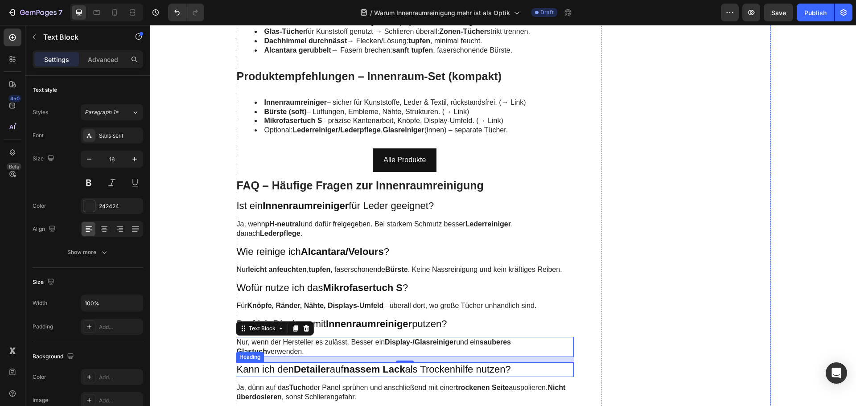
click at [284, 367] on h3 "Kann ich den Detailer auf nassem Lack als Trockenhilfe nutzen?" at bounding box center [405, 369] width 338 height 15
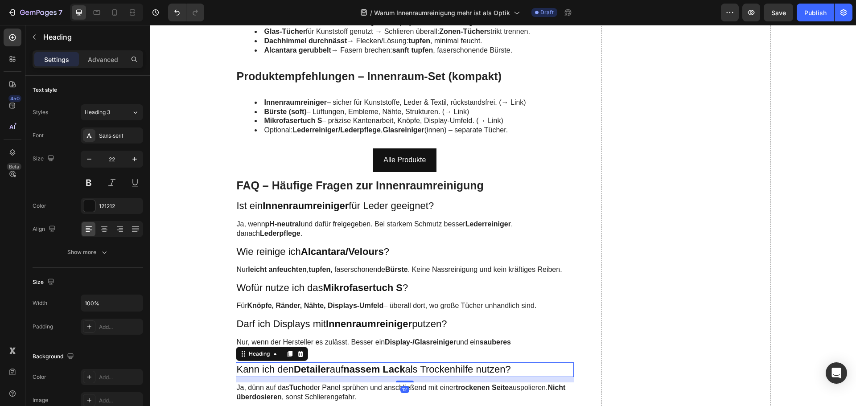
click at [284, 367] on h3 "Kann ich den Detailer auf nassem Lack als Trockenhilfe nutzen?" at bounding box center [405, 369] width 338 height 15
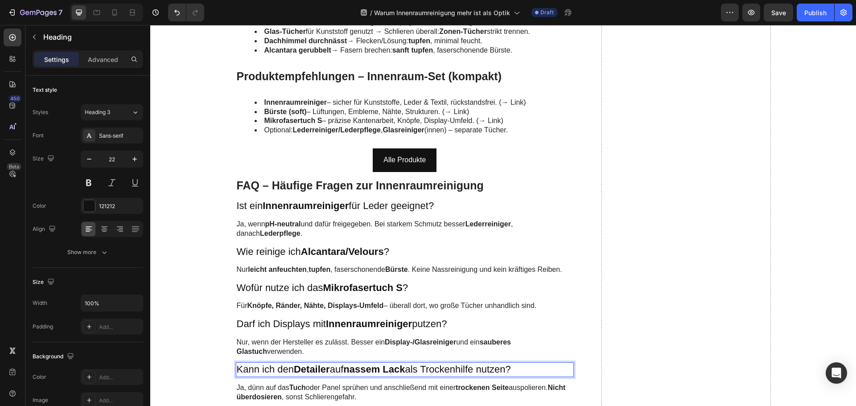
click at [284, 367] on p "Kann ich den Detailer auf nassem Lack als Trockenhilfe nutzen?" at bounding box center [405, 369] width 336 height 13
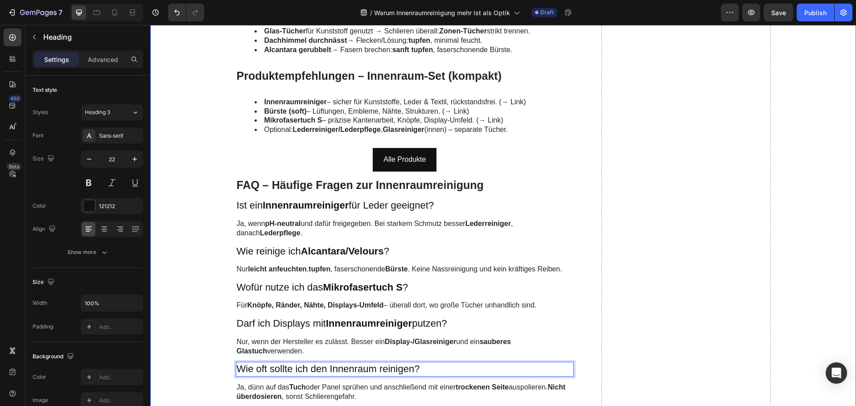
scroll to position [2139, 0]
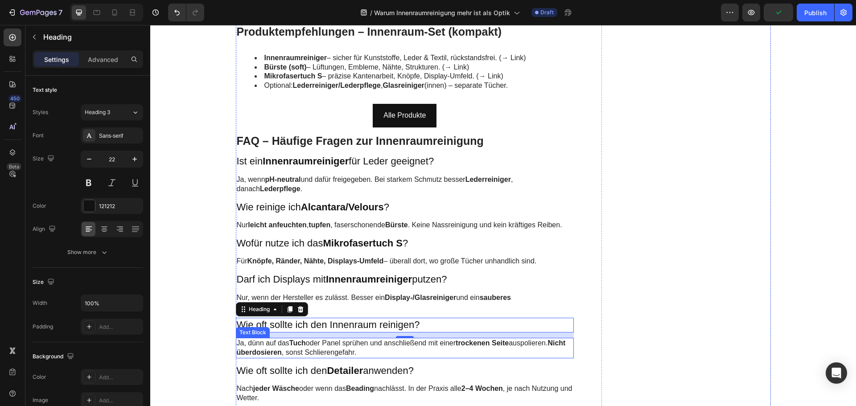
click at [289, 343] on strong "Tuch" at bounding box center [297, 343] width 16 height 8
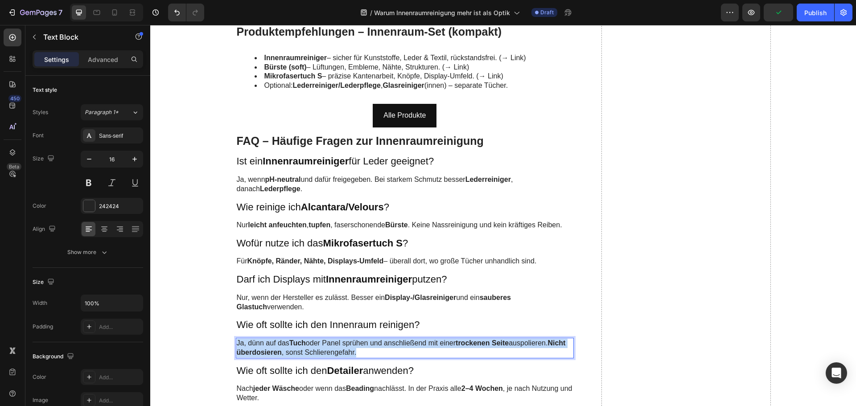
click at [289, 343] on strong "Tuch" at bounding box center [297, 343] width 16 height 8
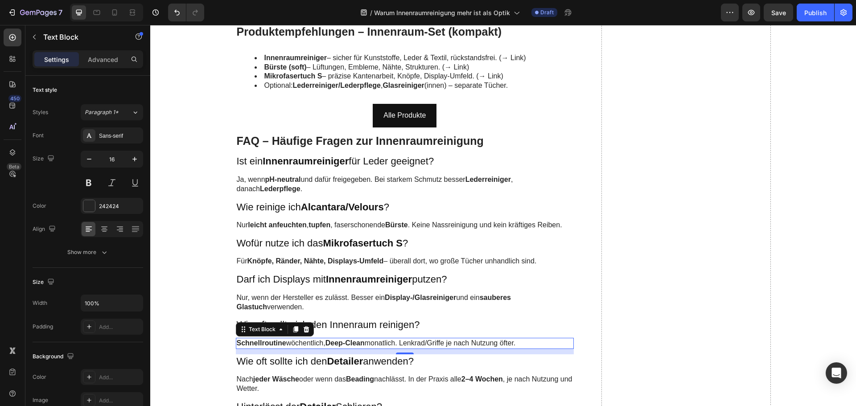
click at [300, 359] on h3 "Wie oft sollte ich den Detailer anwenden?" at bounding box center [405, 361] width 338 height 15
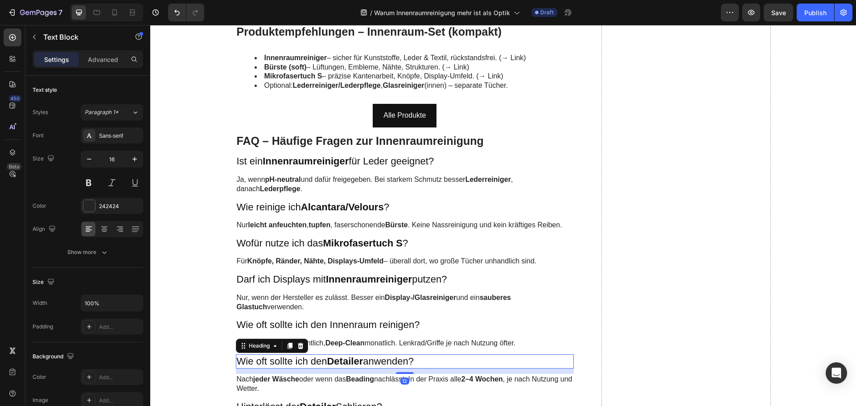
click at [300, 359] on h3 "Wie oft sollte ich den Detailer anwenden?" at bounding box center [405, 361] width 338 height 15
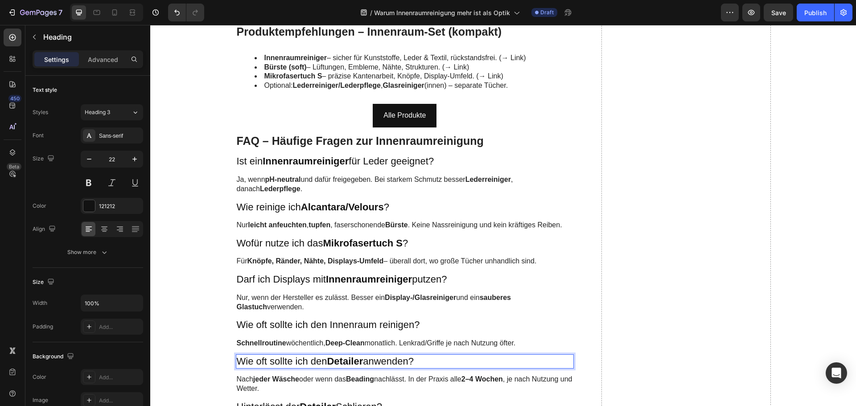
click at [300, 359] on p "Wie oft sollte ich den Detailer anwenden?" at bounding box center [405, 361] width 336 height 13
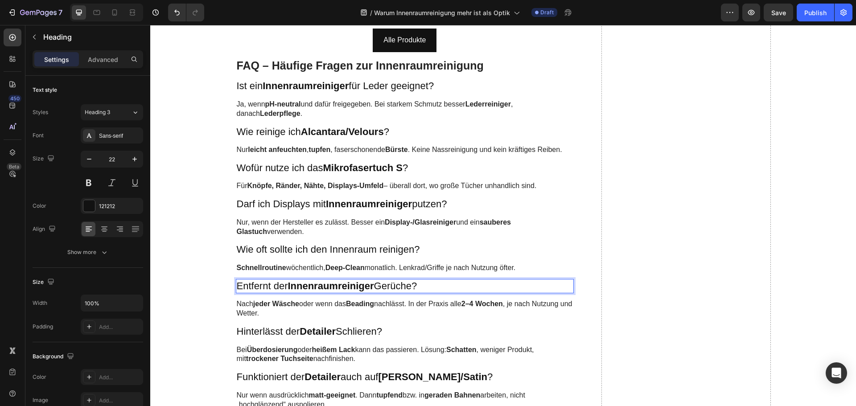
scroll to position [2228, 0]
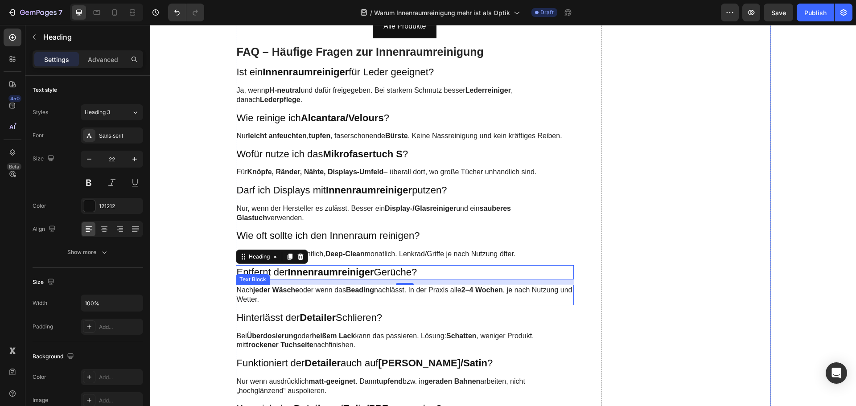
click at [282, 287] on strong "jeder Wäsche" at bounding box center [276, 290] width 46 height 8
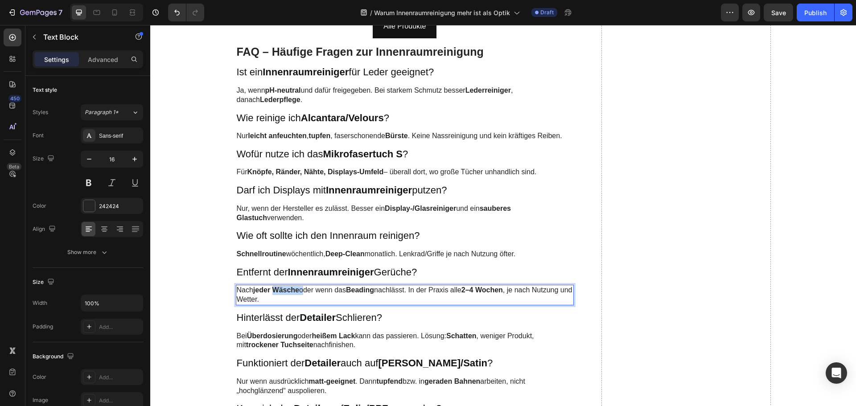
click at [282, 287] on strong "jeder Wäsche" at bounding box center [276, 290] width 46 height 8
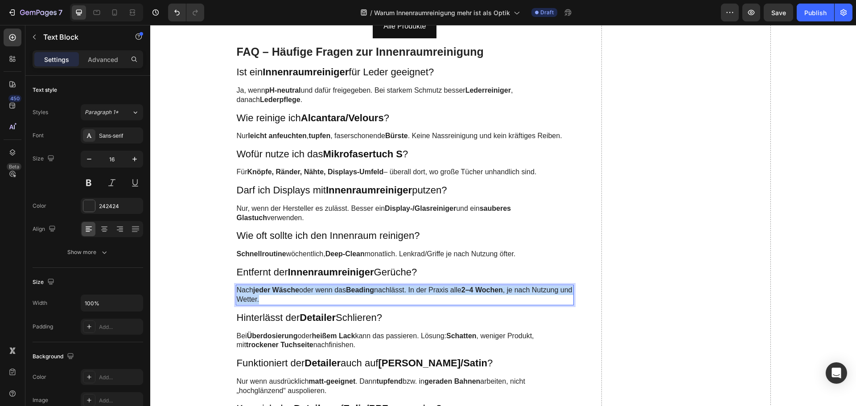
click at [282, 287] on strong "jeder Wäsche" at bounding box center [276, 290] width 46 height 8
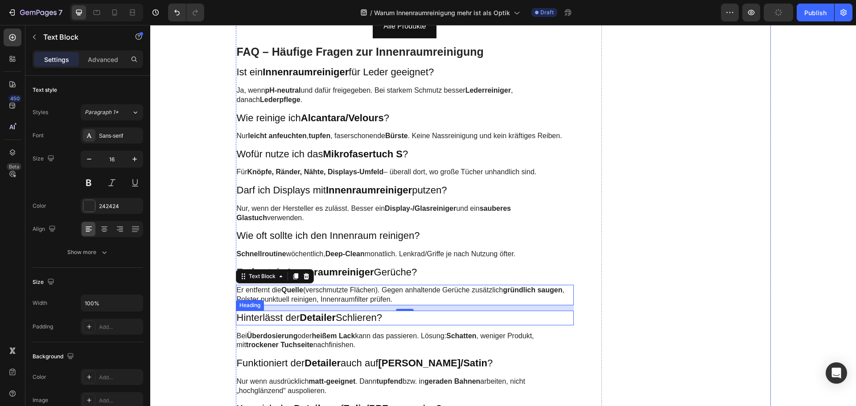
click at [280, 315] on h3 "Hinterlässt der Detailer Schlieren?" at bounding box center [405, 318] width 338 height 15
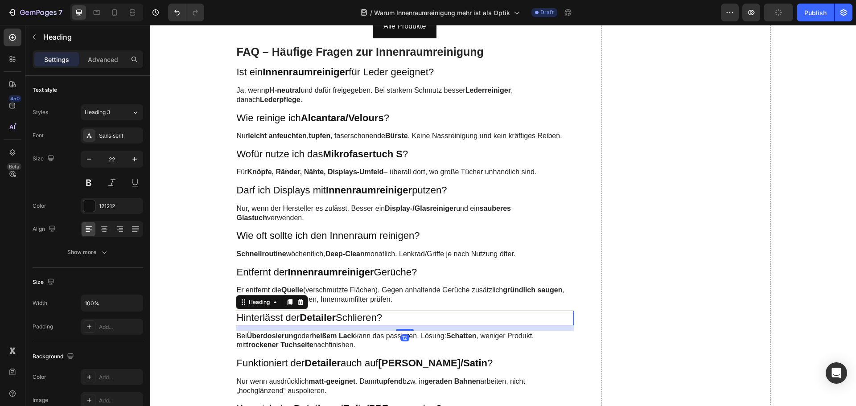
click at [280, 315] on h3 "Hinterlässt der Detailer Schlieren?" at bounding box center [405, 318] width 338 height 15
click at [262, 336] on strong "Überdosierung" at bounding box center [272, 336] width 51 height 8
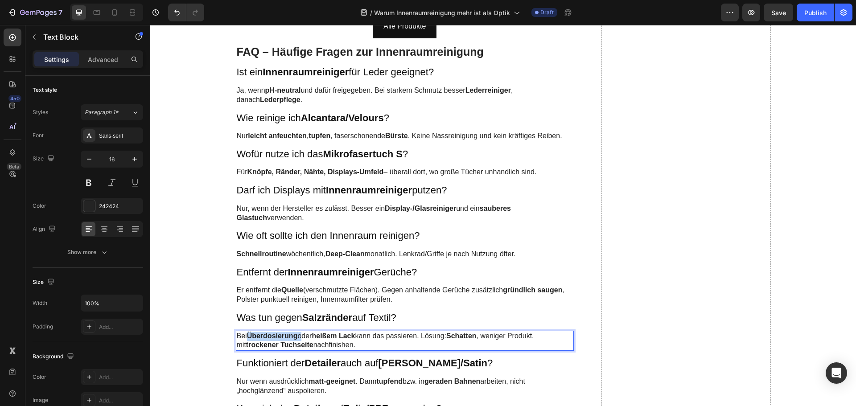
click at [262, 336] on strong "Überdosierung" at bounding box center [272, 336] width 51 height 8
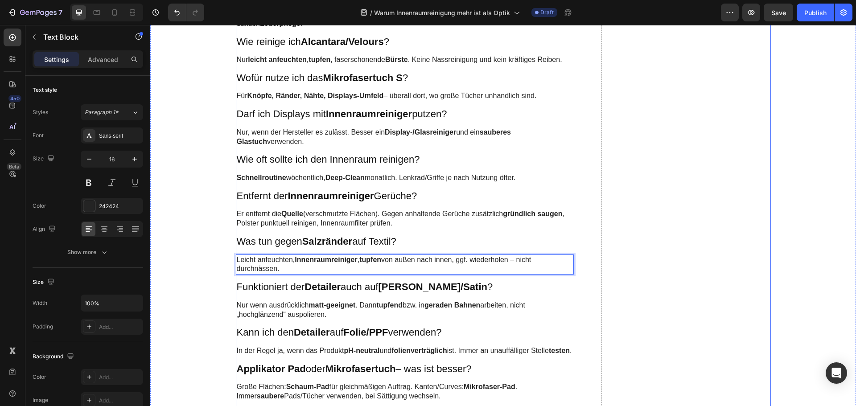
scroll to position [2317, 0]
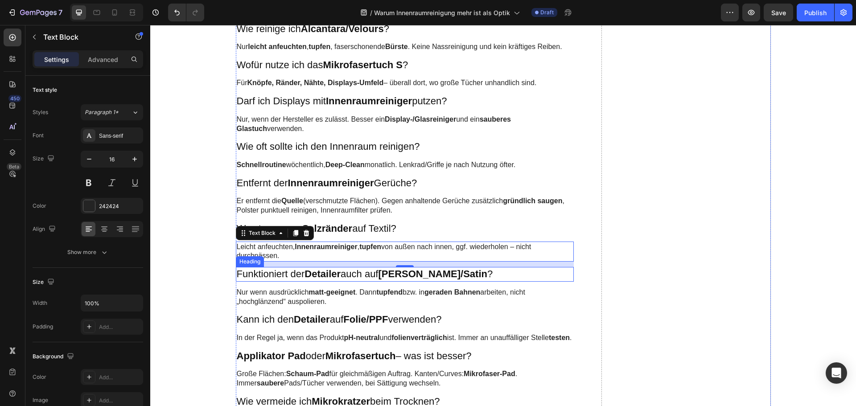
click at [304, 276] on strong "Detailer" at bounding box center [322, 273] width 36 height 11
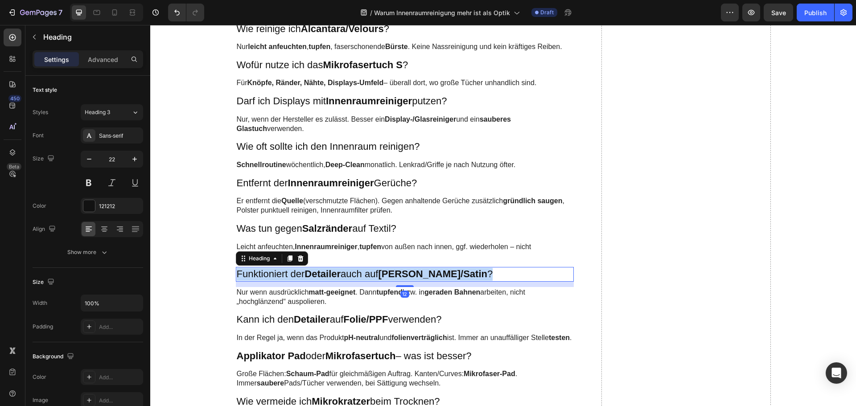
click at [304, 276] on strong "Detailer" at bounding box center [322, 273] width 36 height 11
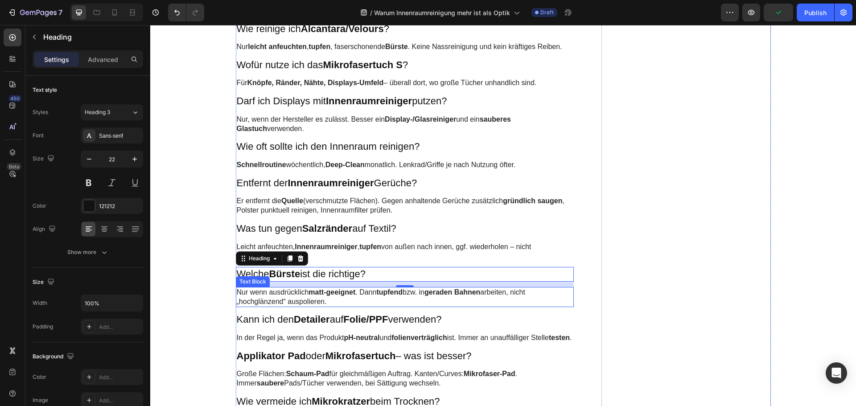
click at [276, 293] on p "Nur wenn ausdrücklich matt-geeignet . Dann tupfend bzw. in geraden Bahnen arbei…" at bounding box center [405, 297] width 336 height 19
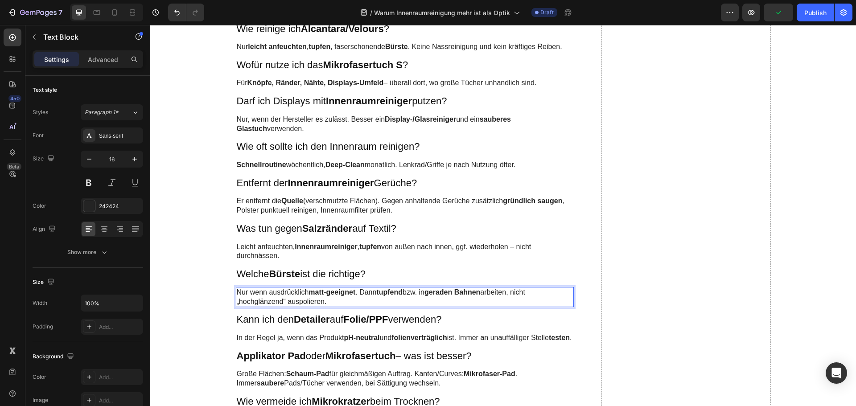
click at [276, 293] on p "Nur wenn ausdrücklich matt-geeignet . Dann tupfend bzw. in geraden Bahnen arbei…" at bounding box center [405, 297] width 336 height 19
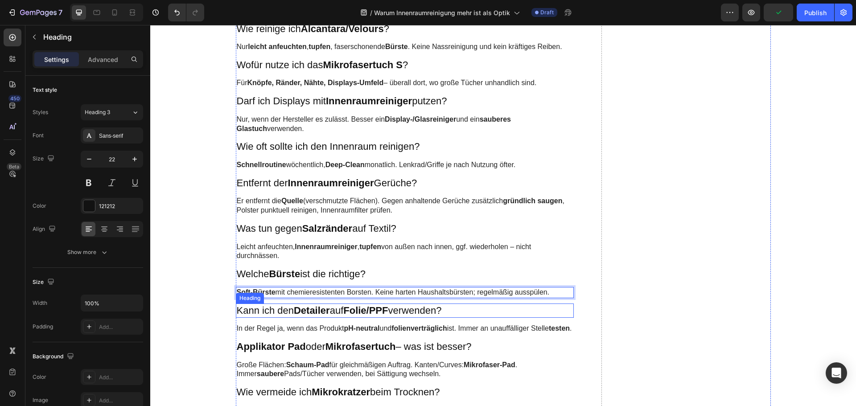
click at [277, 309] on h3 "Kann ich den Detailer auf Folie/PPF verwenden?" at bounding box center [405, 310] width 338 height 15
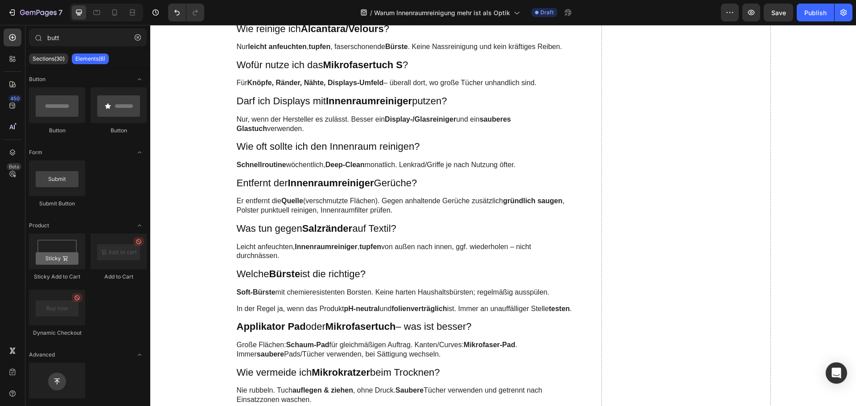
click at [277, 309] on p "In der Regel ja, wenn das Produkt pH-neutral und folienverträglich ist. Immer a…" at bounding box center [405, 308] width 336 height 9
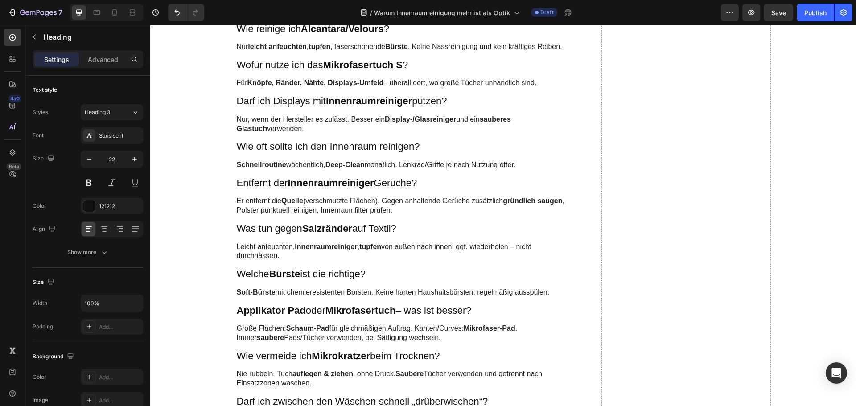
click at [277, 309] on strong "Applikator Pad" at bounding box center [271, 310] width 69 height 11
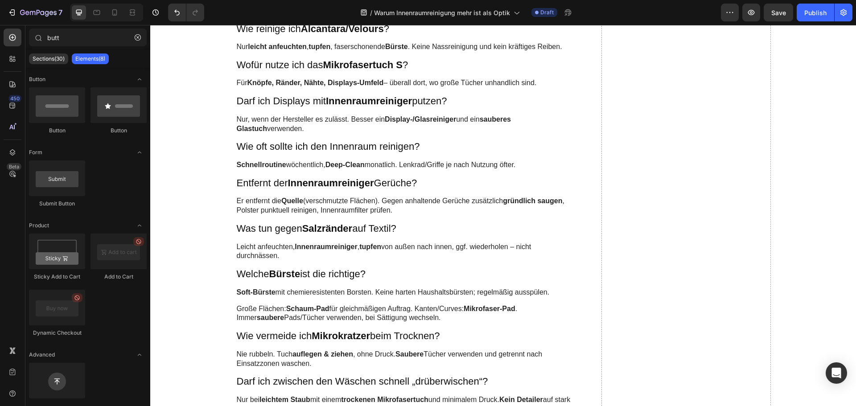
click at [277, 309] on p "Große Flächen: Schaum-Pad für gleichmäßigen Auftrag. Kanten/Curves: Mikrofaser-…" at bounding box center [405, 313] width 336 height 19
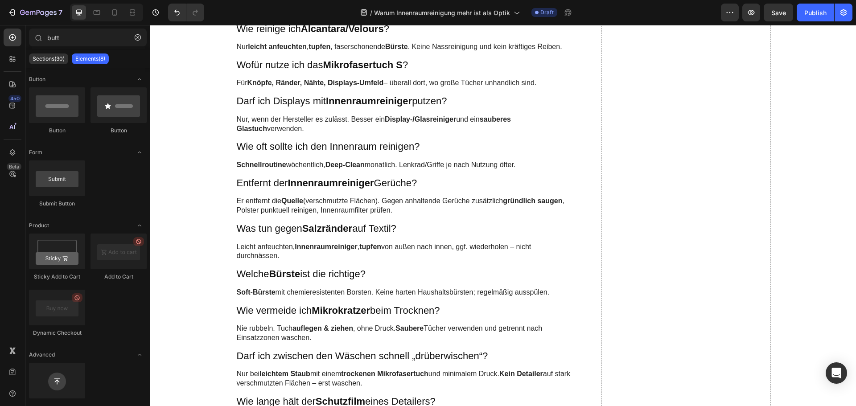
click at [277, 309] on h3 "Wie vermeide ich Mikrokratzer beim Trocknen?" at bounding box center [405, 310] width 338 height 15
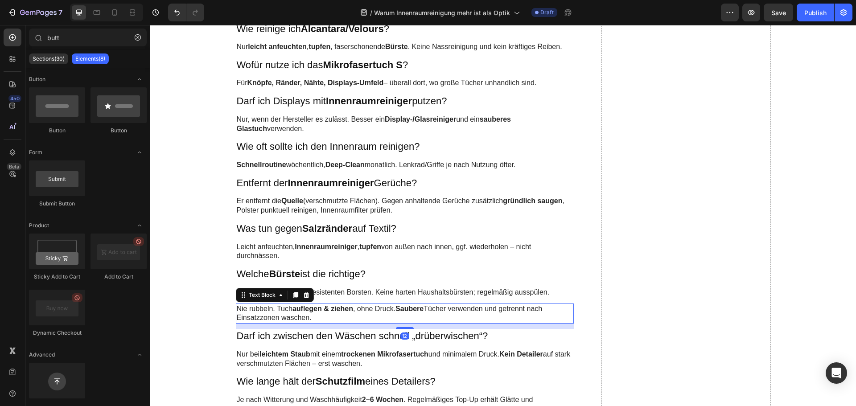
click at [277, 309] on p "Nie rubbeln. Tuch auflegen & ziehen , ohne Druck. Saubere Tücher verwenden und …" at bounding box center [405, 313] width 336 height 19
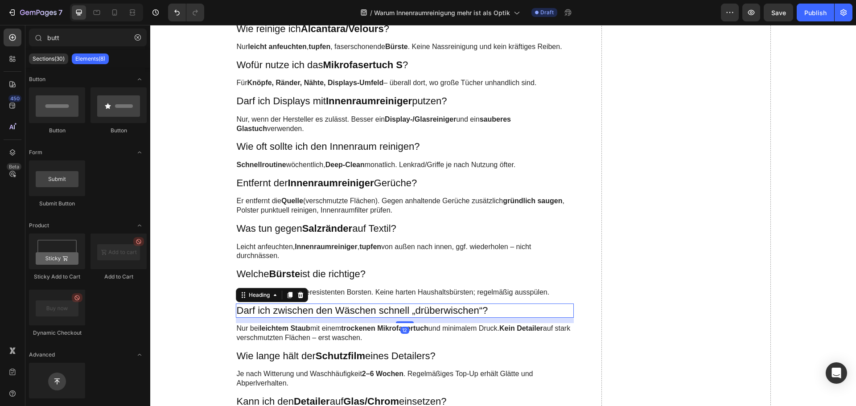
click at [277, 309] on h3 "Darf ich zwischen den Wäschen schnell „drüberwischen“?" at bounding box center [405, 310] width 338 height 15
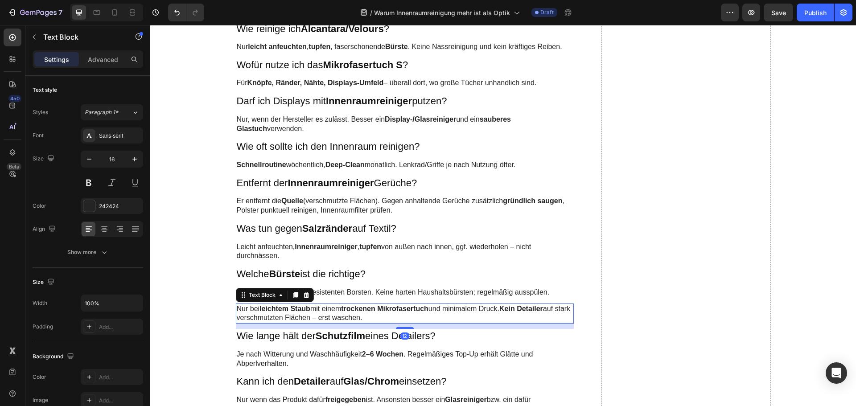
click at [277, 309] on strong "leichtem Staub" at bounding box center [284, 309] width 51 height 8
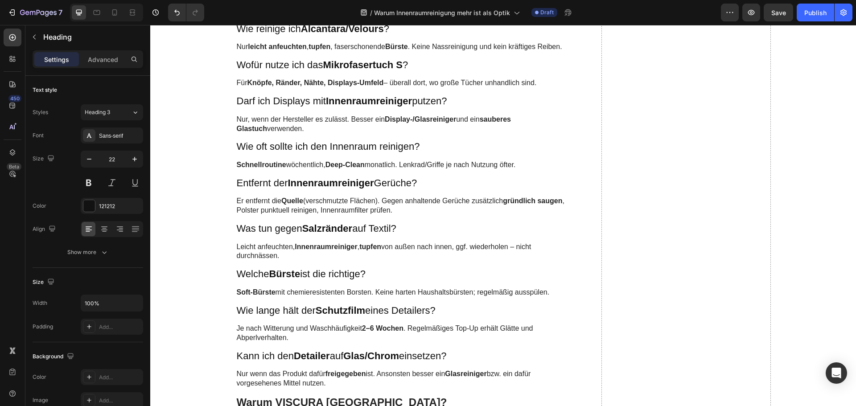
click at [277, 309] on h3 "Wie lange hält der Schutzfilm eines Detailers?" at bounding box center [405, 310] width 338 height 15
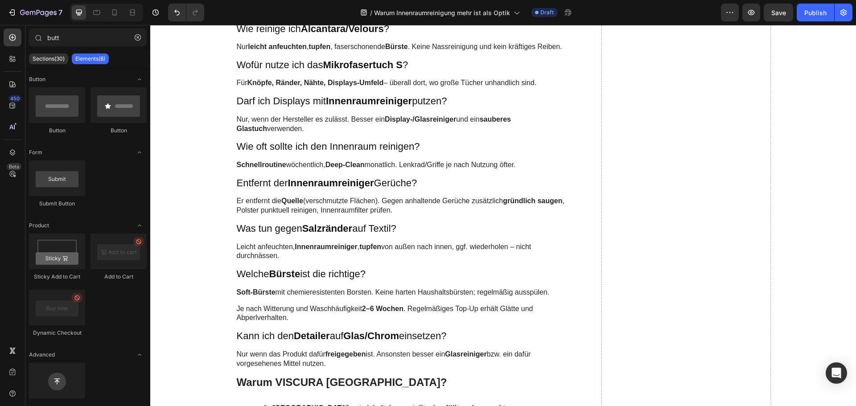
click at [277, 309] on p "Je nach Witterung und Waschhäufigkeit 2–6 Wochen . Regelmäßiges Top-Up erhält G…" at bounding box center [405, 313] width 336 height 19
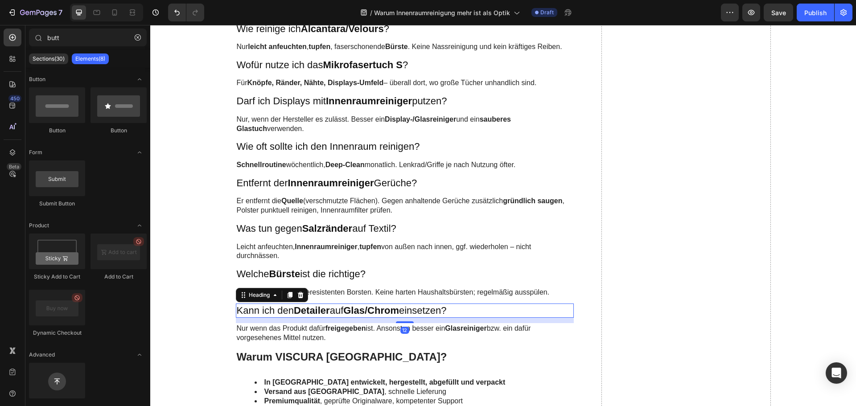
click at [277, 309] on h3 "Kann ich den Detailer auf Glas/Chrom einsetzen?" at bounding box center [405, 310] width 338 height 15
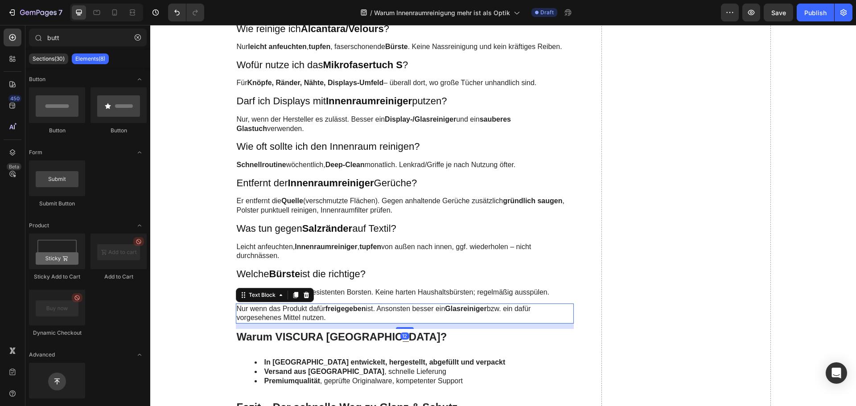
click at [277, 309] on p "Nur wenn das Produkt dafür freigegeben ist. Ansonsten besser ein Glasreiniger b…" at bounding box center [405, 313] width 336 height 19
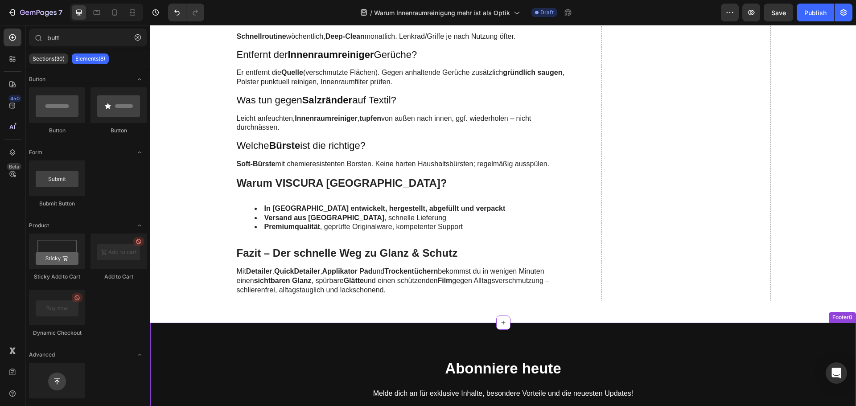
scroll to position [2585, 0]
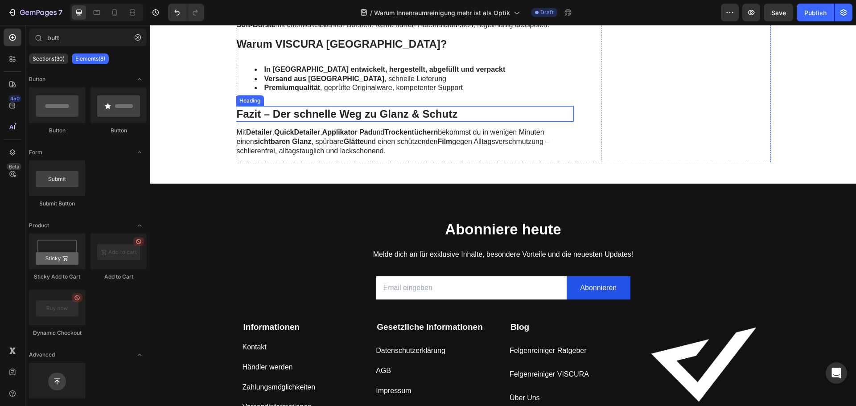
click at [314, 111] on h2 "Fazit – Der schnelle Weg zu Glanz & Schutz" at bounding box center [405, 114] width 338 height 16
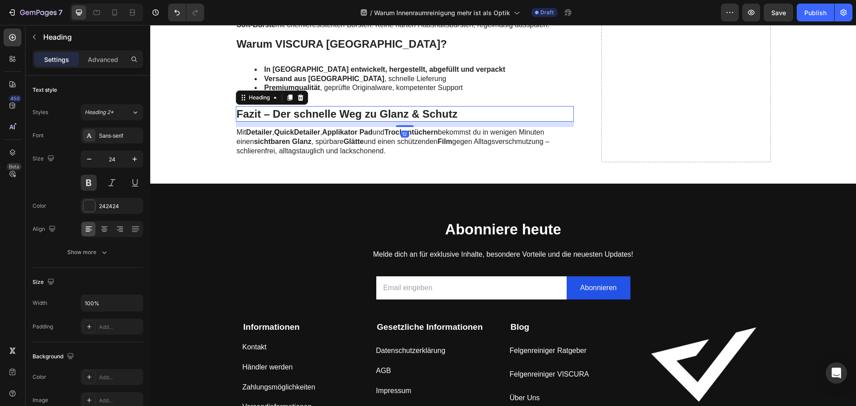
click at [314, 111] on h2 "Fazit – Der schnelle Weg zu Glanz & Schutz" at bounding box center [405, 114] width 338 height 16
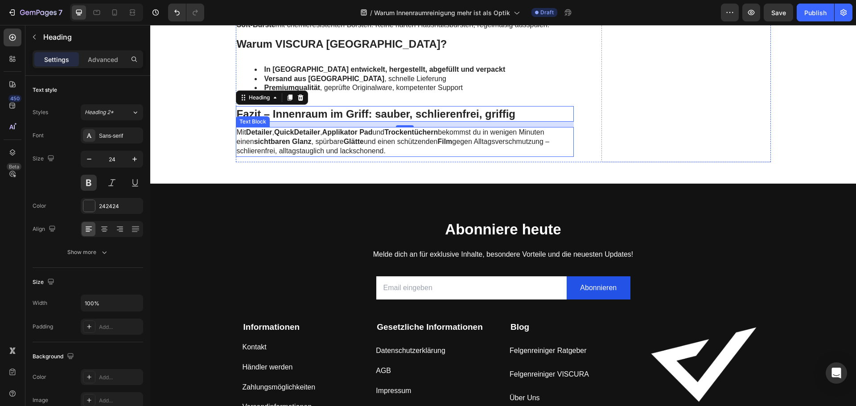
click at [348, 140] on strong "Glätte" at bounding box center [354, 142] width 20 height 8
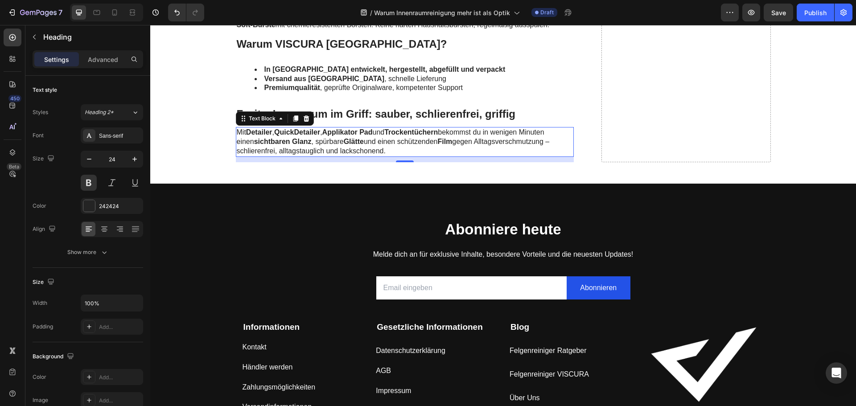
click at [348, 140] on strong "Glätte" at bounding box center [354, 142] width 20 height 8
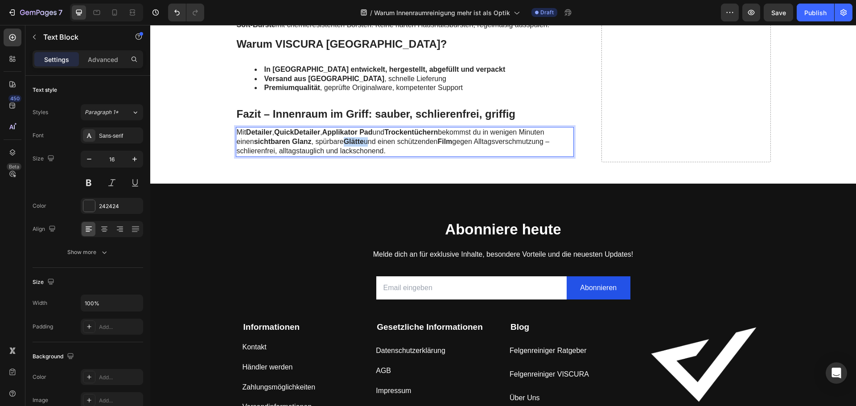
click at [348, 140] on strong "Glätte" at bounding box center [354, 142] width 20 height 8
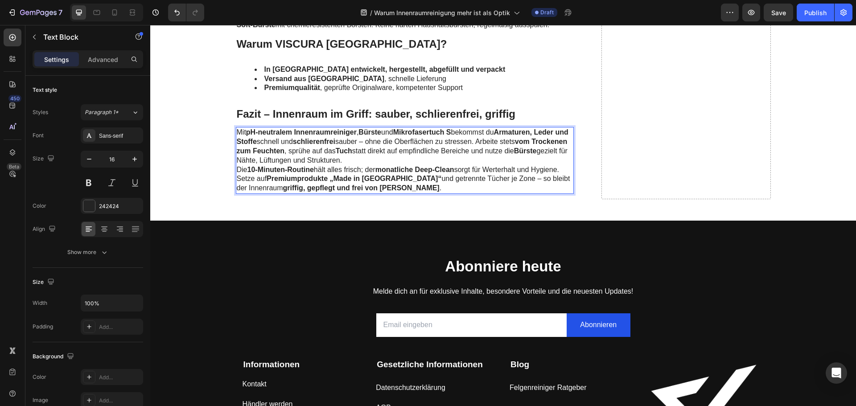
click at [430, 157] on p "Mit pH-neutralem Innenraumreiniger , Bürste und Mikrofasertuch S bekommst du Ar…" at bounding box center [405, 160] width 336 height 65
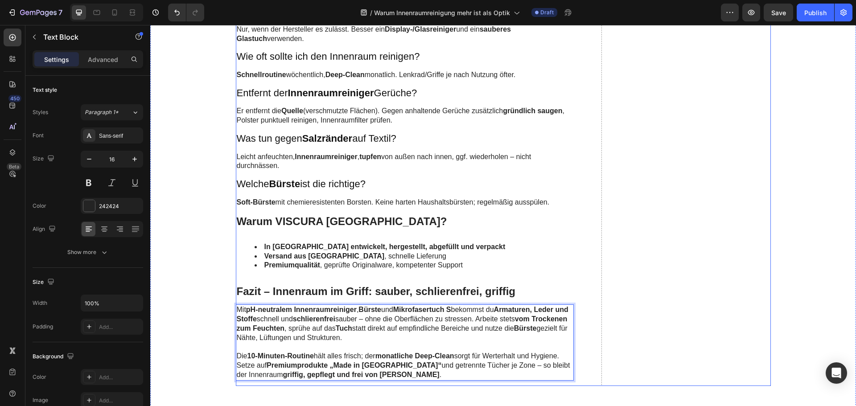
scroll to position [2407, 0]
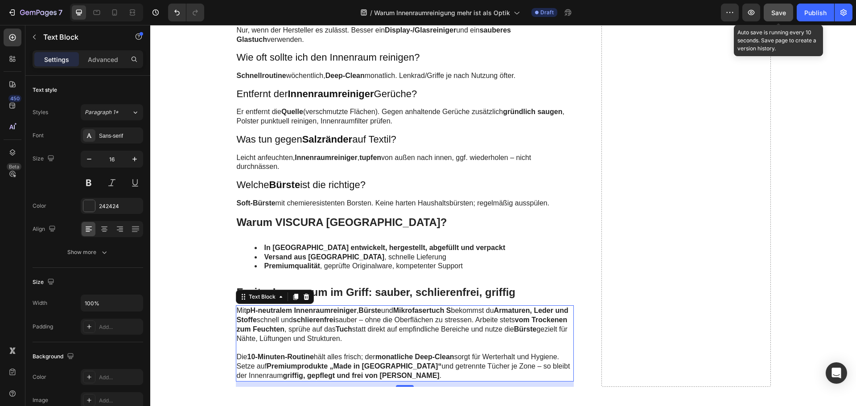
click at [787, 9] on button "Save" at bounding box center [777, 13] width 29 height 18
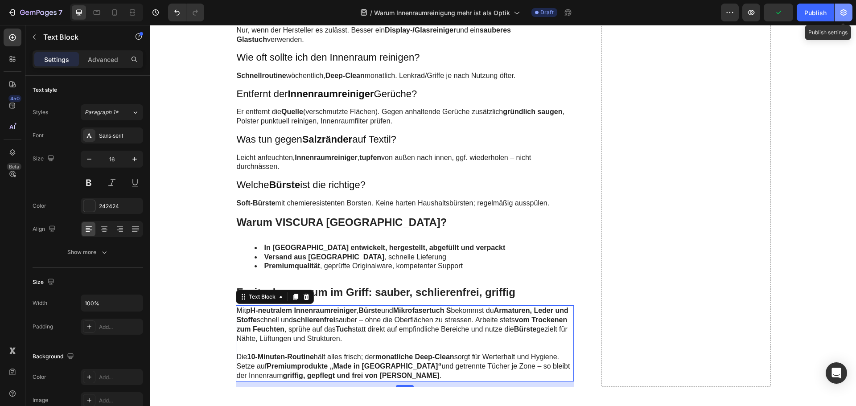
click at [846, 8] on button "button" at bounding box center [843, 13] width 18 height 18
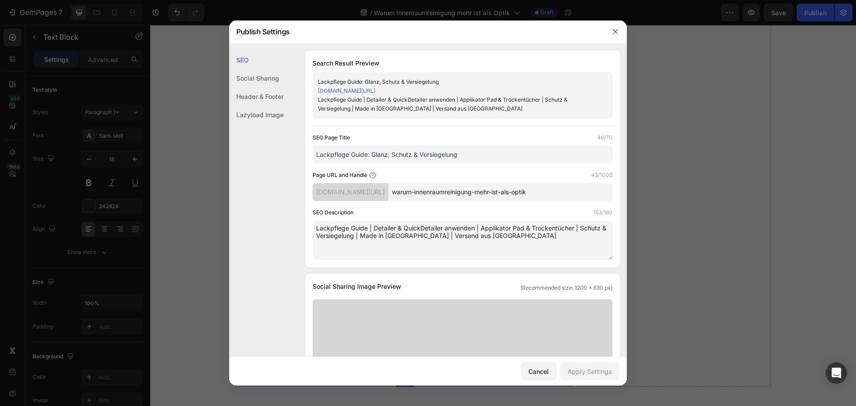
click at [384, 157] on input "Lackpflege Guide: Glanz, Schutz & Versiegelung" at bounding box center [462, 155] width 300 height 18
paste input "Innenraumreiniger Ratgeber: Armaturen, Leder & Stoffe"
type input "Innenraumreiniger Ratgeber: Armaturen, Leder & Stoffe"
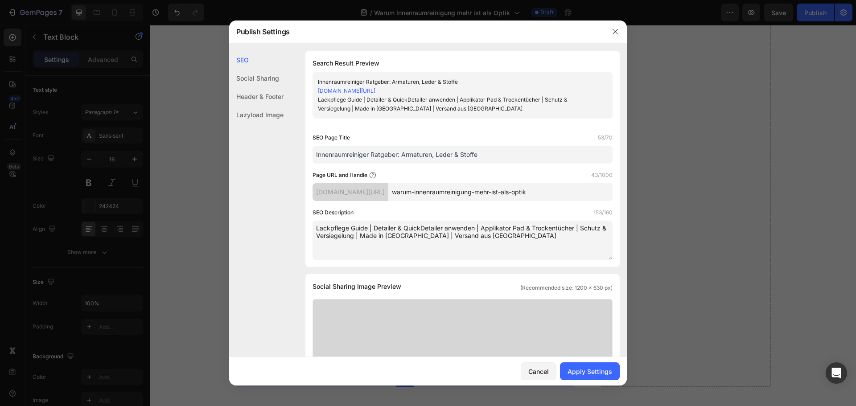
click at [399, 226] on textarea "Lackpflege Guide | Detailer & QuickDetailer anwenden | Applikator Pad & Trocken…" at bounding box center [462, 240] width 300 height 39
paste textarea "Innenraumreiniger Ratgeber | Armaturen, Leder & Stoffe reinigen | Bürste & Mikr…"
type textarea "Innenraumreiniger Ratgeber | Armaturen, Leder & Stoffe reinigen | Bürste & Mikr…"
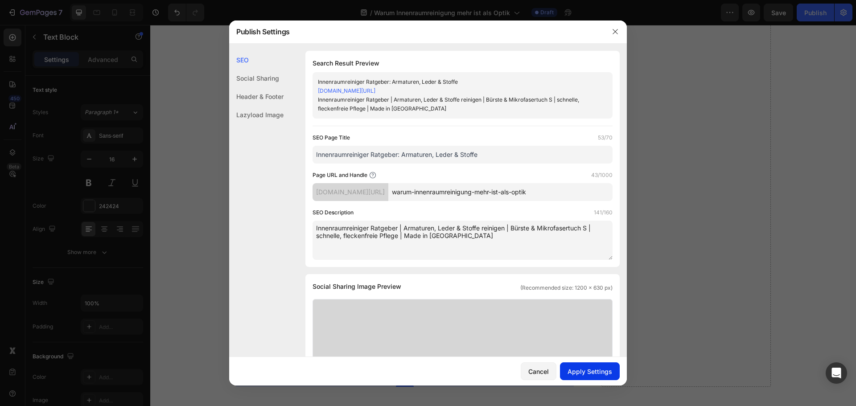
click at [590, 367] on div "Apply Settings" at bounding box center [589, 371] width 45 height 9
click at [617, 28] on icon "button" at bounding box center [614, 31] width 7 height 7
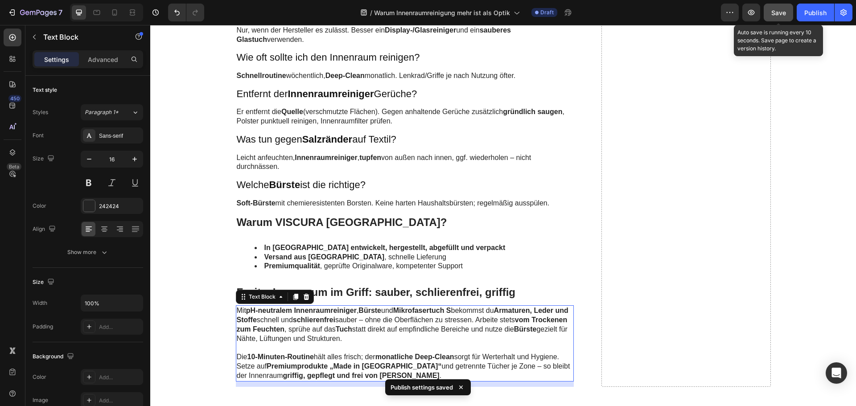
click at [783, 12] on span "Save" at bounding box center [778, 13] width 15 height 8
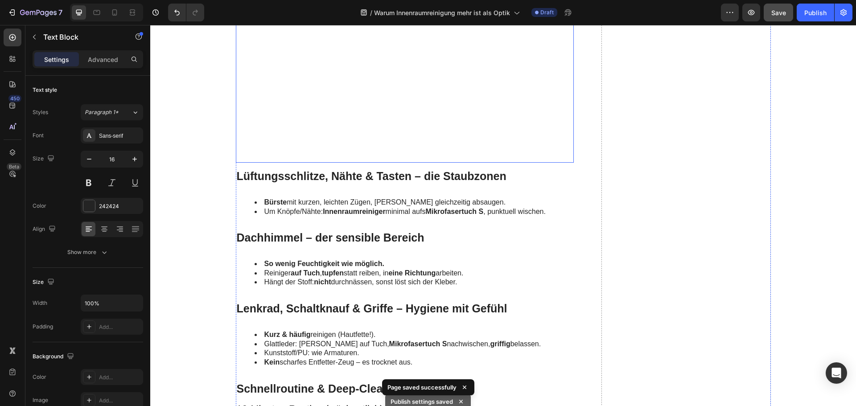
scroll to position [1426, 0]
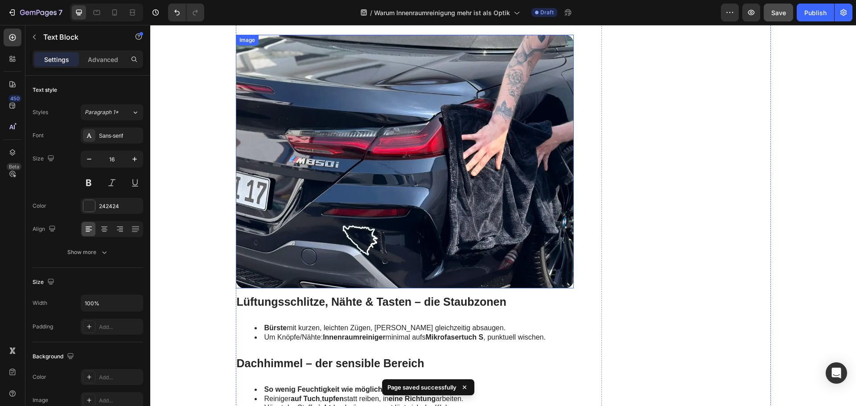
click at [379, 217] on img at bounding box center [405, 162] width 338 height 254
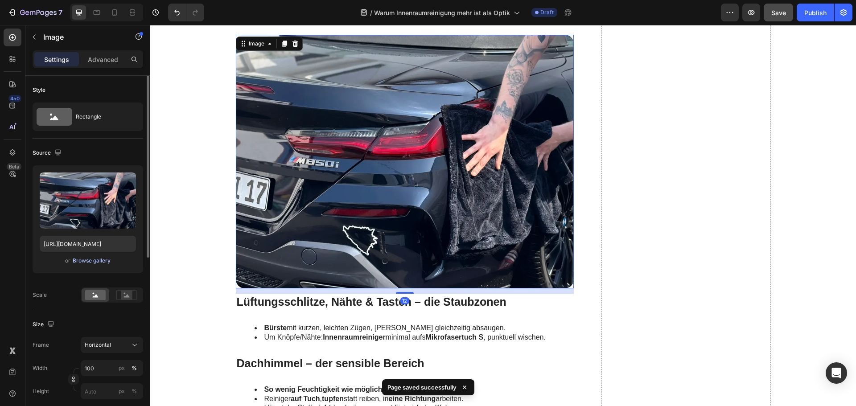
click at [94, 258] on div "Browse gallery" at bounding box center [92, 261] width 38 height 8
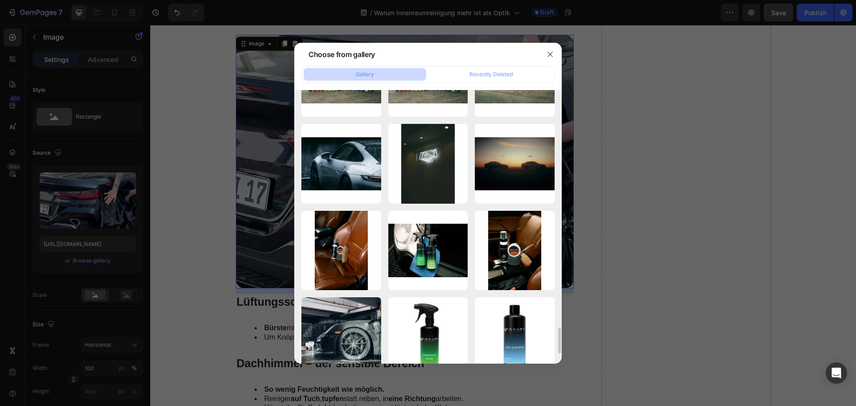
scroll to position [2596, 0]
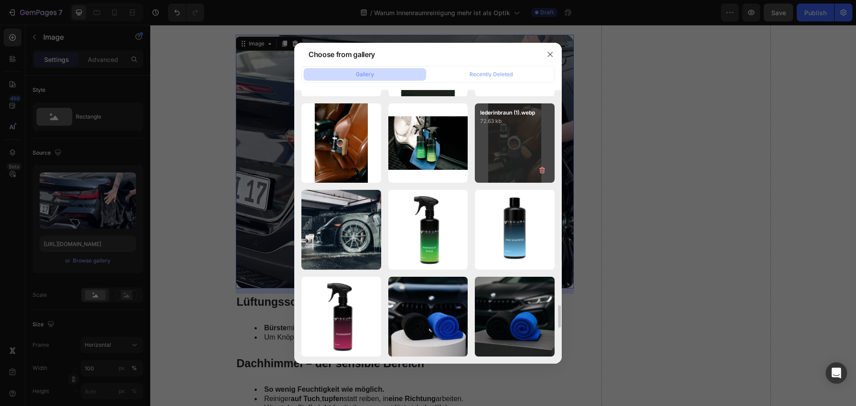
click at [509, 157] on div "lederinbraun (1).webp 72.63 kb" at bounding box center [515, 143] width 80 height 80
type input "https://cdn.shopify.com/s/files/1/0935/6191/3693/files/gempages_556740947103187…"
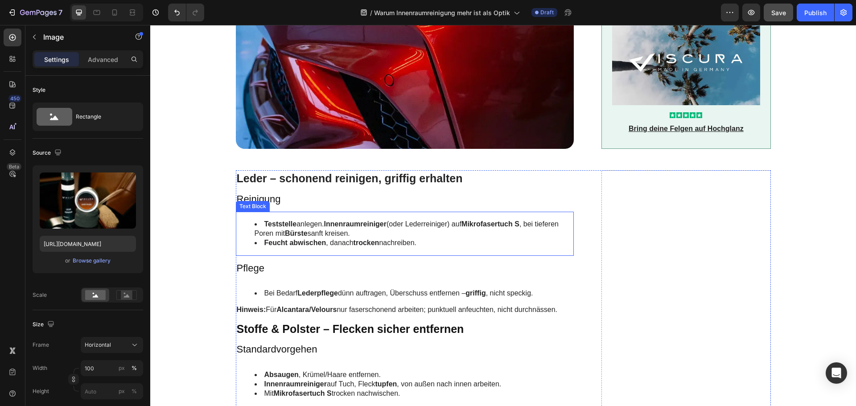
scroll to position [802, 0]
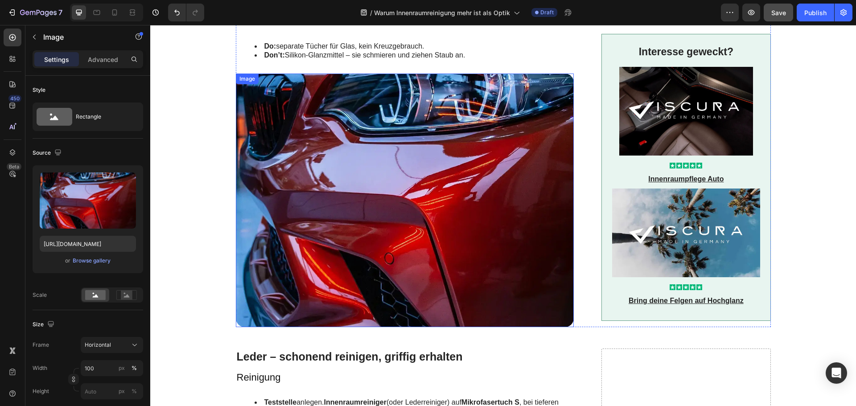
click at [326, 223] on img at bounding box center [405, 201] width 338 height 254
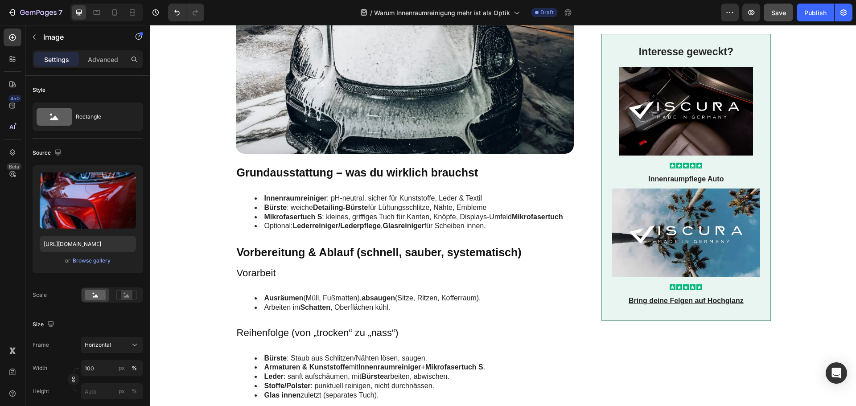
scroll to position [0, 0]
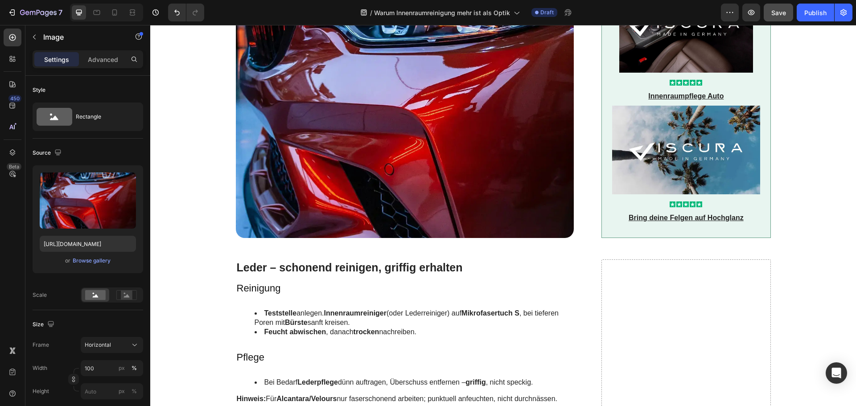
click at [368, 171] on img at bounding box center [405, 111] width 338 height 254
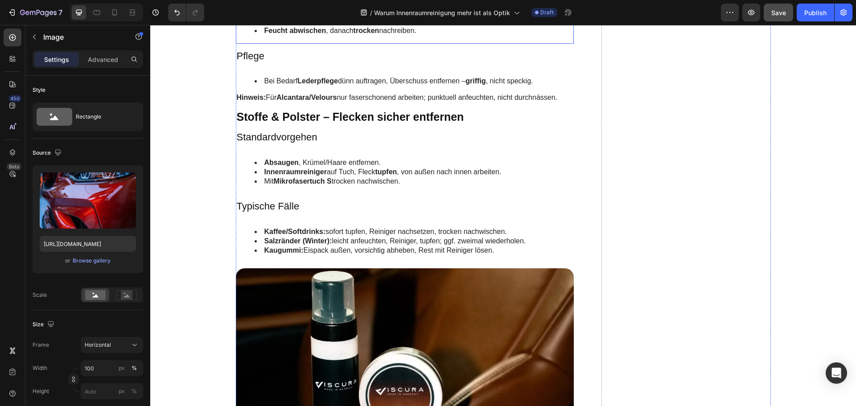
scroll to position [980, 0]
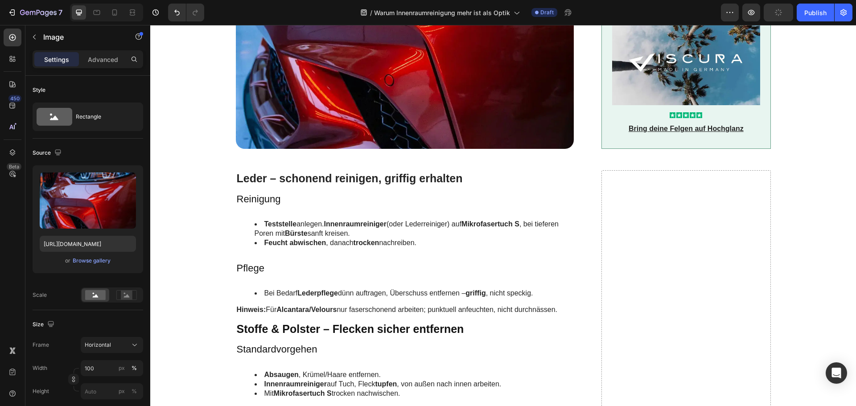
click at [340, 121] on img at bounding box center [405, 22] width 338 height 254
click at [89, 260] on div "Browse gallery" at bounding box center [92, 261] width 38 height 8
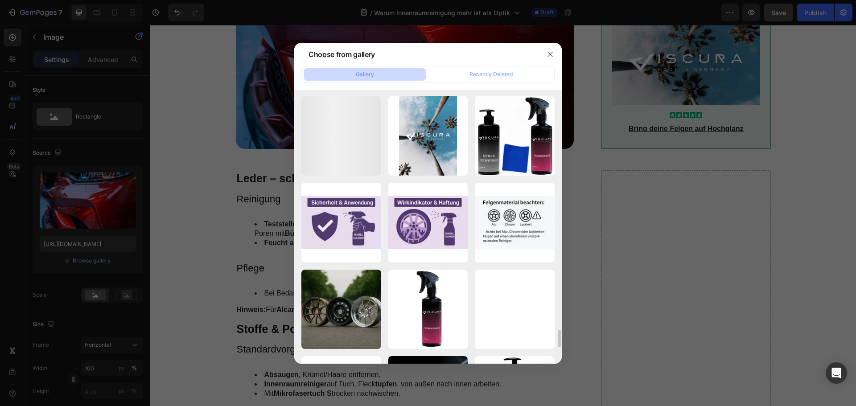
scroll to position [3954, 0]
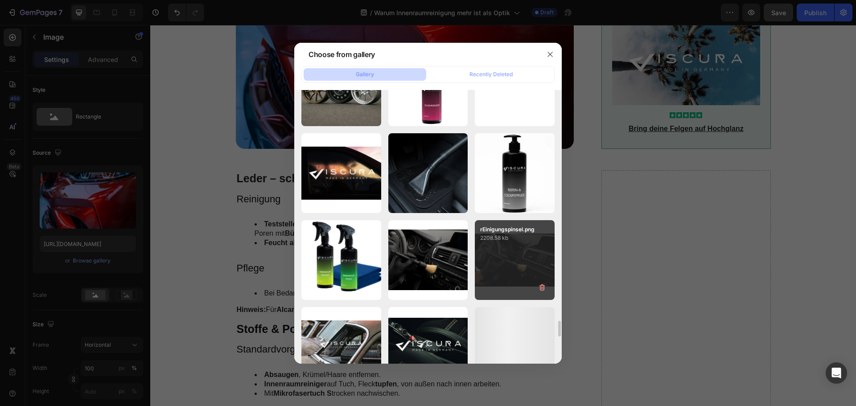
click at [493, 262] on div "rEinigungspinsel.png 2208.58 kb" at bounding box center [515, 260] width 80 height 80
type input "https://cdn.shopify.com/s/files/1/0935/6191/3693/files/gempages_556740947103187…"
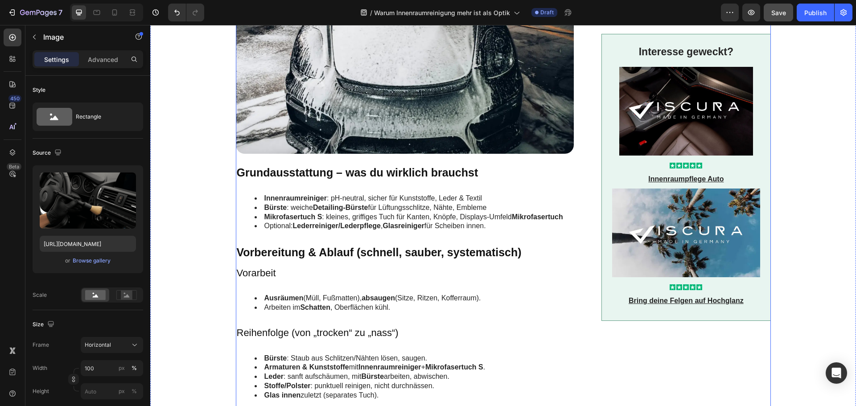
scroll to position [134, 0]
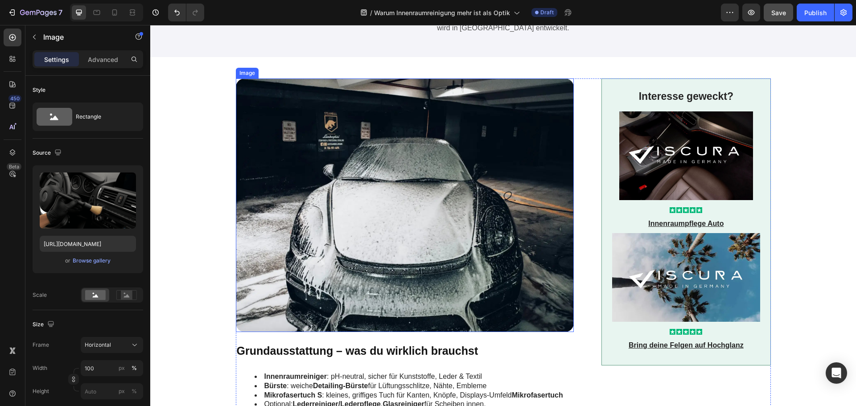
click at [417, 232] on img at bounding box center [405, 205] width 338 height 254
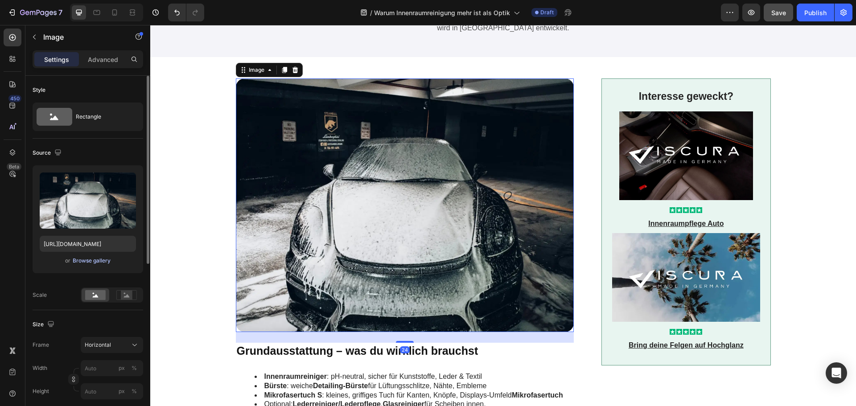
click at [90, 264] on div "Browse gallery" at bounding box center [92, 261] width 38 height 8
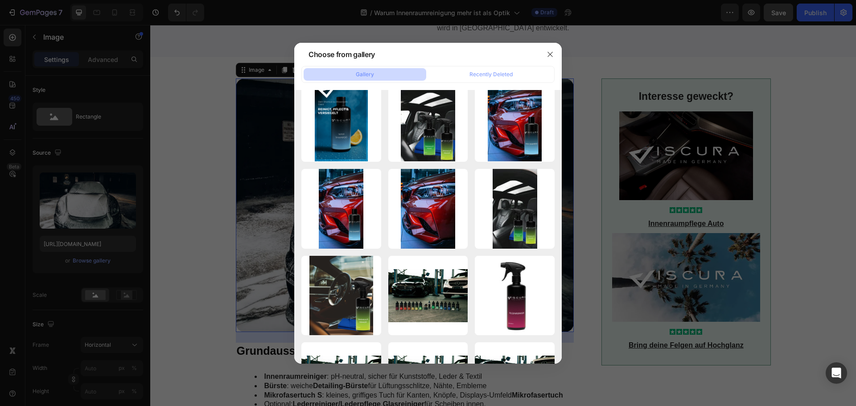
scroll to position [2139, 0]
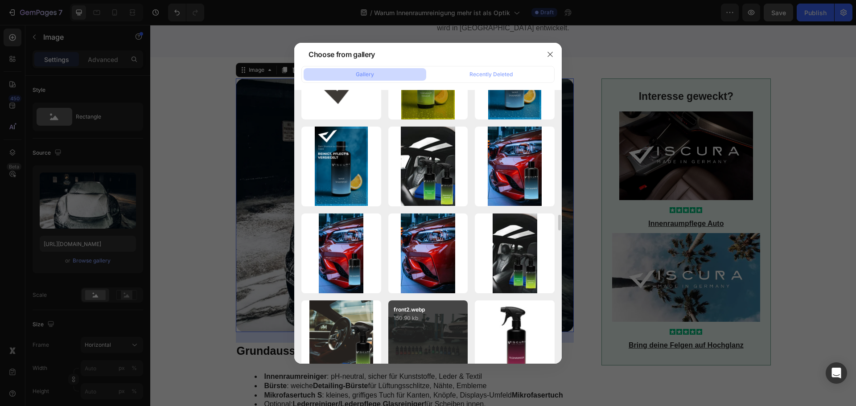
click at [442, 328] on div "front2.webp 150.90 kb" at bounding box center [428, 340] width 80 height 80
type input "https://cdn.shopify.com/s/files/1/0935/6191/3693/files/gempages_556740947103187…"
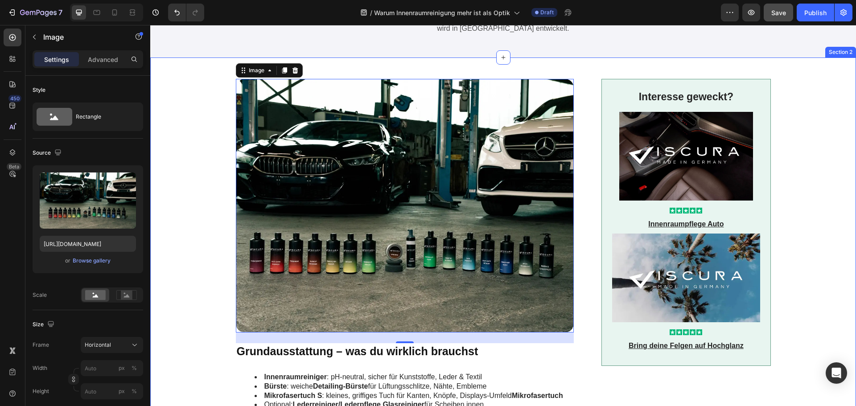
scroll to position [134, 0]
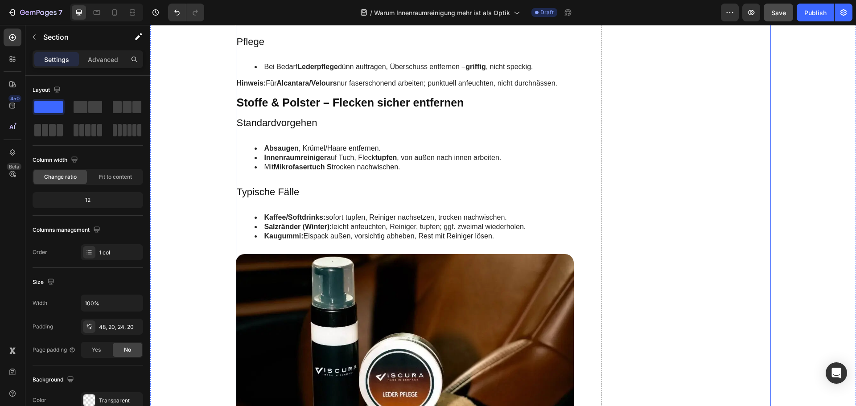
scroll to position [1292, 0]
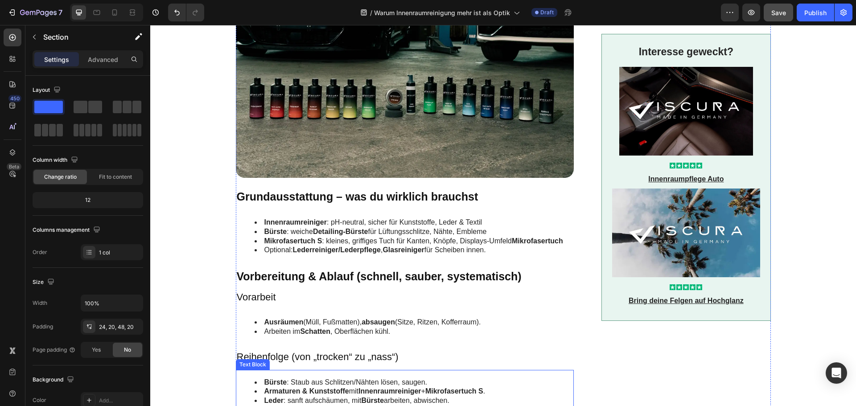
scroll to position [178, 0]
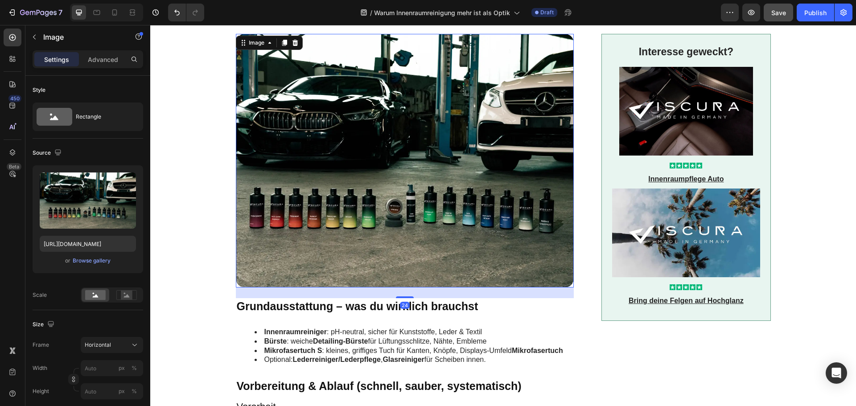
click at [391, 201] on img at bounding box center [405, 161] width 338 height 254
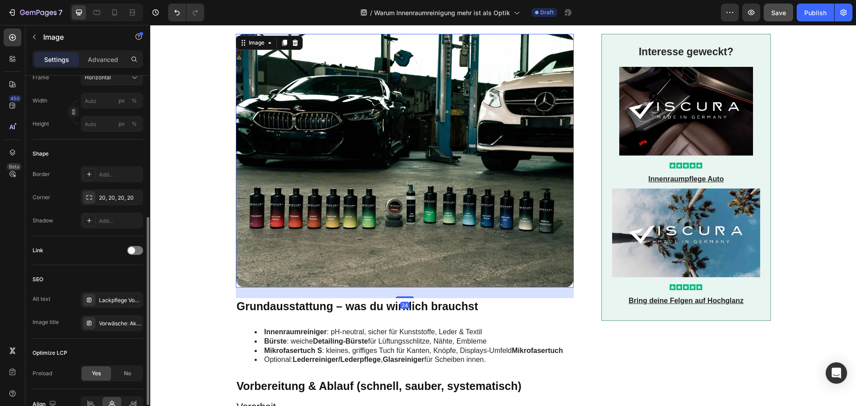
scroll to position [316, 0]
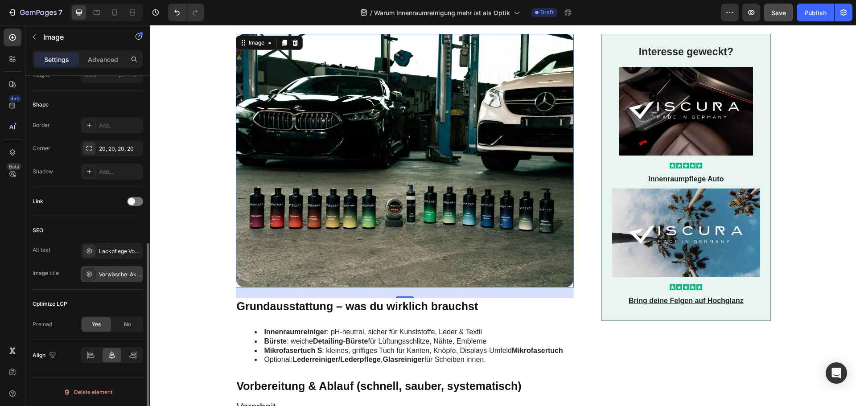
click at [110, 275] on div "Vorwäsche: Aktivschaum bereitet den Lack vor" at bounding box center [120, 275] width 42 height 8
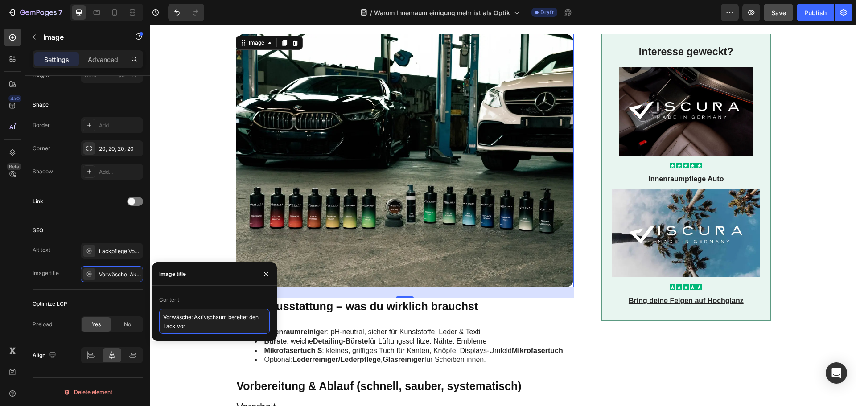
click at [189, 316] on textarea "Vorwäsche: Aktivschaum bereitet den Lack vor" at bounding box center [214, 321] width 111 height 25
paste textarea "ISCURA Sortiment – Premium Fahrzeugpflege „Made in Germany“"
type textarea "VISCURA Sortiment – Premium Fahrzeugpflege „Made in Germany“"
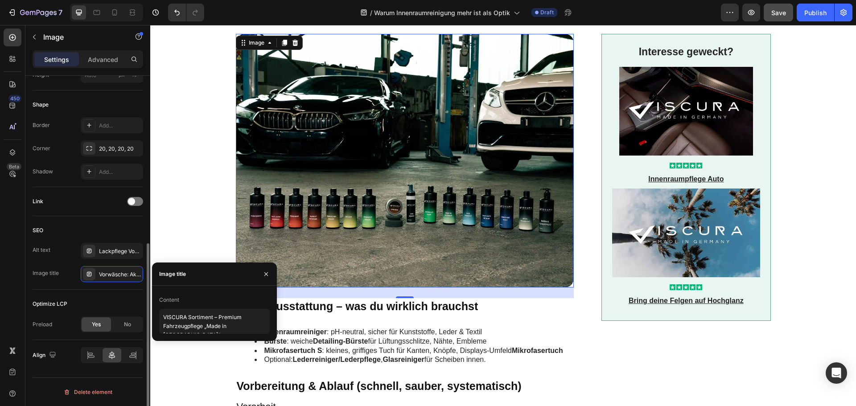
click at [88, 228] on div "SEO" at bounding box center [88, 230] width 111 height 14
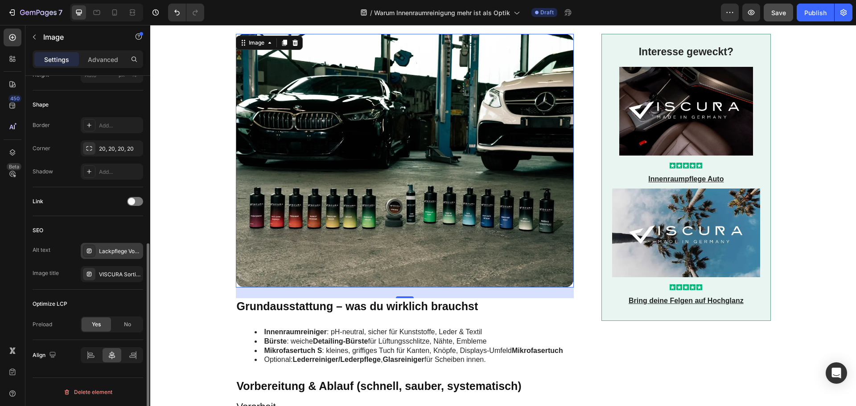
click at [106, 253] on div "Lackpflege Vorbereitung: Aktivschaum bedeckt Front & Haube, löst Schmutz schone…" at bounding box center [120, 251] width 42 height 8
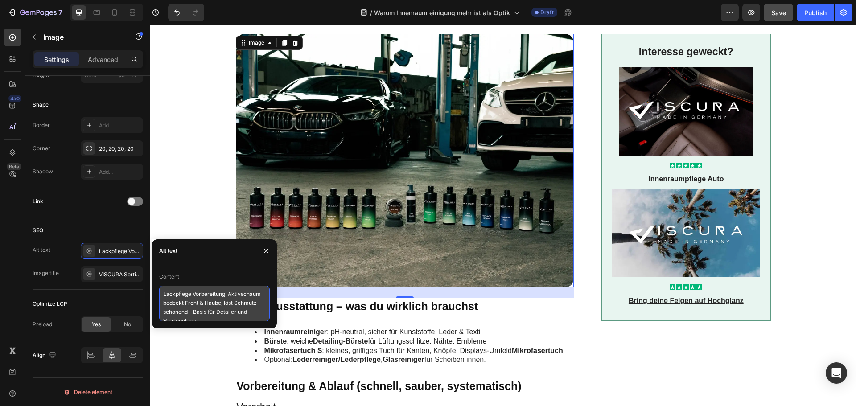
click at [181, 299] on textarea "Lackpflege Vorbereitung: Aktivschaum bedeckt Front & Haube, löst Schmutz schone…" at bounding box center [214, 304] width 111 height 36
paste textarea "VISCURA Fahrzeugpflege Sortiment in der Werkstatt – komplette Produktreihe vor …"
type textarea "VISCURA Fahrzeugpflege Sortiment in der Werkstatt – komplette Produktreihe vor …"
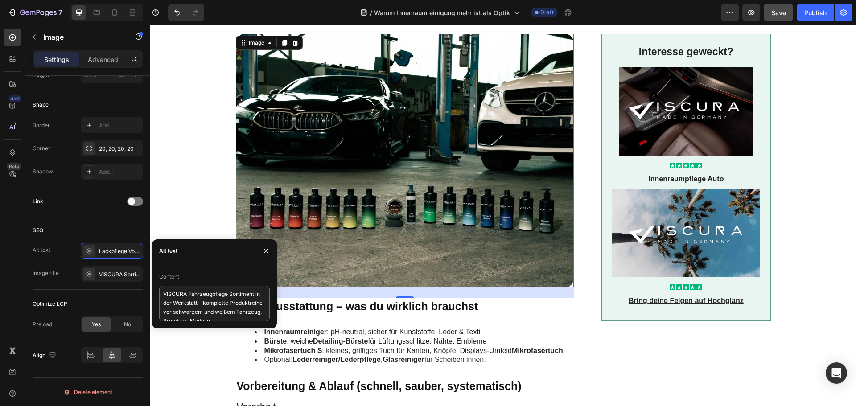
scroll to position [4, 0]
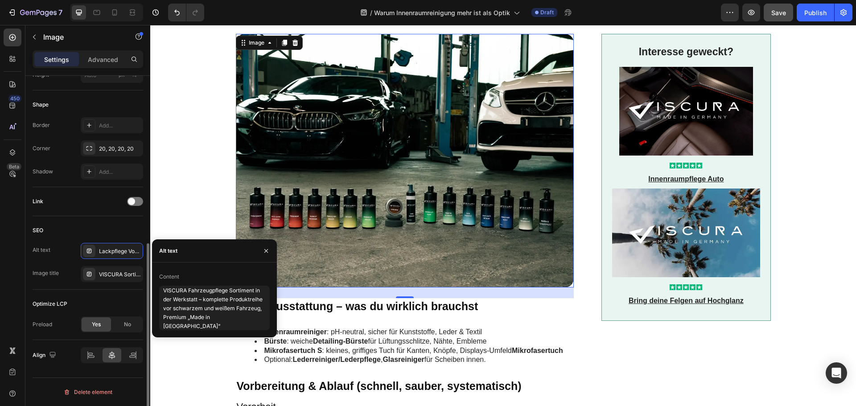
click at [116, 231] on div "SEO" at bounding box center [88, 230] width 111 height 14
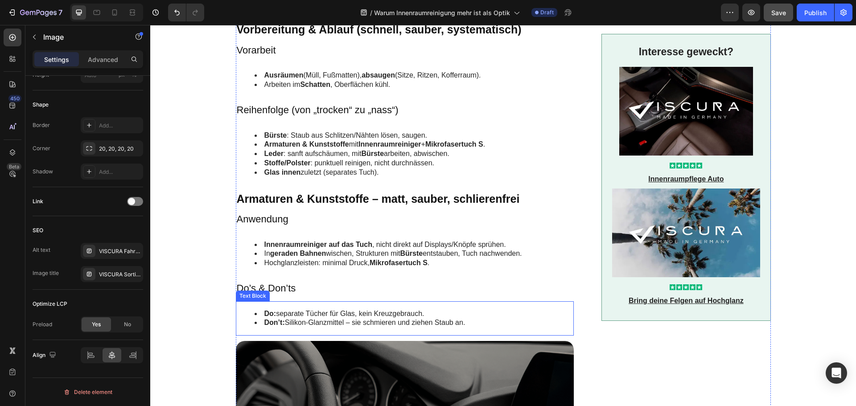
scroll to position [713, 0]
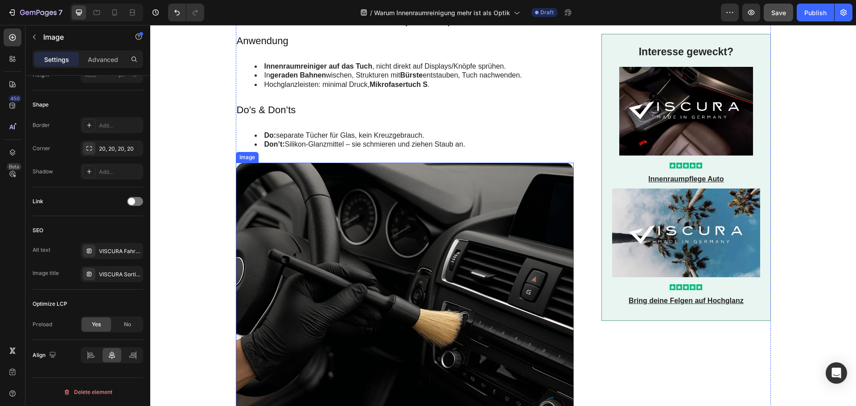
click at [325, 254] on img at bounding box center [405, 290] width 338 height 254
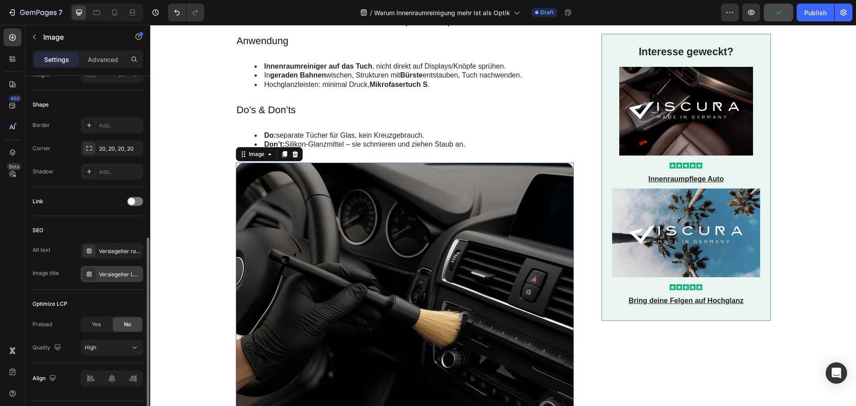
click at [113, 269] on div "Versiegelter Lack: tiefer Glanz & Schutzfilm" at bounding box center [112, 274] width 62 height 16
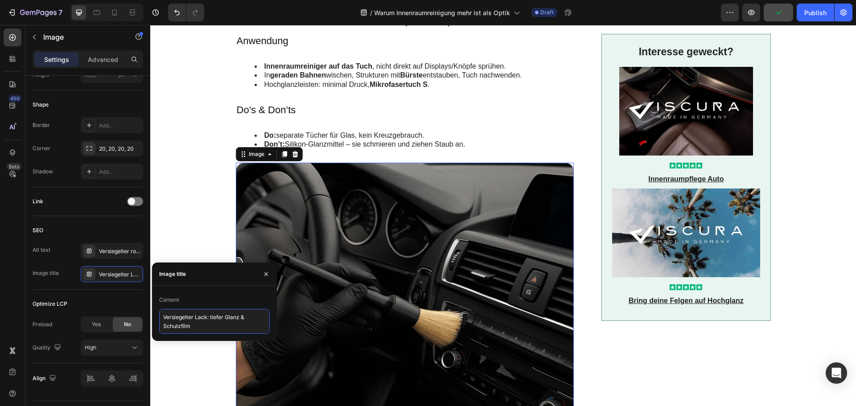
click at [185, 312] on textarea "Versiegelter Lack: tiefer Glanz & Schutzfilm" at bounding box center [214, 321] width 111 height 25
paste textarea "Armaturen reinigen mit Detailing-Bürste"
type textarea "Armaturen reinigen mit Detailing-Bürste"
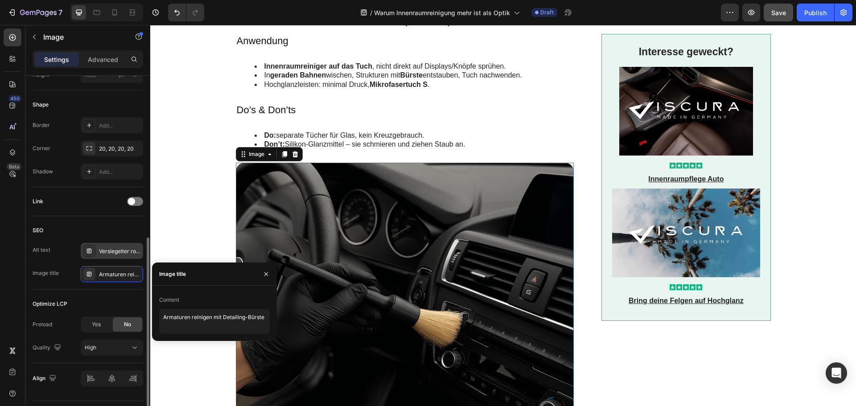
click at [111, 252] on div "Versiegelter roter Klarlack mit Spiegelglanz an der Front; Lackpflege-Ergebnis …" at bounding box center [120, 251] width 42 height 8
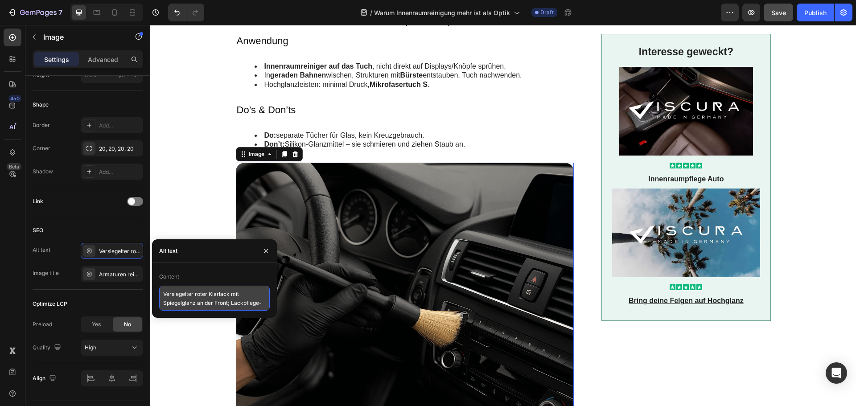
click at [190, 296] on textarea "Versiegelter roter Klarlack mit Spiegelglanz an der Front; Lackpflege-Ergebnis …" at bounding box center [214, 298] width 111 height 25
paste textarea "Innenraumreinigung: Hand mit Handschuh führt eine weiche Detailing-Bürste über …"
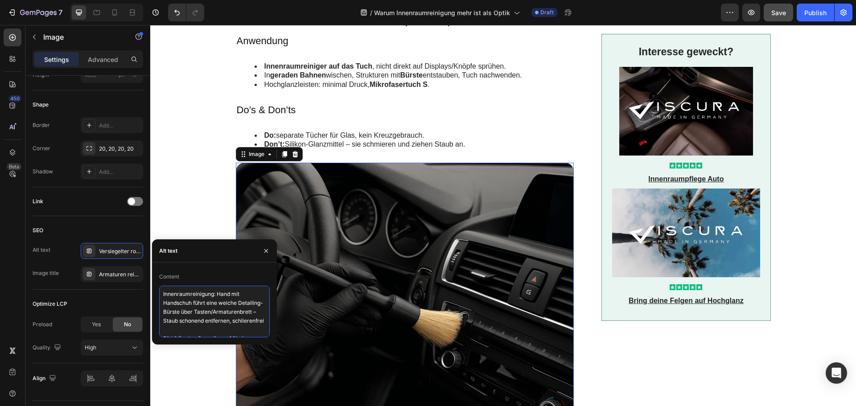
scroll to position [14, 0]
click at [210, 332] on textarea "Innenraumreinigung: Hand mit Handschuh führt eine weiche Detailing-Bürste über …" at bounding box center [214, 312] width 111 height 52
type textarea "Innenraumreinigung: Hand mit Handschuh führt eine weiche Detailing-Bürste über …"
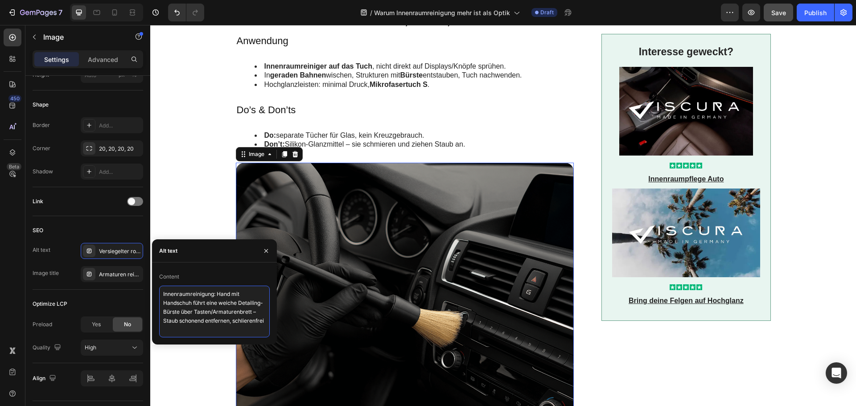
scroll to position [4, 0]
click at [109, 233] on div "SEO" at bounding box center [88, 230] width 111 height 14
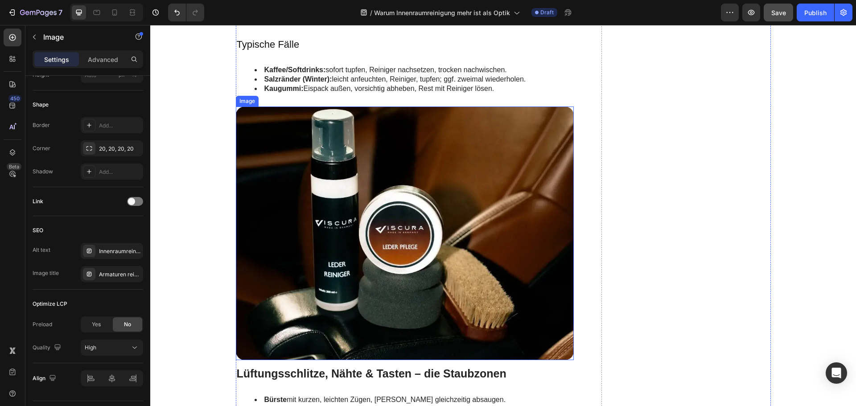
scroll to position [1471, 0]
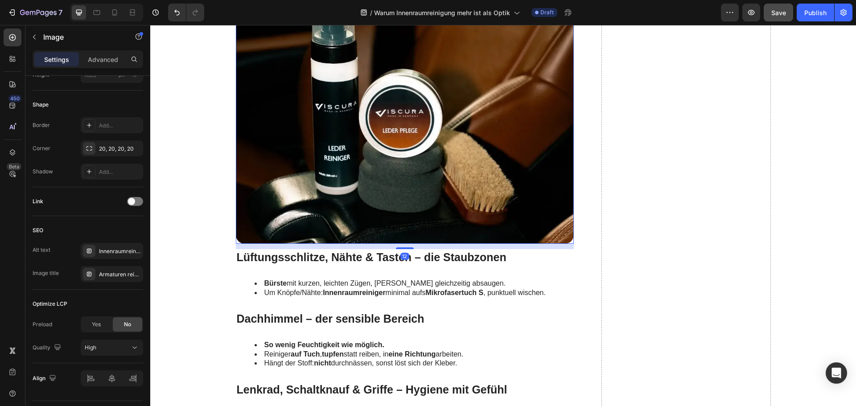
click at [355, 184] on img at bounding box center [405, 117] width 338 height 254
click at [112, 271] on div "Trockentuch im Einsatz: Wasserflecken vermeiden" at bounding box center [120, 275] width 42 height 8
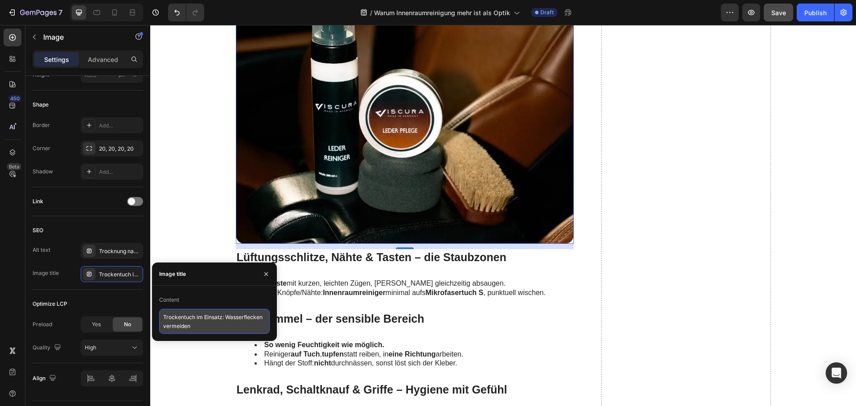
click at [180, 314] on textarea "Trockentuch im Einsatz: Wasserflecken vermeiden" at bounding box center [214, 321] width 111 height 25
paste textarea "Lederpflege Set: Reiniger, Pflege & Bürste"
type textarea "Lederpflege Set: Reiniger, Pflege & Bürste"
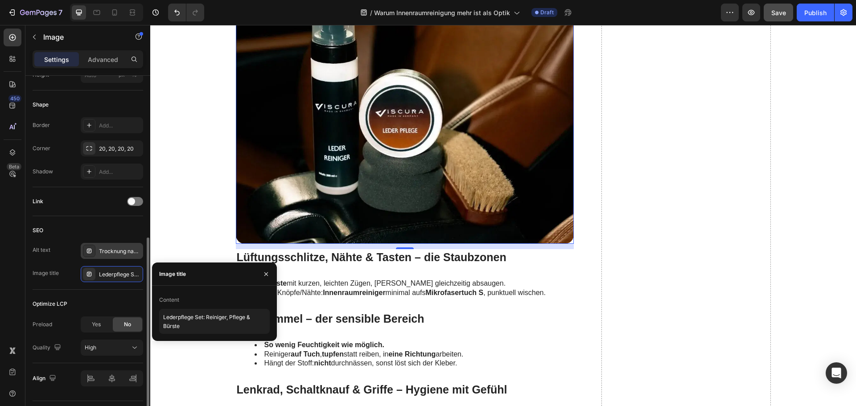
click at [127, 249] on div "Trocknung nach der Wäsche: weiches Trockentuch auf schwarzem Heck, Wasser sanft…" at bounding box center [120, 251] width 42 height 8
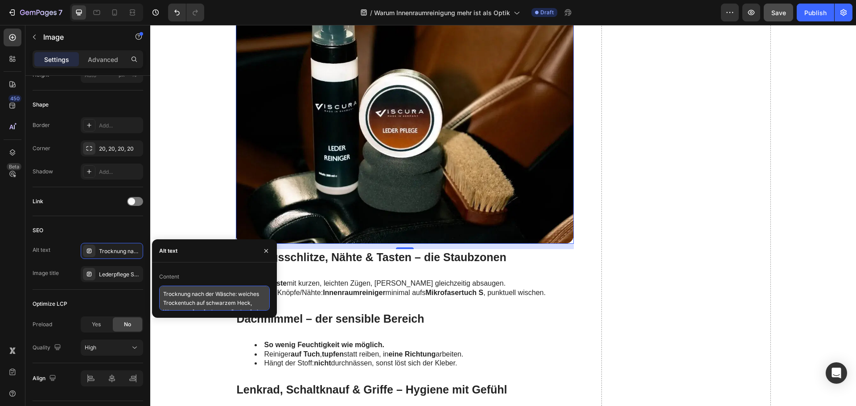
click at [197, 298] on textarea "Trocknung nach der Wäsche: weiches Trockentuch auf schwarzem Heck, Wasser sanft…" at bounding box center [214, 298] width 111 height 25
paste textarea "Lederpflege im Auto: VISCURA Leder Reiniger und Leder Pflege mit Applikator-Pad…"
type textarea "Lederpflege im Auto: VISCURA Leder Reiniger und Leder Pflege mit Applikator-Pad…"
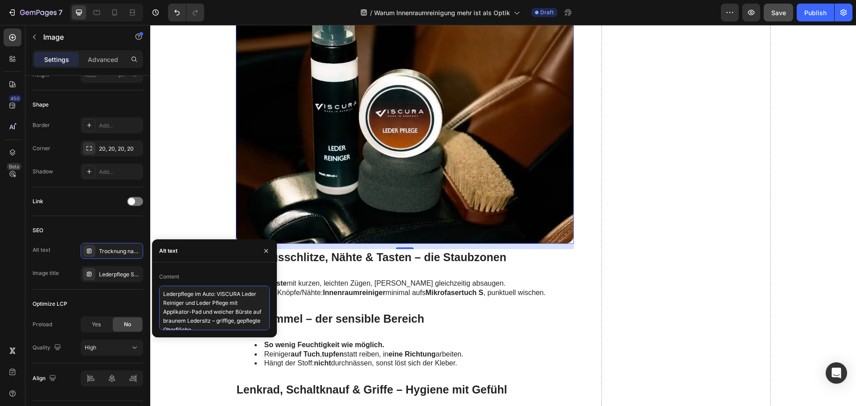
scroll to position [4, 0]
click at [113, 223] on div "SEO" at bounding box center [88, 230] width 111 height 14
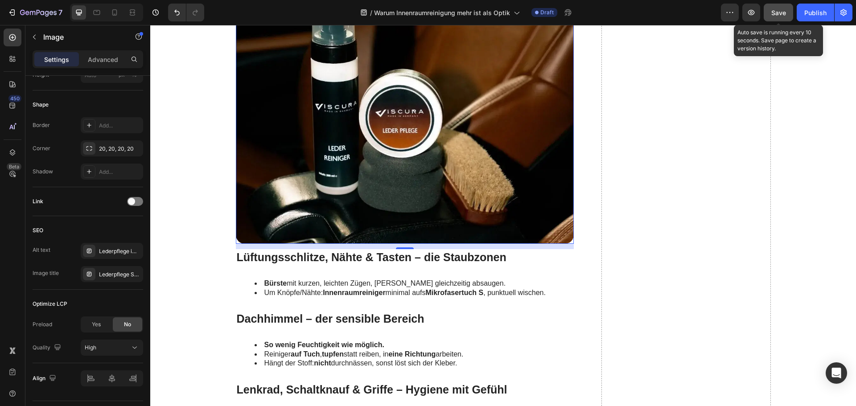
click at [781, 16] on span "Save" at bounding box center [778, 13] width 15 height 8
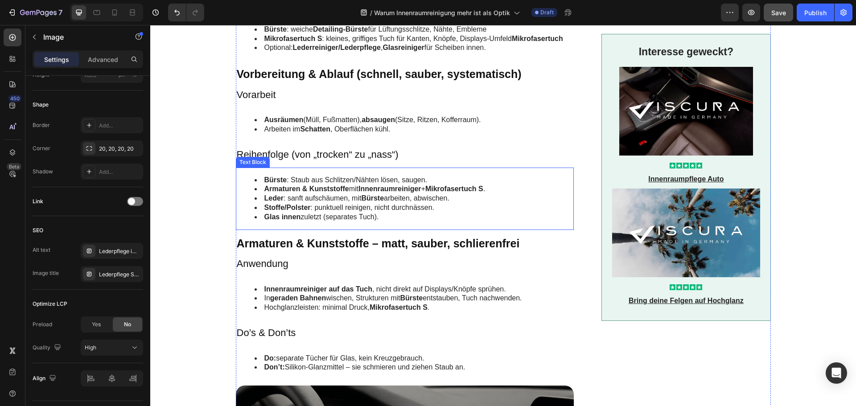
scroll to position [535, 0]
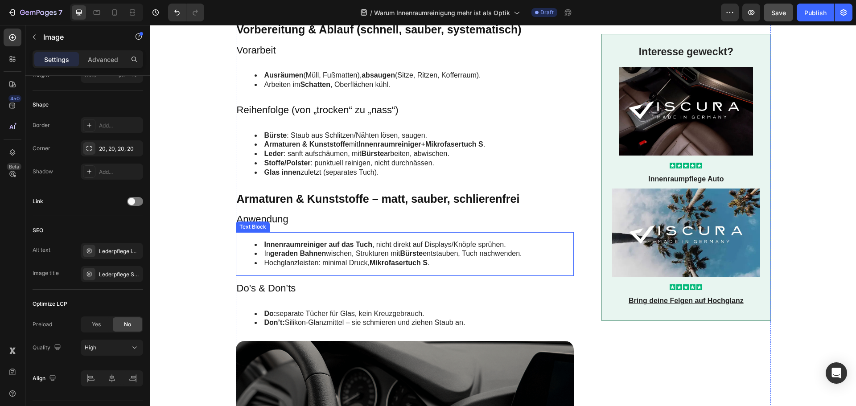
click at [332, 245] on strong "auf das Tuch" at bounding box center [350, 245] width 44 height 8
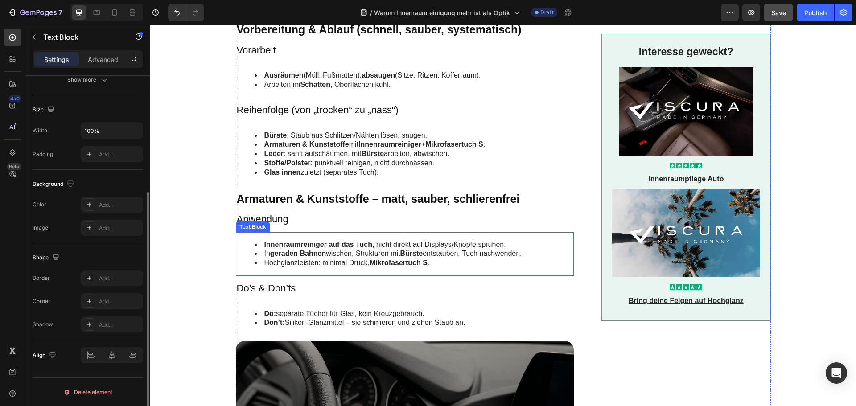
scroll to position [0, 0]
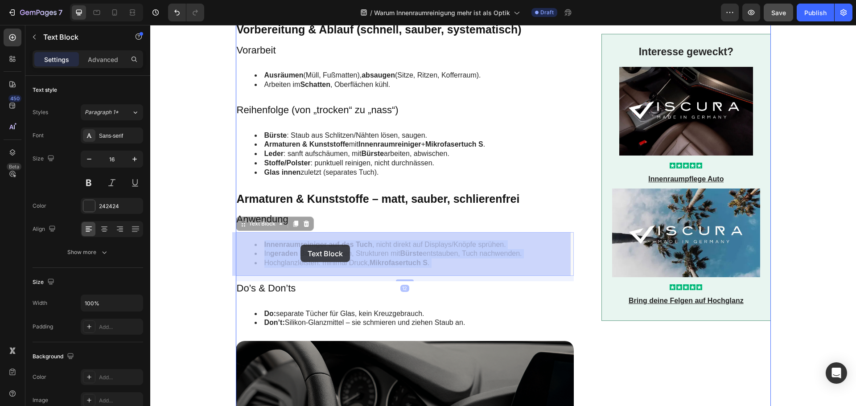
drag, startPoint x: 324, startPoint y: 244, endPoint x: 300, endPoint y: 245, distance: 23.6
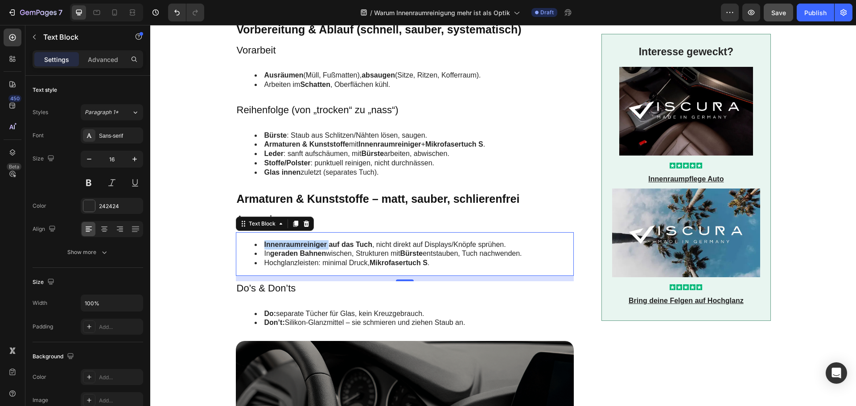
click at [294, 242] on strong "Innenraumreiniger" at bounding box center [295, 245] width 62 height 8
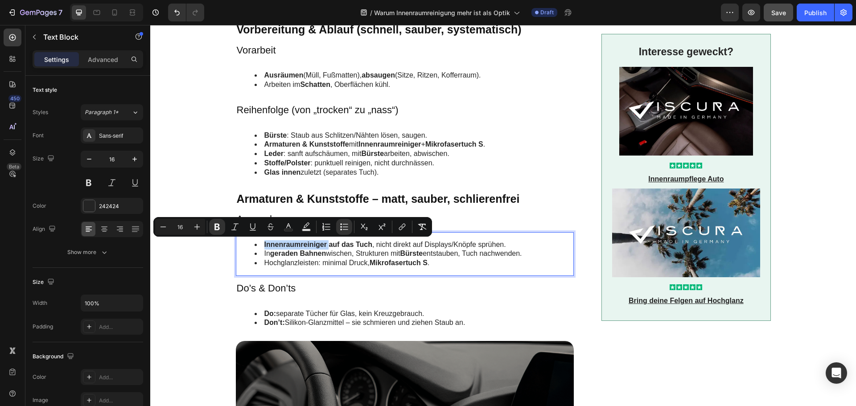
click at [304, 246] on strong "Innenraumreiniger" at bounding box center [295, 245] width 62 height 8
drag, startPoint x: 324, startPoint y: 245, endPoint x: 260, endPoint y: 247, distance: 63.3
click at [260, 247] on li "Innenraumreiniger auf das Tuch , nicht direkt auf Displays/Knöpfe sprühen." at bounding box center [413, 244] width 319 height 9
click at [404, 226] on icon "Editor contextual toolbar" at bounding box center [402, 226] width 4 height 4
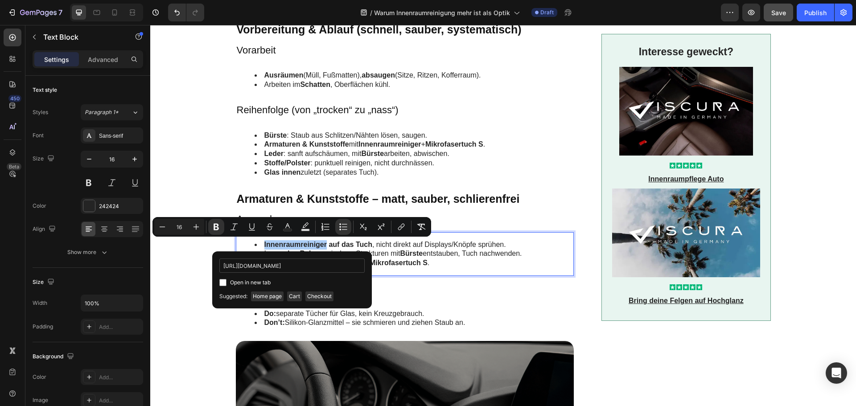
scroll to position [0, 125]
type input "https://www.viscuragermany.de/collections/unser-sortiment/products/innenraumrei…"
click at [253, 280] on span "Open in new tab" at bounding box center [250, 282] width 41 height 11
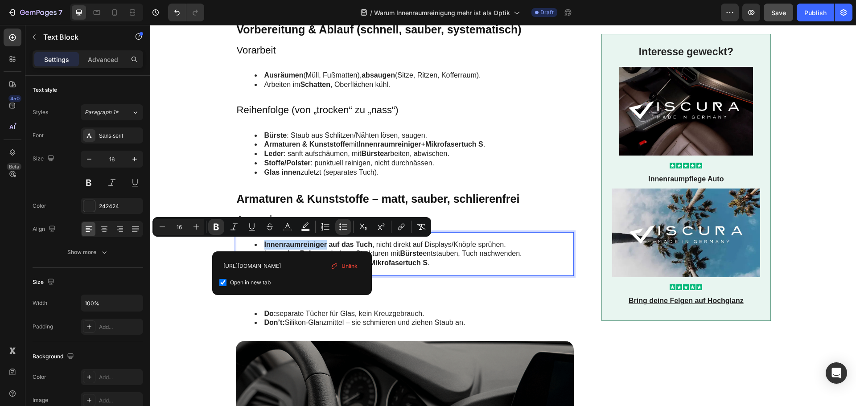
checkbox input "true"
click at [291, 265] on input "https://www.viscuragermany.de/collections/unser-sortiment/products/innenraumrei…" at bounding box center [291, 265] width 145 height 14
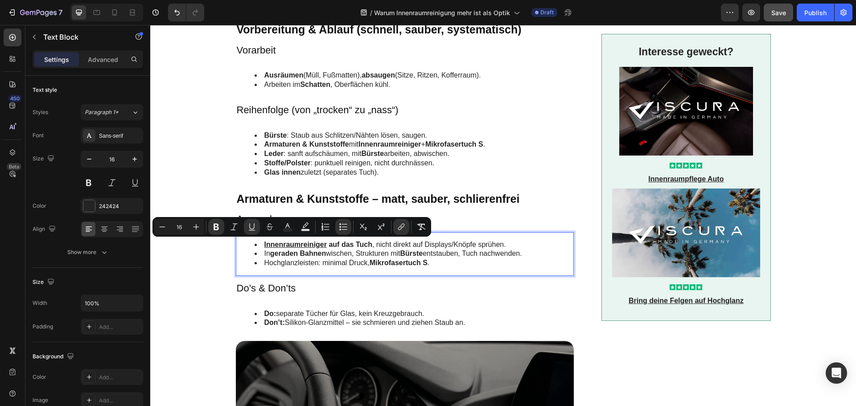
click at [304, 254] on strong "geraden Bahnen" at bounding box center [298, 254] width 56 height 8
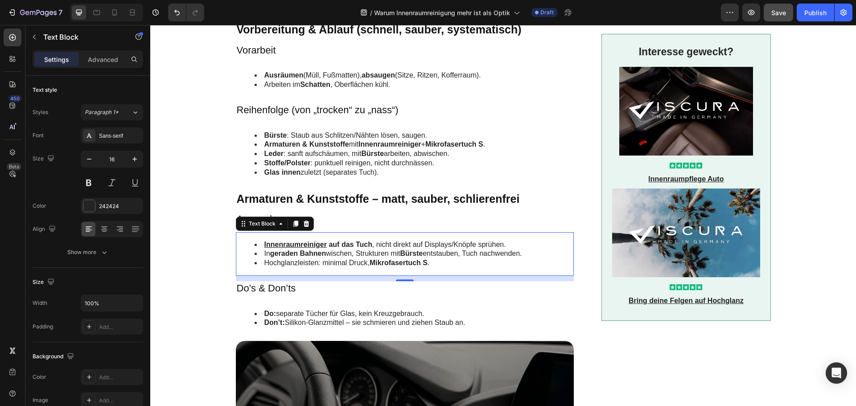
click at [360, 260] on li "Hochglanzleisten: minimal Druck, Mikrofasertuch S ." at bounding box center [413, 262] width 319 height 9
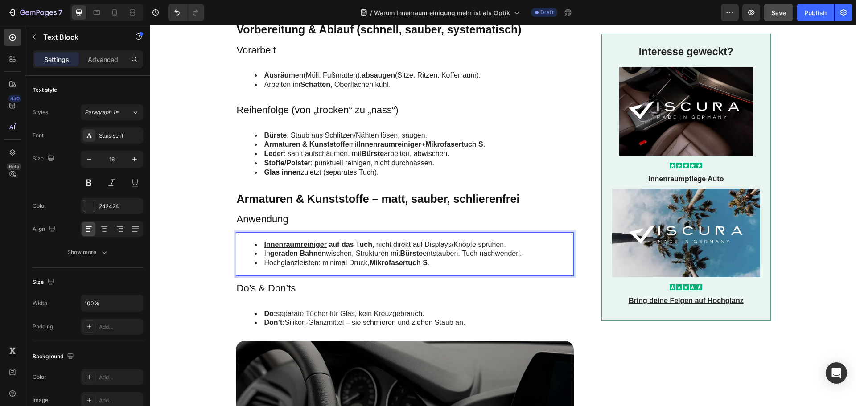
click at [402, 264] on strong "Mikrofasertuch S" at bounding box center [398, 263] width 58 height 8
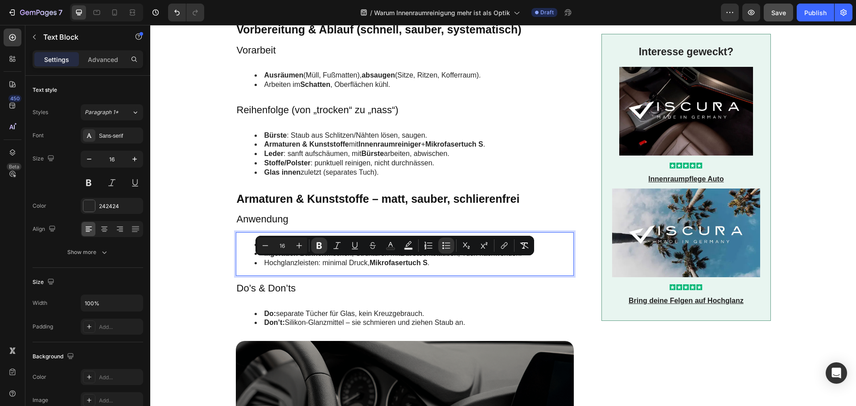
click at [426, 264] on li "Hochglanzleisten: minimal Druck, Mikrofasertuch S ." at bounding box center [413, 262] width 319 height 9
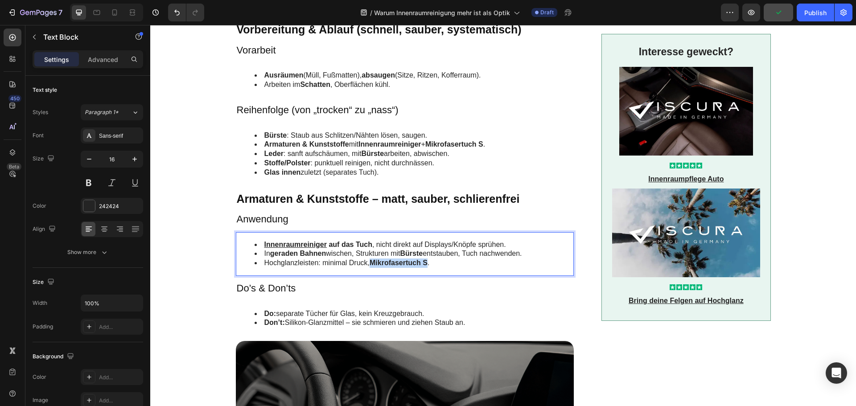
drag, startPoint x: 425, startPoint y: 262, endPoint x: 370, endPoint y: 264, distance: 55.3
click at [370, 264] on strong "Mikrofasertuch S" at bounding box center [398, 263] width 58 height 8
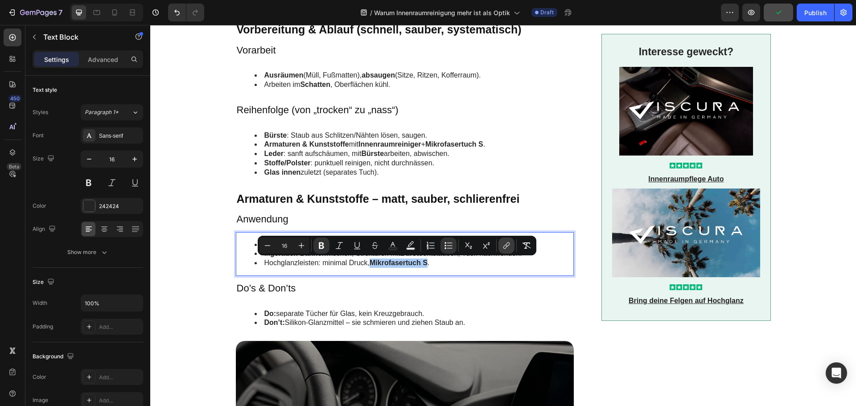
click at [501, 246] on button "link" at bounding box center [506, 246] width 16 height 16
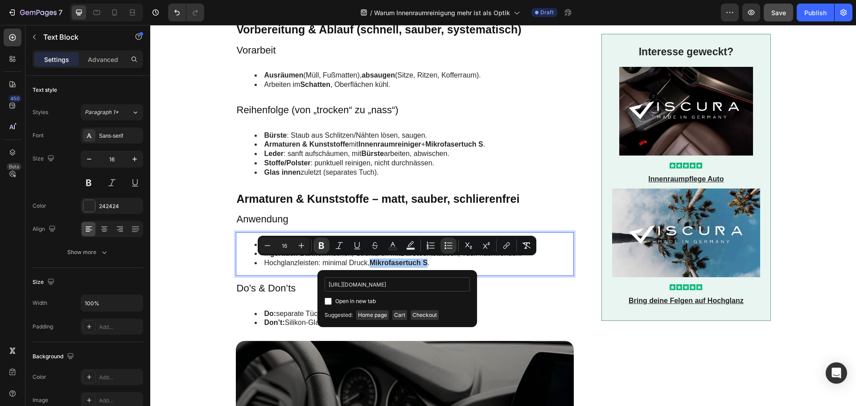
scroll to position [0, 114]
type input "[URL][DOMAIN_NAME]"
drag, startPoint x: 353, startPoint y: 301, endPoint x: 358, endPoint y: 299, distance: 5.0
click at [353, 301] on span "Open in new tab" at bounding box center [355, 301] width 41 height 11
checkbox input "true"
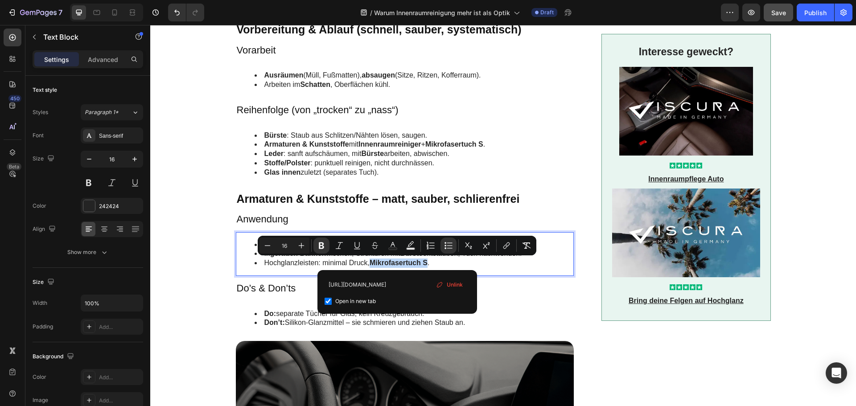
scroll to position [0, 0]
click at [381, 285] on input "[URL][DOMAIN_NAME]" at bounding box center [396, 284] width 145 height 14
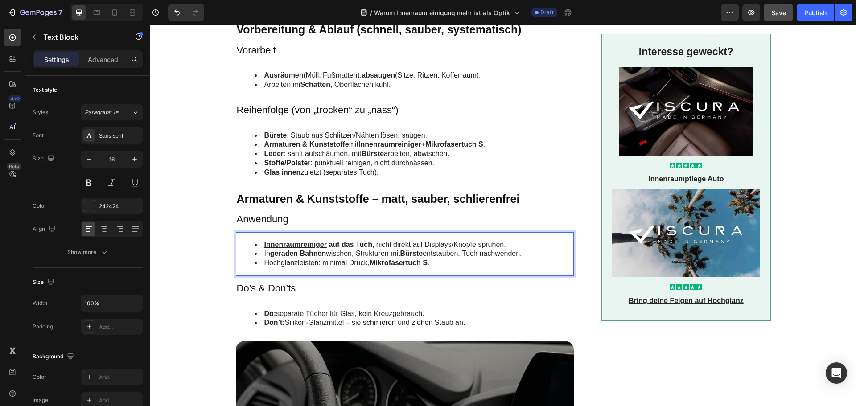
click at [313, 263] on li "Hochglanzleisten: minimal Druck, Mikrofasertuch S ." at bounding box center [413, 262] width 319 height 9
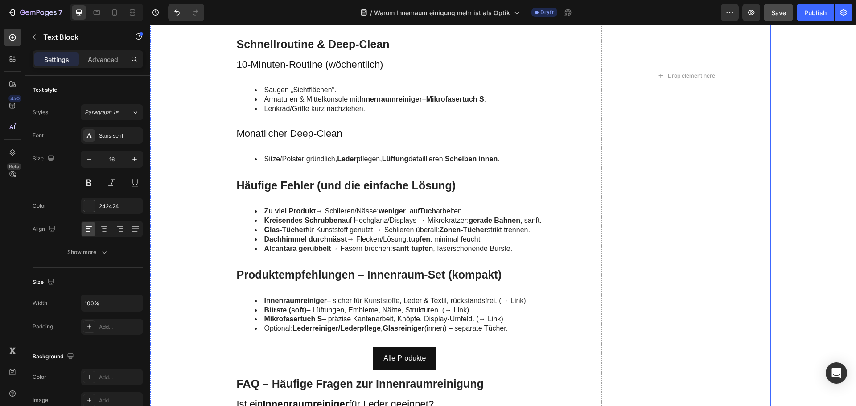
scroll to position [1961, 0]
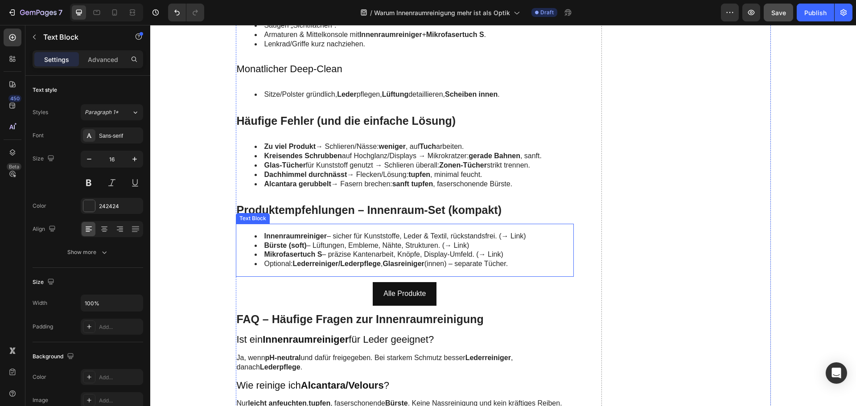
drag, startPoint x: 299, startPoint y: 252, endPoint x: 315, endPoint y: 252, distance: 16.0
click at [299, 252] on strong "Mikrofasertuch S" at bounding box center [293, 254] width 58 height 8
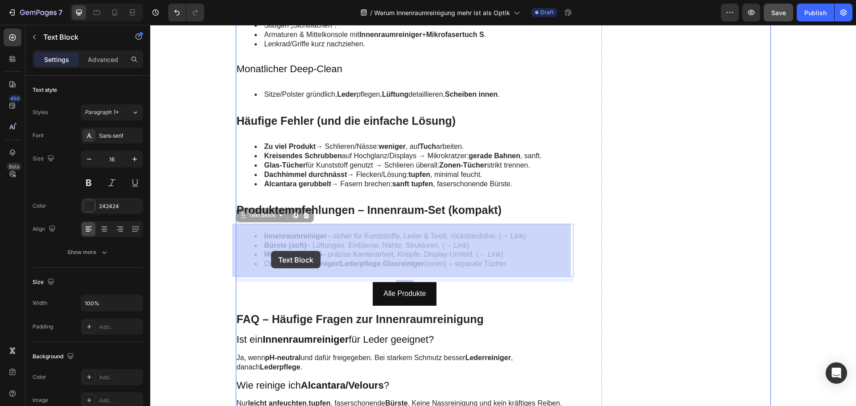
drag, startPoint x: 318, startPoint y: 254, endPoint x: 271, endPoint y: 251, distance: 46.9
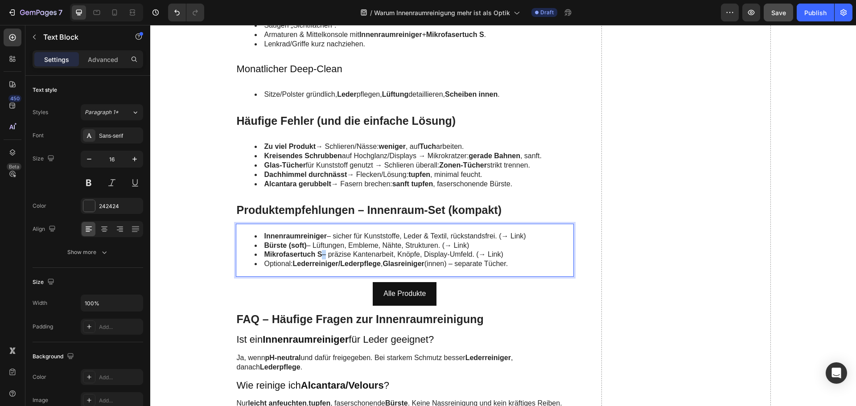
click at [319, 254] on li "Mikrofasertuch S – präzise Kantenarbeit, Knöpfe, Display-Umfeld. (→ Link)" at bounding box center [413, 254] width 319 height 9
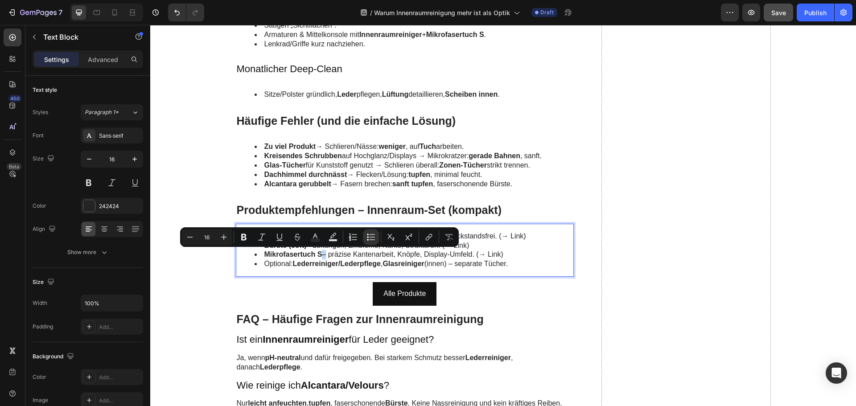
click at [318, 254] on strong "Mikrofasertuch S" at bounding box center [293, 254] width 58 height 8
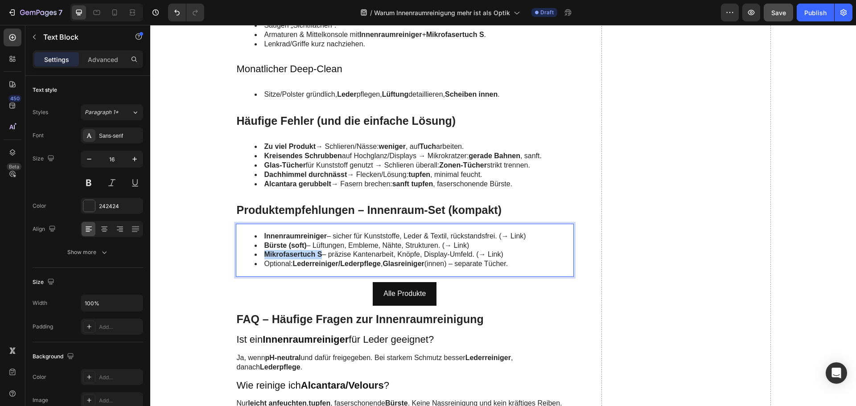
drag, startPoint x: 318, startPoint y: 254, endPoint x: 262, endPoint y: 258, distance: 55.8
click at [264, 258] on strong "Mikrofasertuch S" at bounding box center [293, 254] width 58 height 8
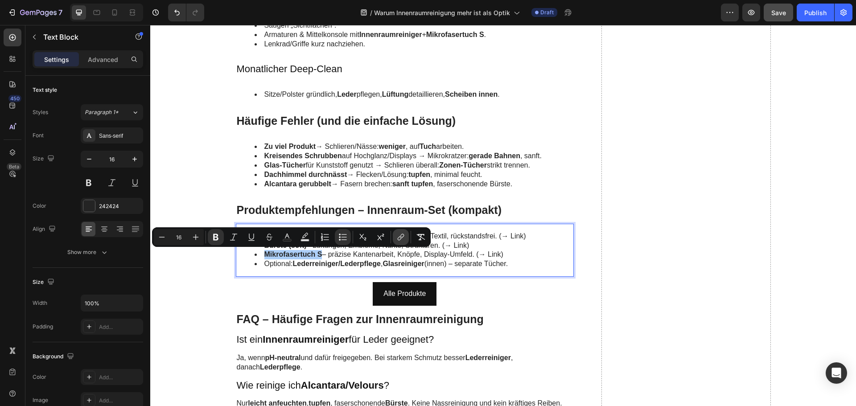
click at [406, 239] on button "link" at bounding box center [401, 237] width 16 height 16
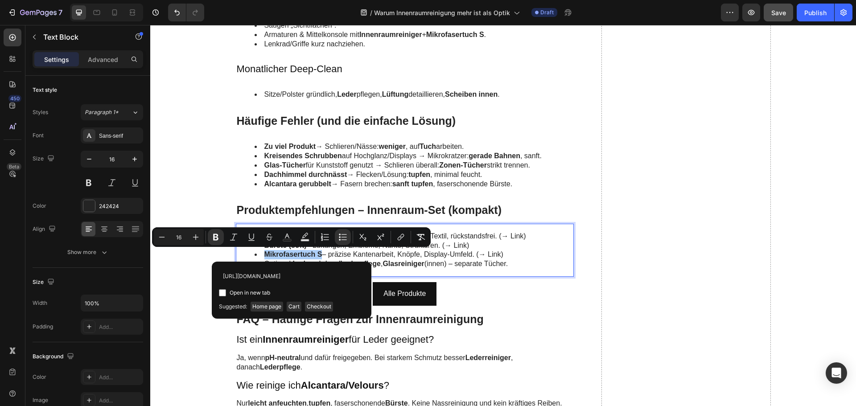
scroll to position [0, 114]
type input "[URL][DOMAIN_NAME]"
click at [248, 291] on span "Open in new tab" at bounding box center [250, 292] width 41 height 11
checkbox input "true"
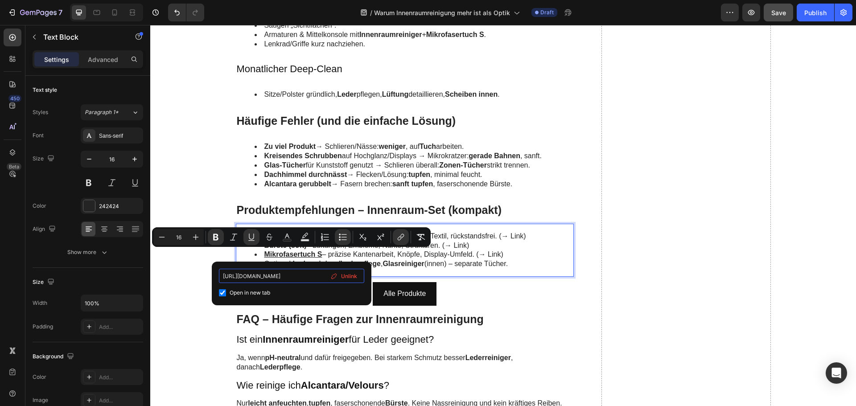
click at [277, 276] on input "[URL][DOMAIN_NAME]" at bounding box center [291, 276] width 145 height 14
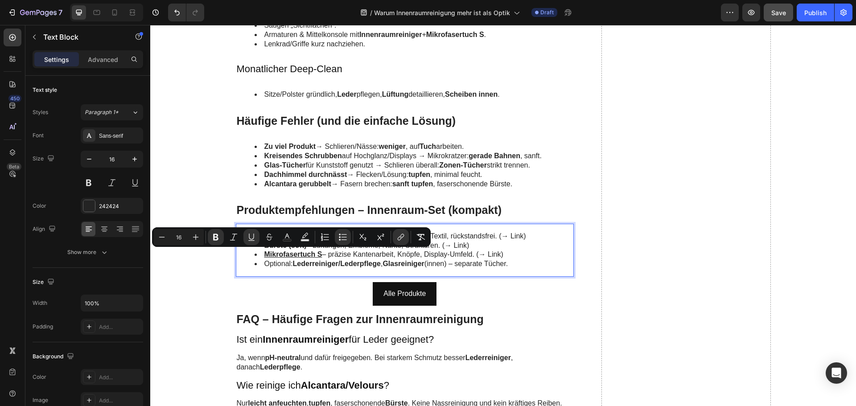
click at [269, 264] on li "Optional: Lederreiniger/Lederpflege , Glasreiniger (innen) – separate Tücher." at bounding box center [413, 263] width 319 height 9
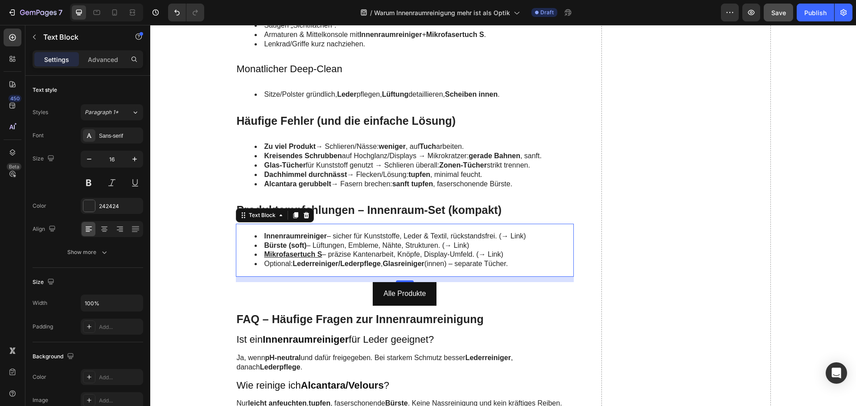
click at [297, 237] on strong "Innenraumreiniger" at bounding box center [295, 236] width 62 height 8
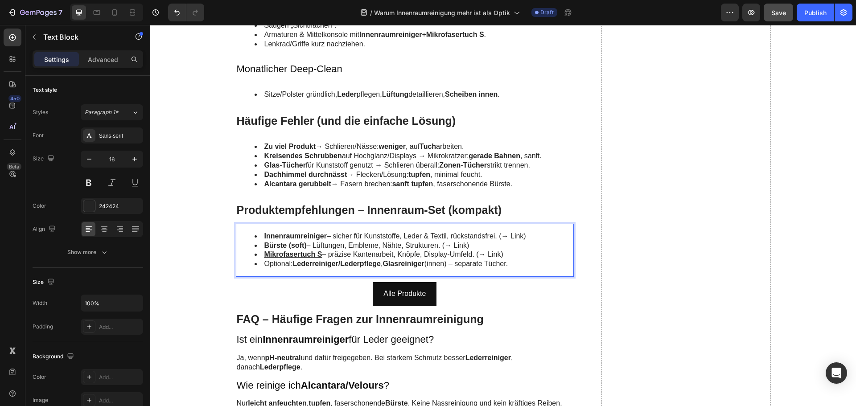
click at [324, 236] on li "Innenraumreiniger – sicher für Kunststoffe, Leder & Textil, rückstandsfrei. (→ …" at bounding box center [413, 236] width 319 height 9
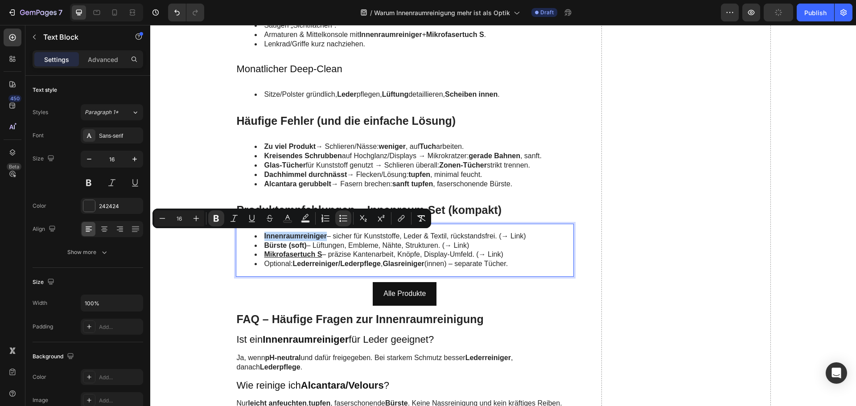
drag, startPoint x: 324, startPoint y: 236, endPoint x: 260, endPoint y: 235, distance: 63.3
click at [260, 235] on li "Innenraumreiniger – sicher für Kunststoffe, Leder & Textil, rückstandsfrei. (→ …" at bounding box center [413, 236] width 319 height 9
click at [398, 219] on icon "Editor contextual toolbar" at bounding box center [401, 218] width 9 height 9
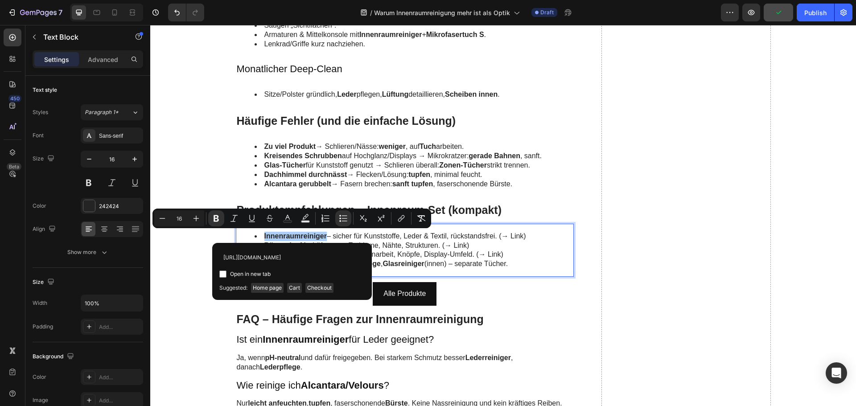
scroll to position [0, 125]
type input "https://www.viscuragermany.de/collections/unser-sortiment/products/innenraumrei…"
click at [256, 271] on span "Open in new tab" at bounding box center [250, 274] width 41 height 11
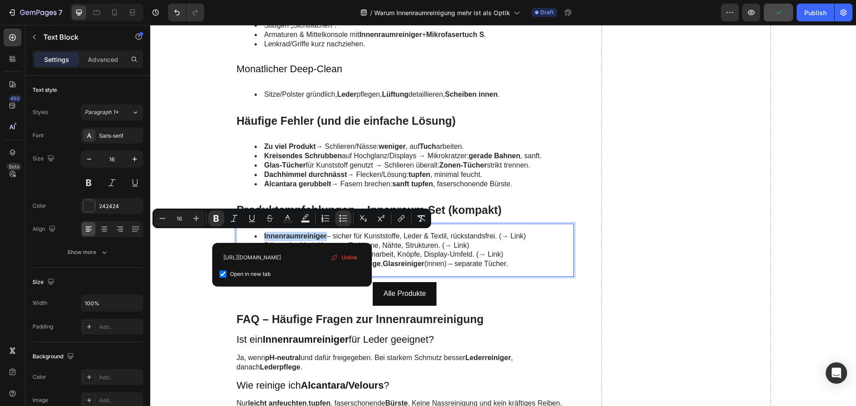
checkbox input "true"
click at [268, 261] on input "https://www.viscuragermany.de/collections/unser-sortiment/products/innenraumrei…" at bounding box center [291, 257] width 145 height 14
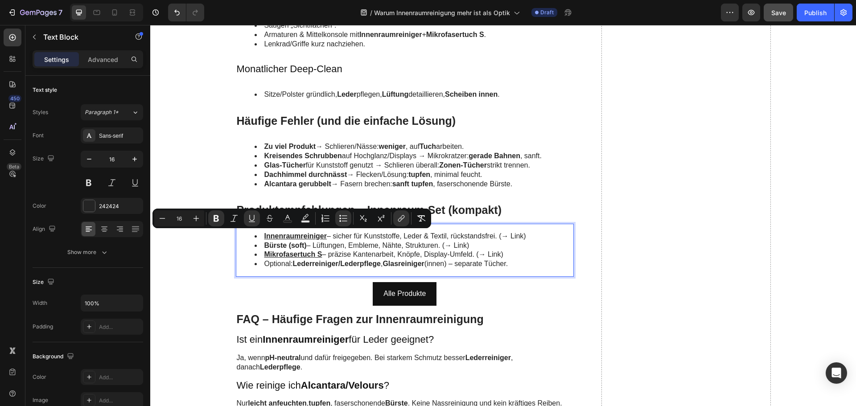
click at [278, 247] on strong "Bürste (soft)" at bounding box center [285, 246] width 42 height 8
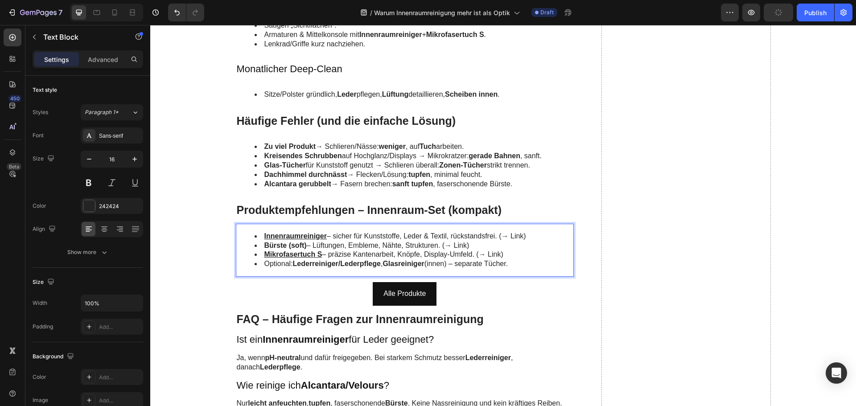
click at [339, 270] on div "Innenraumreiniger – sicher für Kunststoffe, Leder & Textil, rückstandsfrei. (→ …" at bounding box center [405, 250] width 338 height 53
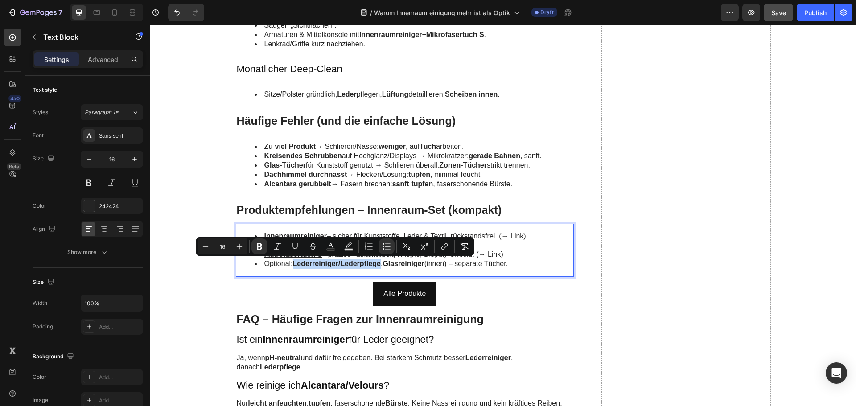
drag, startPoint x: 293, startPoint y: 264, endPoint x: 378, endPoint y: 266, distance: 85.1
click at [378, 266] on strong "Lederreiniger/Lederpflege" at bounding box center [337, 264] width 88 height 8
click at [443, 243] on icon "Editor contextual toolbar" at bounding box center [444, 246] width 9 height 9
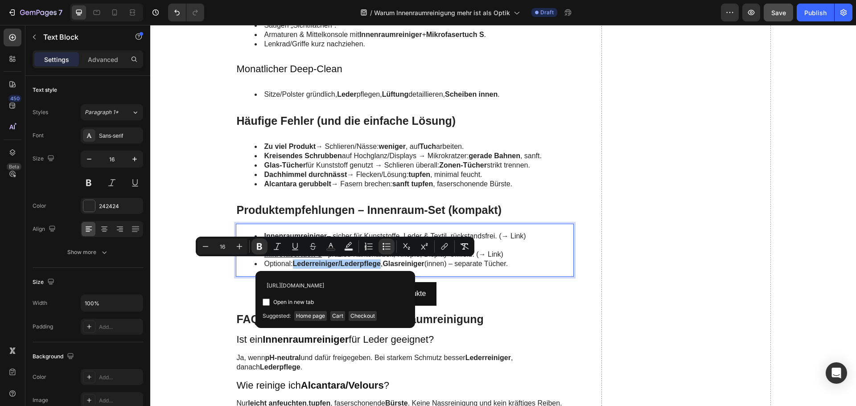
scroll to position [0, 111]
type input "https://www.viscuragermany.de/collections/unser-sortiment/products/lederreiniger"
click at [302, 299] on span "Open in new tab" at bounding box center [293, 302] width 41 height 11
checkbox input "true"
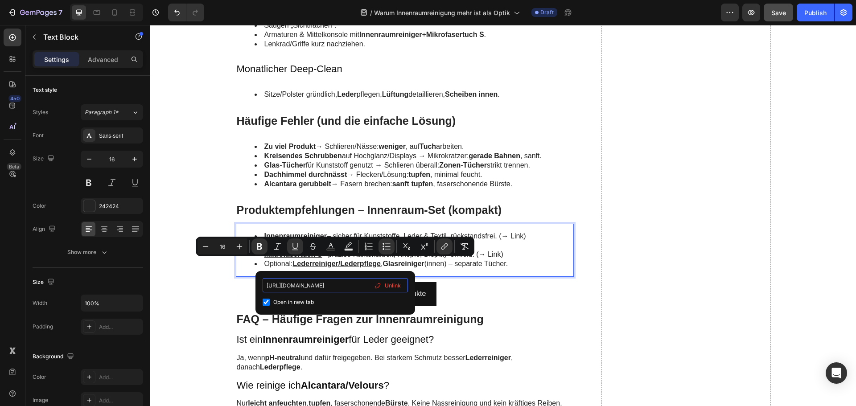
click at [324, 287] on input "https://www.viscuragermany.de/collections/unser-sortiment/products/lederreiniger" at bounding box center [334, 285] width 145 height 14
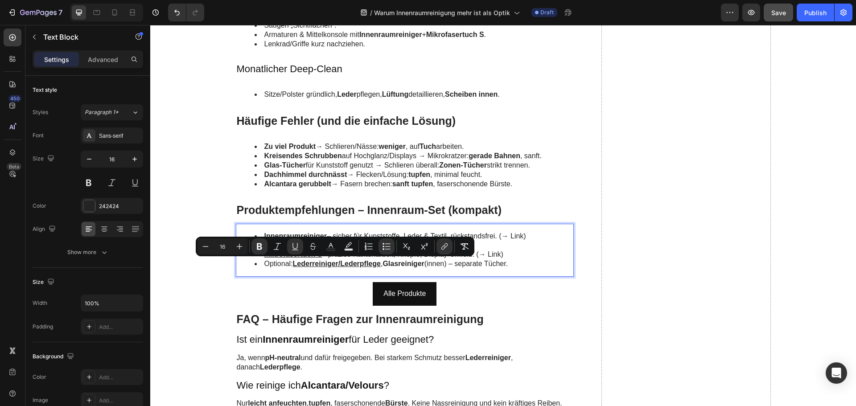
click at [337, 264] on u "Lederreiniger/Lederpflege" at bounding box center [337, 264] width 88 height 8
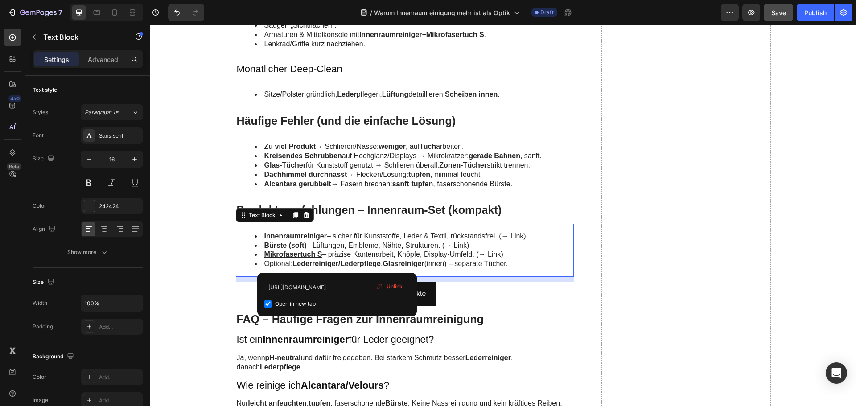
click at [403, 264] on strong "Glasreiniger" at bounding box center [402, 264] width 41 height 8
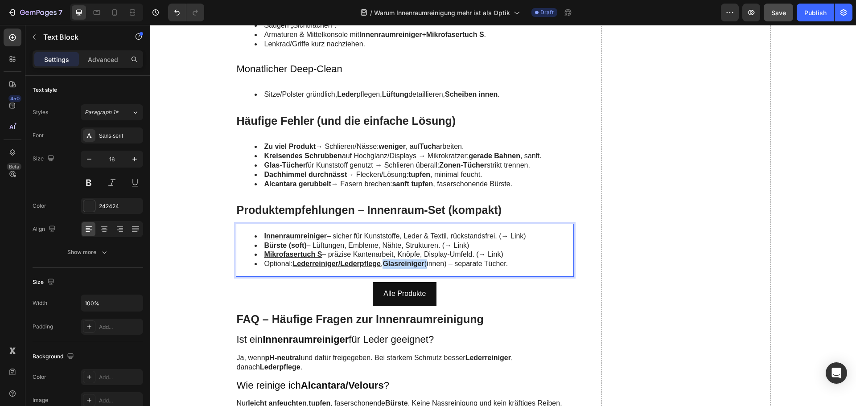
click at [403, 264] on strong "Glasreiniger" at bounding box center [402, 264] width 41 height 8
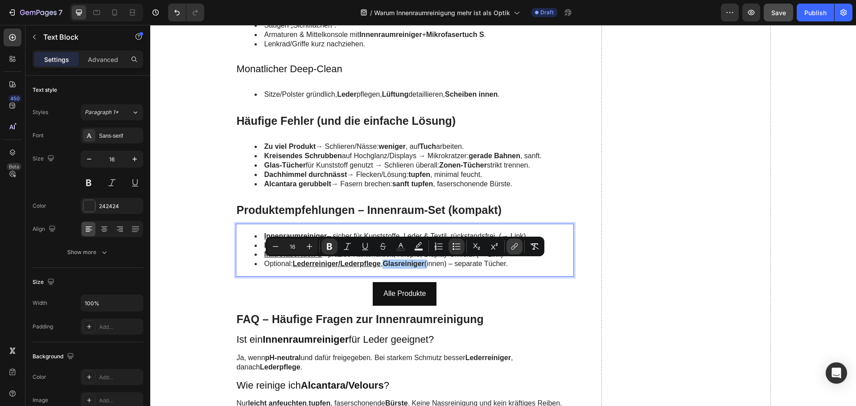
click at [517, 248] on icon "Editor contextual toolbar" at bounding box center [514, 246] width 9 height 9
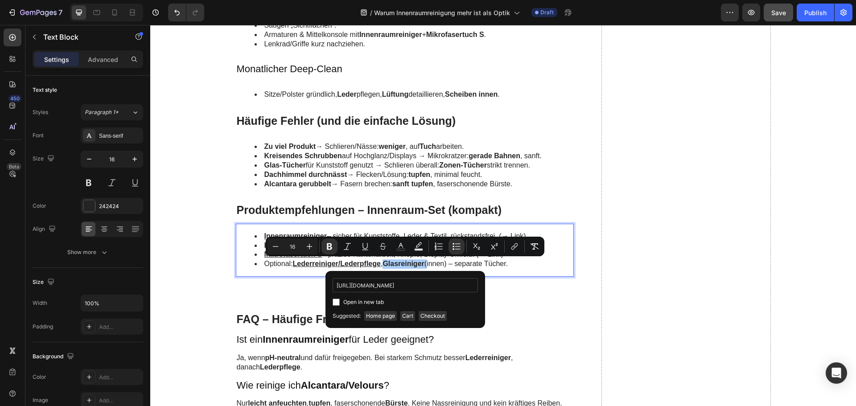
scroll to position [0, 108]
type input "https://www.viscuragermany.de/collections/unser-sortiment/products/glasreiniger"
click at [365, 307] on span "Open in new tab" at bounding box center [363, 302] width 41 height 11
checkbox input "true"
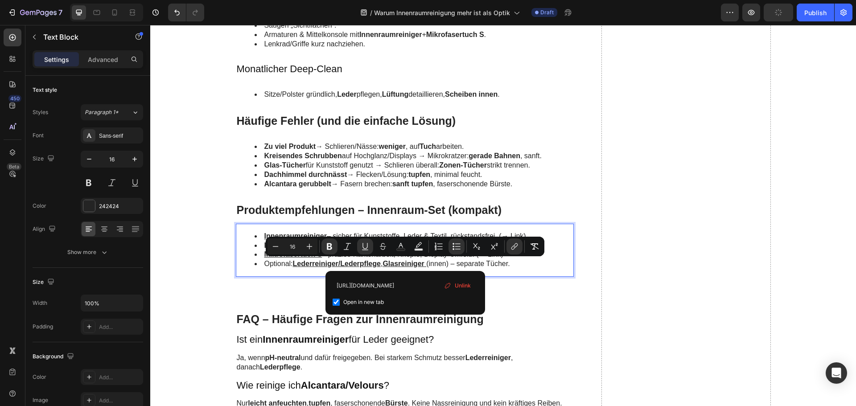
click at [388, 293] on div "https://www.viscuragermany.de/collections/unser-sortiment/products/glasreiniger…" at bounding box center [404, 292] width 145 height 29
click at [388, 289] on input "https://www.viscuragermany.de/collections/unser-sortiment/products/glasreiniger" at bounding box center [404, 285] width 145 height 14
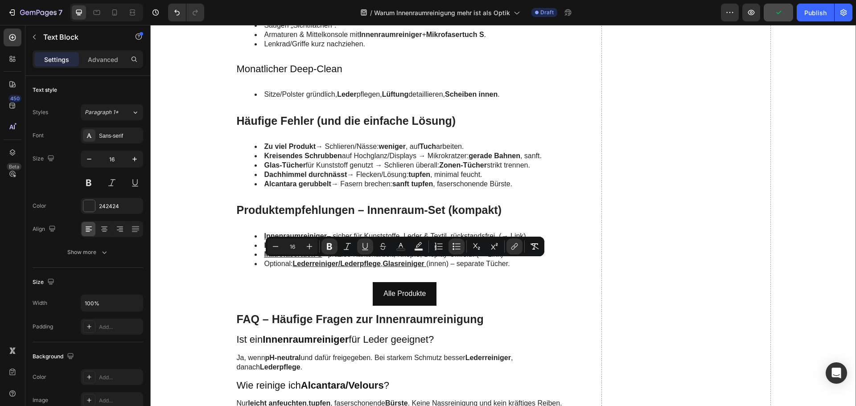
click at [198, 256] on div "Leder – schonend reinigen, griffig erhalten Heading Reinigung Heading Teststell…" at bounding box center [503, 11] width 688 height 1643
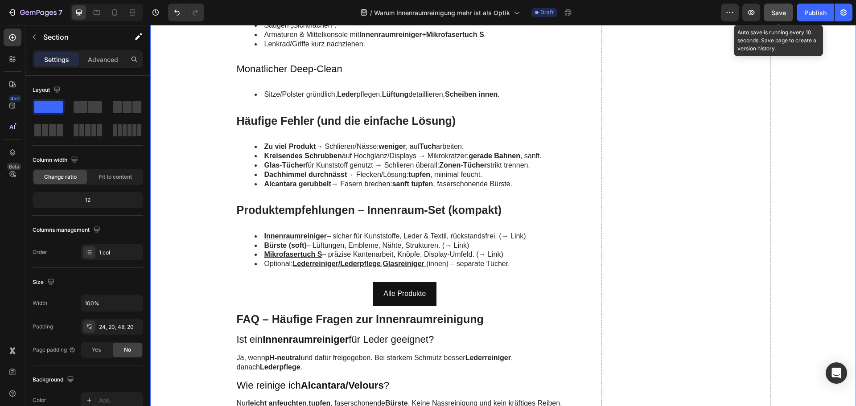
click at [773, 11] on span "Save" at bounding box center [778, 13] width 15 height 8
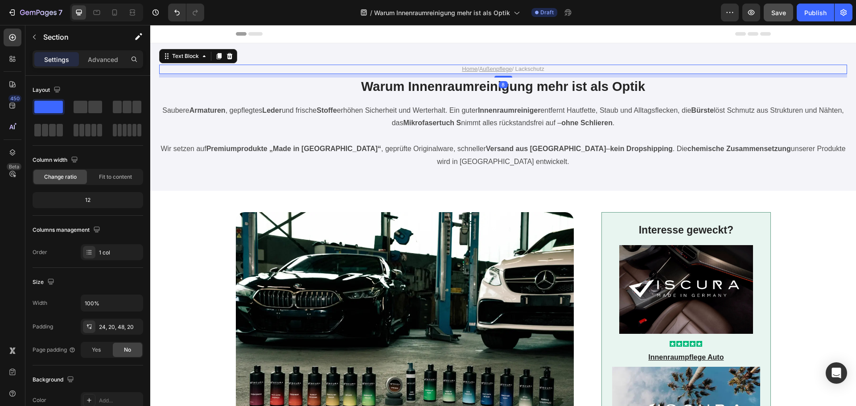
click at [536, 69] on p "Home / Außenpflege / Lackschutz" at bounding box center [503, 70] width 533 height 8
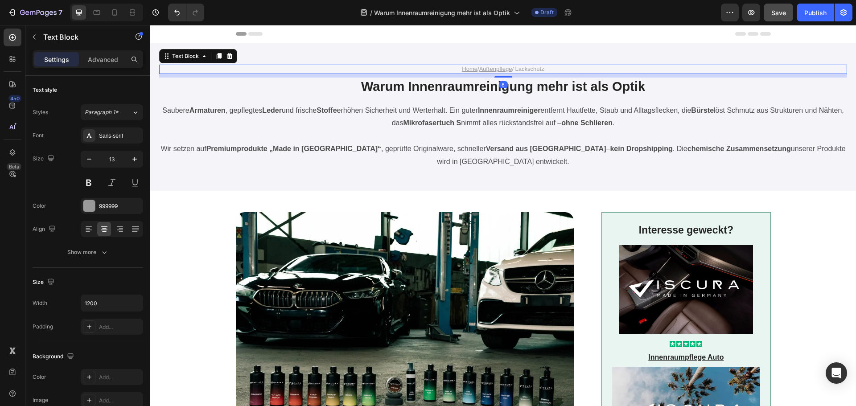
click at [536, 69] on p "Home / Außenpflege / Lackschutz" at bounding box center [503, 70] width 533 height 8
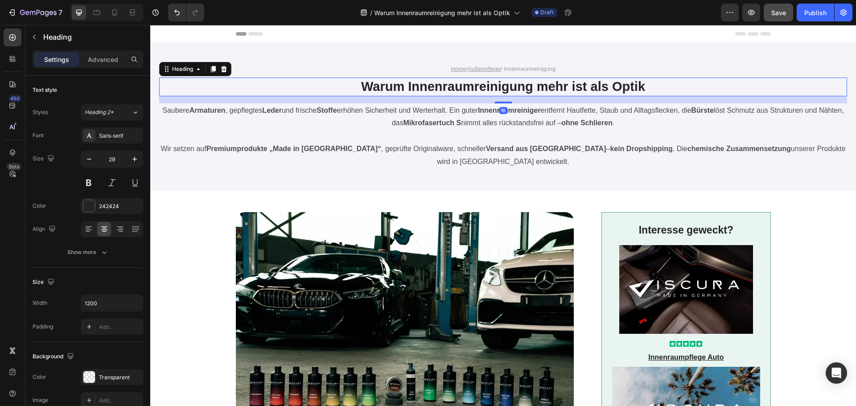
click at [517, 86] on h1 "Warum Innenraumreinigung mehr ist als Optik" at bounding box center [503, 87] width 535 height 19
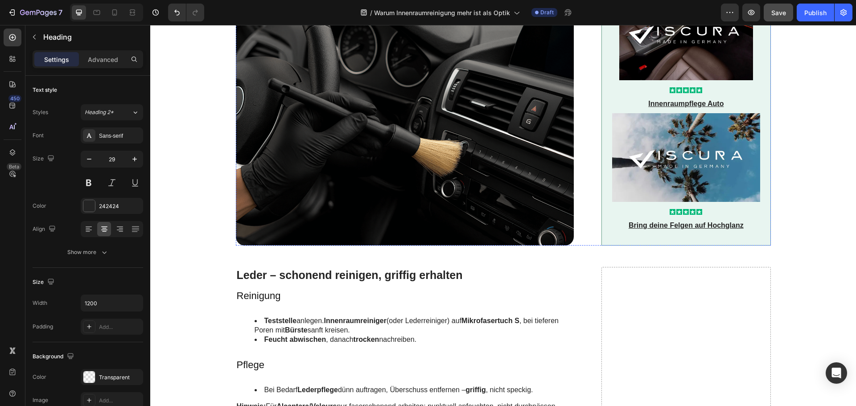
scroll to position [980, 0]
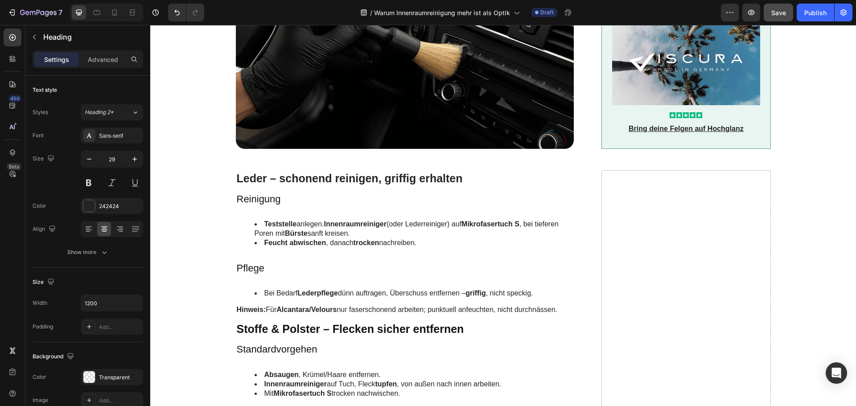
drag, startPoint x: 806, startPoint y: 16, endPoint x: 801, endPoint y: 23, distance: 9.3
click at [806, 16] on div "Publish" at bounding box center [815, 12] width 22 height 9
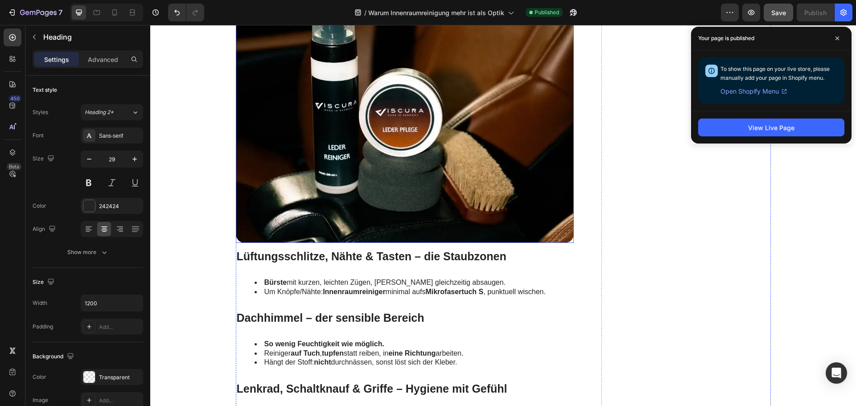
scroll to position [1693, 0]
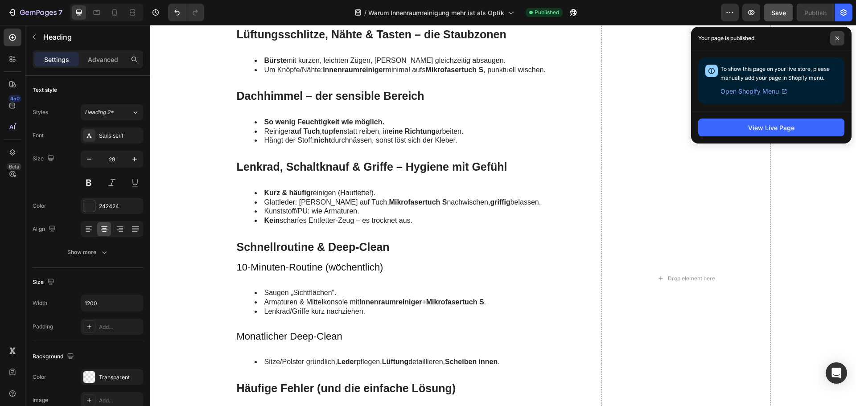
click at [835, 40] on icon at bounding box center [837, 38] width 4 height 4
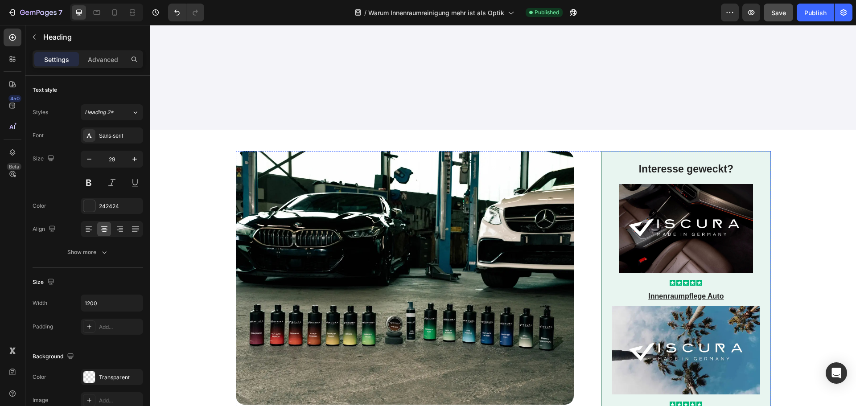
scroll to position [0, 0]
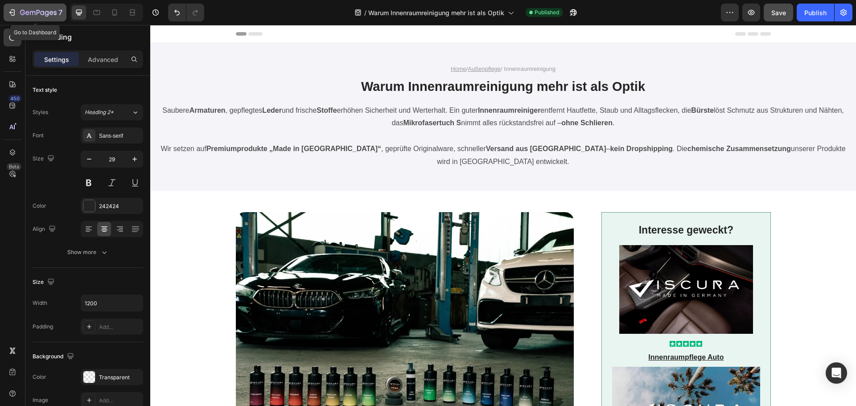
click at [48, 9] on icon "button" at bounding box center [38, 13] width 37 height 8
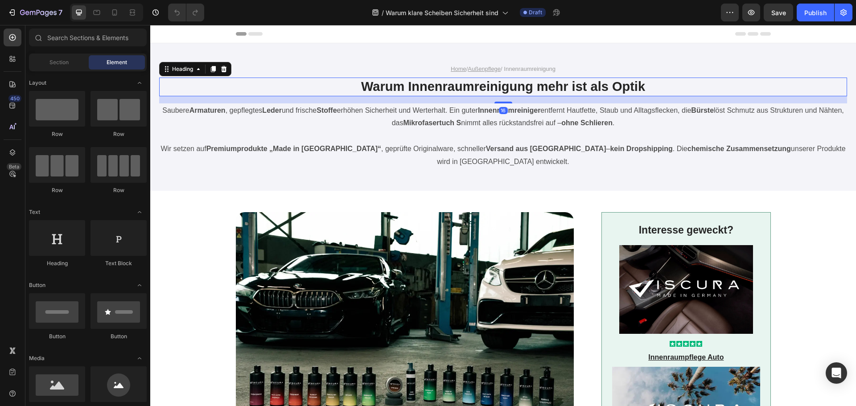
click at [398, 86] on h1 "Warum Innenraumreinigung mehr ist als Optik" at bounding box center [503, 87] width 535 height 19
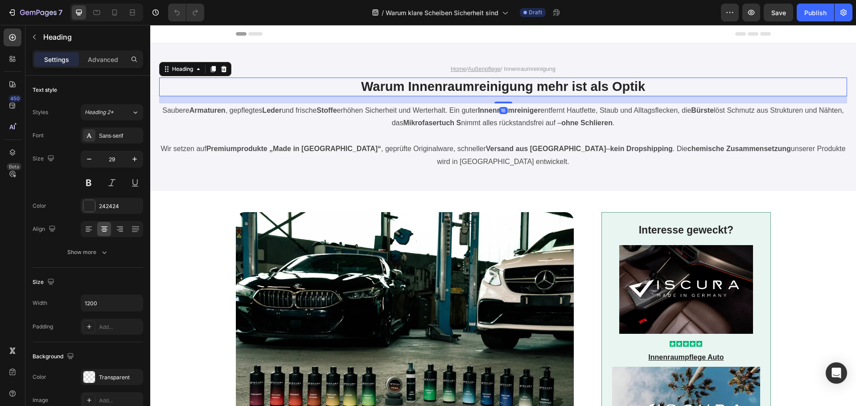
click at [398, 86] on h1 "Warum Innenraumreinigung mehr ist als Optik" at bounding box center [503, 87] width 535 height 19
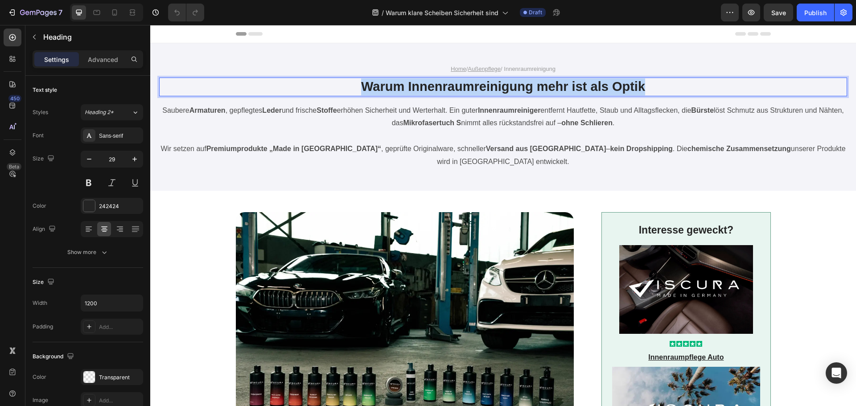
click at [398, 86] on p "Warum Innenraumreinigung mehr ist als Optik" at bounding box center [503, 86] width 533 height 17
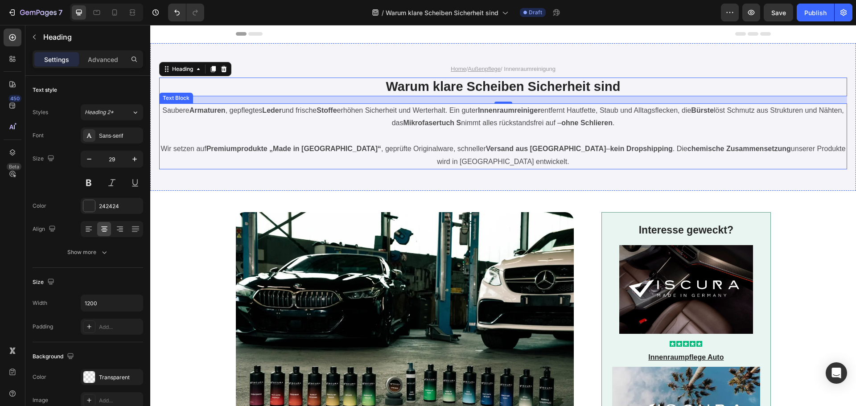
click at [434, 117] on p "Saubere Armaturen , gepflegtes Leder und frische Stoffe erhöhen Sicherheit und …" at bounding box center [503, 117] width 686 height 26
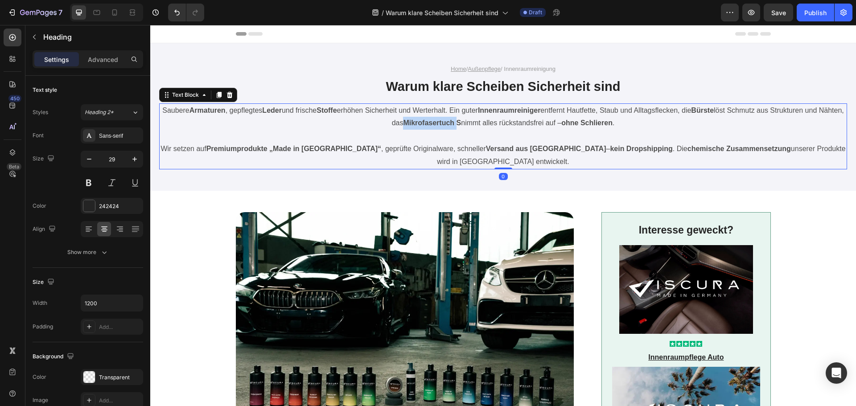
click at [434, 117] on p "Saubere Armaturen , gepflegtes Leder und frische Stoffe erhöhen Sicherheit und …" at bounding box center [503, 117] width 686 height 26
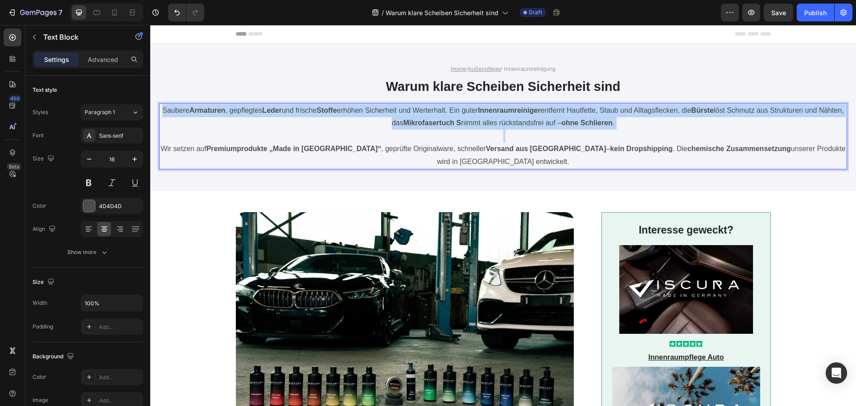
click at [434, 117] on p "Saubere Armaturen , gepflegtes Leder und frische Stoffe erhöhen Sicherheit und …" at bounding box center [503, 117] width 686 height 26
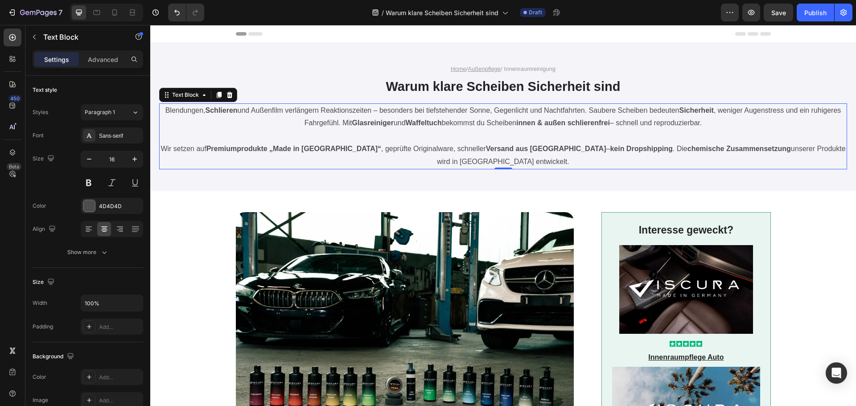
click at [446, 147] on p "Wir setzen auf Premiumprodukte „Made in [GEOGRAPHIC_DATA]“ , geprüfte Originalw…" at bounding box center [503, 156] width 686 height 26
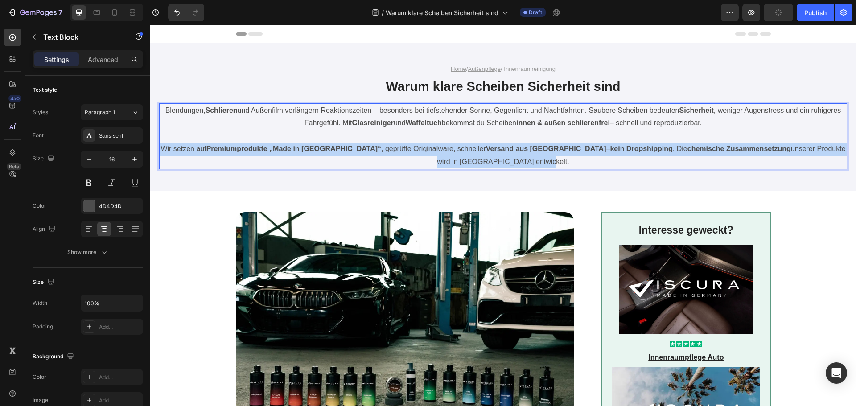
click at [446, 147] on p "Wir setzen auf Premiumprodukte „Made in [GEOGRAPHIC_DATA]“ , geprüfte Originalw…" at bounding box center [503, 156] width 686 height 26
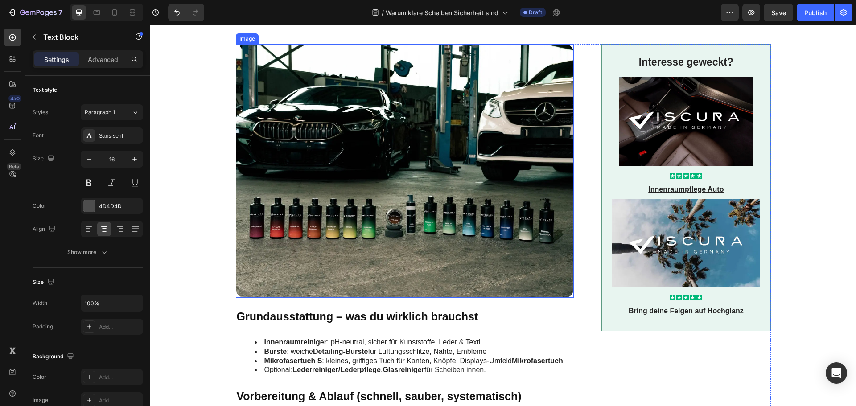
scroll to position [223, 0]
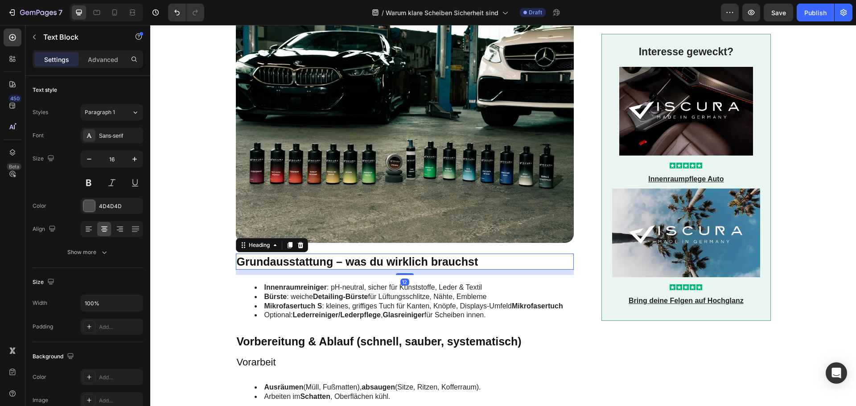
click at [304, 258] on h2 "Grundausstattung – was du wirklich brauchst" at bounding box center [405, 262] width 338 height 16
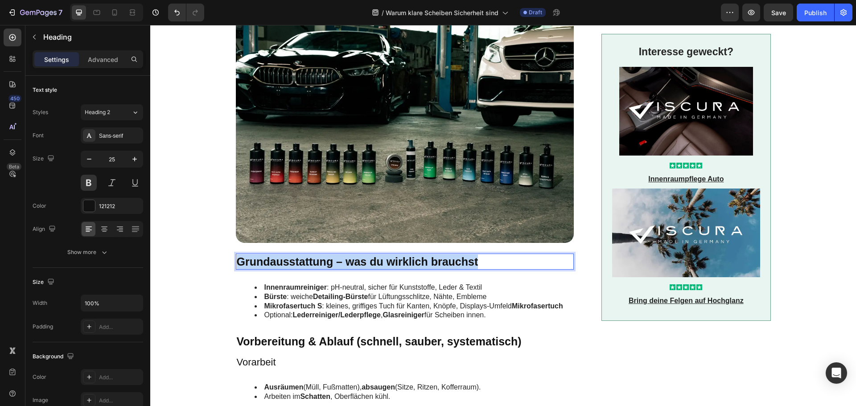
click at [304, 258] on p "Grundausstattung – was du wirklich brauchst" at bounding box center [405, 261] width 336 height 15
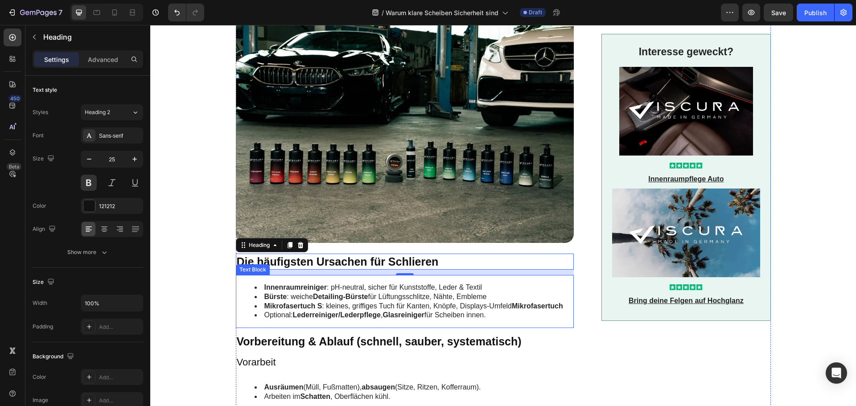
click at [316, 293] on strong "Detailing-Bürste" at bounding box center [340, 297] width 55 height 8
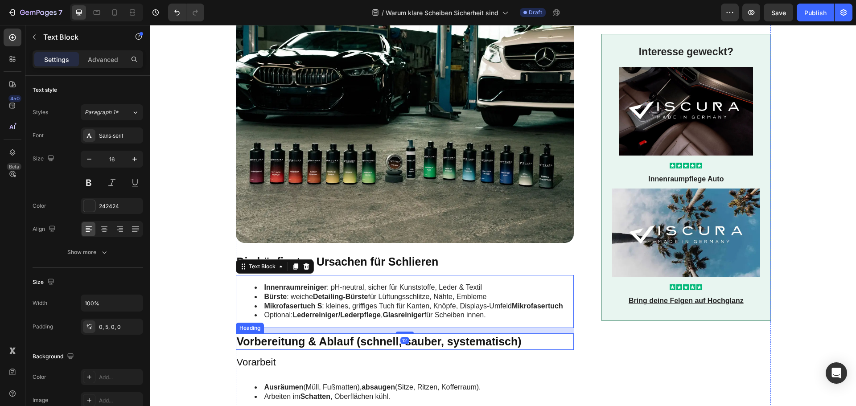
click at [299, 339] on h2 "Vorbereitung & Ablauf (schnell, sauber, systematisch)" at bounding box center [405, 341] width 338 height 16
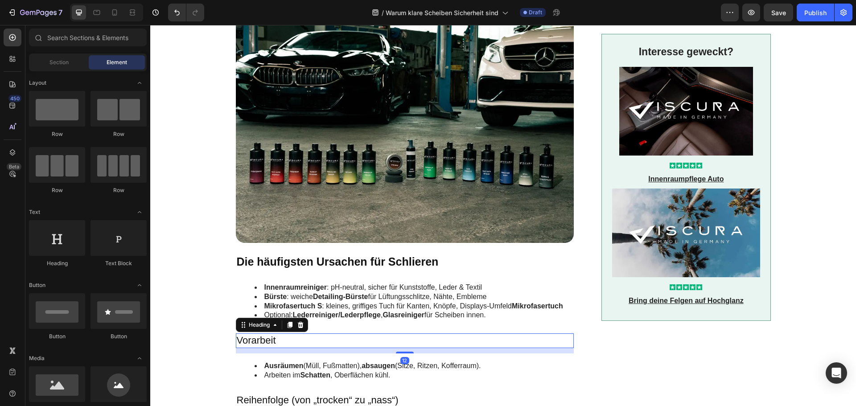
click at [284, 337] on h3 "Vorarbeit" at bounding box center [405, 340] width 338 height 15
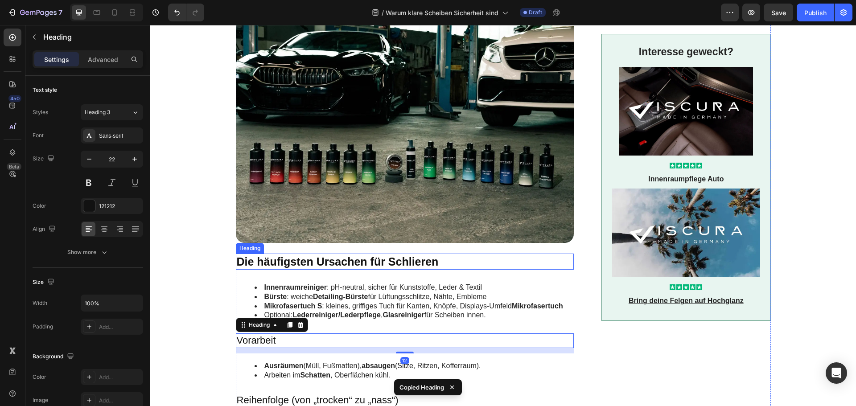
click at [312, 266] on p "Die häufigsten Ursachen für Schlieren" at bounding box center [405, 261] width 336 height 15
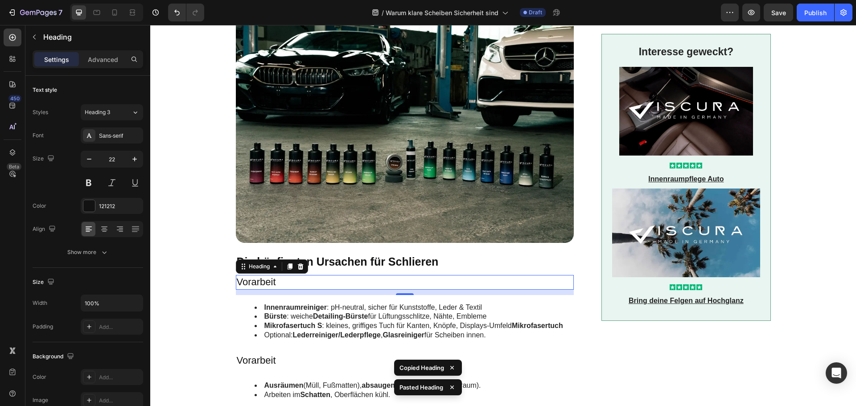
click at [271, 286] on h3 "Vorarbeit" at bounding box center [405, 282] width 338 height 15
click at [271, 286] on p "Vorarbeit" at bounding box center [405, 282] width 336 height 13
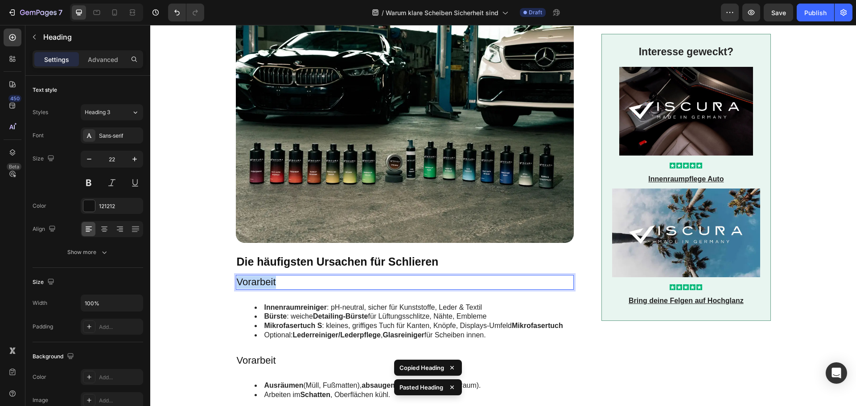
click at [271, 286] on p "Vorarbeit" at bounding box center [405, 282] width 336 height 13
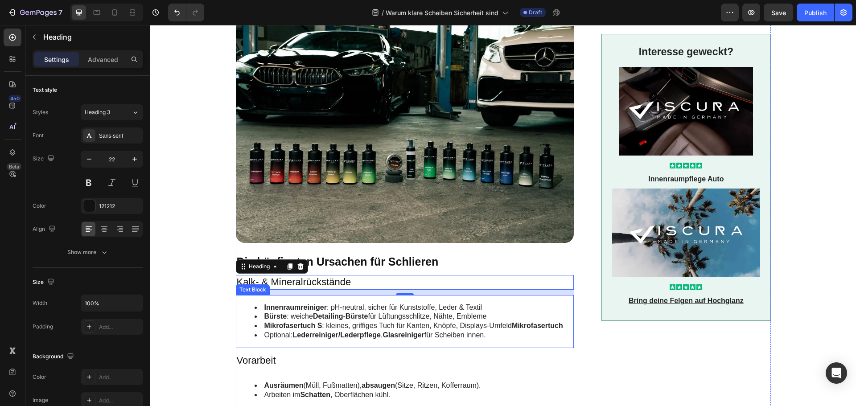
click at [378, 323] on li "Mikrofasertuch S : kleines, griffiges Tuch für Kanten, Knöpfe, Displays-Umfeld …" at bounding box center [412, 325] width 317 height 9
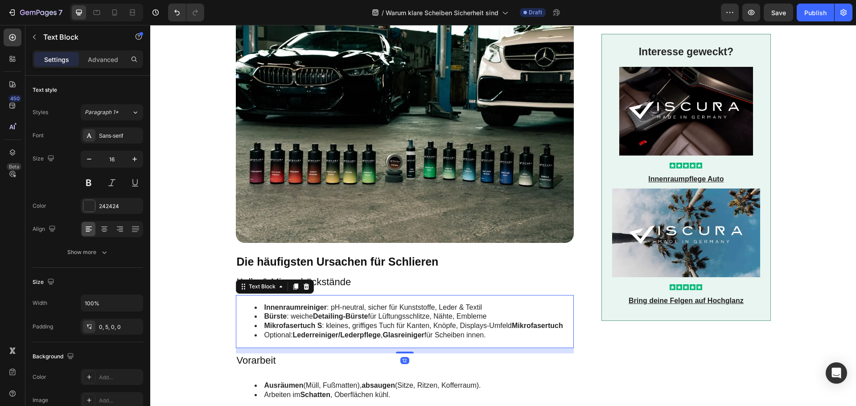
click at [378, 323] on li "Mikrofasertuch S : kleines, griffiges Tuch für Kanten, Knöpfe, Displays-Umfeld …" at bounding box center [412, 325] width 317 height 9
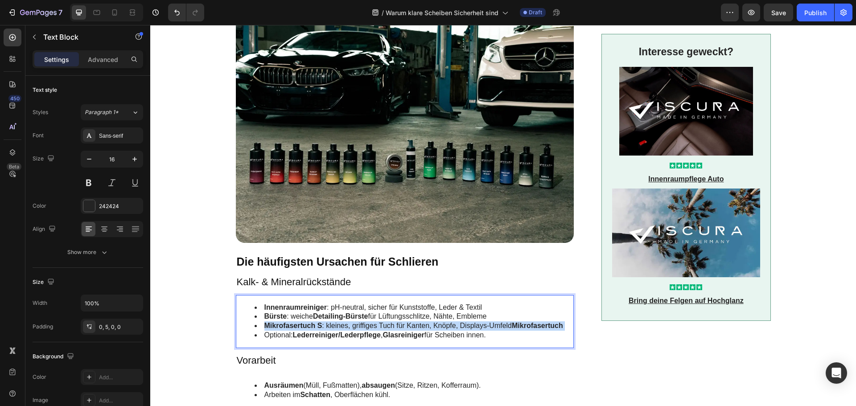
click at [378, 322] on li "Mikrofasertuch S : kleines, griffiges Tuch für Kanten, Knöpfe, Displays-Umfeld …" at bounding box center [412, 325] width 317 height 9
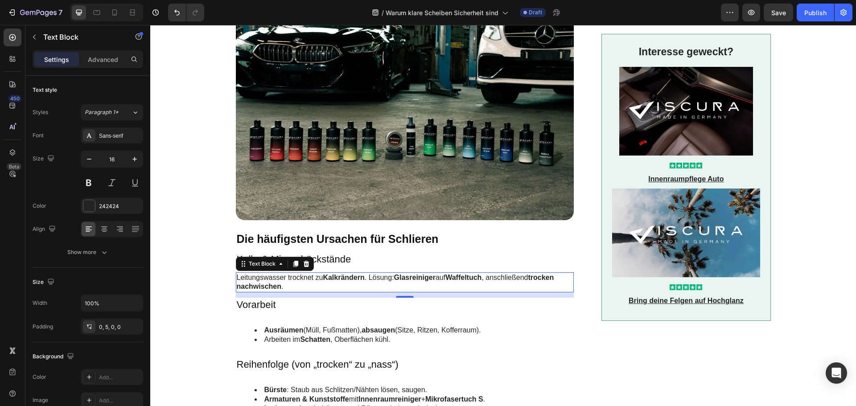
scroll to position [312, 0]
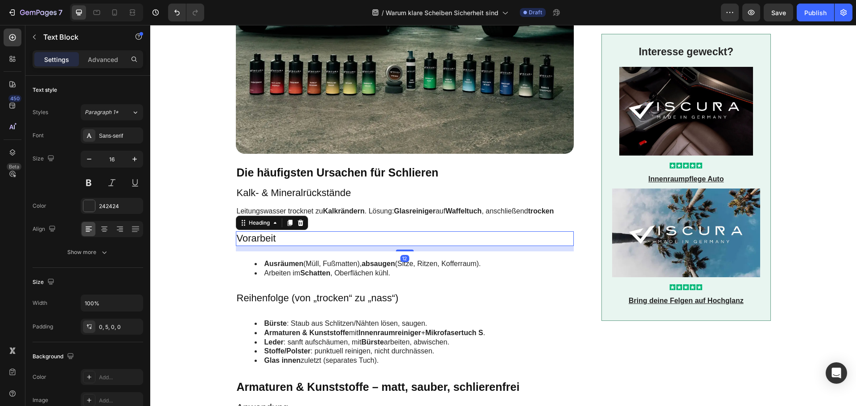
click at [267, 235] on h3 "Vorarbeit" at bounding box center [405, 238] width 338 height 15
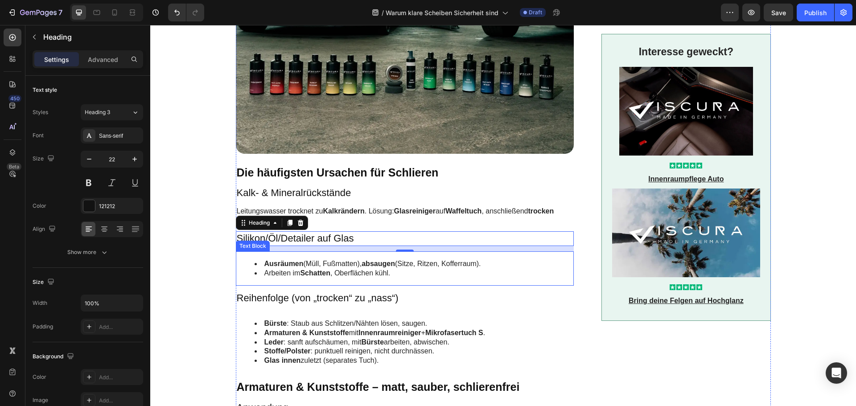
click at [369, 272] on li "Arbeiten im Schatten , Oberflächen kühl." at bounding box center [413, 273] width 319 height 9
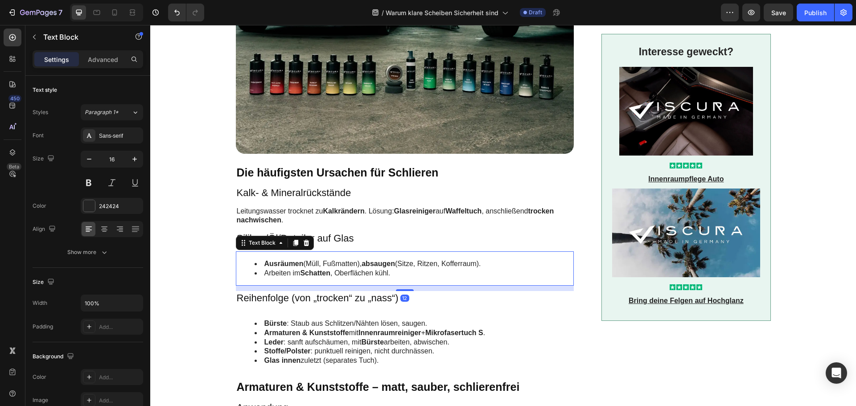
click at [369, 272] on li "Arbeiten im Schatten , Oberflächen kühl." at bounding box center [413, 273] width 319 height 9
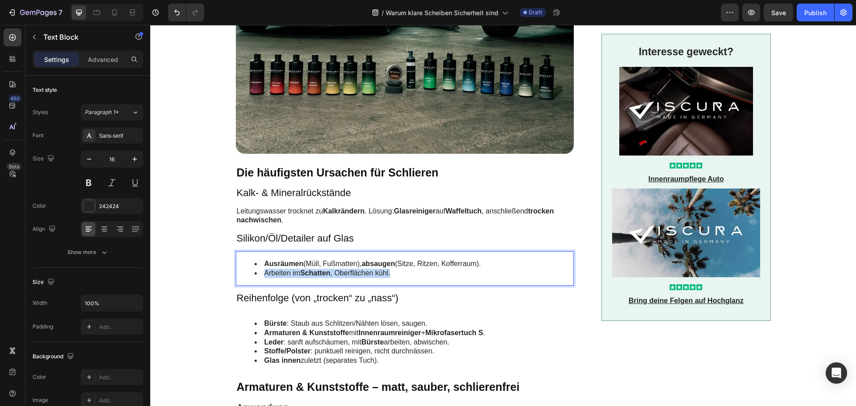
click at [369, 272] on li "Arbeiten im Schatten , Oberflächen kühl." at bounding box center [413, 273] width 319 height 9
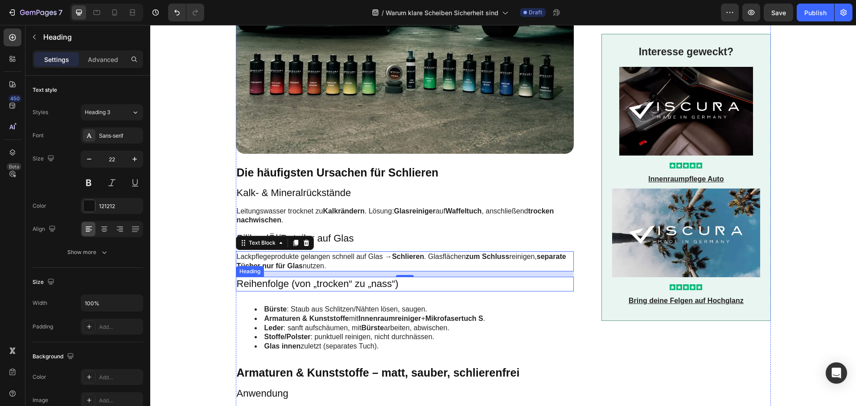
click at [263, 278] on h3 "Reihenfolge (von „trocken“ zu „nass“)" at bounding box center [405, 284] width 338 height 15
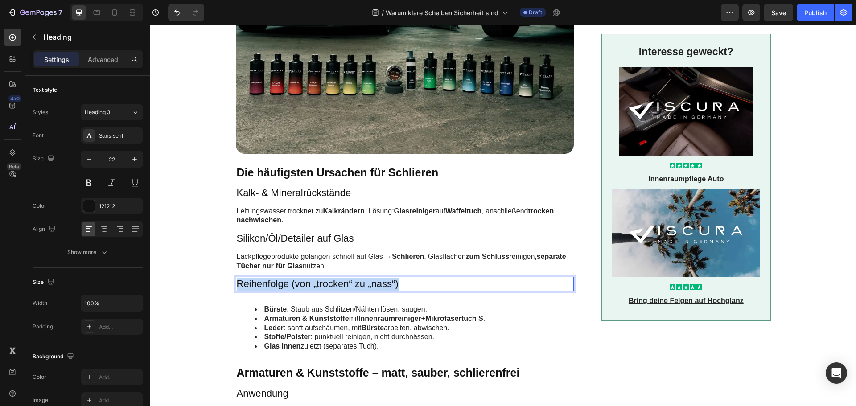
click at [263, 278] on p "Reihenfolge (von „trocken“ zu „nass“)" at bounding box center [405, 284] width 336 height 13
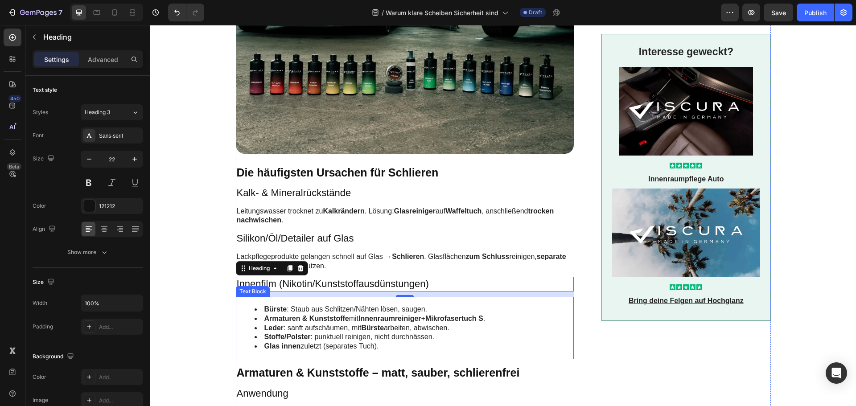
click at [309, 328] on li "Leder : sanft aufschäumen, mit Bürste arbeiten, abwischen." at bounding box center [413, 328] width 319 height 9
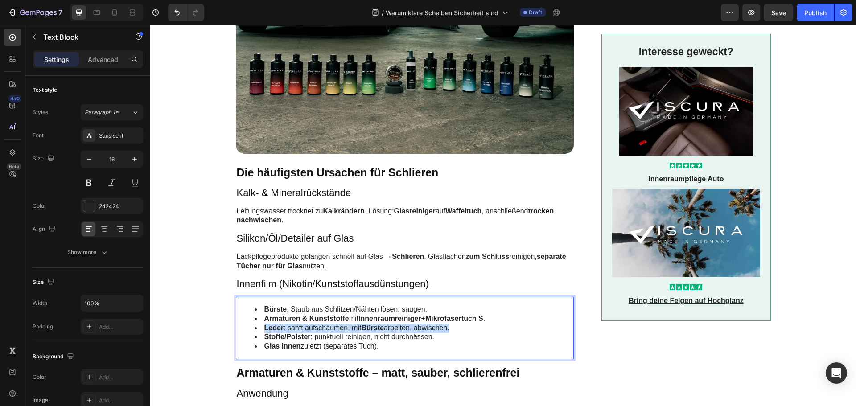
click at [309, 328] on li "Leder : sanft aufschäumen, mit Bürste arbeiten, abwischen." at bounding box center [413, 328] width 319 height 9
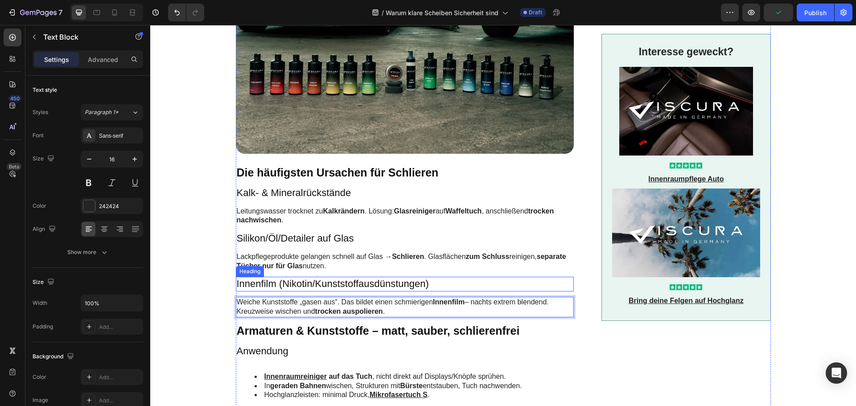
click at [354, 286] on p "Innenfilm (Nikotin/Kunststoffausdünstungen)" at bounding box center [405, 284] width 336 height 13
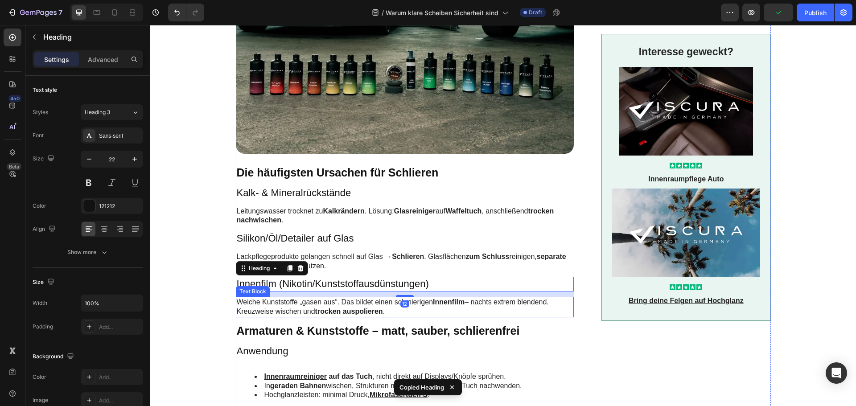
click at [336, 304] on p "Weiche Kunststoffe „gasen aus“. Das bildet einen schmierigen Innenfilm – nachts…" at bounding box center [405, 307] width 336 height 19
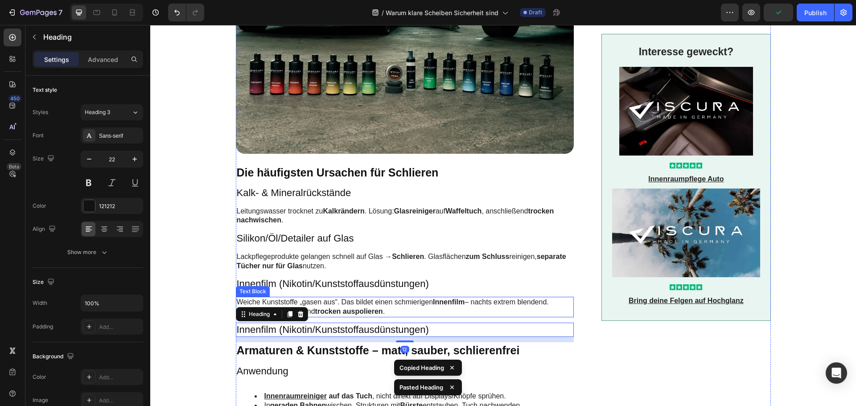
click at [339, 303] on p "Weiche Kunststoffe „gasen aus“. Das bildet einen schmierigen Innenfilm – nachts…" at bounding box center [405, 307] width 336 height 19
click at [335, 331] on h3 "Innenfilm (Nikotin/Kunststoffausdünstungen)" at bounding box center [405, 330] width 338 height 15
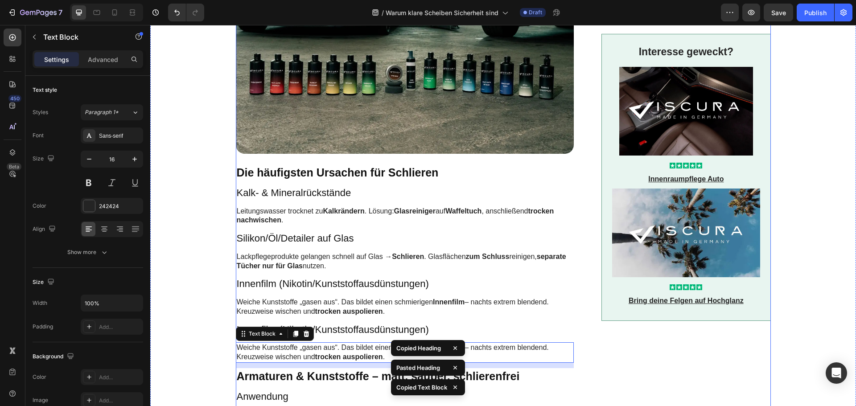
click at [365, 337] on div "Image Die häufigsten Ursachen für Schlieren Heading Kalk- & Mineralrückstände H…" at bounding box center [405, 336] width 338 height 872
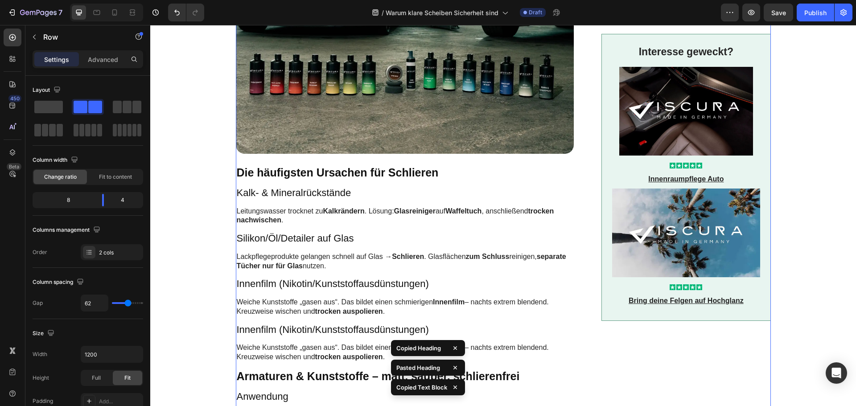
click at [366, 327] on h3 "Innenfilm (Nikotin/Kunststoffausdünstungen)" at bounding box center [405, 330] width 338 height 15
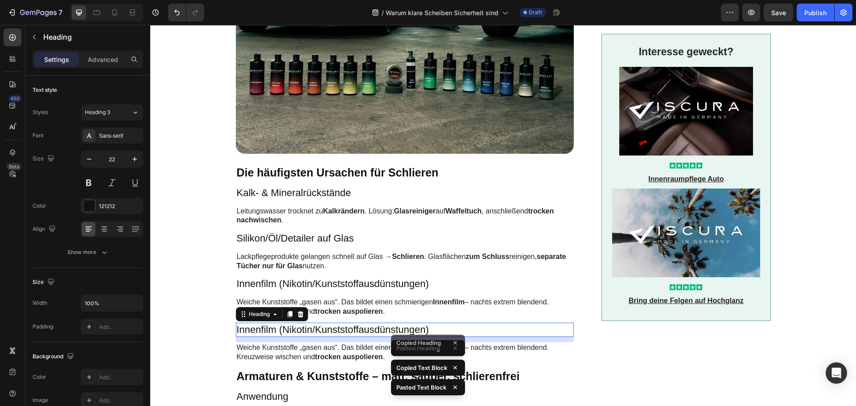
click at [366, 327] on h3 "Innenfilm (Nikotin/Kunststoffausdünstungen)" at bounding box center [405, 330] width 338 height 15
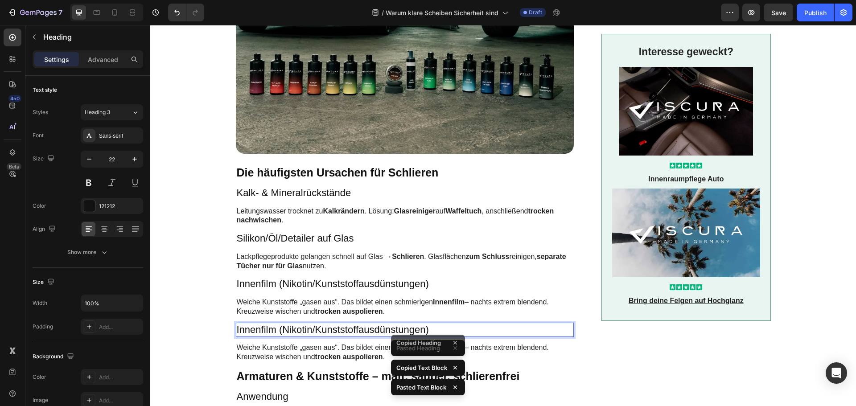
click at [366, 327] on p "Innenfilm (Nikotin/Kunststoffausdünstungen)" at bounding box center [405, 330] width 336 height 13
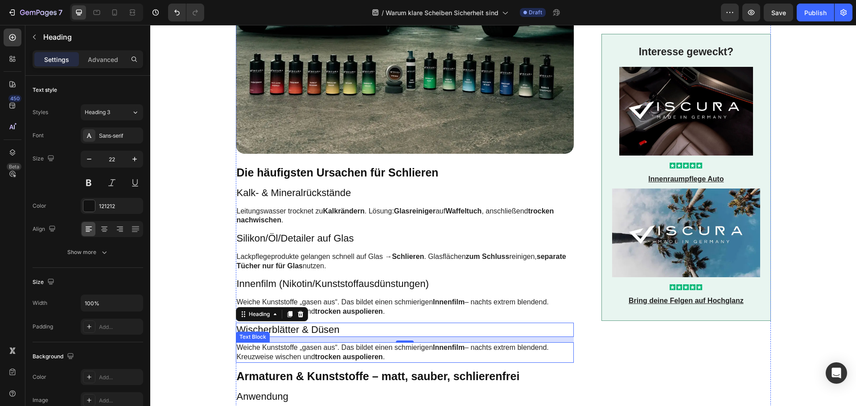
click at [341, 349] on p "Weiche Kunststoffe „gasen aus“. Das bildet einen schmierigen Innenfilm – nachts…" at bounding box center [405, 352] width 336 height 19
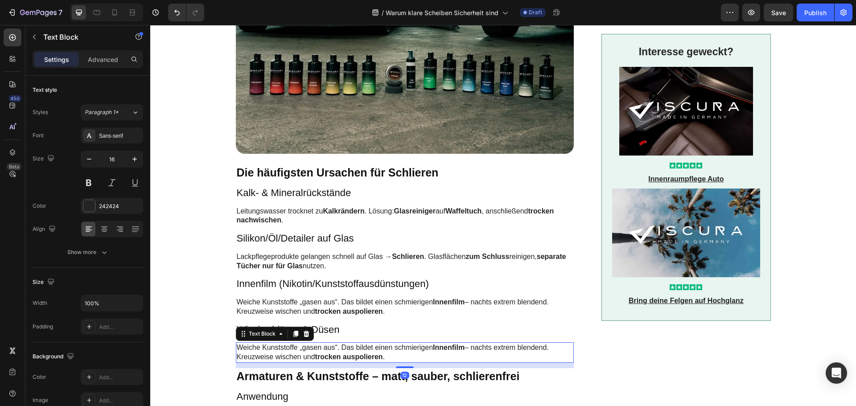
click at [341, 349] on p "Weiche Kunststoffe „gasen aus“. Das bildet einen schmierigen Innenfilm – nachts…" at bounding box center [405, 352] width 336 height 19
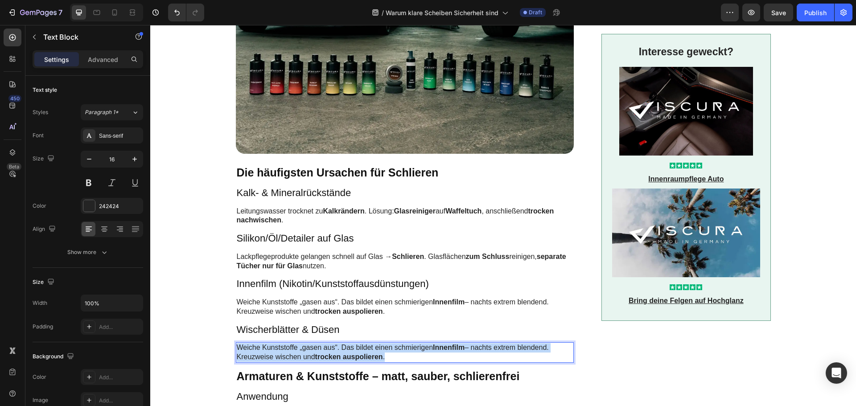
click at [341, 349] on p "Weiche Kunststoffe „gasen aus“. Das bildet einen schmierigen Innenfilm – nachts…" at bounding box center [405, 352] width 336 height 19
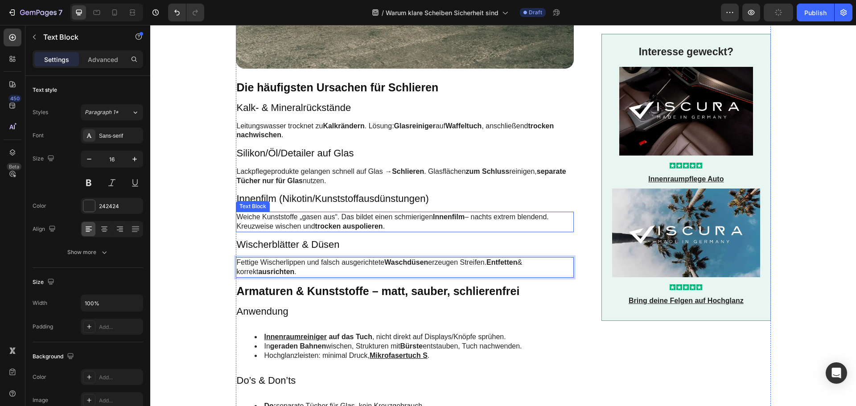
scroll to position [401, 0]
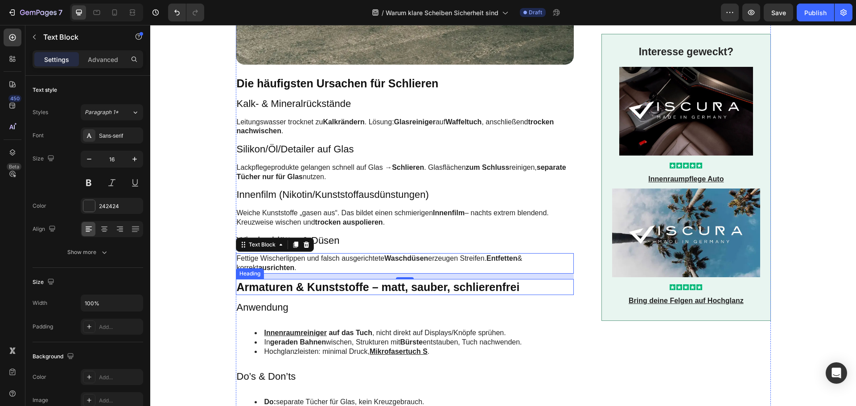
click at [292, 286] on h2 "Armaturen & Kunststoffe – matt, sauber, schlierenfrei" at bounding box center [405, 287] width 338 height 16
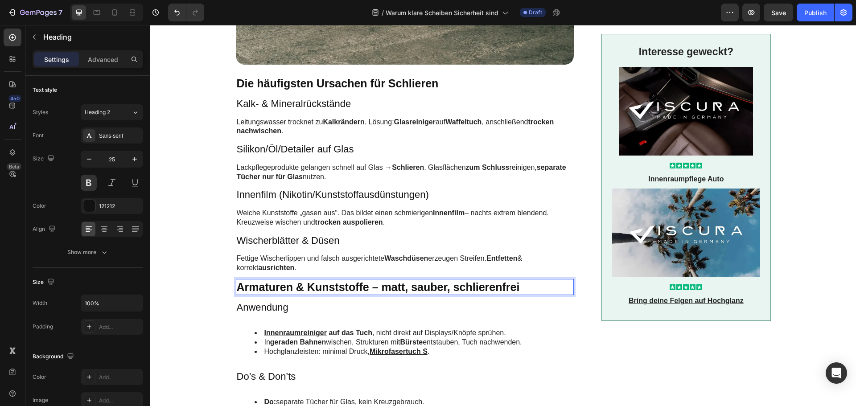
click at [292, 286] on h2 "Armaturen & Kunststoffe – matt, sauber, schlierenfrei" at bounding box center [405, 287] width 338 height 16
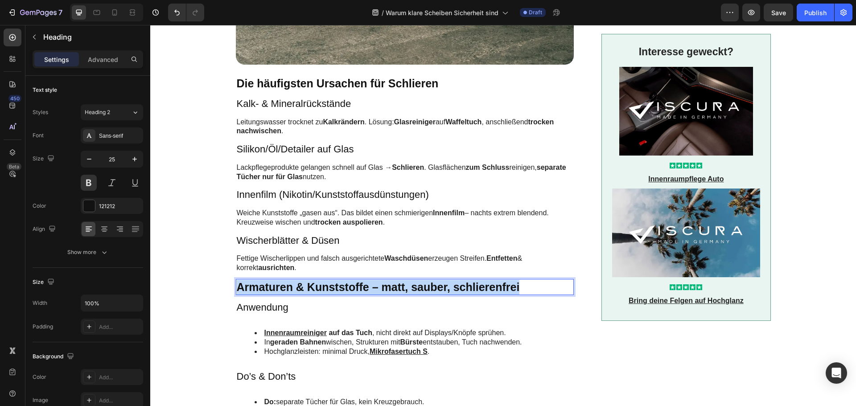
click at [292, 286] on p "Armaturen & Kunststoffe – matt, sauber, schlierenfrei" at bounding box center [405, 287] width 336 height 15
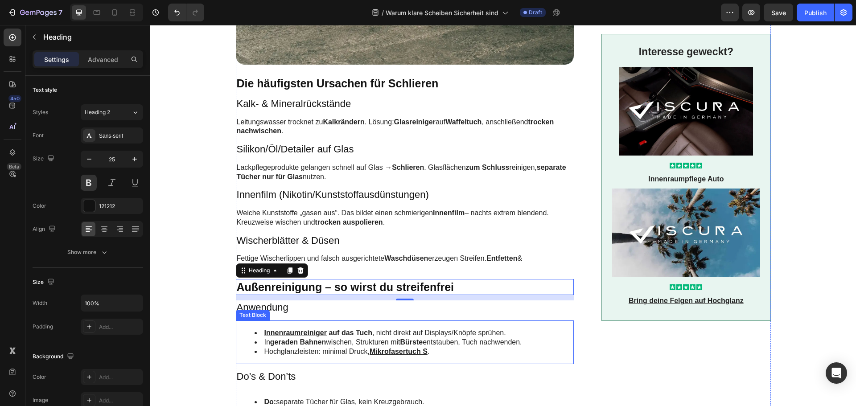
click at [252, 306] on h3 "Anwendung" at bounding box center [405, 307] width 338 height 15
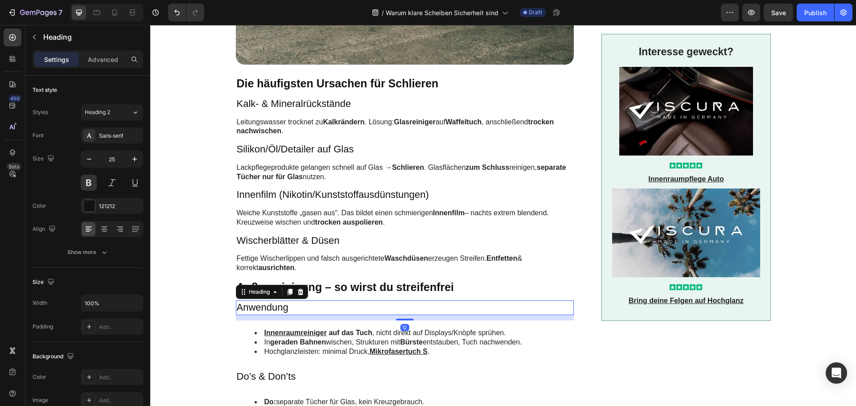
click at [252, 306] on h3 "Anwendung" at bounding box center [405, 307] width 338 height 15
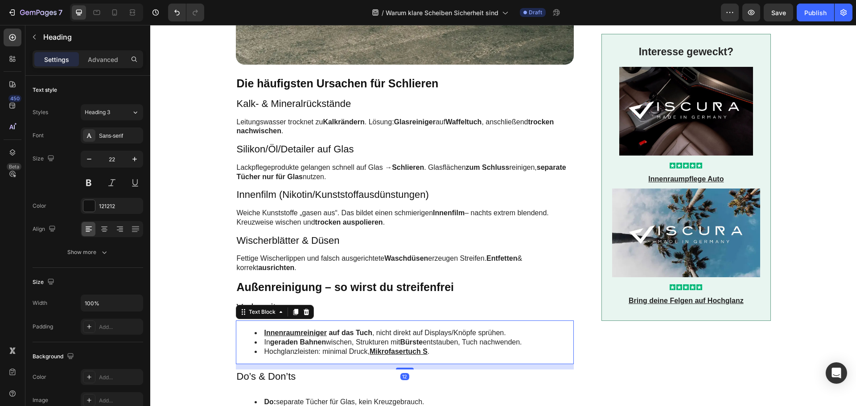
click at [356, 350] on li "Hochglanzleisten: minimal Druck, Mikrofasertuch S ." at bounding box center [413, 351] width 319 height 9
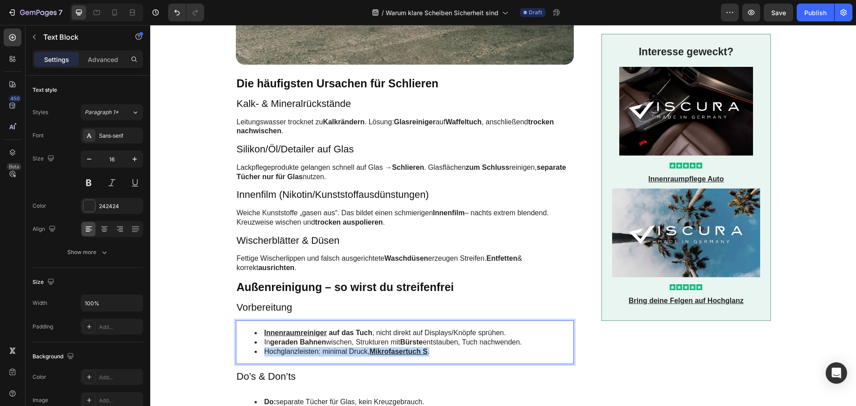
click at [356, 350] on li "Hochglanzleisten: minimal Druck, Mikrofasertuch S ." at bounding box center [413, 351] width 319 height 9
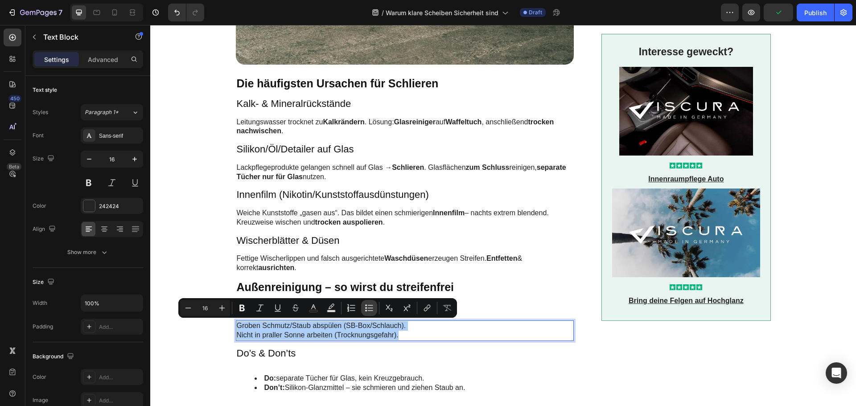
click at [371, 305] on icon "Editor contextual toolbar" at bounding box center [370, 305] width 5 height 0
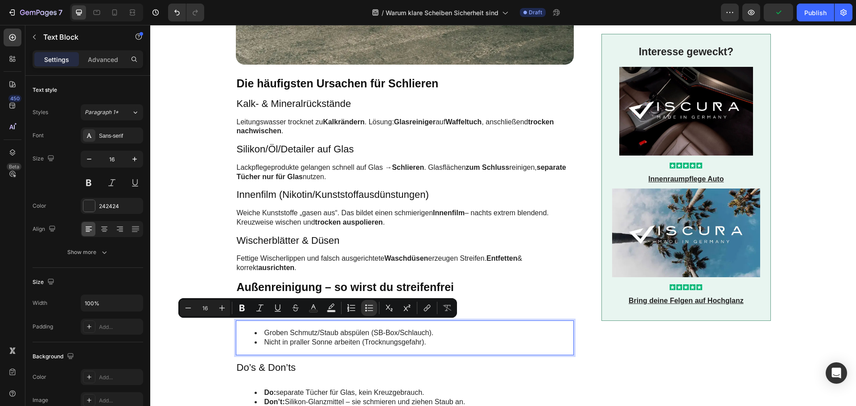
click at [428, 341] on li "Nicht in praller Sonne arbeiten (Trocknungsgefahr)." at bounding box center [413, 342] width 319 height 9
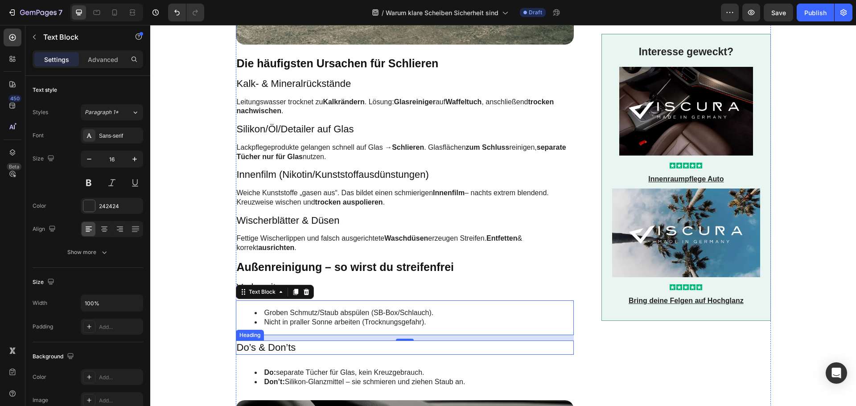
scroll to position [446, 0]
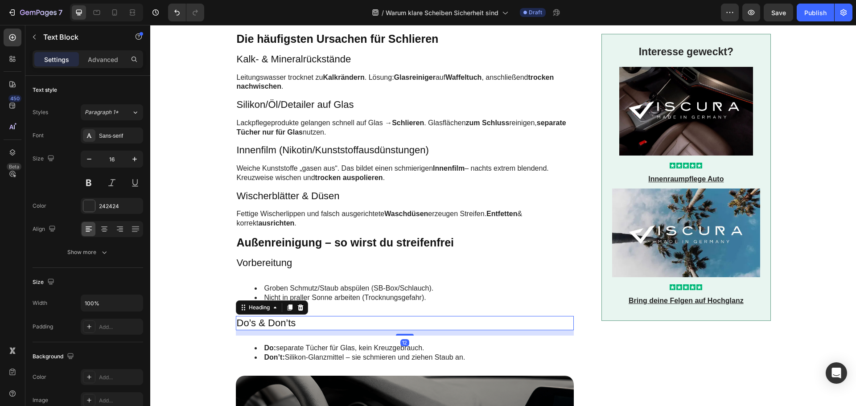
click at [286, 325] on h3 "Do’s & Don’ts" at bounding box center [405, 323] width 338 height 15
click at [286, 325] on p "Do’s & Don’ts" at bounding box center [405, 323] width 336 height 13
click at [266, 351] on strong "Do:" at bounding box center [270, 348] width 12 height 8
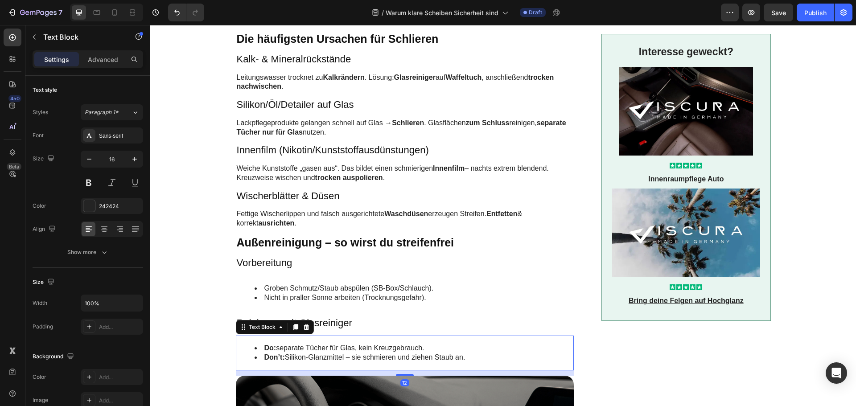
click at [266, 351] on strong "Do:" at bounding box center [270, 348] width 12 height 8
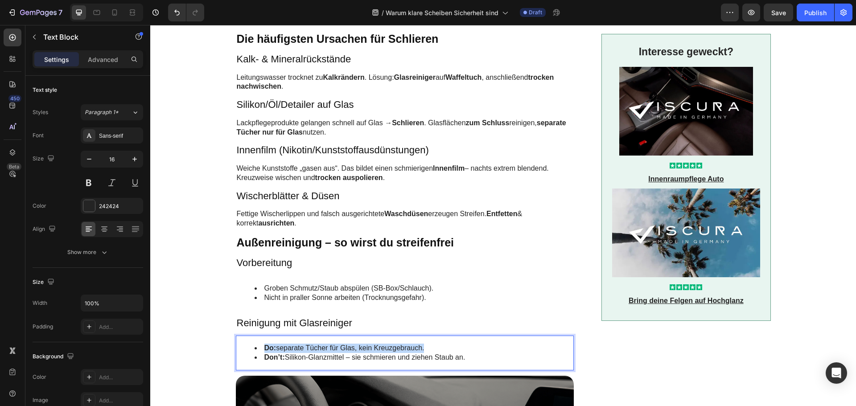
click at [266, 351] on strong "Do:" at bounding box center [270, 348] width 12 height 8
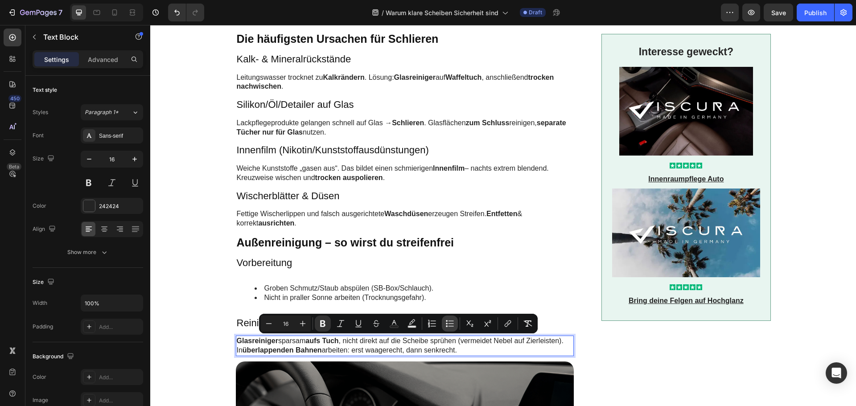
click at [452, 324] on icon "Editor contextual toolbar" at bounding box center [449, 323] width 9 height 9
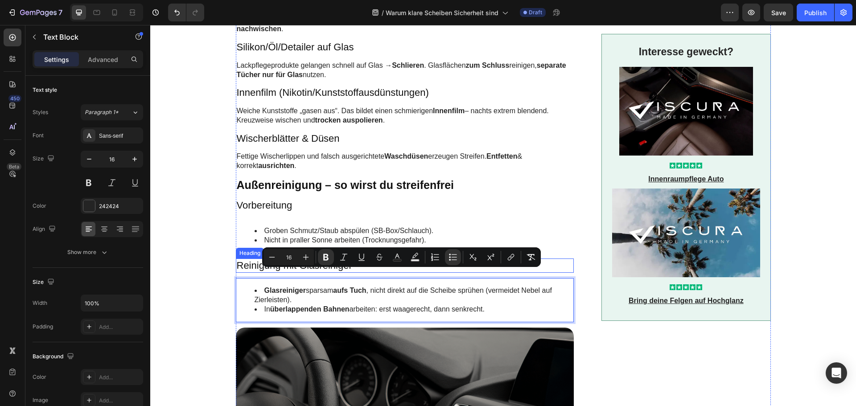
scroll to position [535, 0]
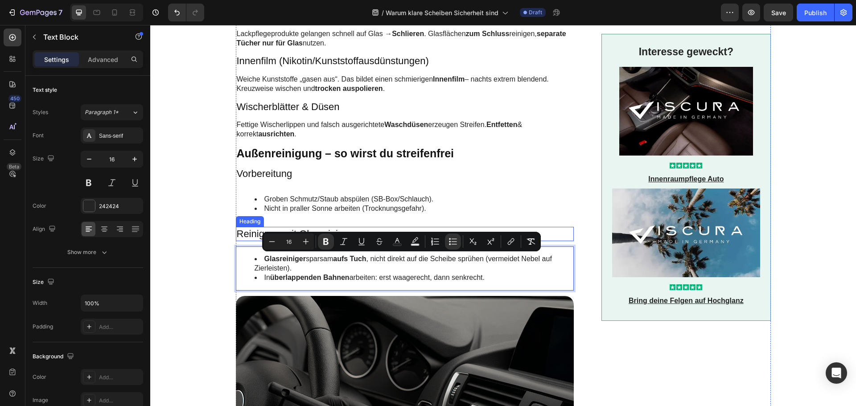
click at [259, 230] on p "Reinigung mit Glasreiniger" at bounding box center [405, 234] width 336 height 13
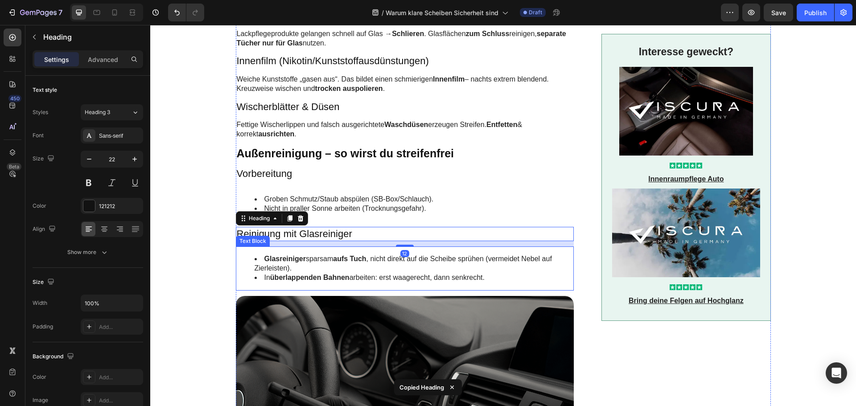
click at [306, 266] on li "Glasreiniger sparsam aufs Tuch , nicht direkt auf die Scheibe sprühen (vermeide…" at bounding box center [413, 263] width 319 height 19
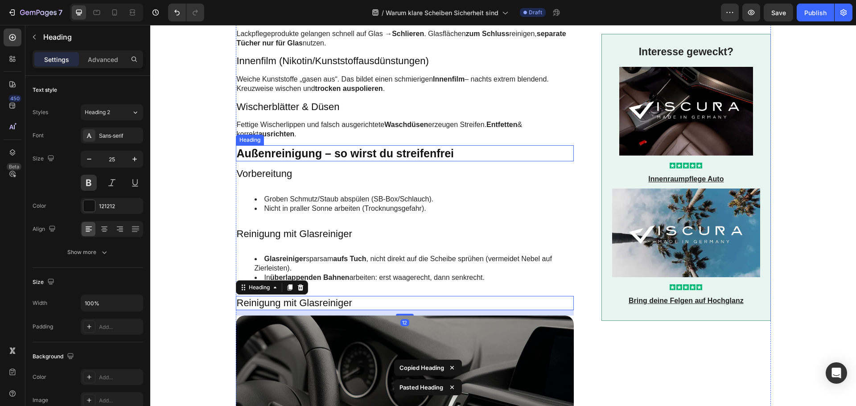
click at [316, 155] on p "Außenreinigung – so wirst du streifenfrei" at bounding box center [405, 153] width 336 height 15
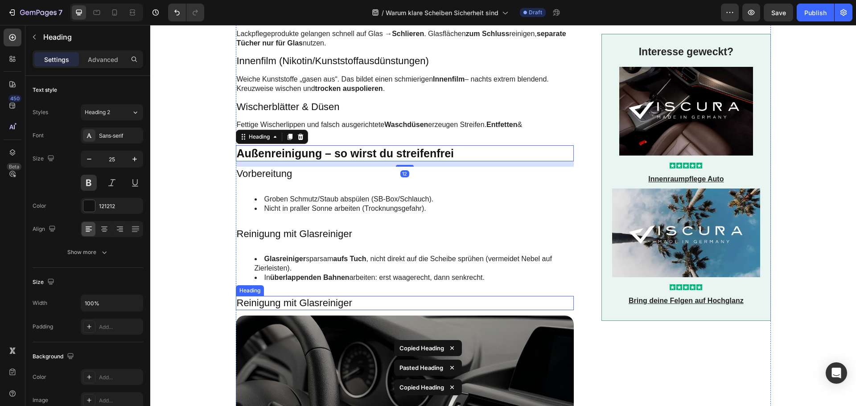
click at [312, 300] on h3 "Reinigung mit Glasreiniger" at bounding box center [405, 303] width 338 height 15
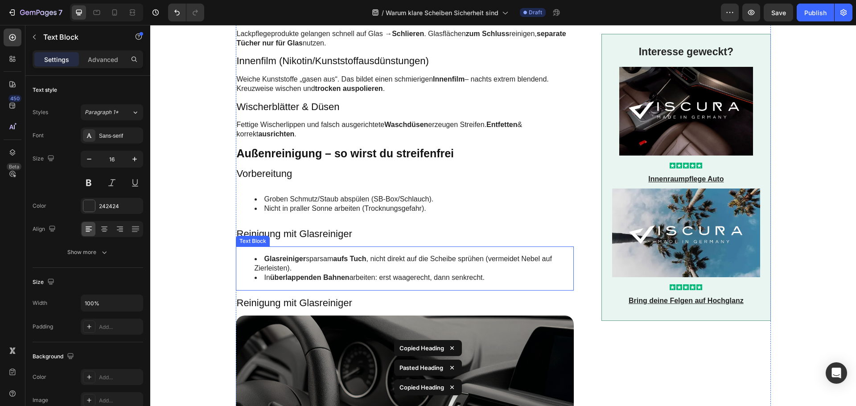
click at [324, 264] on li "Glasreiniger sparsam aufs Tuch , nicht direkt auf die Scheibe sprühen (vermeide…" at bounding box center [413, 263] width 319 height 19
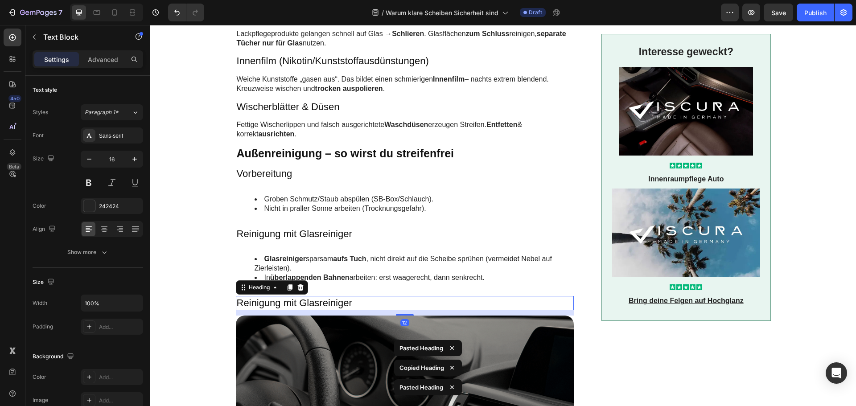
click at [320, 301] on h3 "Reinigung mit Glasreiniger" at bounding box center [405, 303] width 338 height 15
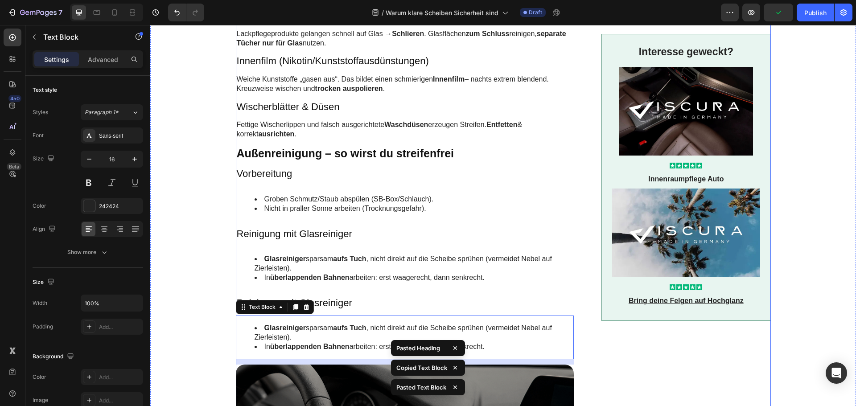
click at [322, 300] on h3 "Reinigung mit Glasreiniger" at bounding box center [405, 303] width 338 height 15
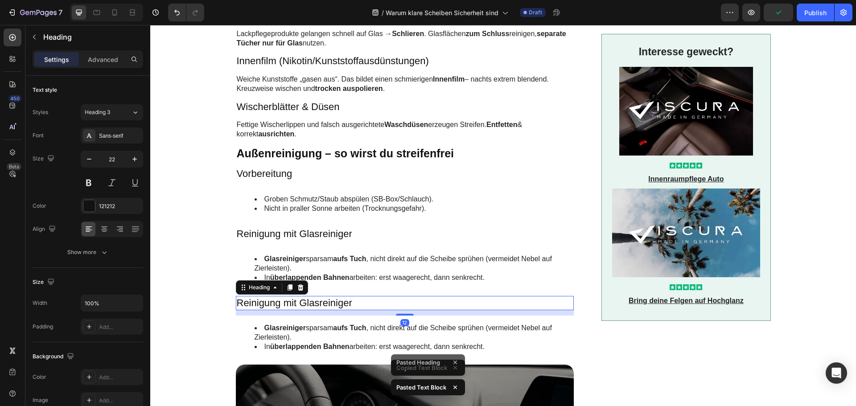
click at [322, 300] on h3 "Reinigung mit Glasreiniger" at bounding box center [405, 303] width 338 height 15
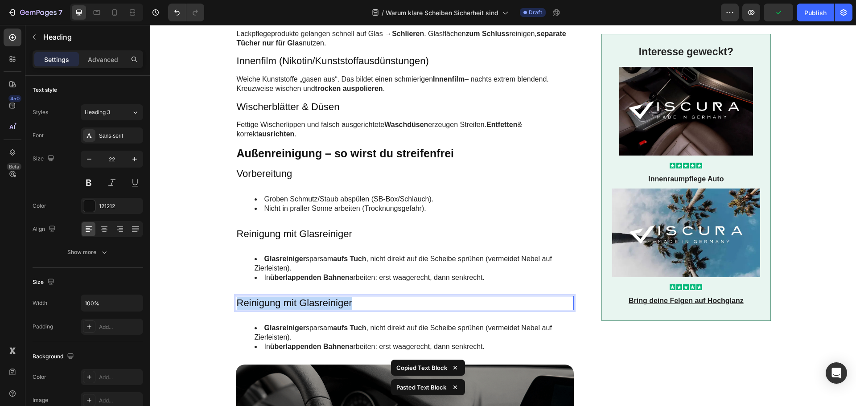
click at [322, 300] on p "Reinigung mit Glasreiniger" at bounding box center [405, 303] width 336 height 13
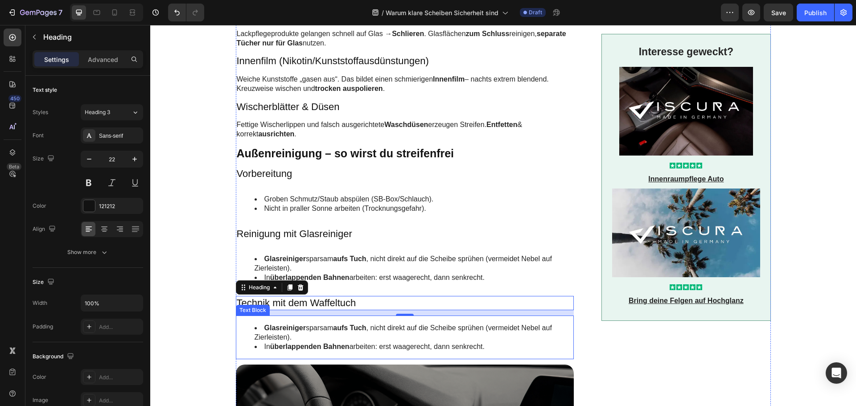
click at [310, 324] on li "Glasreiniger sparsam aufs Tuch , nicht direkt auf die Scheibe sprühen (vermeide…" at bounding box center [413, 333] width 319 height 19
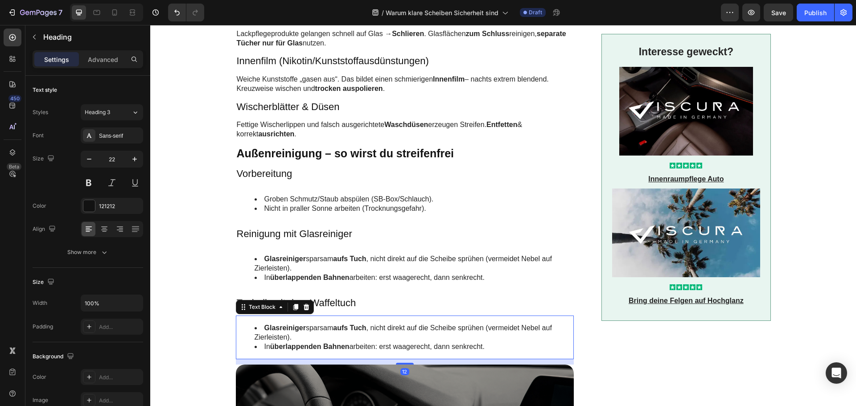
click at [310, 324] on li "Glasreiniger sparsam aufs Tuch , nicht direkt auf die Scheibe sprühen (vermeide…" at bounding box center [413, 333] width 319 height 19
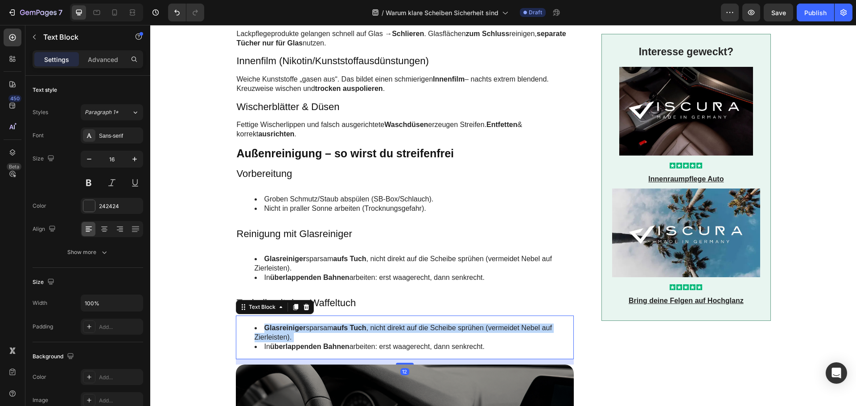
click at [310, 324] on li "Glasreiniger sparsam aufs Tuch , nicht direkt auf die Scheibe sprühen (vermeide…" at bounding box center [413, 333] width 319 height 19
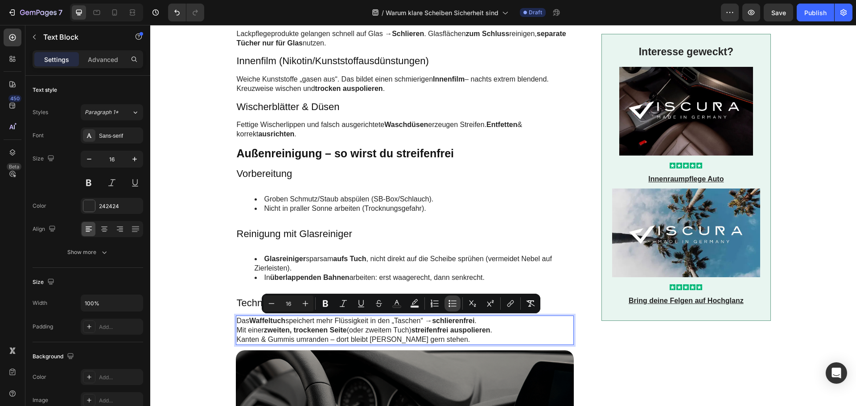
click at [451, 304] on icon "Editor contextual toolbar" at bounding box center [452, 303] width 9 height 9
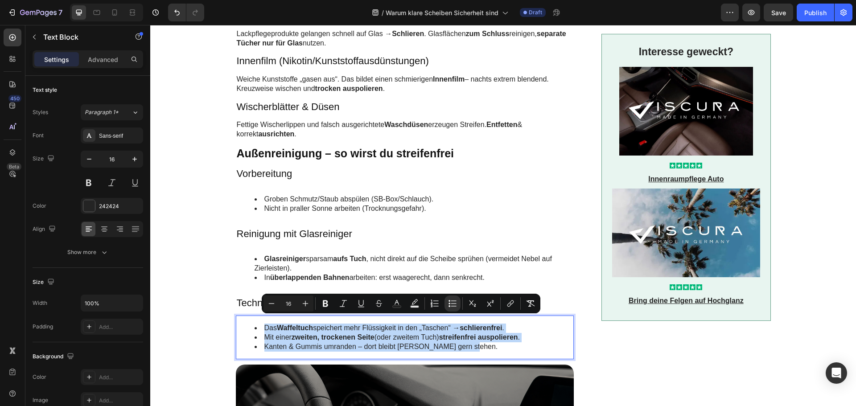
click at [447, 339] on strong "streifenfrei auspolieren" at bounding box center [478, 337] width 79 height 8
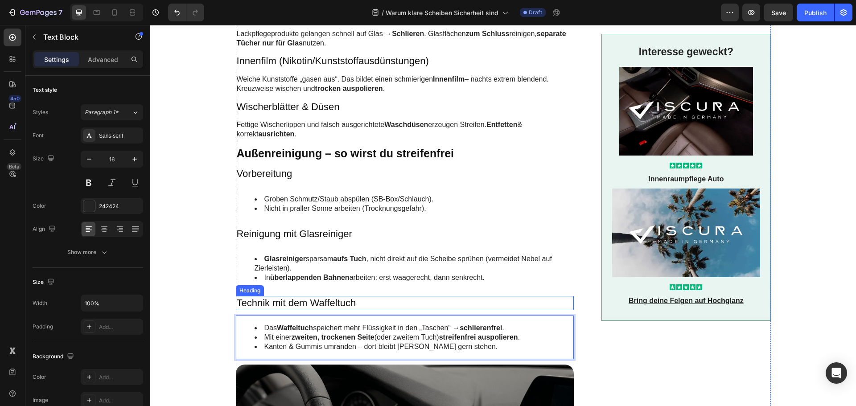
click at [341, 306] on p "Technik mit dem Waffeltuch" at bounding box center [405, 303] width 336 height 13
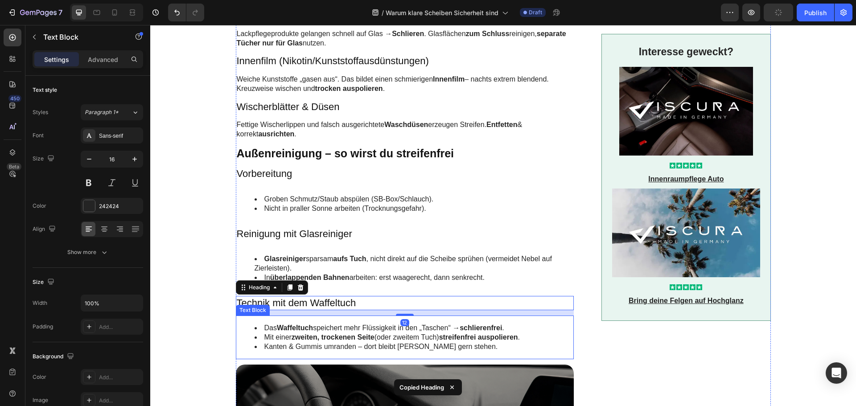
click at [330, 336] on strong "zweiten, trockenen Seite" at bounding box center [332, 337] width 83 height 8
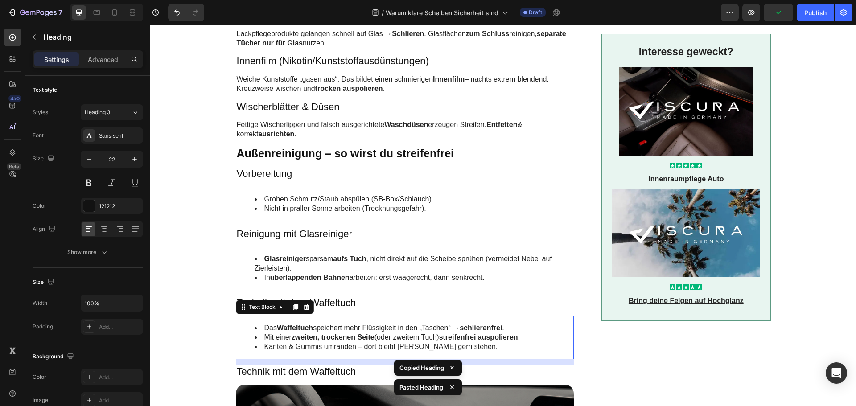
click at [342, 334] on strong "zweiten, trockenen Seite" at bounding box center [332, 337] width 83 height 8
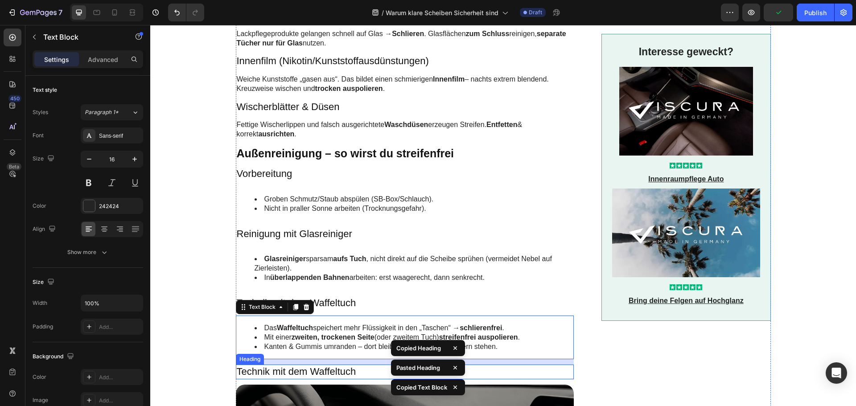
click at [329, 370] on h3 "Technik mit dem Waffeltuch" at bounding box center [405, 372] width 338 height 15
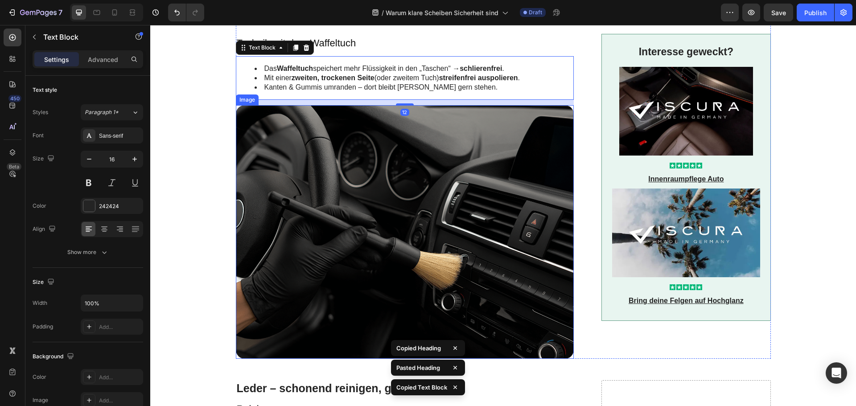
scroll to position [730, 0]
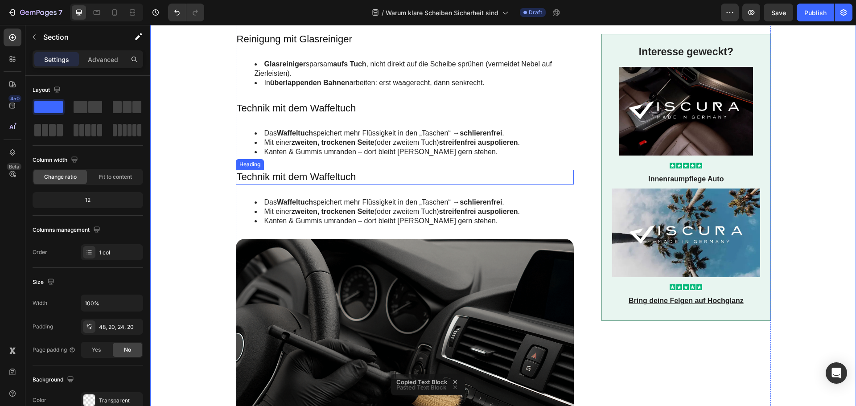
click at [252, 177] on h3 "Technik mit dem Waffeltuch" at bounding box center [405, 177] width 338 height 15
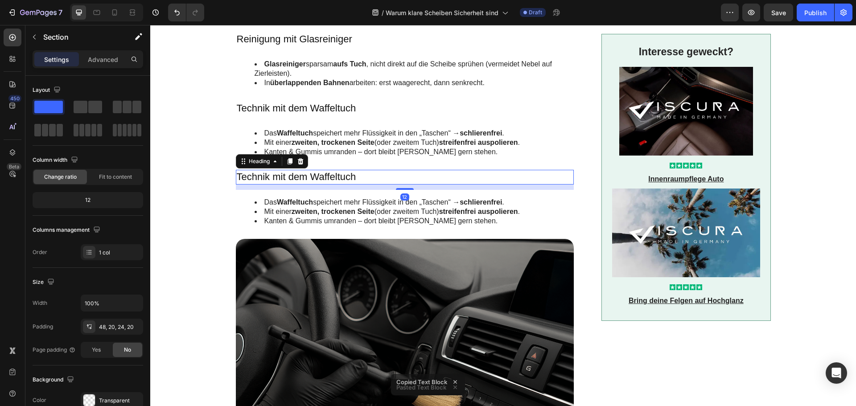
click at [252, 177] on h3 "Technik mit dem Waffeltuch" at bounding box center [405, 177] width 338 height 15
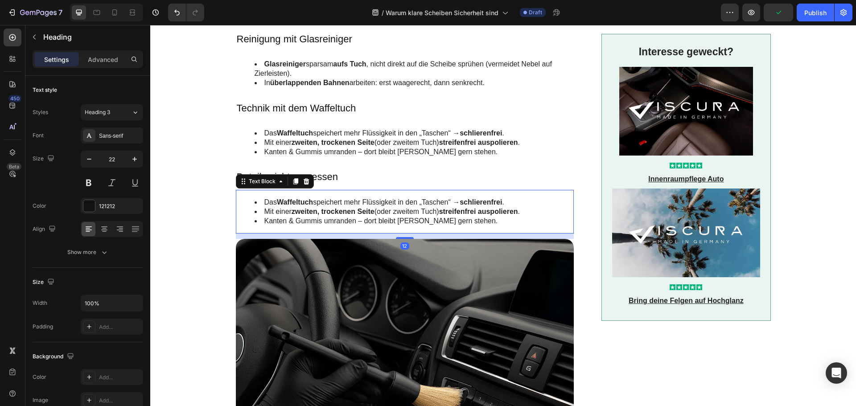
click at [321, 215] on li "Mit einer zweiten, trockenen Seite (oder zweitem Tuch) streifenfrei auspolieren…" at bounding box center [413, 211] width 319 height 9
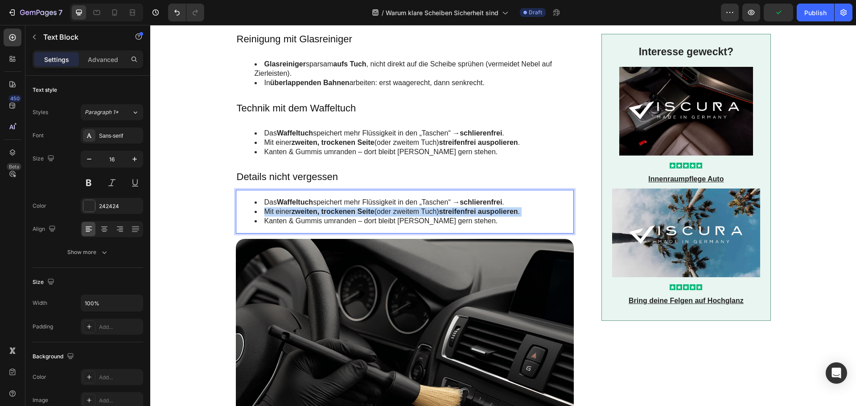
click at [321, 215] on li "Mit einer zweiten, trockenen Seite (oder zweitem Tuch) streifenfrei auspolieren…" at bounding box center [413, 211] width 319 height 9
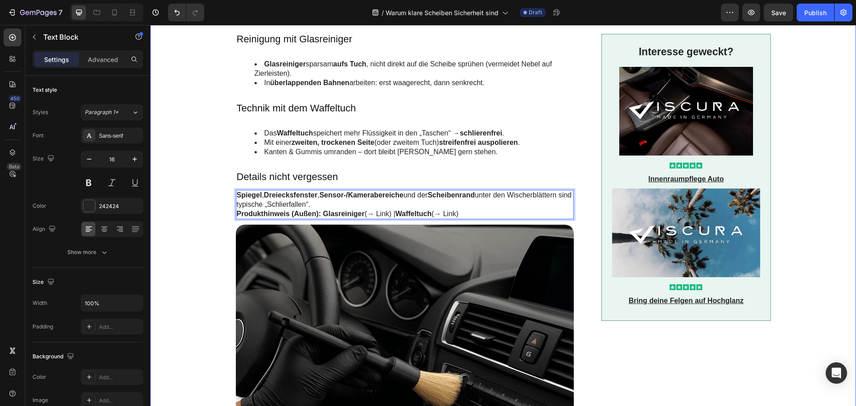
drag, startPoint x: 328, startPoint y: 205, endPoint x: 228, endPoint y: 197, distance: 101.0
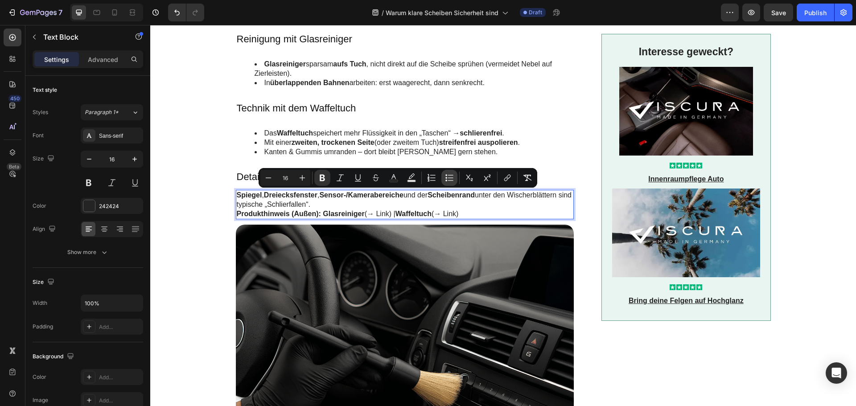
drag, startPoint x: 452, startPoint y: 179, endPoint x: 299, endPoint y: 165, distance: 153.1
click at [452, 179] on icon "Editor contextual toolbar" at bounding box center [449, 177] width 9 height 9
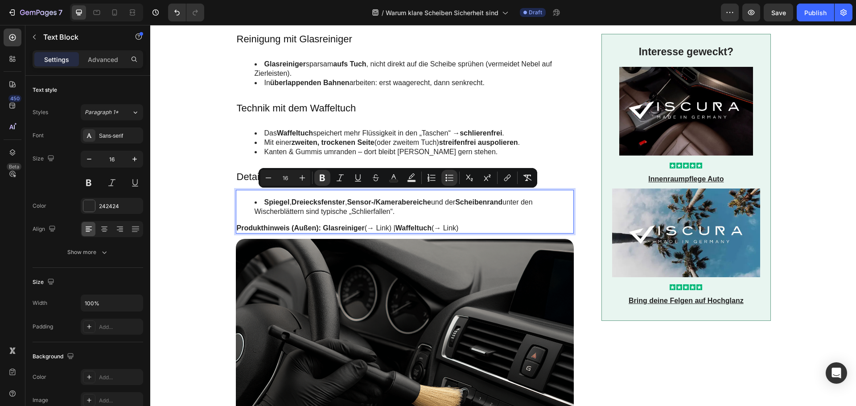
click at [429, 214] on li "Spiegel , Dreiecksfenster , Sensor-/Kamerabereiche und der Scheibenrand unter d…" at bounding box center [413, 207] width 319 height 19
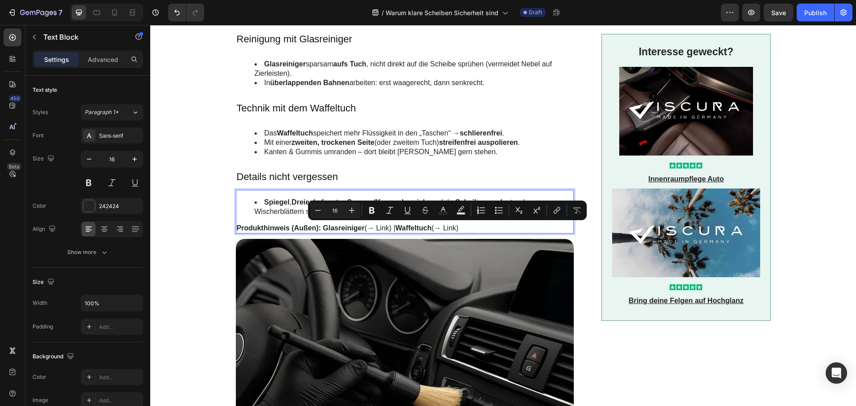
drag, startPoint x: 458, startPoint y: 227, endPoint x: 435, endPoint y: 229, distance: 23.2
click at [435, 229] on p "Produkthinweis (Außen): Glasreiniger (→ Link) | Waffeltuch (→ Link)" at bounding box center [405, 228] width 336 height 9
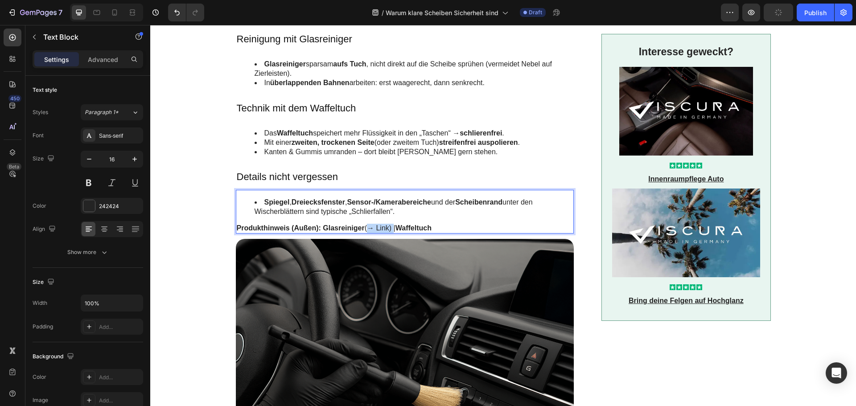
drag, startPoint x: 390, startPoint y: 230, endPoint x: 363, endPoint y: 229, distance: 27.2
click at [363, 229] on p "Produkthinweis (Außen): Glasreiniger (→ Link) | Waffeltuch" at bounding box center [405, 228] width 336 height 9
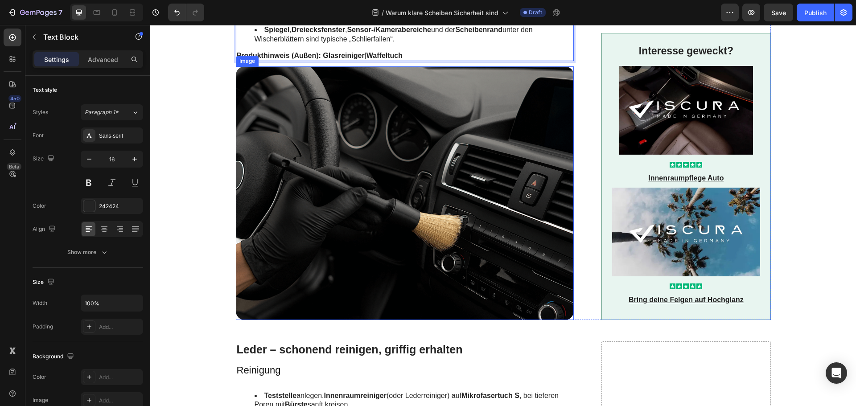
scroll to position [952, 0]
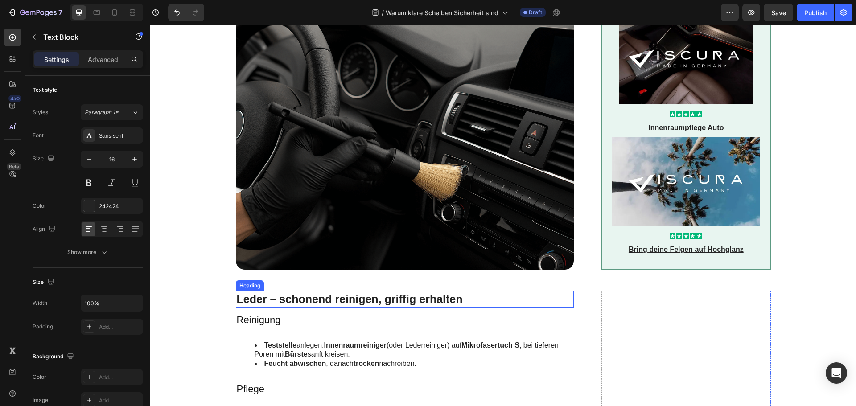
click at [332, 294] on h2 "Leder – schonend reinigen, griffig erhalten" at bounding box center [405, 299] width 338 height 16
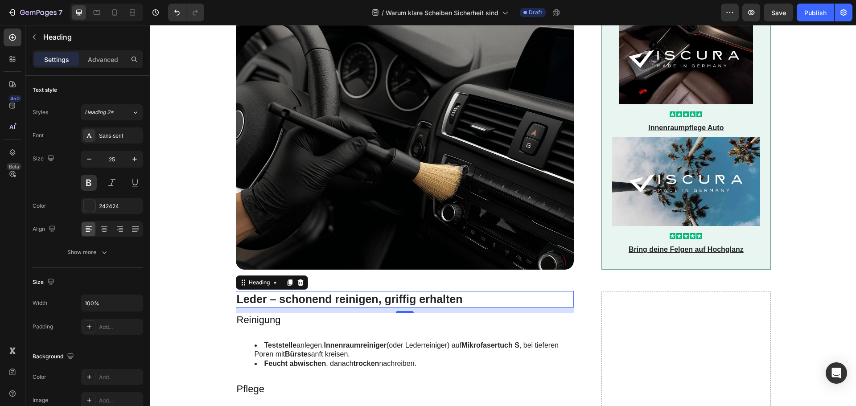
click at [332, 294] on h2 "Leder – schonend reinigen, griffig erhalten" at bounding box center [405, 299] width 338 height 16
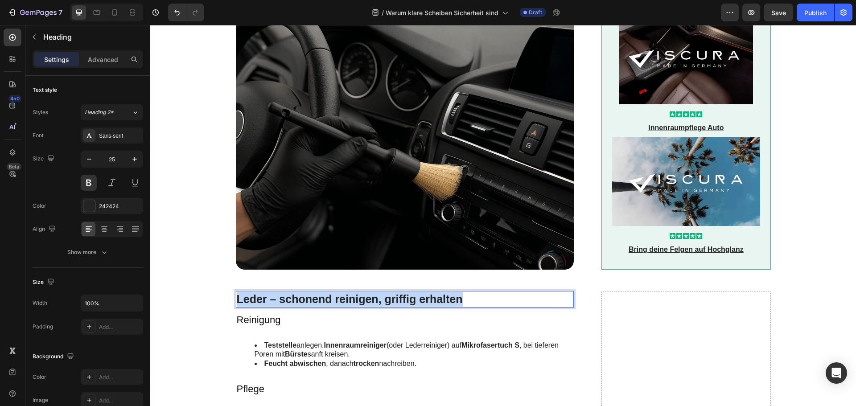
click at [332, 294] on p "Leder – schonend reinigen, griffig erhalten" at bounding box center [405, 299] width 336 height 15
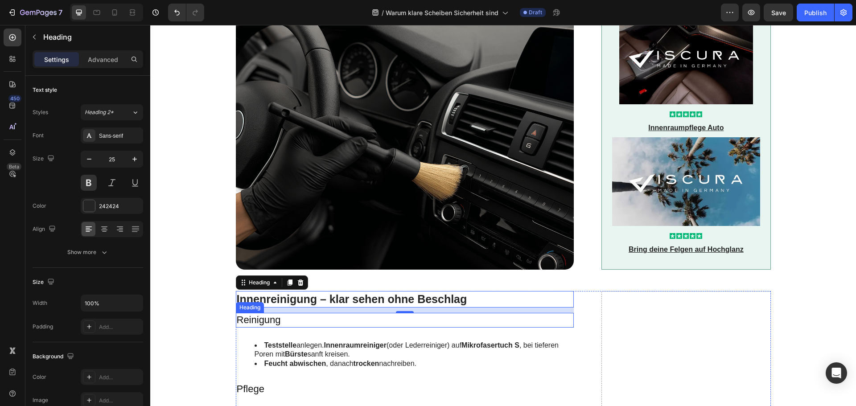
click at [271, 320] on h3 "Reinigung" at bounding box center [405, 320] width 338 height 15
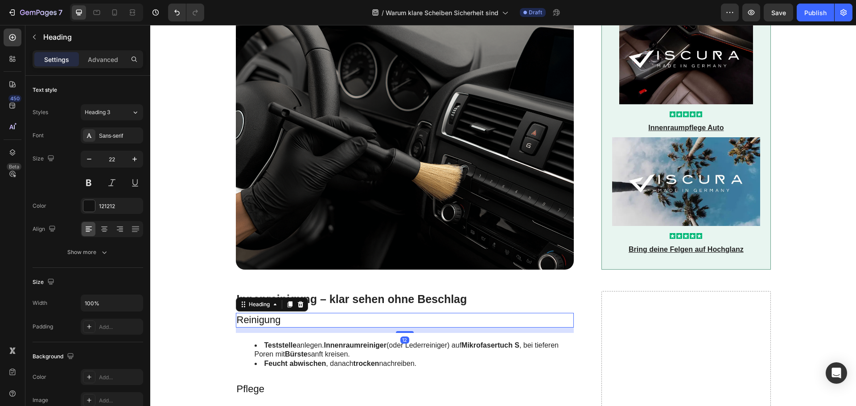
click at [271, 320] on h3 "Reinigung" at bounding box center [405, 320] width 338 height 15
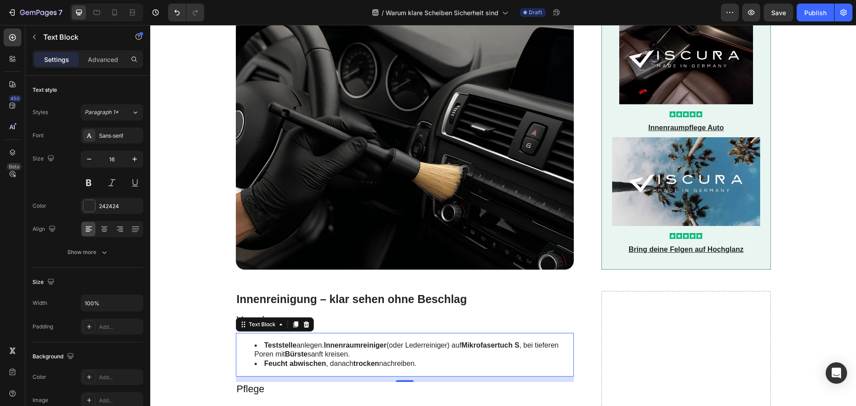
click at [260, 344] on li "Teststelle anlegen. Innenraumreiniger (oder Lederreiniger) auf Mikrofasertuch S…" at bounding box center [413, 350] width 319 height 19
click at [260, 343] on li "Teststelle anlegen. Innenraumreiniger (oder Lederreiniger) auf Mikrofasertuch S…" at bounding box center [413, 350] width 319 height 19
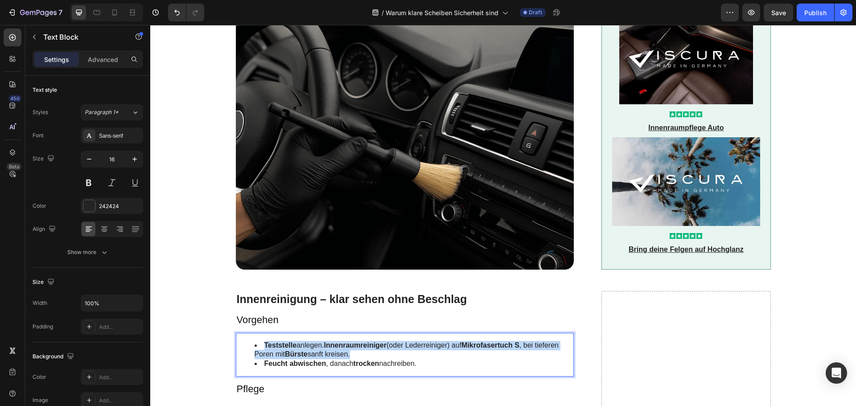
click at [260, 343] on li "Teststelle anlegen. Innenraumreiniger (oder Lederreiniger) auf Mikrofasertuch S…" at bounding box center [413, 350] width 319 height 19
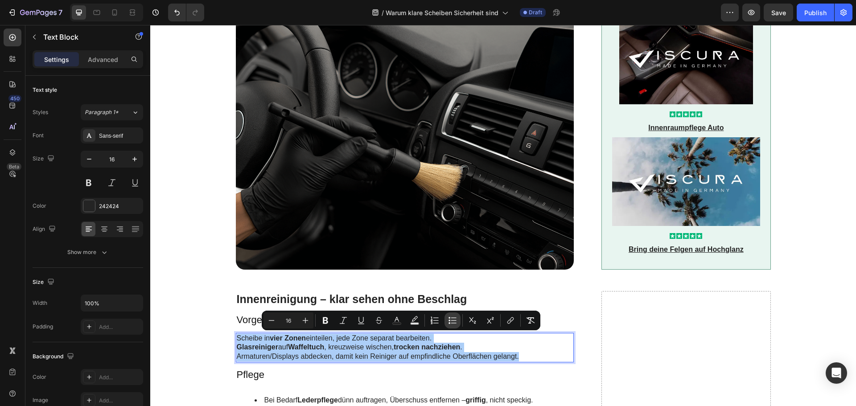
click at [453, 318] on icon "Editor contextual toolbar" at bounding box center [452, 320] width 9 height 9
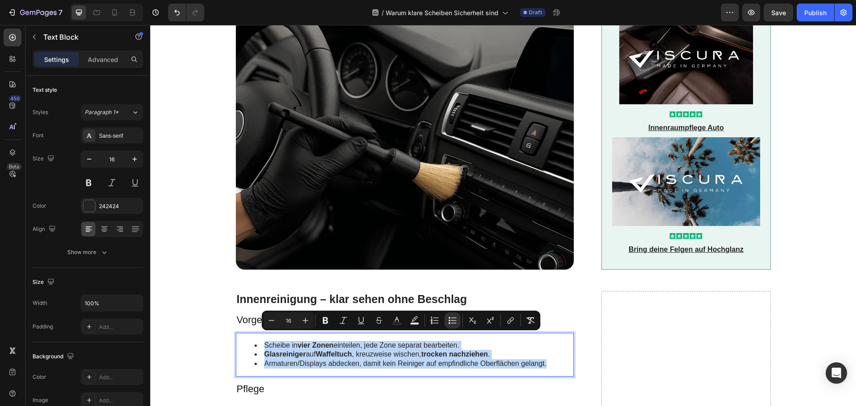
click at [423, 361] on li "Armaturen/Displays abdecken, damit kein Reiniger auf empfindliche Oberflächen g…" at bounding box center [413, 363] width 319 height 9
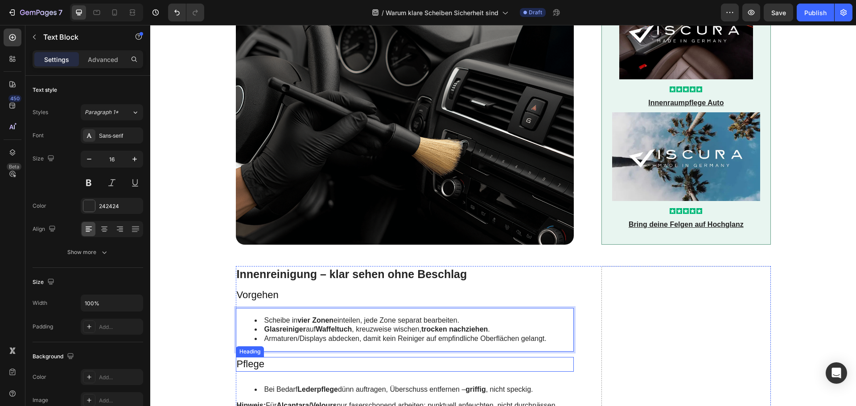
scroll to position [997, 0]
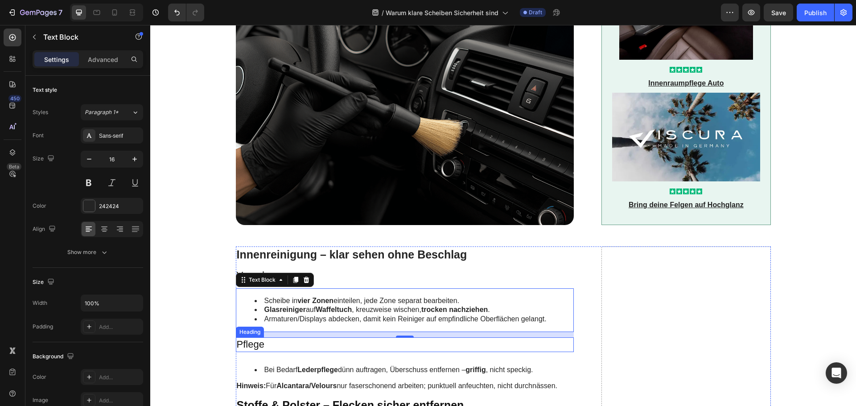
click at [261, 348] on h3 "Pflege" at bounding box center [405, 344] width 338 height 15
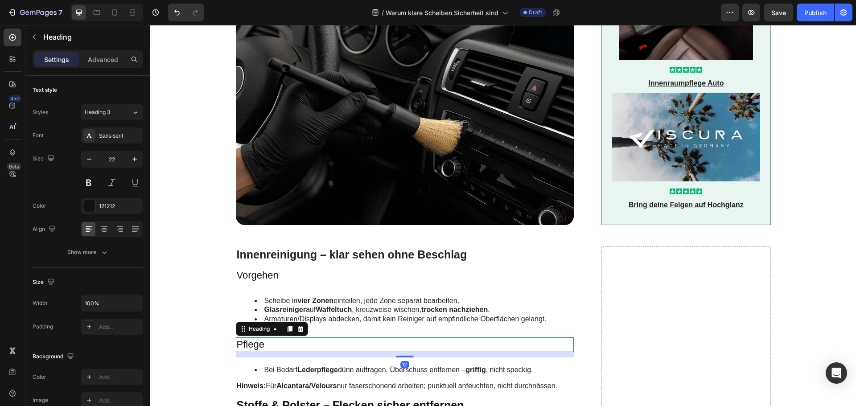
click at [261, 348] on h3 "Pflege" at bounding box center [405, 344] width 338 height 15
click at [261, 347] on p "Pflege" at bounding box center [405, 344] width 336 height 13
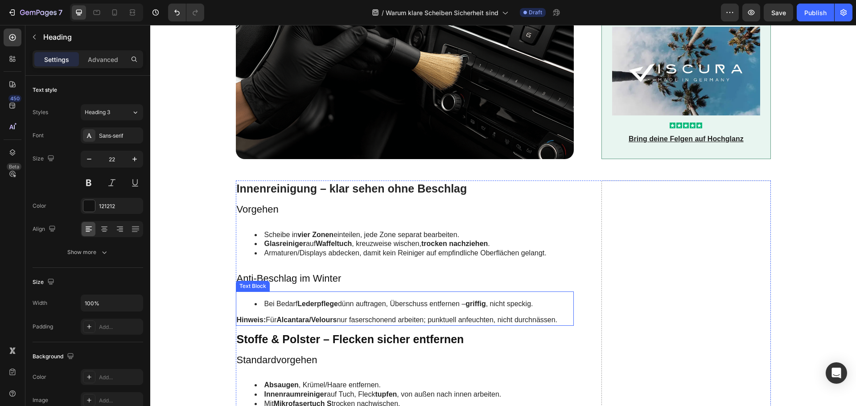
scroll to position [1086, 0]
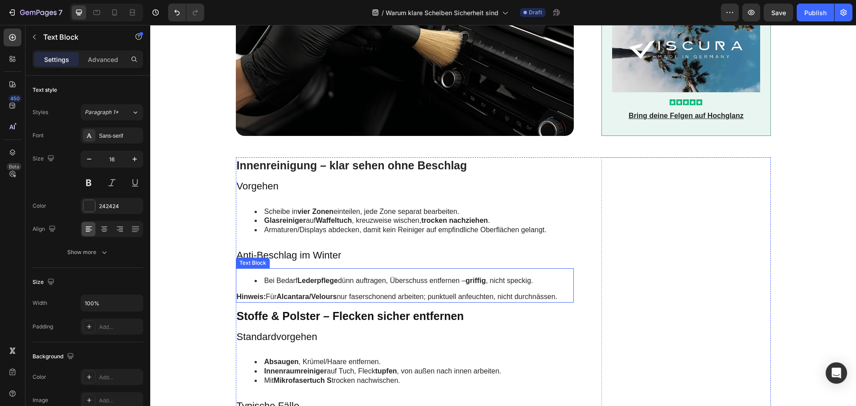
click at [311, 284] on strong "Lederpflege" at bounding box center [317, 281] width 41 height 8
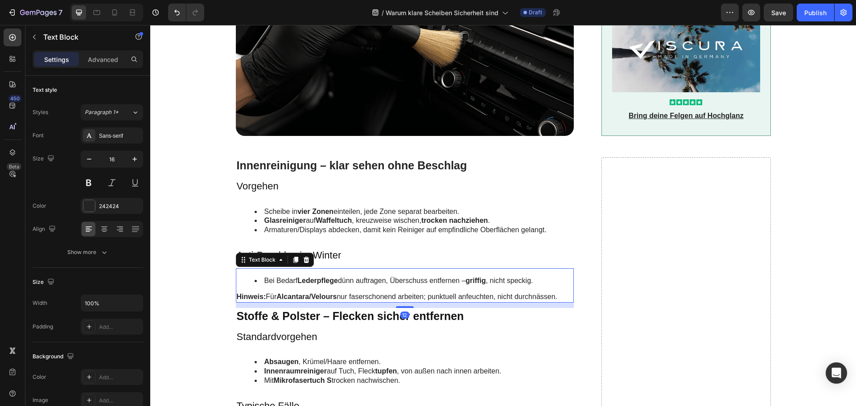
click at [315, 280] on strong "Lederpflege" at bounding box center [317, 281] width 41 height 8
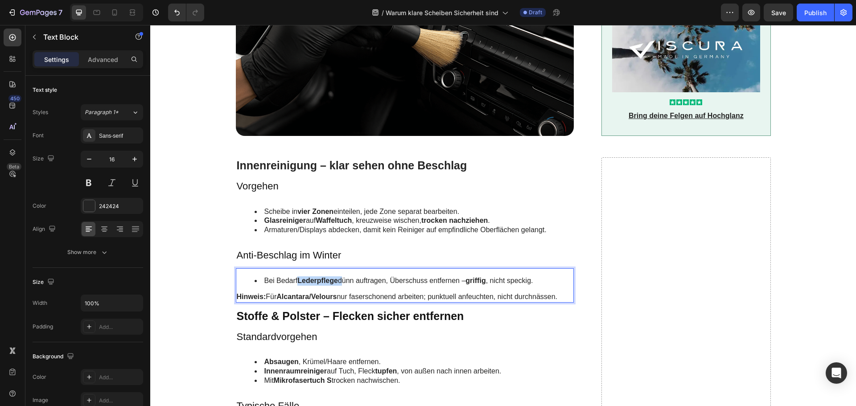
click at [315, 280] on strong "Lederpflege" at bounding box center [317, 281] width 41 height 8
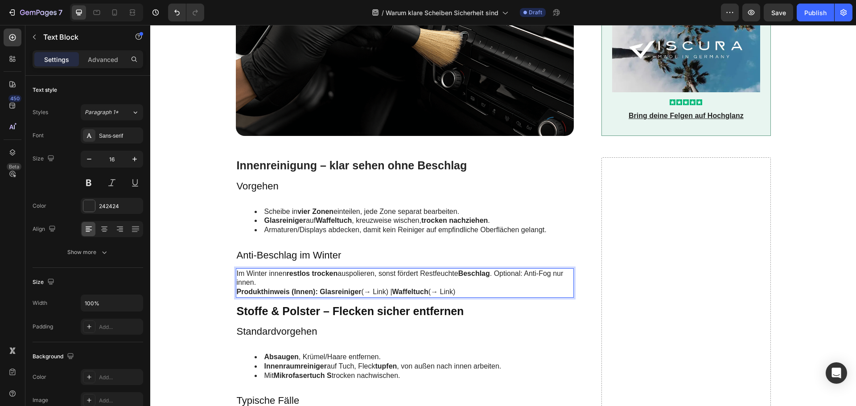
click at [270, 281] on p "Im Winter innen restlos trocken auspolieren, sonst fördert Restfeuchte Beschlag…" at bounding box center [405, 278] width 336 height 19
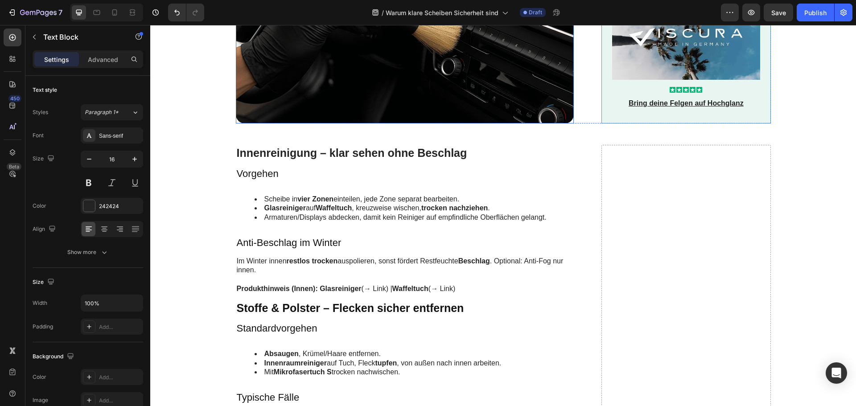
scroll to position [1175, 0]
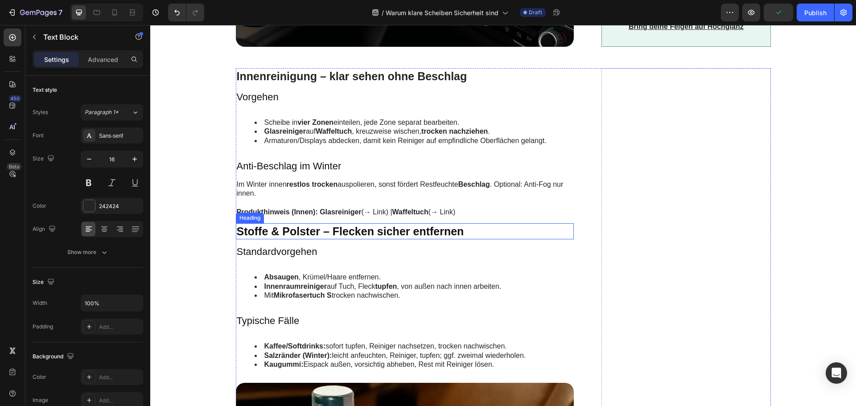
click at [261, 234] on h2 "Stoffe & Polster – Flecken sicher entfernen" at bounding box center [405, 231] width 338 height 16
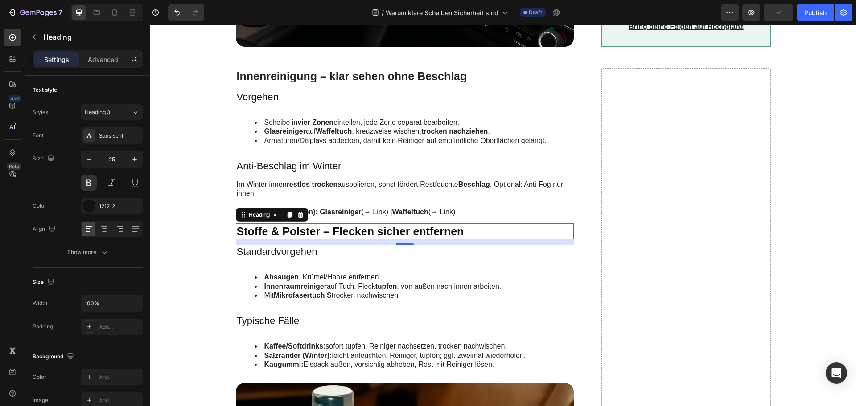
click at [261, 234] on h2 "Stoffe & Polster – Flecken sicher entfernen" at bounding box center [405, 231] width 338 height 16
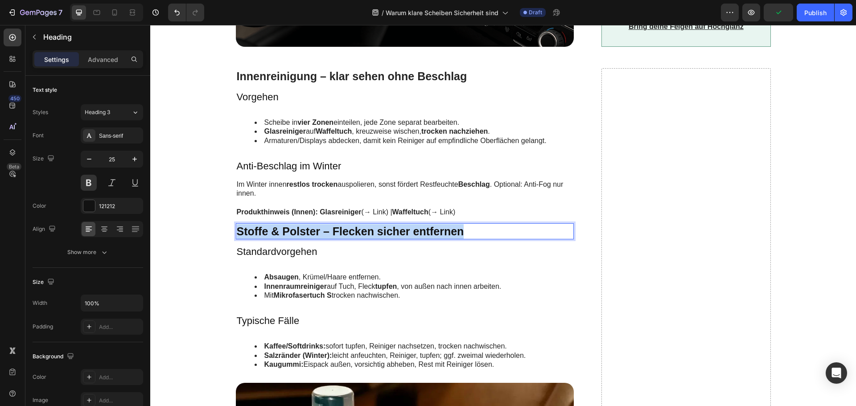
click at [261, 234] on p "Stoffe & Polster – Flecken sicher entfernen" at bounding box center [405, 231] width 336 height 15
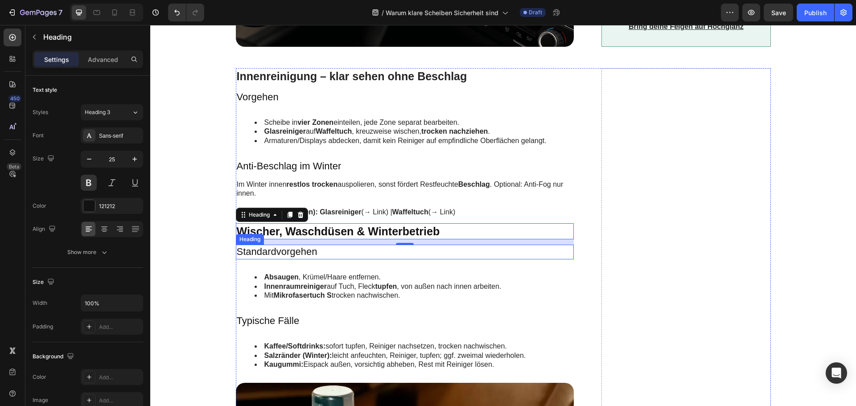
click at [278, 251] on h3 "Standardvorgehen" at bounding box center [405, 252] width 338 height 15
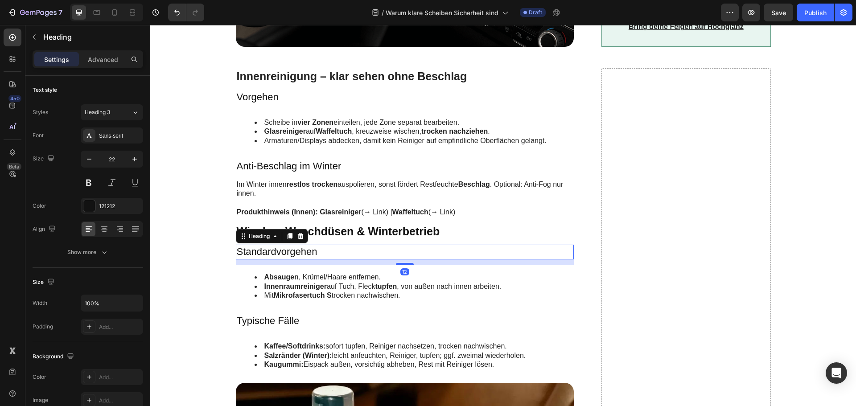
click at [278, 251] on h3 "Standardvorgehen" at bounding box center [405, 252] width 338 height 15
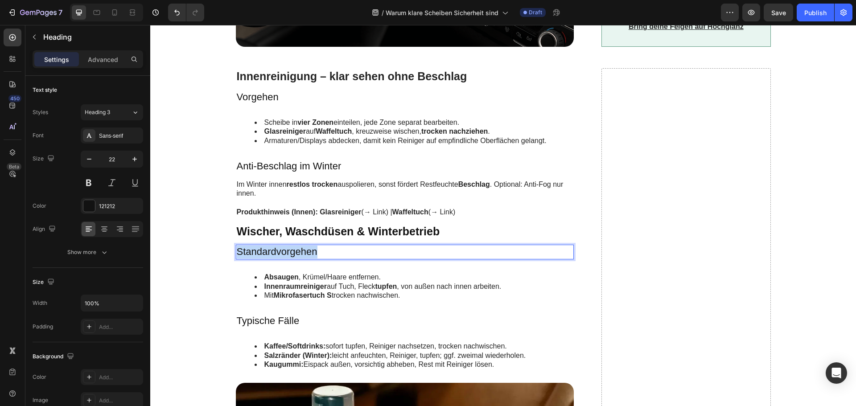
click at [278, 251] on p "Standardvorgehen" at bounding box center [405, 252] width 336 height 13
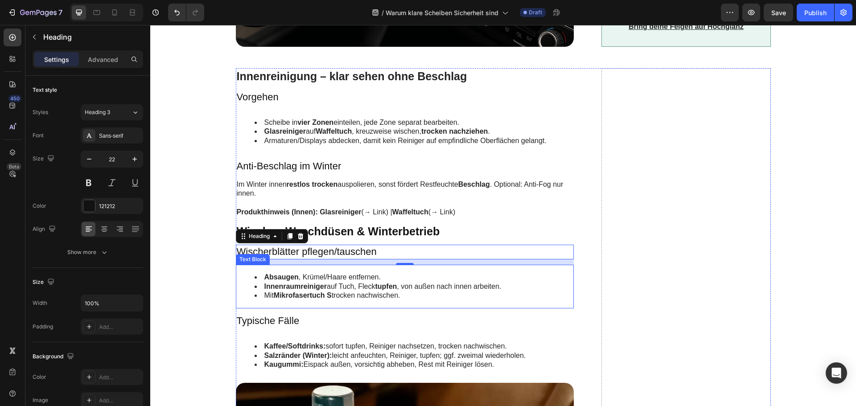
click at [289, 283] on strong "Innenraumreiniger" at bounding box center [295, 287] width 62 height 8
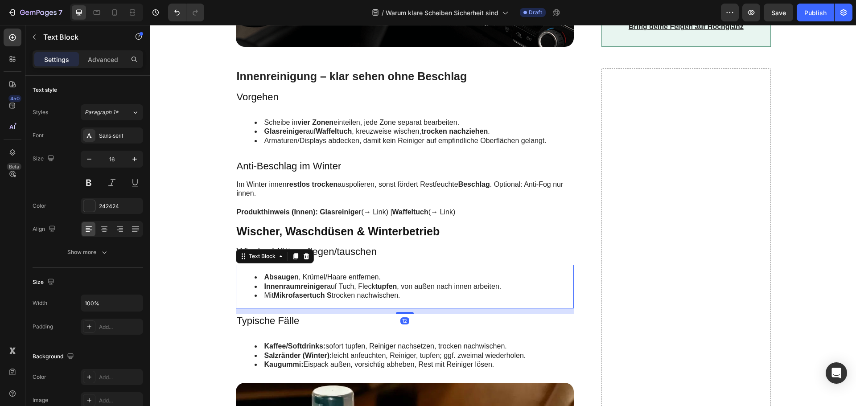
click at [289, 283] on strong "Innenraumreiniger" at bounding box center [295, 287] width 62 height 8
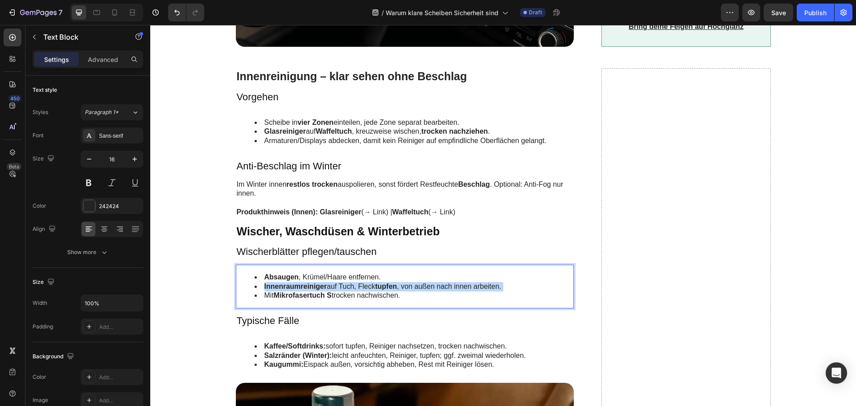
click at [289, 283] on strong "Innenraumreiniger" at bounding box center [295, 287] width 62 height 8
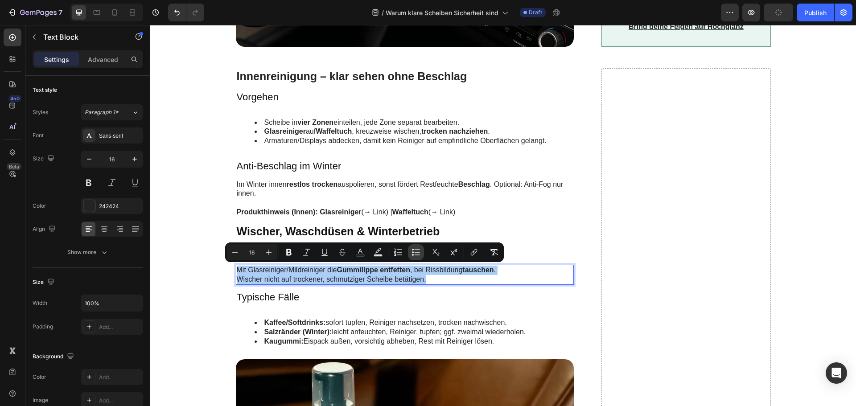
click at [414, 249] on icon "Editor contextual toolbar" at bounding box center [415, 252] width 9 height 9
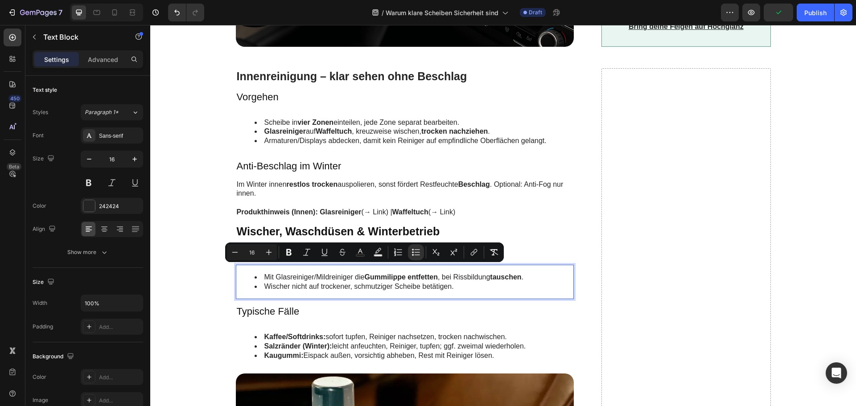
click at [404, 282] on li "Wischer nicht auf trockener, schmutziger Scheibe betätigen." at bounding box center [413, 286] width 319 height 9
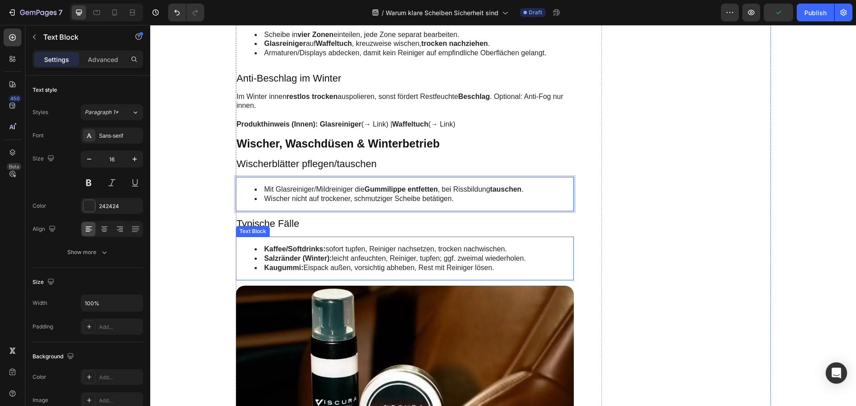
scroll to position [1264, 0]
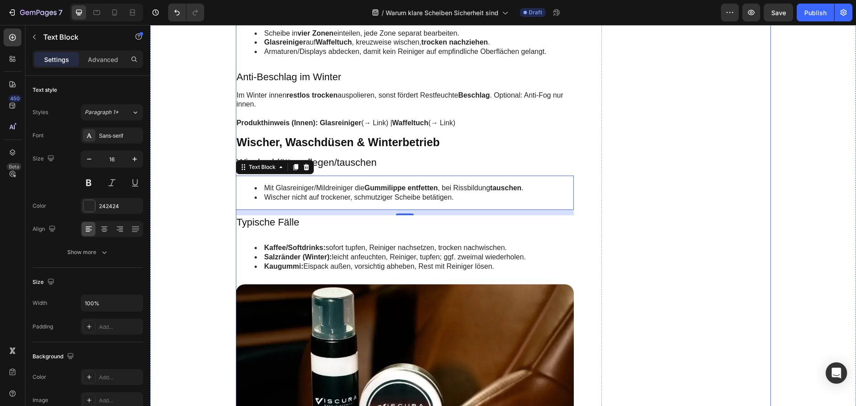
click at [287, 220] on h3 "Typische Fälle" at bounding box center [405, 222] width 338 height 15
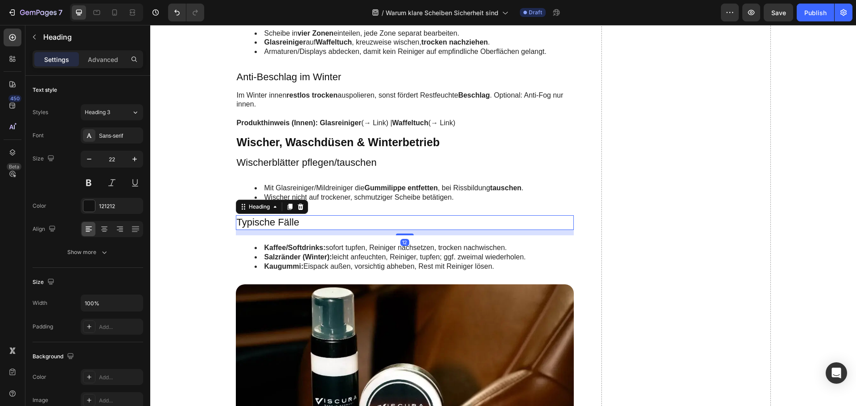
click at [287, 220] on h3 "Typische Fälle" at bounding box center [405, 222] width 338 height 15
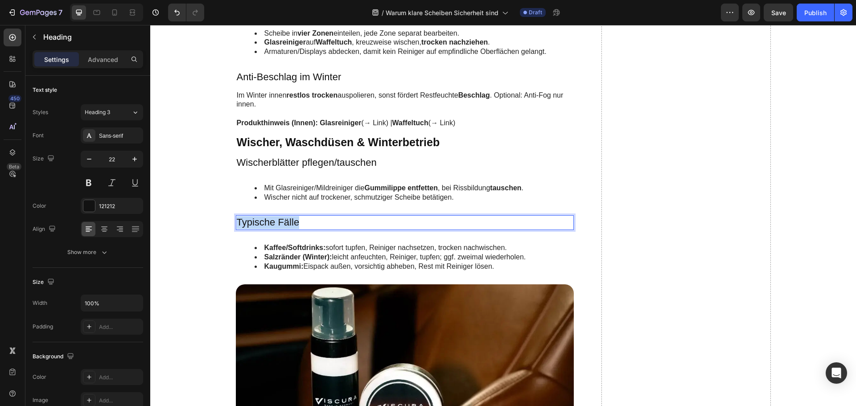
click at [287, 220] on p "Typische Fälle" at bounding box center [405, 222] width 336 height 13
click at [291, 227] on p "Typische Fälle" at bounding box center [405, 222] width 336 height 13
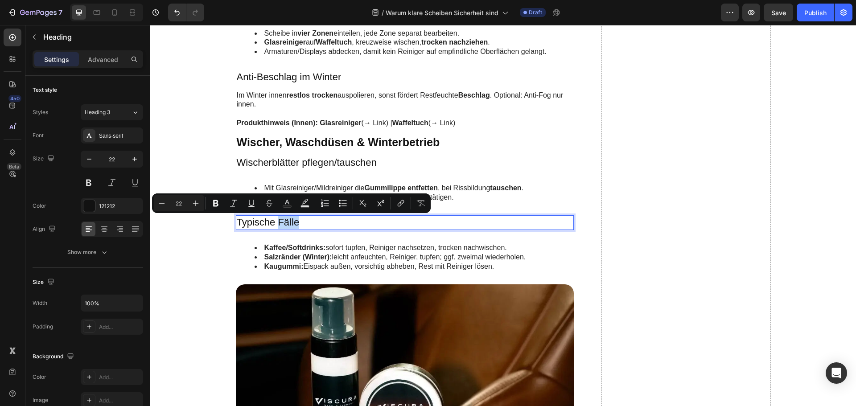
click at [291, 227] on p "Typische Fälle" at bounding box center [405, 222] width 336 height 13
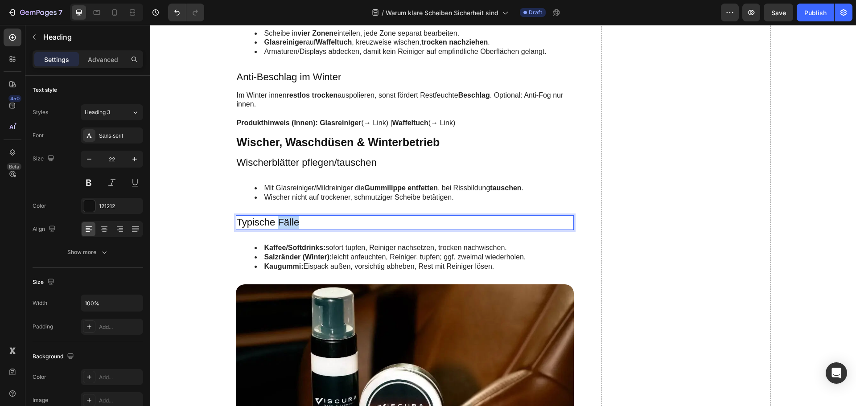
click at [291, 227] on p "Typische Fälle" at bounding box center [405, 222] width 336 height 13
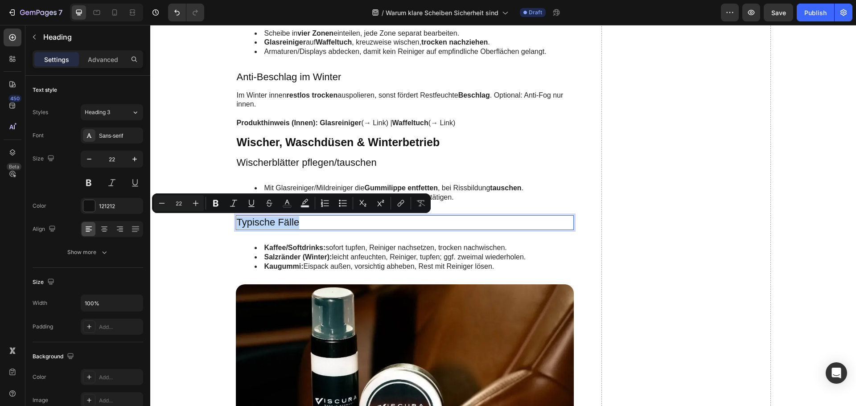
click at [291, 227] on p "Typische Fälle" at bounding box center [405, 222] width 336 height 13
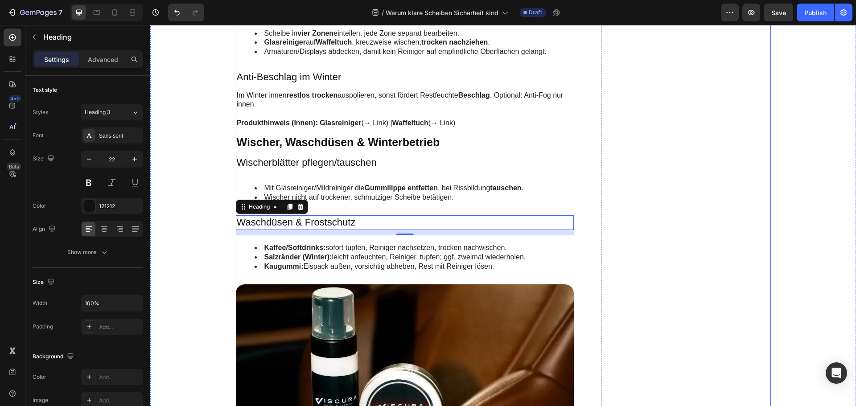
click at [320, 258] on strong "Salzränder (Winter):" at bounding box center [298, 257] width 68 height 8
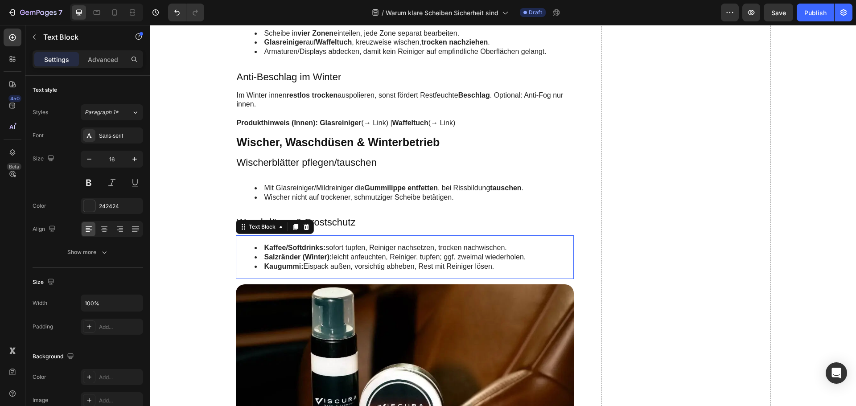
click at [320, 258] on strong "Salzränder (Winter):" at bounding box center [298, 257] width 68 height 8
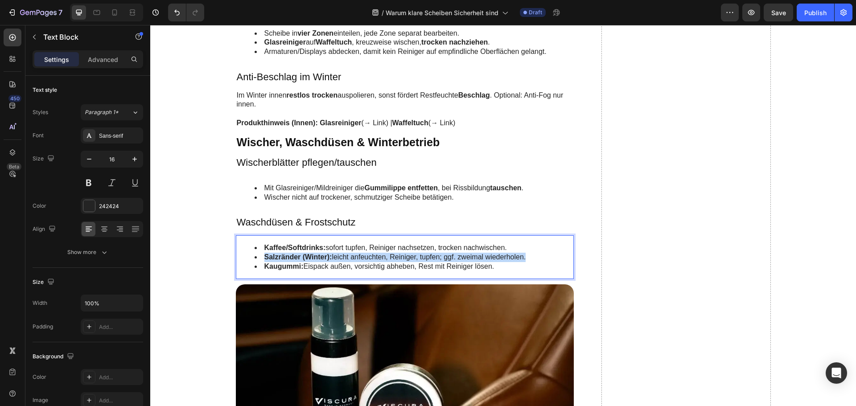
click at [320, 258] on strong "Salzränder (Winter):" at bounding box center [298, 257] width 68 height 8
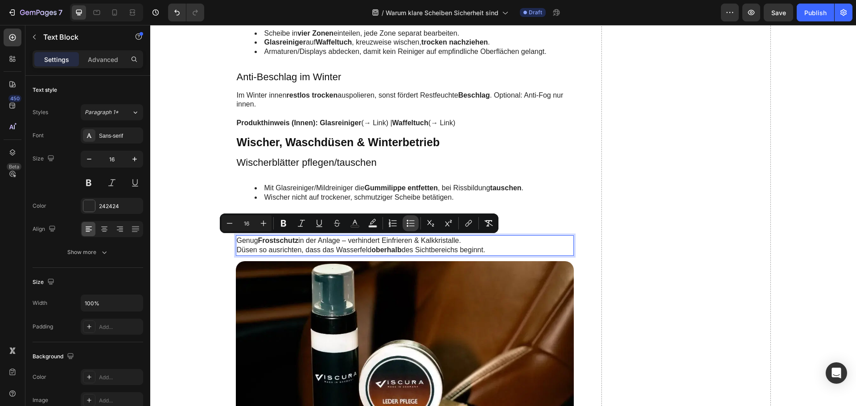
click at [410, 226] on icon "Editor contextual toolbar" at bounding box center [410, 223] width 9 height 9
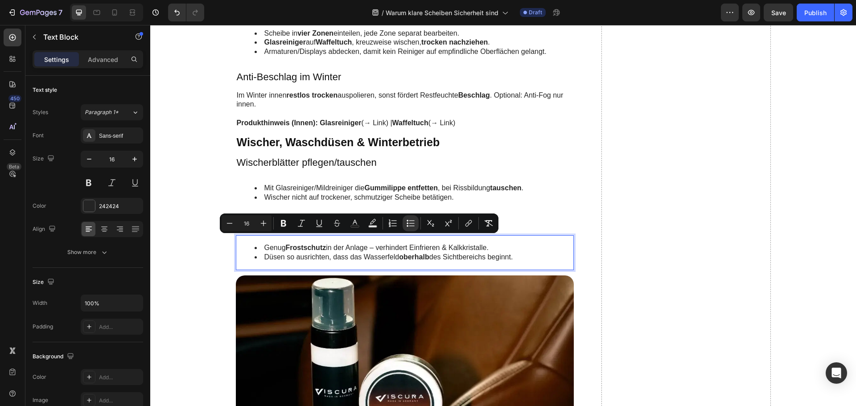
click at [389, 258] on li "Düsen so ausrichten, dass das Wasserfeld oberhalb des Sichtbereichs beginnt." at bounding box center [413, 257] width 319 height 9
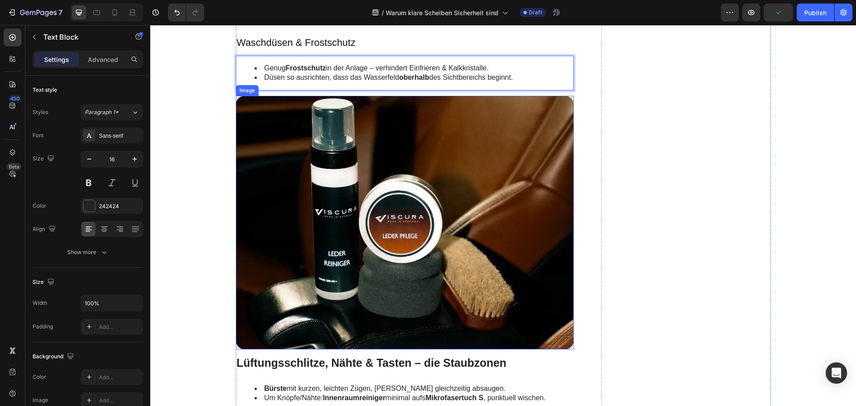
scroll to position [1532, 0]
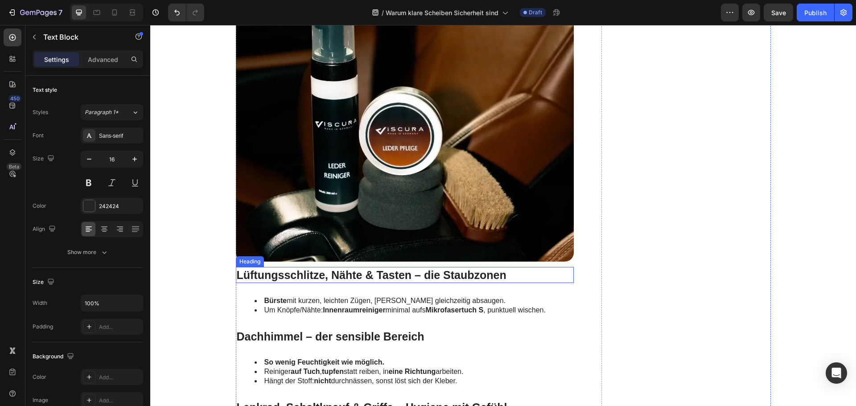
click at [367, 275] on h2 "Lüftungsschlitze, Nähte & Tasten – die Staubzonen" at bounding box center [405, 275] width 338 height 16
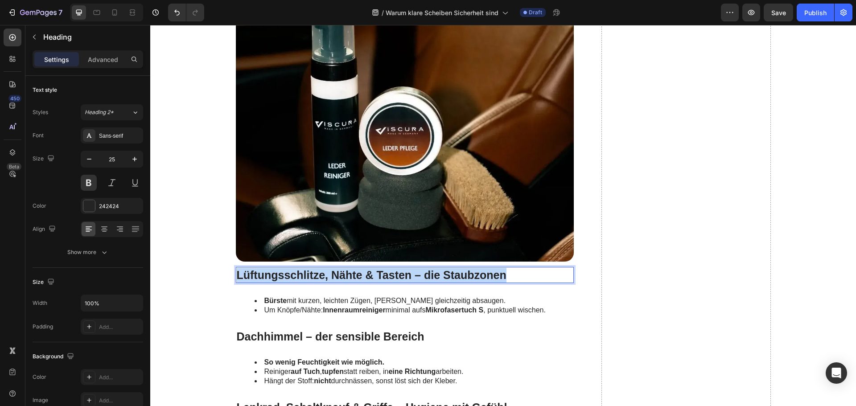
click at [367, 275] on p "Lüftungsschlitze, Nähte & Tasten – die Staubzonen" at bounding box center [405, 275] width 336 height 15
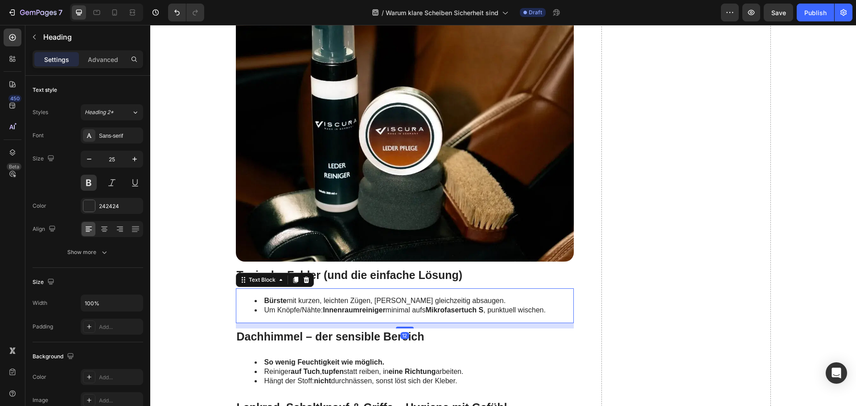
click at [345, 305] on li "Bürste mit kurzen, leichten Zügen, Staub gleichzeitig absaugen." at bounding box center [413, 300] width 319 height 9
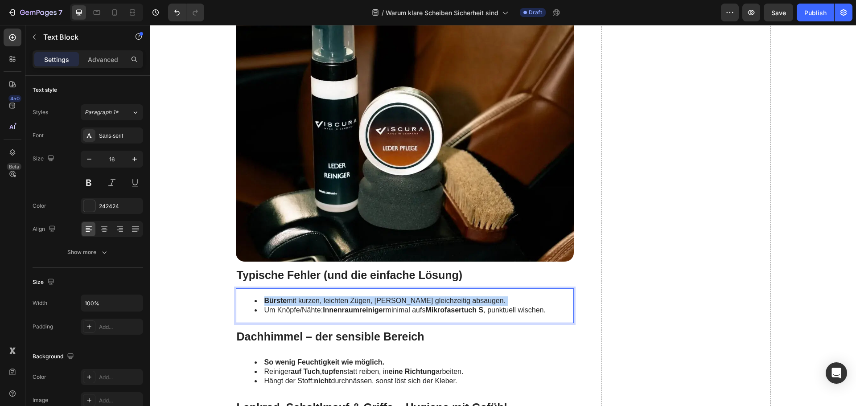
click at [345, 305] on li "Bürste mit kurzen, leichten Zügen, Staub gleichzeitig absaugen." at bounding box center [413, 300] width 319 height 9
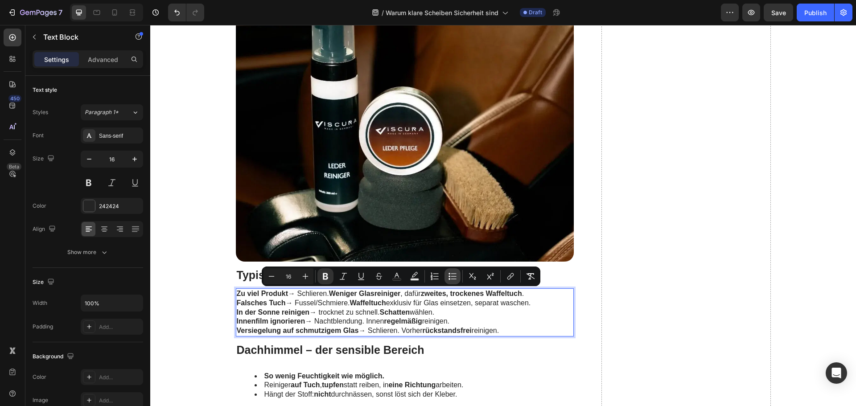
click at [456, 273] on icon "Editor contextual toolbar" at bounding box center [452, 276] width 9 height 9
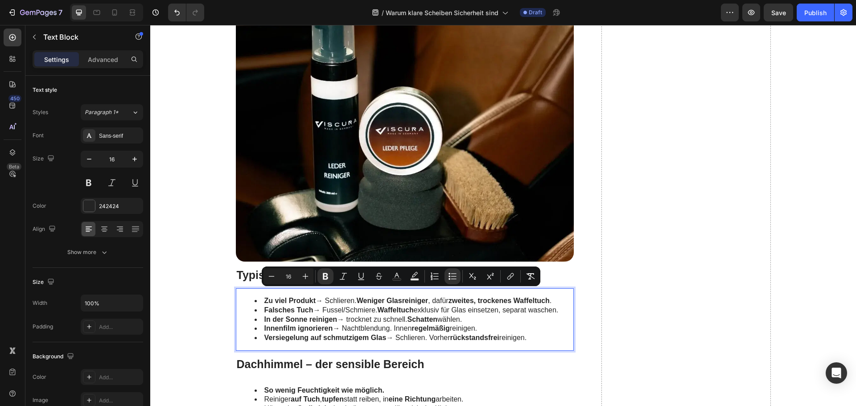
click at [485, 317] on li "In der Sonne reinigen → trocknet zu schnell. Schatten wählen." at bounding box center [413, 319] width 319 height 9
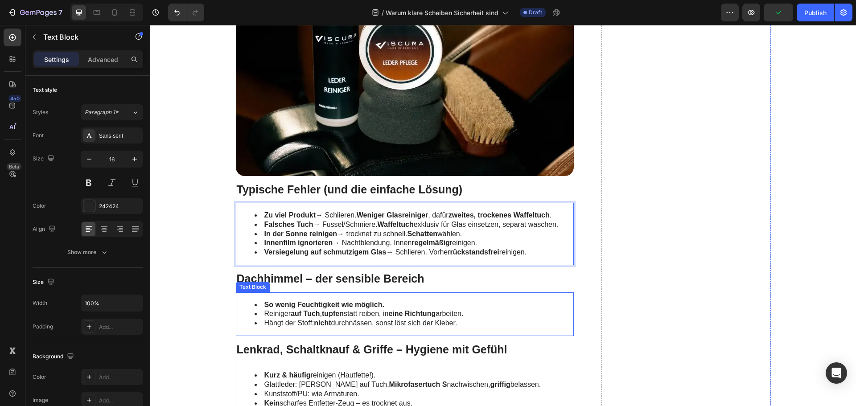
scroll to position [1621, 0]
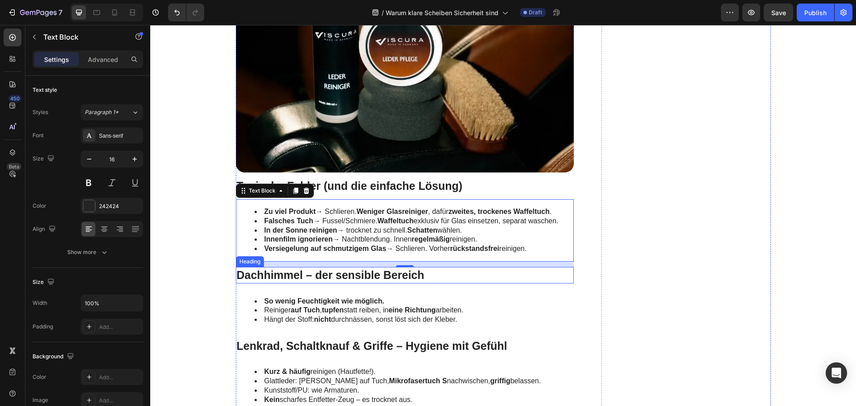
click at [317, 273] on h2 "Dachhimmel – der sensible Bereich" at bounding box center [405, 275] width 338 height 16
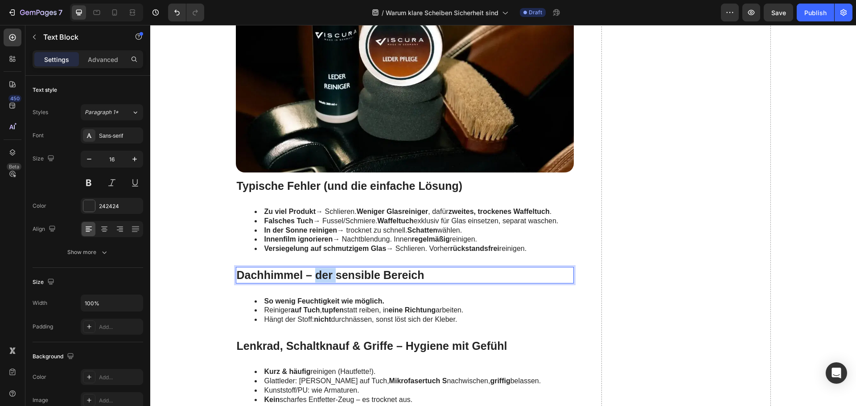
click at [317, 273] on h2 "Dachhimmel – der sensible Bereich" at bounding box center [405, 275] width 338 height 16
click at [317, 273] on p "Dachhimmel – der sensible Bereich" at bounding box center [405, 275] width 336 height 15
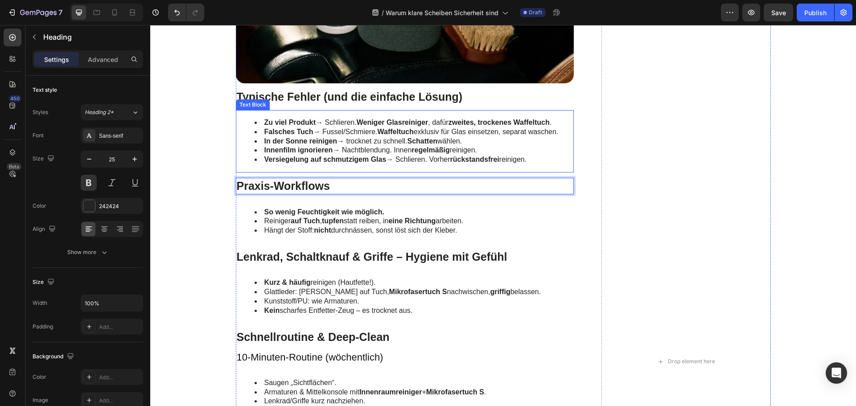
scroll to position [1799, 0]
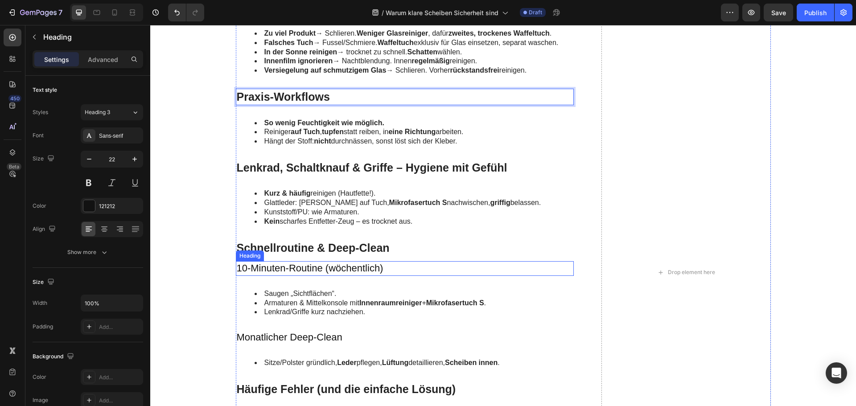
click at [314, 271] on h3 "10-Minuten-Routine (wöchentlich)" at bounding box center [405, 268] width 338 height 15
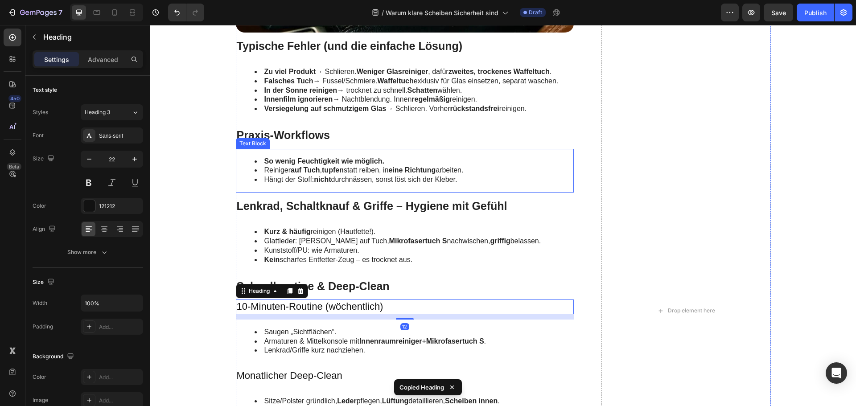
scroll to position [1710, 0]
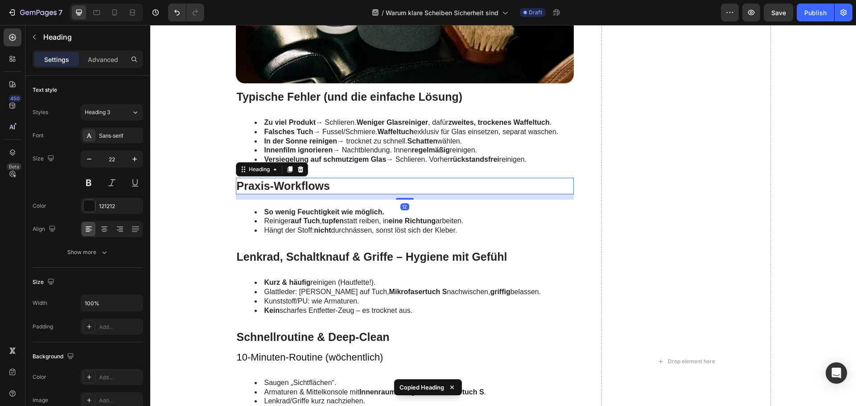
click at [297, 190] on p "Praxis-Workflows" at bounding box center [405, 186] width 336 height 15
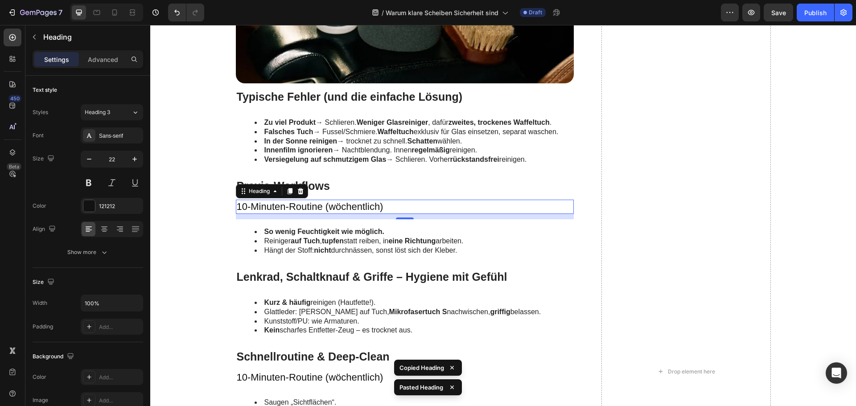
click at [264, 208] on h3 "10-Minuten-Routine (wöchentlich)" at bounding box center [405, 207] width 338 height 15
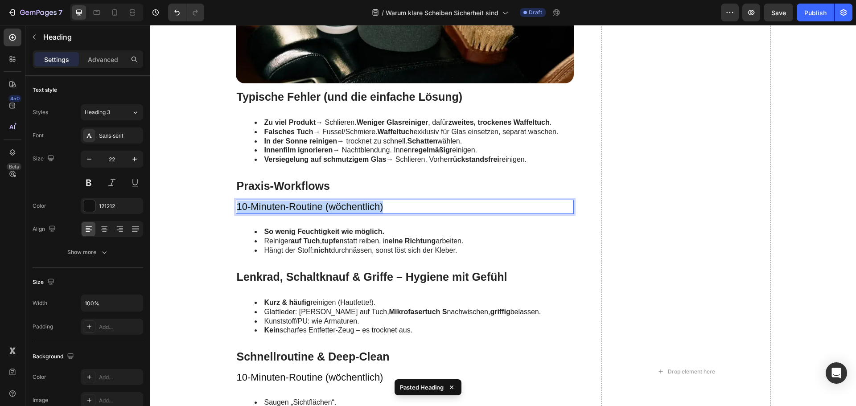
click at [264, 208] on p "10-Minuten-Routine (wöchentlich)" at bounding box center [405, 207] width 336 height 13
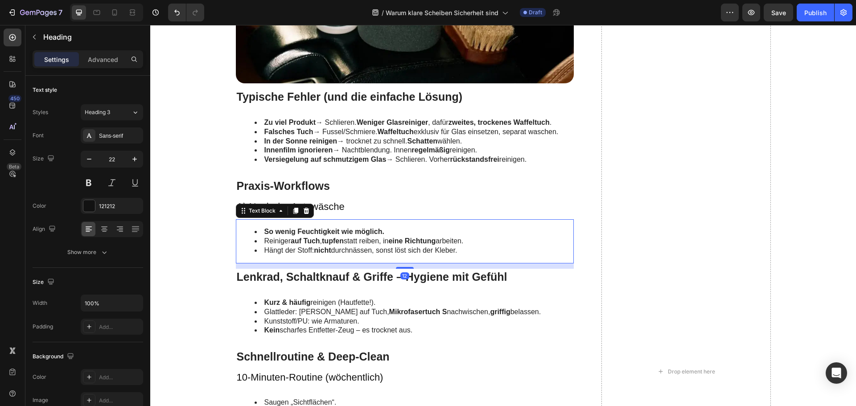
click at [301, 244] on strong "auf Tuch" at bounding box center [305, 241] width 29 height 8
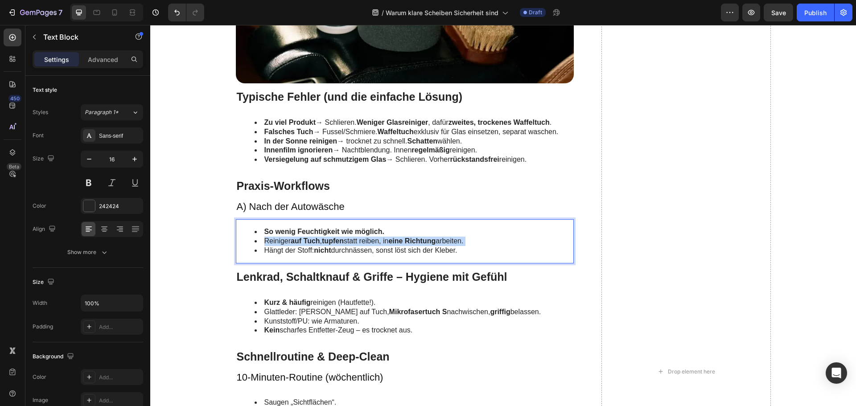
click at [301, 244] on strong "auf Tuch" at bounding box center [305, 241] width 29 height 8
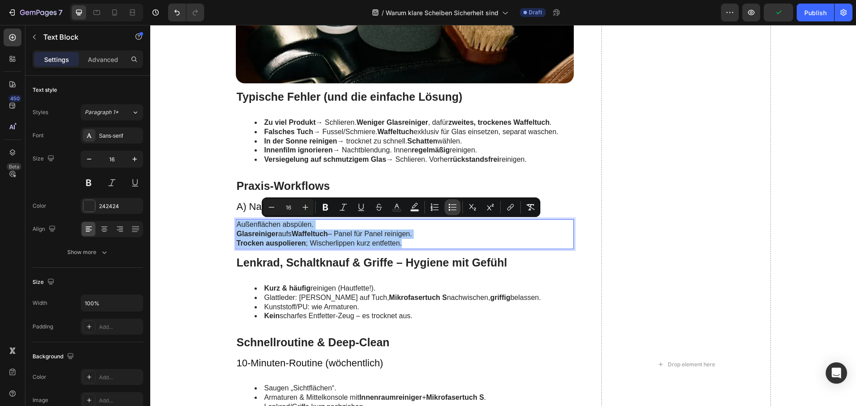
click at [450, 210] on icon "Editor contextual toolbar" at bounding box center [449, 210] width 2 height 2
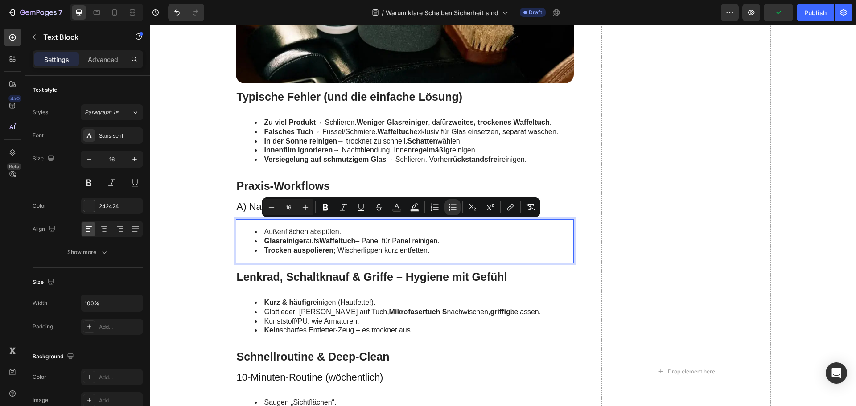
click at [446, 247] on li "Trocken auspolieren ; Wischerlippen kurz entfetten." at bounding box center [413, 250] width 319 height 9
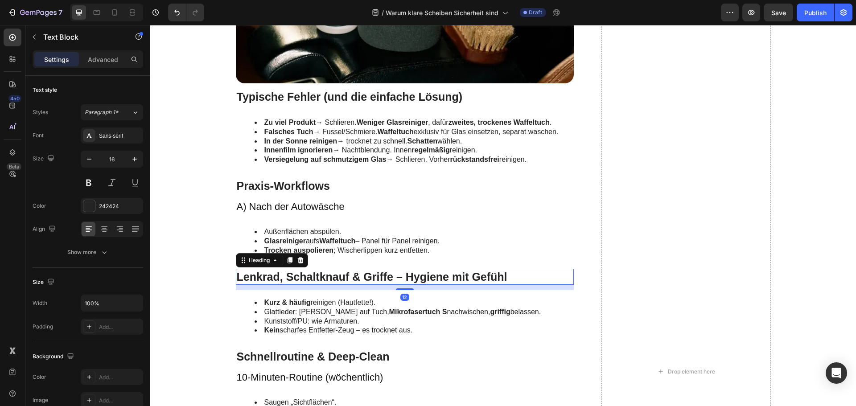
click at [319, 278] on h2 "Lenkrad, Schaltknauf & Griffe – Hygiene mit Gefühl" at bounding box center [405, 277] width 338 height 16
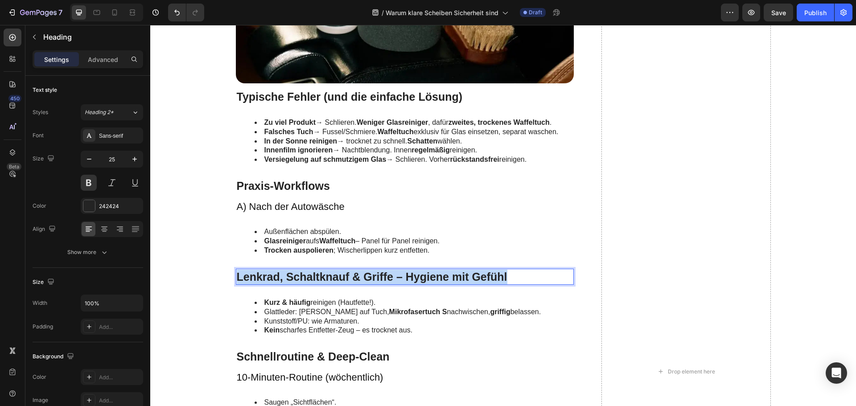
click at [319, 278] on p "Lenkrad, Schaltknauf & Griffe – Hygiene mit Gefühl" at bounding box center [405, 277] width 336 height 15
click at [309, 208] on p "A) Nach der Autowäsche" at bounding box center [405, 207] width 336 height 13
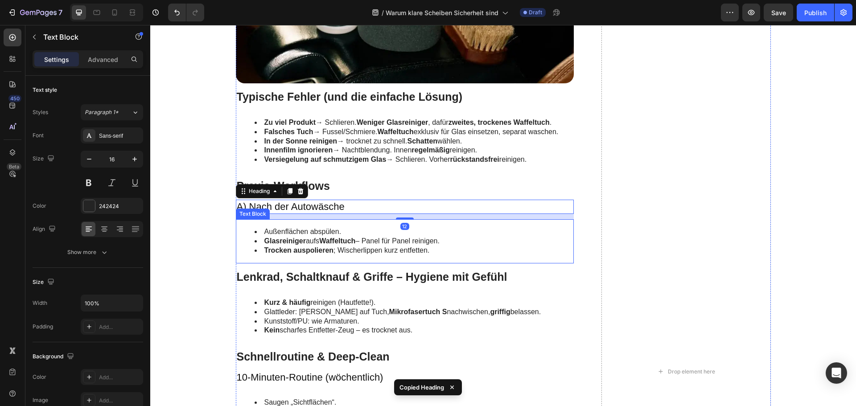
click at [306, 242] on li "Glasreiniger aufs Waffeltuch – Panel für Panel reinigen." at bounding box center [413, 241] width 319 height 9
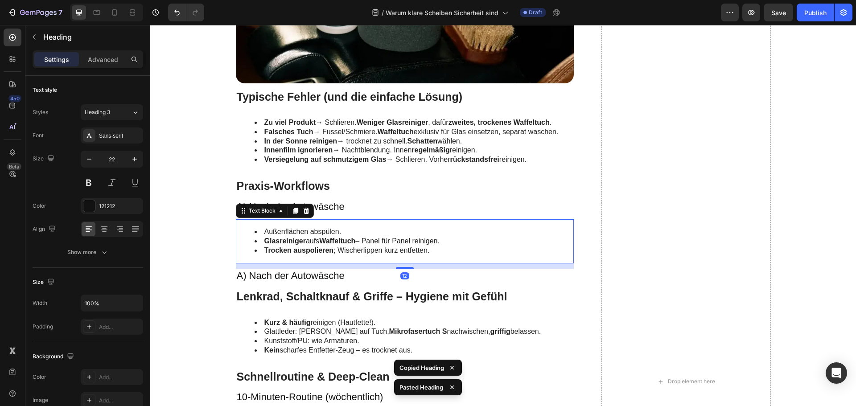
click at [323, 248] on strong "Trocken auspolieren" at bounding box center [299, 250] width 70 height 8
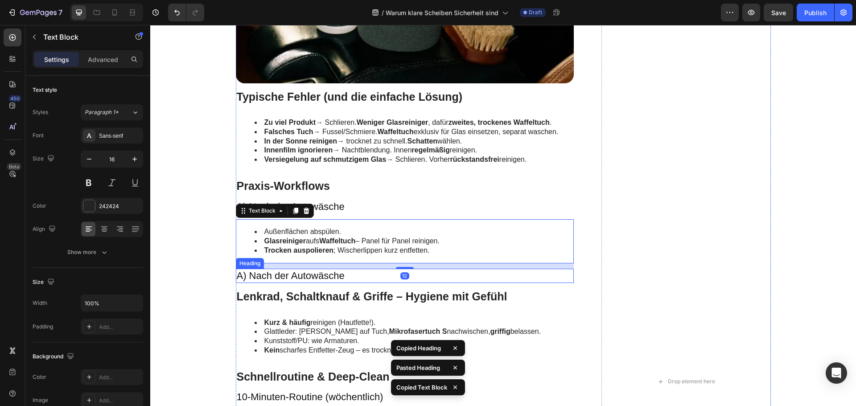
click at [308, 271] on h3 "A) Nach der Autowäsche" at bounding box center [405, 276] width 338 height 15
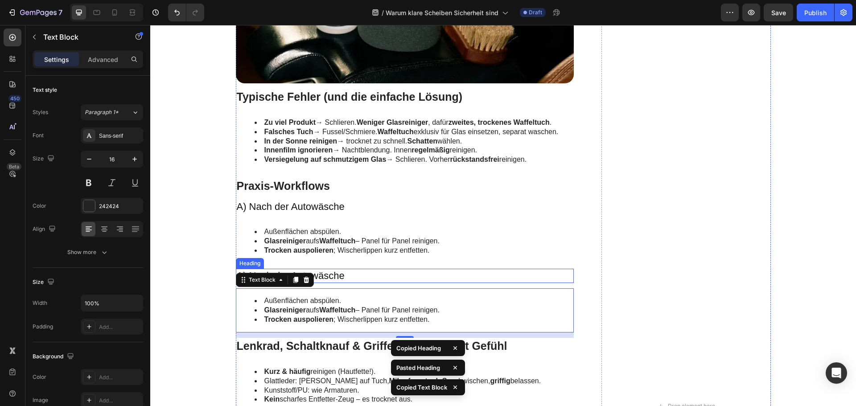
click at [350, 277] on h3 "A) Nach der Autowäsche" at bounding box center [405, 276] width 338 height 15
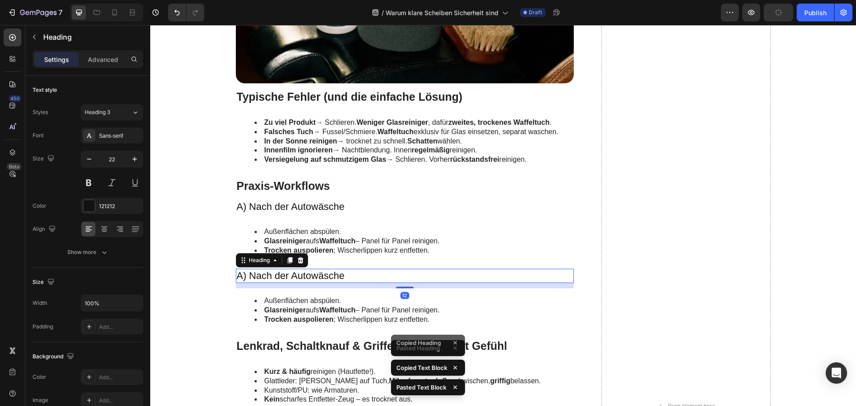
click at [350, 277] on h3 "A) Nach der Autowäsche" at bounding box center [405, 276] width 338 height 15
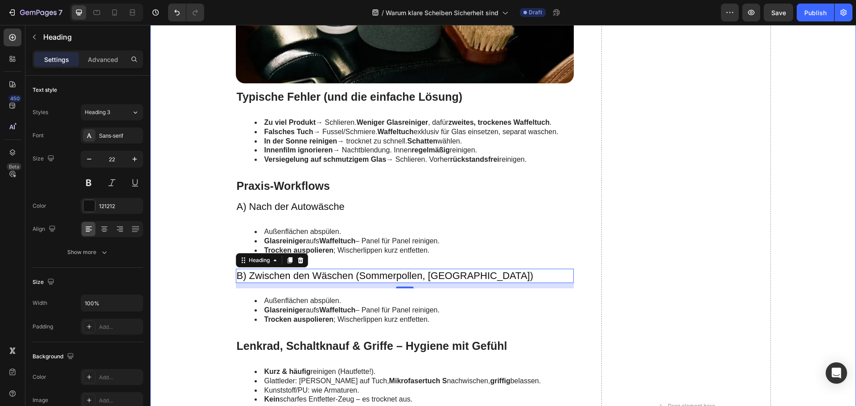
click at [266, 315] on li "Trocken auspolieren ; Wischerlippen kurz entfetten." at bounding box center [413, 319] width 319 height 9
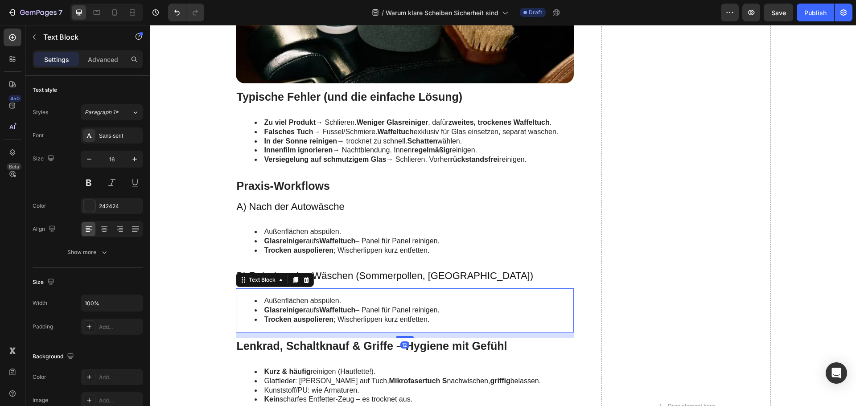
click at [266, 315] on li "Trocken auspolieren ; Wischerlippen kurz entfetten." at bounding box center [413, 319] width 319 height 9
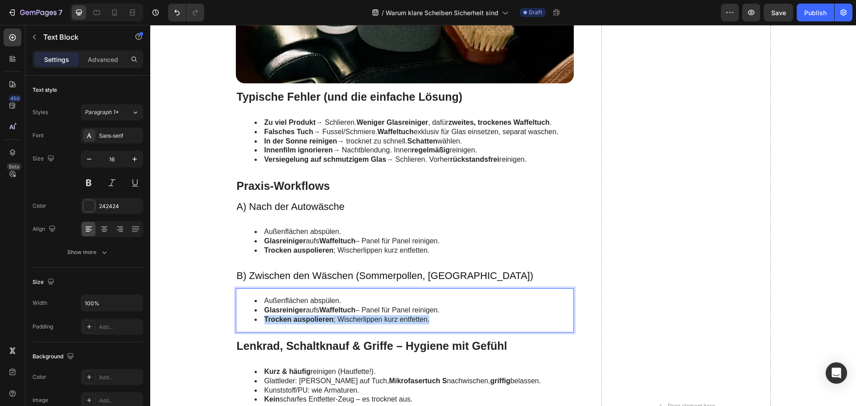
click at [266, 315] on li "Trocken auspolieren ; Wischerlippen kurz entfetten." at bounding box center [413, 319] width 319 height 9
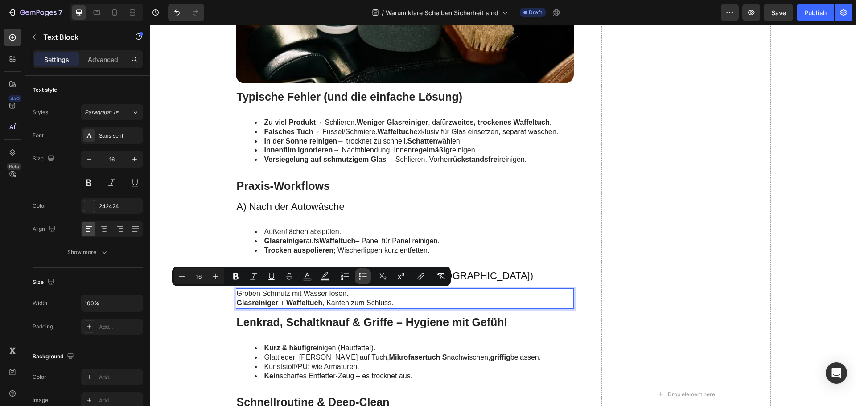
click at [364, 277] on icon "Editor contextual toolbar" at bounding box center [362, 276] width 9 height 9
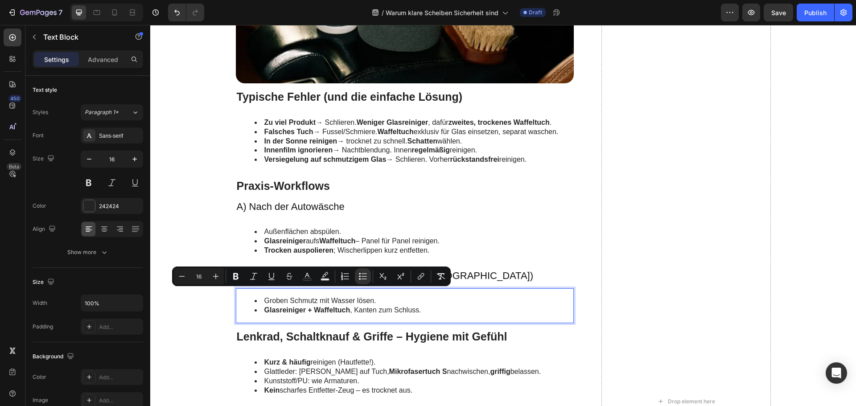
click at [372, 303] on li "Groben Schmutz mit Wasser lösen." at bounding box center [413, 300] width 319 height 9
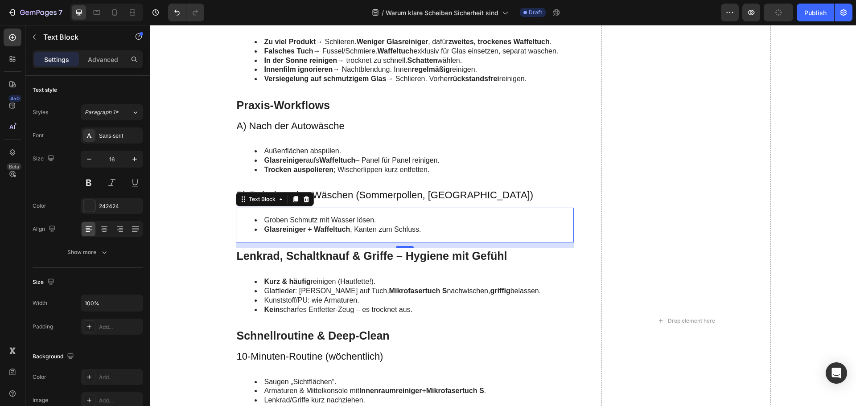
scroll to position [1799, 0]
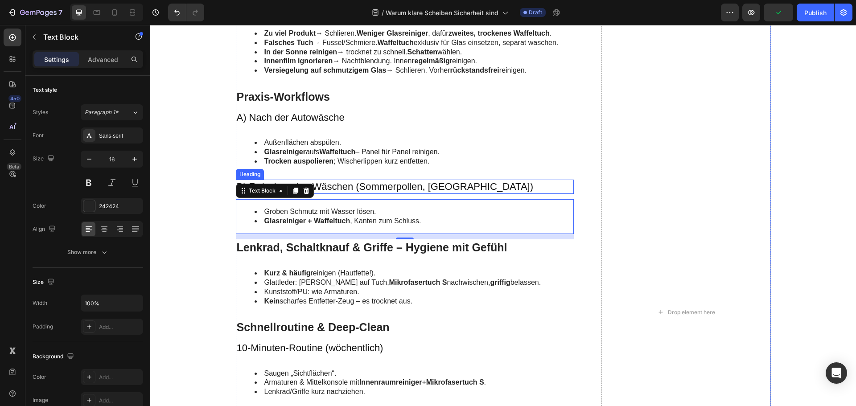
click at [340, 186] on p "B) Zwischen den Wäschen (Sommerpollen, [GEOGRAPHIC_DATA])" at bounding box center [405, 186] width 336 height 13
click at [336, 212] on li "Groben Schmutz mit Wasser lösen." at bounding box center [413, 211] width 319 height 9
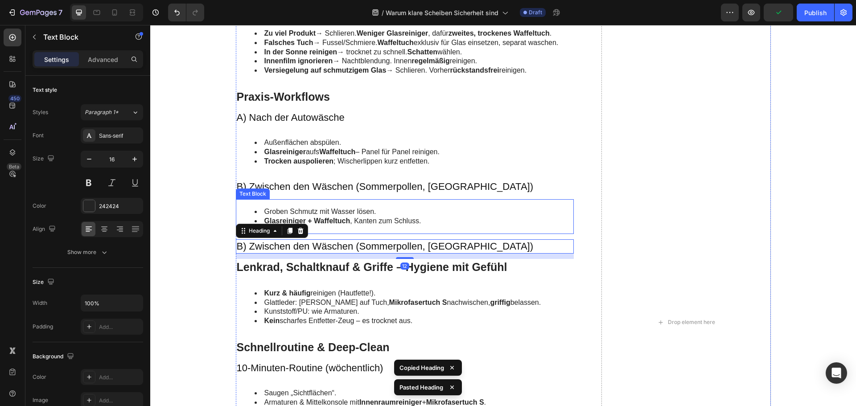
click at [341, 219] on strong "Glasreiniger + Waffeltuch" at bounding box center [307, 221] width 86 height 8
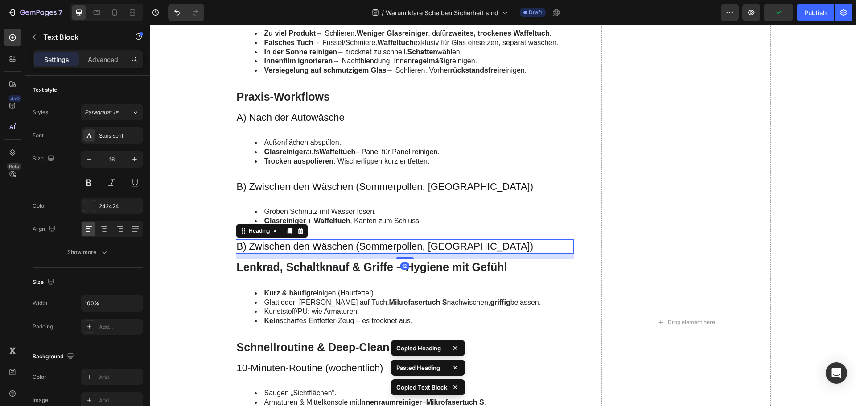
click at [332, 246] on h3 "B) Zwischen den Wäschen (Sommerpollen, [GEOGRAPHIC_DATA])" at bounding box center [405, 246] width 338 height 15
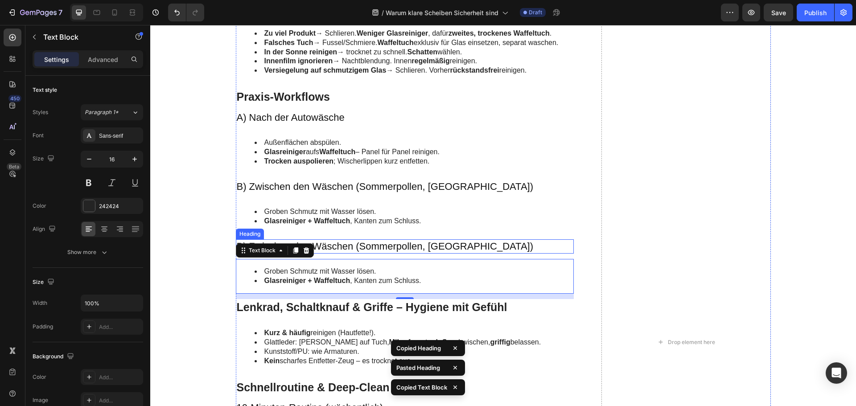
click at [338, 249] on h3 "B) Zwischen den Wäschen (Sommerpollen, [GEOGRAPHIC_DATA])" at bounding box center [405, 246] width 338 height 15
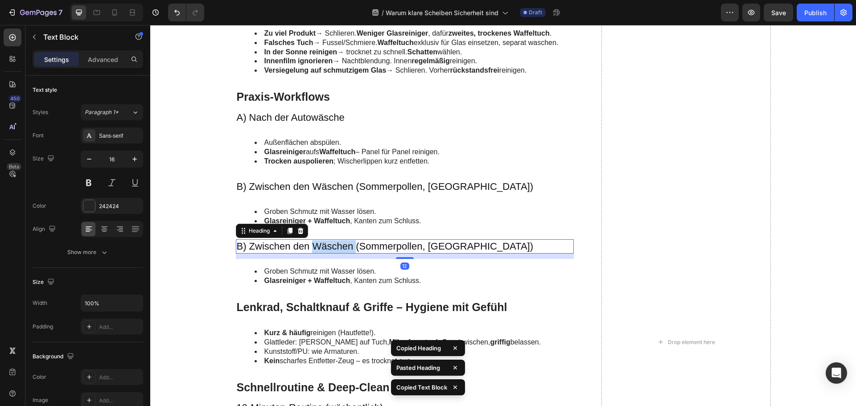
click at [338, 249] on h3 "B) Zwischen den Wäschen (Sommerpollen, [GEOGRAPHIC_DATA])" at bounding box center [405, 246] width 338 height 15
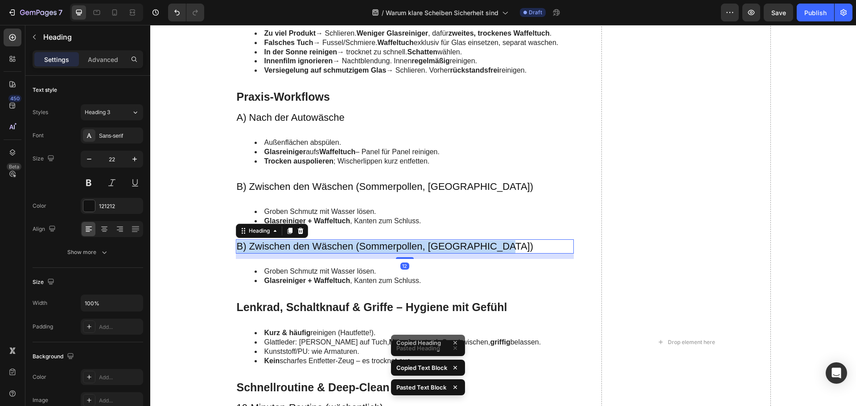
click at [338, 249] on p "B) Zwischen den Wäschen (Sommerpollen, [GEOGRAPHIC_DATA])" at bounding box center [405, 246] width 336 height 13
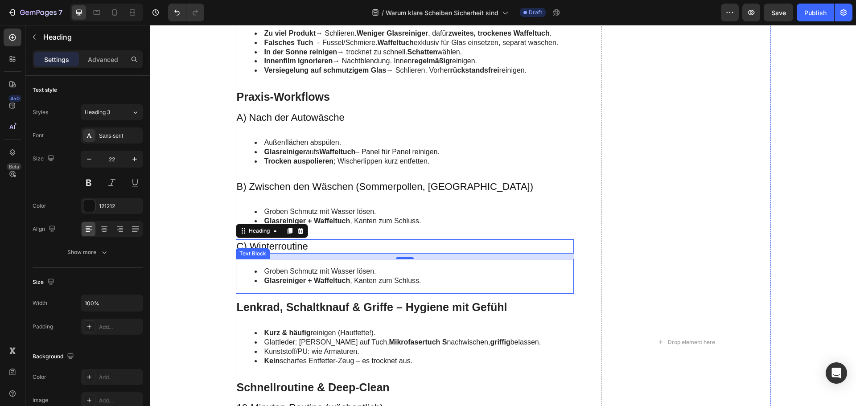
click at [353, 278] on li "Glasreiniger + Waffeltuch , Kanten zum Schluss." at bounding box center [413, 280] width 319 height 9
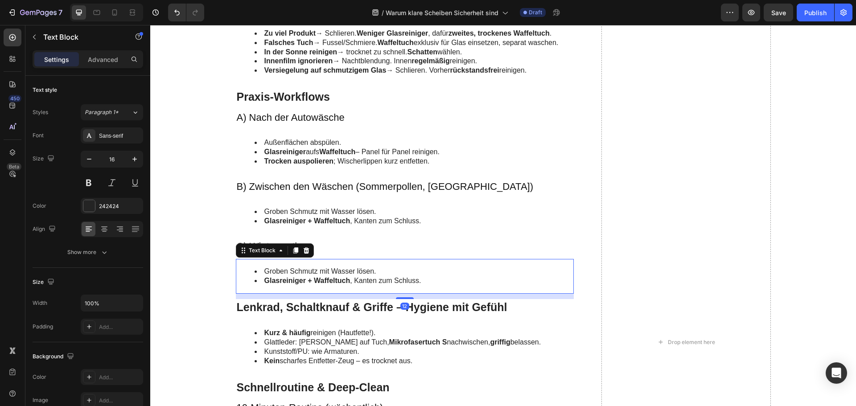
click at [353, 278] on li "Glasreiniger + Waffeltuch , Kanten zum Schluss." at bounding box center [413, 280] width 319 height 9
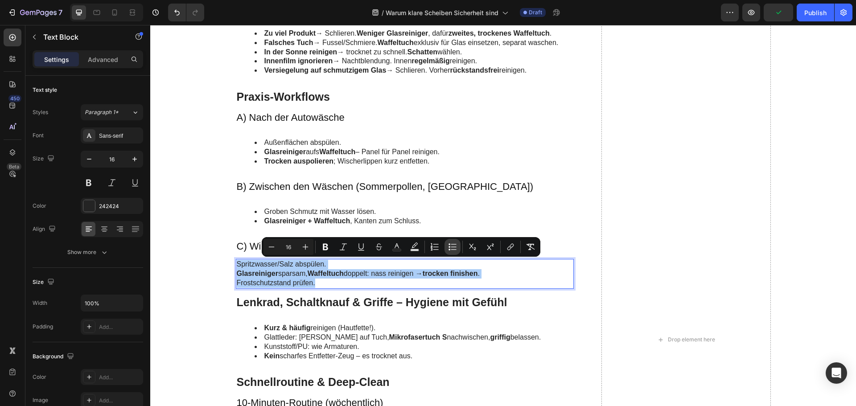
drag, startPoint x: 451, startPoint y: 249, endPoint x: 301, endPoint y: 240, distance: 149.5
click at [451, 249] on icon "Editor contextual toolbar" at bounding box center [452, 246] width 9 height 9
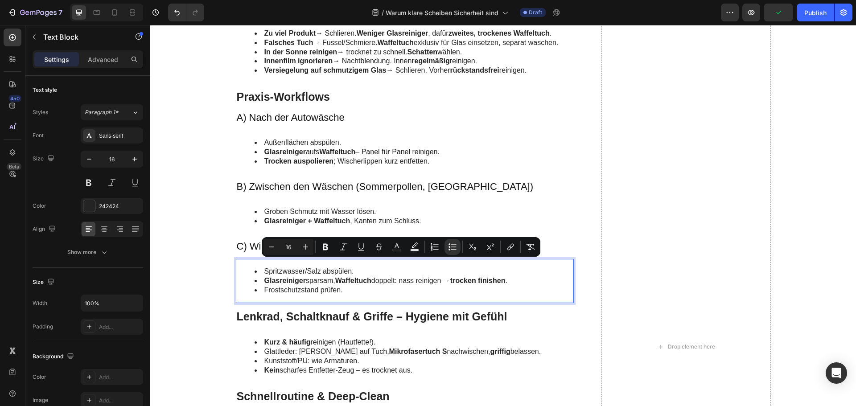
click at [348, 287] on li "Frostschutzstand prüfen." at bounding box center [413, 290] width 319 height 9
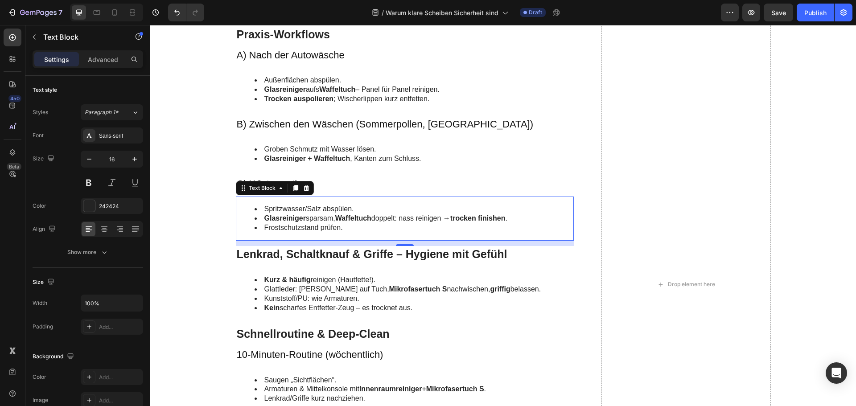
scroll to position [1888, 0]
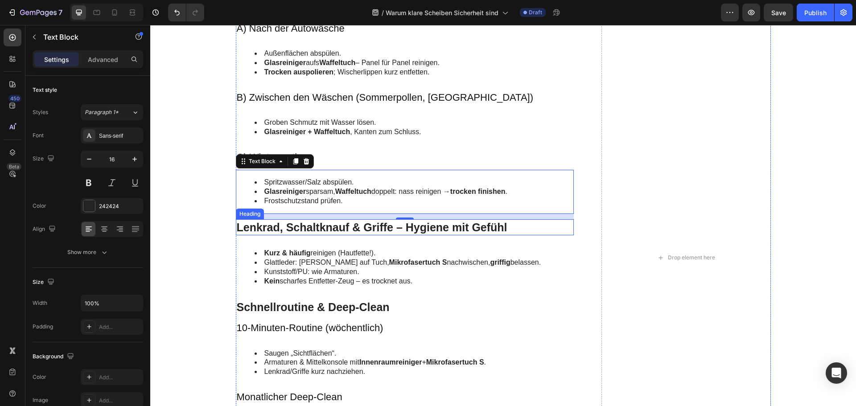
click at [332, 222] on p "Lenkrad, Schaltknauf & Griffe – Hygiene mit Gefühl" at bounding box center [405, 227] width 336 height 15
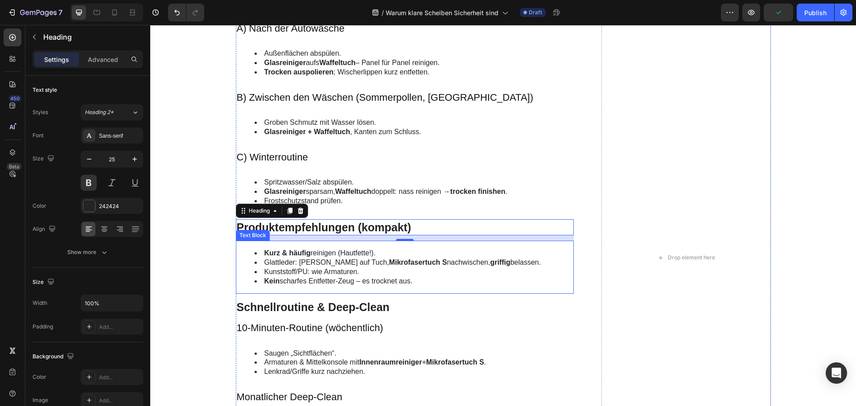
click at [301, 270] on li "Kunststoff/PU: wie Armaturen." at bounding box center [413, 271] width 319 height 9
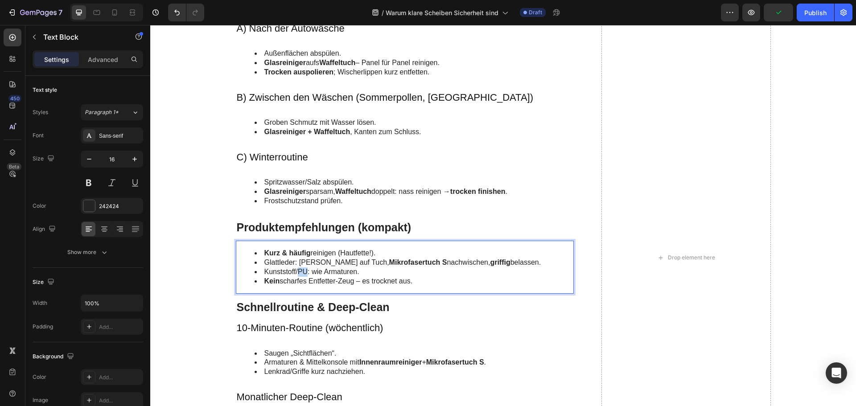
click at [301, 270] on li "Kunststoff/PU: wie Armaturen." at bounding box center [413, 271] width 319 height 9
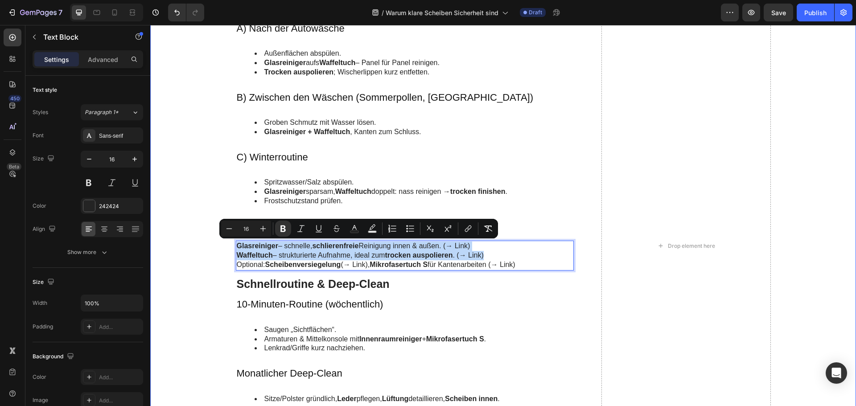
drag, startPoint x: 486, startPoint y: 257, endPoint x: 230, endPoint y: 245, distance: 257.0
click at [230, 245] on div "Innenreinigung – klar sehen ohne Beschlag Heading Vorgehen Heading Scheibe in v…" at bounding box center [503, 245] width 688 height 1781
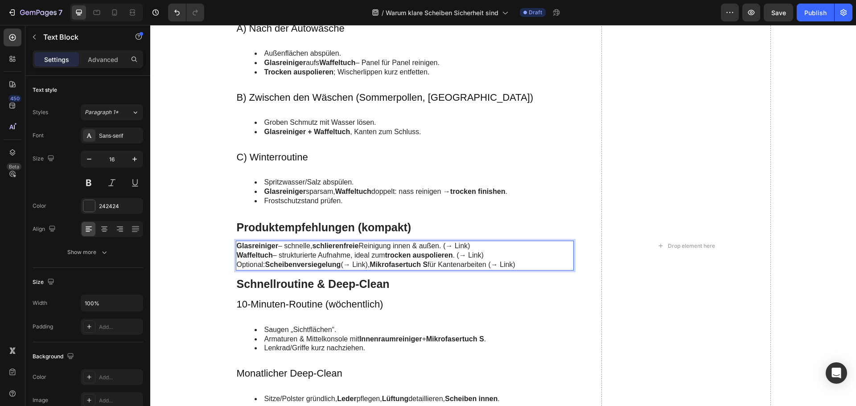
click at [363, 263] on p "Optional: Scheibenversiegelung (→ Link), Mikrofasertuch S für Kantenarbeiten (→…" at bounding box center [405, 264] width 336 height 9
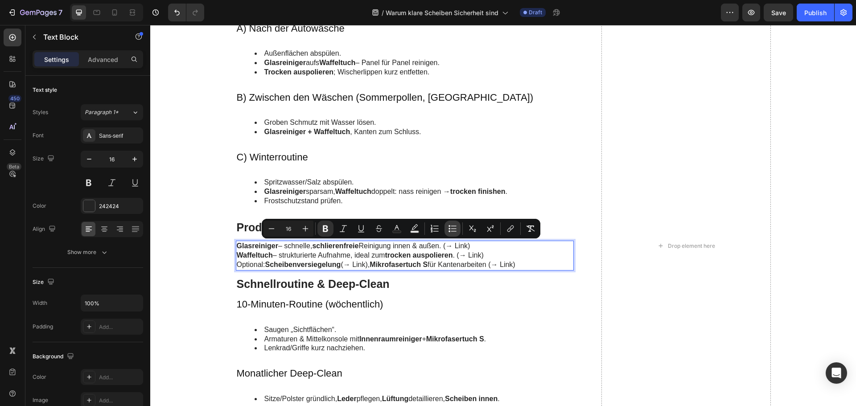
click at [459, 228] on button "Bulleted List" at bounding box center [452, 229] width 16 height 16
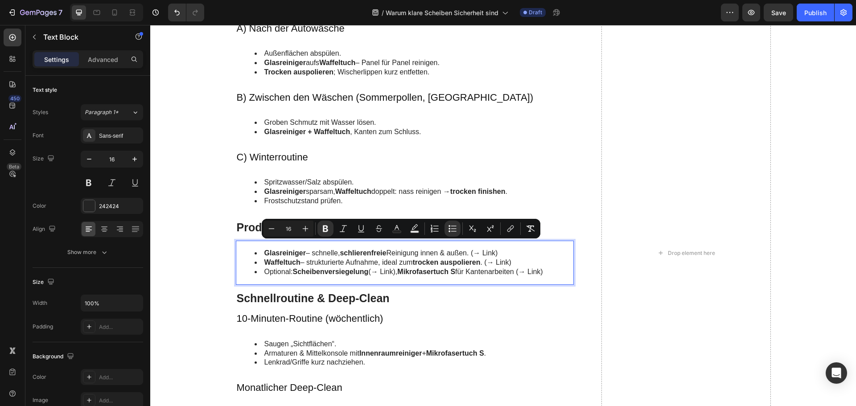
click at [514, 266] on li "Waffeltuch – strukturierte Aufnahme, ideal zum trocken auspolieren . (→ Link)" at bounding box center [413, 262] width 319 height 9
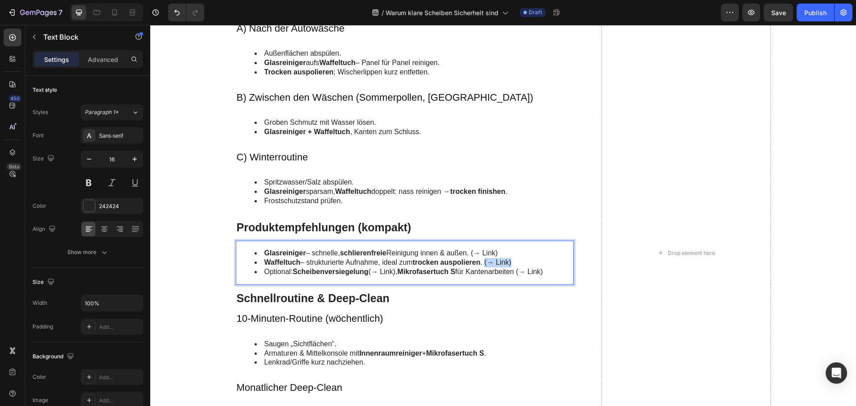
drag, startPoint x: 515, startPoint y: 262, endPoint x: 485, endPoint y: 263, distance: 29.9
click at [485, 263] on li "Waffeltuch – strukturierte Aufnahme, ideal zum trocken auspolieren . (→ Link)" at bounding box center [413, 262] width 319 height 9
drag, startPoint x: 550, startPoint y: 272, endPoint x: 521, endPoint y: 272, distance: 29.4
click at [521, 272] on li "Optional: Scheibenversiegelung (→ Link), Mikrofasertuch S für Kantenarbeiten (→…" at bounding box center [413, 271] width 319 height 9
drag, startPoint x: 501, startPoint y: 253, endPoint x: 473, endPoint y: 254, distance: 28.5
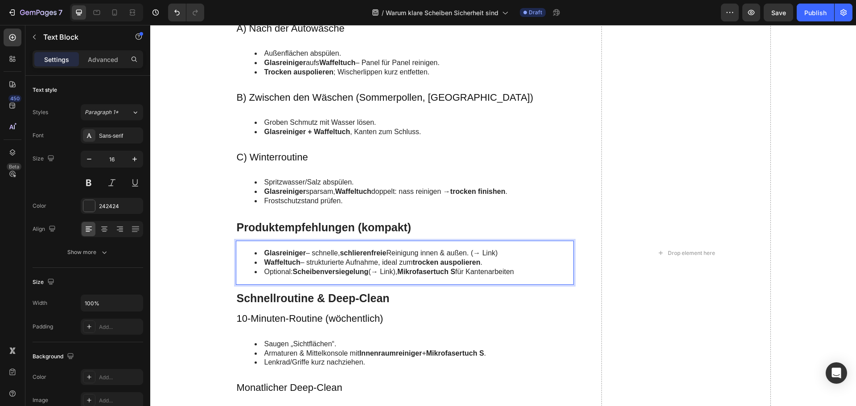
click at [473, 254] on li "Glasreiniger – schnelle, schlierenfreie Reinigung innen & außen. (→ Link)" at bounding box center [413, 253] width 319 height 9
click at [364, 298] on h2 "Schnellroutine & Deep-Clean" at bounding box center [405, 298] width 338 height 16
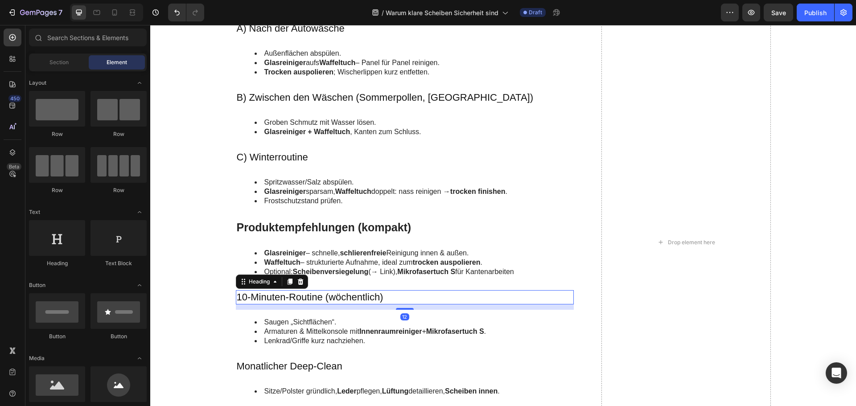
click at [364, 299] on h3 "10-Minuten-Routine (wöchentlich)" at bounding box center [405, 297] width 338 height 15
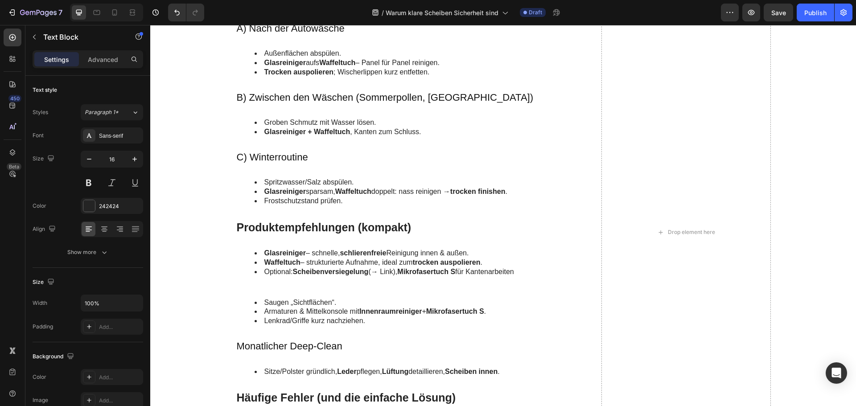
click at [364, 299] on li "Saugen „Sichtflächen“." at bounding box center [413, 302] width 319 height 9
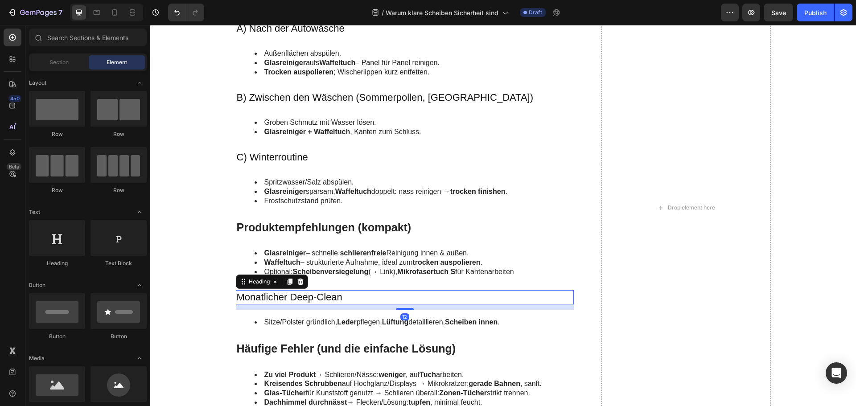
click at [364, 299] on h3 "Monatlicher Deep-Clean" at bounding box center [405, 297] width 338 height 15
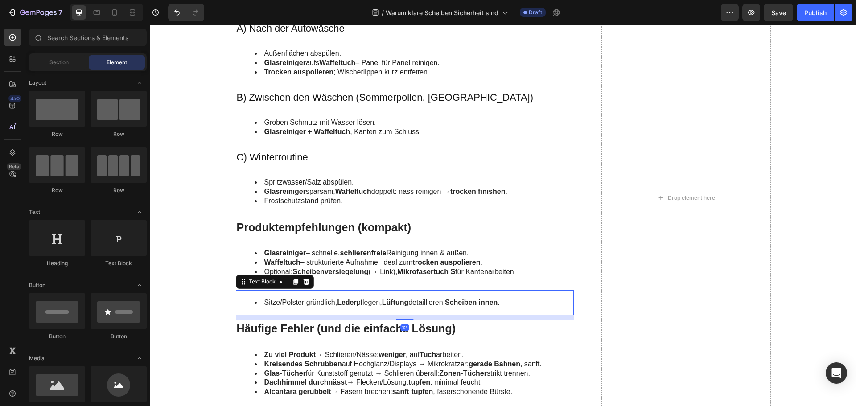
click at [364, 299] on li "Sitze/Polster gründlich, Leder pflegen, Lüftung detaillieren, Scheiben innen ." at bounding box center [413, 302] width 319 height 9
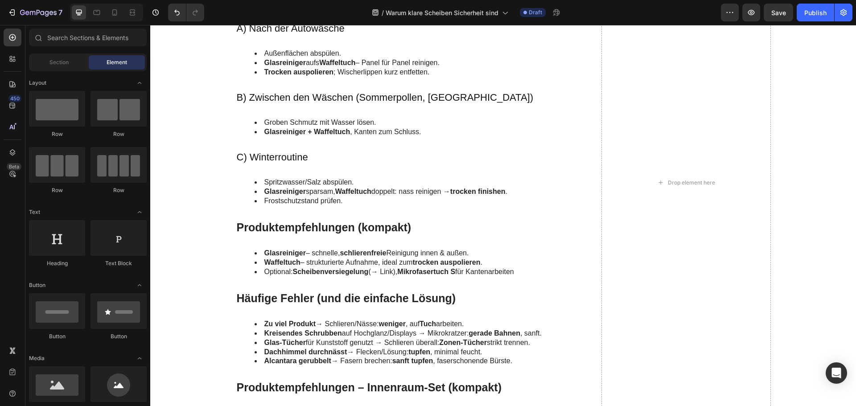
click at [364, 299] on h2 "Häufige Fehler (und die einfache Lösung)" at bounding box center [405, 298] width 338 height 16
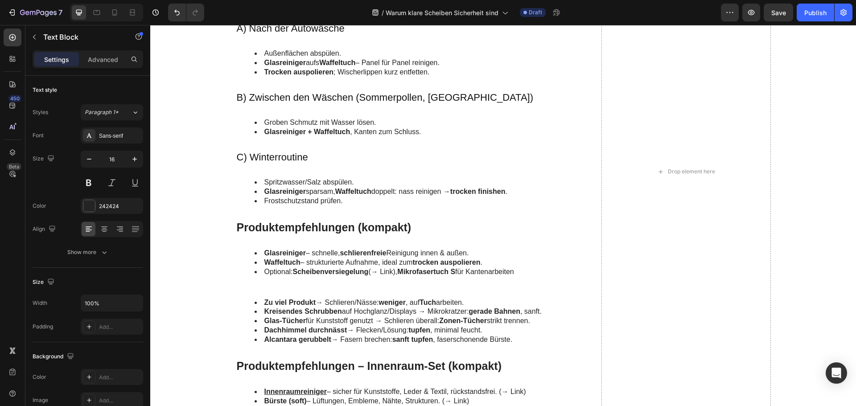
click at [364, 299] on li "Zu viel Produkt → Schlieren/Nässe: weniger , auf Tuch arbeiten." at bounding box center [413, 302] width 319 height 9
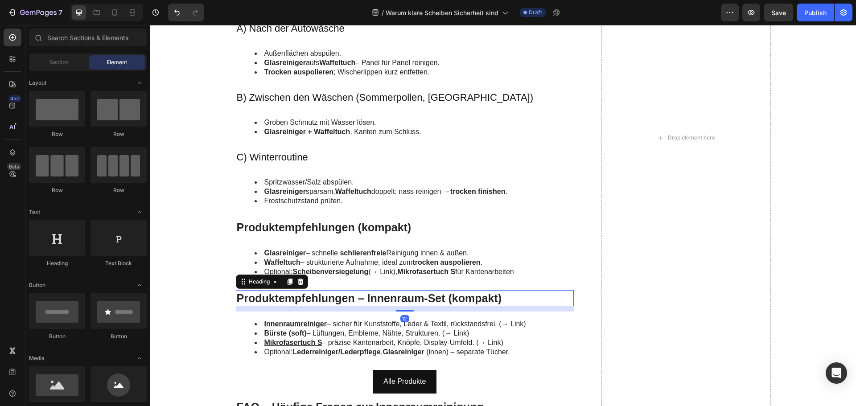
click at [355, 303] on h2 "Produktempfehlungen – Innenraum-Set (kompakt)" at bounding box center [405, 298] width 338 height 16
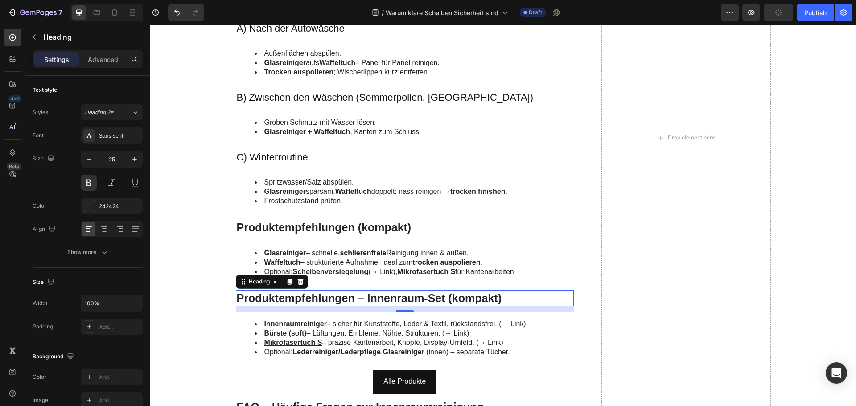
click at [317, 295] on h2 "Produktempfehlungen – Innenraum-Set (kompakt)" at bounding box center [405, 298] width 338 height 16
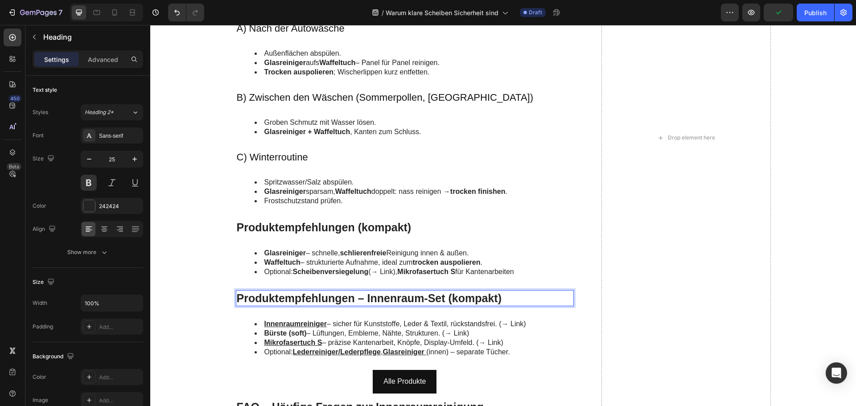
click at [315, 300] on p "Produktempfehlungen – Innenraum-Set (kompakt)" at bounding box center [405, 298] width 336 height 15
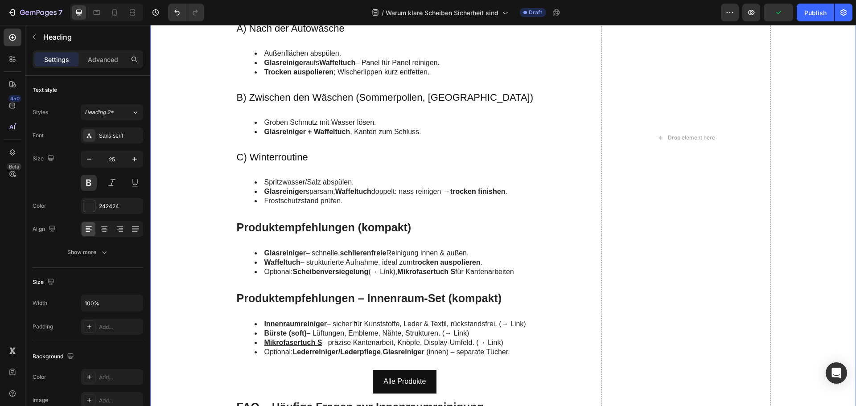
click at [221, 307] on div "Innenreinigung – klar sehen ohne Beschlag Heading Vorgehen Heading Scheibe in v…" at bounding box center [503, 137] width 688 height 1565
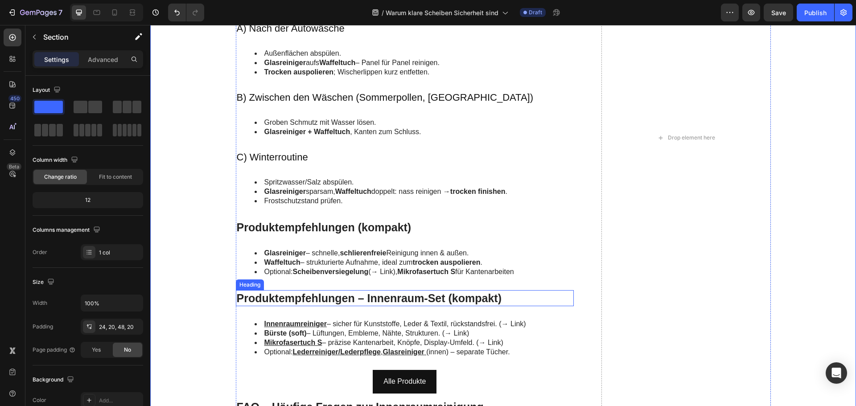
click at [255, 299] on p "Produktempfehlungen – Innenraum-Set (kompakt)" at bounding box center [405, 298] width 336 height 15
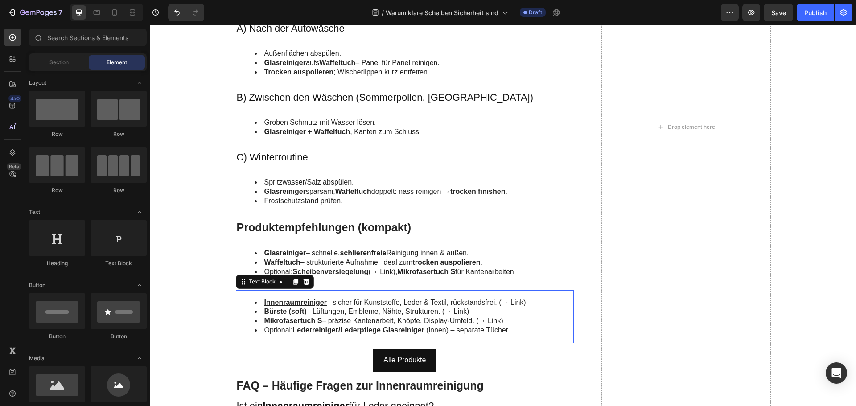
click at [284, 307] on strong "Bürste (soft)" at bounding box center [285, 311] width 42 height 8
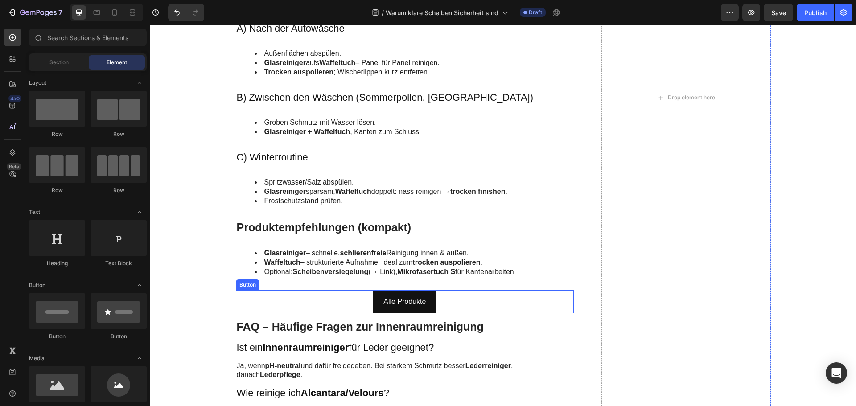
click at [282, 310] on div "Alle Produkte Button" at bounding box center [405, 302] width 338 height 24
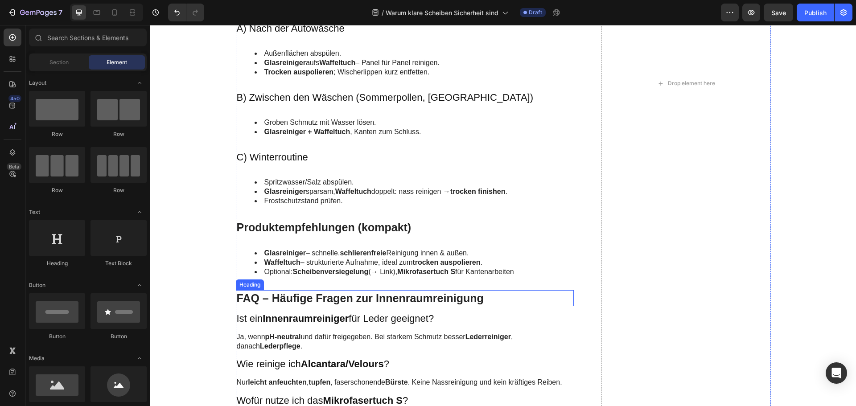
click at [295, 295] on h2 "FAQ – Häufige Fragen zur Innenraumreinigung" at bounding box center [405, 298] width 338 height 16
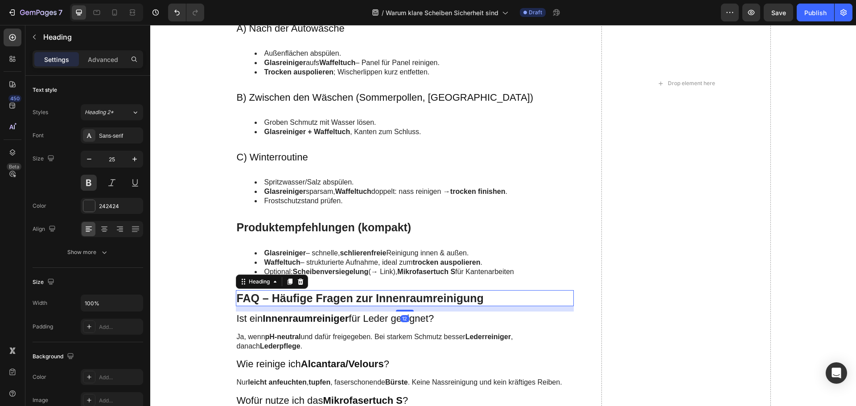
click at [295, 295] on h2 "FAQ – Häufige Fragen zur Innenraumreinigung" at bounding box center [405, 298] width 338 height 16
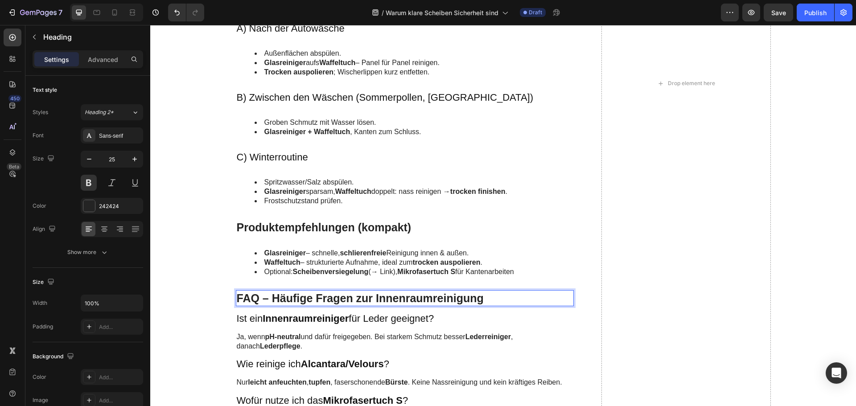
click at [295, 295] on p "FAQ – Häufige Fragen zur Innenraumreinigung" at bounding box center [405, 298] width 336 height 15
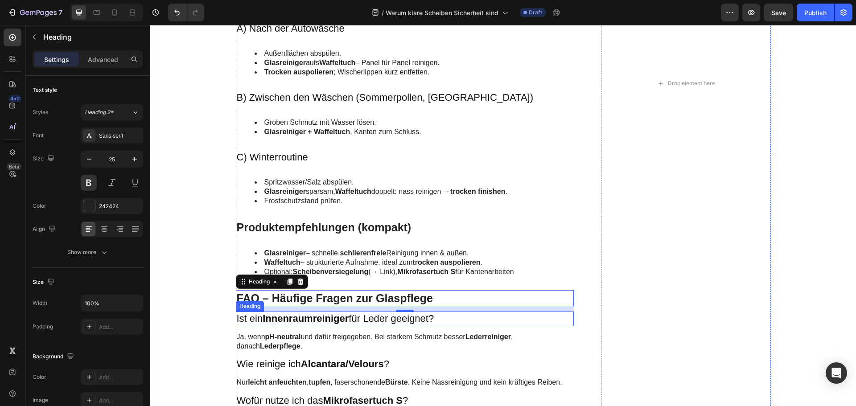
click at [338, 316] on strong "Innenraumreiniger" at bounding box center [305, 318] width 86 height 11
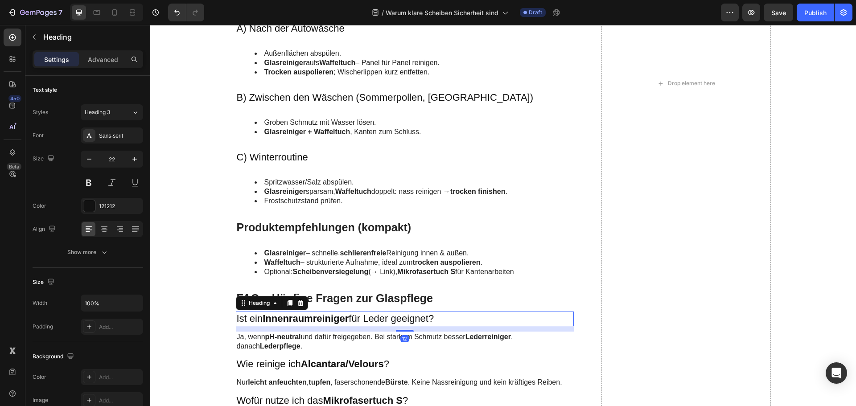
click at [338, 316] on strong "Innenraumreiniger" at bounding box center [305, 318] width 86 height 11
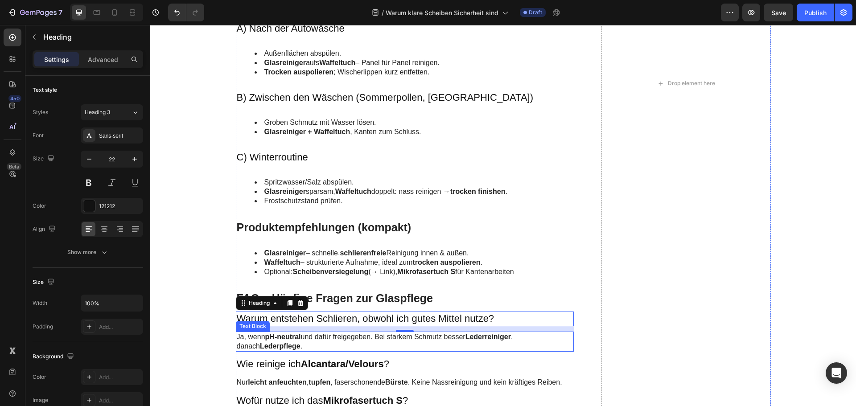
click at [296, 339] on strong "pH-neutral" at bounding box center [283, 337] width 36 height 8
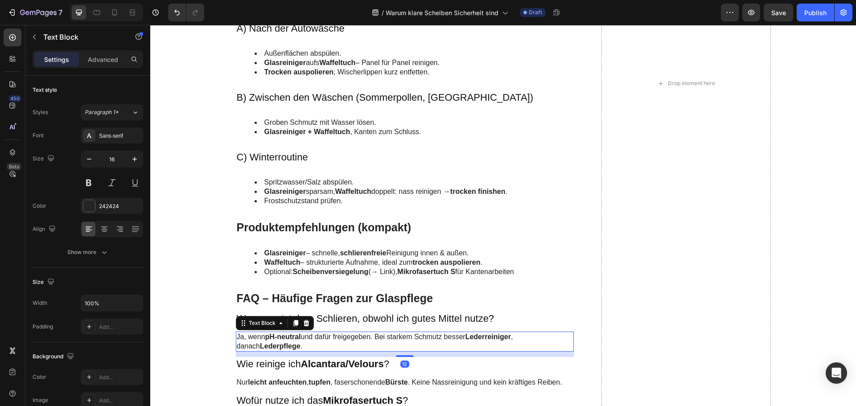
click at [296, 339] on strong "pH-neutral" at bounding box center [283, 337] width 36 height 8
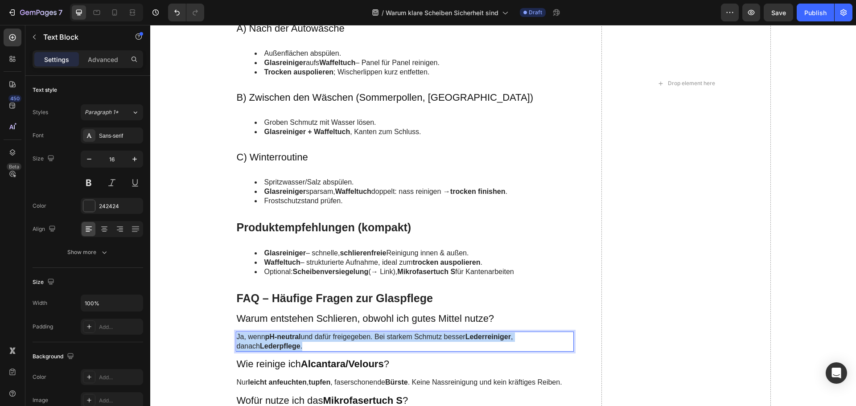
click at [296, 339] on strong "pH-neutral" at bounding box center [283, 337] width 36 height 8
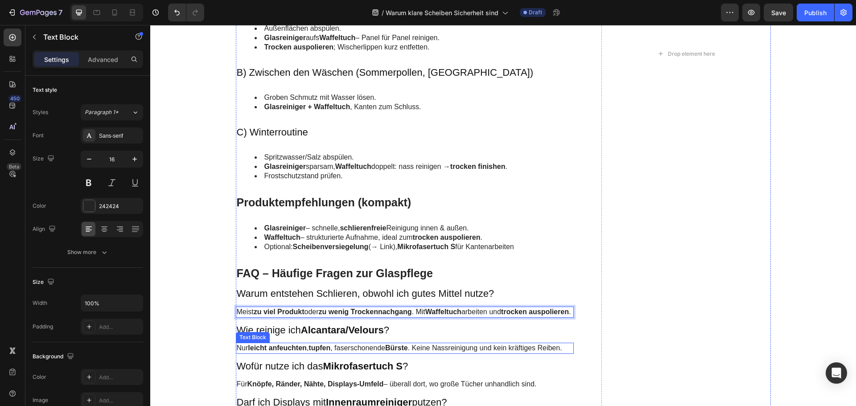
scroll to position [1933, 0]
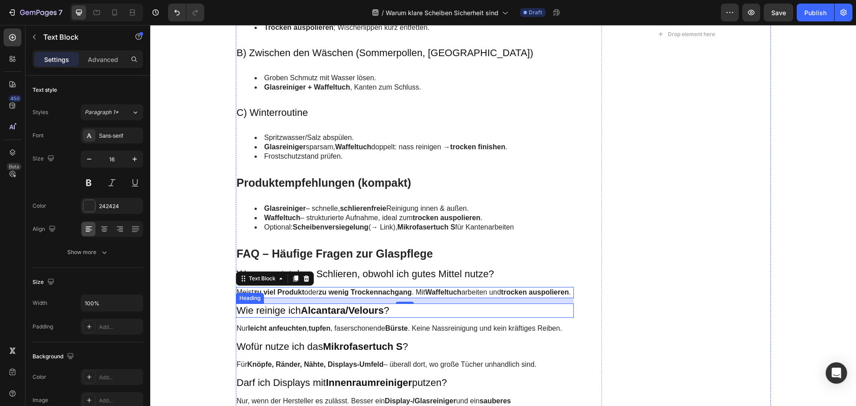
click at [294, 317] on h3 "Wie reinige ich Alcantara/Velours ?" at bounding box center [405, 310] width 338 height 15
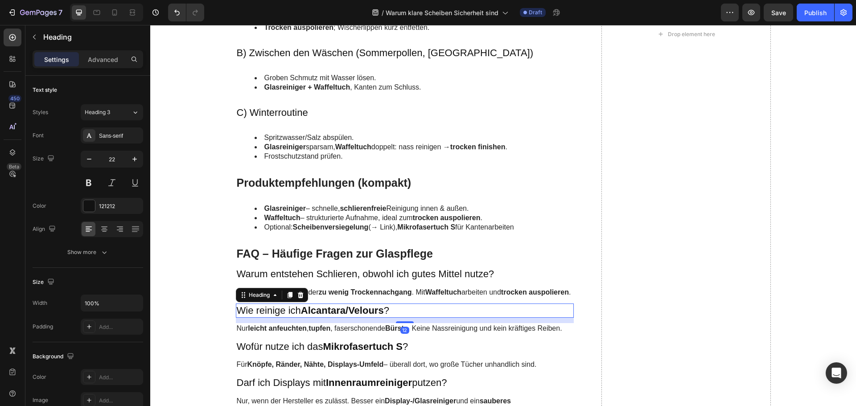
click at [294, 317] on h3 "Wie reinige ich Alcantara/Velours ?" at bounding box center [405, 310] width 338 height 15
click at [323, 332] on strong "tupfen" at bounding box center [319, 328] width 22 height 8
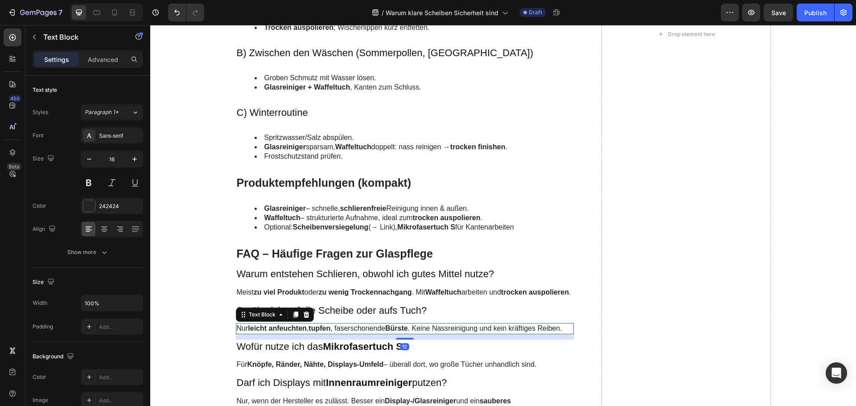
click at [323, 332] on strong "tupfen" at bounding box center [319, 328] width 22 height 8
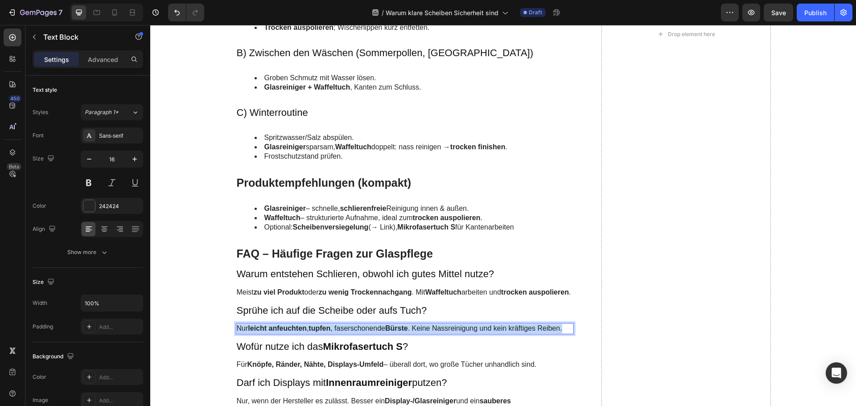
click at [323, 332] on strong "tupfen" at bounding box center [319, 328] width 22 height 8
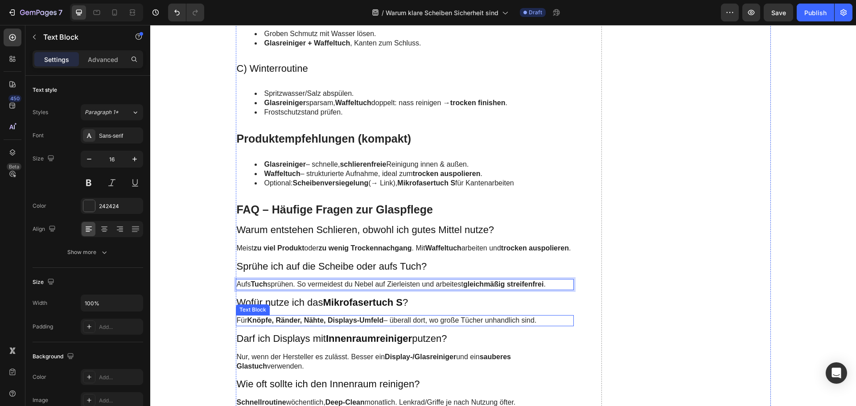
scroll to position [1977, 0]
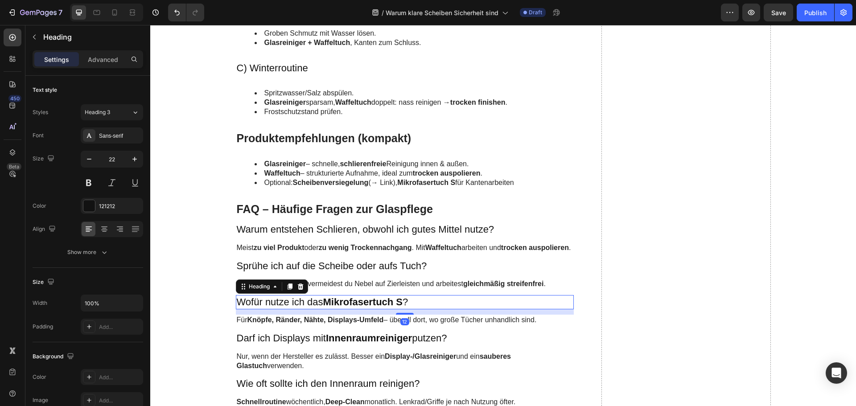
click at [301, 310] on h3 "Wofür nutze ich das Mikrofasertuch S ?" at bounding box center [405, 302] width 338 height 15
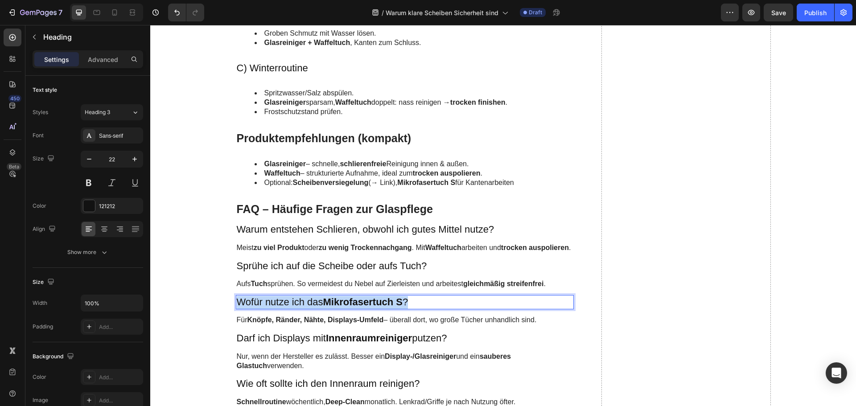
click at [301, 309] on p "Wofür nutze ich das Mikrofasertuch S ?" at bounding box center [405, 302] width 336 height 13
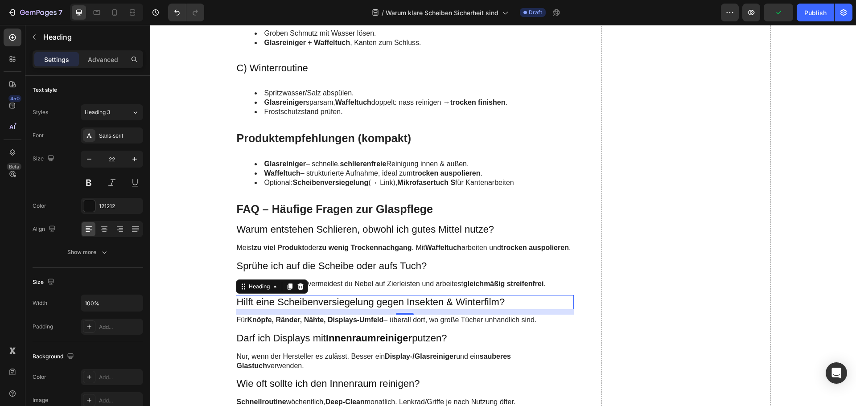
click at [255, 324] on strong "Knöpfe, Ränder, Nähte, Displays-Umfeld" at bounding box center [315, 320] width 136 height 8
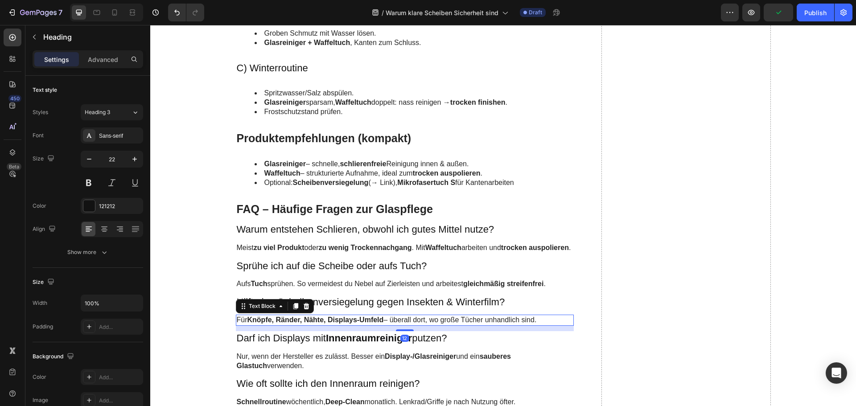
click at [255, 324] on strong "Knöpfe, Ränder, Nähte, Displays-Umfeld" at bounding box center [315, 320] width 136 height 8
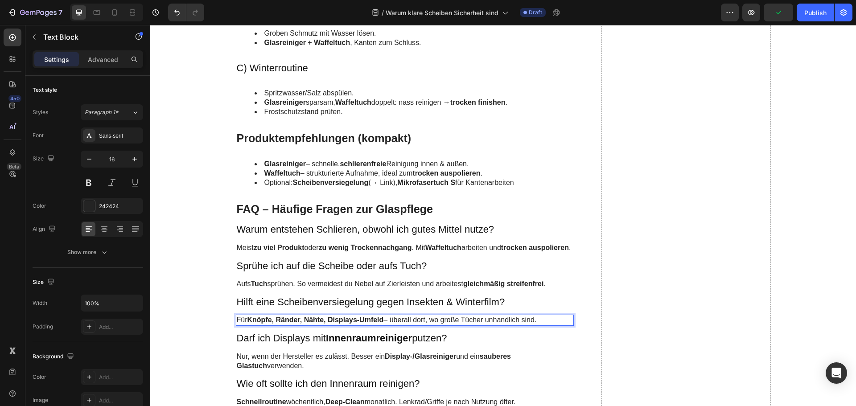
click at [255, 324] on strong "Knöpfe, Ränder, Nähte, Displays-Umfeld" at bounding box center [315, 320] width 136 height 8
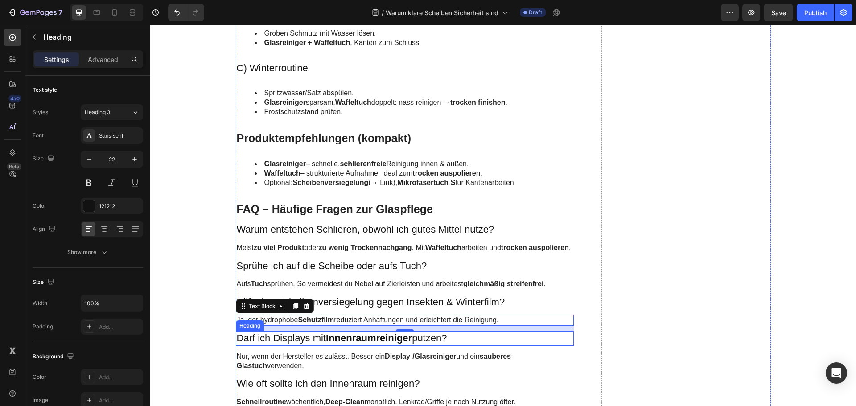
click at [305, 344] on h3 "Darf ich Displays mit Innenraumreiniger putzen?" at bounding box center [405, 338] width 338 height 15
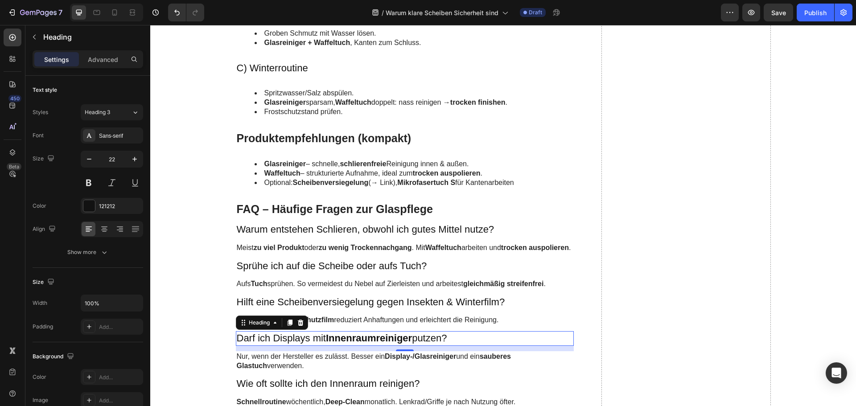
click at [305, 344] on h3 "Darf ich Displays mit Innenraumreiniger putzen?" at bounding box center [405, 338] width 338 height 15
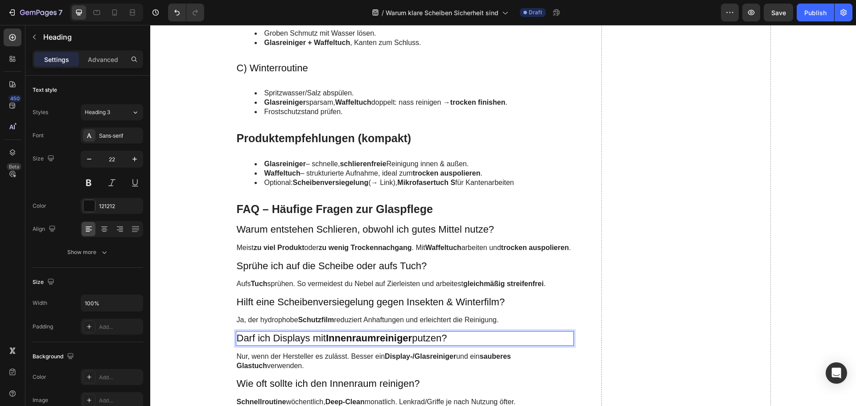
click at [305, 344] on p "Darf ich Displays mit Innenraumreiniger putzen?" at bounding box center [405, 338] width 336 height 13
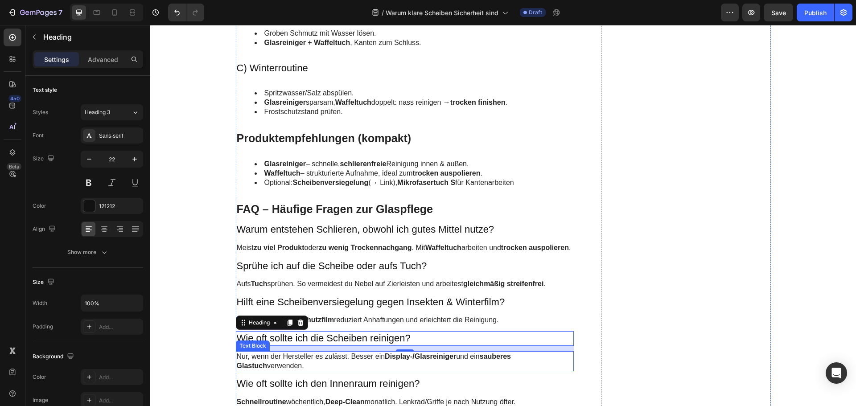
click at [258, 363] on p "Nur, wenn der Hersteller es zulässt. Besser ein Display-/Glasreiniger und ein s…" at bounding box center [405, 361] width 336 height 19
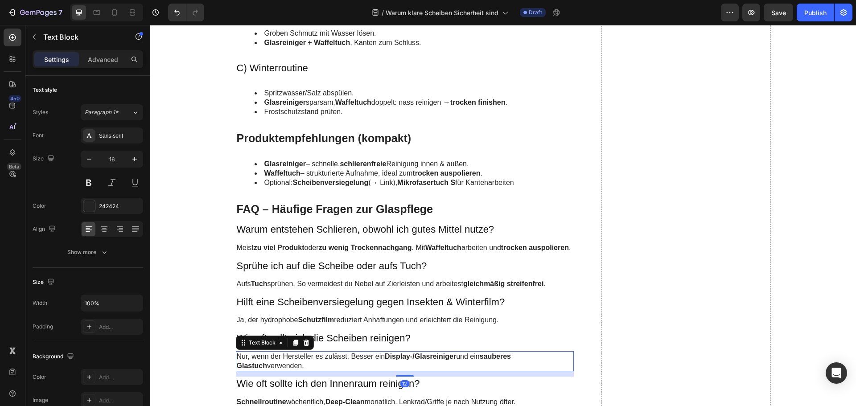
click at [258, 363] on p "Nur, wenn der Hersteller es zulässt. Besser ein Display-/Glasreiniger und ein s…" at bounding box center [405, 361] width 336 height 19
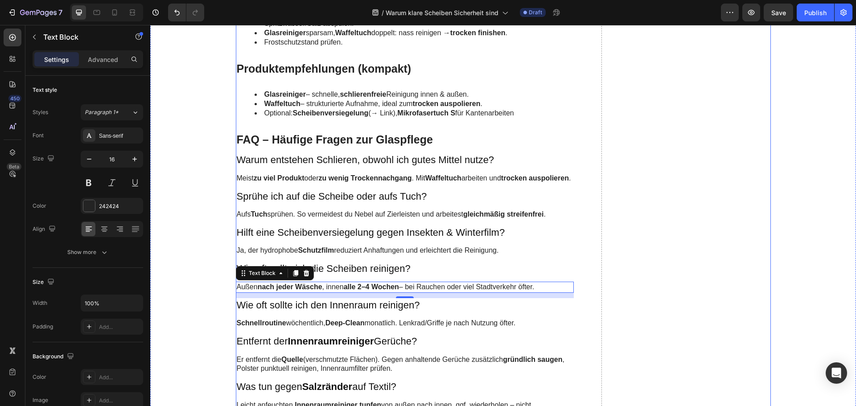
scroll to position [2066, 0]
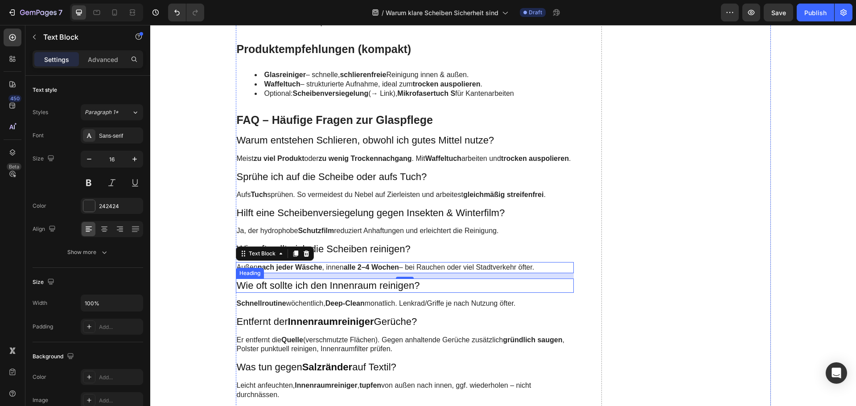
click at [303, 292] on h3 "Wie oft sollte ich den Innenraum reinigen?" at bounding box center [405, 286] width 338 height 15
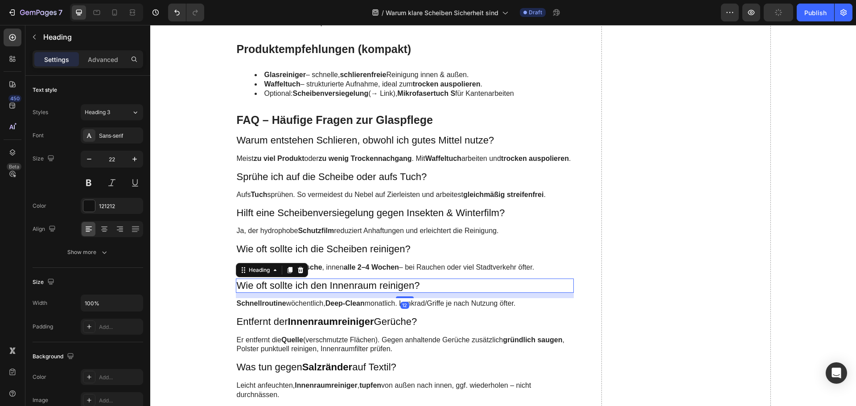
click at [303, 292] on h3 "Wie oft sollte ich den Innenraum reinigen?" at bounding box center [405, 286] width 338 height 15
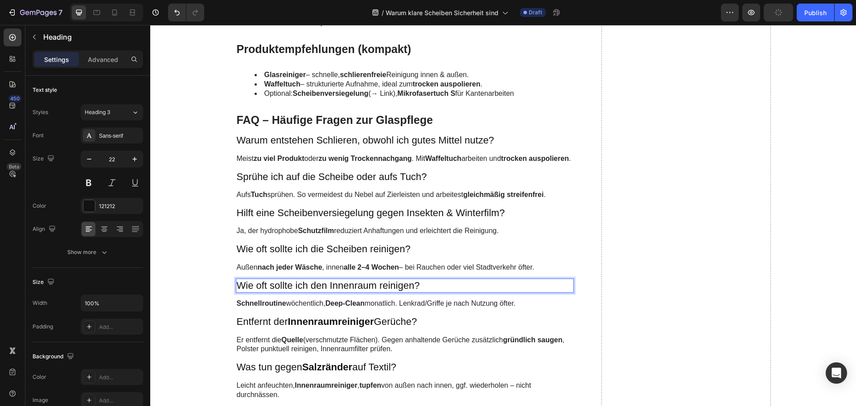
click at [303, 292] on p "Wie oft sollte ich den Innenraum reinigen?" at bounding box center [405, 285] width 336 height 13
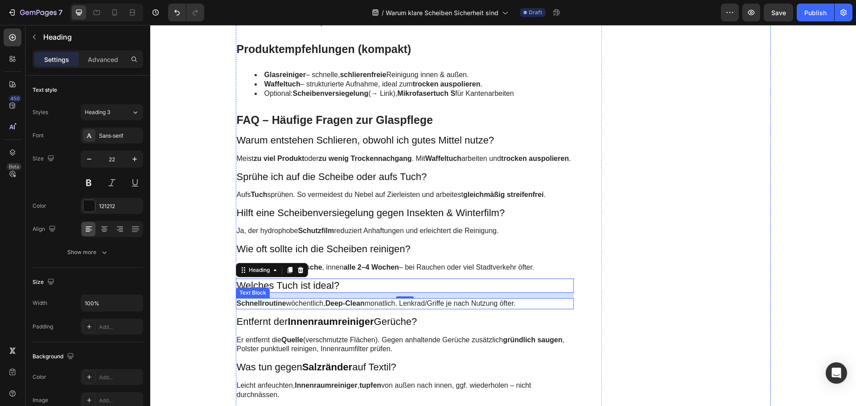
click at [297, 308] on p "Schnellroutine wöchentlich, Deep-Clean monatlich. Lenkrad/Griffe je nach Nutzun…" at bounding box center [405, 303] width 336 height 9
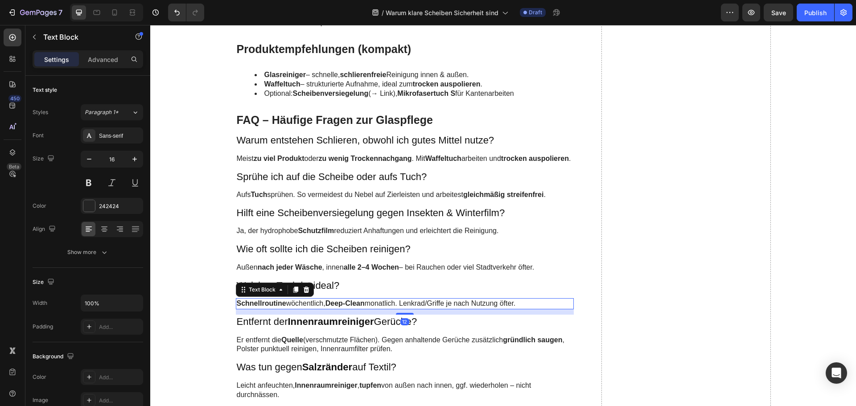
click at [297, 308] on p "Schnellroutine wöchentlich, Deep-Clean monatlich. Lenkrad/Griffe je nach Nutzun…" at bounding box center [405, 303] width 336 height 9
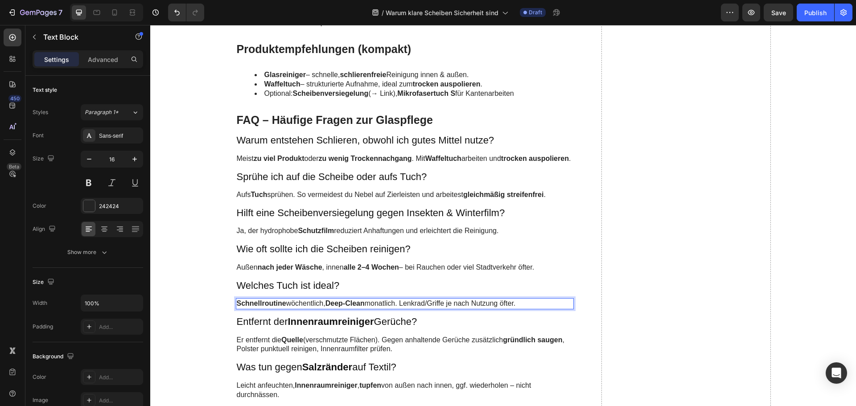
click at [297, 308] on p "Schnellroutine wöchentlich, Deep-Clean monatlich. Lenkrad/Griffe je nach Nutzun…" at bounding box center [405, 303] width 336 height 9
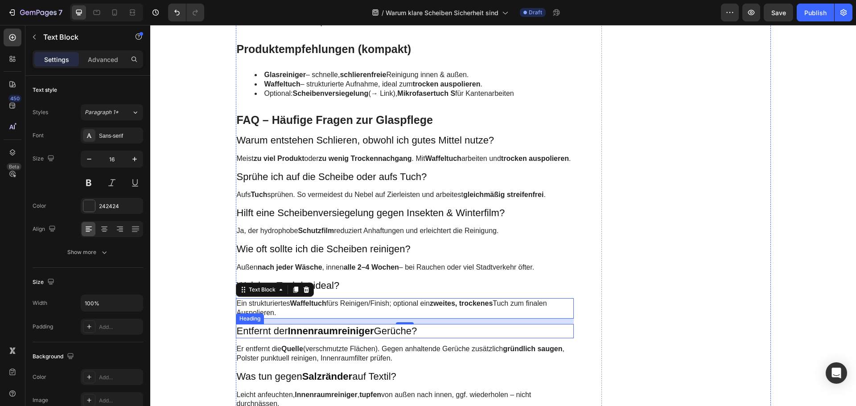
click at [295, 336] on strong "Innenraumreiniger" at bounding box center [330, 330] width 86 height 11
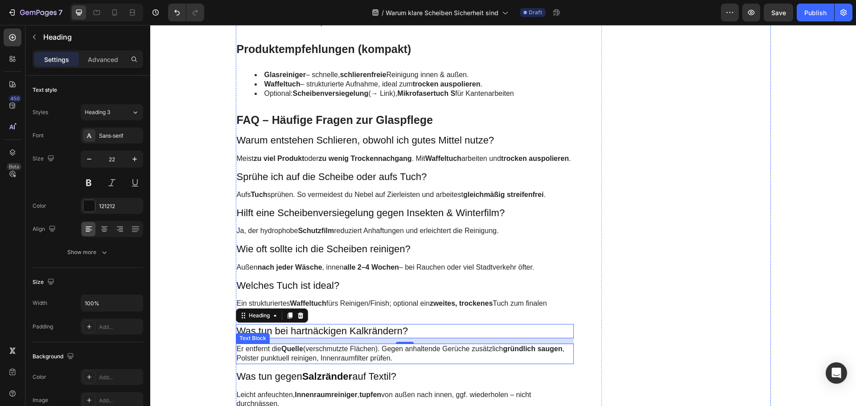
click at [256, 358] on p "Er entfernt die Quelle (verschmutzte Flächen). Gegen anhaltende Gerüche zusätzl…" at bounding box center [405, 353] width 336 height 19
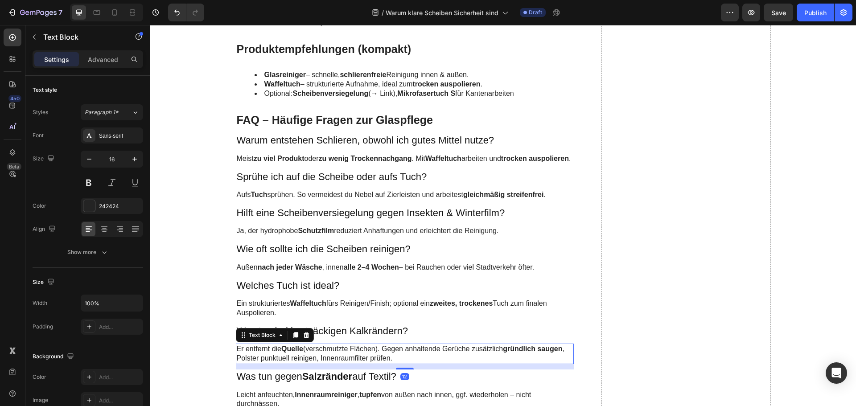
click at [256, 358] on p "Er entfernt die Quelle (verschmutzte Flächen). Gegen anhaltende Gerüche zusätzl…" at bounding box center [405, 353] width 336 height 19
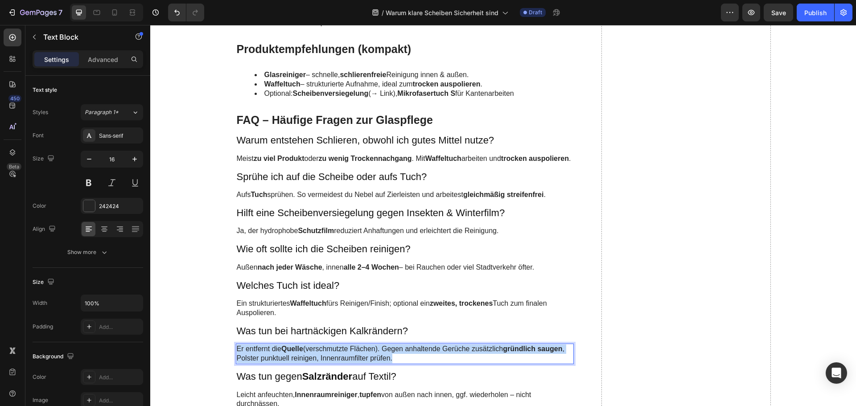
click at [256, 358] on p "Er entfernt die Quelle (verschmutzte Flächen). Gegen anhaltende Gerüche zusätzl…" at bounding box center [405, 353] width 336 height 19
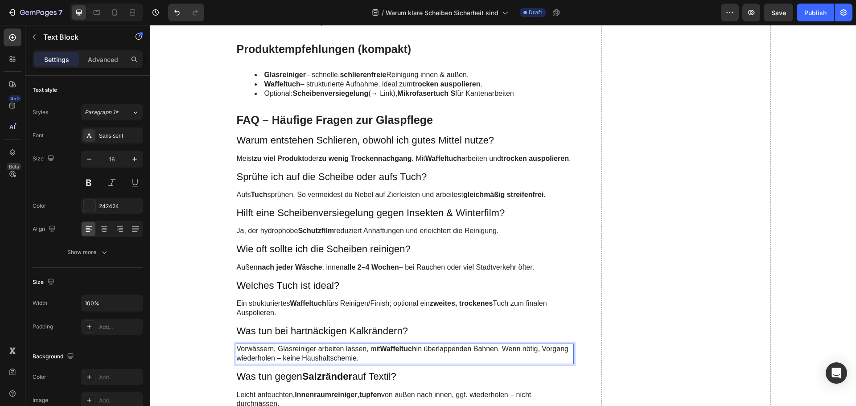
scroll to position [2111, 0]
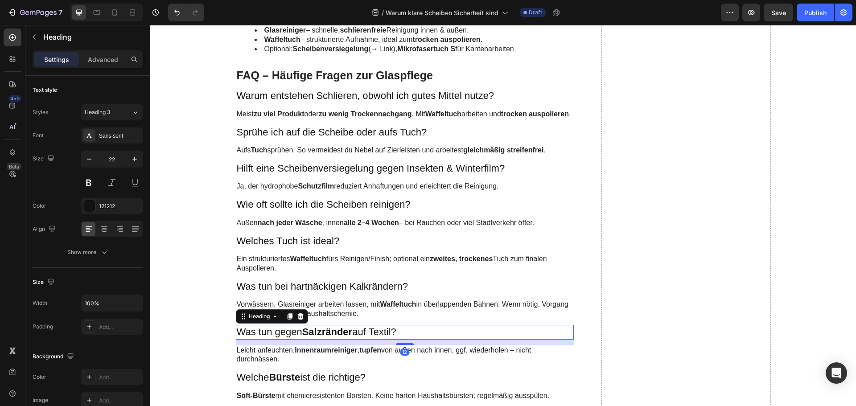
click at [283, 337] on h3 "Was tun gegen Salzränder auf Textil?" at bounding box center [405, 332] width 338 height 15
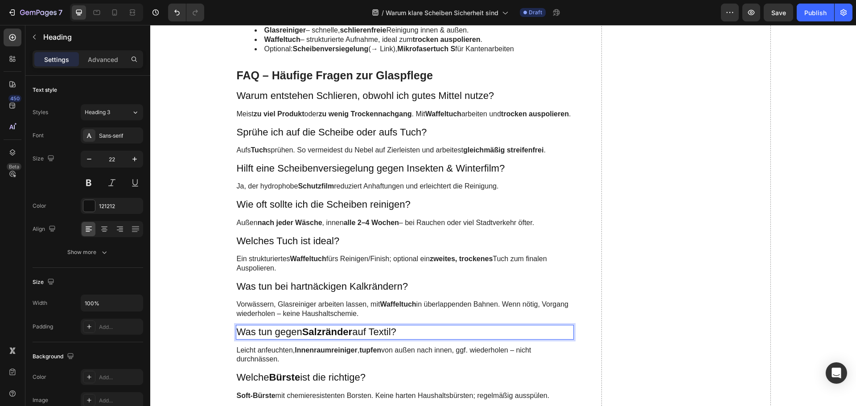
click at [283, 337] on p "Was tun gegen Salzränder auf Textil?" at bounding box center [405, 332] width 336 height 13
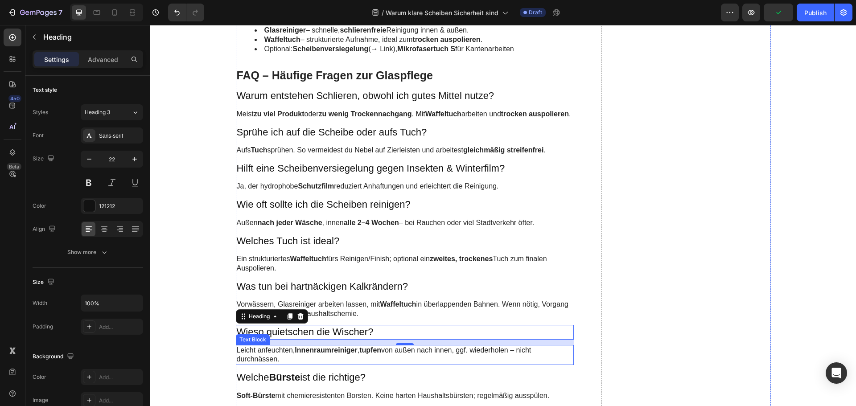
click at [283, 357] on p "Leicht anfeuchten, Innenraumreiniger , tupfen von außen nach innen, ggf. wieder…" at bounding box center [405, 355] width 336 height 19
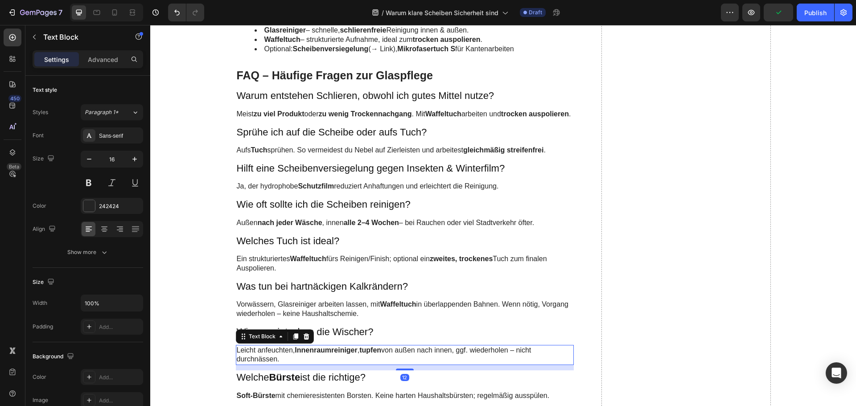
click at [283, 357] on p "Leicht anfeuchten, Innenraumreiniger , tupfen von außen nach innen, ggf. wieder…" at bounding box center [405, 355] width 336 height 19
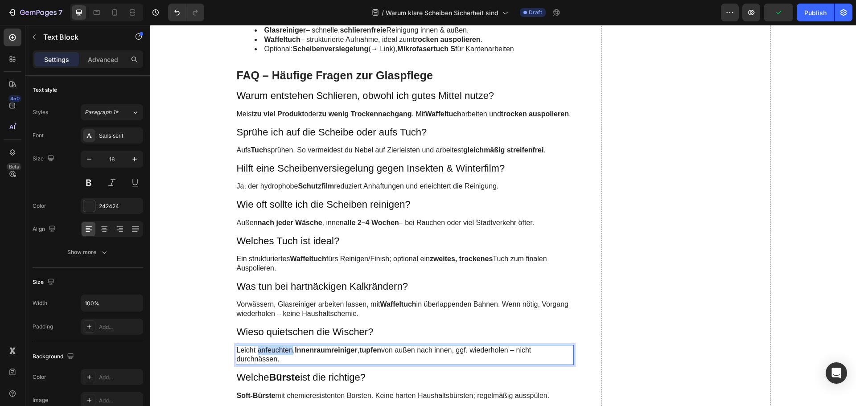
click at [283, 357] on p "Leicht anfeuchten, Innenraumreiniger , tupfen von außen nach innen, ggf. wieder…" at bounding box center [405, 355] width 336 height 19
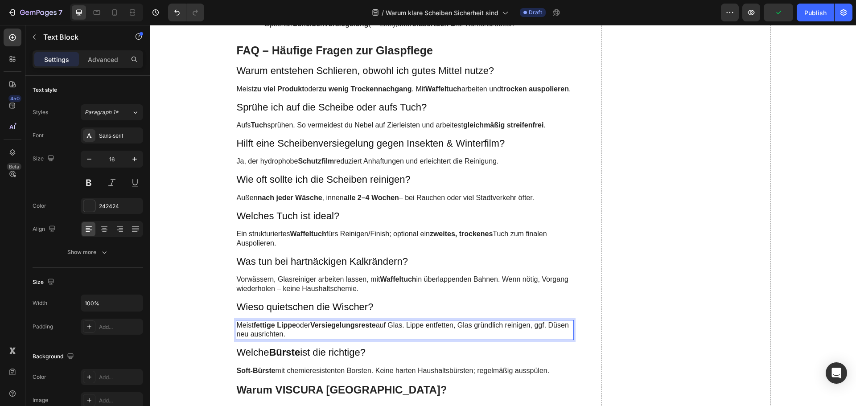
scroll to position [2156, 0]
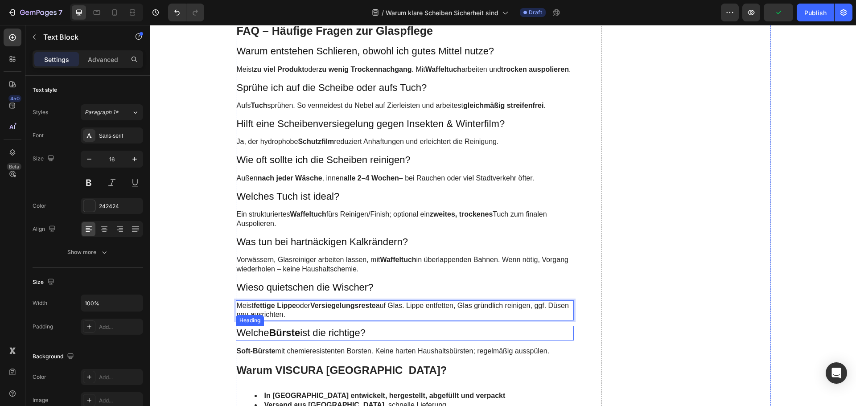
click at [287, 338] on strong "Bürste" at bounding box center [284, 332] width 31 height 11
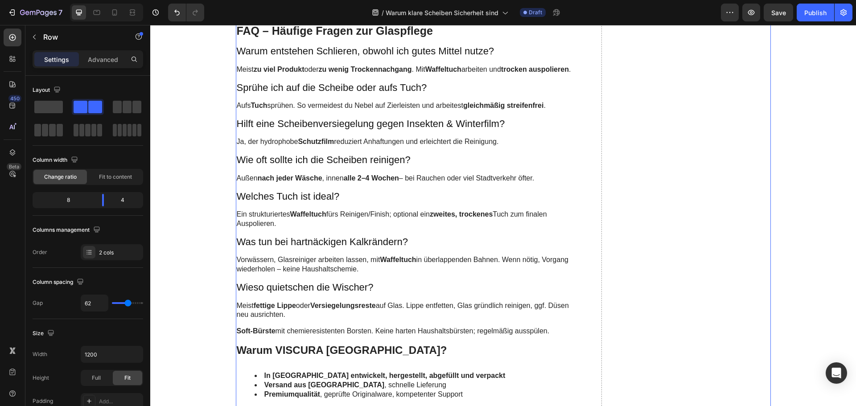
click at [294, 336] on p "Soft-Bürste mit chemieresistenten Borsten. Keine harten Haushaltsbürsten; regel…" at bounding box center [405, 331] width 336 height 9
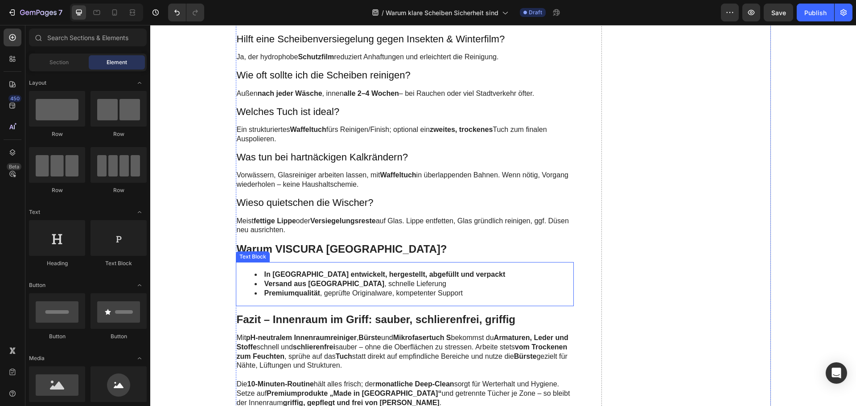
scroll to position [2245, 0]
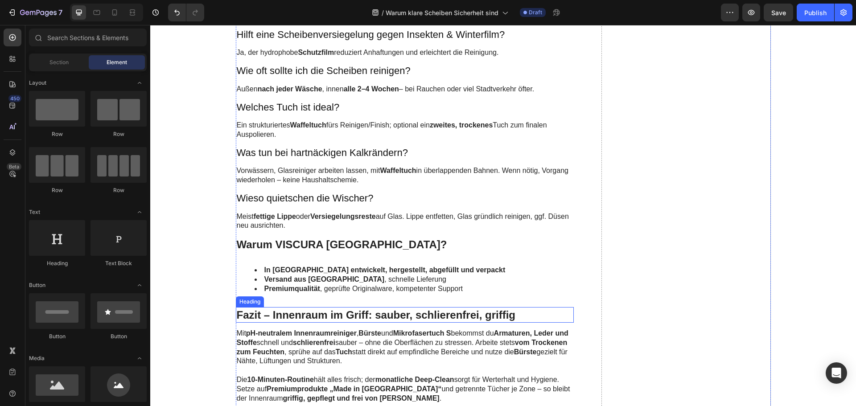
click at [296, 323] on h2 "Fazit – Innenraum im Griff: sauber, schlierenfrei, griffig" at bounding box center [405, 315] width 338 height 16
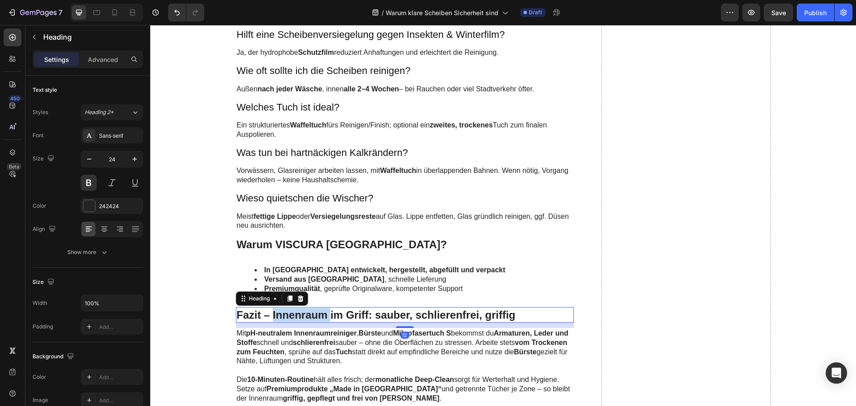
click at [296, 323] on h2 "Fazit – Innenraum im Griff: sauber, schlierenfrei, griffig" at bounding box center [405, 315] width 338 height 16
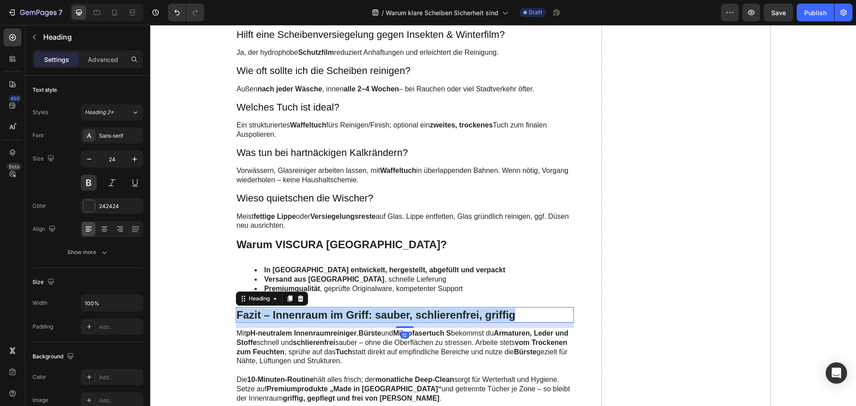
click at [296, 322] on p "Fazit – Innenraum im Griff: sauber, schlierenfrei, griffig" at bounding box center [405, 315] width 336 height 14
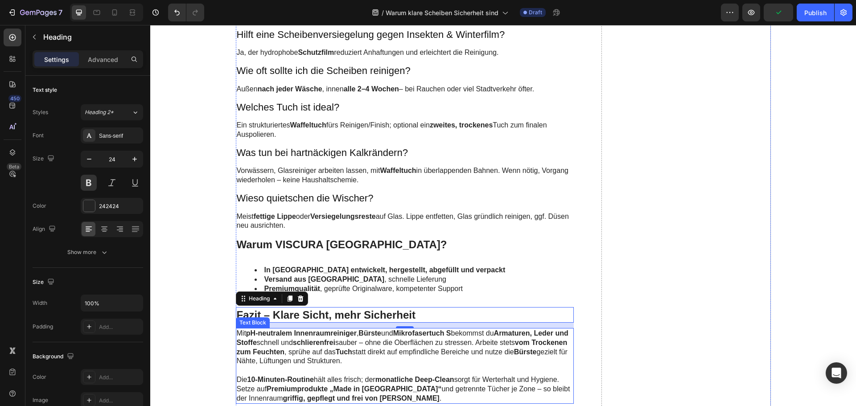
click at [394, 357] on p "Mit pH-neutralem Innenraumreiniger , Bürste und Mikrofasertuch S bekommst du Ar…" at bounding box center [405, 347] width 336 height 37
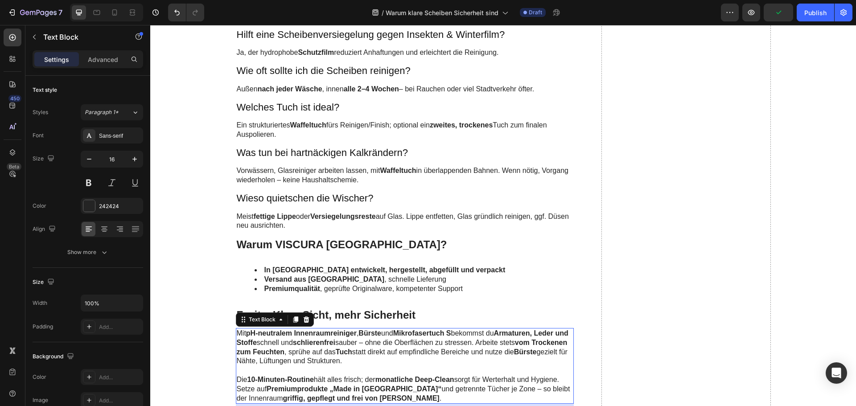
click at [394, 357] on p "Mit pH-neutralem Innenraumreiniger , Bürste und Mikrofasertuch S bekommst du Ar…" at bounding box center [405, 347] width 336 height 37
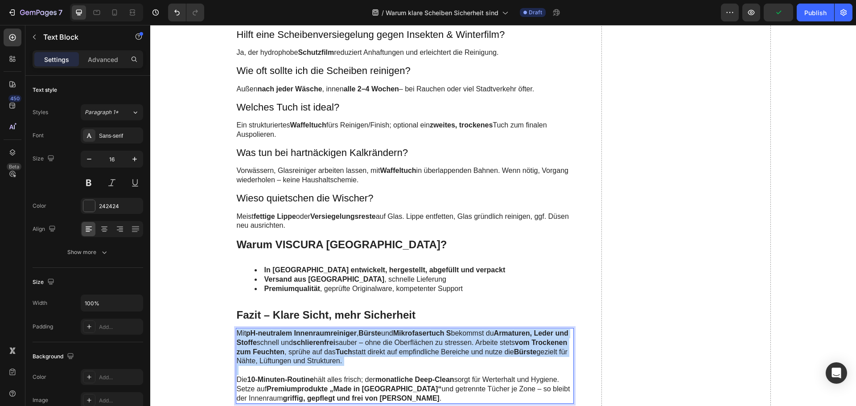
click at [394, 357] on p "Mit pH-neutralem Innenraumreiniger , Bürste und Mikrofasertuch S bekommst du Ar…" at bounding box center [405, 347] width 336 height 37
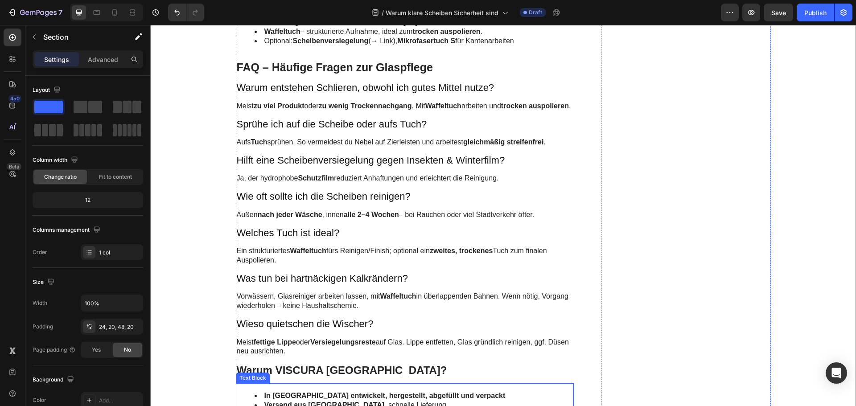
scroll to position [1977, 0]
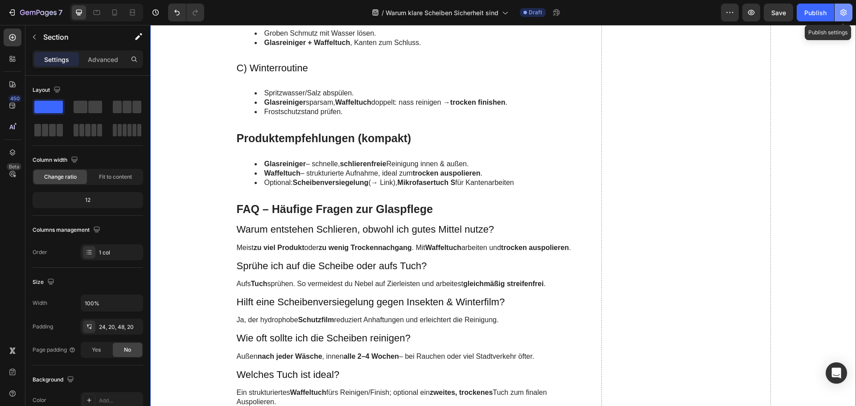
click at [848, 14] on button "button" at bounding box center [843, 13] width 18 height 18
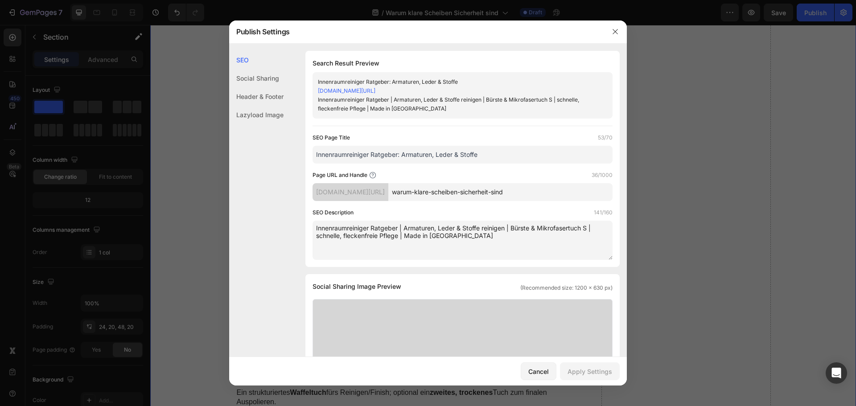
click at [386, 156] on input "Innenraumreiniger Ratgeber: Armaturen, Leder & Stoffe" at bounding box center [462, 155] width 300 height 18
paste input "Glas- & Scheibenpflege: Schlierenfrei mit Glasreiniger & Waffeltuch"
type input "Glas- & Scheibenpflege: Schlierenfrei mit Glasreiniger & Waffeltuch"
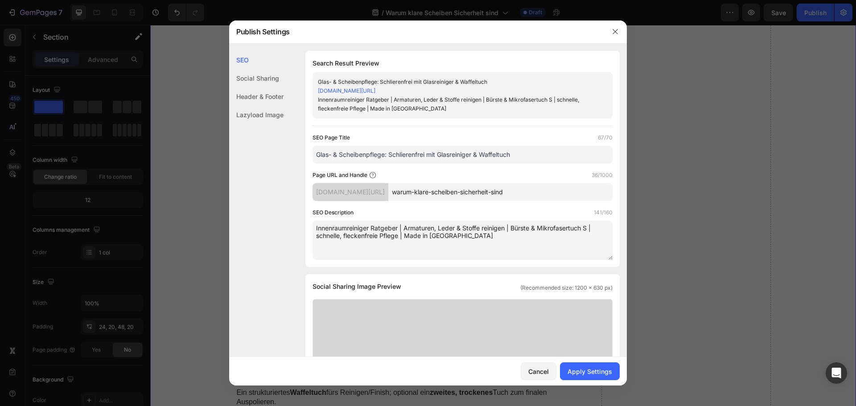
click at [354, 226] on textarea "Innenraumreiniger Ratgeber | Armaturen, Leder & Stoffe reinigen | Bürste & Mikr…" at bounding box center [462, 240] width 300 height 39
paste textarea "Glas- & Scheibenpflege | Schlierenfrei innen & außen | Glasreiniger richtig anw…"
type textarea "Glas- & Scheibenpflege | Schlierenfrei innen & außen | Glasreiniger richtig anw…"
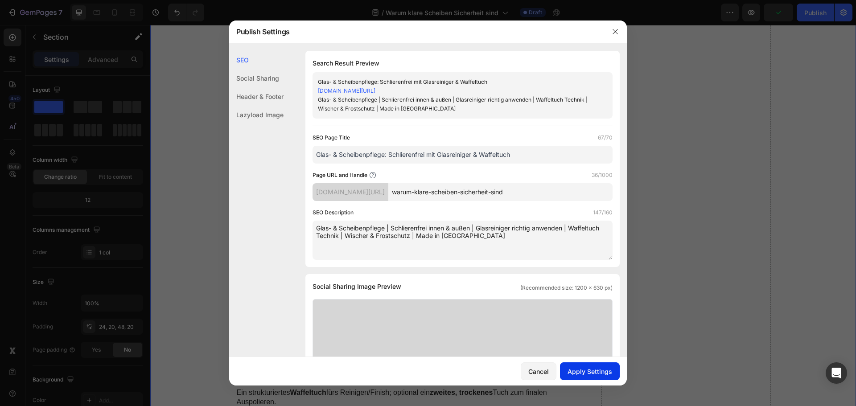
click at [600, 367] on div "Apply Settings" at bounding box center [589, 371] width 45 height 9
click at [616, 28] on button "button" at bounding box center [615, 32] width 14 height 14
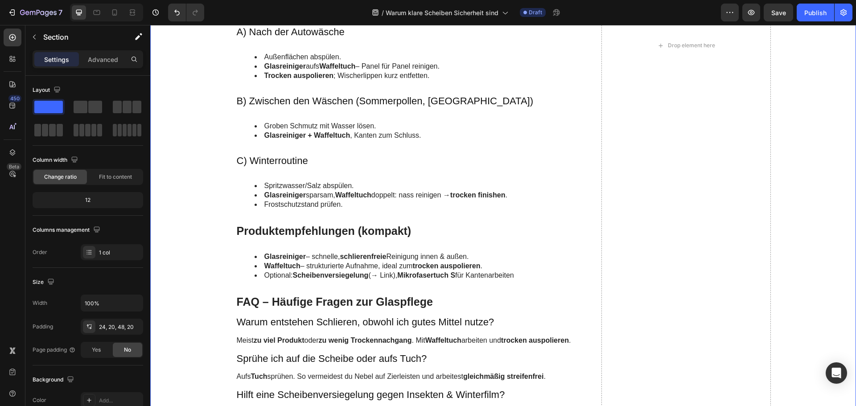
scroll to position [1888, 0]
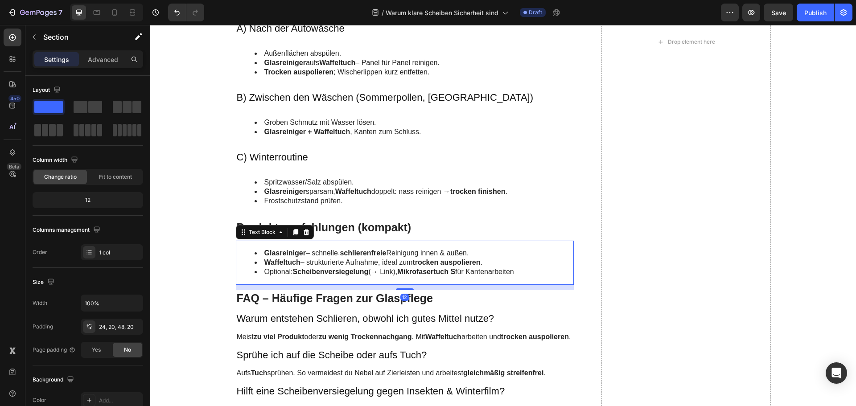
click at [277, 250] on strong "Glasreiniger" at bounding box center [284, 253] width 41 height 8
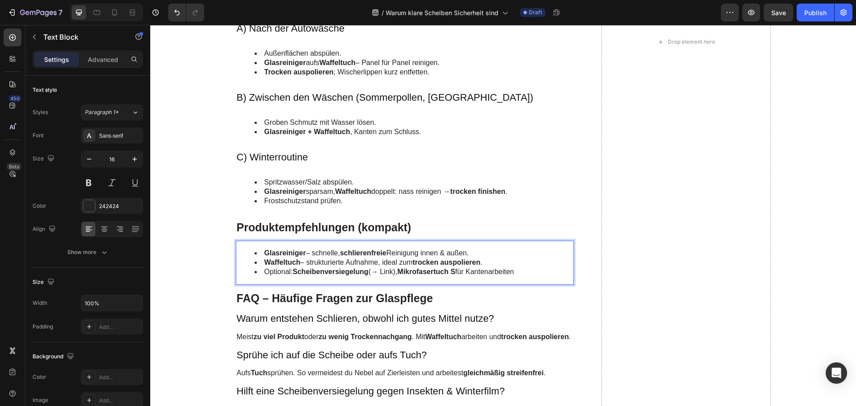
click at [283, 253] on strong "Glasreiniger" at bounding box center [284, 253] width 41 height 8
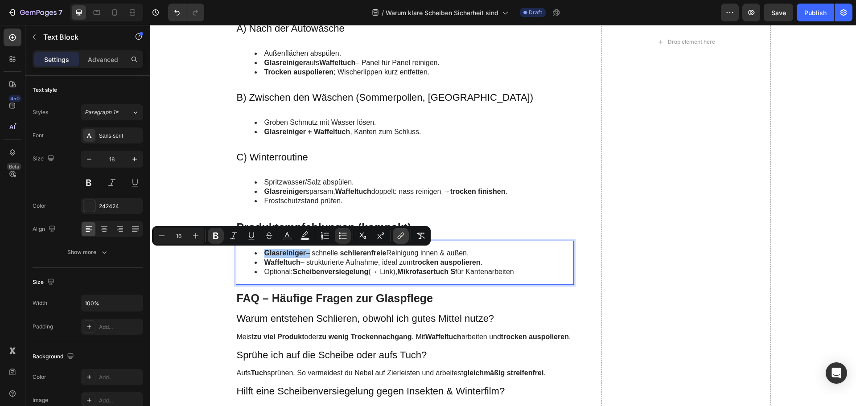
click at [401, 237] on icon "Editor contextual toolbar" at bounding box center [400, 235] width 9 height 9
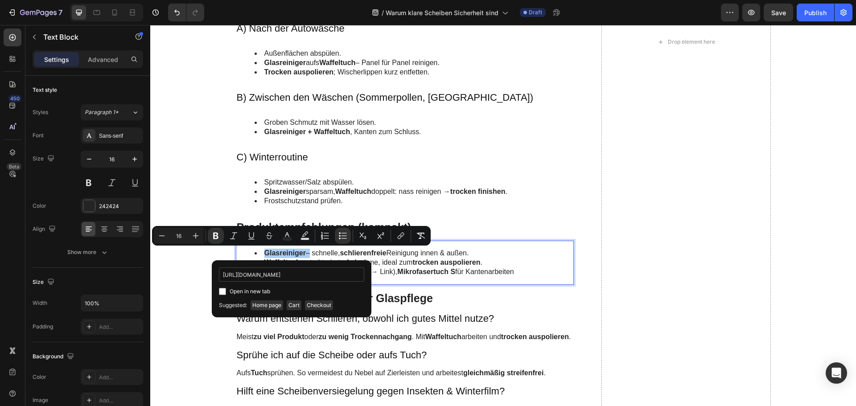
scroll to position [0, 108]
type input "[URL][DOMAIN_NAME]"
click at [246, 295] on span "Open in new tab" at bounding box center [250, 291] width 41 height 11
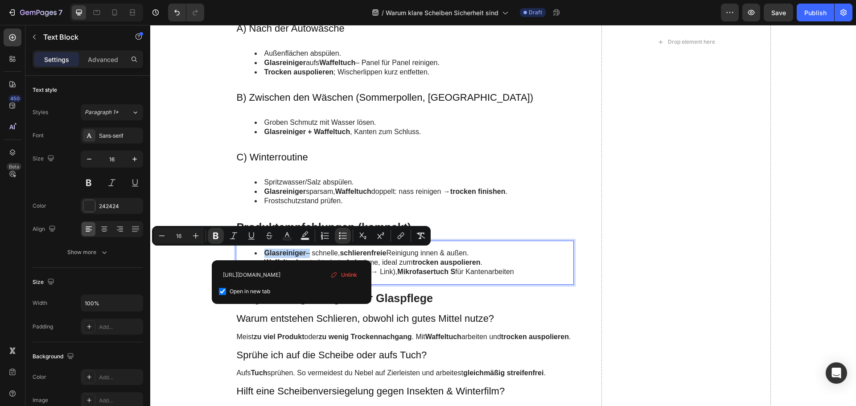
checkbox input "true"
click at [274, 278] on input "[URL][DOMAIN_NAME]" at bounding box center [291, 274] width 145 height 14
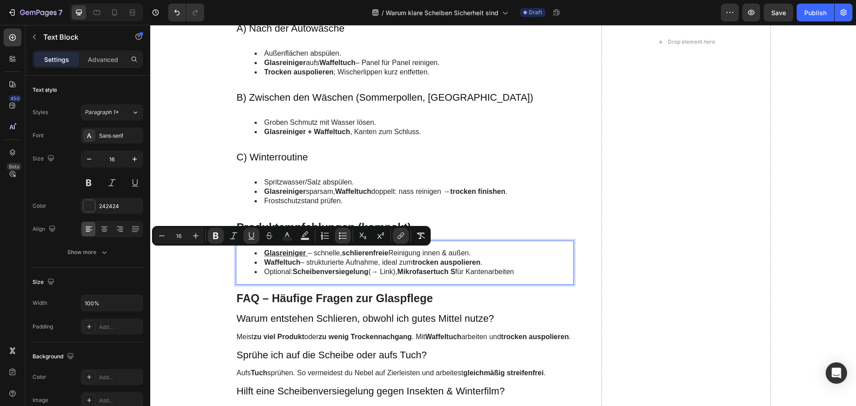
click at [288, 262] on strong "Waffeltuch" at bounding box center [282, 262] width 36 height 8
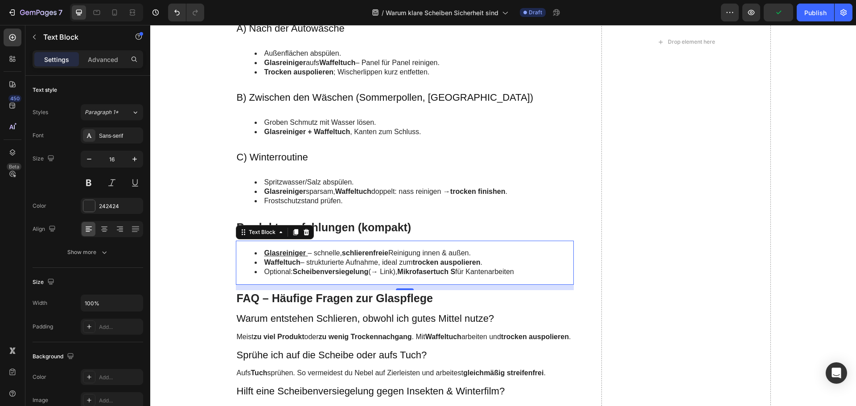
click at [275, 262] on strong "Waffeltuch" at bounding box center [282, 262] width 36 height 8
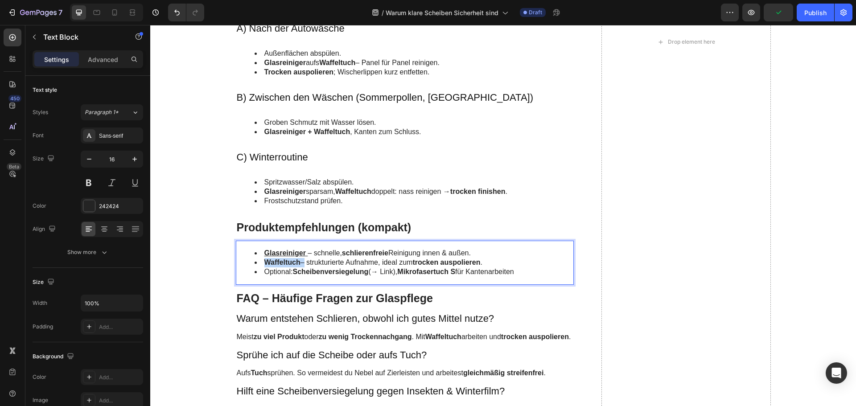
click at [275, 262] on strong "Waffeltuch" at bounding box center [282, 262] width 36 height 8
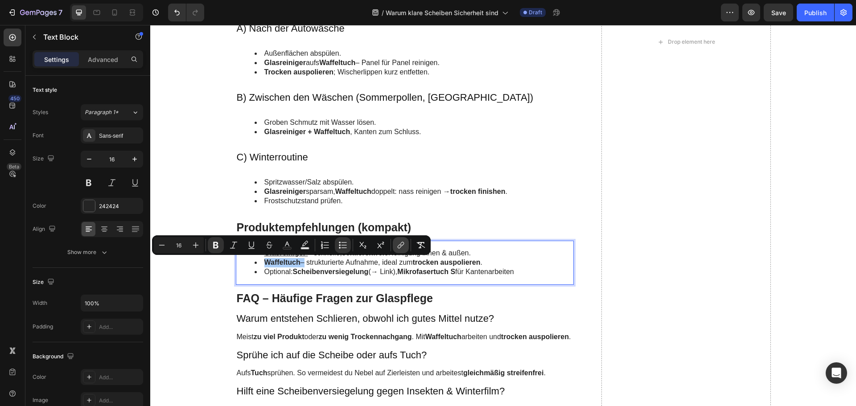
click at [403, 246] on icon "Editor contextual toolbar" at bounding box center [400, 245] width 9 height 9
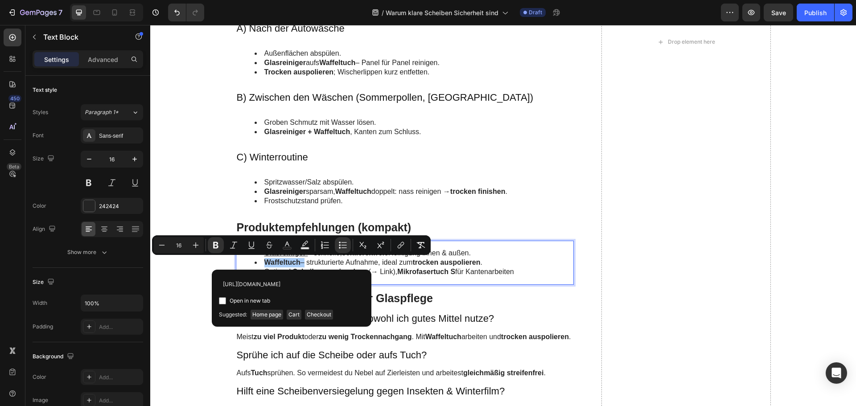
scroll to position [0, 105]
type input "[URL][DOMAIN_NAME]"
click at [257, 298] on span "Open in new tab" at bounding box center [250, 300] width 41 height 11
checkbox input "true"
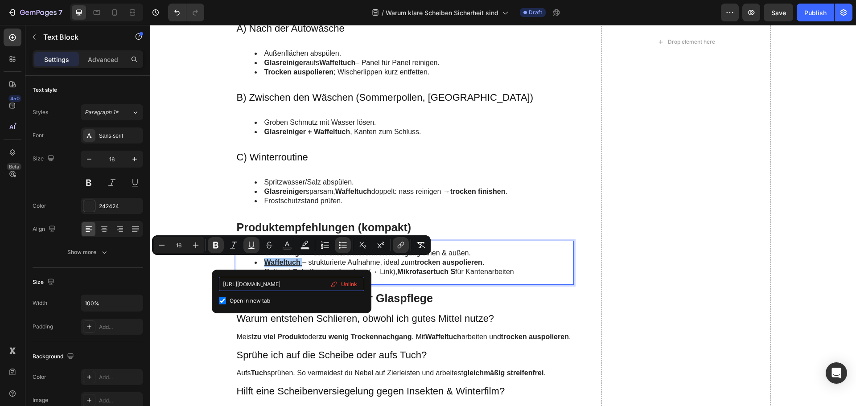
click at [276, 287] on input "[URL][DOMAIN_NAME]" at bounding box center [291, 284] width 145 height 14
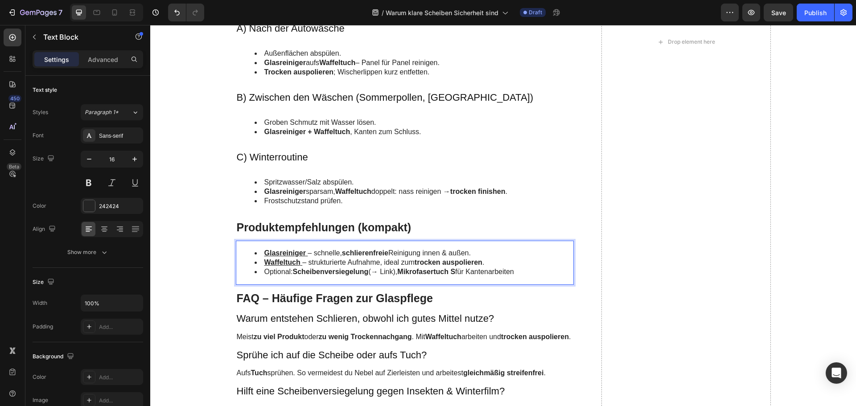
click at [340, 268] on strong "Scheibenversiegelung" at bounding box center [331, 272] width 76 height 8
click at [438, 276] on li "Optional: Scheibenversiegelung (→ Link), Mikrofasertuch S für Kantenarbeiten" at bounding box center [413, 271] width 319 height 9
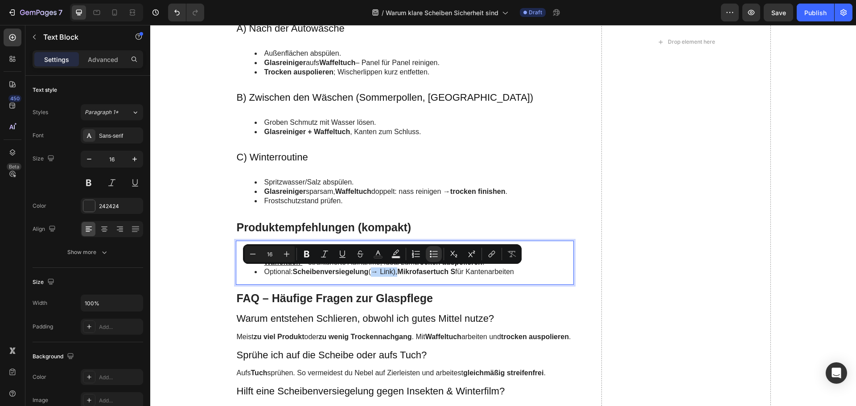
drag, startPoint x: 396, startPoint y: 271, endPoint x: 369, endPoint y: 272, distance: 27.2
click at [369, 272] on li "Optional: Scheibenversiegelung (→ Link), Mikrofasertuch S für Kantenarbeiten" at bounding box center [413, 271] width 319 height 9
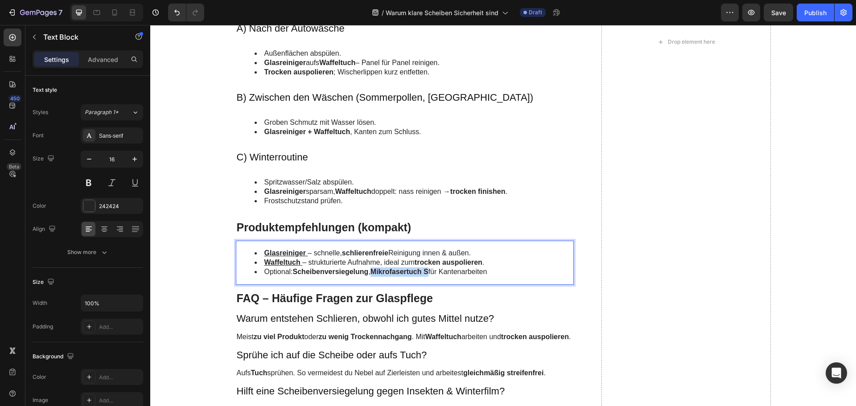
drag, startPoint x: 429, startPoint y: 273, endPoint x: 372, endPoint y: 273, distance: 56.6
click at [372, 273] on li "Optional: Scheibenversiegelung , Mikrofasertuch S für Kantenarbeiten" at bounding box center [413, 271] width 319 height 9
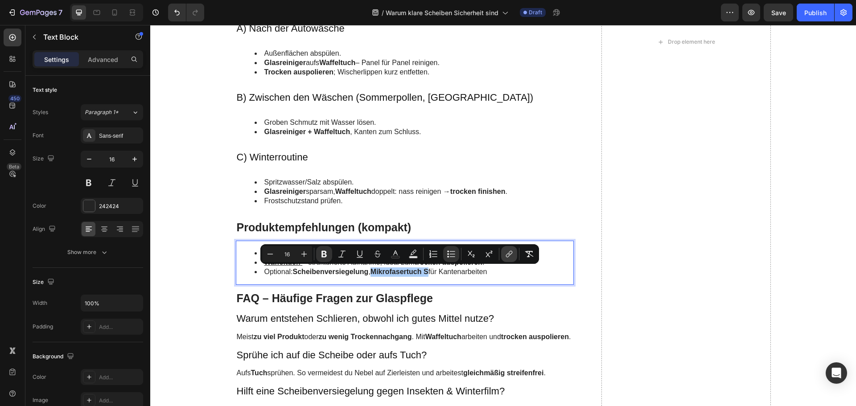
click at [507, 255] on icon "Editor contextual toolbar" at bounding box center [508, 254] width 9 height 9
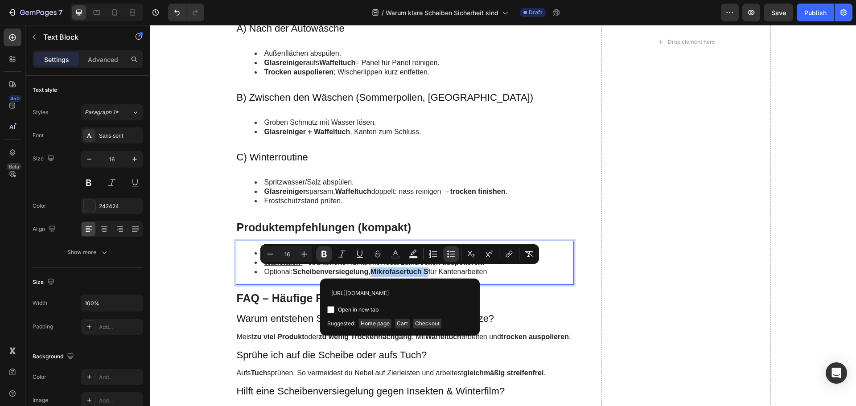
scroll to position [0, 114]
type input "[URL][DOMAIN_NAME]"
click at [347, 307] on span "Open in new tab" at bounding box center [358, 309] width 41 height 11
checkbox input "true"
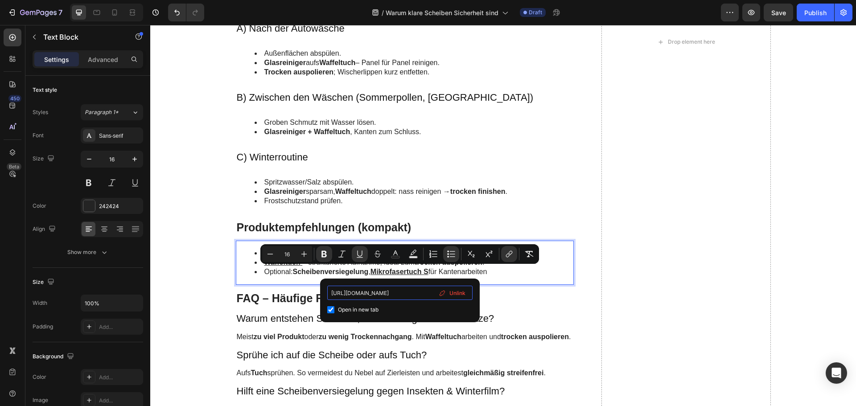
click at [369, 295] on input "[URL][DOMAIN_NAME]" at bounding box center [399, 293] width 145 height 14
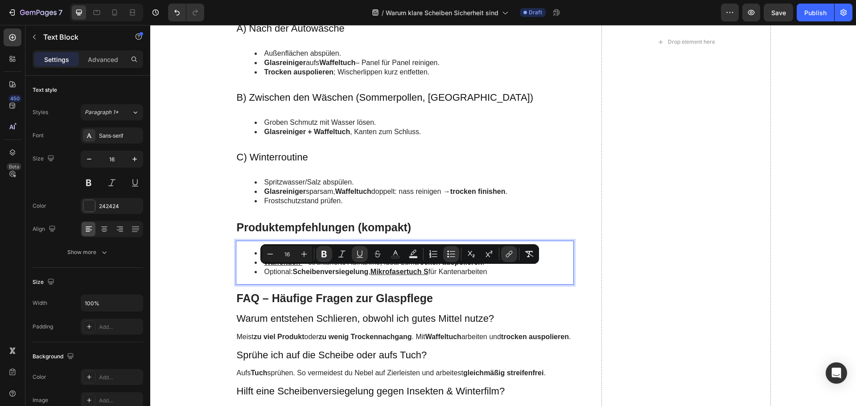
click at [341, 274] on strong "Scheibenversiegelung" at bounding box center [331, 272] width 76 height 8
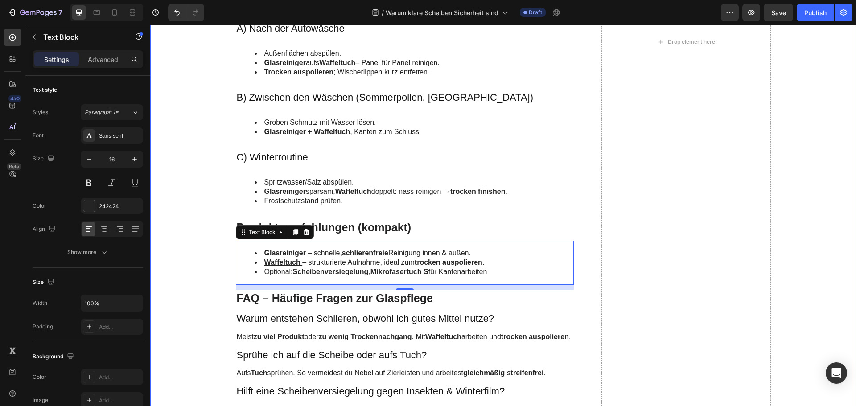
click at [208, 256] on div "Innenreinigung – klar sehen ohne Beschlag Heading Vorgehen Heading Scheibe in v…" at bounding box center [503, 41] width 688 height 1373
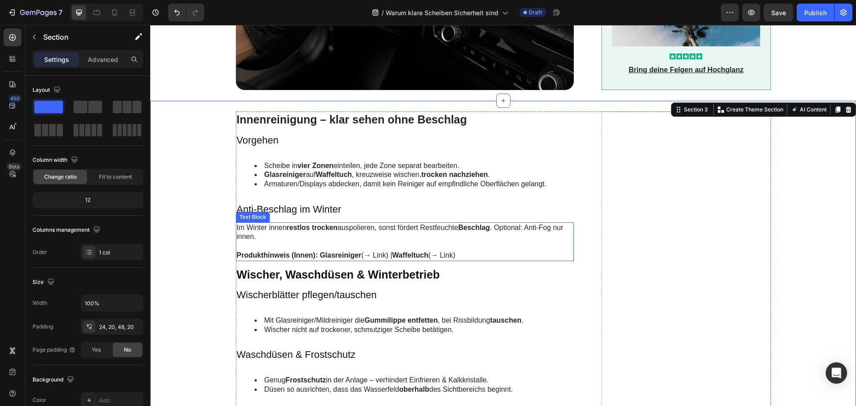
scroll to position [1131, 0]
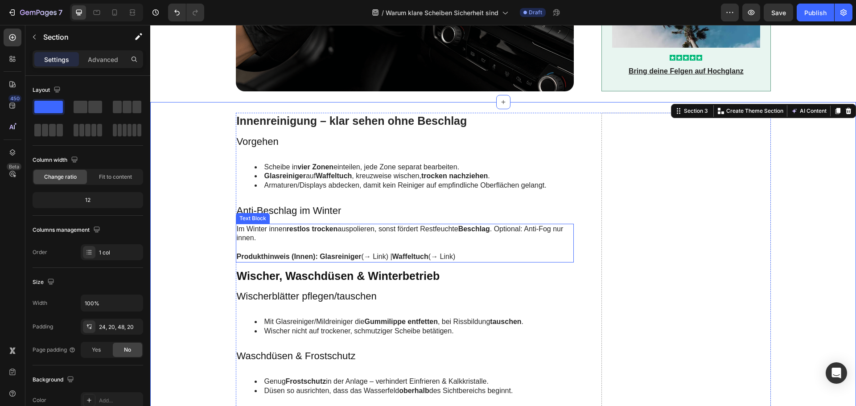
click at [336, 257] on strong "Glasreiniger" at bounding box center [340, 257] width 41 height 8
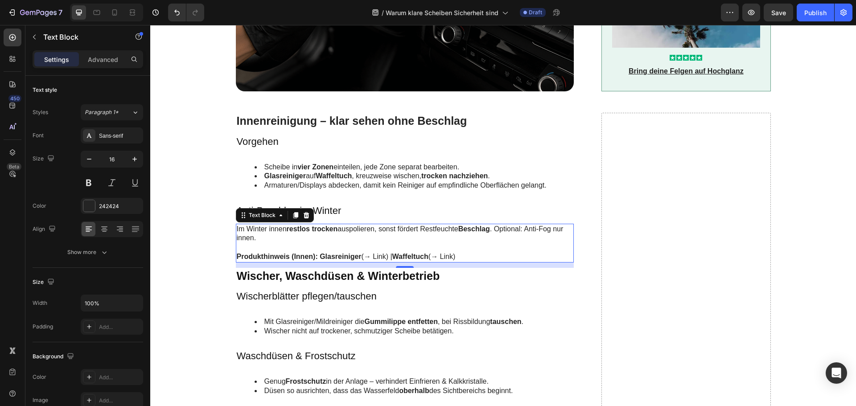
click at [388, 256] on p "Produkthinweis (Innen): Glasreiniger (→ Link) | Waffeltuch (→ Link)" at bounding box center [405, 256] width 336 height 9
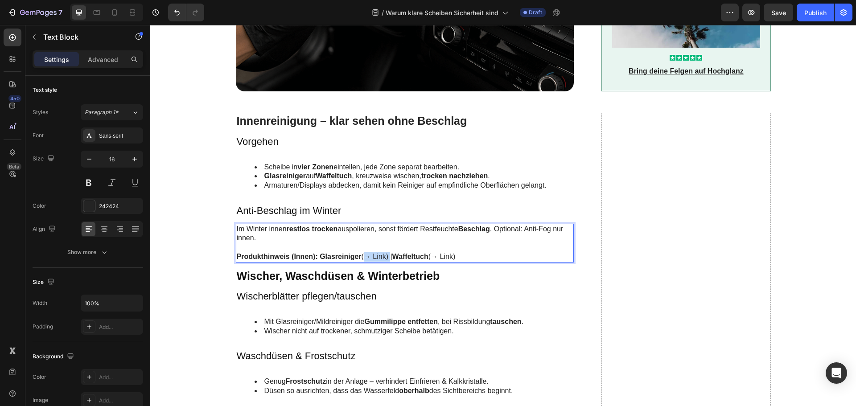
drag, startPoint x: 386, startPoint y: 256, endPoint x: 360, endPoint y: 257, distance: 26.3
click at [360, 257] on p "Produkthinweis (Innen): Glasreiniger (→ Link) | Waffeltuch (→ Link)" at bounding box center [405, 256] width 336 height 9
click at [336, 253] on strong "Glasreiniger" at bounding box center [340, 257] width 41 height 8
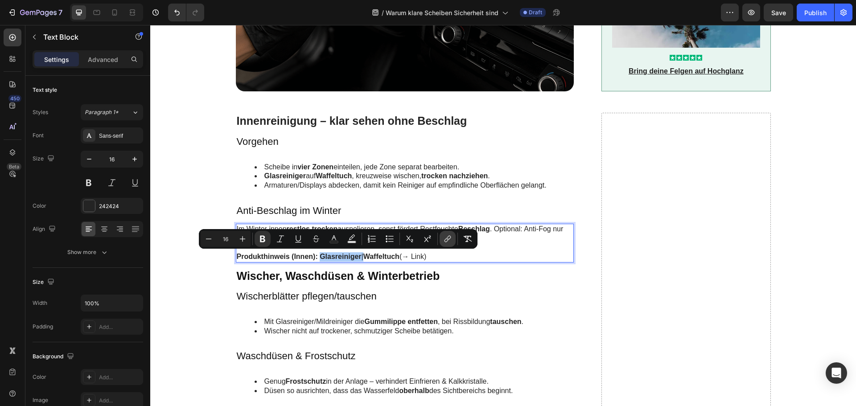
click at [441, 238] on button "link" at bounding box center [447, 239] width 16 height 16
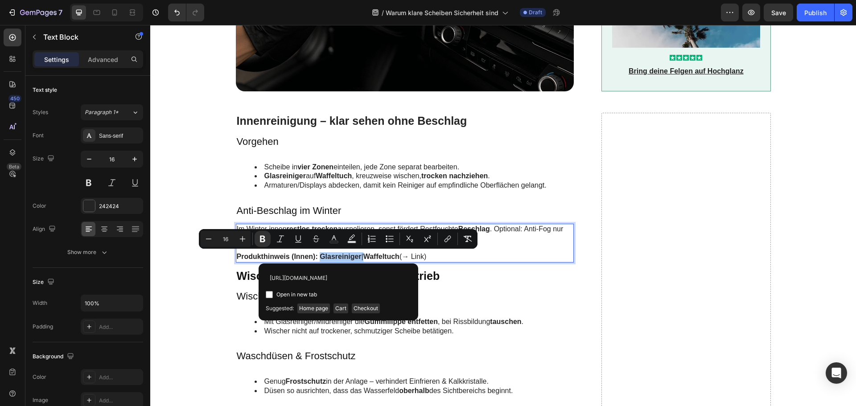
scroll to position [0, 108]
type input "[URL][DOMAIN_NAME]"
click at [286, 292] on span "Open in new tab" at bounding box center [296, 294] width 41 height 11
checkbox input "true"
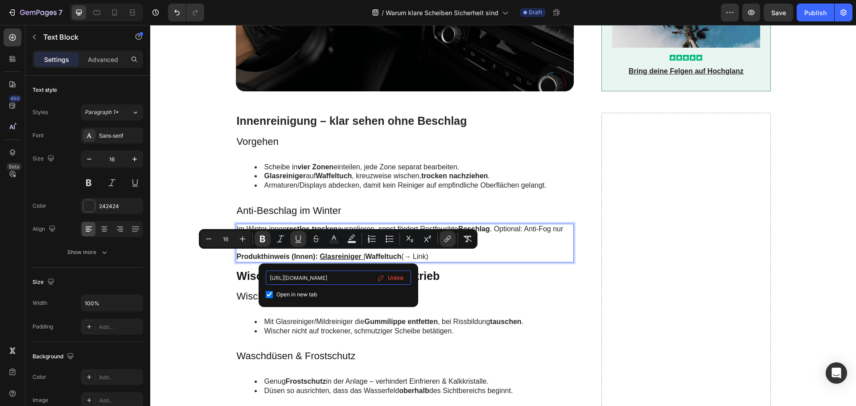
click at [303, 277] on input "[URL][DOMAIN_NAME]" at bounding box center [338, 278] width 145 height 14
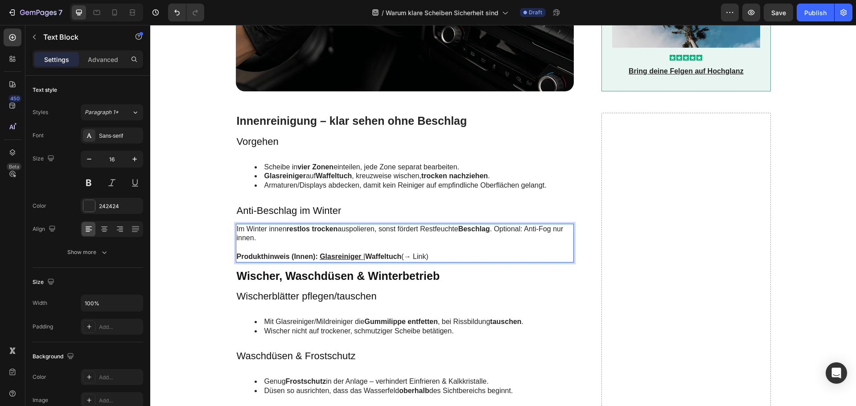
click at [383, 256] on strong "Waffeltuch" at bounding box center [383, 257] width 36 height 8
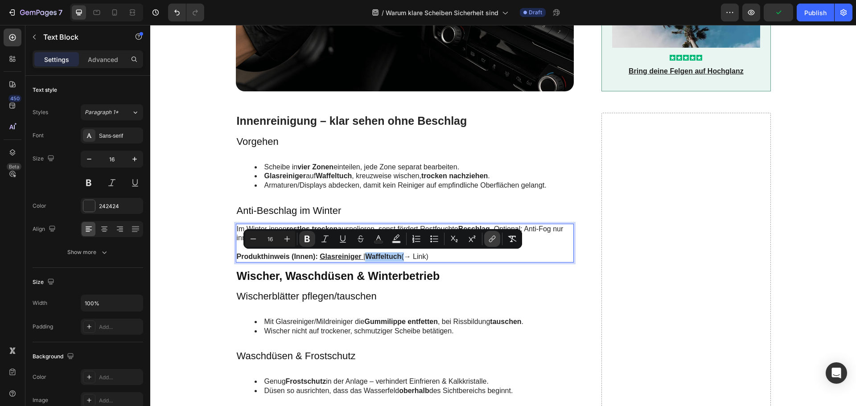
click at [488, 241] on icon "Editor contextual toolbar" at bounding box center [492, 238] width 9 height 9
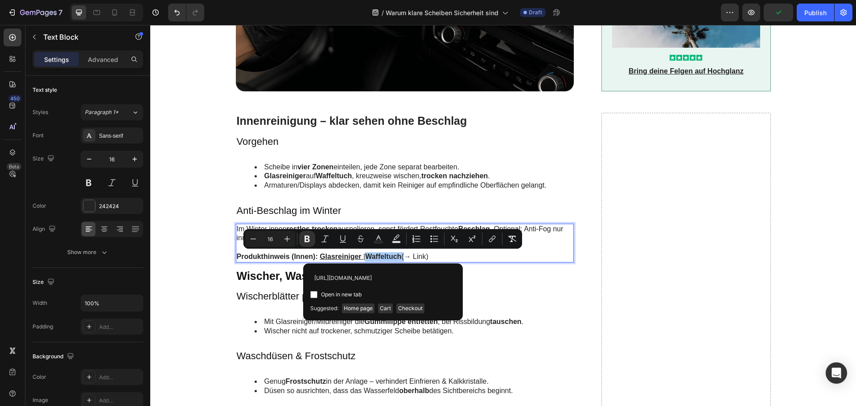
scroll to position [0, 105]
type input "[URL][DOMAIN_NAME]"
click at [357, 292] on span "Open in new tab" at bounding box center [341, 294] width 41 height 11
checkbox input "true"
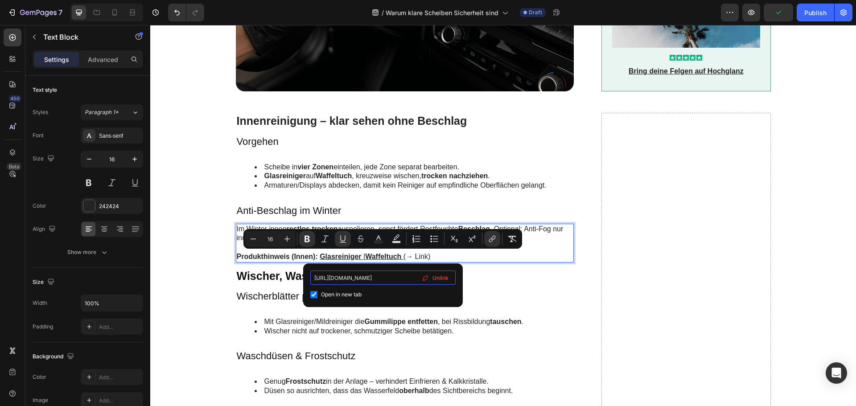
click at [379, 275] on input "[URL][DOMAIN_NAME]" at bounding box center [382, 278] width 145 height 14
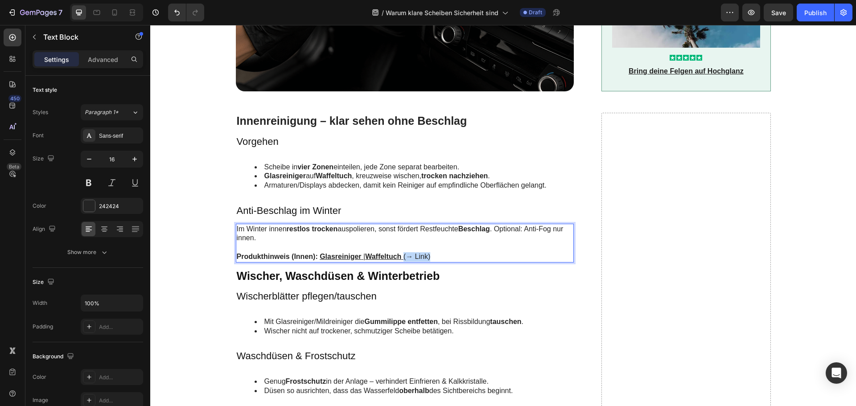
drag, startPoint x: 433, startPoint y: 254, endPoint x: 402, endPoint y: 258, distance: 31.4
click at [402, 258] on p "Produkthinweis (Innen): Glasreiniger | Waffeltuch (→ Link)" at bounding box center [405, 256] width 336 height 9
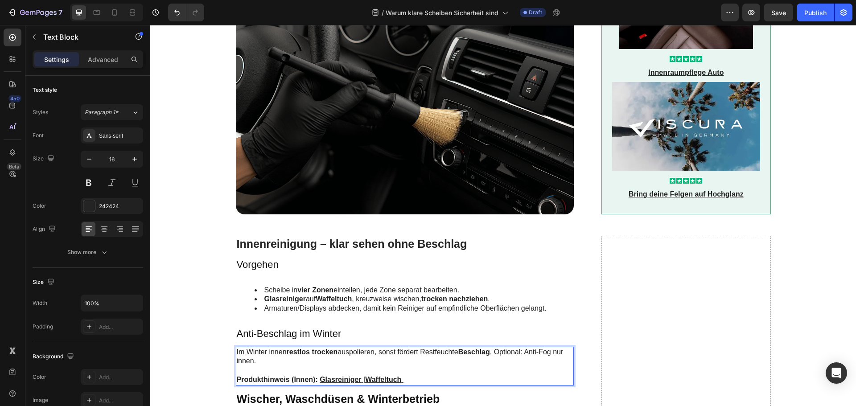
scroll to position [997, 0]
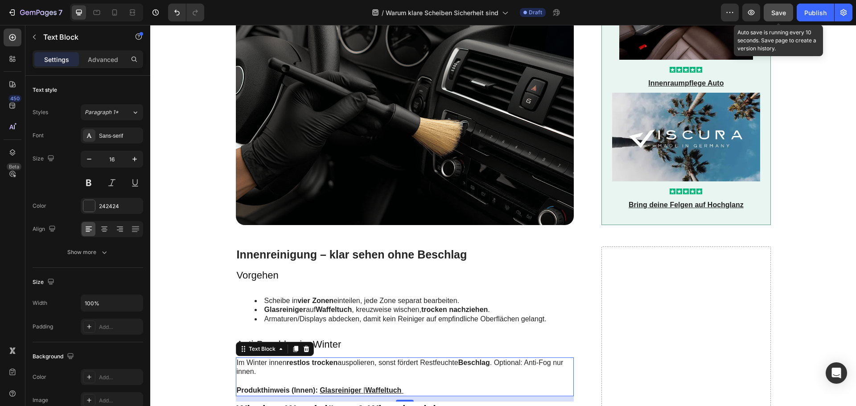
click at [774, 16] on span "Save" at bounding box center [778, 13] width 15 height 8
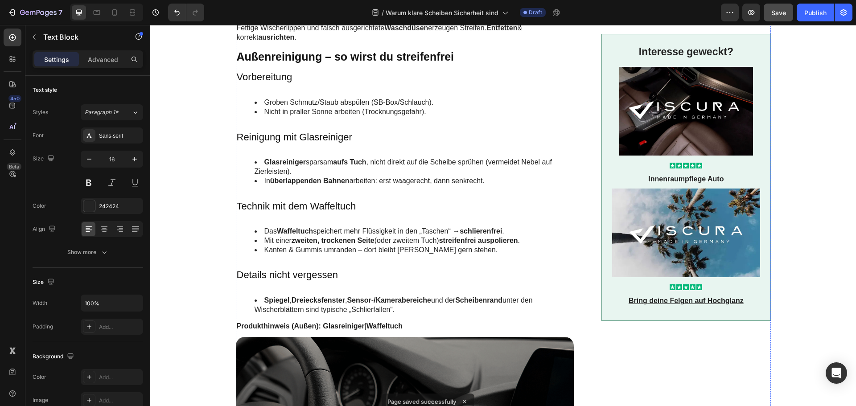
scroll to position [640, 0]
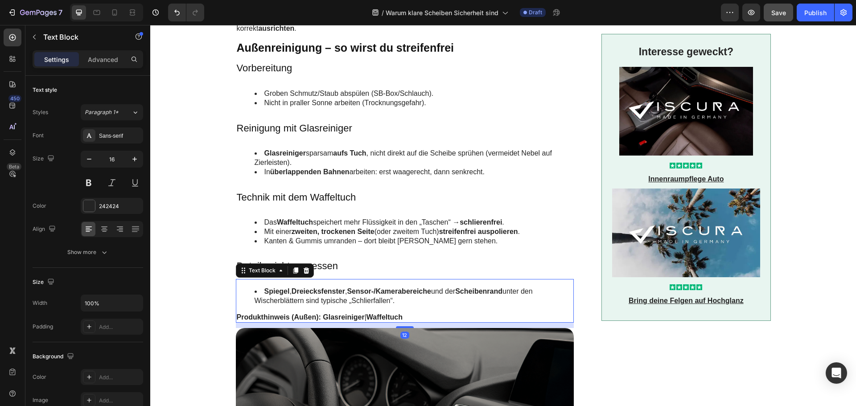
click at [340, 316] on strong "Glasreiniger" at bounding box center [343, 317] width 41 height 8
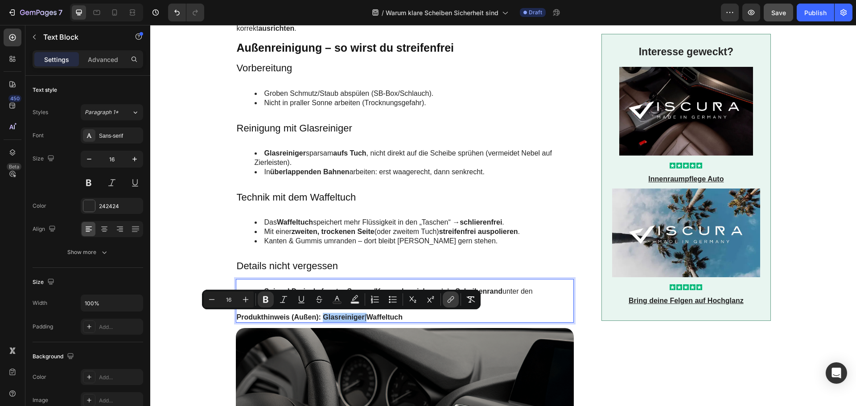
click at [454, 296] on icon "Editor contextual toolbar" at bounding box center [450, 299] width 9 height 9
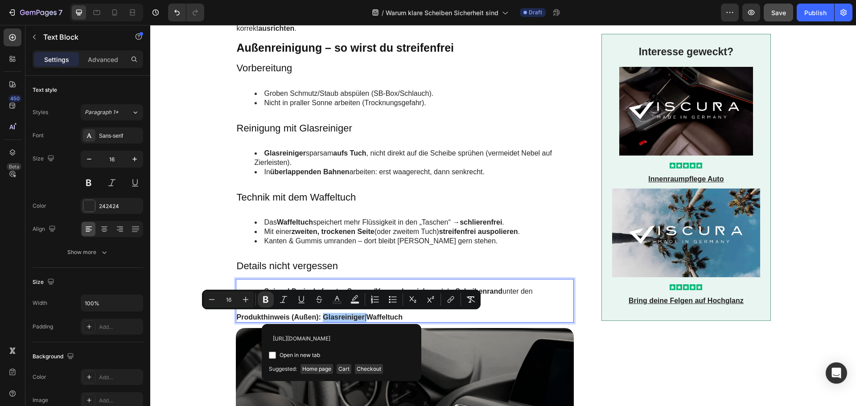
scroll to position [0, 108]
type input "[URL][DOMAIN_NAME]"
click at [289, 351] on span "Open in new tab" at bounding box center [299, 355] width 41 height 11
checkbox input "true"
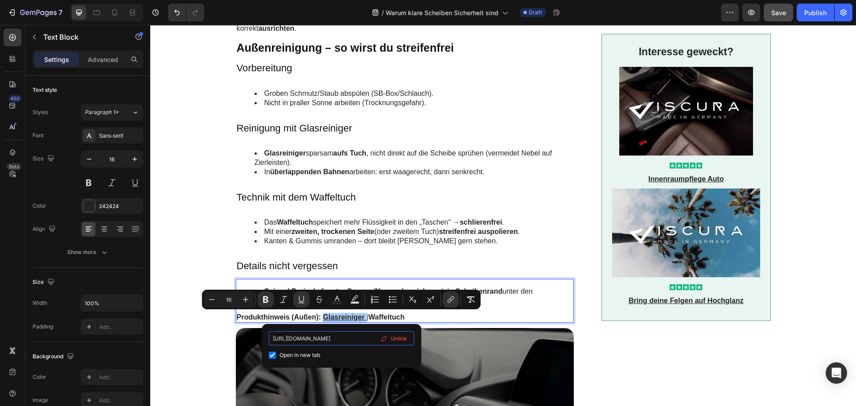
click at [303, 340] on input "[URL][DOMAIN_NAME]" at bounding box center [341, 338] width 145 height 14
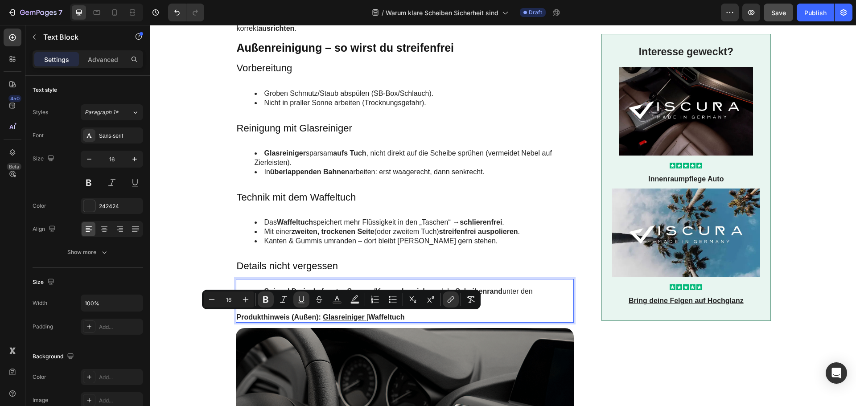
click at [381, 314] on strong "Waffeltuch" at bounding box center [386, 317] width 36 height 8
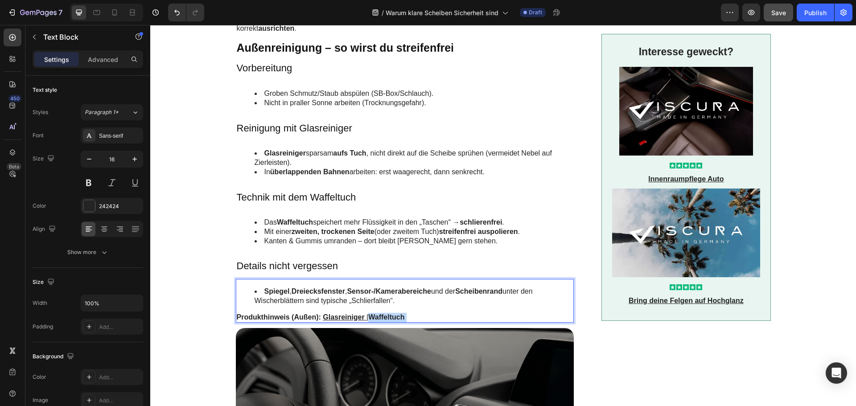
click at [381, 314] on strong "Waffeltuch" at bounding box center [386, 317] width 36 height 8
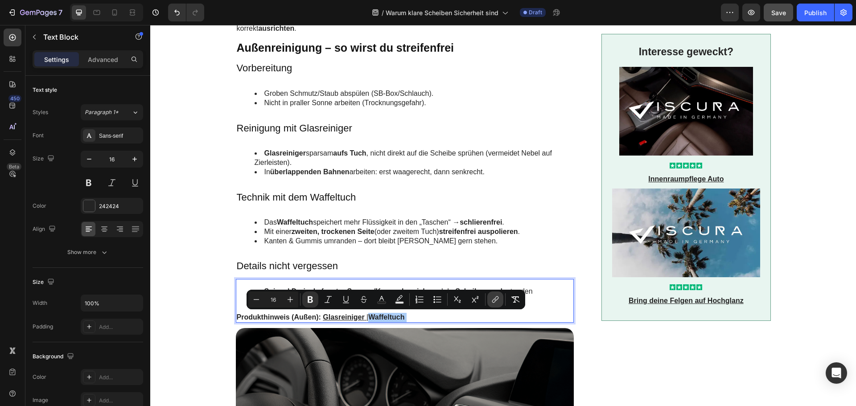
click at [498, 299] on icon "Editor contextual toolbar" at bounding box center [496, 298] width 4 height 4
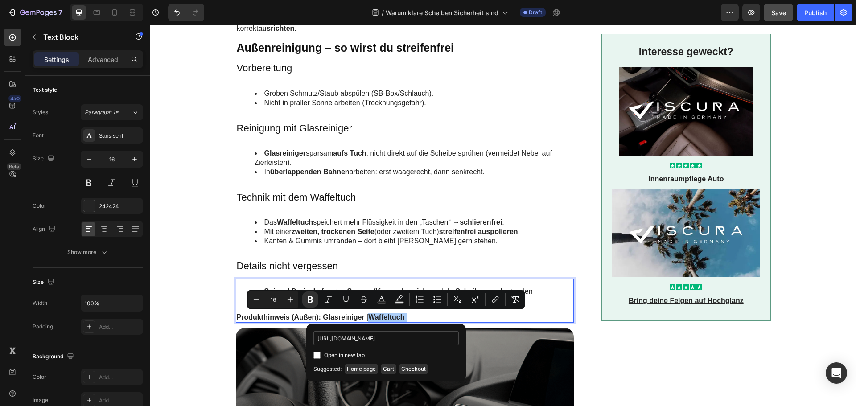
scroll to position [0, 105]
type input "[URL][DOMAIN_NAME]"
click at [334, 351] on span "Open in new tab" at bounding box center [344, 355] width 41 height 11
checkbox input "true"
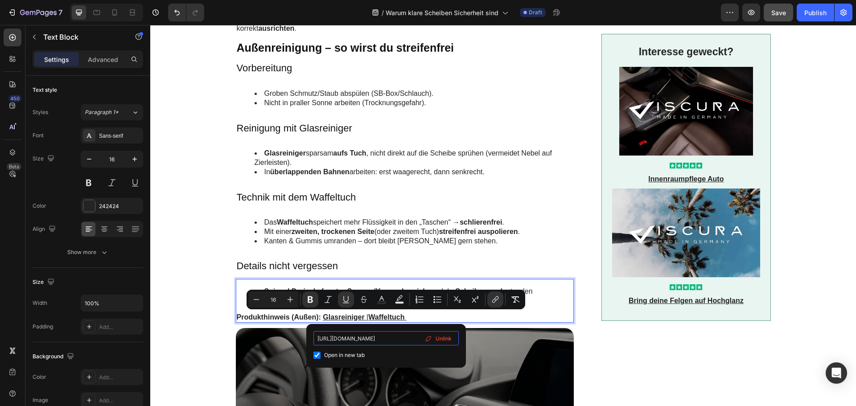
click at [356, 336] on input "[URL][DOMAIN_NAME]" at bounding box center [385, 338] width 145 height 14
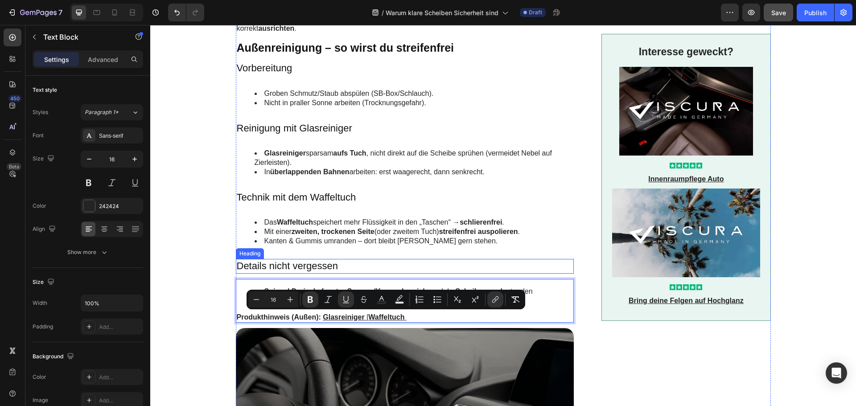
click at [328, 261] on h3 "Details nicht vergessen" at bounding box center [405, 266] width 338 height 15
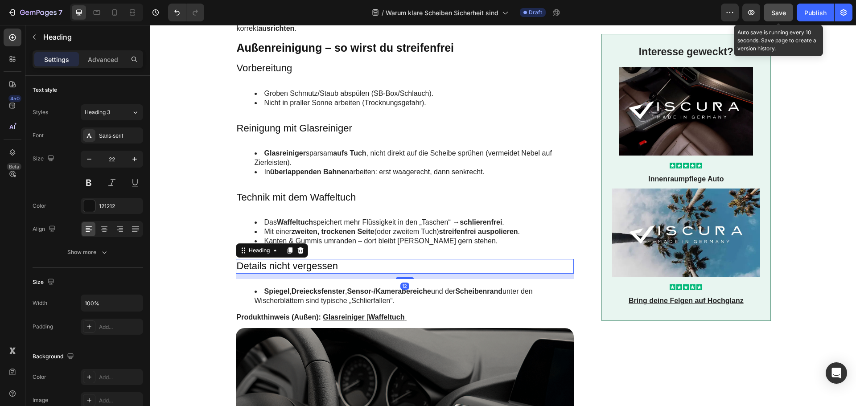
click at [780, 18] on button "Save" at bounding box center [777, 13] width 29 height 18
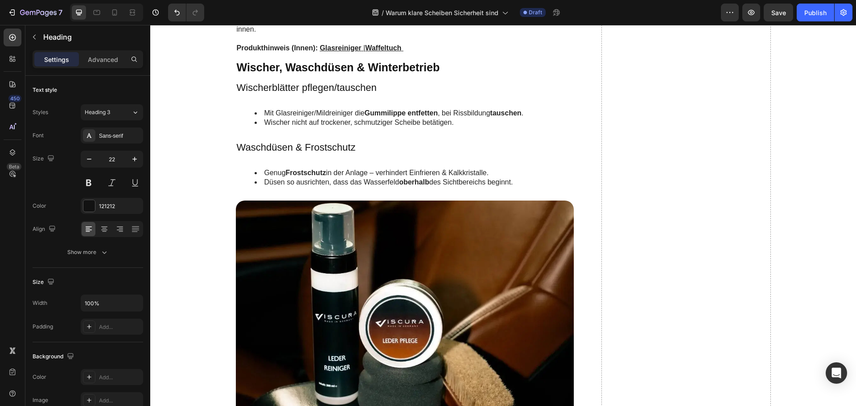
scroll to position [1426, 0]
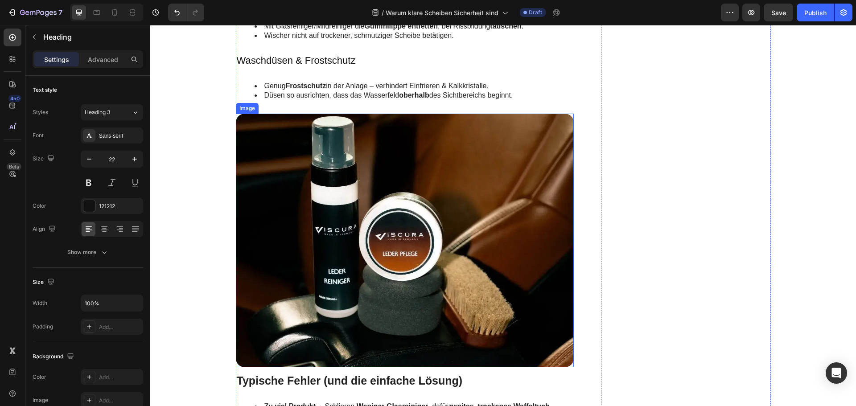
click at [349, 213] on img at bounding box center [405, 241] width 338 height 254
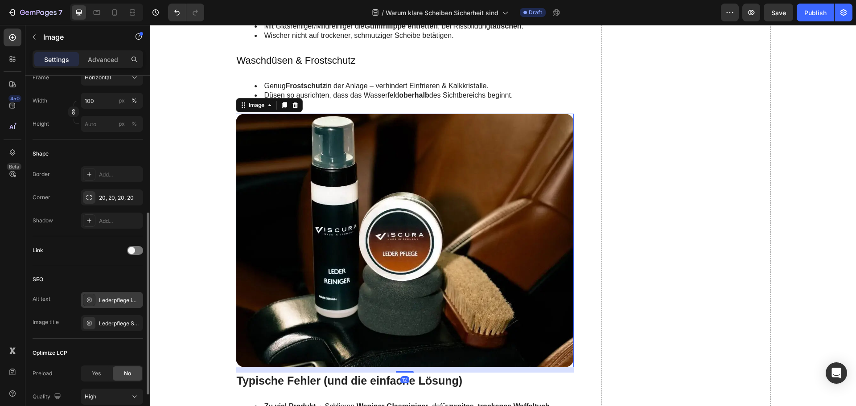
scroll to position [340, 0]
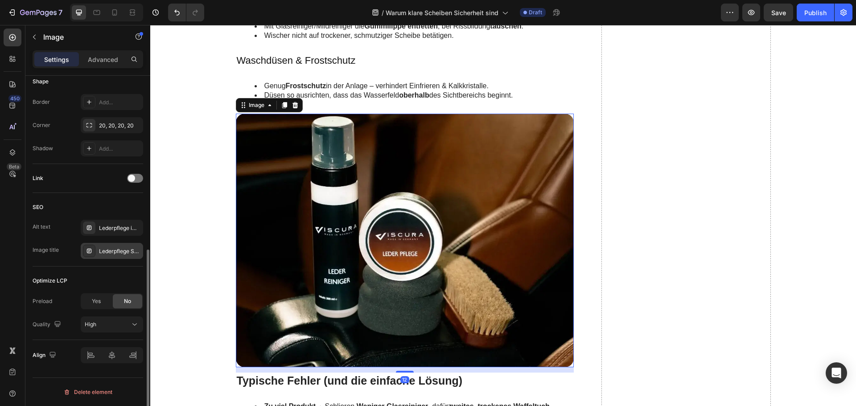
click at [105, 251] on div "Lederpflege Set: Reiniger, Pflege & Bürste" at bounding box center [120, 251] width 42 height 8
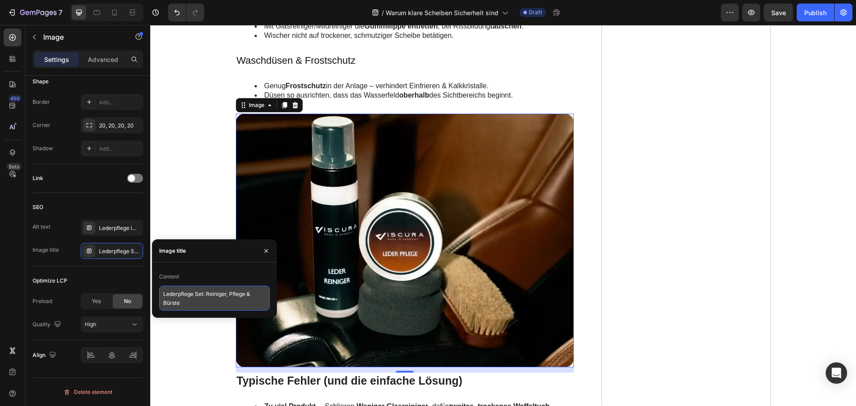
click at [186, 290] on textarea "Lederpflege Set: Reiniger, Pflege & Bürste" at bounding box center [214, 298] width 111 height 25
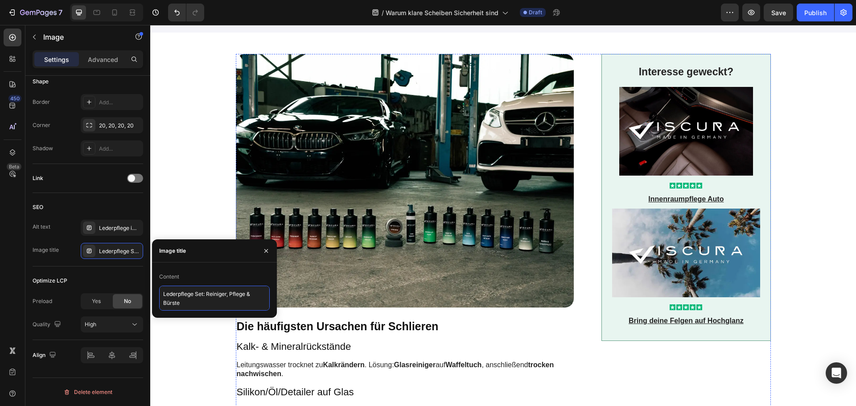
scroll to position [0, 0]
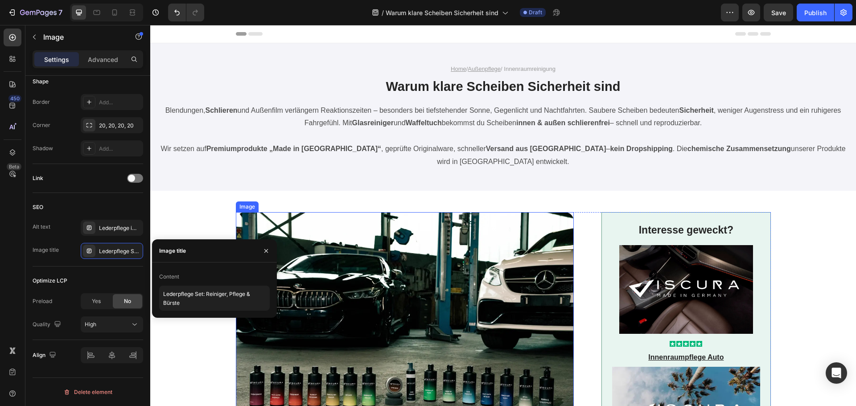
click at [403, 262] on img at bounding box center [405, 339] width 338 height 254
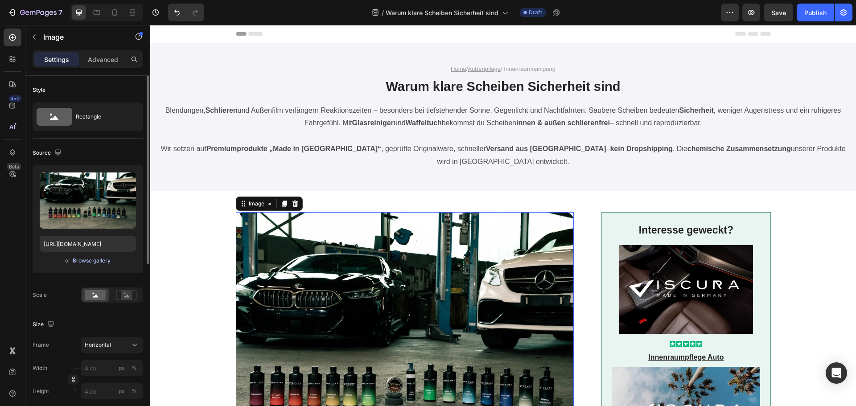
click at [89, 259] on div "Browse gallery" at bounding box center [92, 261] width 38 height 8
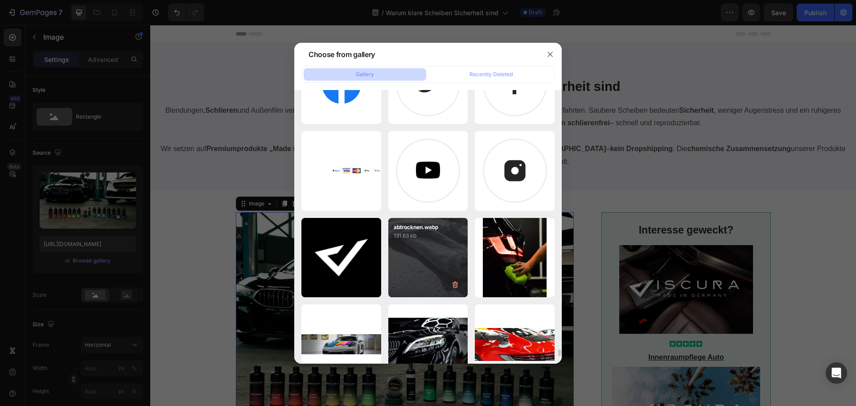
scroll to position [10250, 0]
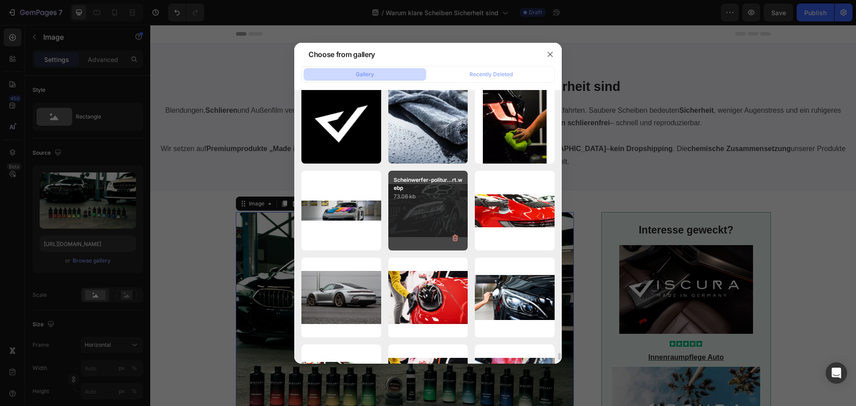
click at [422, 217] on div "Scheinwerfer-politur...rt.webp 73.06 kb" at bounding box center [428, 211] width 80 height 80
type input "[URL][DOMAIN_NAME]"
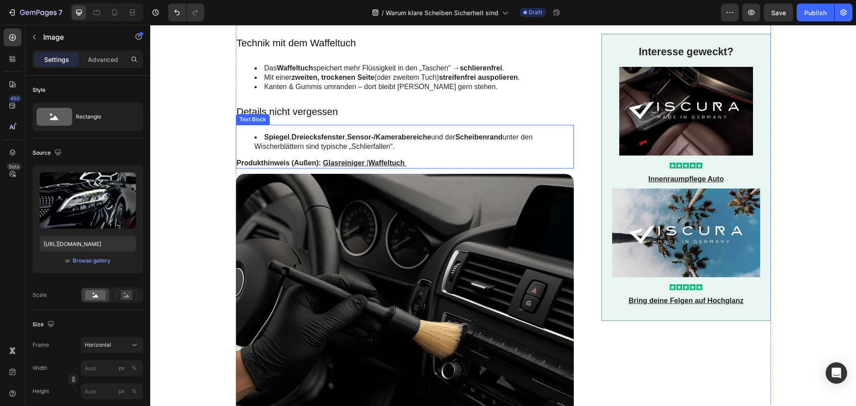
scroll to position [802, 0]
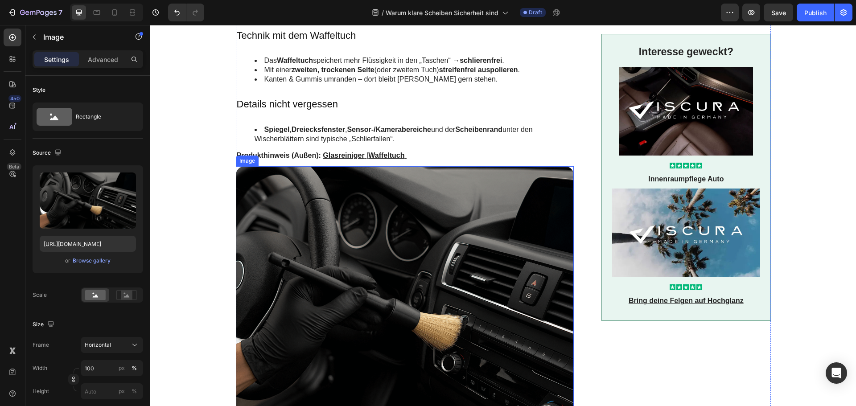
click at [375, 283] on img at bounding box center [405, 293] width 338 height 254
click at [98, 263] on div "Browse gallery" at bounding box center [92, 261] width 38 height 8
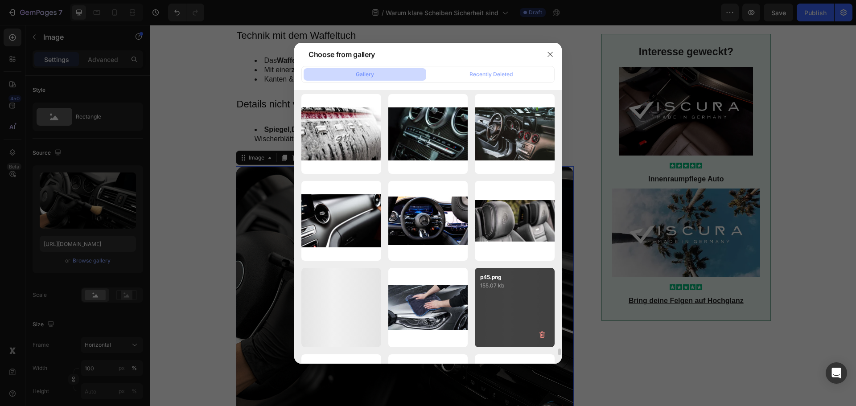
scroll to position [10676, 0]
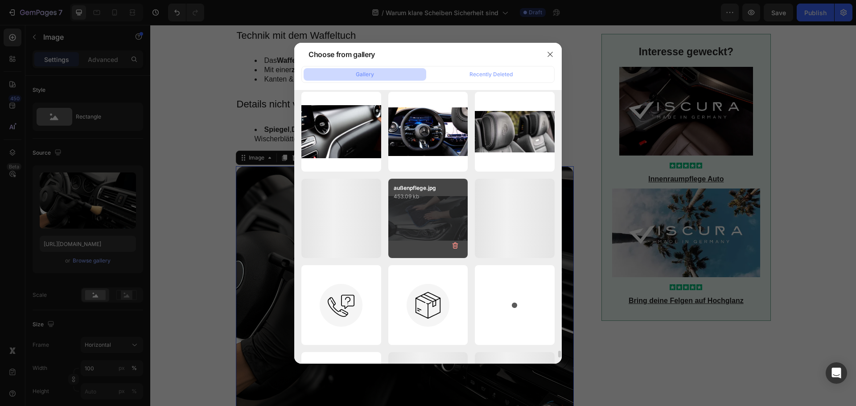
click at [417, 227] on div "außenpflege.jpg 453.09 kb" at bounding box center [428, 219] width 80 height 80
type input "[URL][DOMAIN_NAME]"
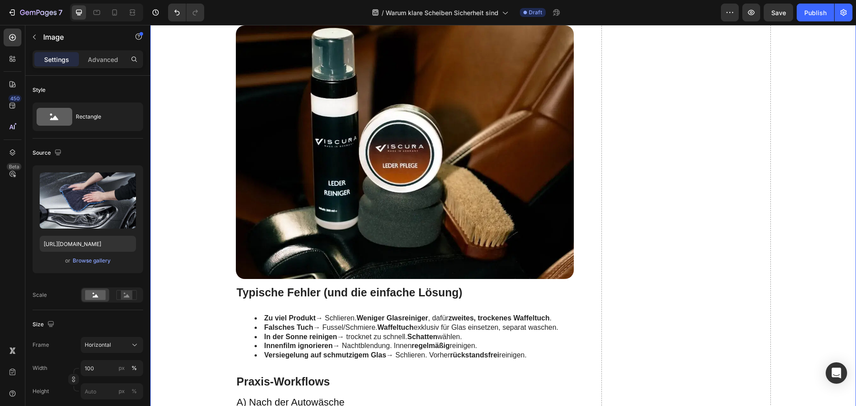
scroll to position [1515, 0]
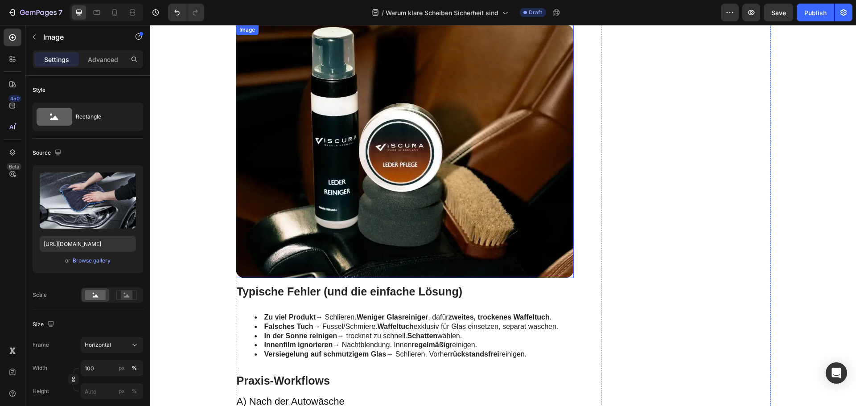
click at [380, 235] on img at bounding box center [405, 152] width 338 height 254
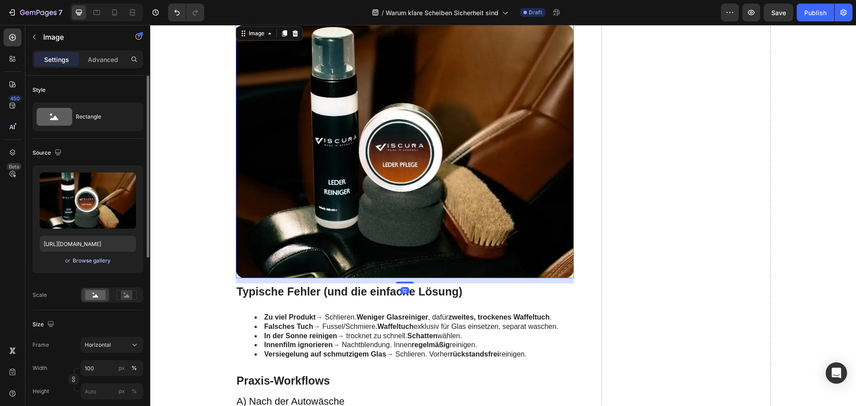
click at [102, 262] on div "Browse gallery" at bounding box center [92, 261] width 38 height 8
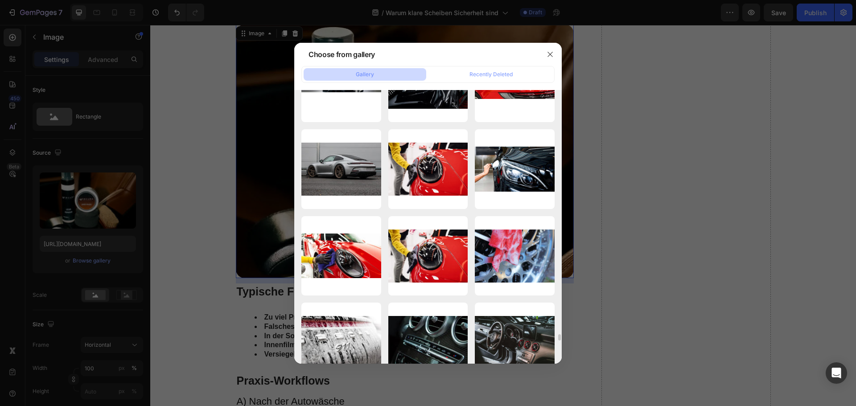
scroll to position [10512, 0]
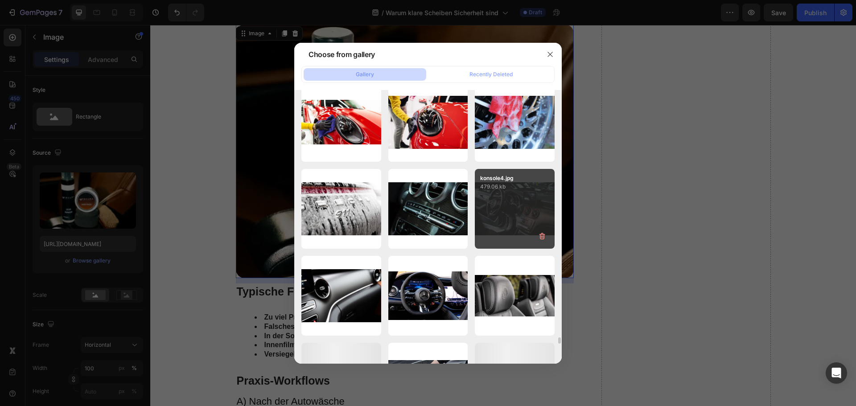
click at [500, 210] on div "konsole4.jpg 479.06 kb" at bounding box center [515, 209] width 80 height 80
type input "[URL][DOMAIN_NAME]"
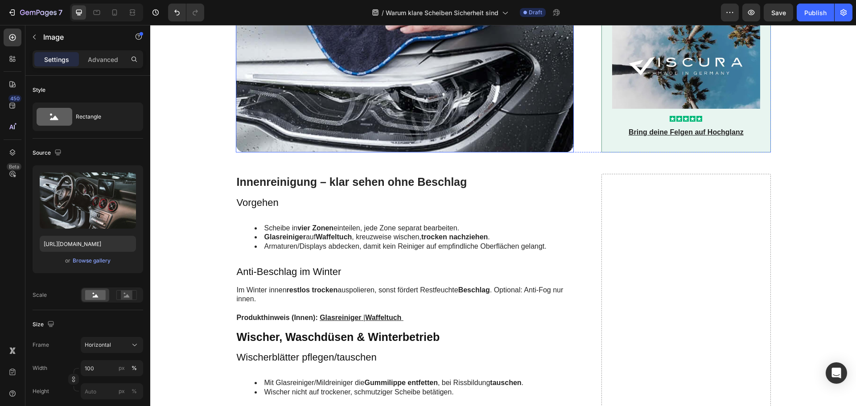
scroll to position [1337, 0]
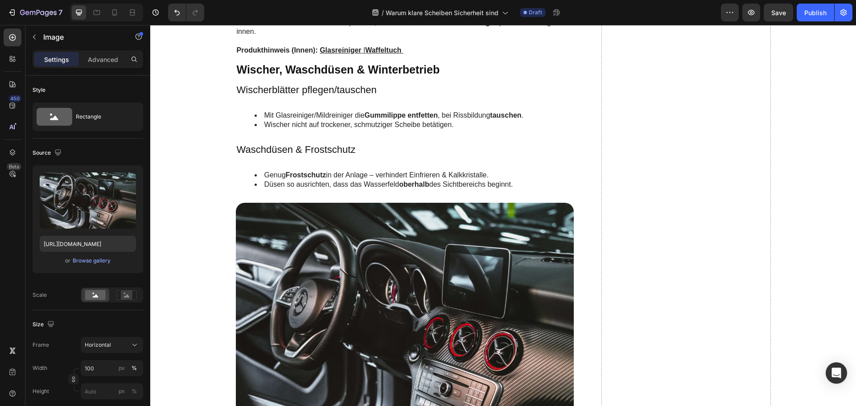
click at [366, 268] on img at bounding box center [405, 330] width 338 height 254
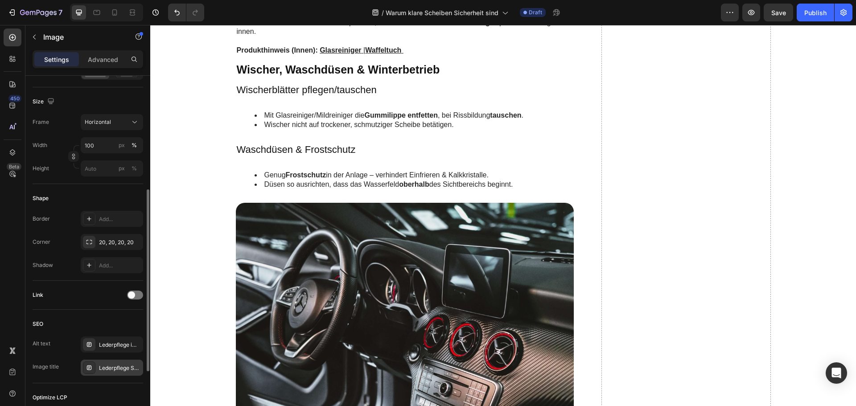
click at [107, 365] on div "Lederpflege Set: Reiniger, Pflege & Bürste" at bounding box center [120, 368] width 42 height 8
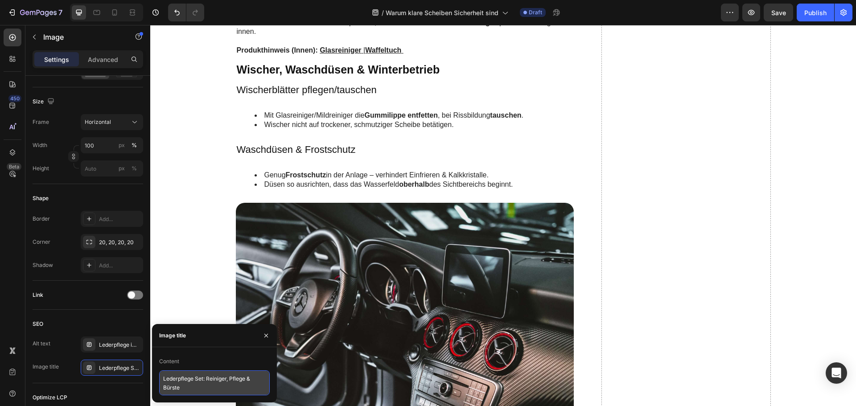
click at [210, 377] on textarea "Lederpflege Set: Reiniger, Pflege & Bürste" at bounding box center [214, 382] width 111 height 25
paste textarea "Innenraum: saubere Scheiben & Armaturen"
type textarea "Innenraum: saubere Scheiben & Armaturen"
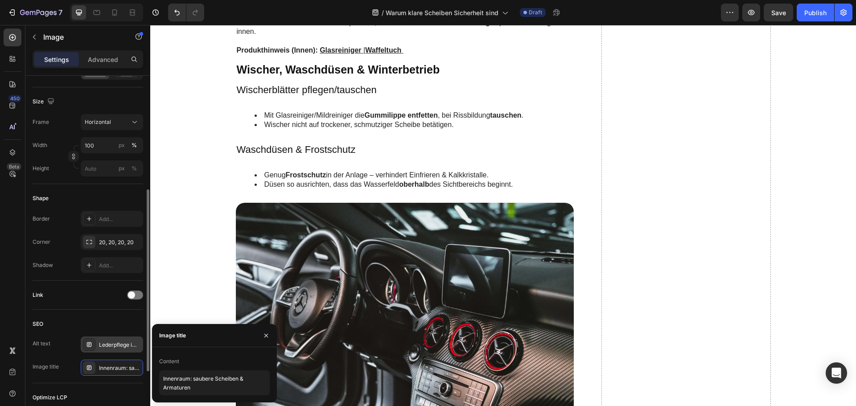
click at [114, 346] on div "Lederpflege im Auto: VISCURA Leder Reiniger und Leder Pflege mit Applikator-Pad…" at bounding box center [120, 345] width 42 height 8
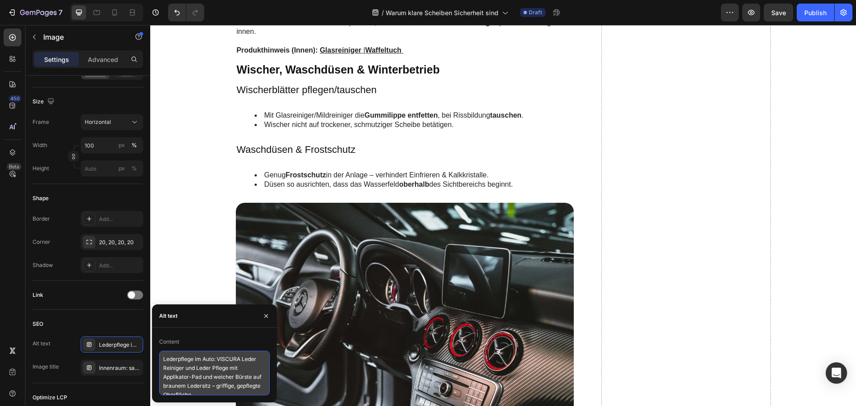
click at [188, 363] on textarea "Lederpflege im Auto: VISCURA Leder Reiniger und Leder Pflege mit Applikator-Pad…" at bounding box center [214, 373] width 111 height 45
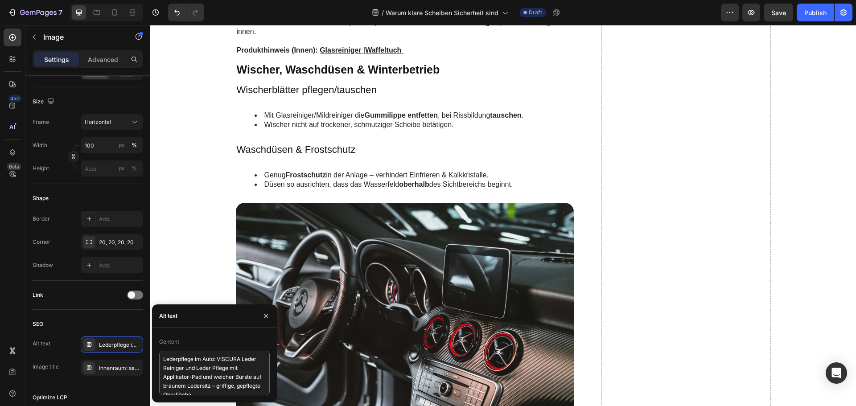
click at [188, 363] on textarea "Lederpflege im Auto: VISCURA Leder Reiniger und Leder Pflege mit Applikator-Pad…" at bounding box center [214, 373] width 111 height 45
paste textarea "Cockpit eines Mercedes mit klarer Frontscheibe und sauberen Armaturen – Glas in…"
type textarea "Cockpit eines Mercedes mit klarer Frontscheibe und sauberen Armaturen – Glas in…"
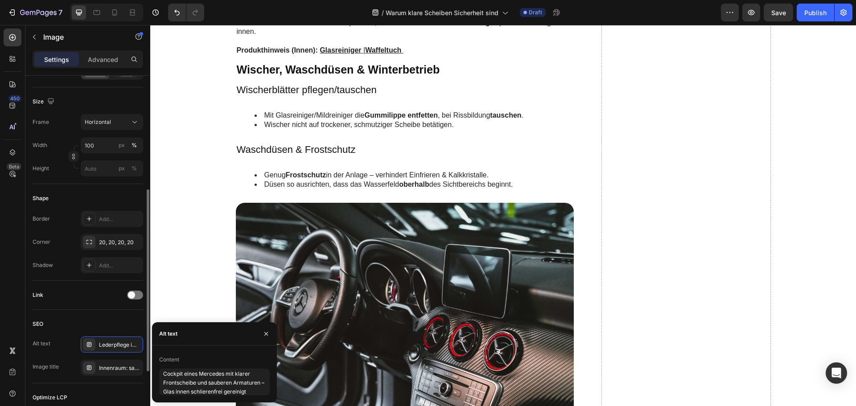
click at [92, 320] on div "SEO" at bounding box center [88, 324] width 111 height 14
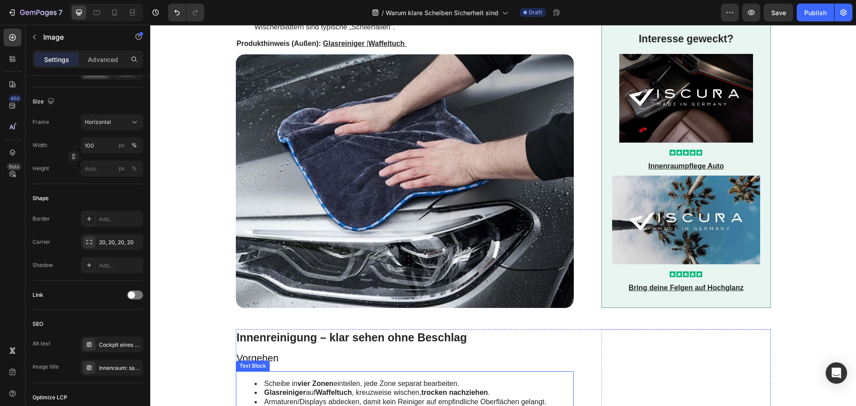
scroll to position [847, 0]
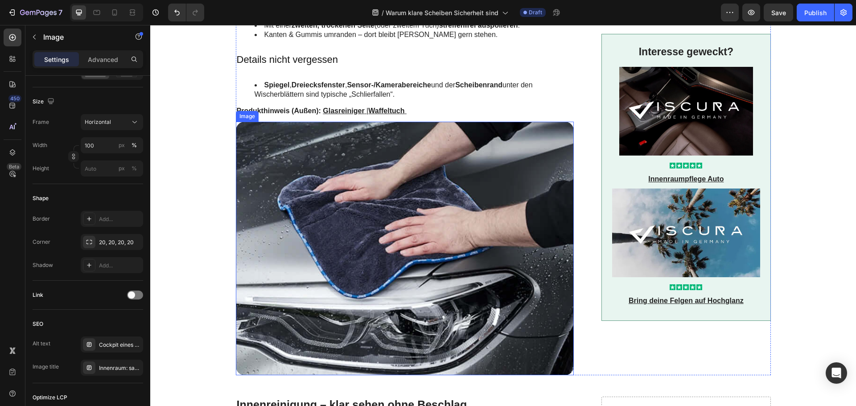
click at [372, 243] on img at bounding box center [405, 249] width 338 height 254
click at [115, 367] on div "Armaturen reinigen mit Detailing-Bürste" at bounding box center [120, 368] width 42 height 8
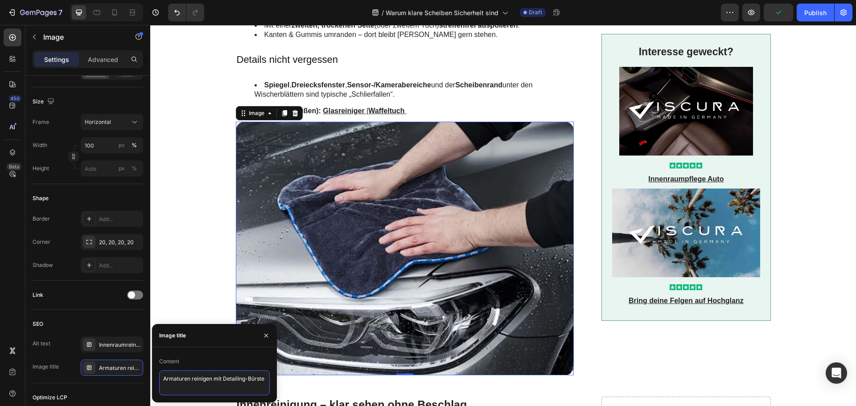
click at [174, 380] on textarea "Armaturen reinigen mit Detailing-Bürste" at bounding box center [214, 382] width 111 height 25
paste textarea "Mikrofasertuch: Scheinwerfer & Haube streifenfrei trocknen"
type textarea "Mikrofasertuch: Scheinwerfer & Haube streifenfrei trocknen"
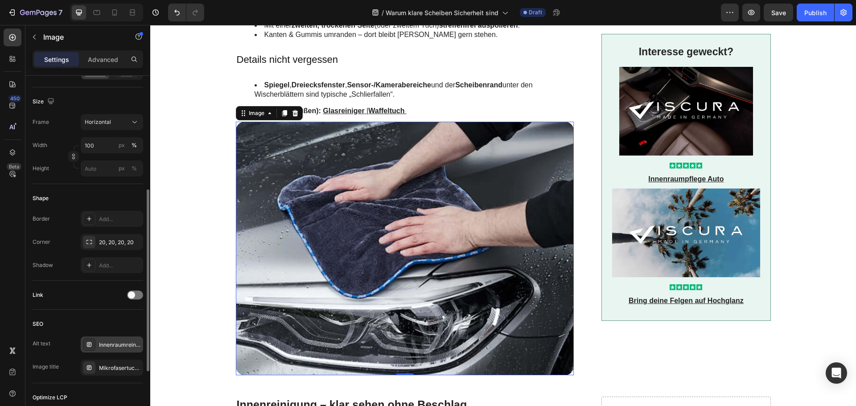
click at [123, 348] on div "Innenraumreinigung: Hand mit Handschuh führt eine weiche Detailing-Bürste über …" at bounding box center [120, 345] width 42 height 8
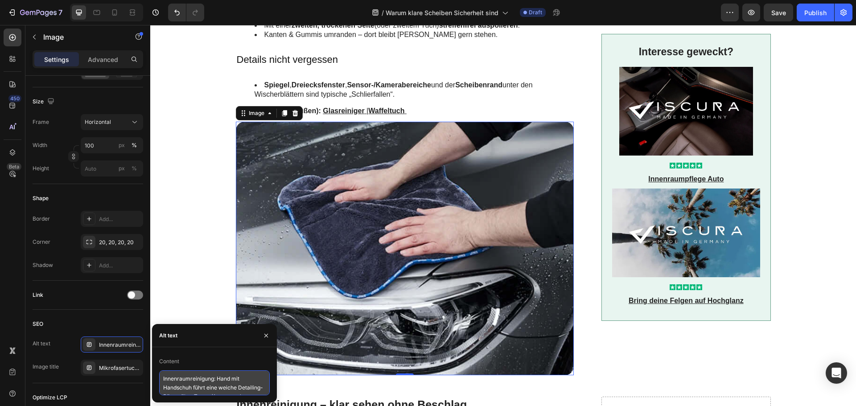
click at [177, 376] on textarea "Innenraumreinigung: Hand mit Handschuh führt eine weiche Detailing-Bürste über …" at bounding box center [214, 382] width 111 height 25
paste textarea "Mikrofasertuch nimmt Wasser von Scheinwerfer und Motorhaube auf – Glas und Lack…"
type textarea "Mikrofasertuch nimmt Wasser von Scheinwerfer und Motorhaube auf – Glas und Lack…"
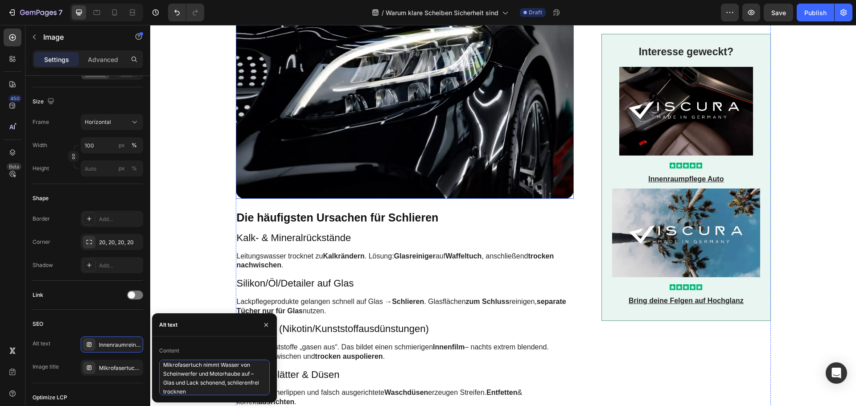
scroll to position [178, 0]
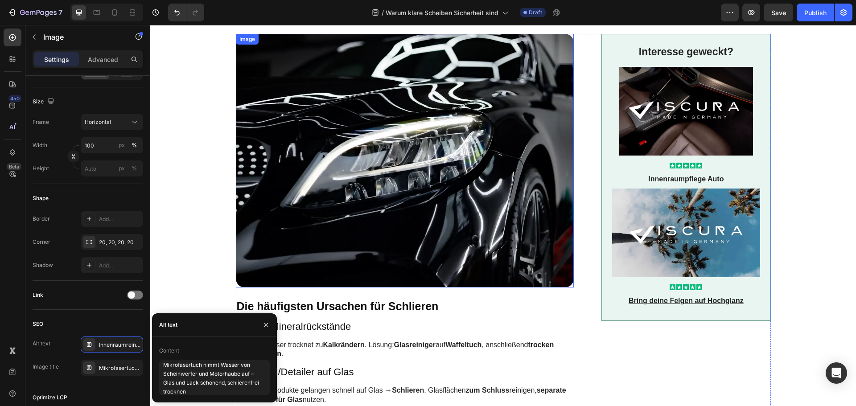
click at [275, 192] on img at bounding box center [405, 161] width 338 height 254
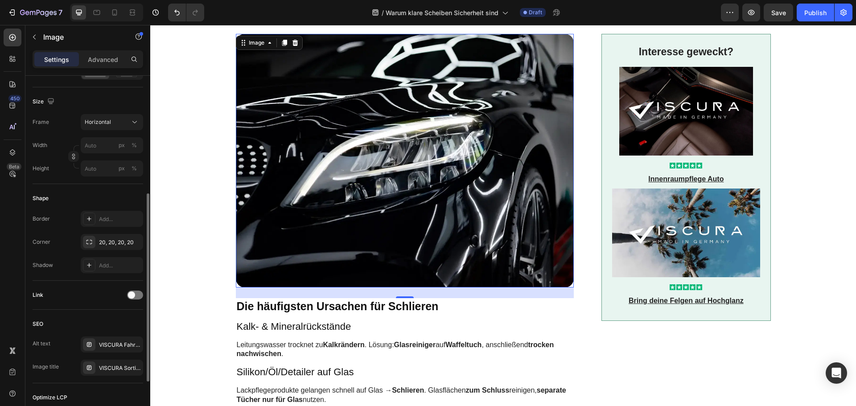
click at [110, 376] on div "SEO Alt text VISCURA Fahrzeugpflege Sortiment in der Werkstatt – komplette Prod…" at bounding box center [88, 347] width 111 height 74
click at [114, 370] on div "VISCURA Sortiment – Premium Fahrzeugpflege „Made in [GEOGRAPHIC_DATA]“" at bounding box center [120, 368] width 42 height 8
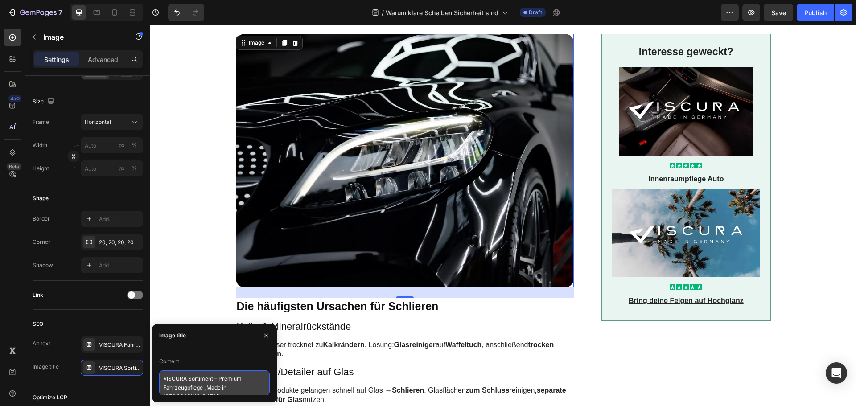
click at [185, 375] on textarea "VISCURA Sortiment – Premium Fahrzeugpflege „Made in [GEOGRAPHIC_DATA]“" at bounding box center [214, 382] width 111 height 25
paste textarea "Klare Front: gereinigtes Glas & Scheinwerferglanz"
type textarea "Klare Front: gereinigtes Glas & Scheinwerferglanz"
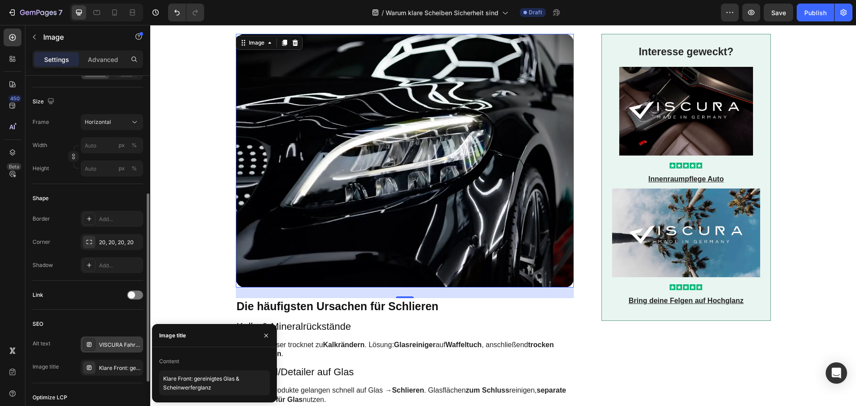
click at [108, 346] on div "VISCURA Fahrzeugpflege Sortiment in der Werkstatt – komplette Produktreihe vor …" at bounding box center [120, 345] width 42 height 8
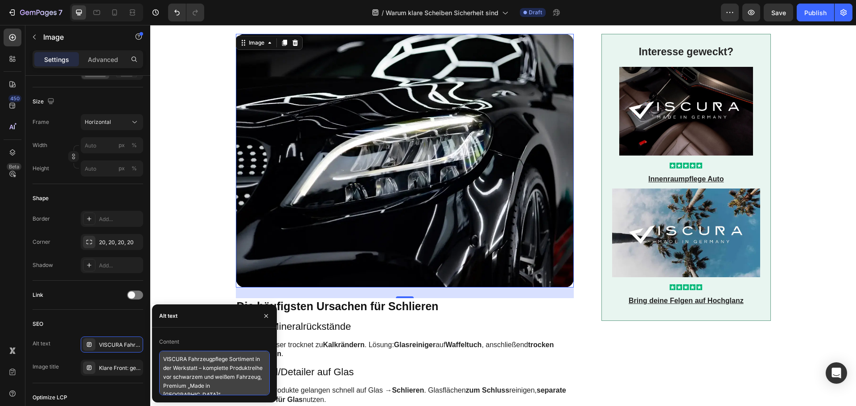
click at [192, 358] on textarea "VISCURA Fahrzeugpflege Sortiment in der Werkstatt – komplette Produktreihe vor …" at bounding box center [214, 373] width 111 height 45
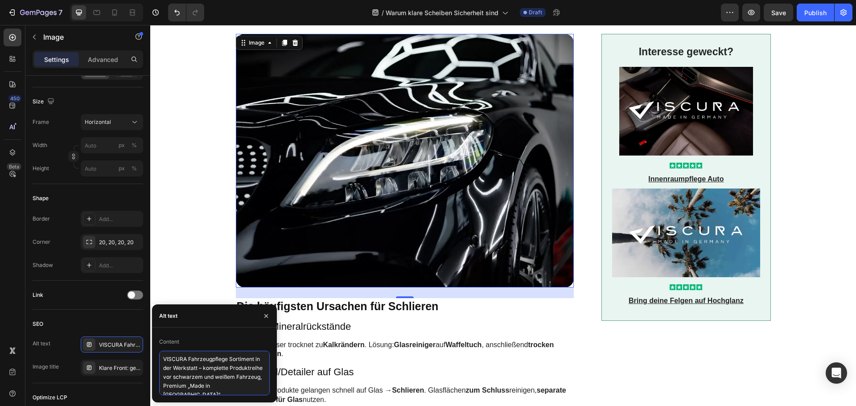
click at [192, 359] on textarea "VISCURA Fahrzeugpflege Sortiment in der Werkstatt – komplette Produktreihe vor …" at bounding box center [214, 373] width 111 height 45
paste textarea "Detailaufnahme eines schwarzen Fahrzeugs mit sauberem Scheinwerfer und spiegelg…"
type textarea "Detailaufnahme eines schwarzen Fahrzeugs mit sauberem Scheinwerfer und spiegelg…"
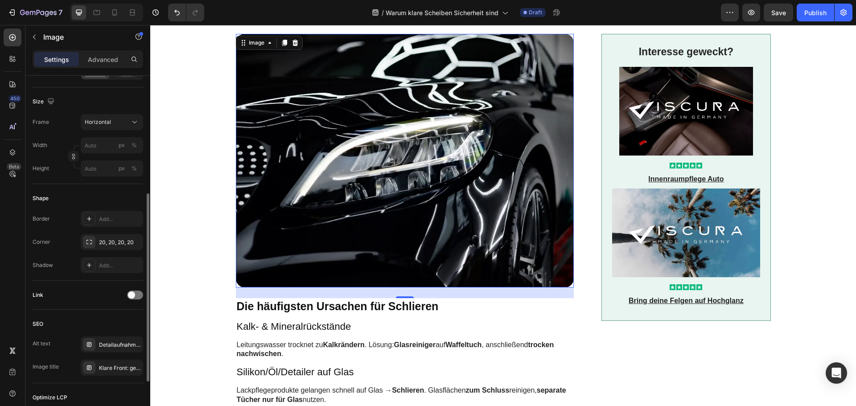
click at [110, 313] on div "SEO Alt text Detailaufnahme eines schwarzen Fahrzeugs mit sauberem Scheinwerfer…" at bounding box center [88, 347] width 111 height 74
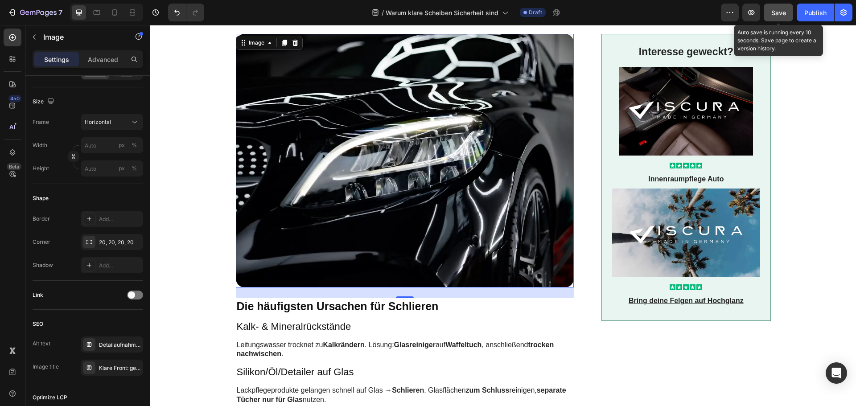
click at [776, 5] on button "Save" at bounding box center [777, 13] width 29 height 18
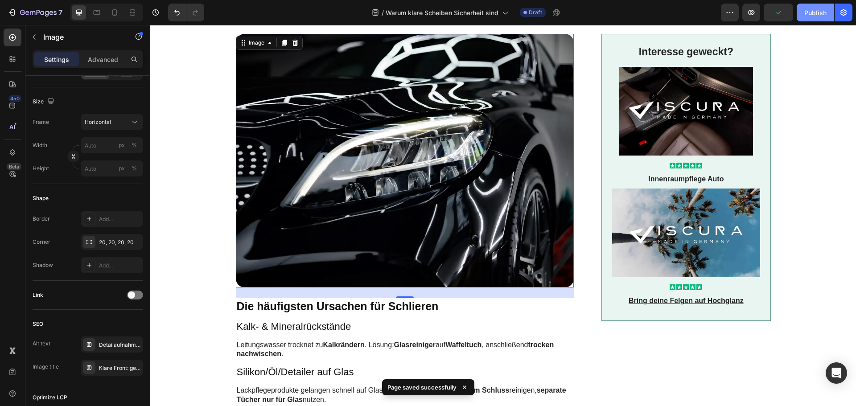
click at [813, 12] on div "Publish" at bounding box center [815, 12] width 22 height 9
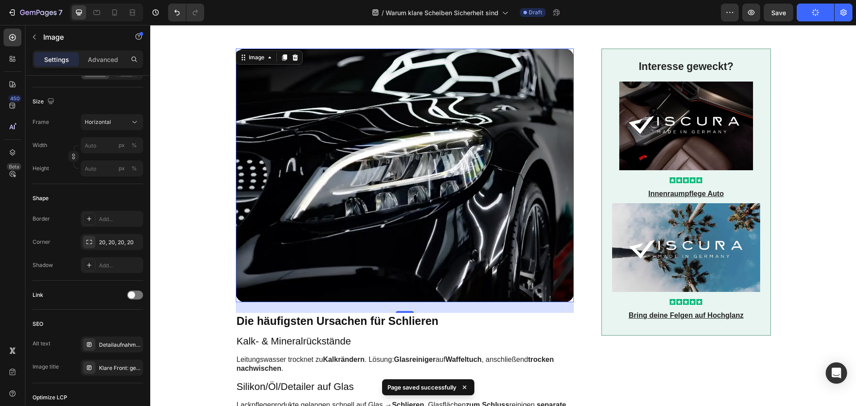
scroll to position [0, 0]
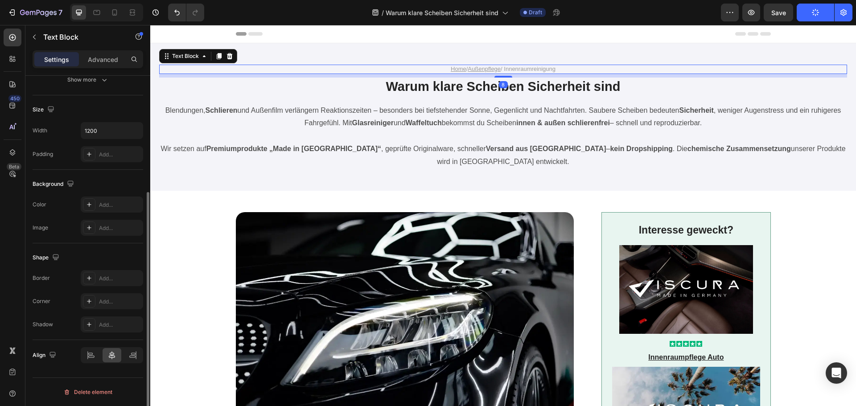
click at [528, 70] on p "Home / Außenpflege / Innenraumreinigung" at bounding box center [503, 70] width 533 height 8
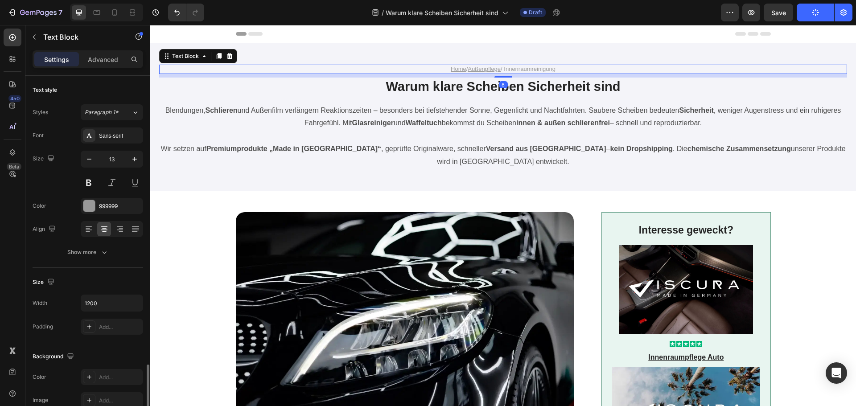
click at [528, 70] on p "Home / Außenpflege / Innenraumreinigung" at bounding box center [503, 70] width 533 height 8
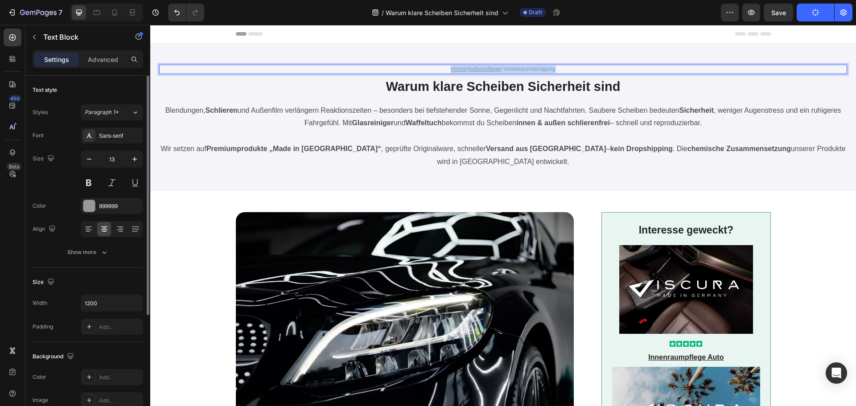
click at [528, 70] on p "Home / Außenpflege / Innenraumreinigung" at bounding box center [503, 70] width 533 height 8
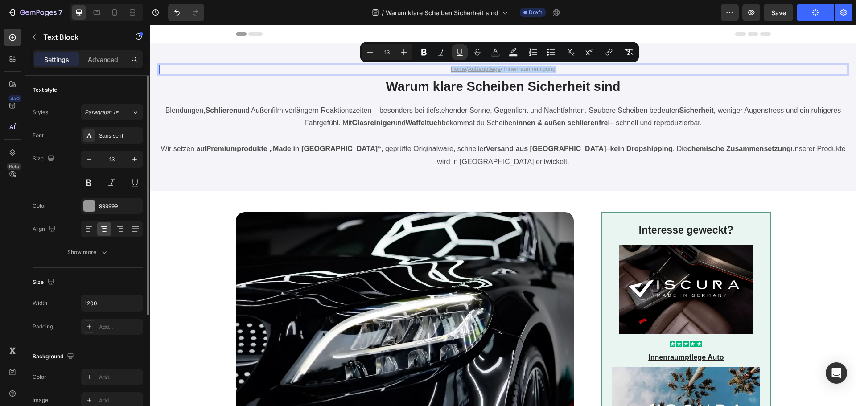
click at [521, 70] on p "Home / Außenpflege / Innenraumreinigung" at bounding box center [503, 70] width 533 height 8
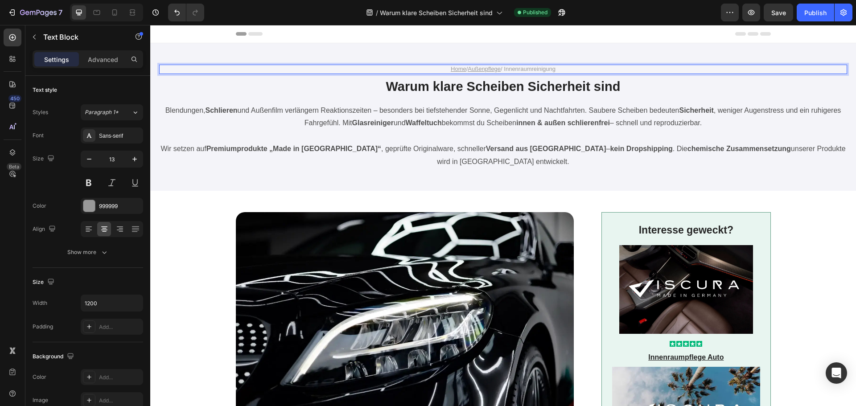
click at [528, 68] on p "Home / Außenpflege / Innenraumreinigung" at bounding box center [503, 70] width 533 height 8
click at [536, 89] on h1 "Warum klare Scheiben Sicherheit sind" at bounding box center [503, 87] width 535 height 19
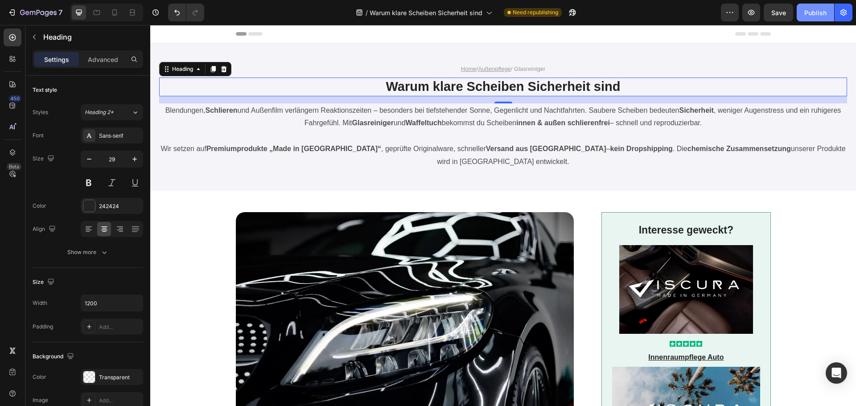
click at [803, 14] on button "Publish" at bounding box center [814, 13] width 37 height 18
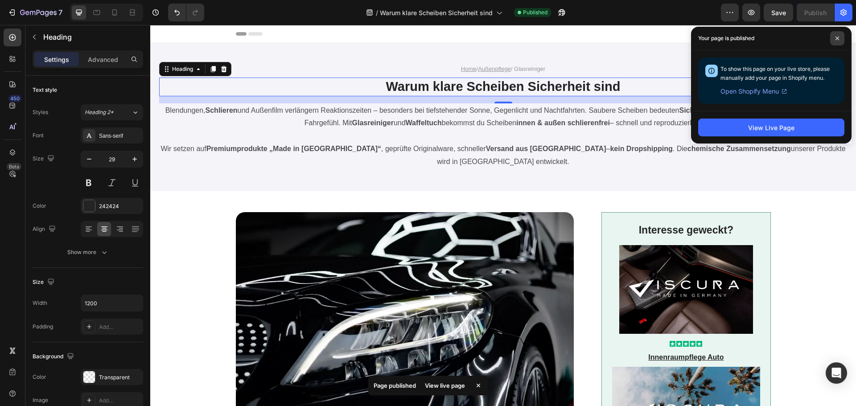
click at [837, 38] on icon at bounding box center [837, 39] width 4 height 4
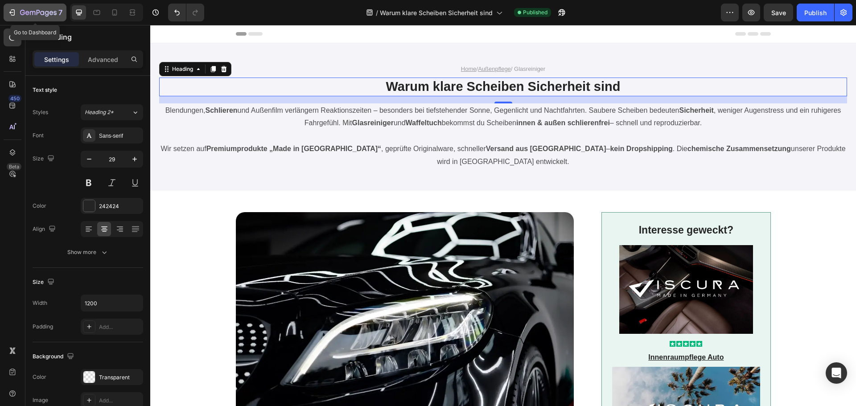
click at [41, 10] on icon "button" at bounding box center [38, 13] width 37 height 8
